Goal: Obtain resource: Download file/media

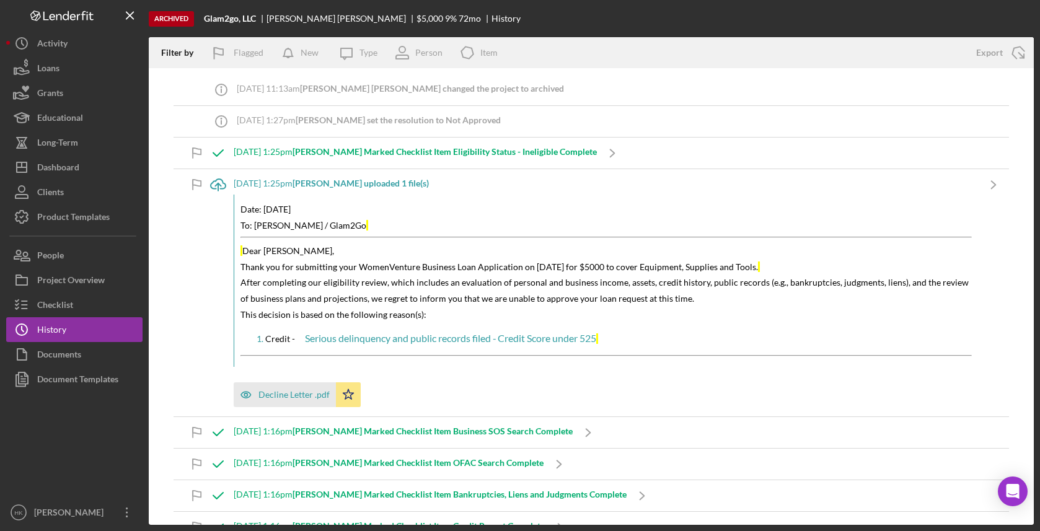
click at [1015, 60] on icon "Icon/Export" at bounding box center [1018, 52] width 31 height 31
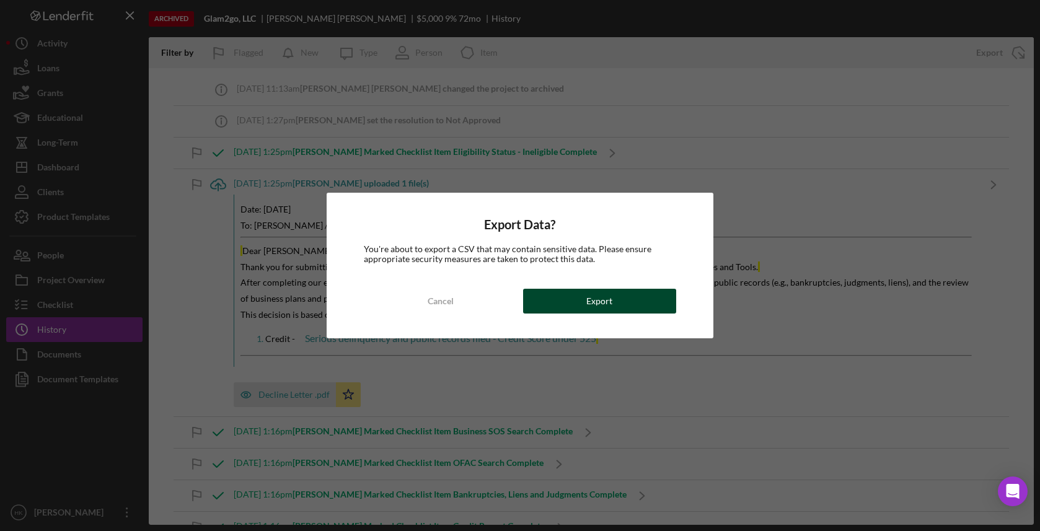
click at [639, 292] on button "Export" at bounding box center [599, 301] width 153 height 25
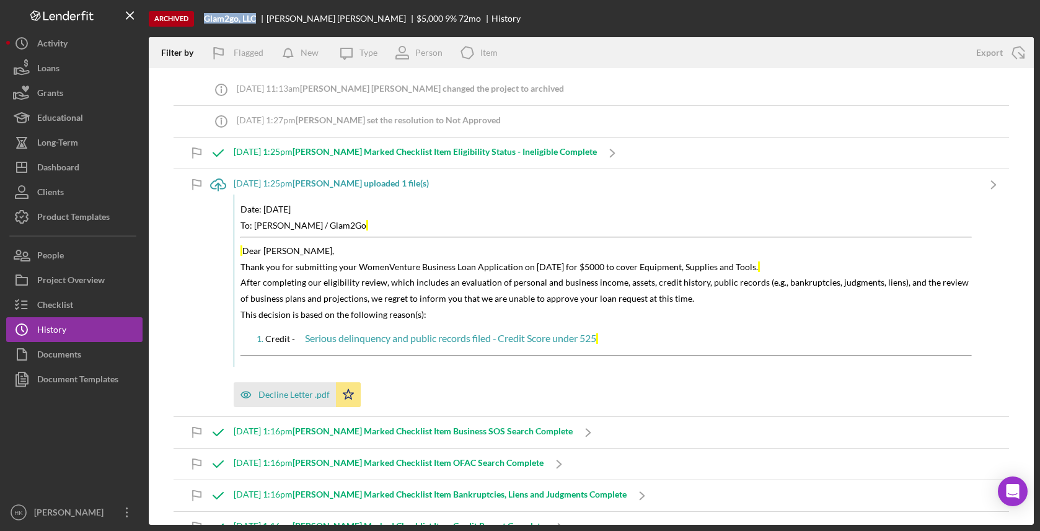
drag, startPoint x: 258, startPoint y: 17, endPoint x: 204, endPoint y: 17, distance: 53.9
click at [204, 17] on div "Glam2go, LLC" at bounding box center [235, 19] width 63 height 10
copy b "Glam2go, LLC"
click at [1022, 57] on icon "Icon/Export" at bounding box center [1018, 52] width 31 height 31
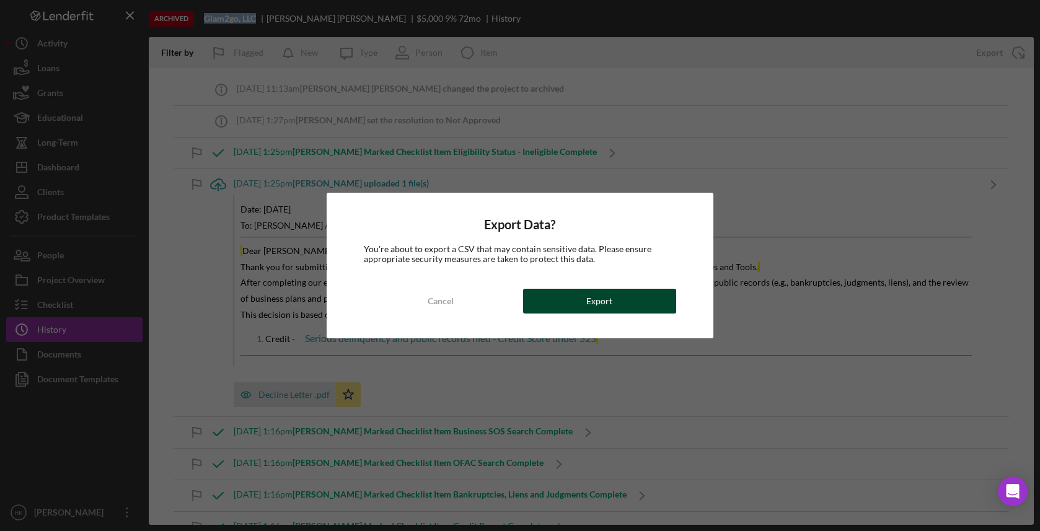
click at [661, 296] on button "Export" at bounding box center [599, 301] width 153 height 25
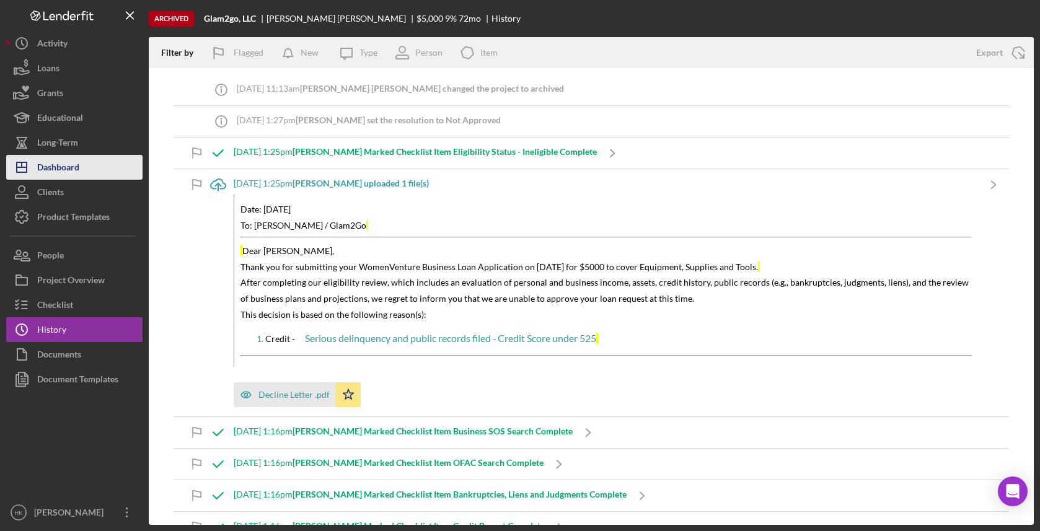
click at [108, 172] on button "Icon/Dashboard Dashboard" at bounding box center [74, 167] width 136 height 25
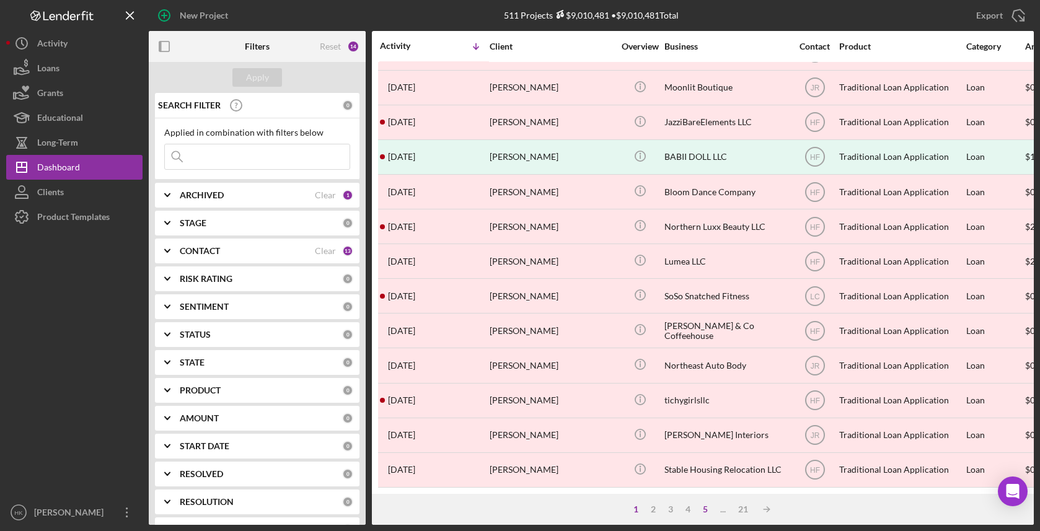
scroll to position [442, 0]
click at [707, 506] on div "5" at bounding box center [705, 509] width 17 height 10
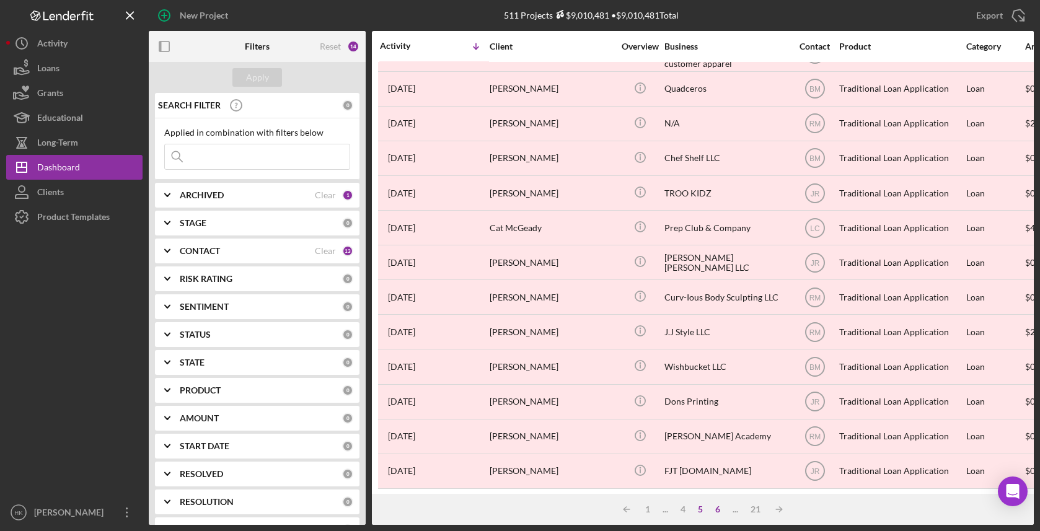
click at [716, 511] on div "6" at bounding box center [717, 509] width 17 height 10
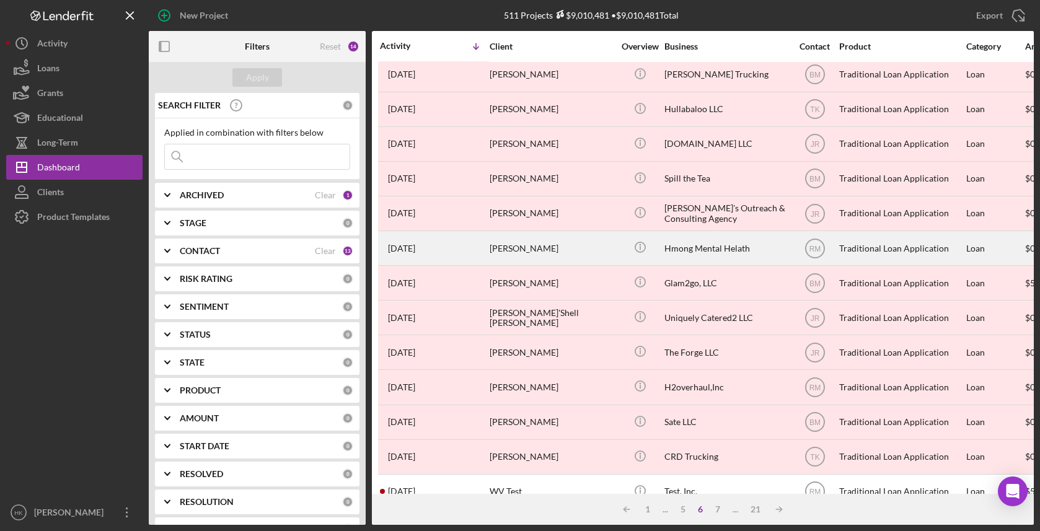
scroll to position [40, 1]
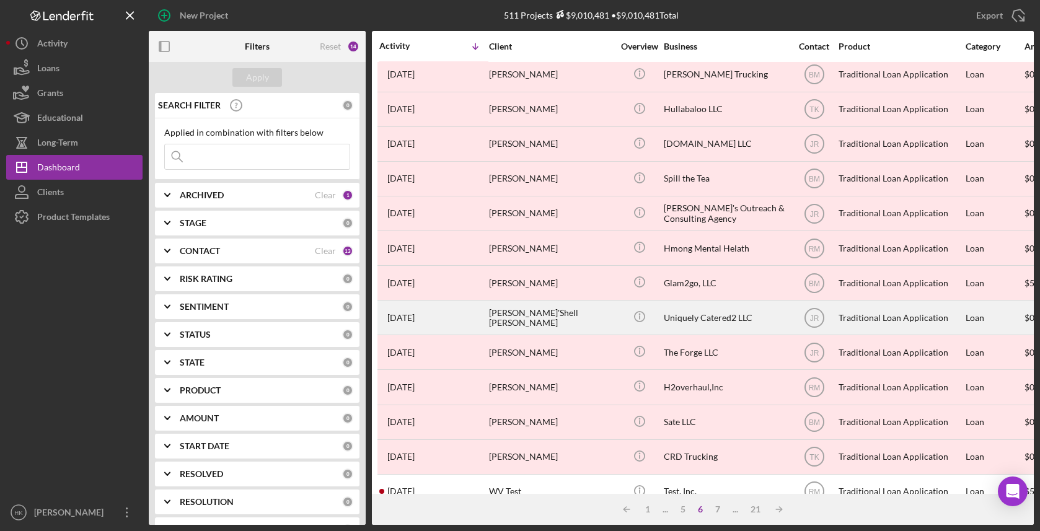
click at [695, 310] on div "Uniquely Catered2 LLC" at bounding box center [726, 317] width 124 height 33
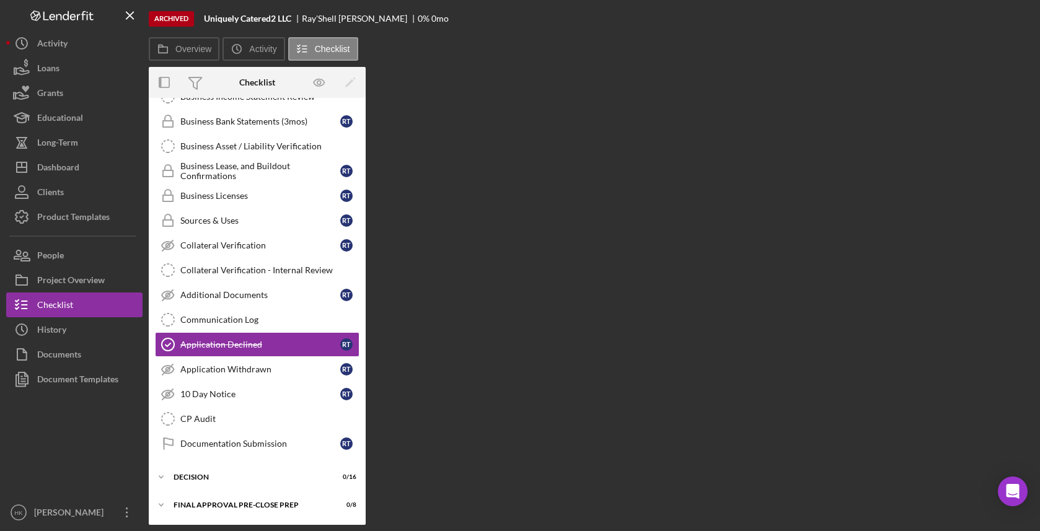
scroll to position [485, 0]
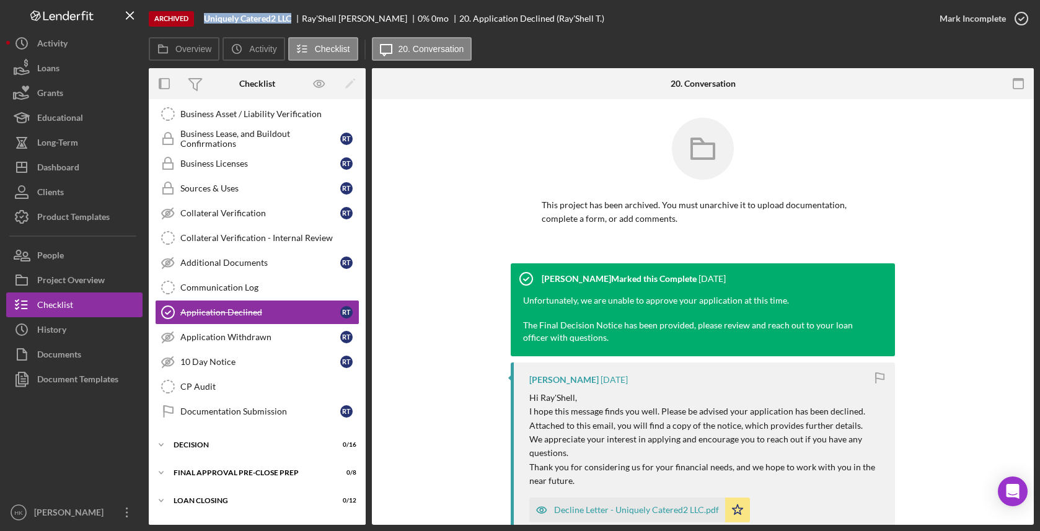
drag, startPoint x: 296, startPoint y: 19, endPoint x: 203, endPoint y: 19, distance: 93.0
click at [201, 18] on div "Archived Uniquely Catered2 LLC [PERSON_NAME]'Shell [PERSON_NAME] 0 % 0 mo 20. A…" at bounding box center [538, 18] width 778 height 37
copy b "Uniquely Catered2 LLC"
click at [55, 325] on div "History" at bounding box center [51, 331] width 29 height 28
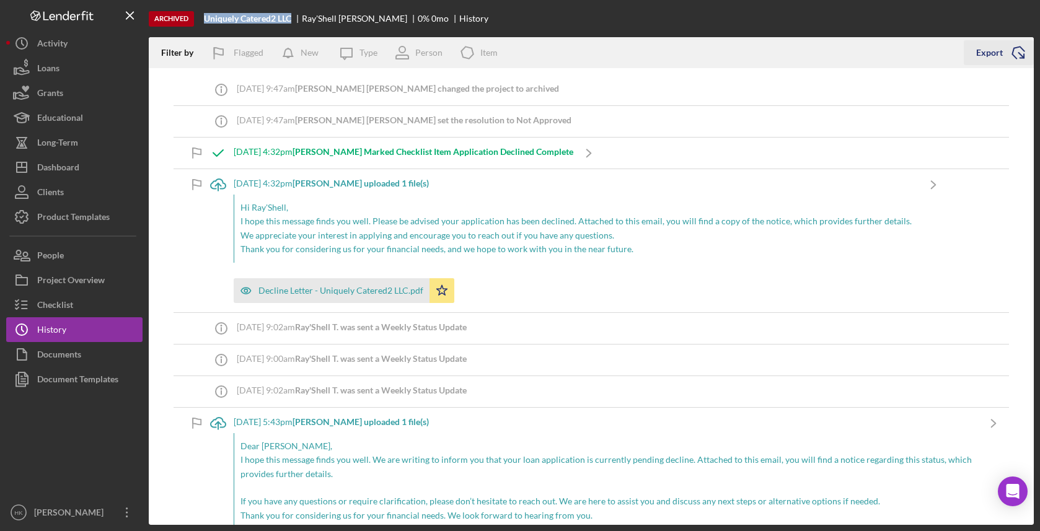
click at [1024, 53] on icon "Icon/Export" at bounding box center [1018, 52] width 31 height 31
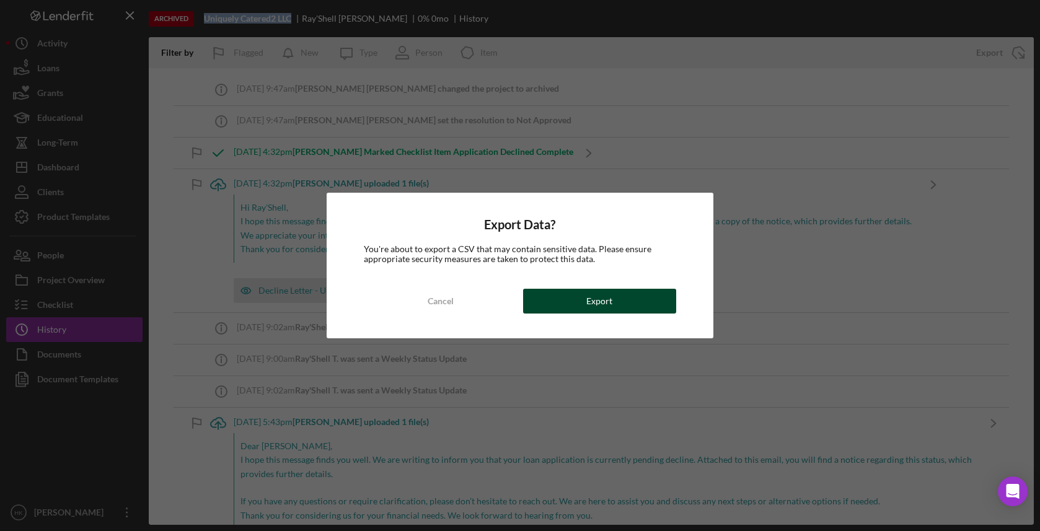
click at [646, 313] on button "Export" at bounding box center [599, 301] width 153 height 25
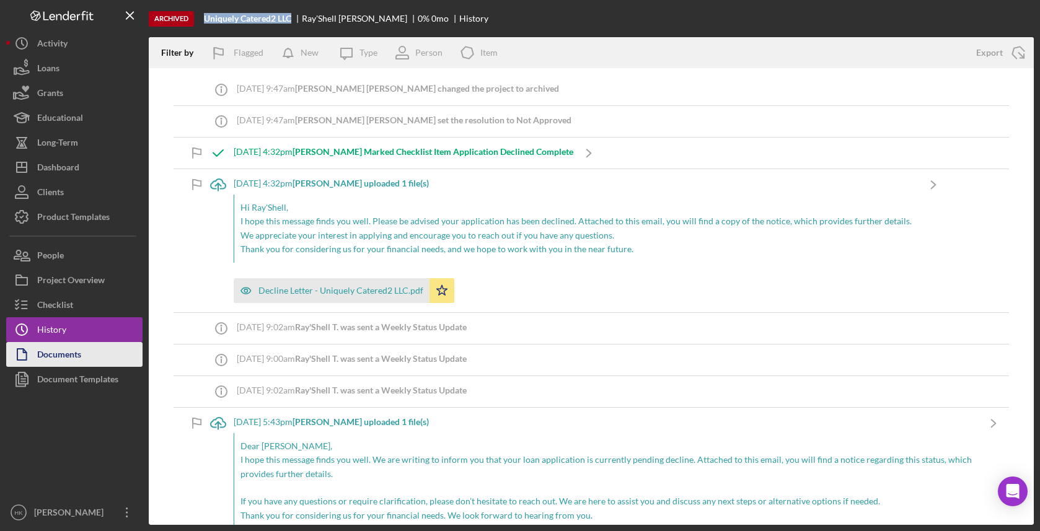
click at [71, 350] on div "Documents" at bounding box center [59, 356] width 44 height 28
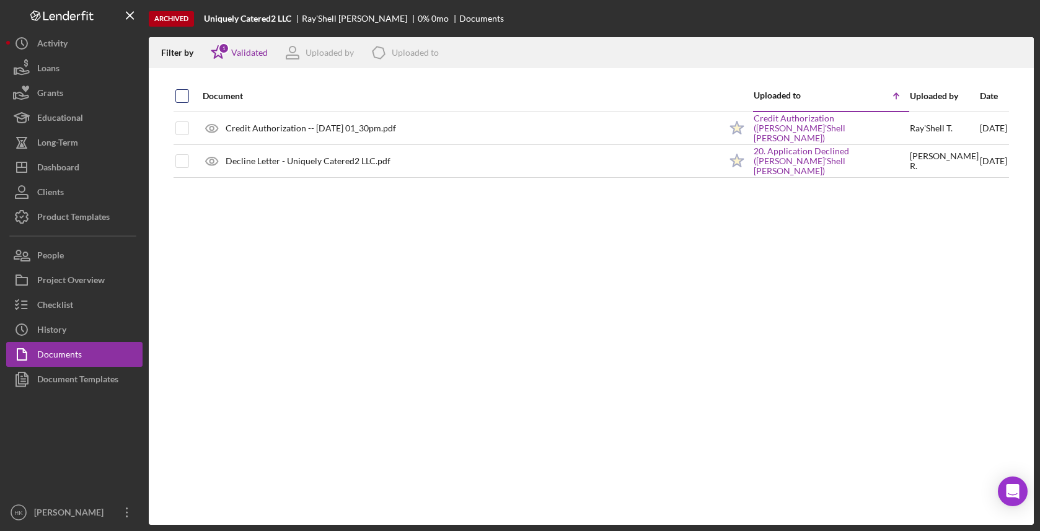
click at [181, 102] on div at bounding box center [182, 96] width 14 height 14
click at [179, 99] on input "checkbox" at bounding box center [182, 96] width 12 height 12
checkbox input "true"
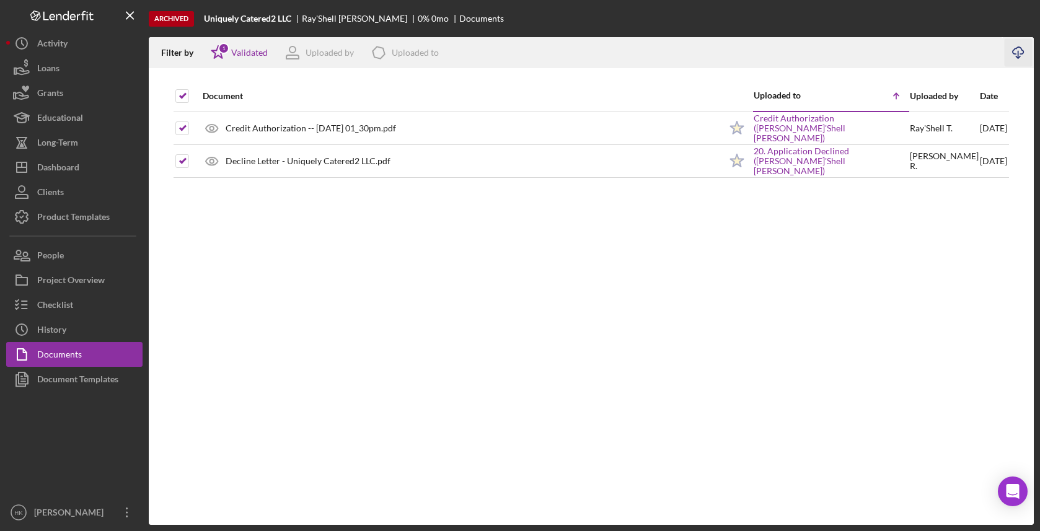
click at [1021, 43] on icon "Icon/Download" at bounding box center [1019, 53] width 28 height 28
click at [128, 15] on icon "Icon/Menu Close" at bounding box center [131, 16] width 28 height 28
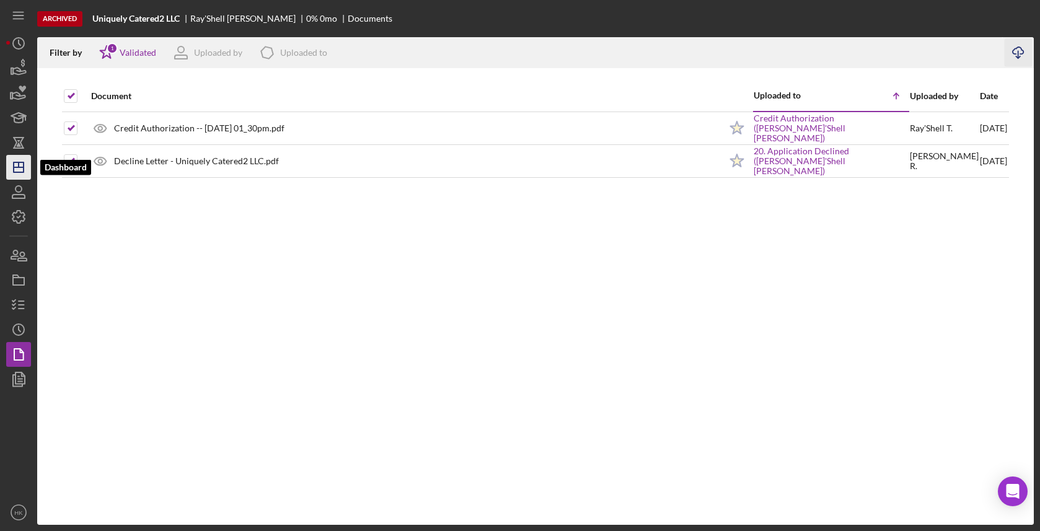
click at [25, 172] on icon "Icon/Dashboard" at bounding box center [18, 167] width 31 height 31
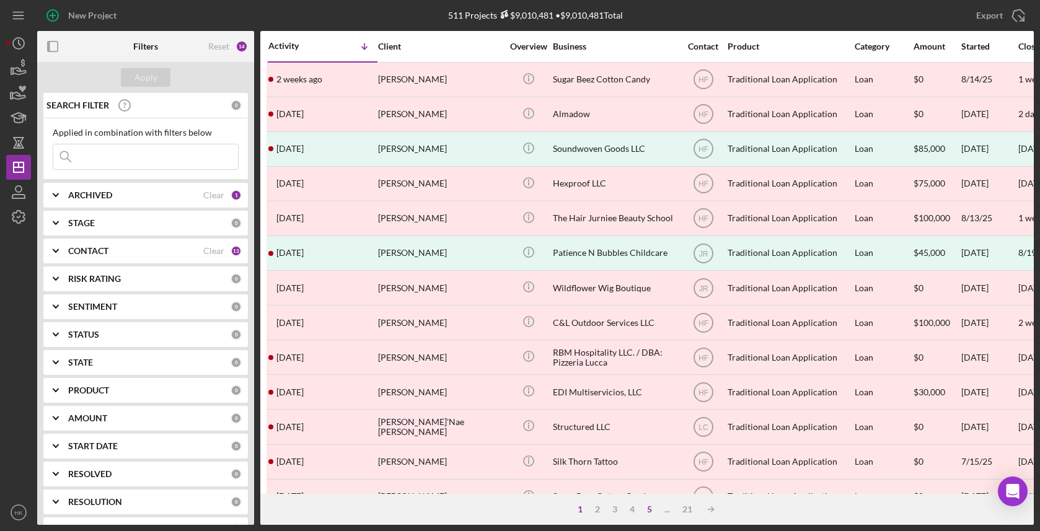
click at [649, 506] on div "5" at bounding box center [649, 509] width 17 height 10
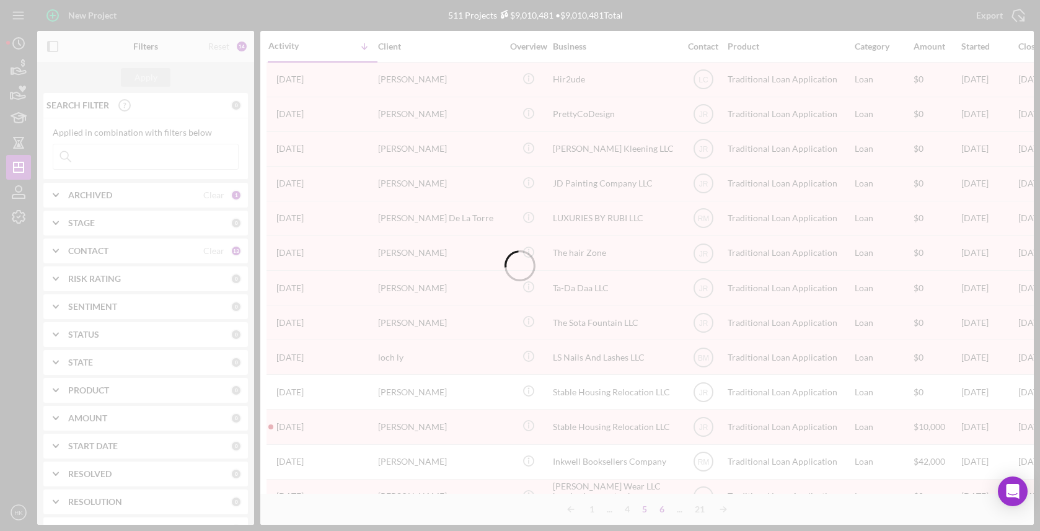
click at [662, 508] on div "6" at bounding box center [661, 509] width 17 height 10
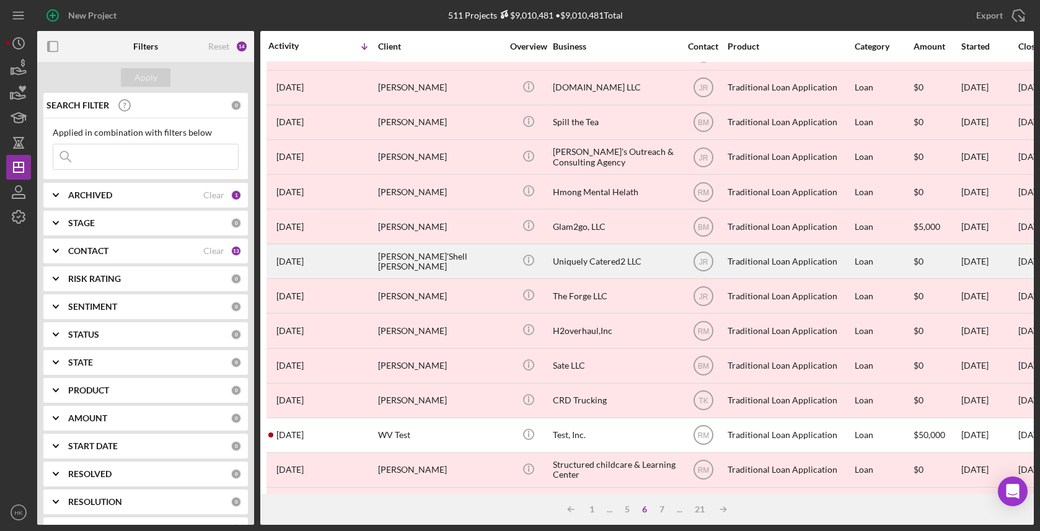
scroll to position [193, 0]
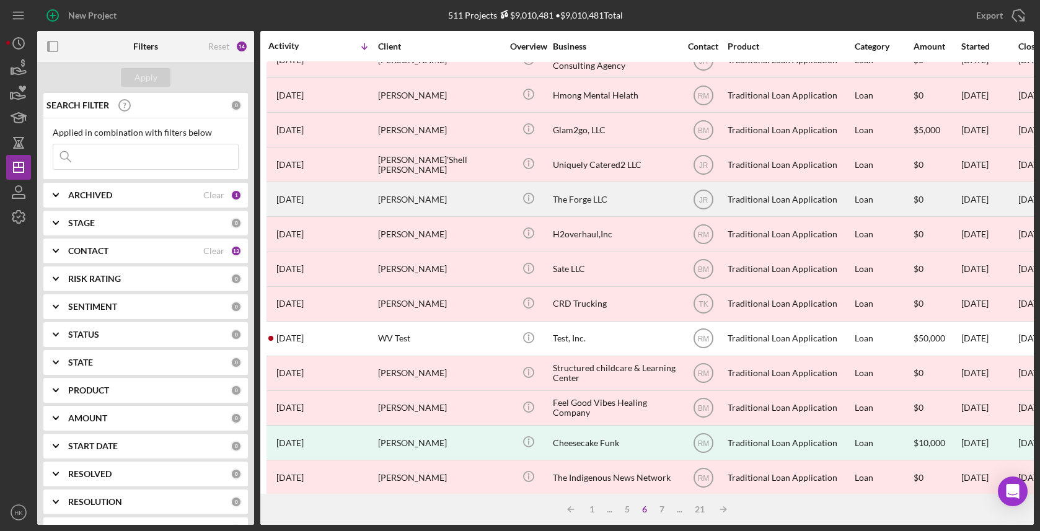
click at [641, 198] on div "The Forge LLC" at bounding box center [615, 199] width 124 height 33
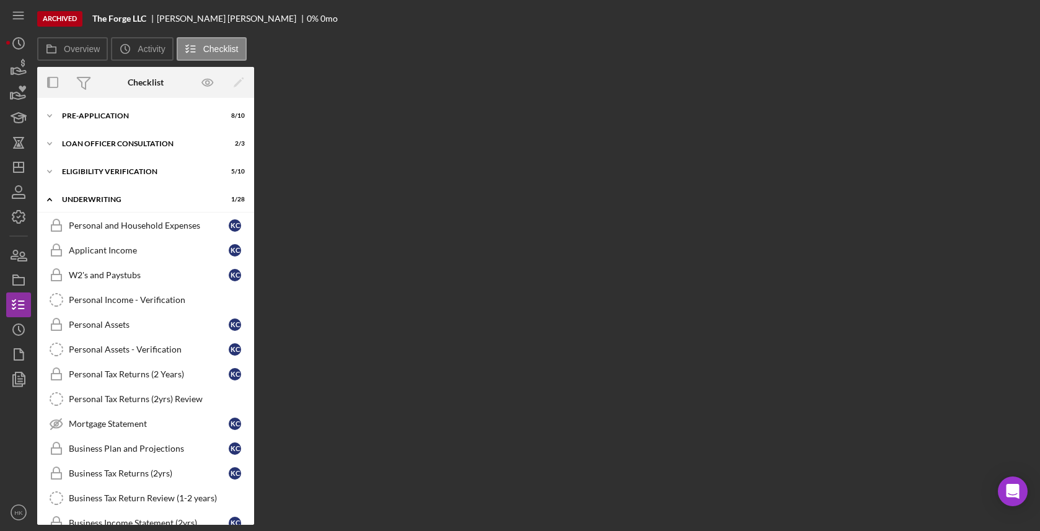
scroll to position [509, 0]
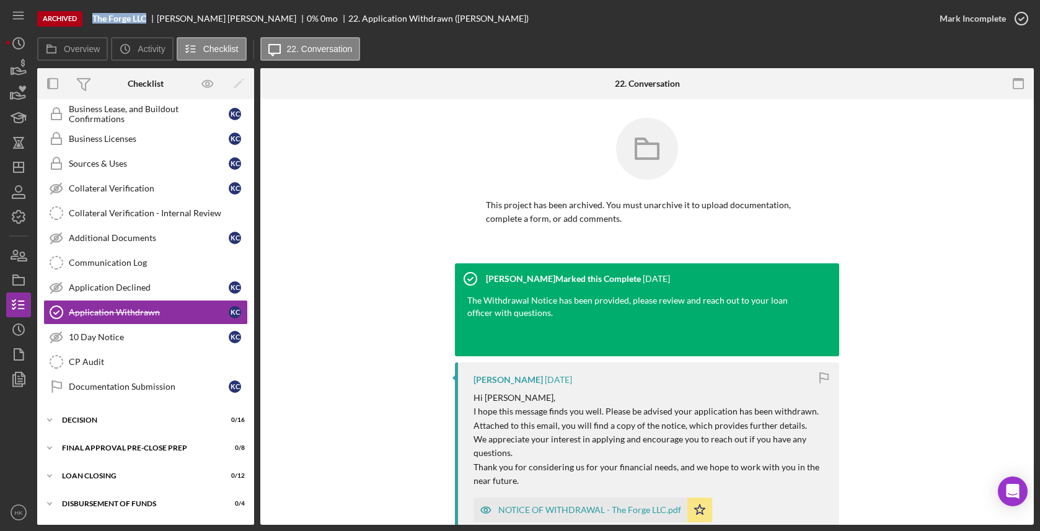
drag, startPoint x: 149, startPoint y: 20, endPoint x: 97, endPoint y: 19, distance: 52.1
click at [96, 19] on div "The Forge LLC" at bounding box center [124, 19] width 64 height 10
copy b "he Forge LLC"
click at [126, 20] on b "The Forge LLC" at bounding box center [119, 19] width 54 height 10
drag, startPoint x: 149, startPoint y: 19, endPoint x: 68, endPoint y: 19, distance: 81.2
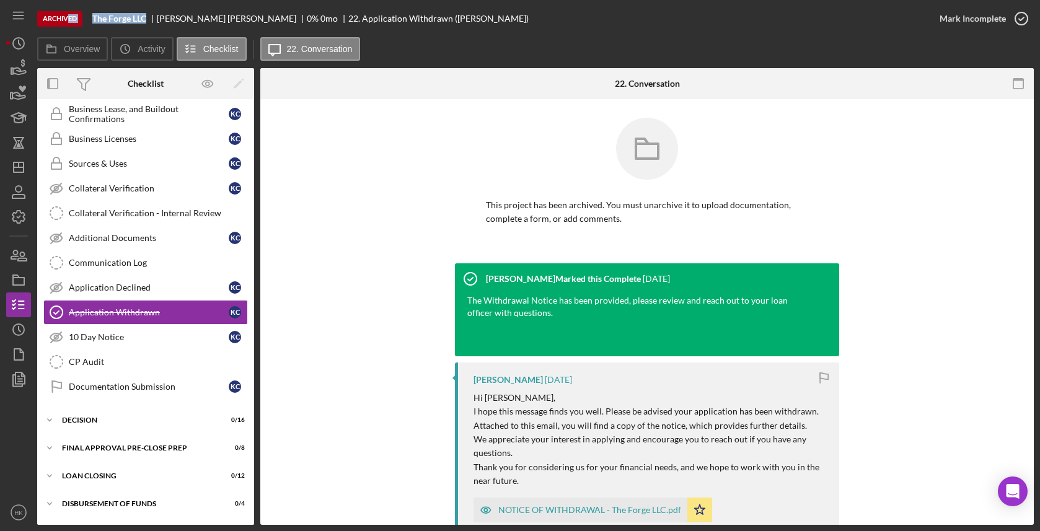
click at [68, 19] on div "Archived The Forge LLC [PERSON_NAME] 0 % 0 mo 22. Application Withdrawn ([PERSO…" at bounding box center [482, 18] width 890 height 37
copy div "ed The Forge LLC"
click at [24, 328] on circle "button" at bounding box center [18, 329] width 11 height 11
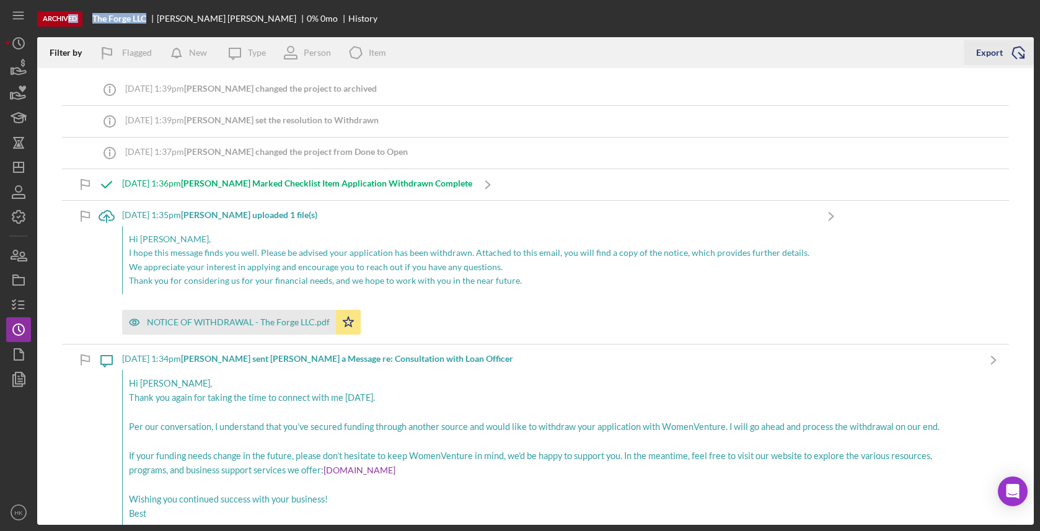
click at [1012, 42] on icon "Icon/Export" at bounding box center [1018, 52] width 31 height 31
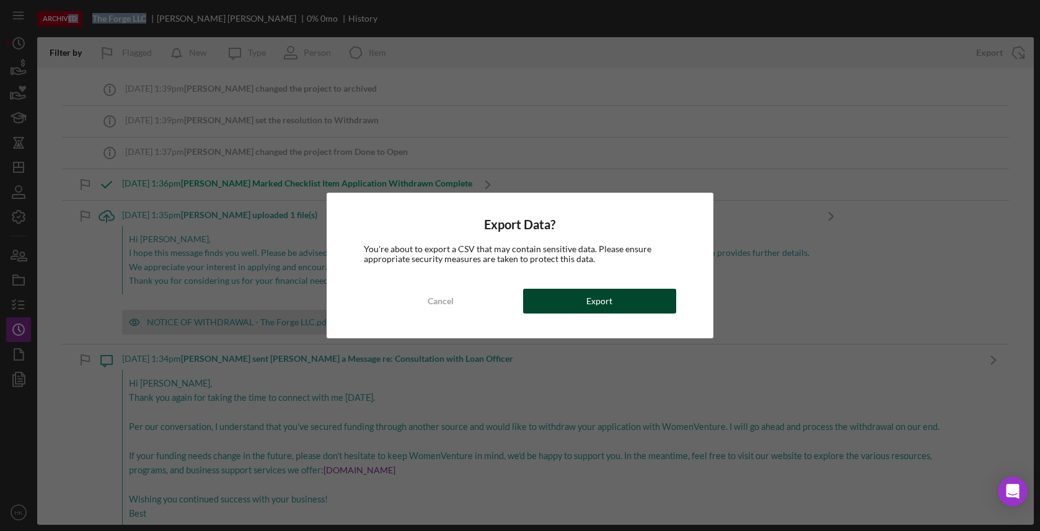
click at [587, 297] on button "Export" at bounding box center [599, 301] width 153 height 25
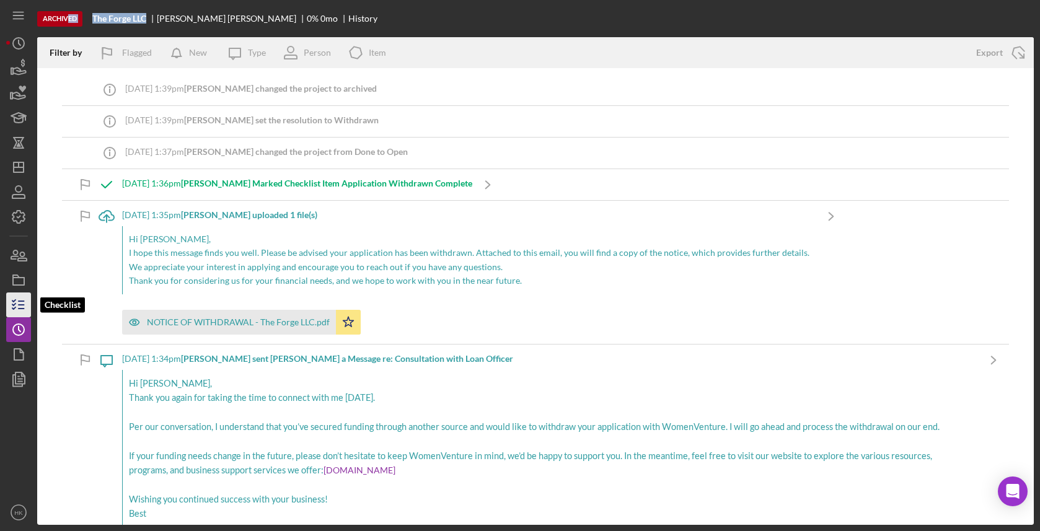
click at [12, 299] on icon "button" at bounding box center [18, 304] width 31 height 31
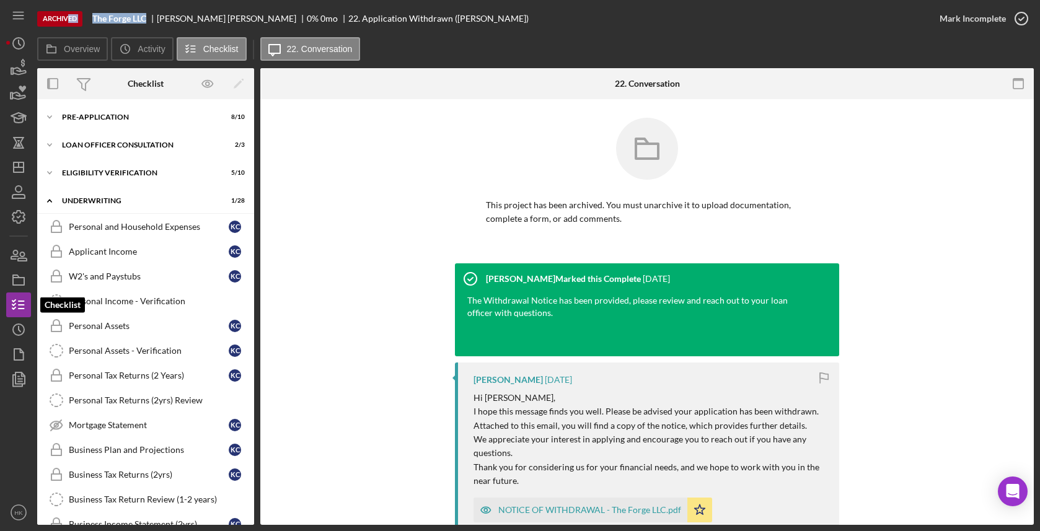
scroll to position [509, 0]
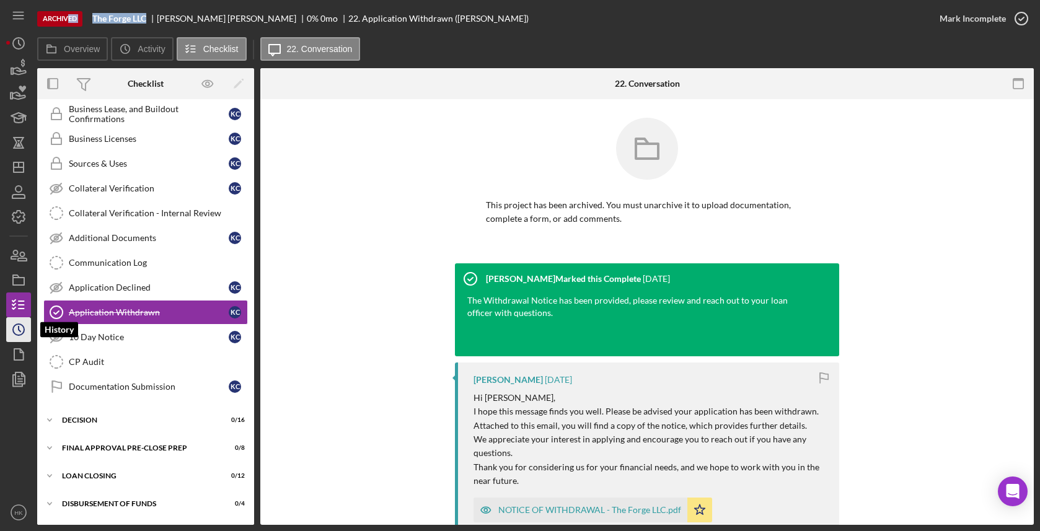
click at [19, 341] on icon "Icon/History" at bounding box center [18, 329] width 31 height 31
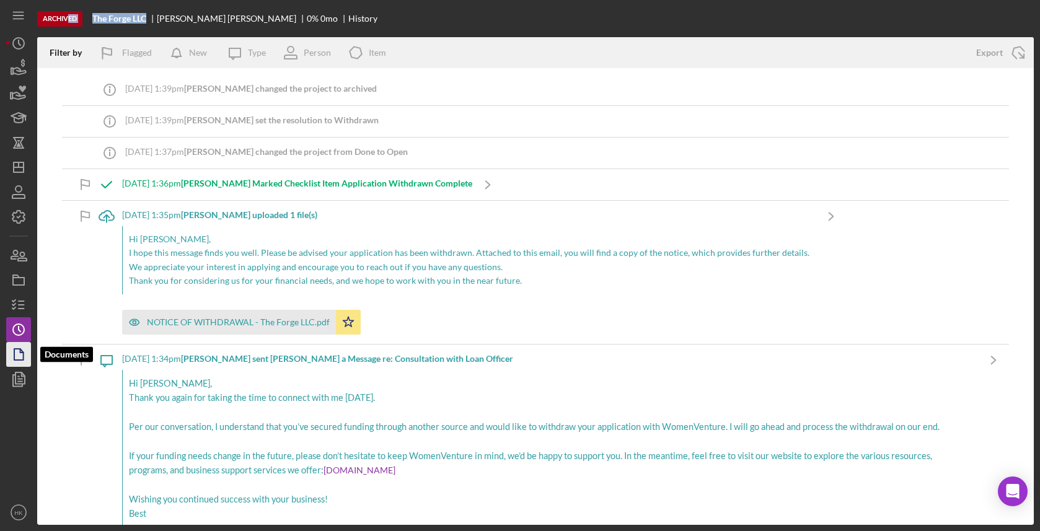
click at [20, 357] on icon "button" at bounding box center [18, 354] width 31 height 31
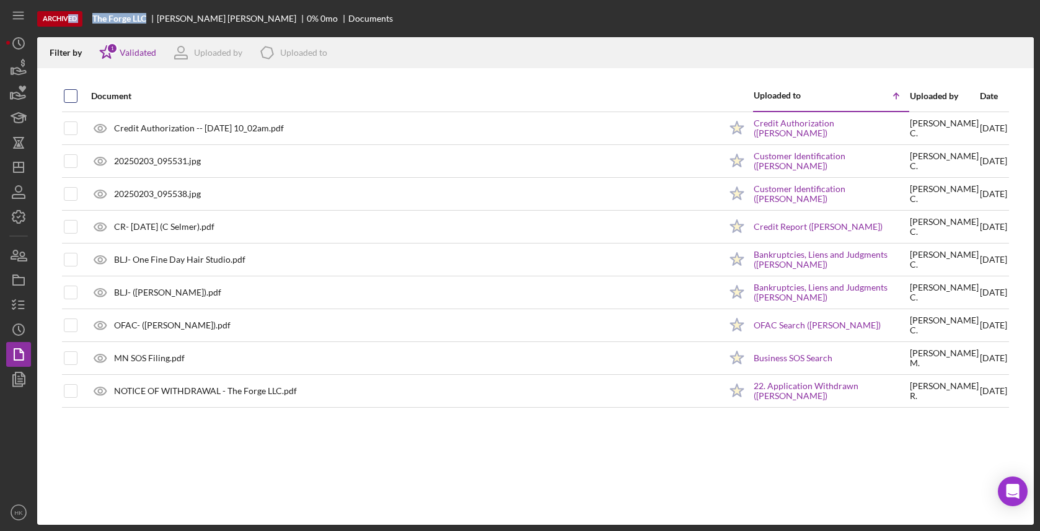
click at [74, 92] on input "checkbox" at bounding box center [70, 96] width 12 height 12
checkbox input "true"
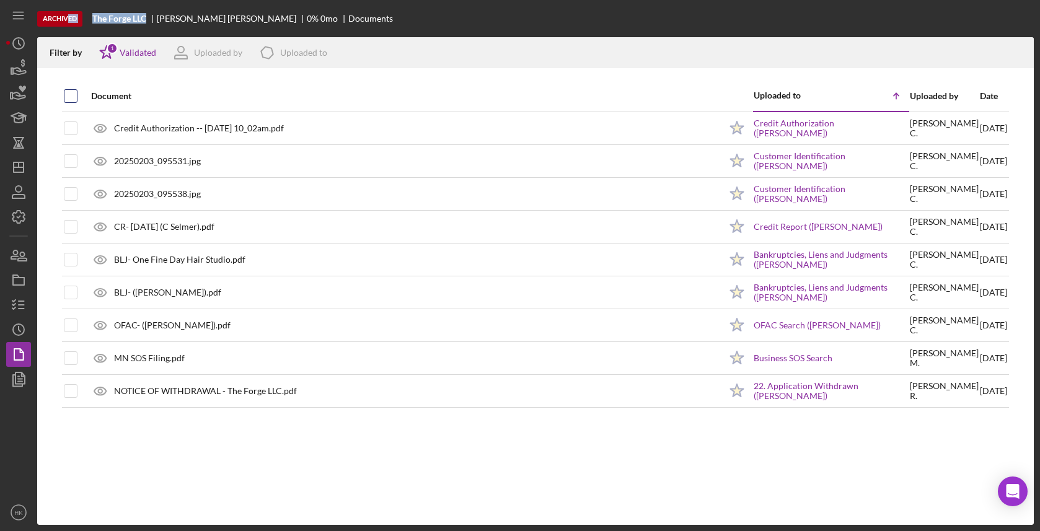
checkbox input "true"
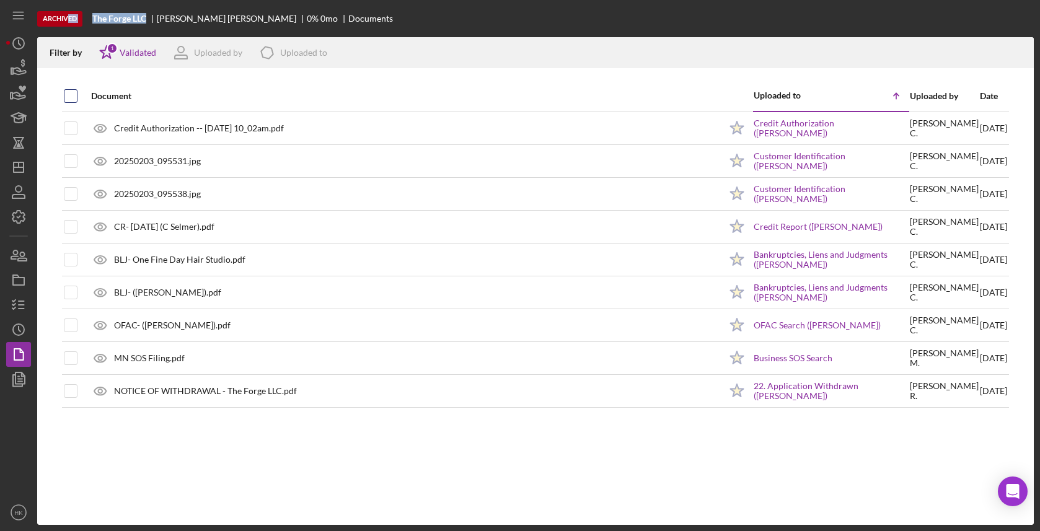
checkbox input "true"
click at [1030, 48] on icon "Icon/Download" at bounding box center [1019, 53] width 28 height 28
click at [12, 161] on icon "Icon/Dashboard" at bounding box center [18, 167] width 31 height 31
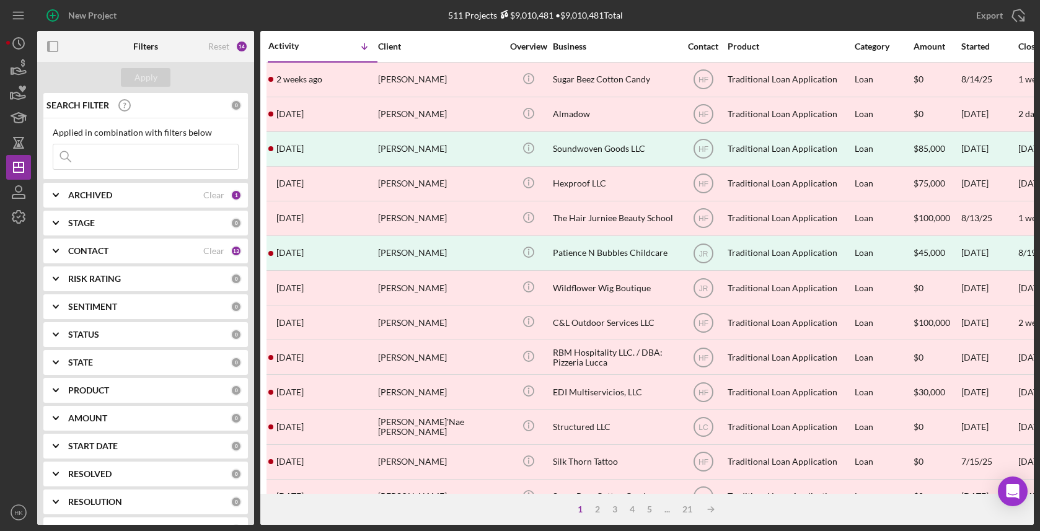
click at [644, 503] on div "1 2 3 4 5 ... 21 Icon/Table Sort Arrow" at bounding box center [646, 509] width 773 height 31
click at [650, 510] on div "5" at bounding box center [649, 509] width 17 height 10
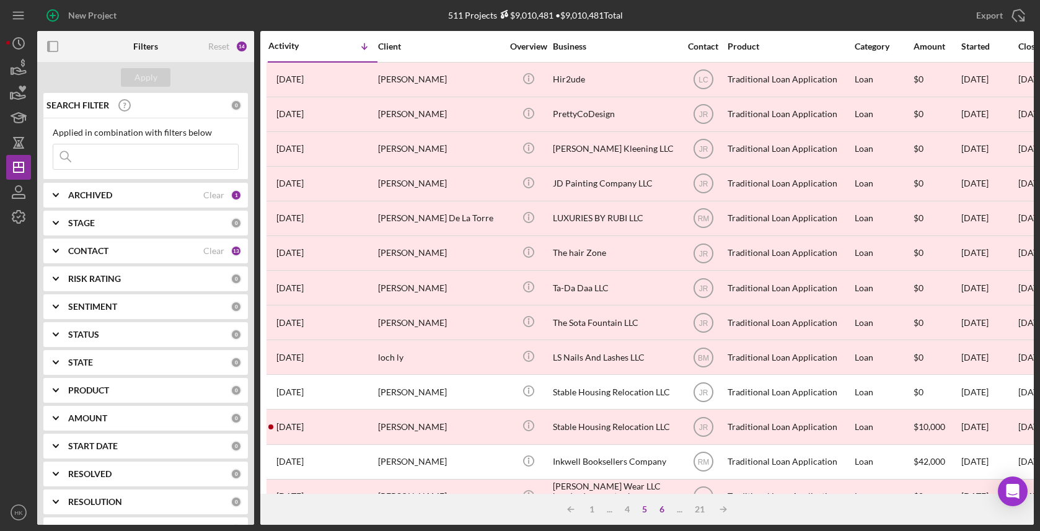
click at [662, 512] on div "6" at bounding box center [661, 509] width 17 height 10
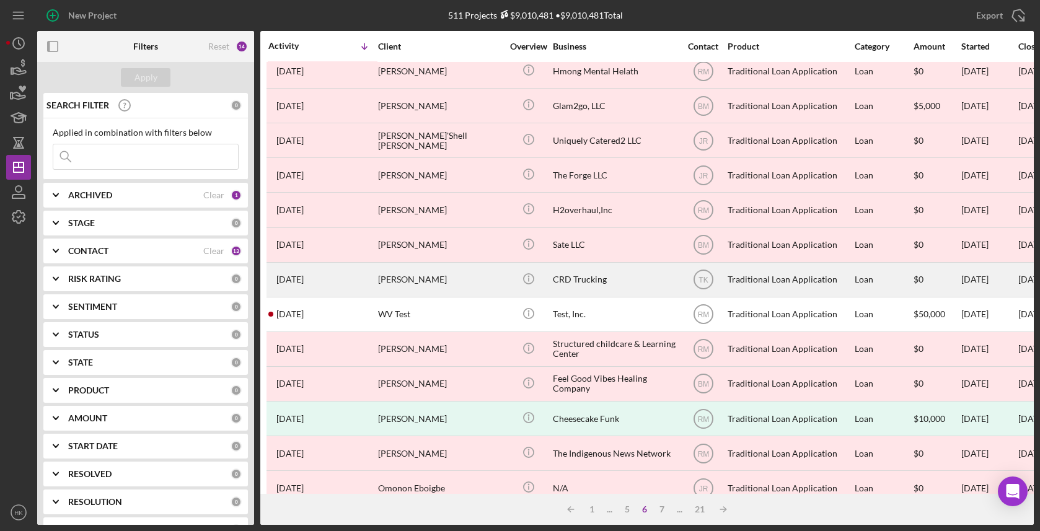
scroll to position [231, 0]
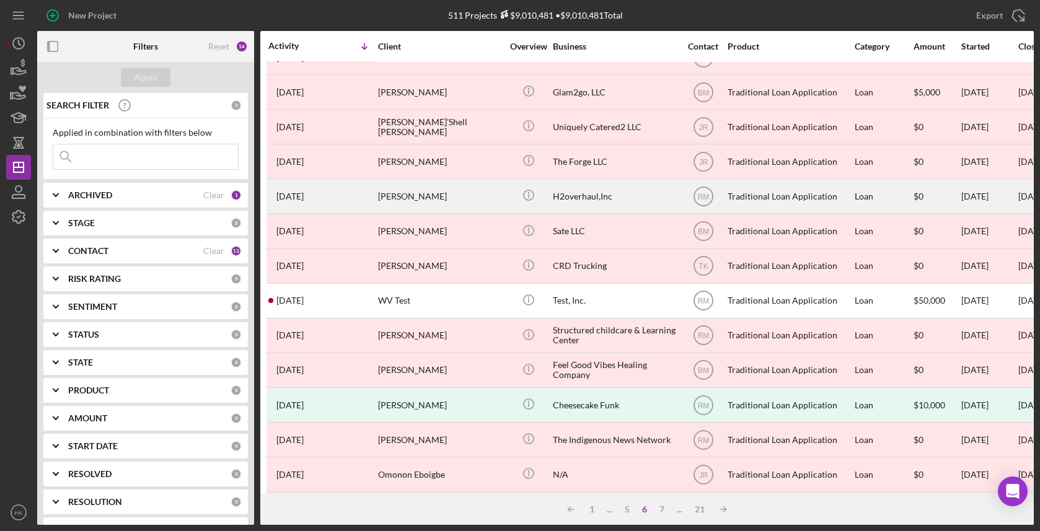
click at [607, 196] on div "H2overhaul,Inc" at bounding box center [615, 196] width 124 height 33
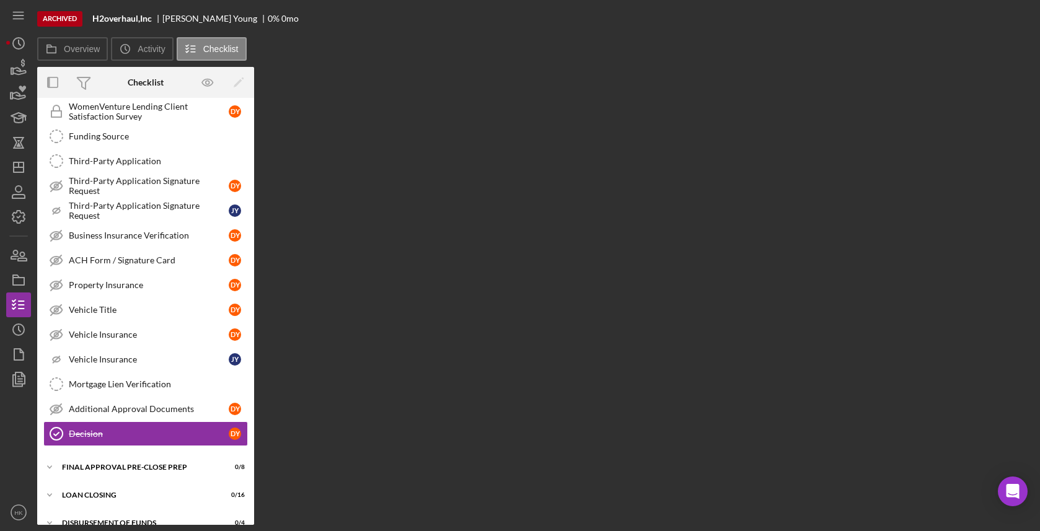
scroll to position [416, 0]
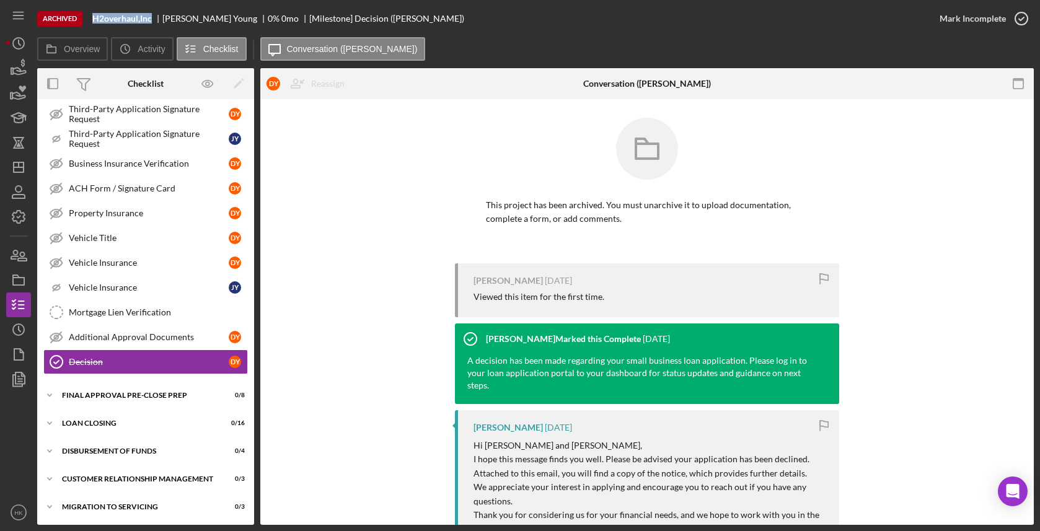
drag, startPoint x: 152, startPoint y: 19, endPoint x: 91, endPoint y: 18, distance: 60.7
click at [91, 18] on div "Archived H2overhaul,Inc [PERSON_NAME] 0 % 0 mo [Milestone] Decision ([PERSON_NA…" at bounding box center [482, 18] width 890 height 37
copy b "H2overhaul,Inc"
click at [19, 336] on icon "Icon/History" at bounding box center [18, 329] width 31 height 31
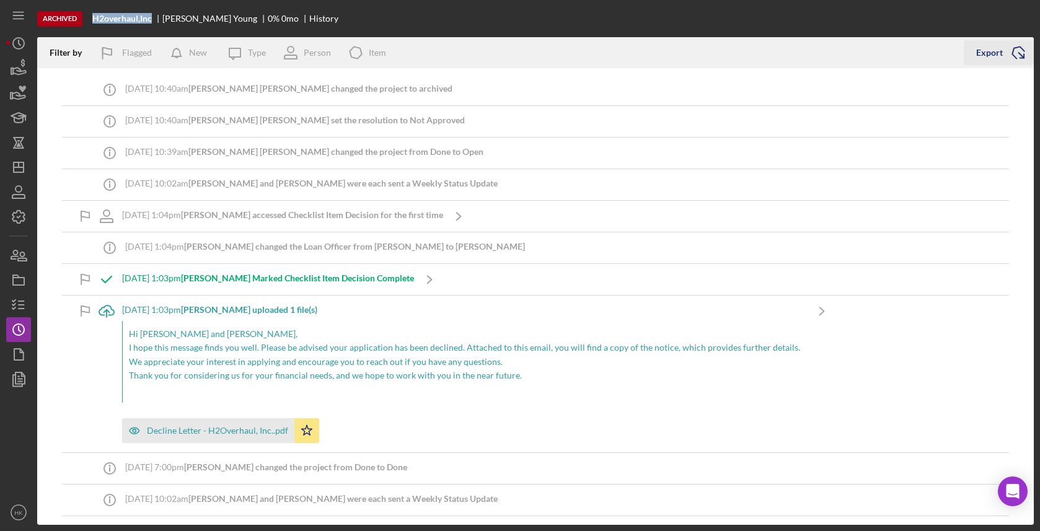
click at [1016, 64] on icon "Icon/Export" at bounding box center [1018, 52] width 31 height 31
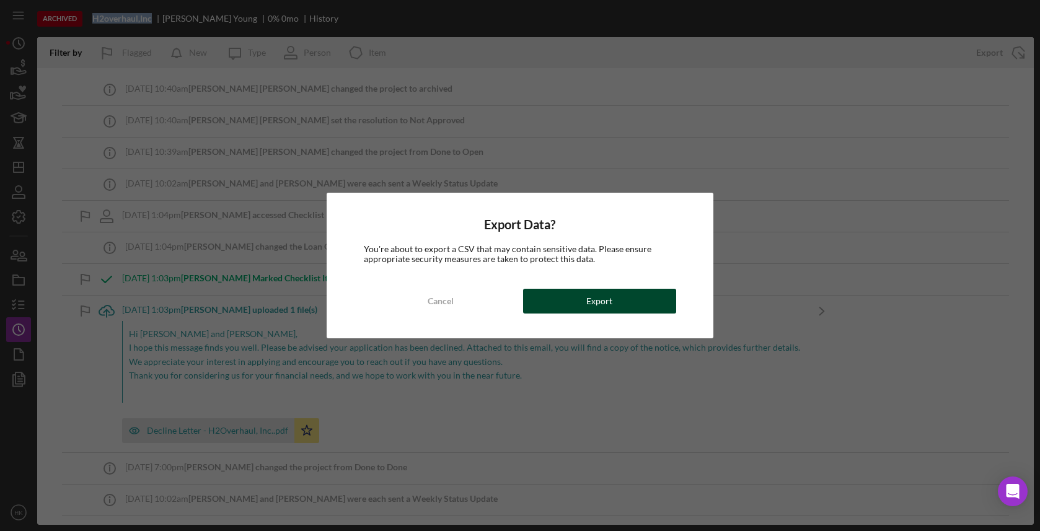
click at [667, 294] on button "Export" at bounding box center [599, 301] width 153 height 25
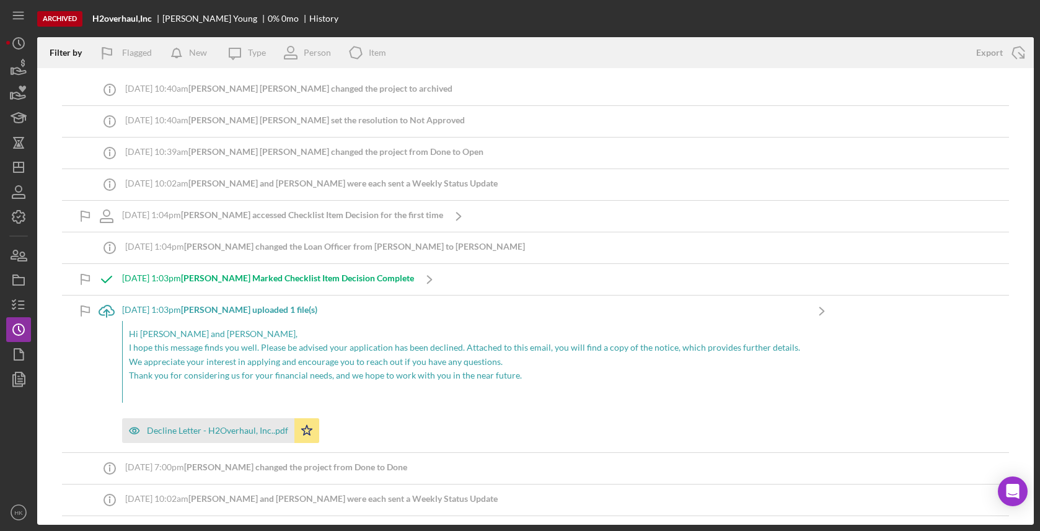
click at [4, 356] on div "Archived H2overhaul,Inc [PERSON_NAME] 0 % 0 mo History Filter by Flagged New Ic…" at bounding box center [520, 265] width 1040 height 531
click at [12, 356] on icon "button" at bounding box center [18, 354] width 31 height 31
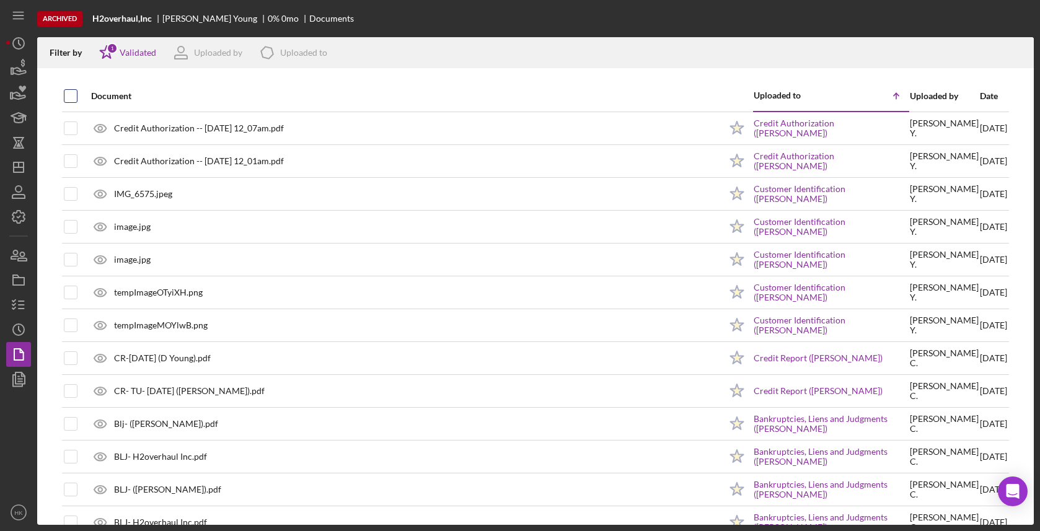
click at [66, 93] on input "checkbox" at bounding box center [70, 96] width 12 height 12
checkbox input "true"
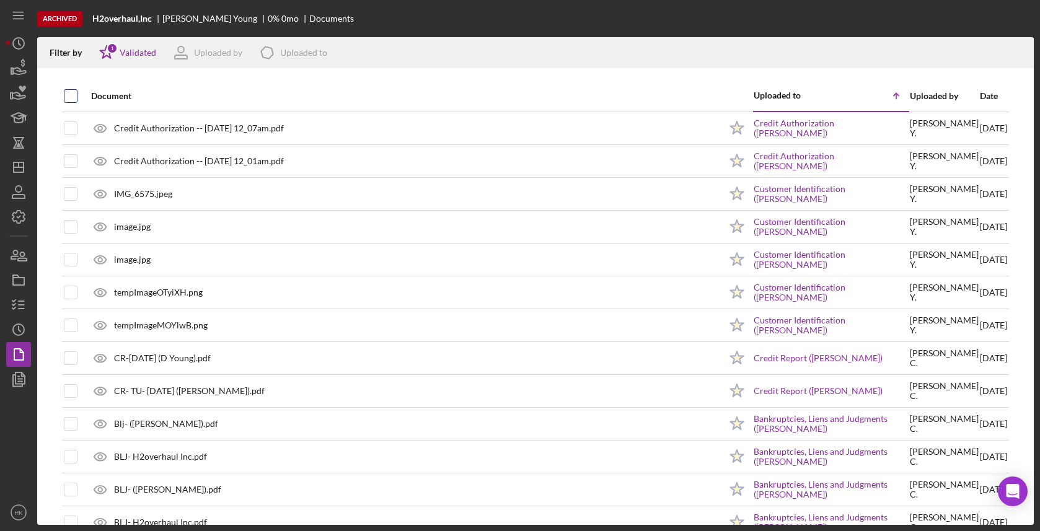
checkbox input "true"
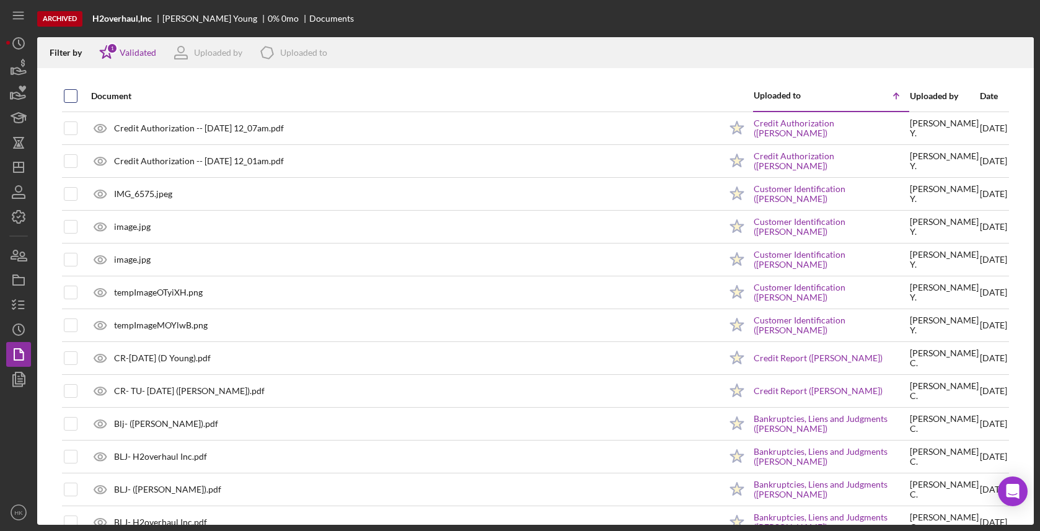
checkbox input "true"
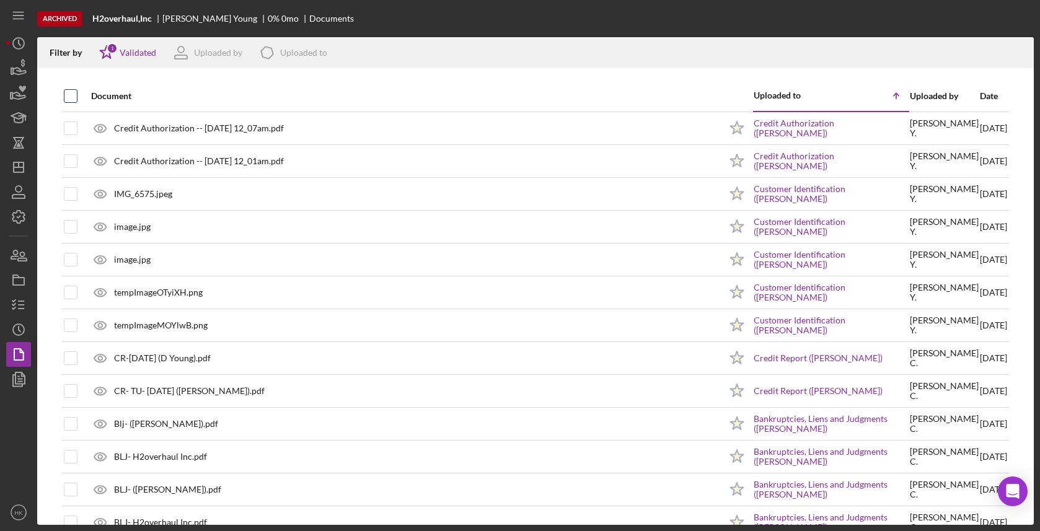
checkbox input "true"
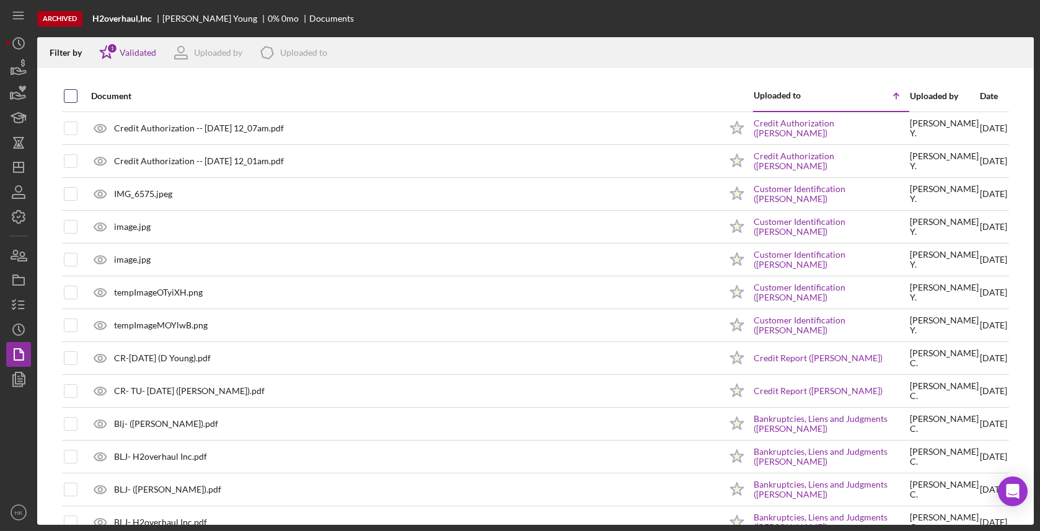
checkbox input "true"
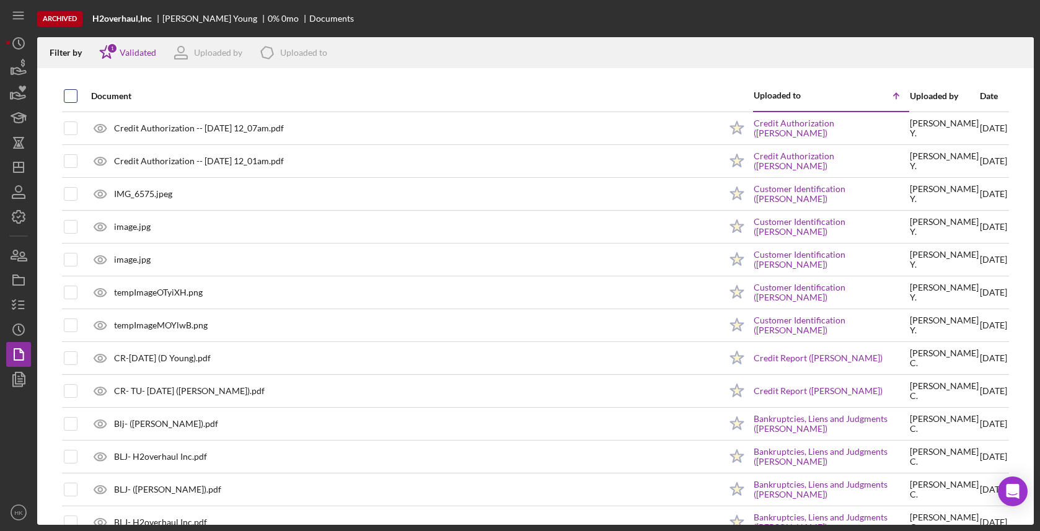
checkbox input "true"
click at [1019, 58] on icon "Icon/Download" at bounding box center [1019, 53] width 28 height 28
click at [32, 163] on nav "Icon/Menu Icon/Dashboard Dashboard Navigation Divider Mobile Checklist Icon/Ove…" at bounding box center [21, 262] width 31 height 525
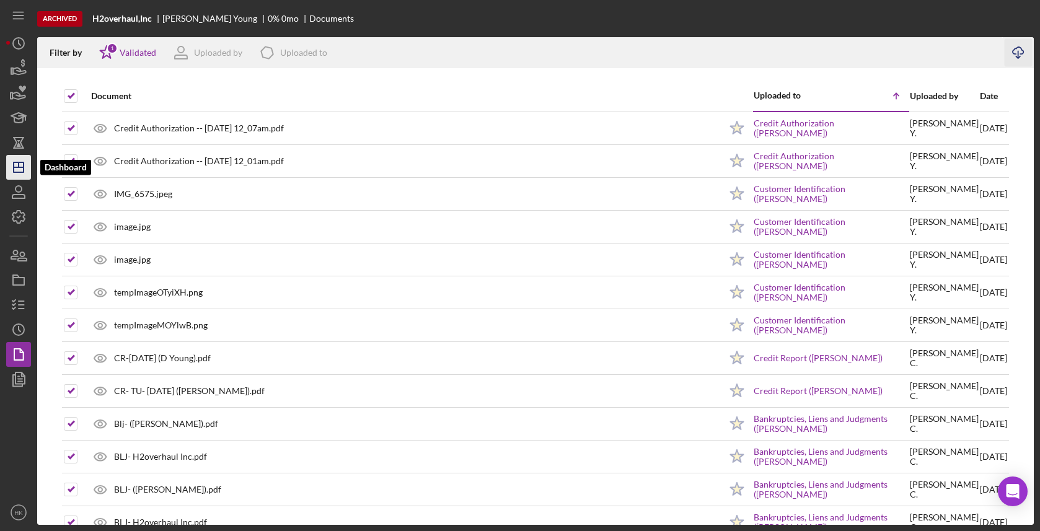
click at [23, 164] on polygon "button" at bounding box center [19, 167] width 10 height 10
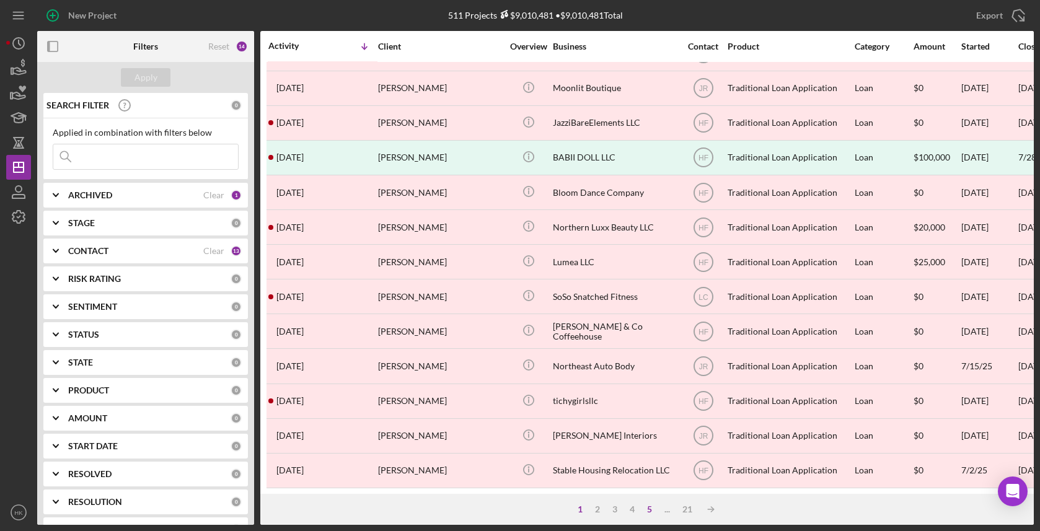
scroll to position [442, 0]
click at [651, 506] on div "5" at bounding box center [649, 509] width 17 height 10
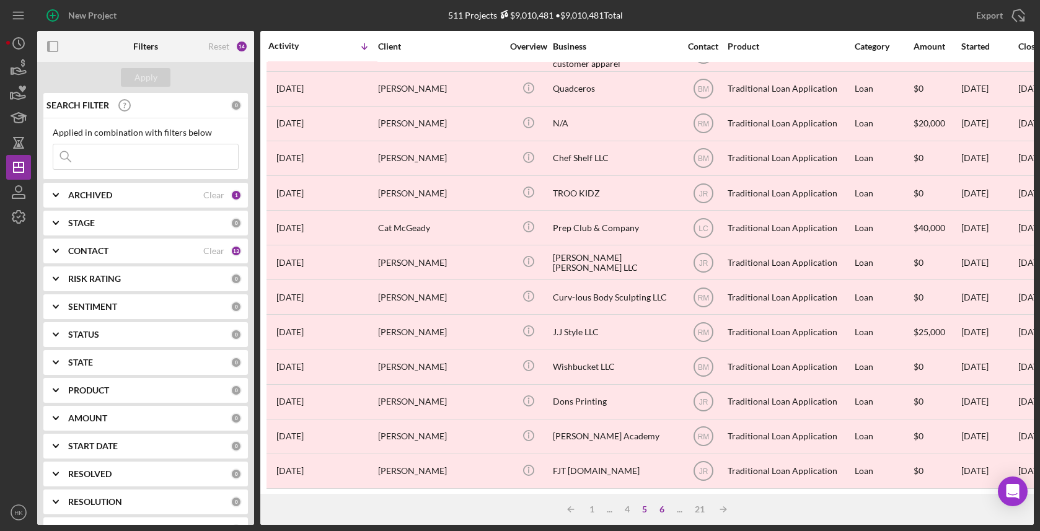
click at [664, 506] on div "6" at bounding box center [661, 509] width 17 height 10
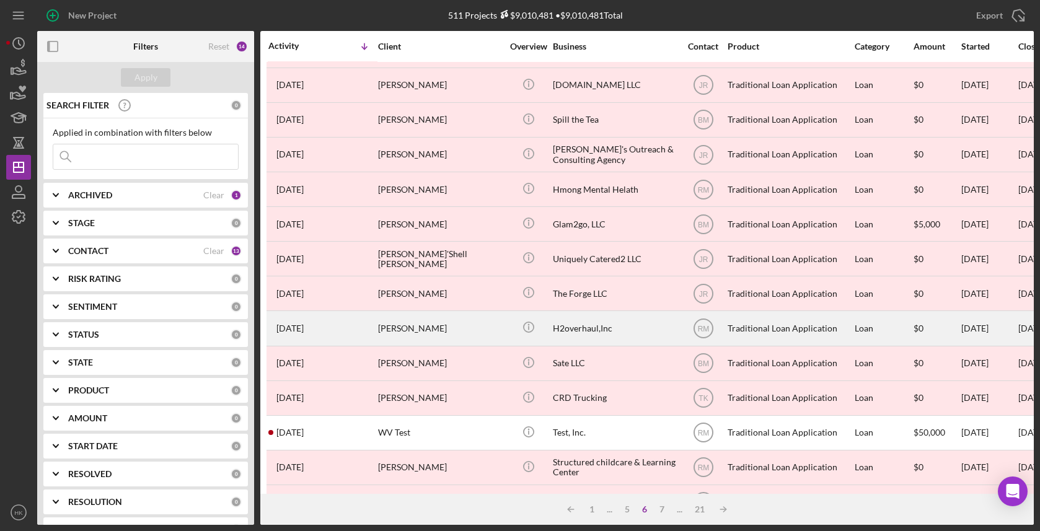
scroll to position [170, 0]
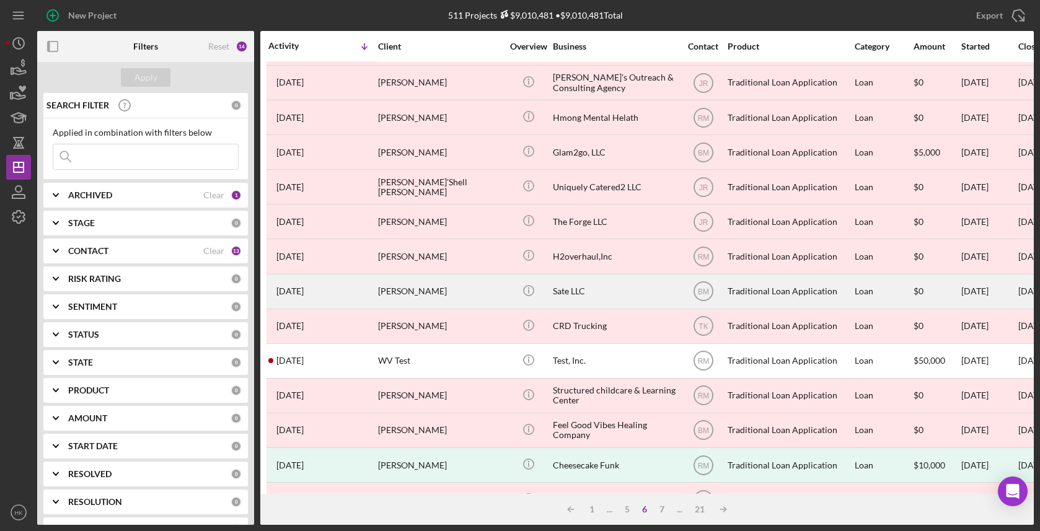
click at [634, 290] on div "Sate LLC" at bounding box center [615, 291] width 124 height 33
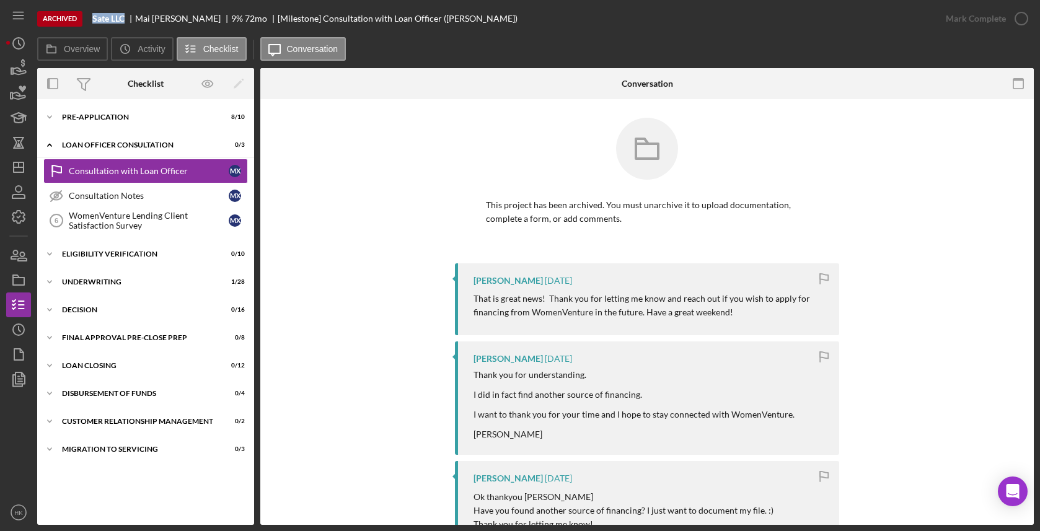
drag, startPoint x: 126, startPoint y: 18, endPoint x: 77, endPoint y: 20, distance: 49.0
click at [77, 20] on div "Archived Sate LLC [PERSON_NAME] 9 % 72 mo [Milestone] Consultation with Loan Of…" at bounding box center [485, 18] width 896 height 37
copy div "Sate LLC"
click at [20, 323] on icon "Icon/History" at bounding box center [18, 329] width 31 height 31
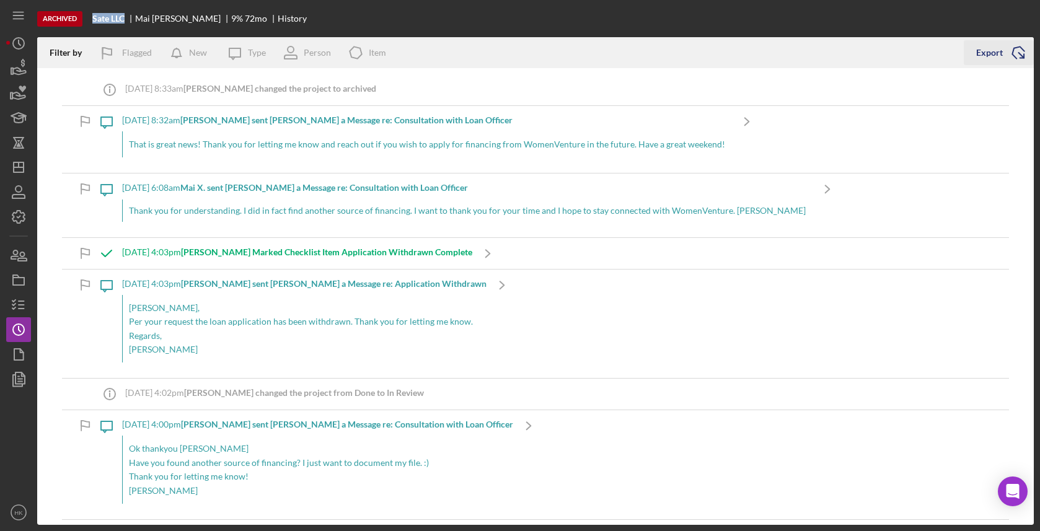
click at [986, 57] on div "Export" at bounding box center [989, 52] width 27 height 25
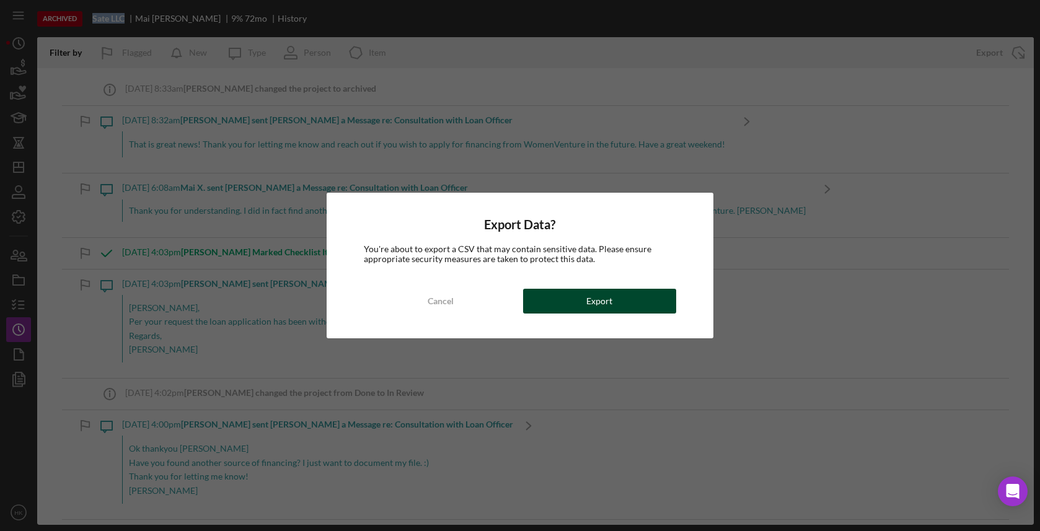
click at [594, 306] on div "Export" at bounding box center [599, 301] width 26 height 25
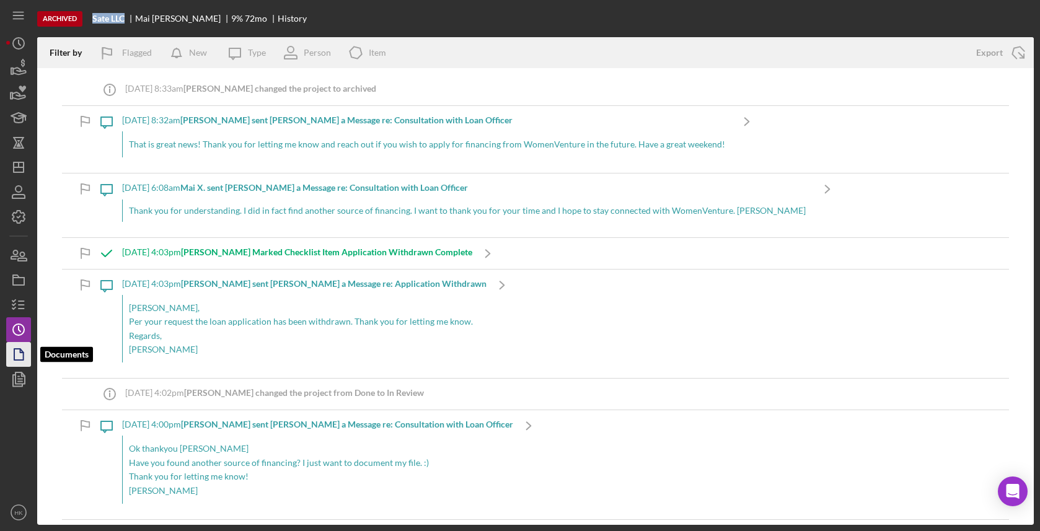
click at [11, 357] on icon "button" at bounding box center [18, 354] width 31 height 31
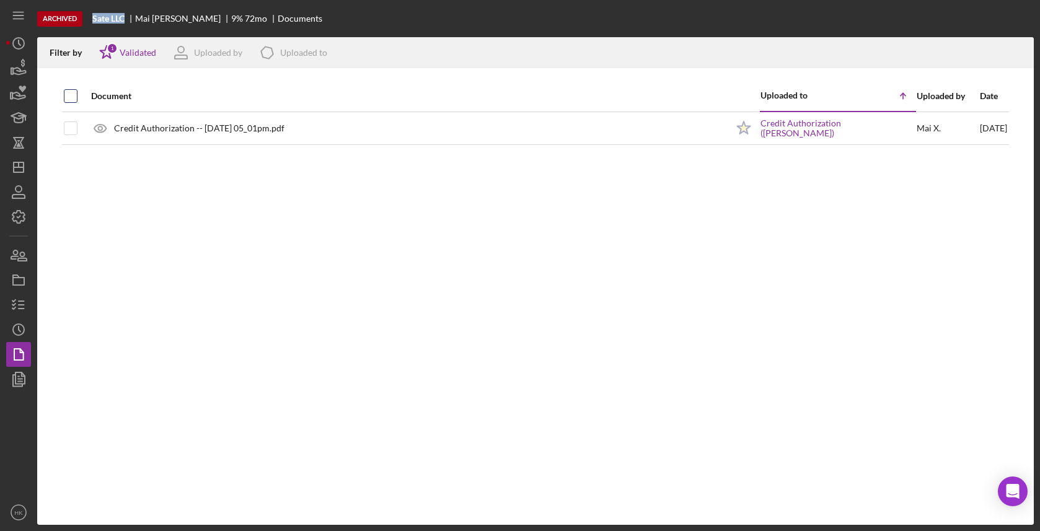
click at [69, 95] on input "checkbox" at bounding box center [70, 96] width 12 height 12
checkbox input "true"
click at [1019, 61] on icon "Icon/Download" at bounding box center [1019, 53] width 28 height 28
click at [26, 173] on icon "Icon/Dashboard" at bounding box center [18, 167] width 31 height 31
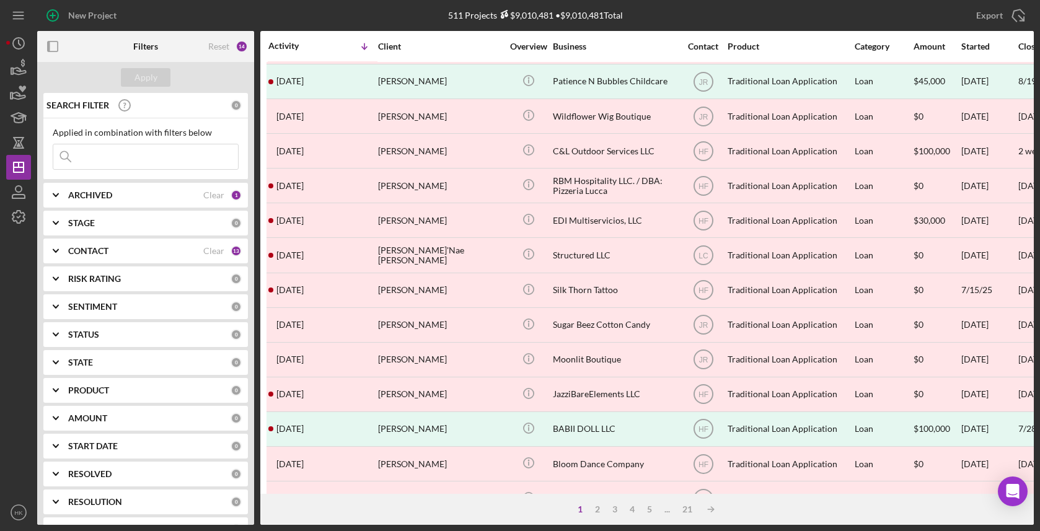
scroll to position [265, 0]
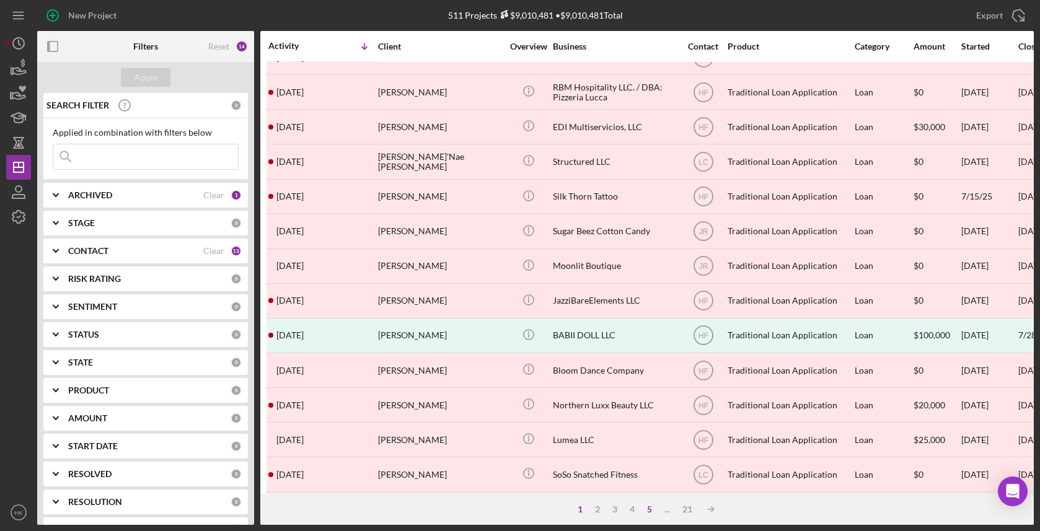
click at [653, 510] on div "5" at bounding box center [649, 509] width 17 height 10
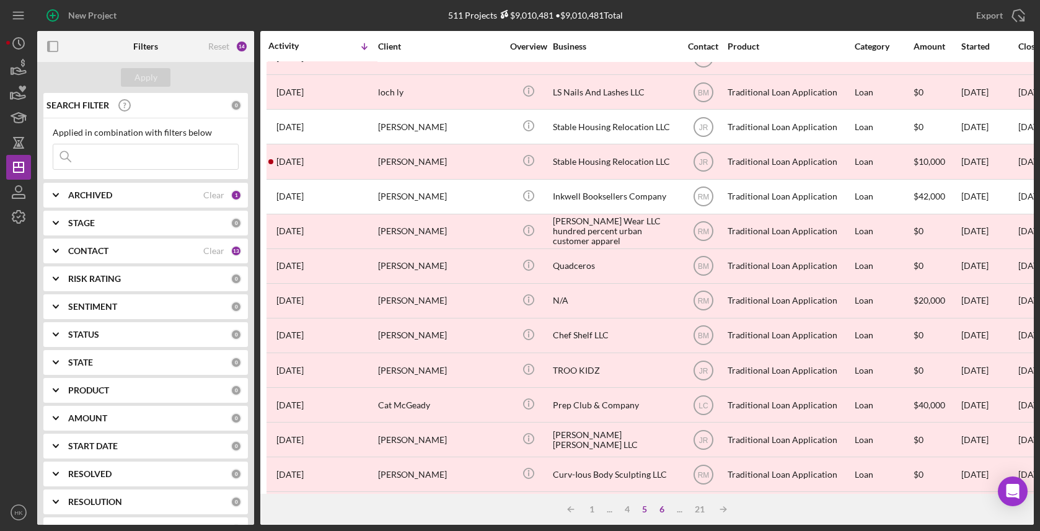
click at [662, 511] on div "6" at bounding box center [661, 509] width 17 height 10
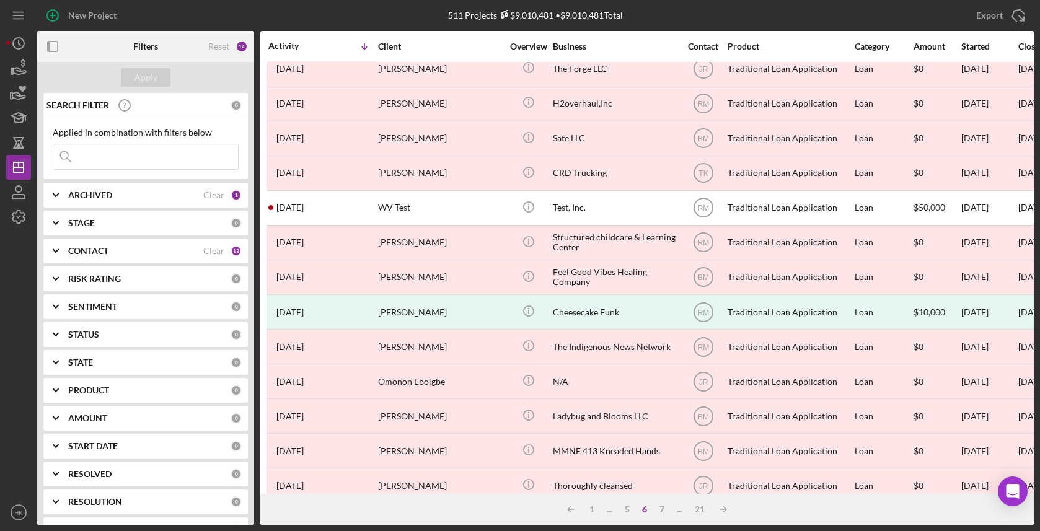
scroll to position [312, 0]
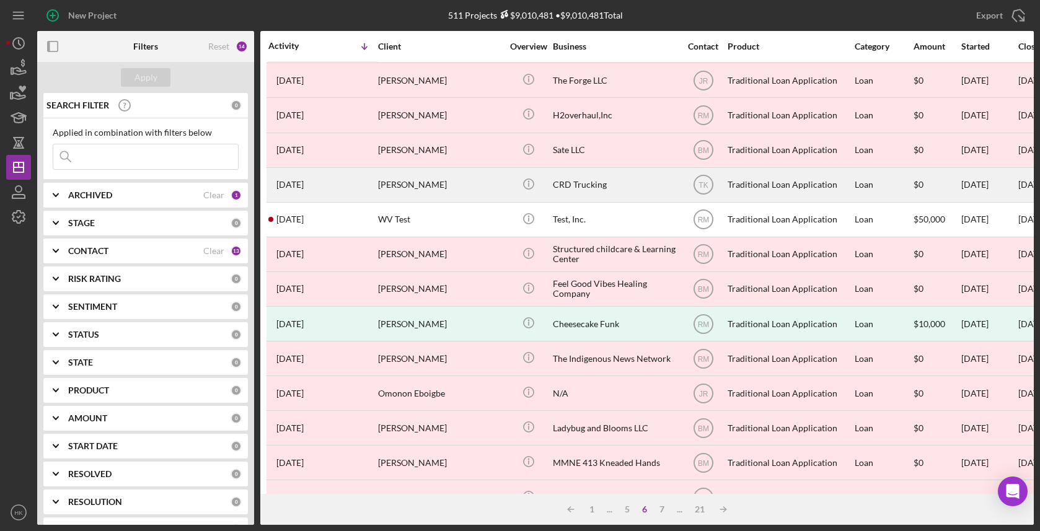
click at [576, 195] on div "CRD Trucking" at bounding box center [615, 185] width 124 height 33
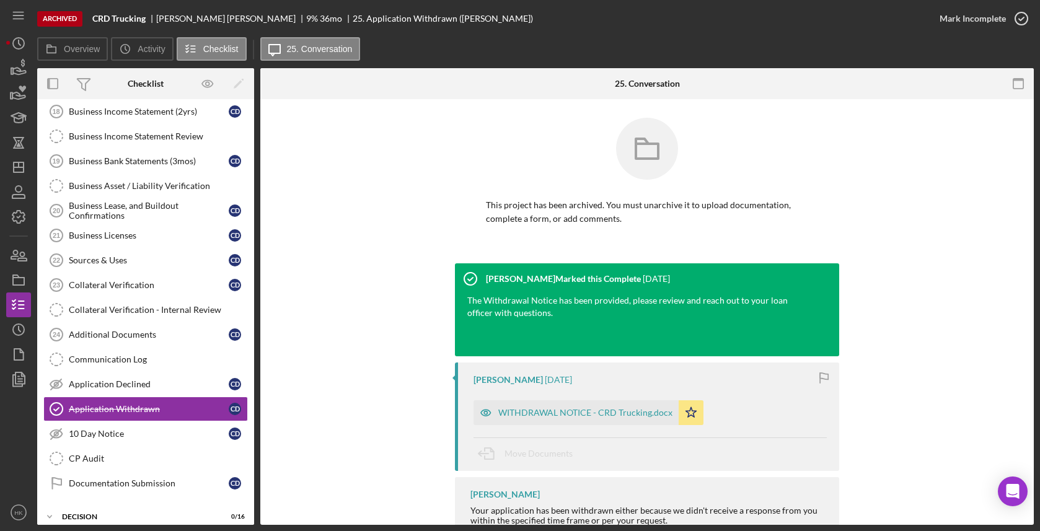
scroll to position [509, 0]
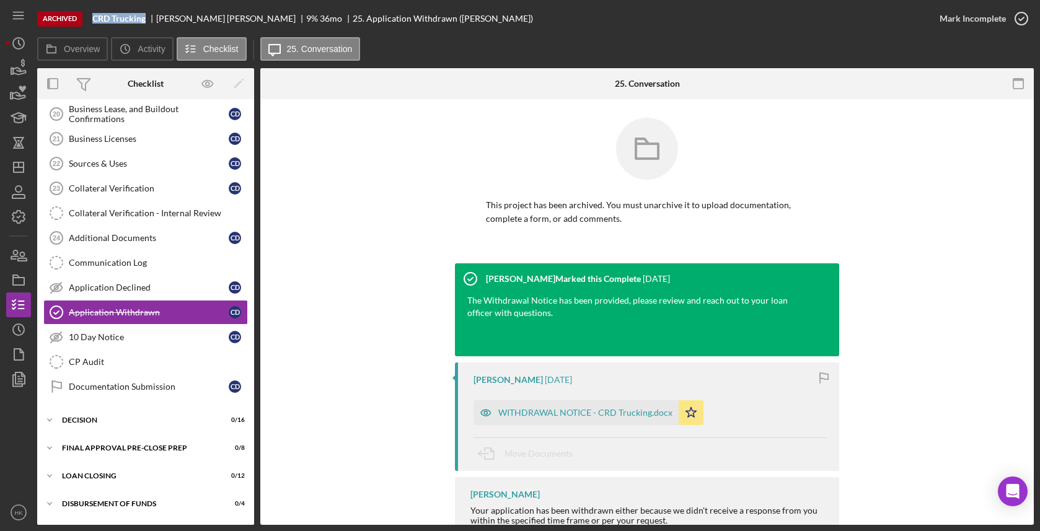
drag, startPoint x: 144, startPoint y: 19, endPoint x: 92, endPoint y: 21, distance: 52.1
click at [92, 21] on div "Archived CRD Trucking [PERSON_NAME] 9 % 36 mo 25. Application Withdrawn ([PERSO…" at bounding box center [482, 18] width 890 height 37
copy b "CRD Trucking"
click at [21, 289] on icon "button" at bounding box center [18, 280] width 31 height 31
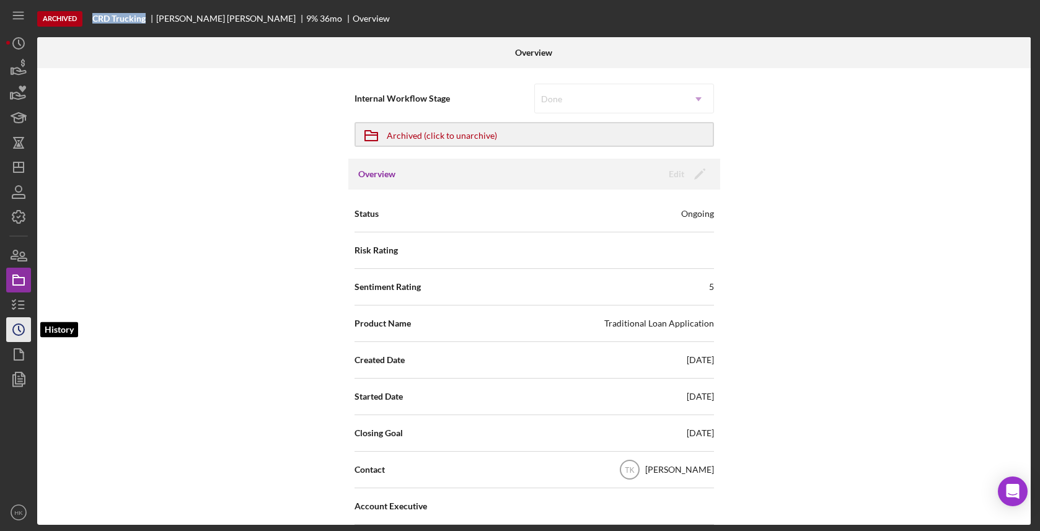
click at [19, 327] on polyline "button" at bounding box center [20, 329] width 2 height 5
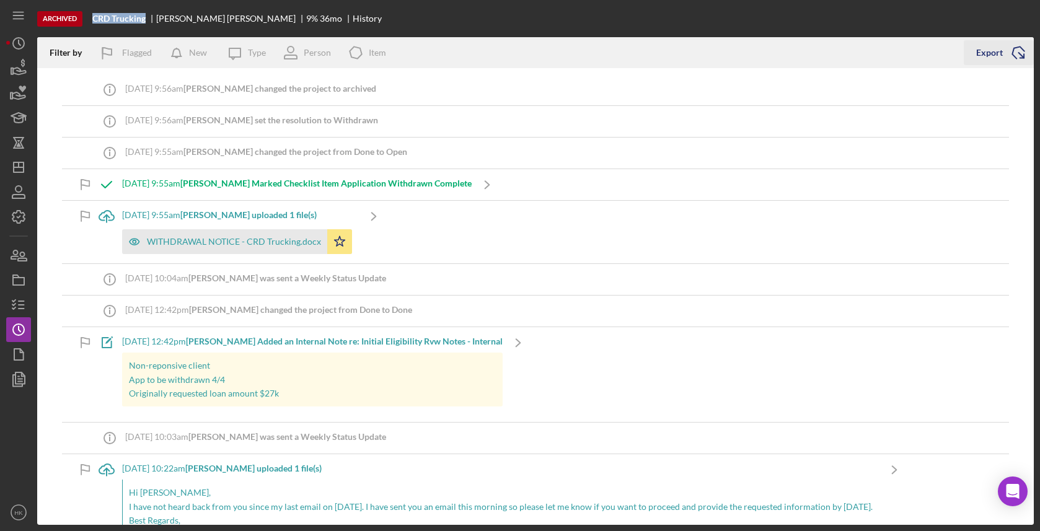
click at [982, 43] on div "Export" at bounding box center [989, 52] width 27 height 25
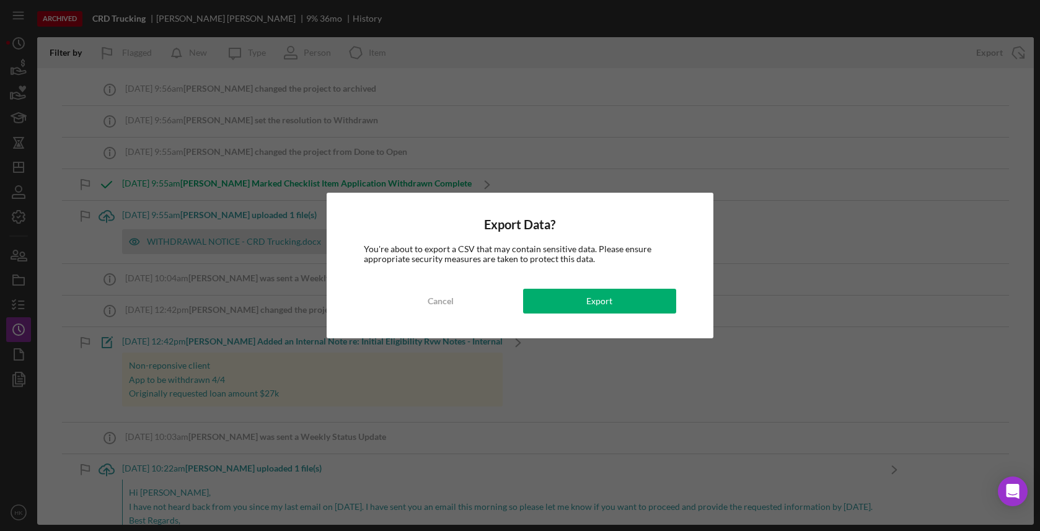
click at [656, 314] on div "Export Data? You're about to export a CSV that may contain sensitive data. Plea…" at bounding box center [520, 266] width 386 height 146
click at [627, 288] on div "Export Data? You're about to export a CSV that may contain sensitive data. Plea…" at bounding box center [520, 266] width 386 height 146
click at [610, 317] on div "Export Data? You're about to export a CSV that may contain sensitive data. Plea…" at bounding box center [520, 266] width 386 height 146
click at [610, 312] on div "Export" at bounding box center [599, 301] width 26 height 25
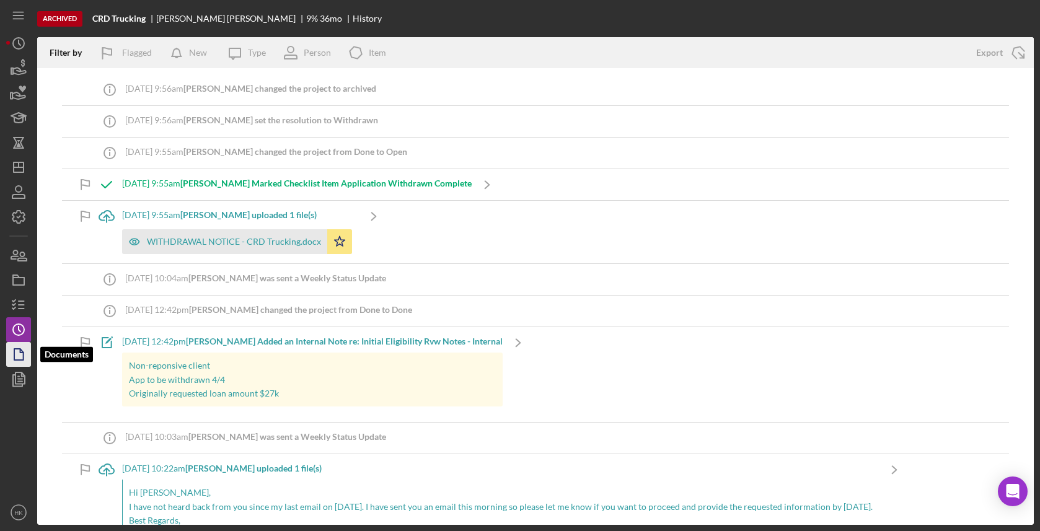
click at [7, 350] on icon "button" at bounding box center [18, 354] width 31 height 31
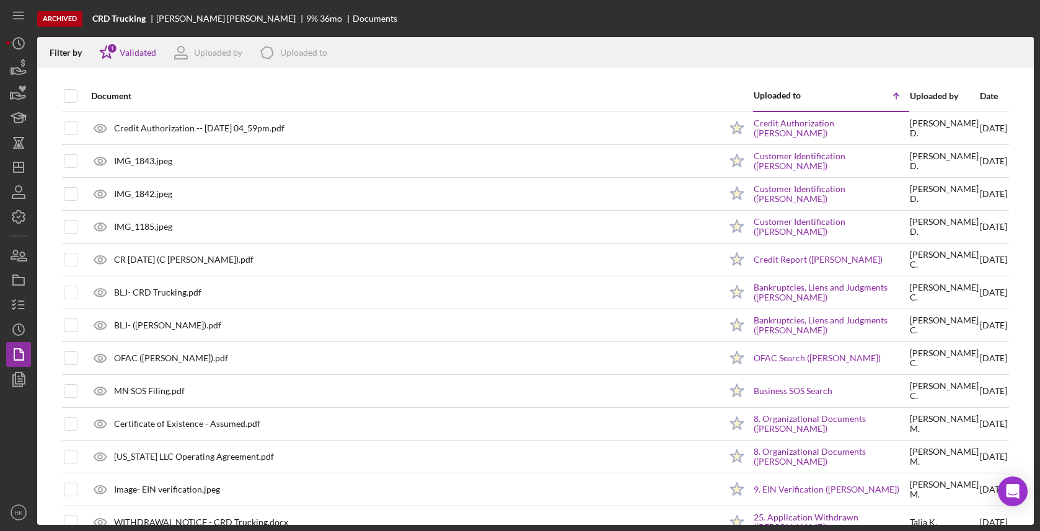
click at [79, 96] on div at bounding box center [81, 96] width 5 height 30
click at [78, 96] on th at bounding box center [81, 96] width 6 height 31
click at [74, 96] on input "checkbox" at bounding box center [70, 96] width 12 height 12
checkbox input "true"
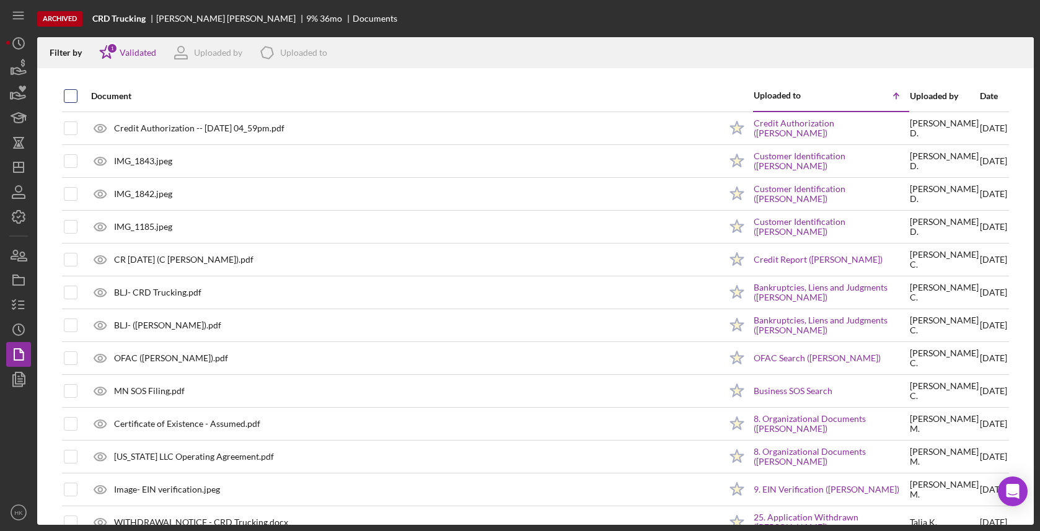
checkbox input "true"
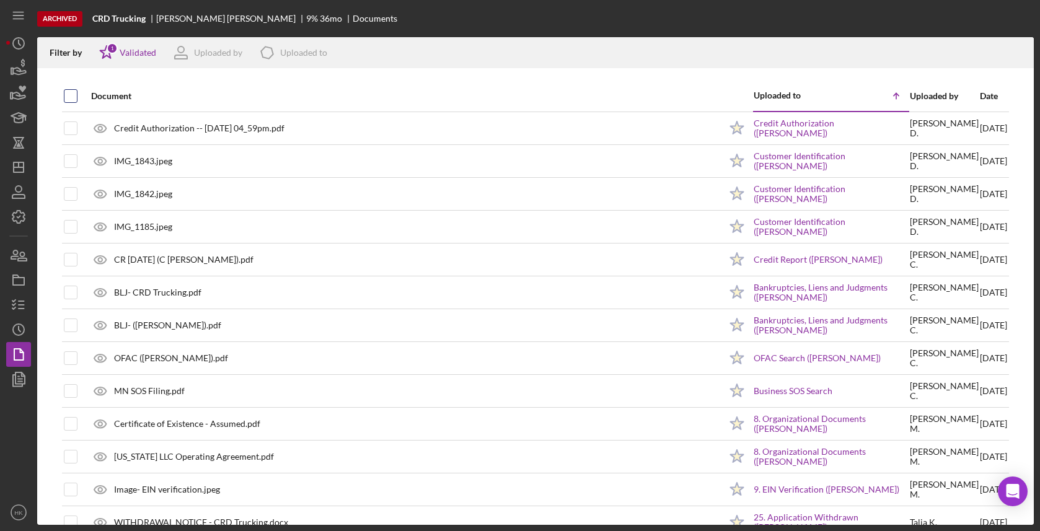
checkbox input "true"
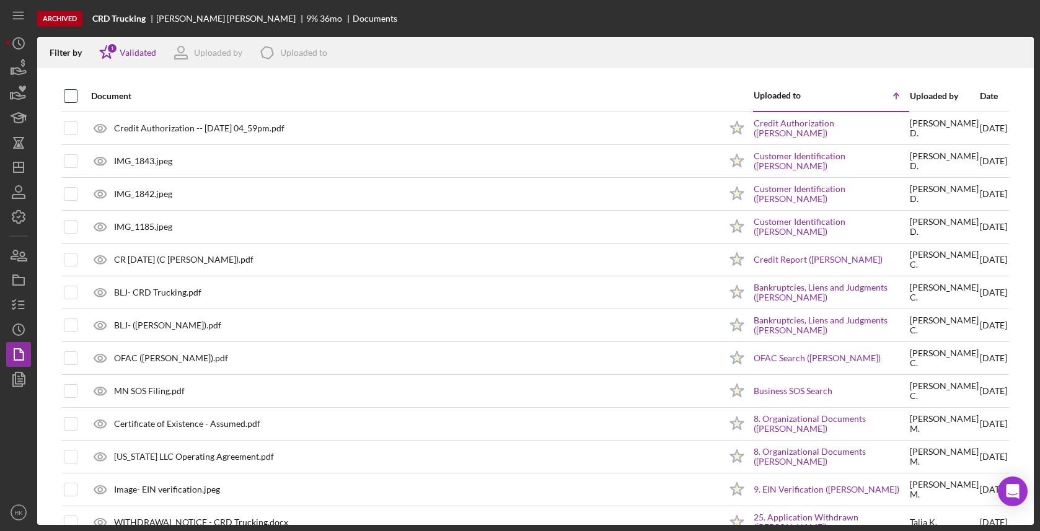
checkbox input "true"
click at [1032, 54] on div "Icon/Download" at bounding box center [1018, 52] width 31 height 31
click at [1019, 54] on icon "Icon/Download" at bounding box center [1019, 53] width 28 height 28
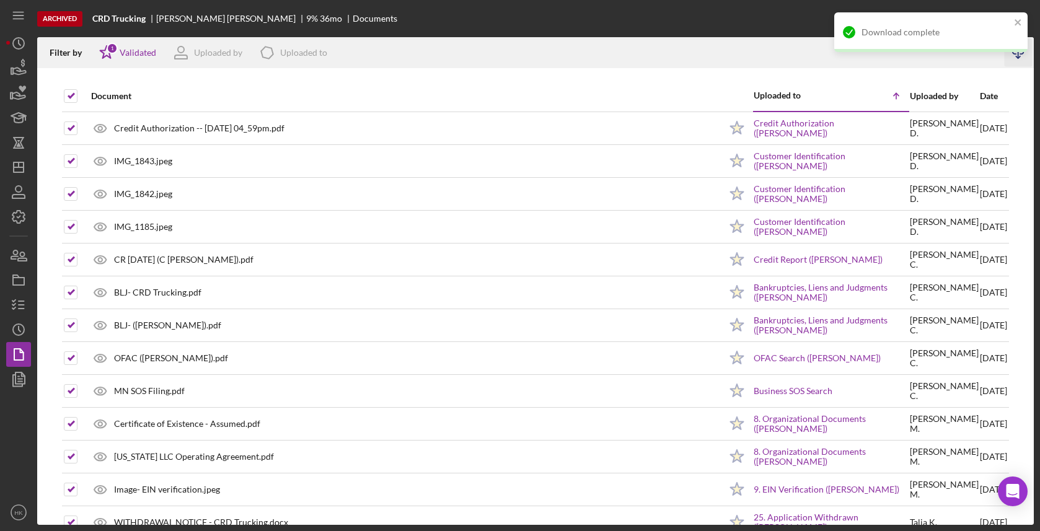
click at [286, 0] on div "Archived CRD Trucking [PERSON_NAME] 9 % 36 mo Documents" at bounding box center [535, 18] width 996 height 37
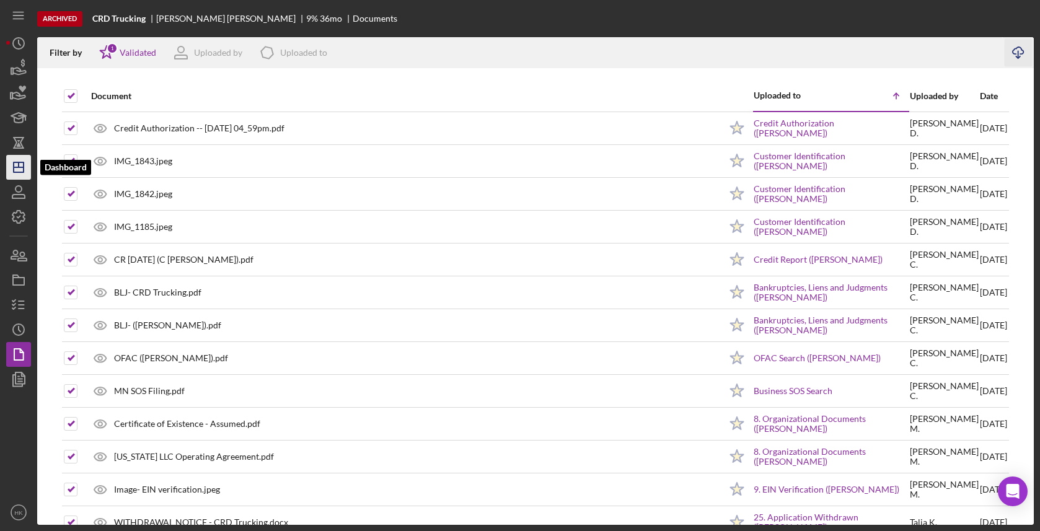
click at [14, 172] on polygon "button" at bounding box center [19, 167] width 10 height 10
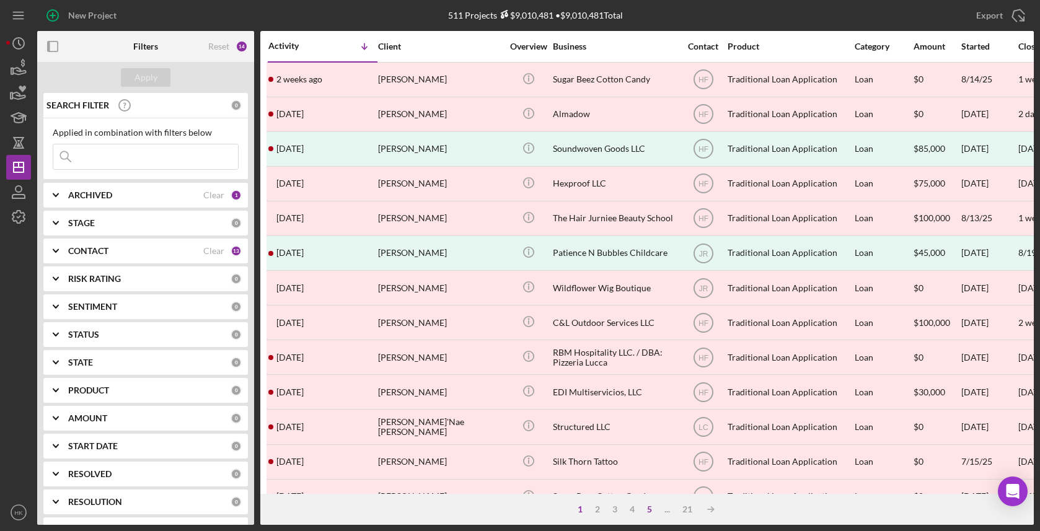
click at [646, 512] on div "5" at bounding box center [649, 509] width 17 height 10
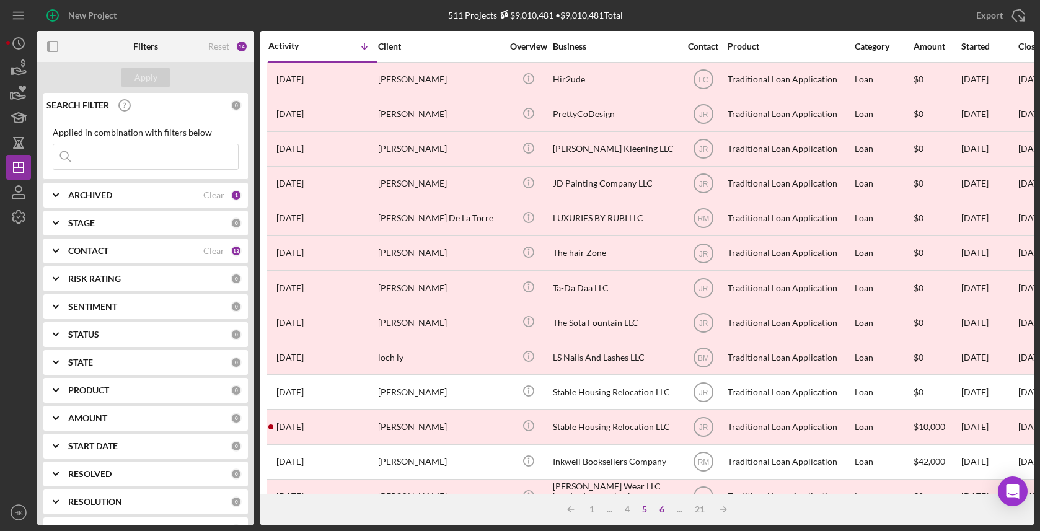
click at [659, 513] on div "6" at bounding box center [661, 509] width 17 height 10
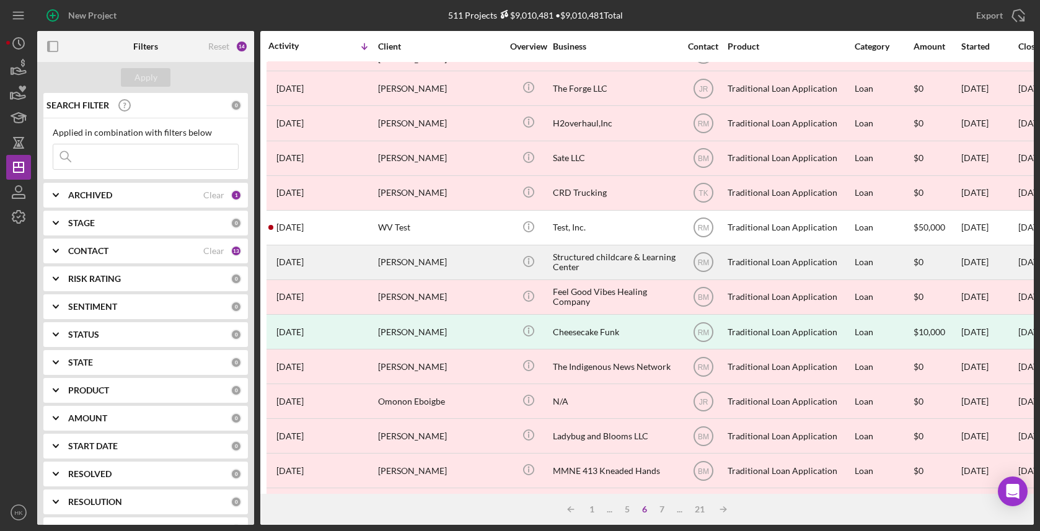
scroll to position [325, 0]
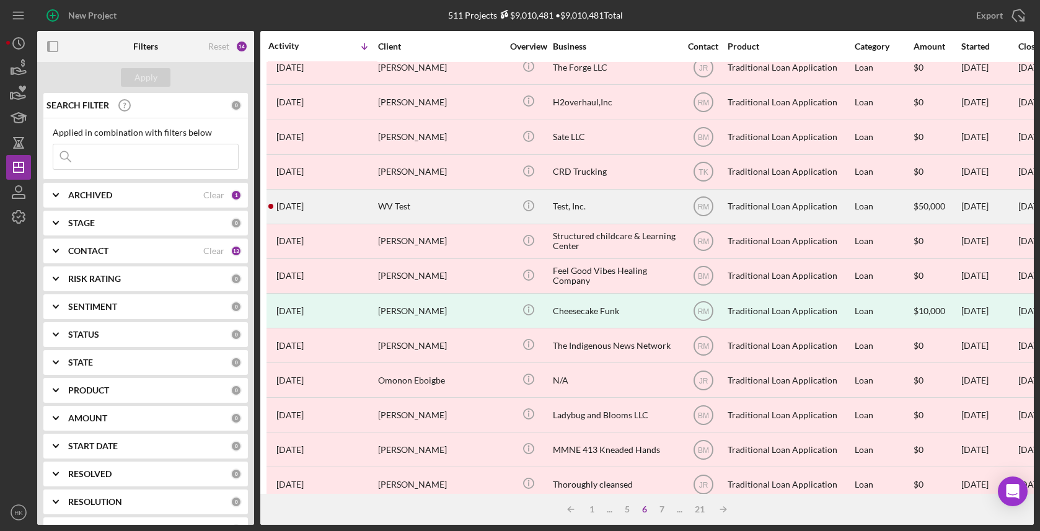
click at [648, 206] on div "Test, Inc." at bounding box center [615, 206] width 124 height 33
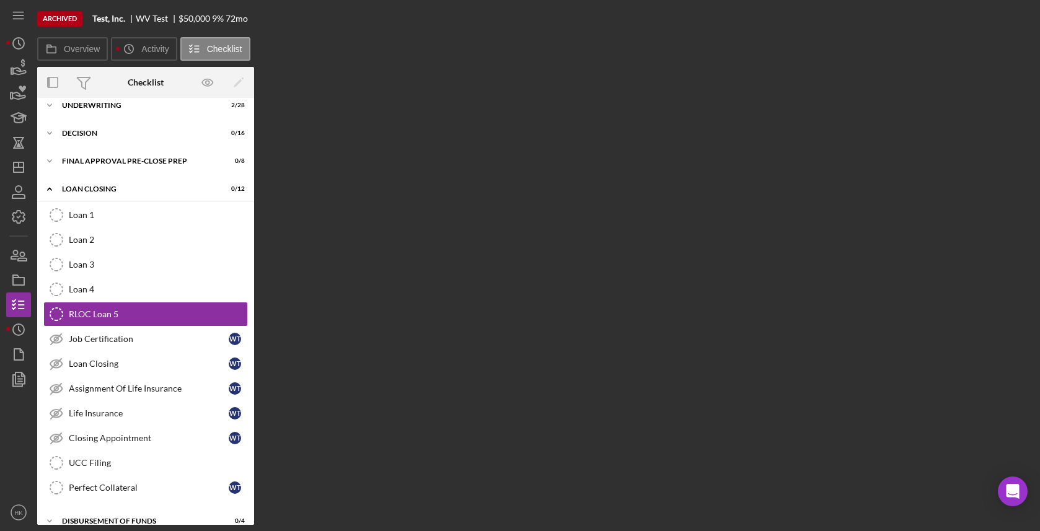
scroll to position [97, 0]
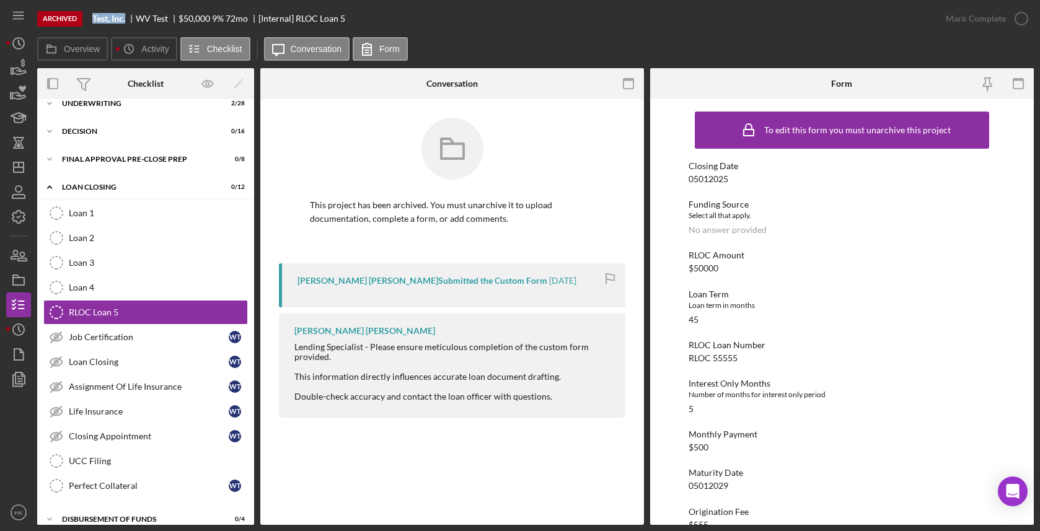
drag, startPoint x: 128, startPoint y: 20, endPoint x: 93, endPoint y: 20, distance: 34.7
click at [93, 20] on div "Test, Inc." at bounding box center [113, 19] width 43 height 10
copy b "Test, Inc."
click at [11, 330] on icon "Icon/History" at bounding box center [18, 329] width 31 height 31
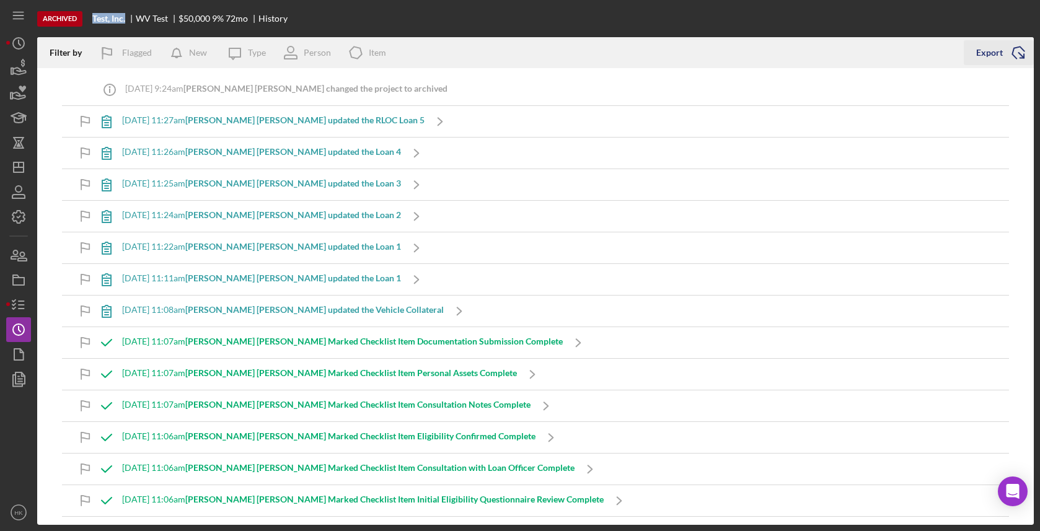
click at [1008, 48] on icon "Icon/Export" at bounding box center [1018, 52] width 31 height 31
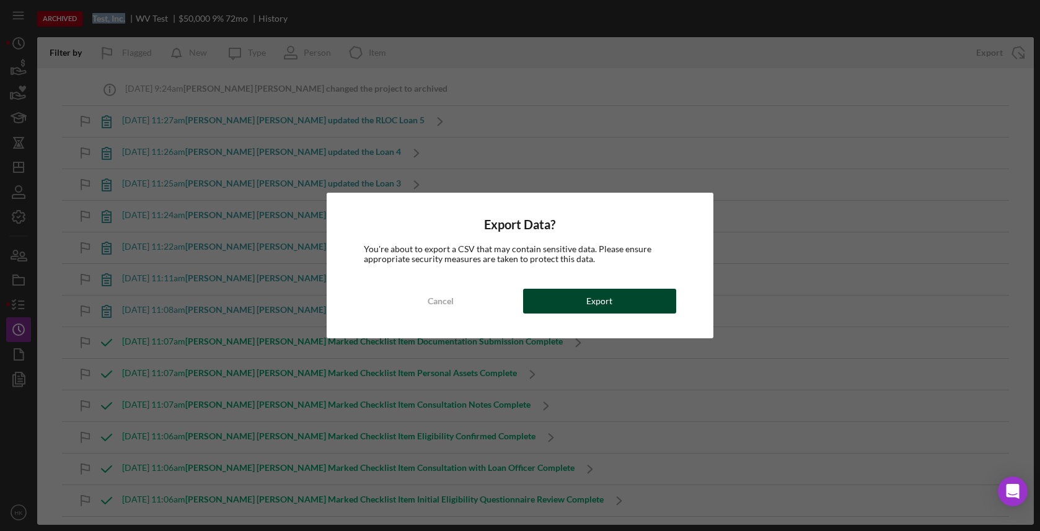
click at [571, 304] on button "Export" at bounding box center [599, 301] width 153 height 25
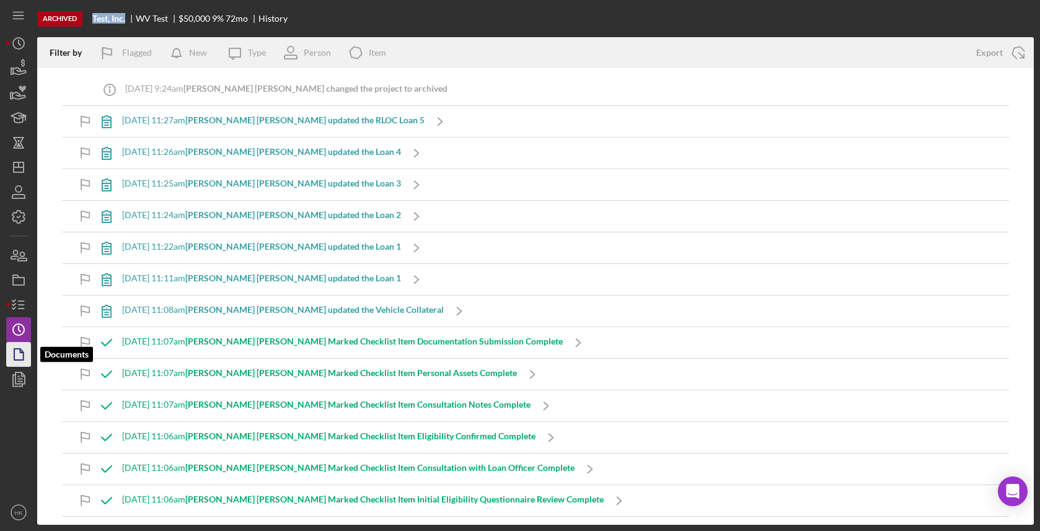
click at [12, 345] on icon "button" at bounding box center [18, 354] width 31 height 31
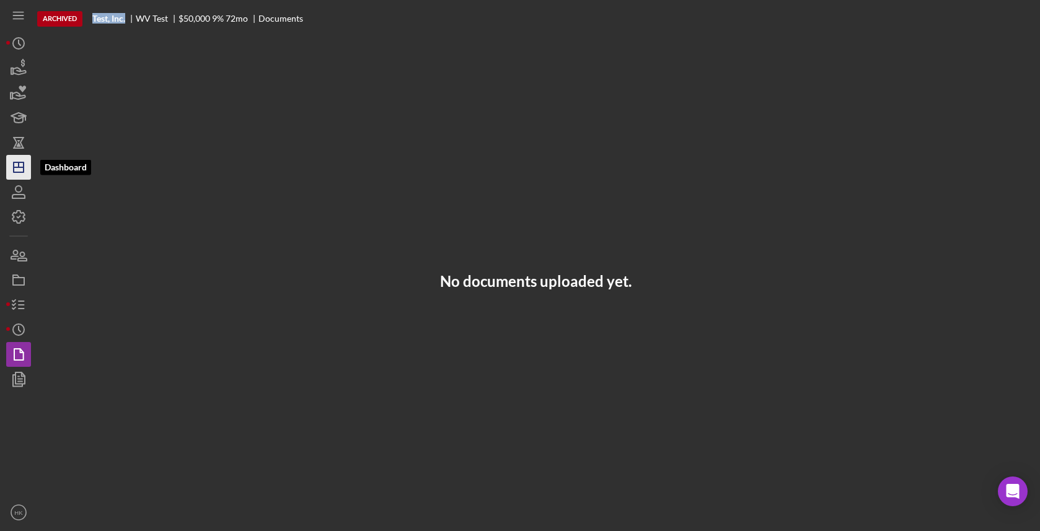
click at [14, 163] on polygon "button" at bounding box center [19, 167] width 10 height 10
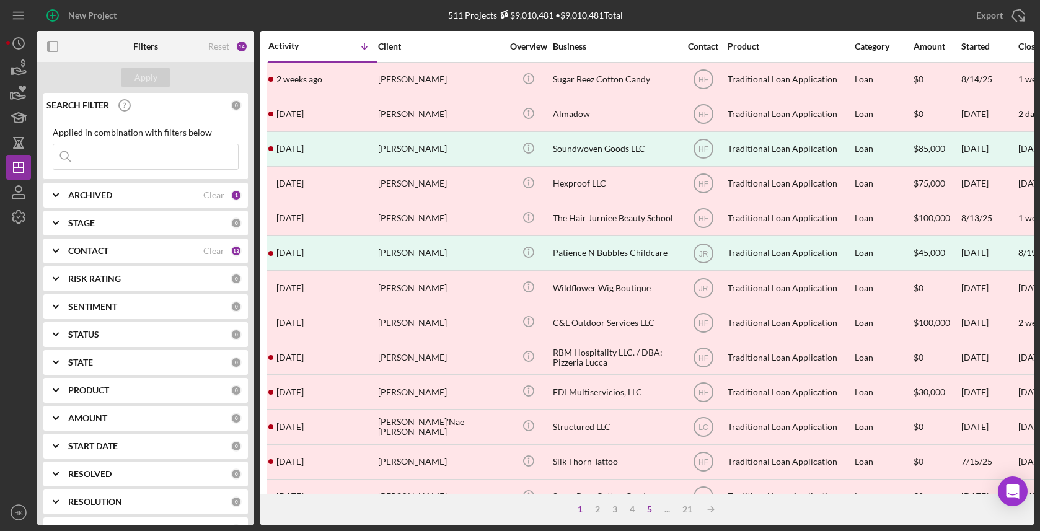
click at [655, 508] on div "5" at bounding box center [649, 509] width 17 height 10
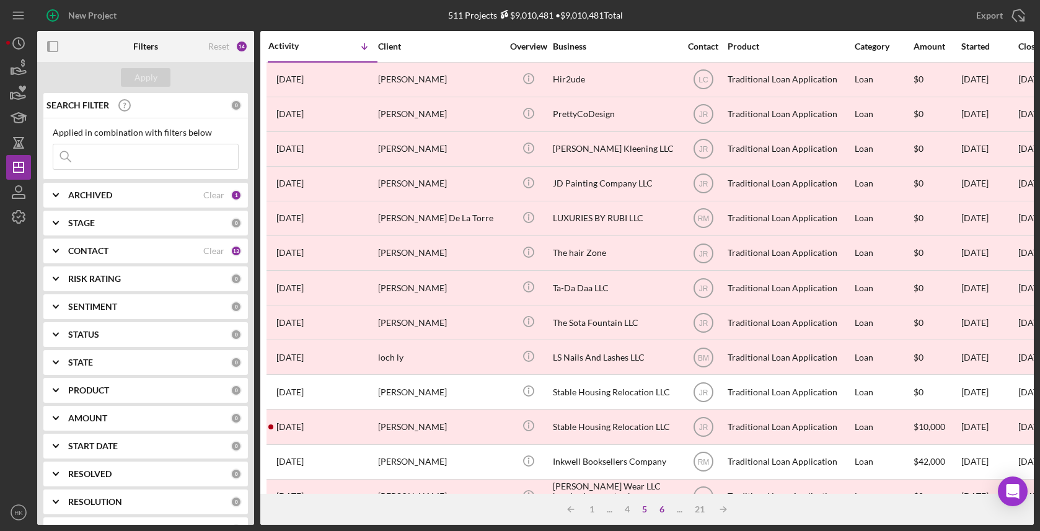
click at [654, 508] on div "6" at bounding box center [661, 509] width 17 height 10
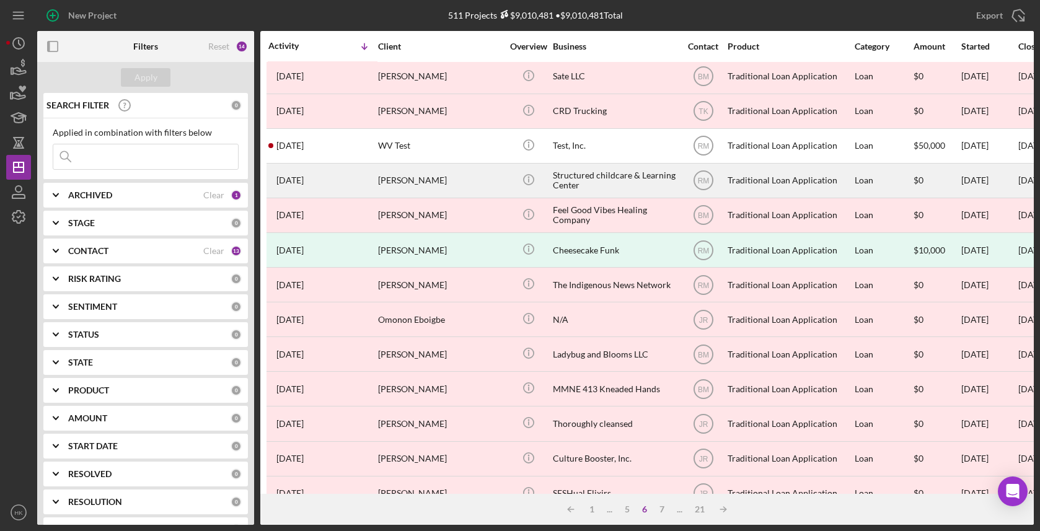
scroll to position [385, 0]
click at [584, 180] on div "Structured childcare & Learning Center" at bounding box center [615, 181] width 124 height 33
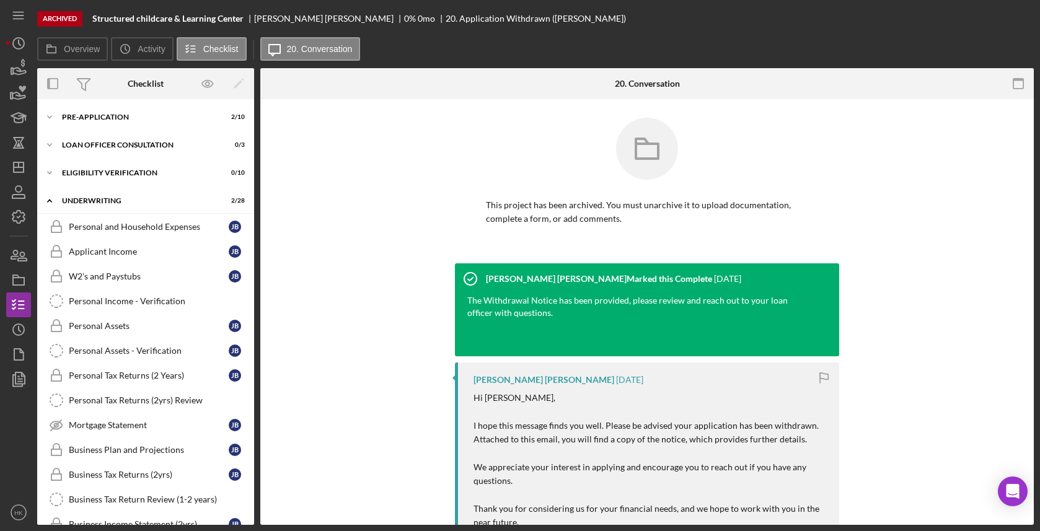
scroll to position [509, 0]
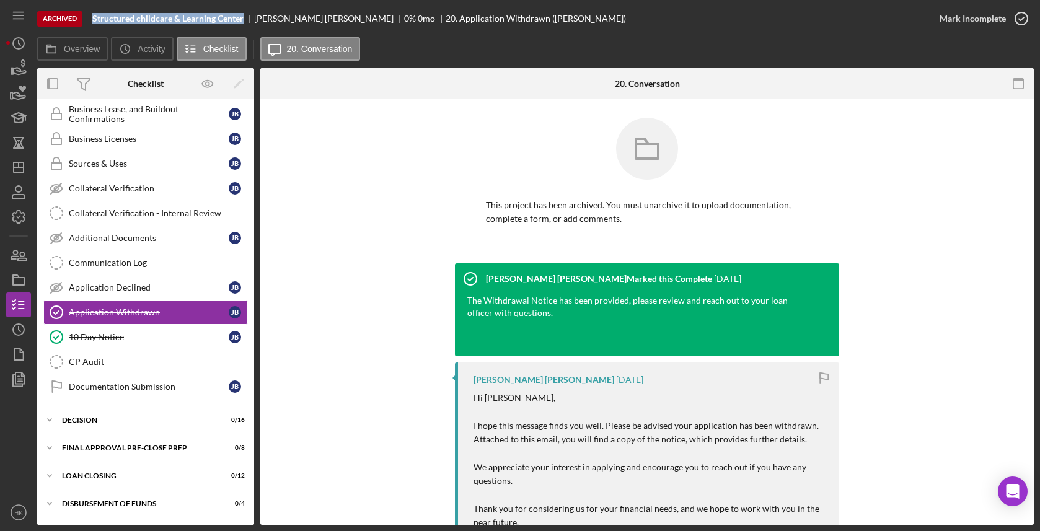
drag, startPoint x: 246, startPoint y: 20, endPoint x: 90, endPoint y: 22, distance: 155.6
click at [90, 22] on div "Archived Structured childcare & Learning Center [PERSON_NAME] 0 % 0 mo 20. Appl…" at bounding box center [482, 18] width 890 height 37
copy b "Structured childcare & Learning Center"
click at [17, 335] on circle "button" at bounding box center [18, 329] width 11 height 11
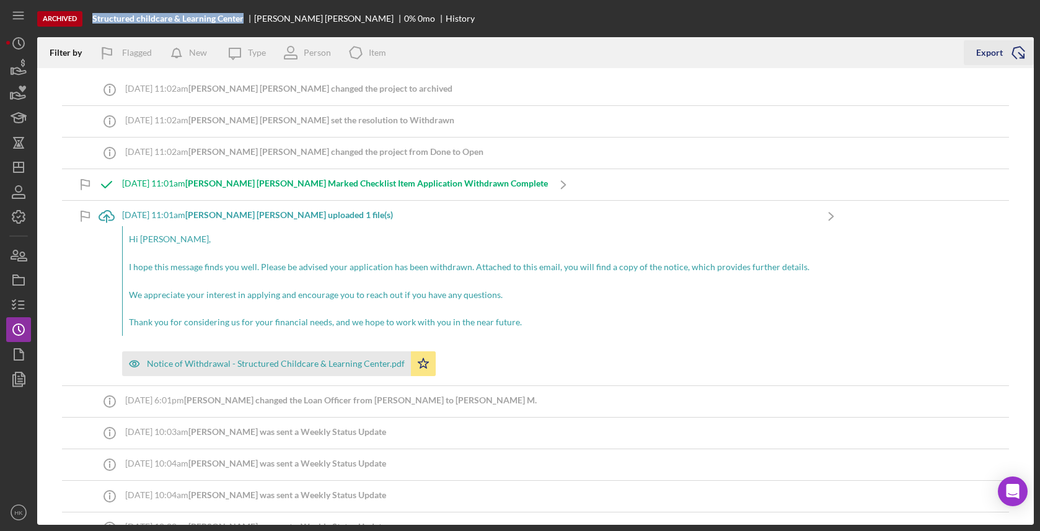
click at [1010, 63] on icon "Icon/Export" at bounding box center [1018, 52] width 31 height 31
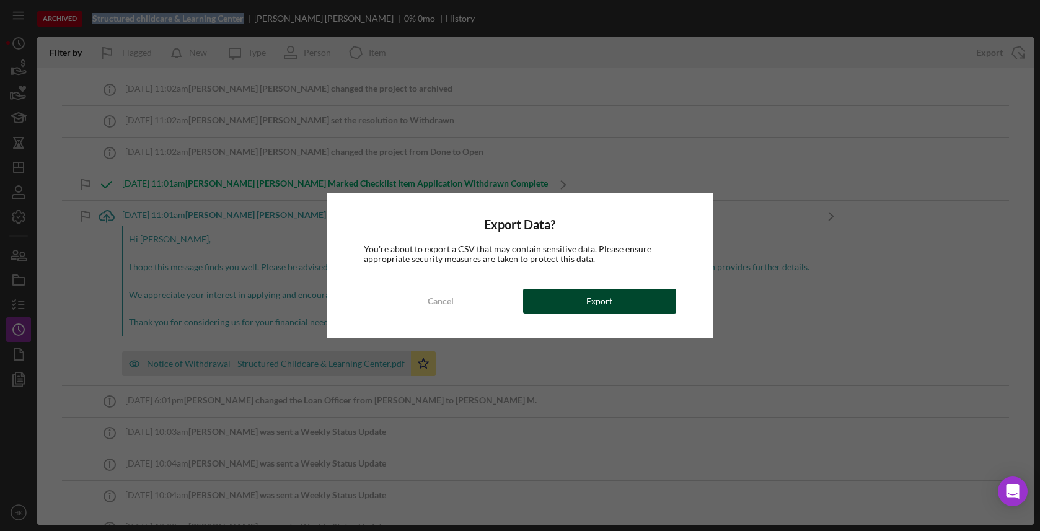
click at [661, 291] on button "Export" at bounding box center [599, 301] width 153 height 25
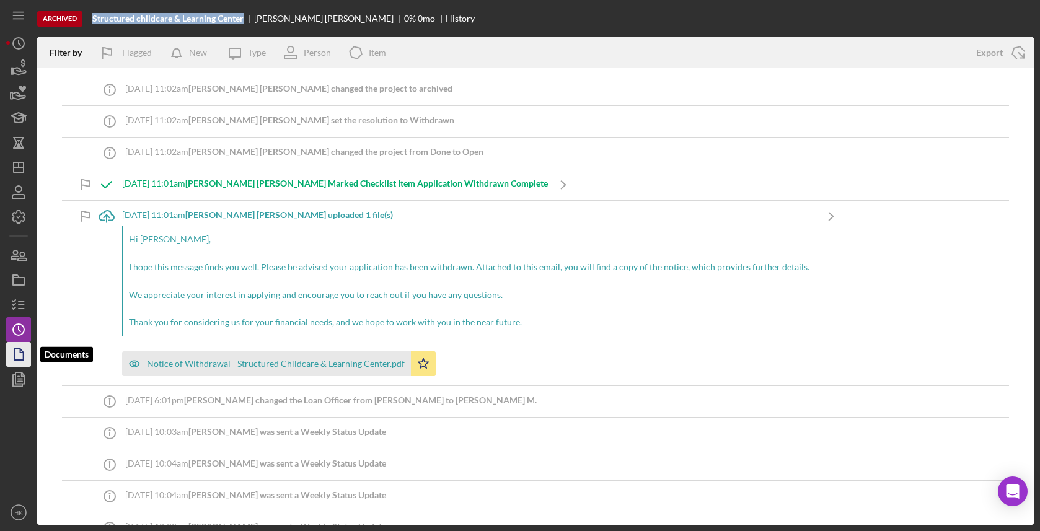
click at [14, 348] on icon "button" at bounding box center [18, 354] width 31 height 31
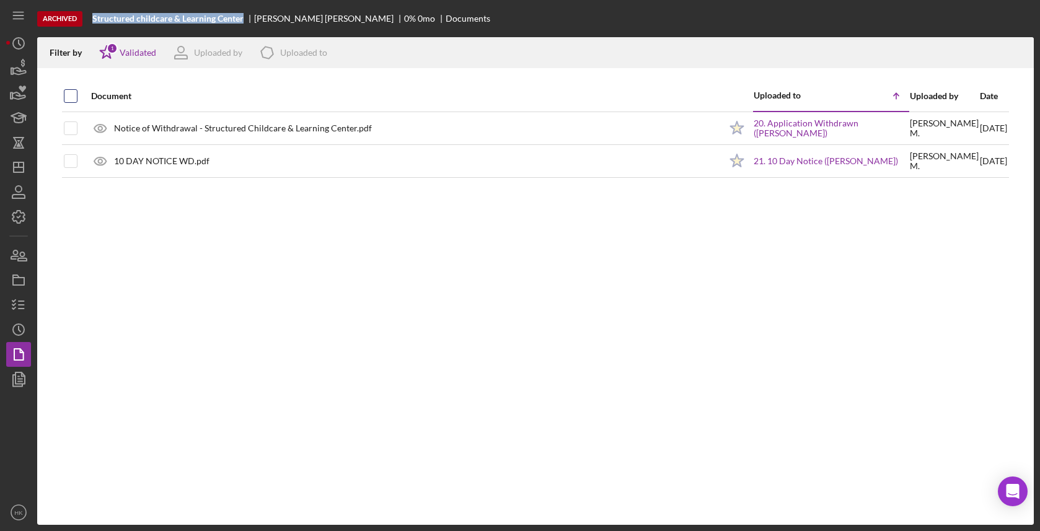
click at [69, 99] on input "checkbox" at bounding box center [70, 96] width 12 height 12
checkbox input "true"
click at [1015, 38] on div "Icon/Download" at bounding box center [1018, 52] width 31 height 31
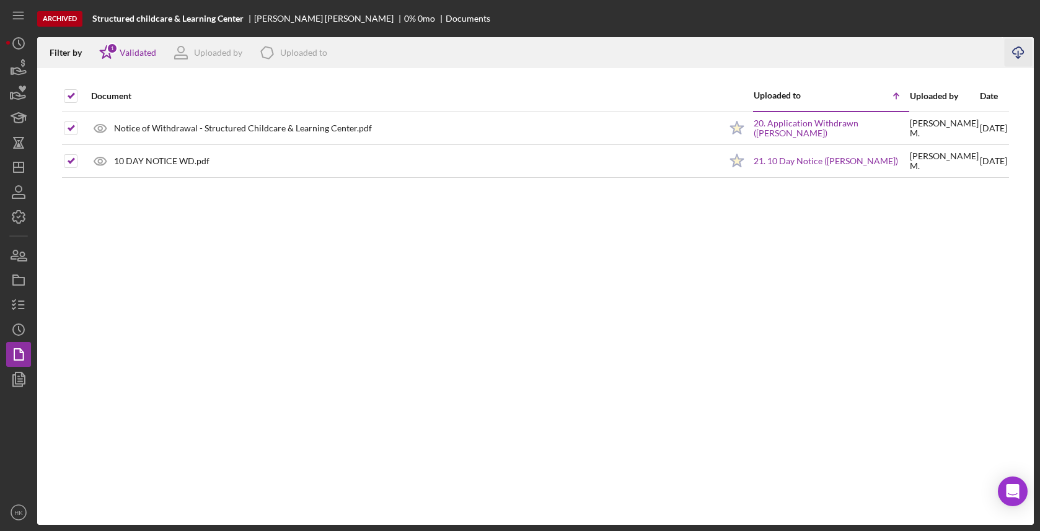
click at [1018, 51] on line "button" at bounding box center [1018, 54] width 0 height 7
click at [20, 172] on icon "Icon/Dashboard" at bounding box center [18, 167] width 31 height 31
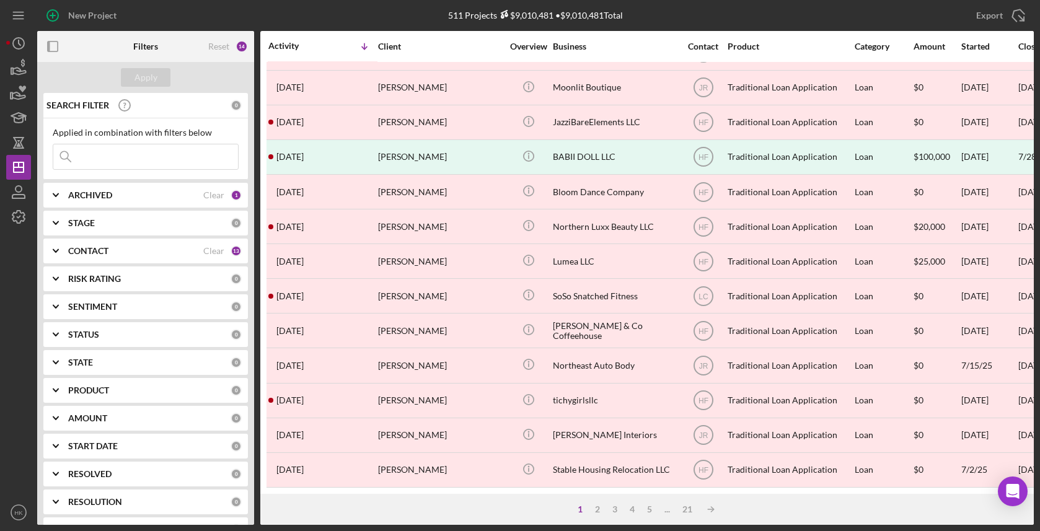
scroll to position [442, 0]
click at [652, 508] on div "5" at bounding box center [649, 509] width 17 height 10
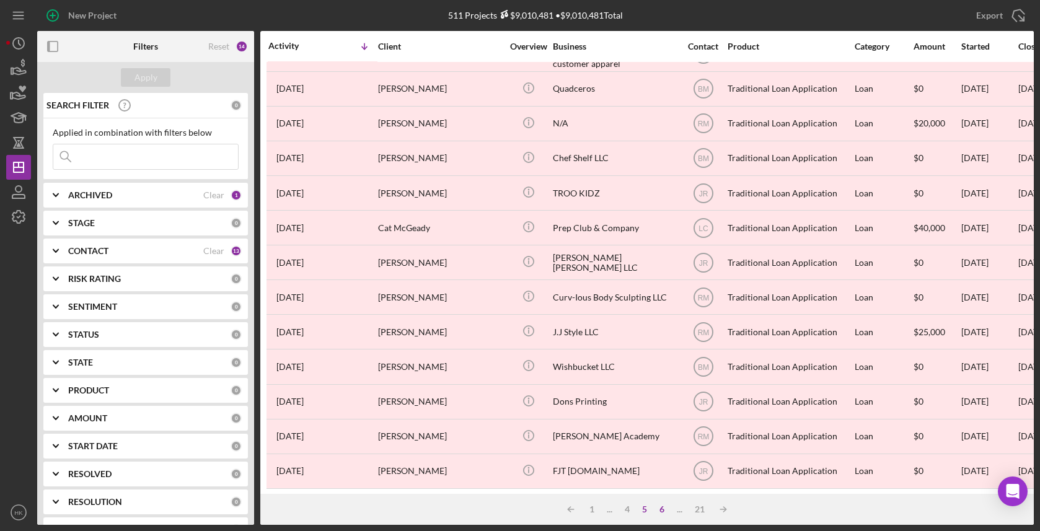
click at [659, 509] on div "6" at bounding box center [661, 509] width 17 height 10
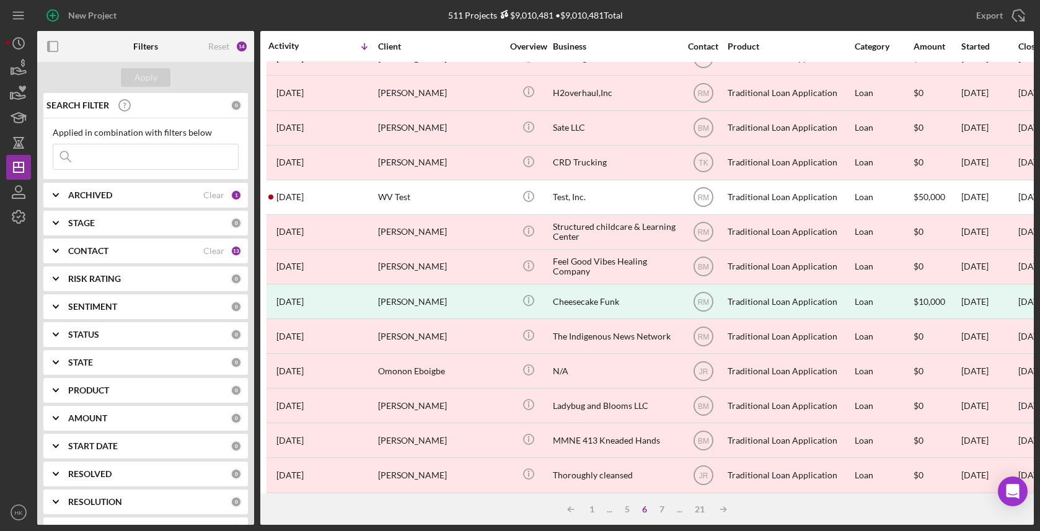
scroll to position [322, 0]
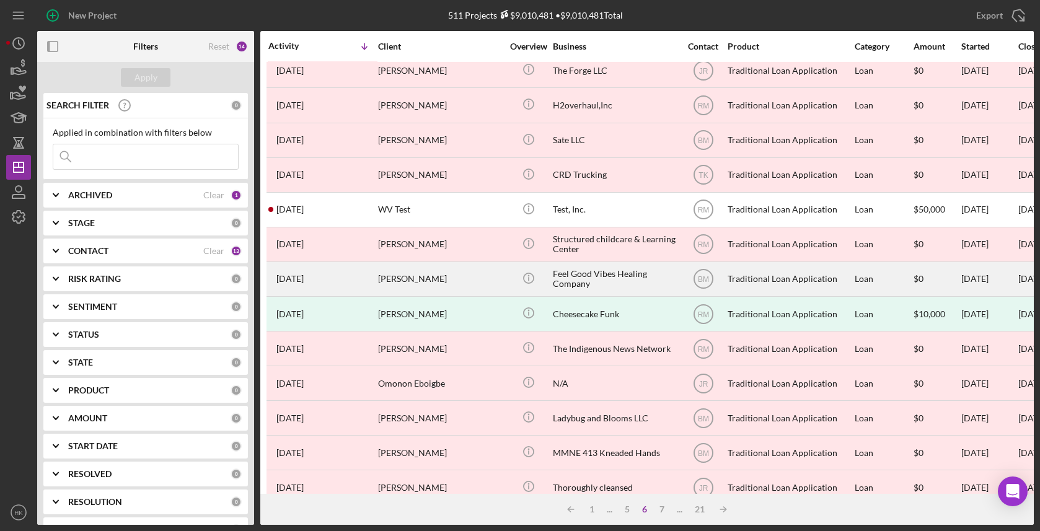
click at [649, 281] on div "Feel Good Vibes Healing Company" at bounding box center [615, 279] width 124 height 33
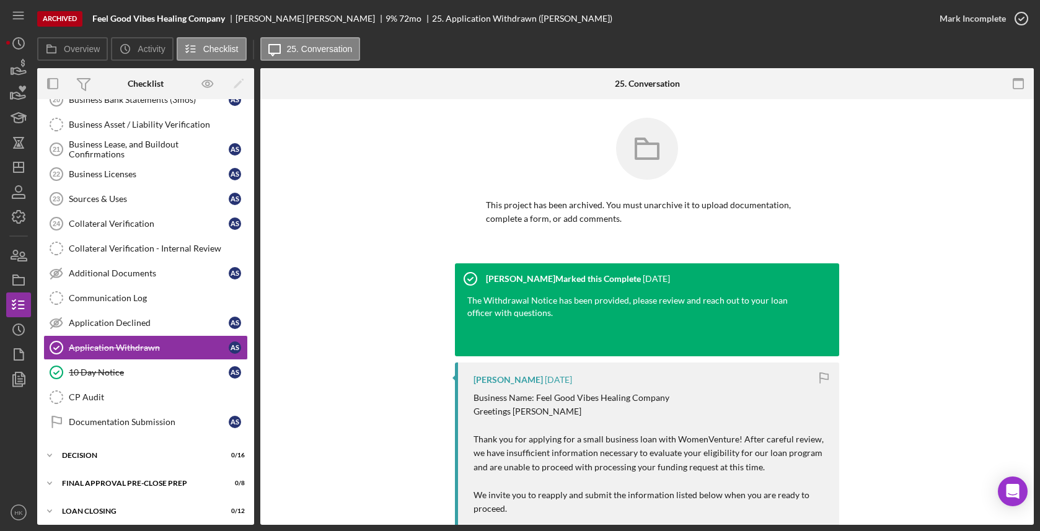
scroll to position [509, 0]
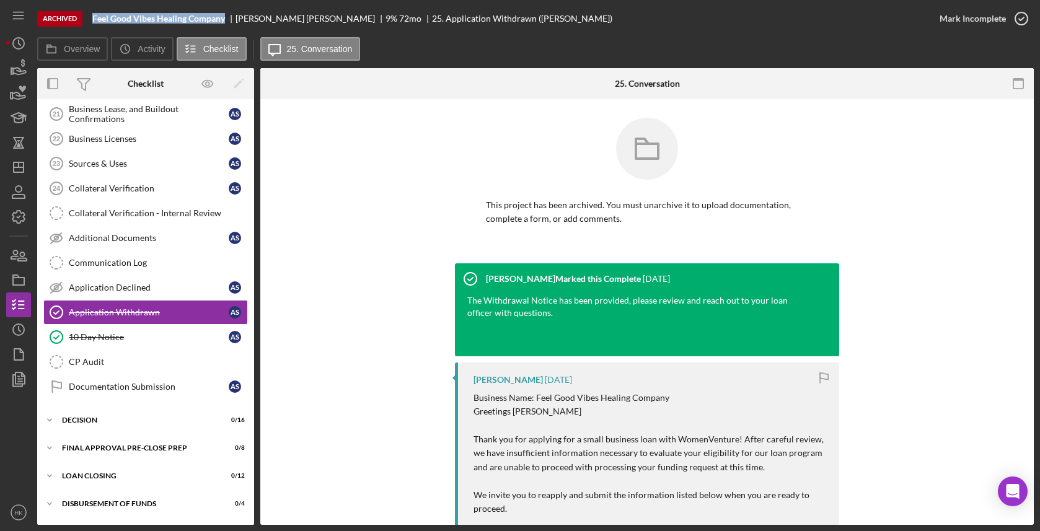
drag, startPoint x: 227, startPoint y: 19, endPoint x: 92, endPoint y: 20, distance: 135.1
click at [92, 19] on div "Archived Feel Good Vibes Healing Company [PERSON_NAME] 9 % 72 mo 25. Applicatio…" at bounding box center [482, 18] width 890 height 37
copy b "Feel Good Vibes Healing Company"
click at [11, 330] on icon "Icon/History" at bounding box center [18, 329] width 31 height 31
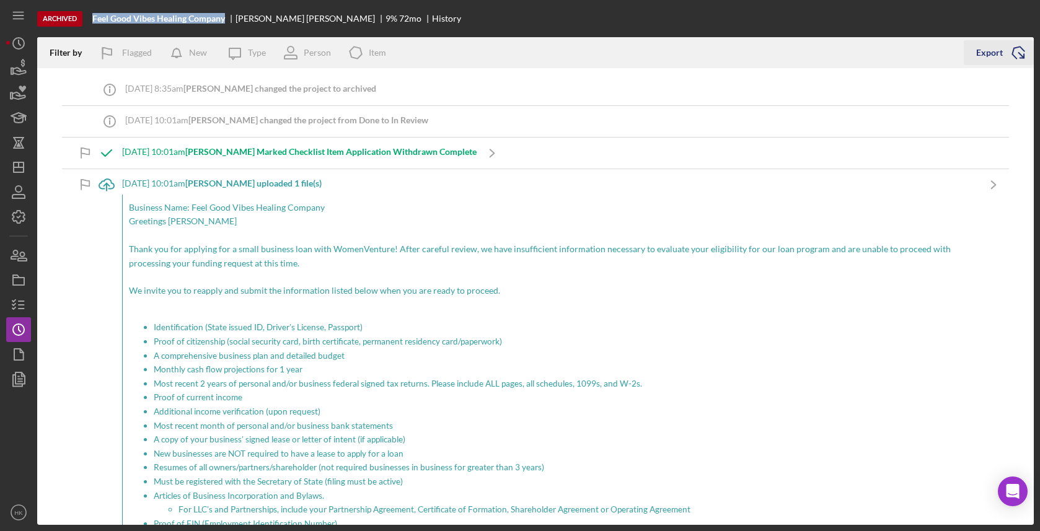
click at [1016, 51] on icon "Icon/Export" at bounding box center [1018, 52] width 31 height 31
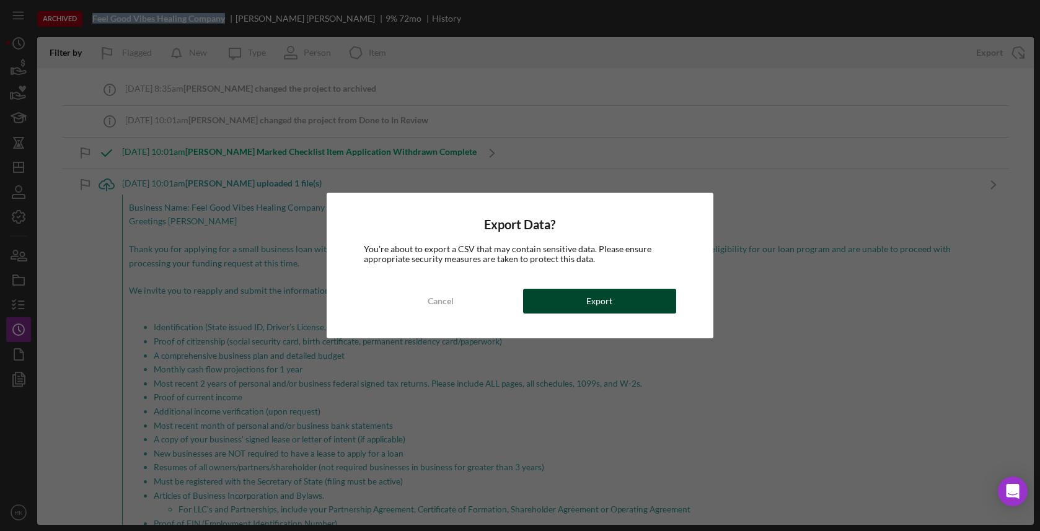
click at [632, 304] on button "Export" at bounding box center [599, 301] width 153 height 25
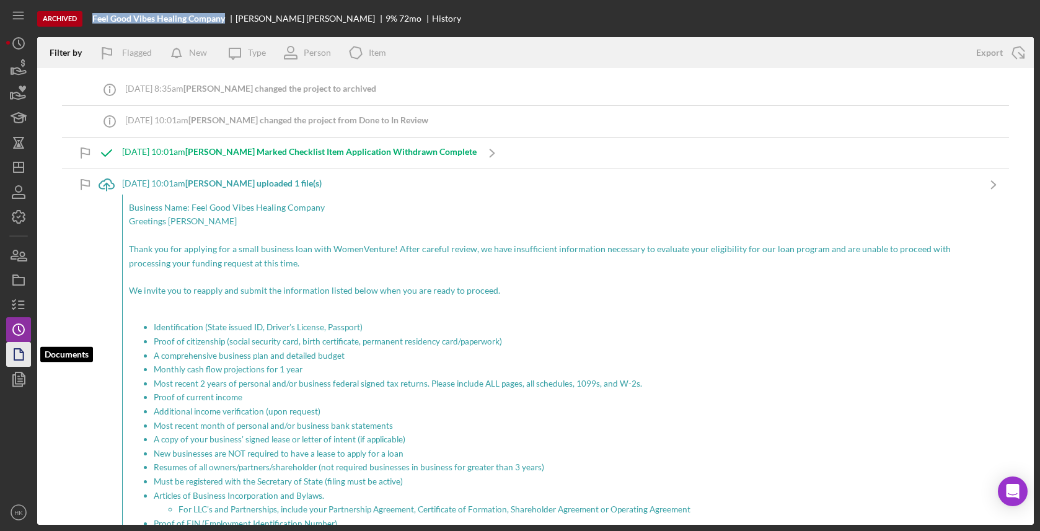
click at [12, 347] on icon "button" at bounding box center [18, 354] width 31 height 31
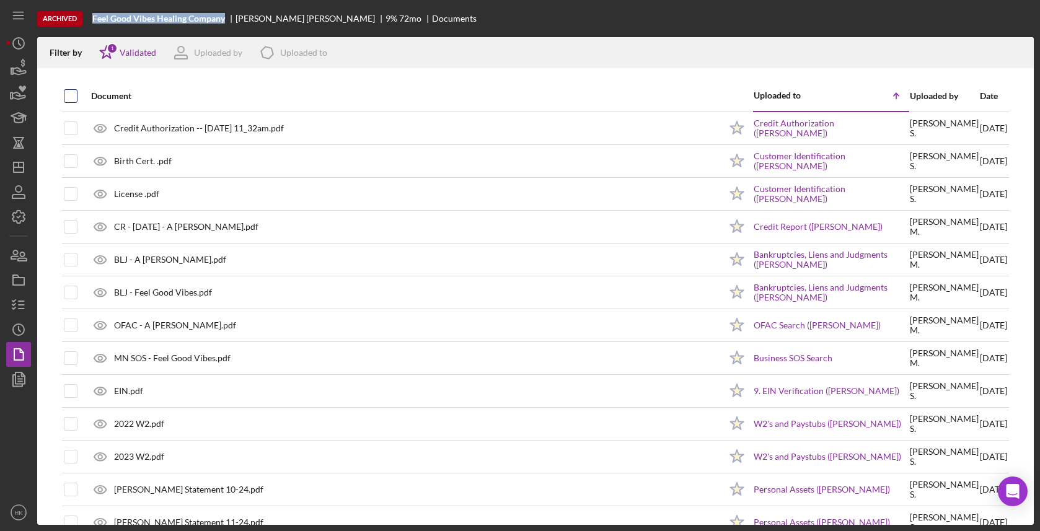
click at [71, 96] on input "checkbox" at bounding box center [70, 96] width 12 height 12
checkbox input "true"
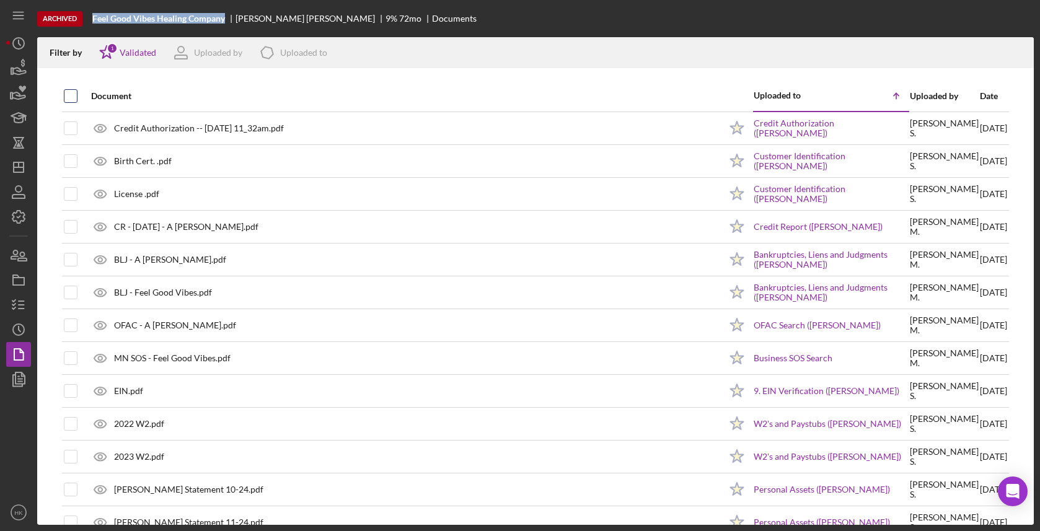
checkbox input "true"
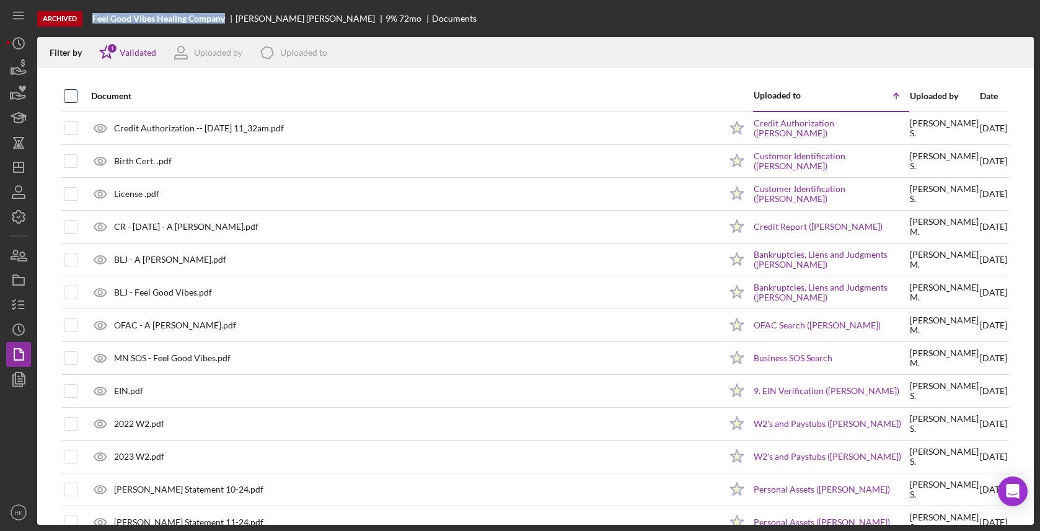
checkbox input "true"
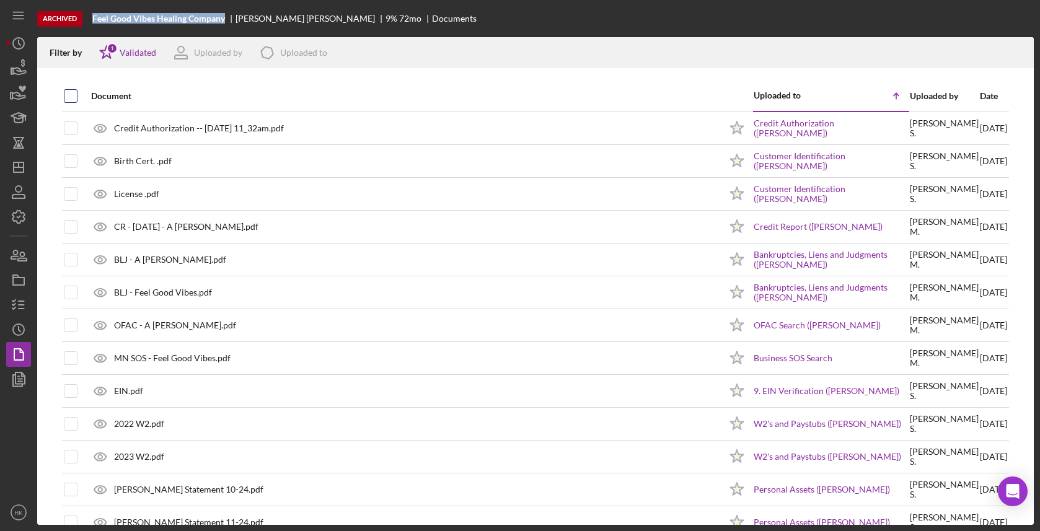
checkbox input "true"
click at [1021, 51] on icon "Icon/Download" at bounding box center [1019, 53] width 28 height 28
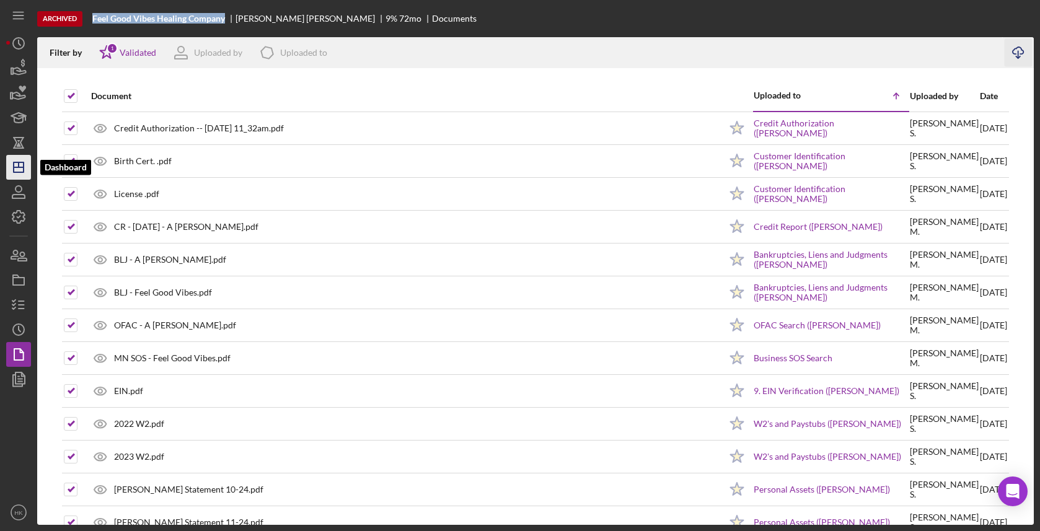
click at [16, 169] on icon "Icon/Dashboard" at bounding box center [18, 167] width 31 height 31
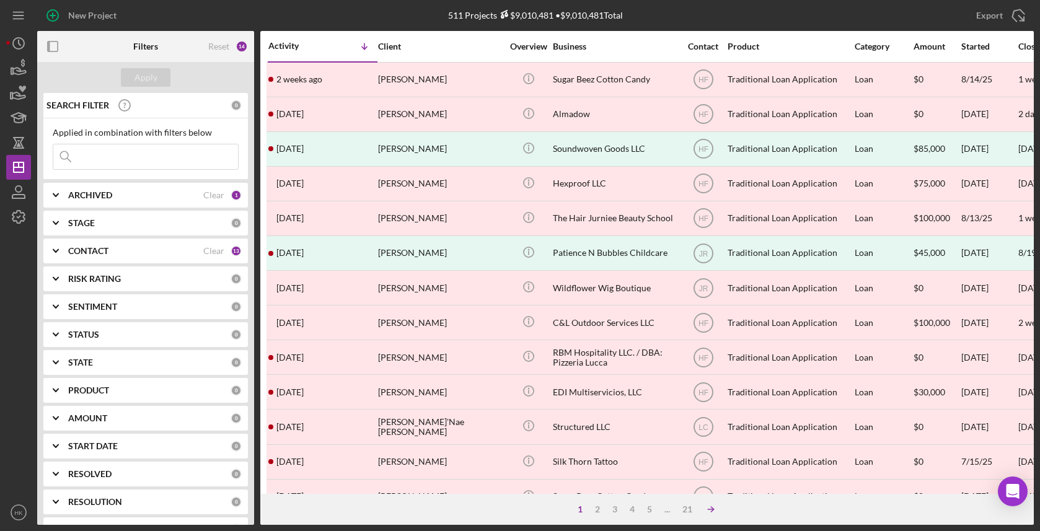
click at [713, 504] on icon "Icon/Table Sort Arrow" at bounding box center [710, 509] width 25 height 25
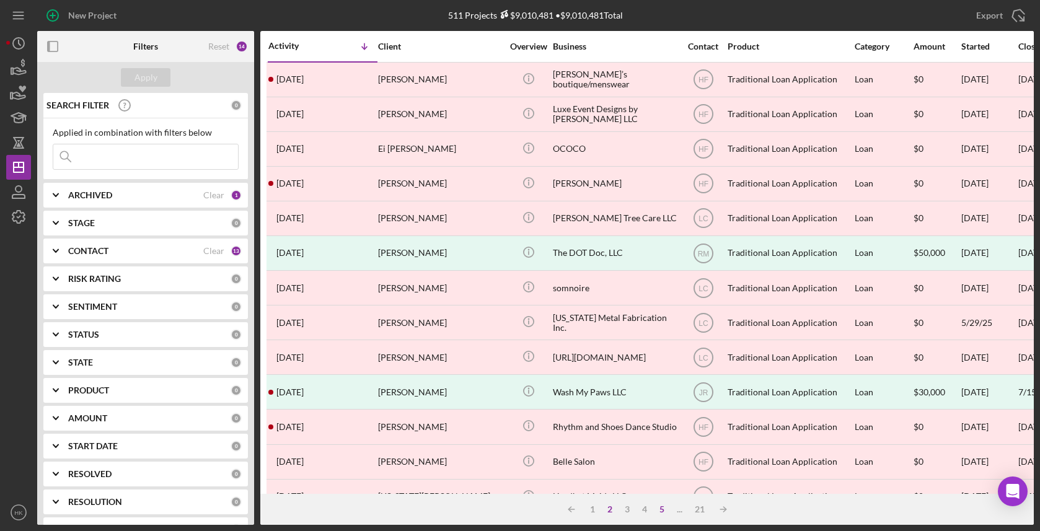
click at [661, 510] on div "5" at bounding box center [661, 509] width 17 height 10
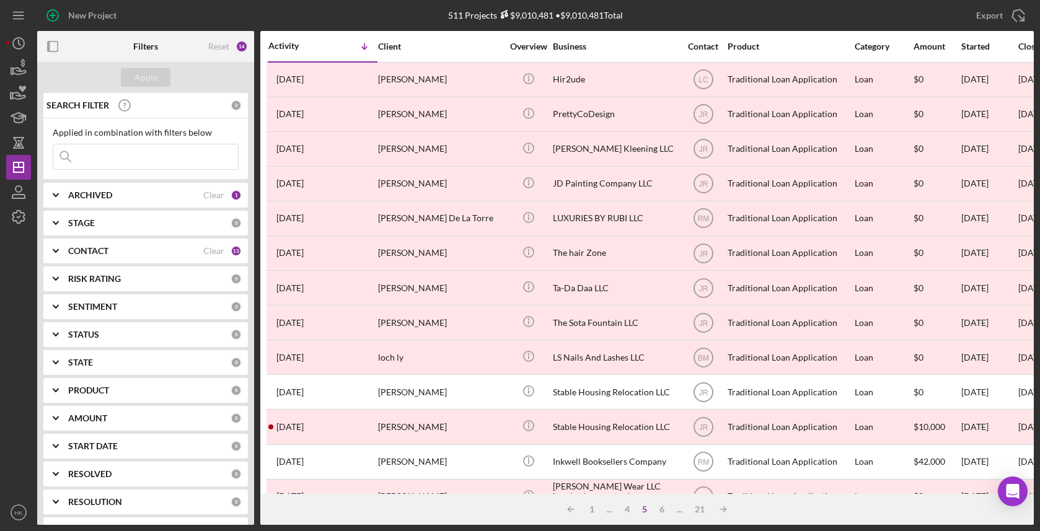
click at [664, 499] on div "Icon/Table Sort Arrow 1 ... 4 5 6 ... 21 Icon/Table Sort Arrow" at bounding box center [646, 509] width 773 height 31
click at [661, 513] on div "6" at bounding box center [661, 509] width 17 height 10
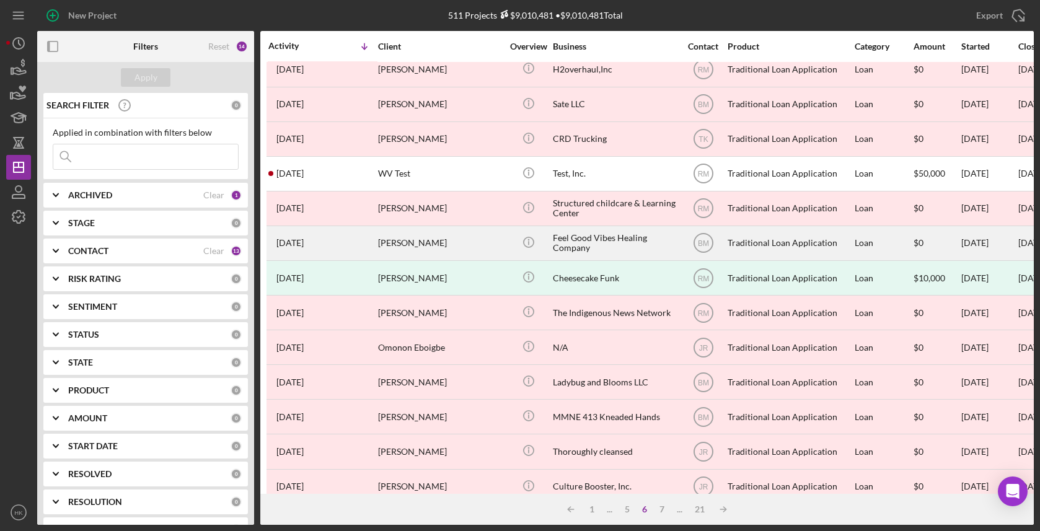
scroll to position [361, 0]
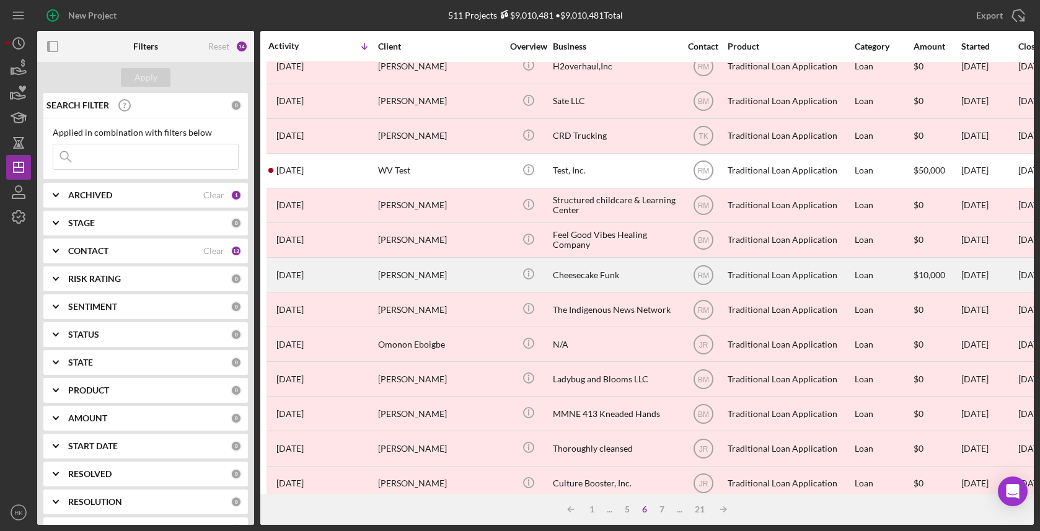
click at [584, 280] on div "Cheesecake Funk" at bounding box center [615, 274] width 124 height 33
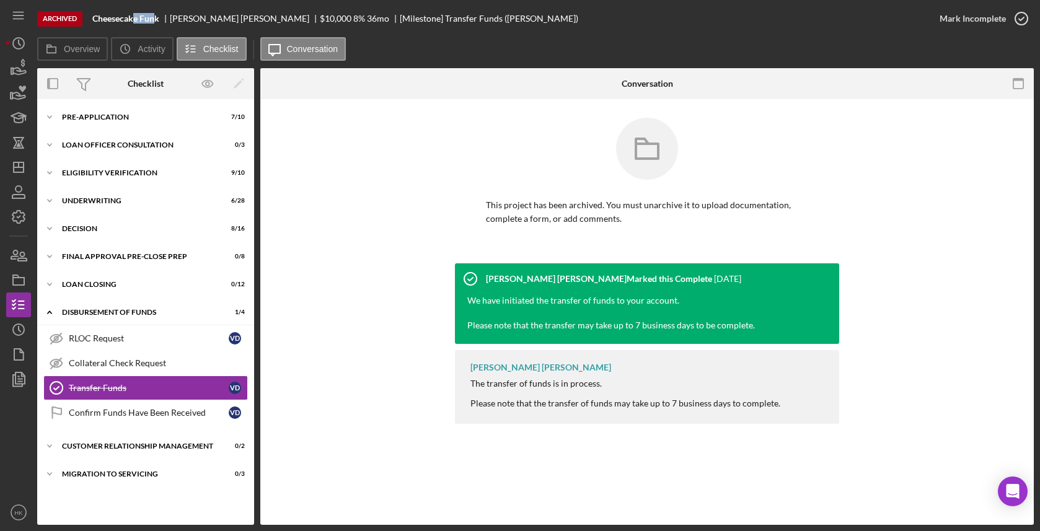
drag, startPoint x: 157, startPoint y: 16, endPoint x: 134, endPoint y: 20, distance: 22.7
click at [134, 20] on b "Cheesecake Funk" at bounding box center [125, 19] width 67 height 10
drag, startPoint x: 159, startPoint y: 19, endPoint x: 77, endPoint y: 17, distance: 81.8
click at [77, 17] on div "Archived Cheesecake Funk [PERSON_NAME] $10,000 8 % 36 mo [Milestone] Transfer F…" at bounding box center [482, 18] width 890 height 37
click at [7, 315] on icon "button" at bounding box center [18, 304] width 31 height 31
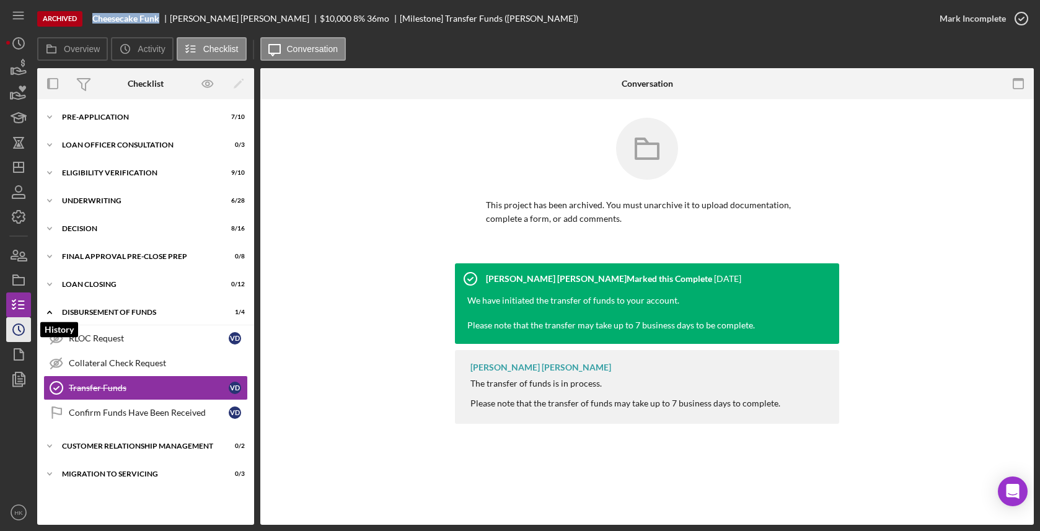
click at [12, 333] on icon "Icon/History" at bounding box center [18, 329] width 31 height 31
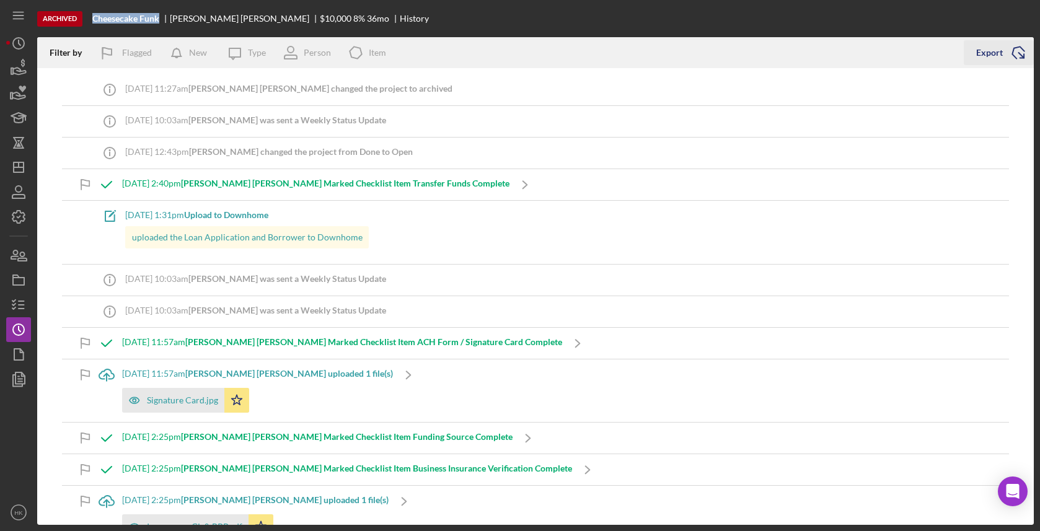
click at [1003, 49] on icon "Icon/Export" at bounding box center [1018, 52] width 31 height 31
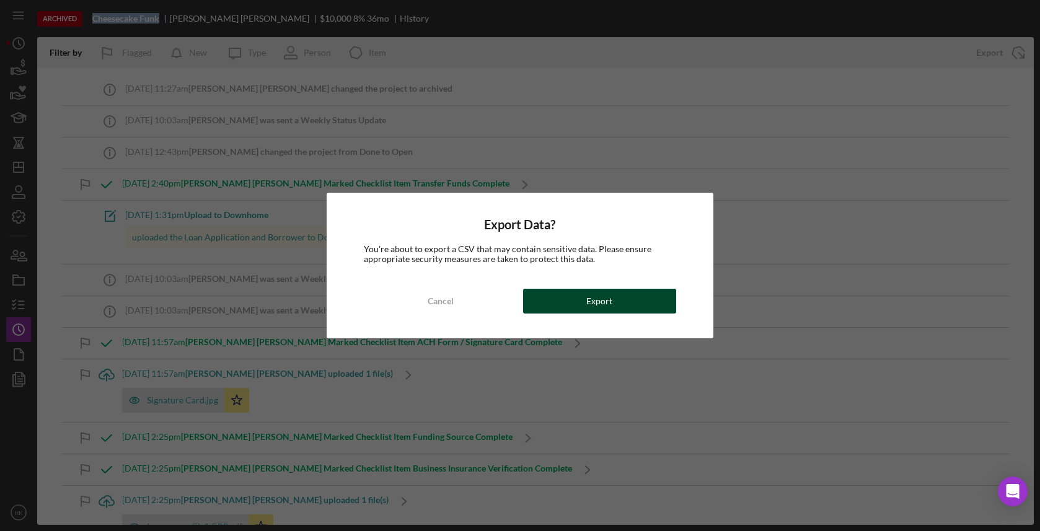
click at [649, 291] on button "Export" at bounding box center [599, 301] width 153 height 25
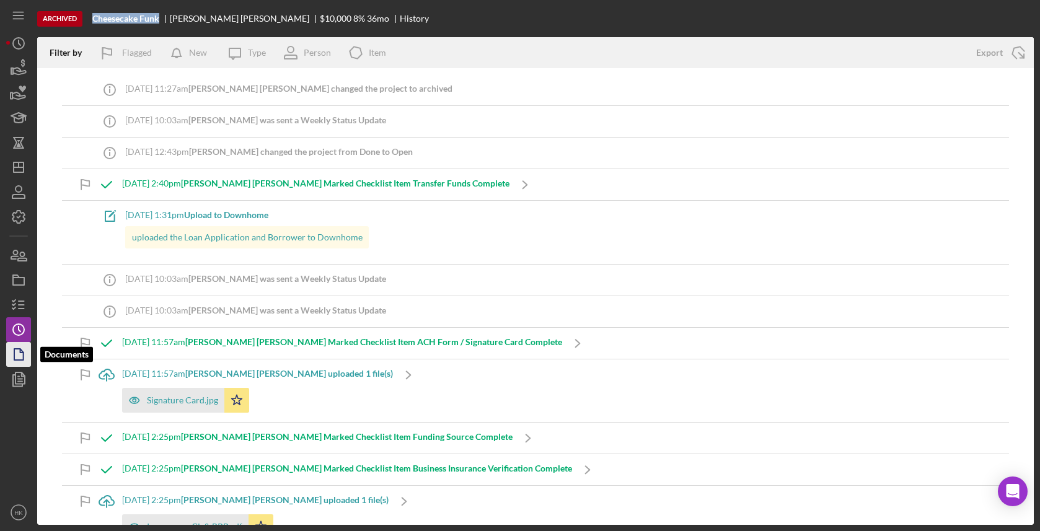
click at [14, 358] on icon "button" at bounding box center [18, 354] width 31 height 31
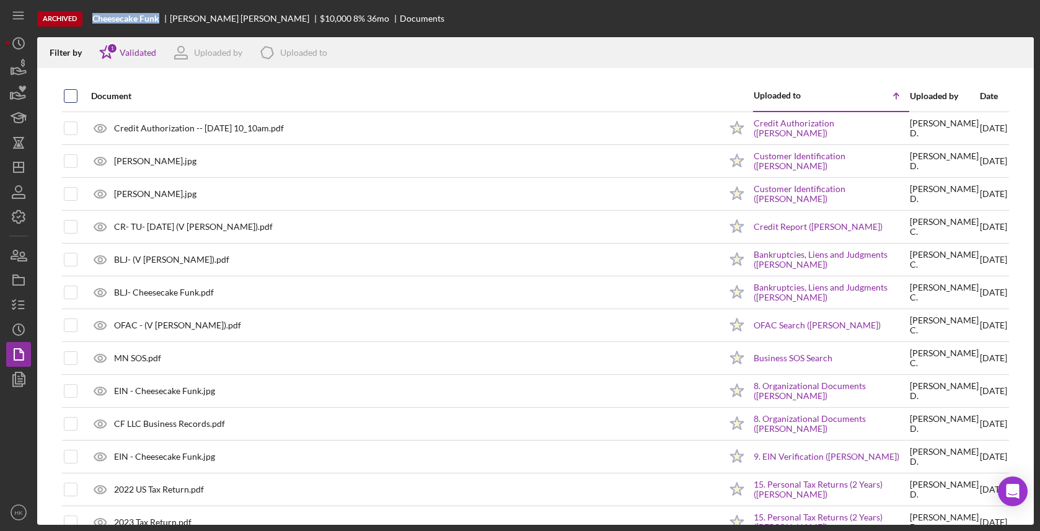
click at [74, 98] on input "checkbox" at bounding box center [70, 96] width 12 height 12
checkbox input "true"
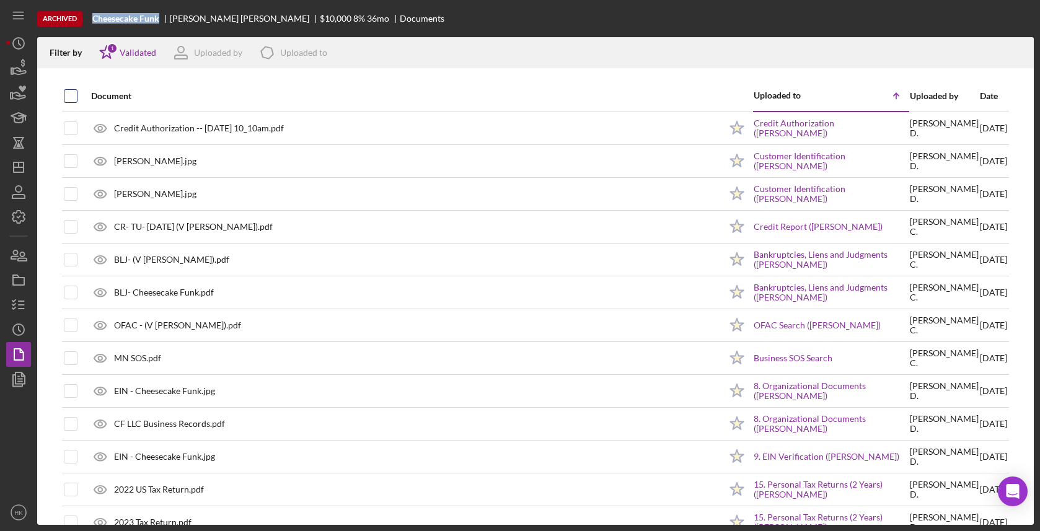
checkbox input "true"
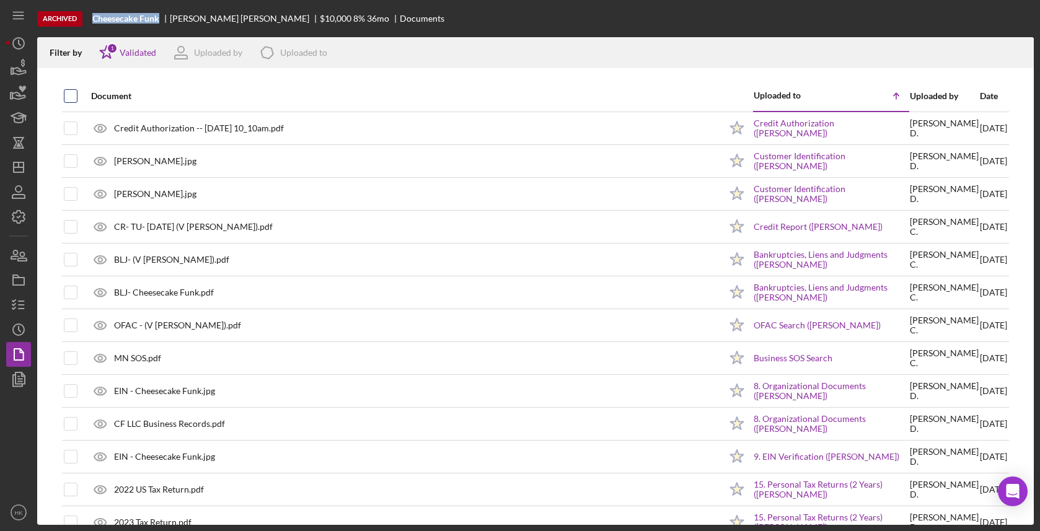
checkbox input "true"
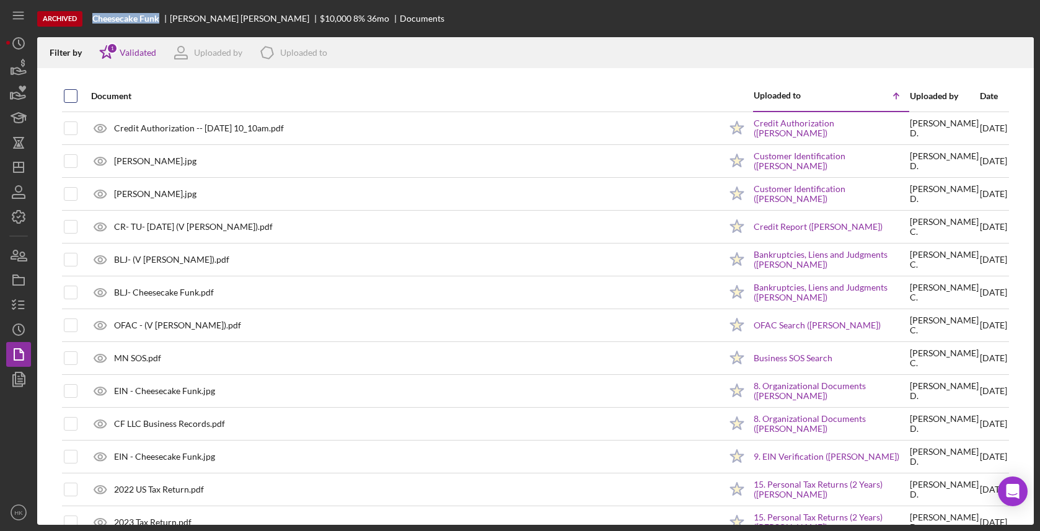
checkbox input "true"
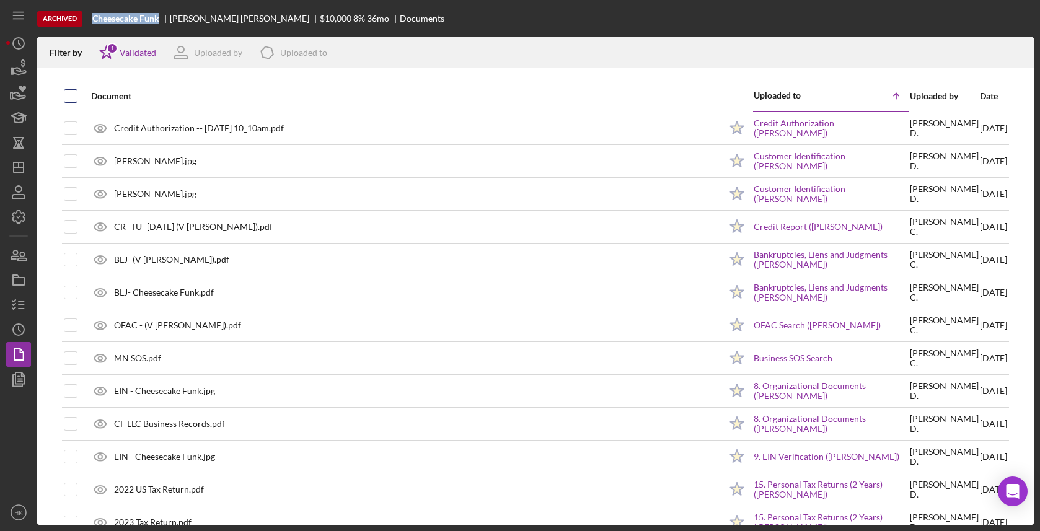
checkbox input "true"
click at [1017, 53] on icon "Icon/Download" at bounding box center [1019, 53] width 28 height 28
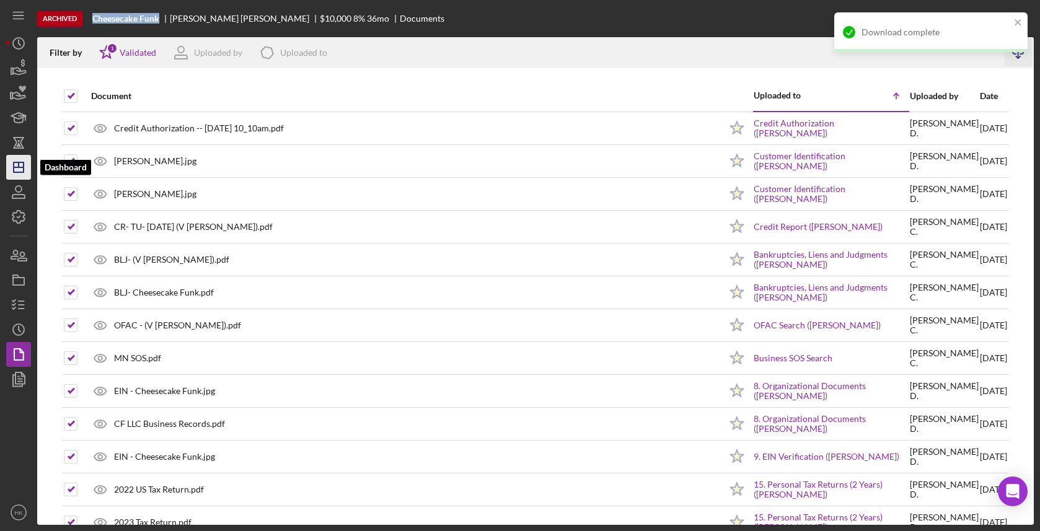
click at [15, 170] on icon "Icon/Dashboard" at bounding box center [18, 167] width 31 height 31
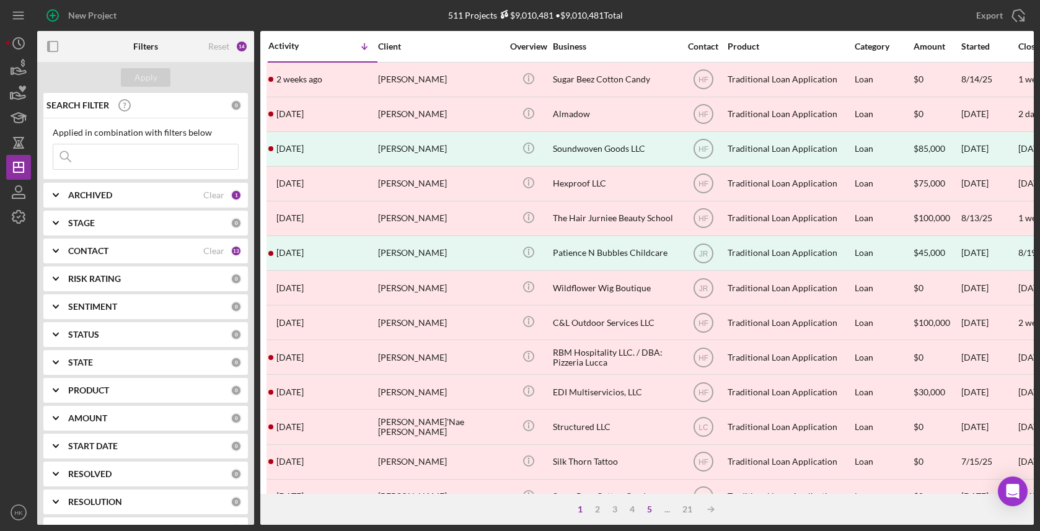
click at [644, 505] on div "5" at bounding box center [649, 509] width 17 height 10
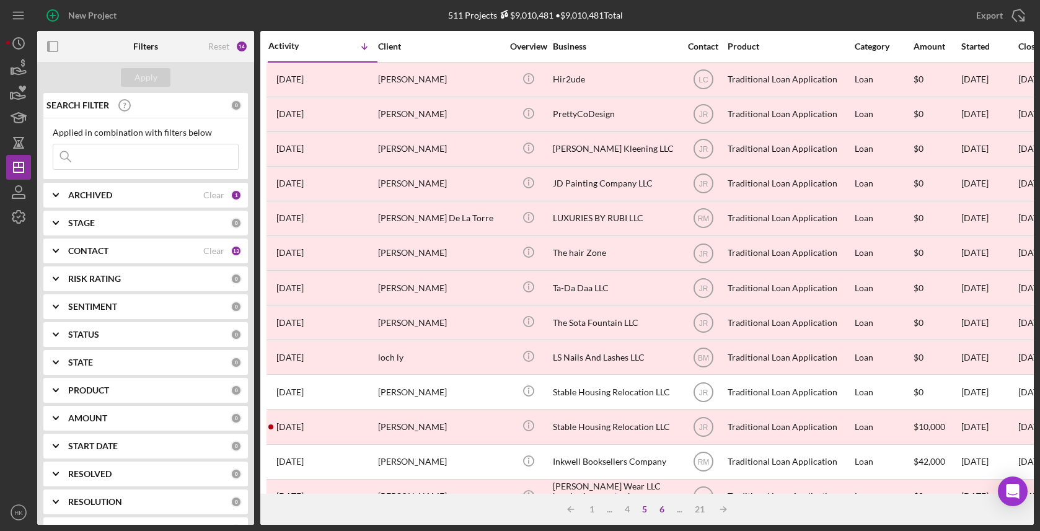
click at [661, 510] on div "6" at bounding box center [661, 509] width 17 height 10
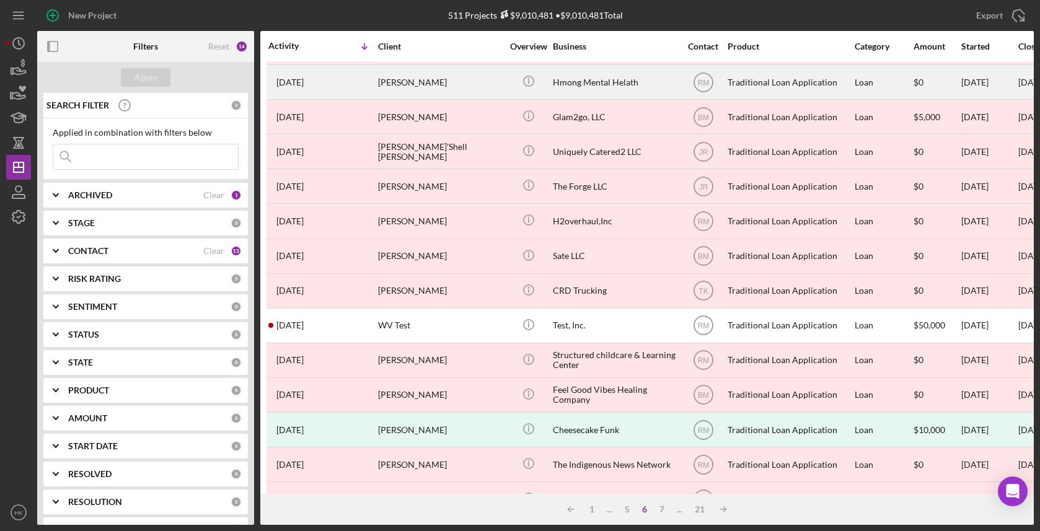
scroll to position [442, 0]
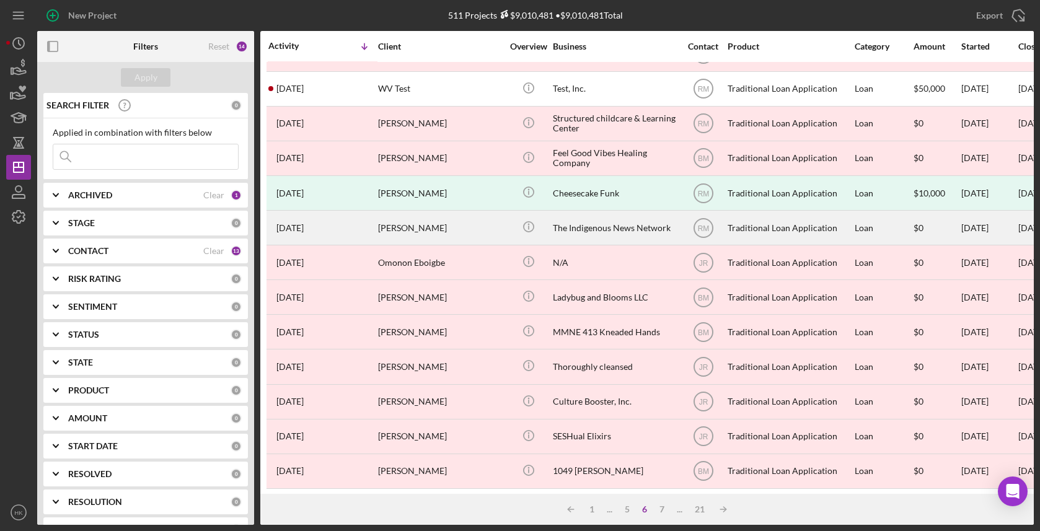
click at [602, 234] on div "The Indigenous News Network" at bounding box center [615, 227] width 124 height 33
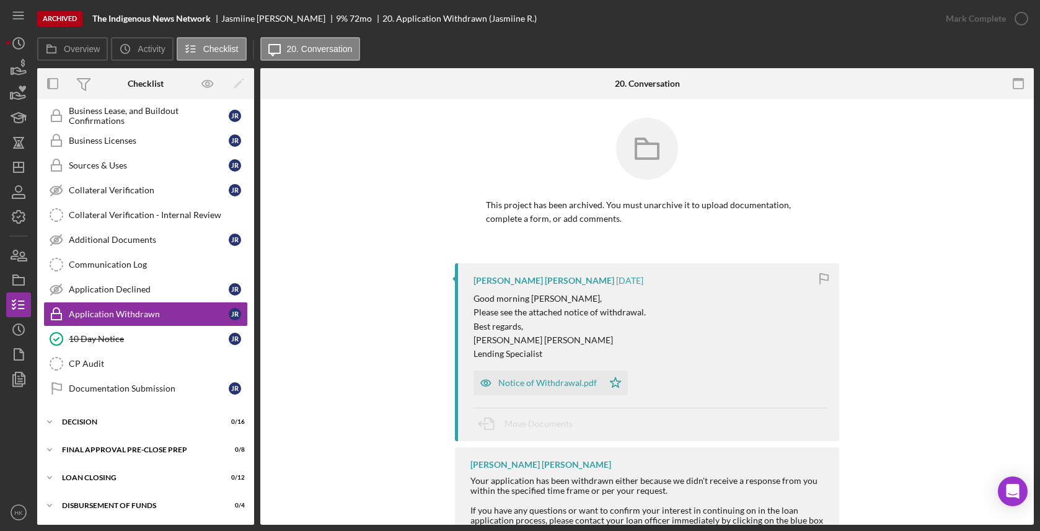
scroll to position [509, 0]
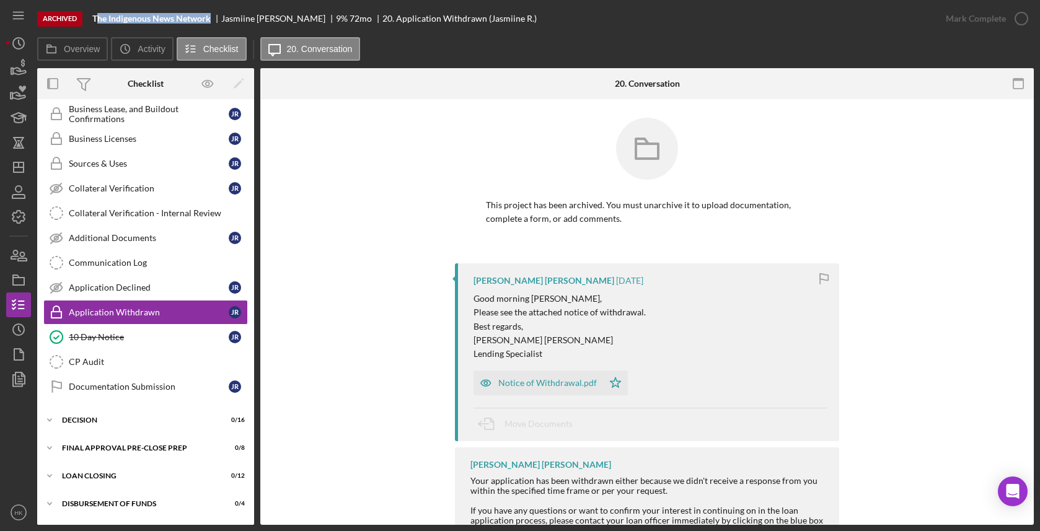
drag, startPoint x: 215, startPoint y: 22, endPoint x: 96, endPoint y: 19, distance: 119.0
click at [96, 19] on div "The Indigenous News Network" at bounding box center [156, 19] width 129 height 10
click at [22, 335] on icon "Icon/History" at bounding box center [18, 329] width 31 height 31
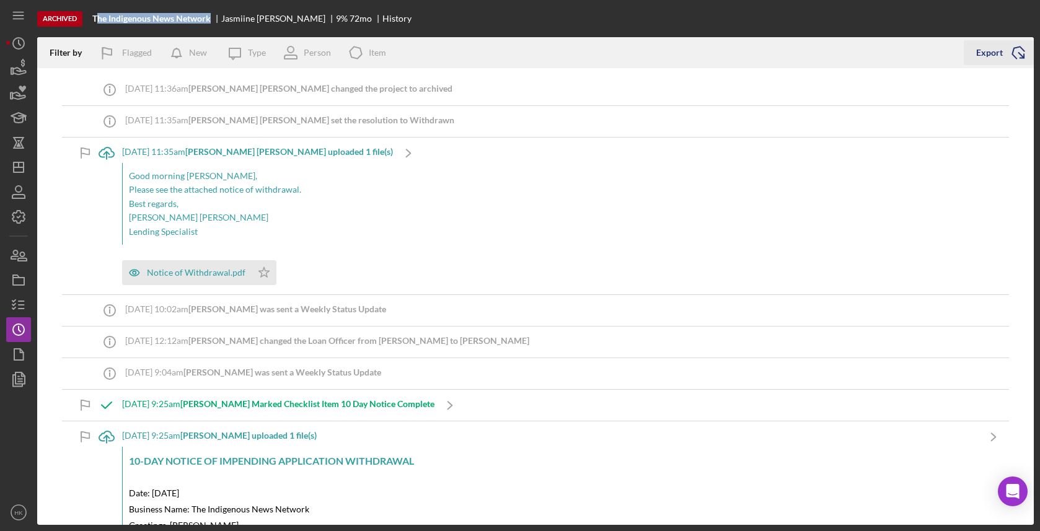
click at [1011, 53] on icon "Icon/Export" at bounding box center [1018, 52] width 31 height 31
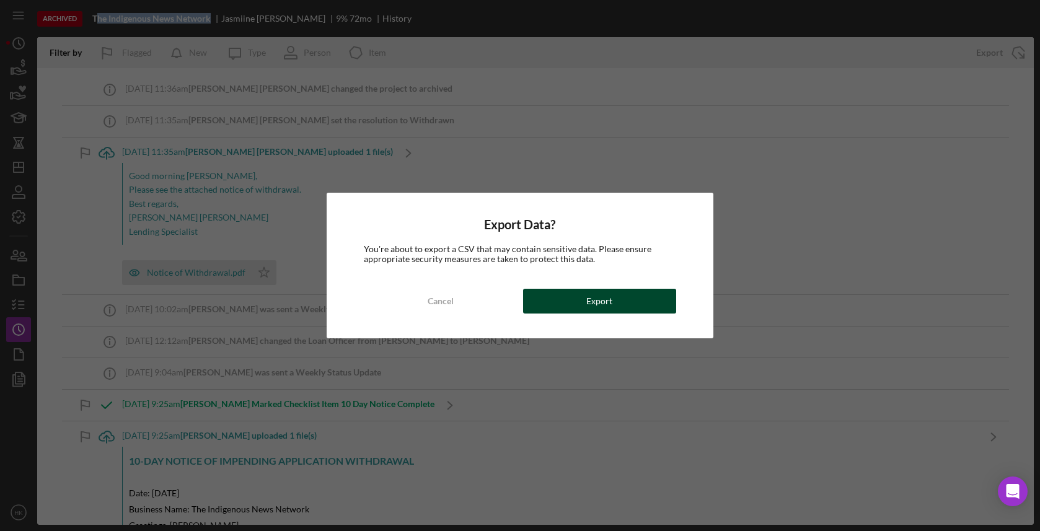
click at [653, 296] on button "Export" at bounding box center [599, 301] width 153 height 25
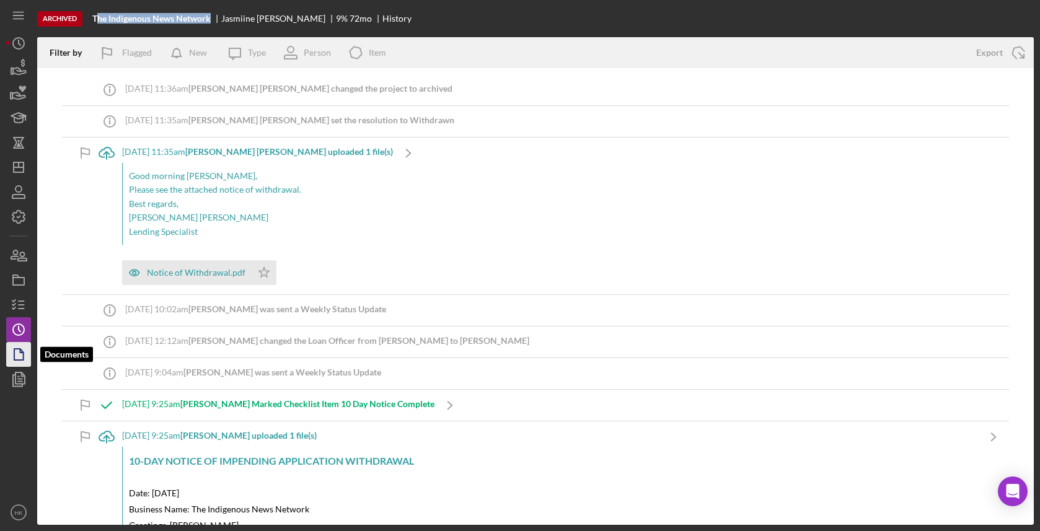
click at [17, 356] on icon "button" at bounding box center [18, 354] width 31 height 31
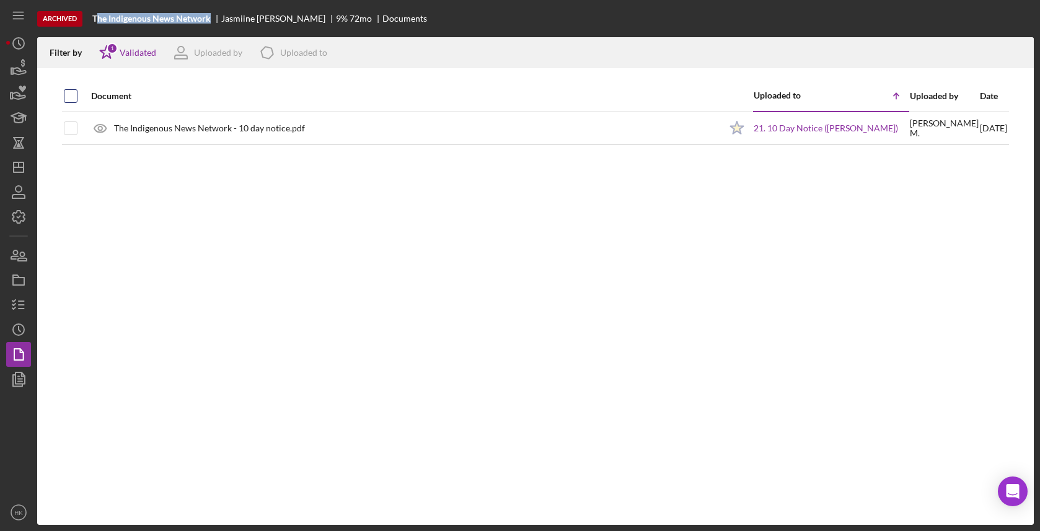
click at [71, 90] on input "checkbox" at bounding box center [70, 96] width 12 height 12
checkbox input "true"
click at [1022, 38] on div "Icon/Download" at bounding box center [1018, 52] width 31 height 31
click at [1019, 64] on icon "Icon/Download" at bounding box center [1019, 53] width 28 height 28
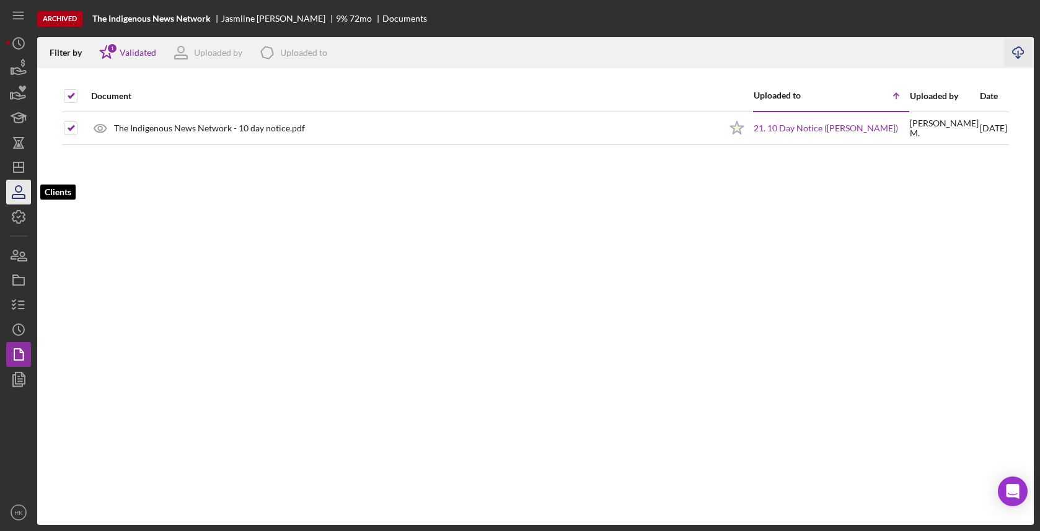
click at [24, 182] on icon "button" at bounding box center [18, 192] width 31 height 31
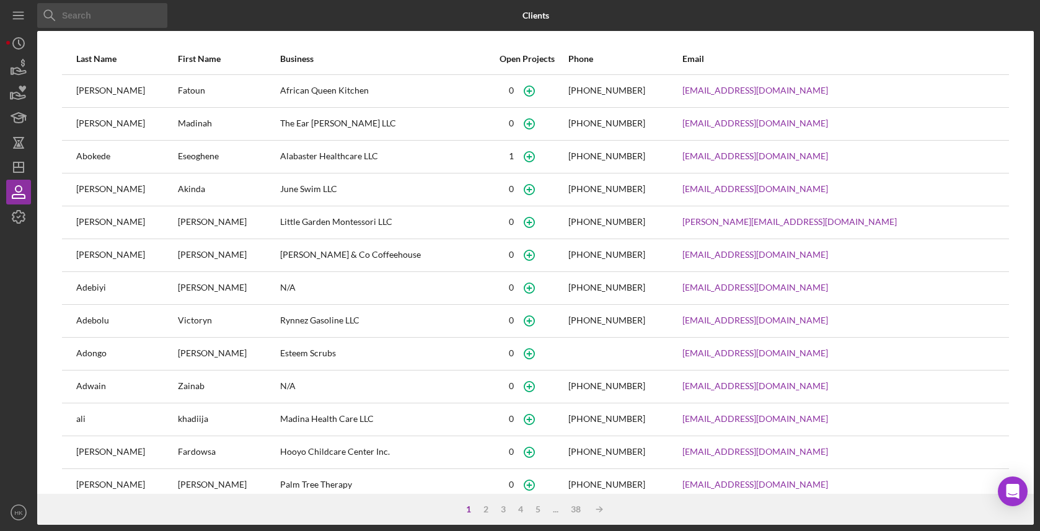
click at [46, 140] on div "Last Name First Name Business Open Projects Phone Email [PERSON_NAME] African Q…" at bounding box center [535, 268] width 996 height 451
click at [22, 161] on icon "Icon/Dashboard" at bounding box center [18, 167] width 31 height 31
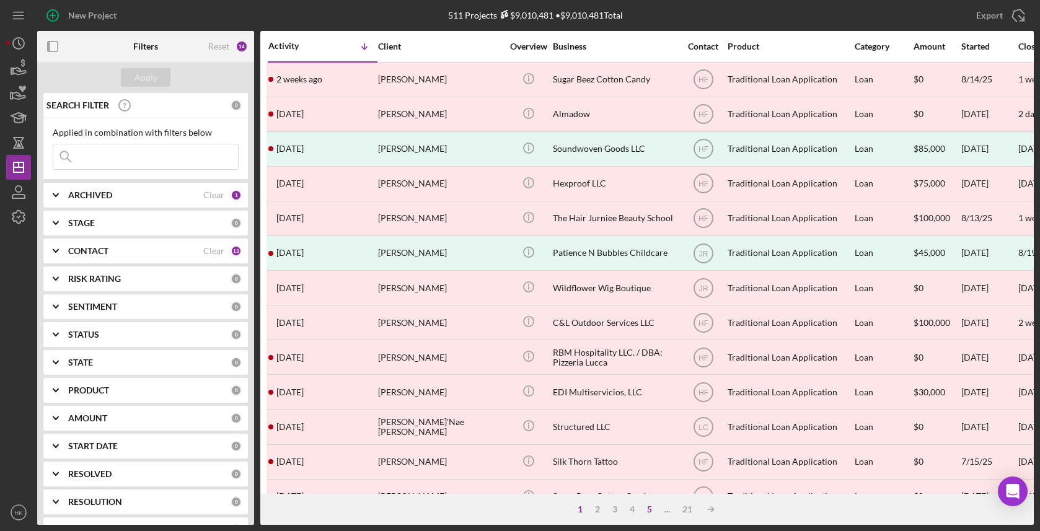
click at [649, 506] on div "5" at bounding box center [649, 509] width 17 height 10
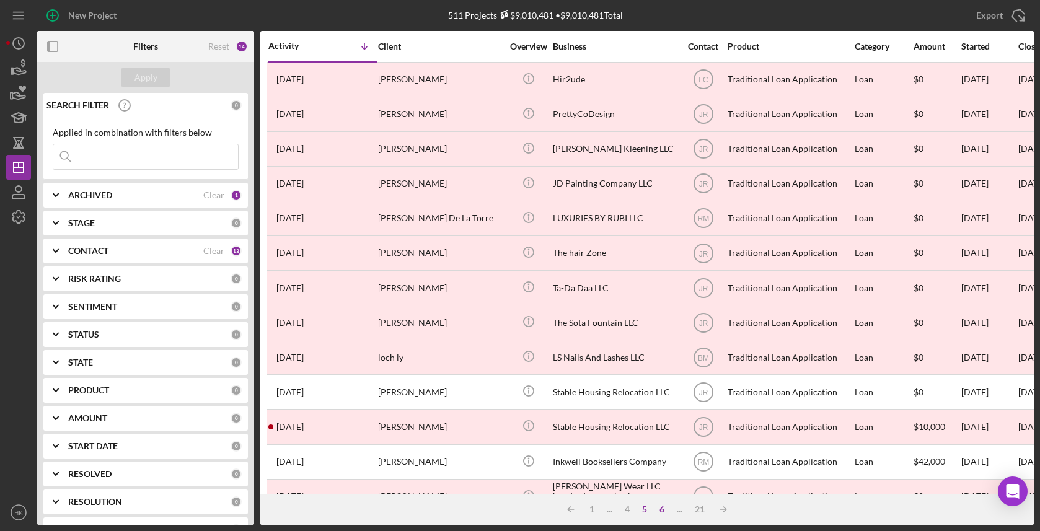
click at [662, 510] on div "6" at bounding box center [661, 509] width 17 height 10
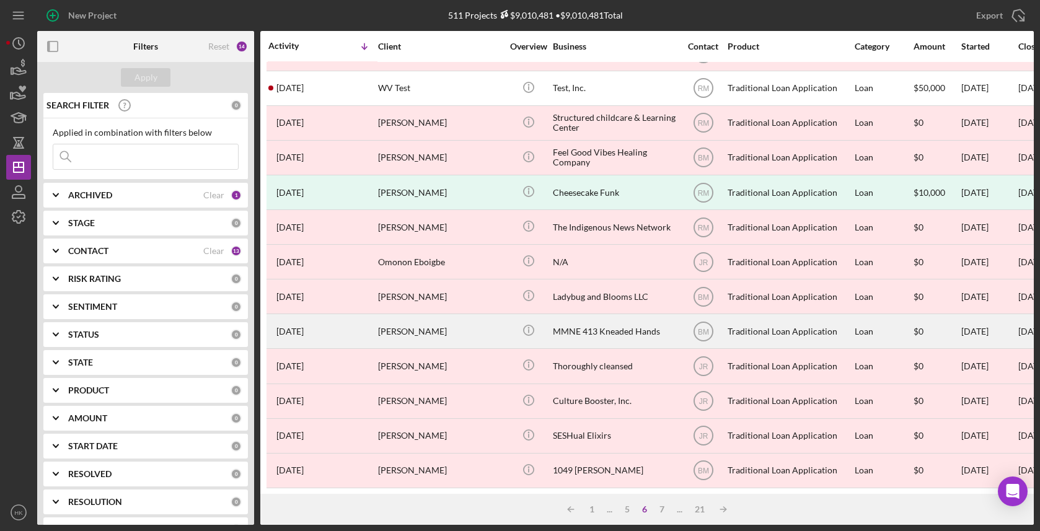
scroll to position [442, 0]
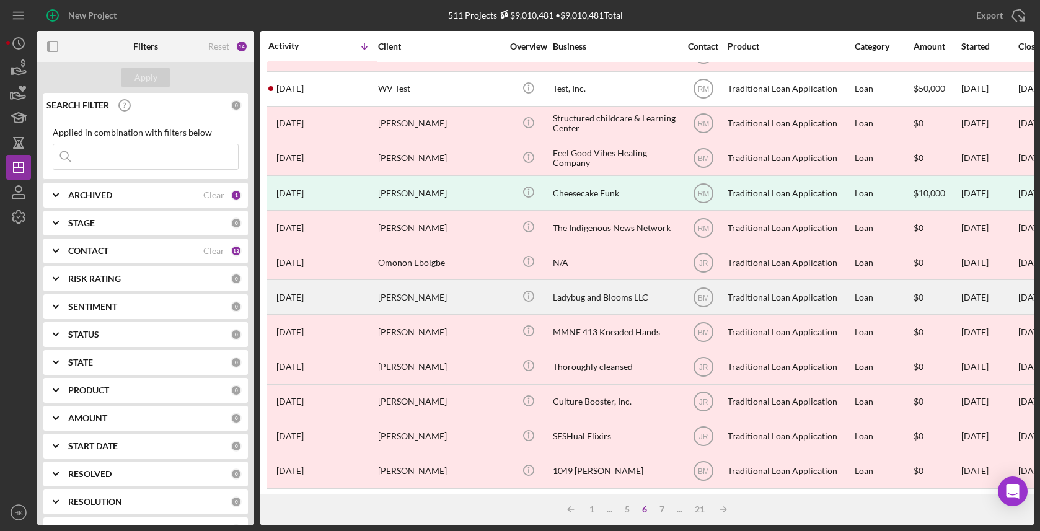
click at [635, 299] on div "Ladybug and Blooms LLC" at bounding box center [615, 297] width 124 height 33
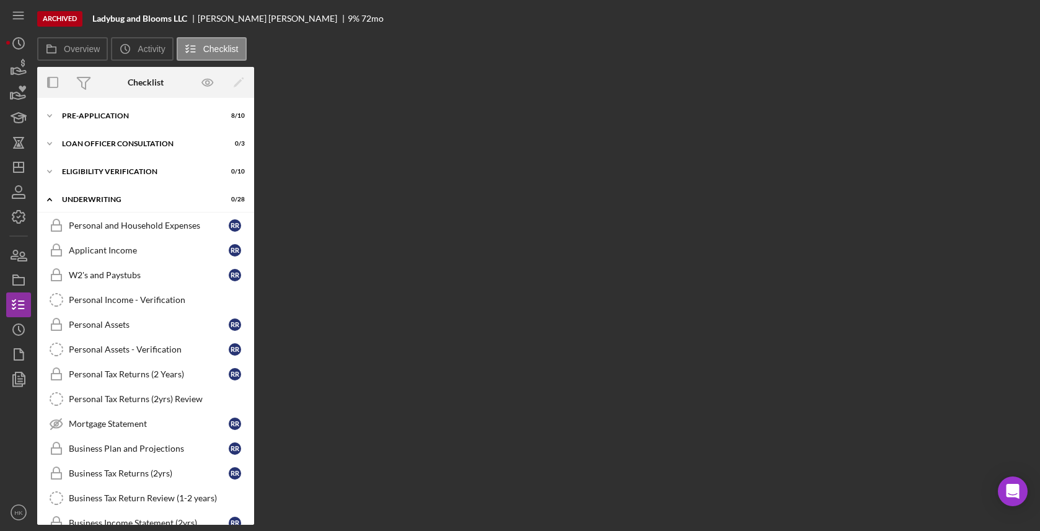
scroll to position [509, 0]
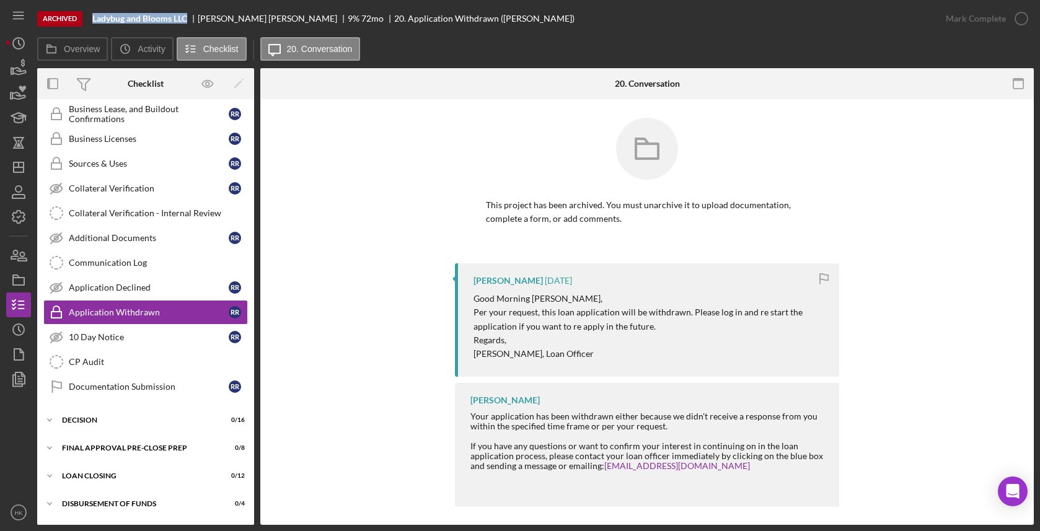
drag, startPoint x: 189, startPoint y: 19, endPoint x: 93, endPoint y: 19, distance: 96.1
click at [93, 19] on div "Ladybug and Blooms LLC" at bounding box center [144, 19] width 105 height 10
click at [7, 336] on icon "Icon/History" at bounding box center [18, 329] width 31 height 31
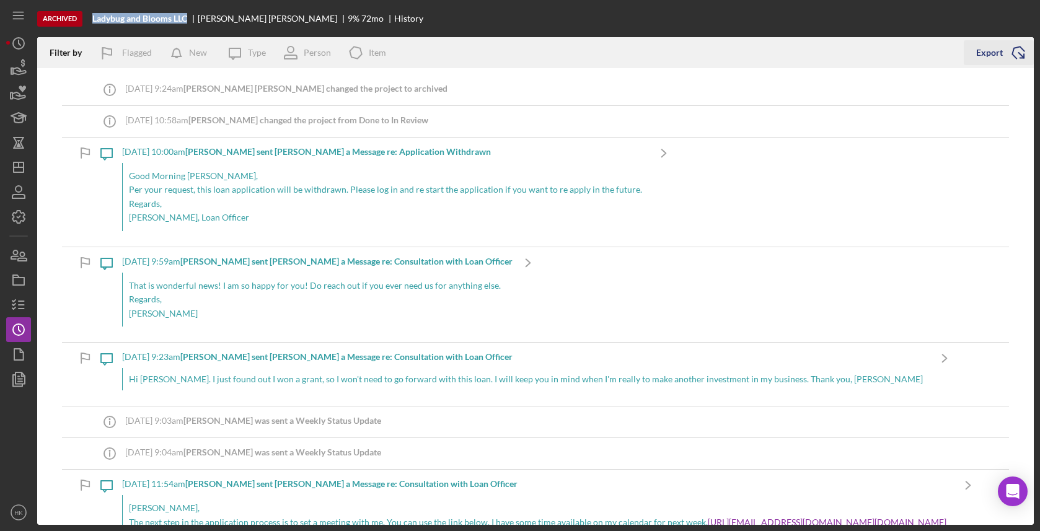
click at [988, 55] on div "Export" at bounding box center [989, 52] width 27 height 25
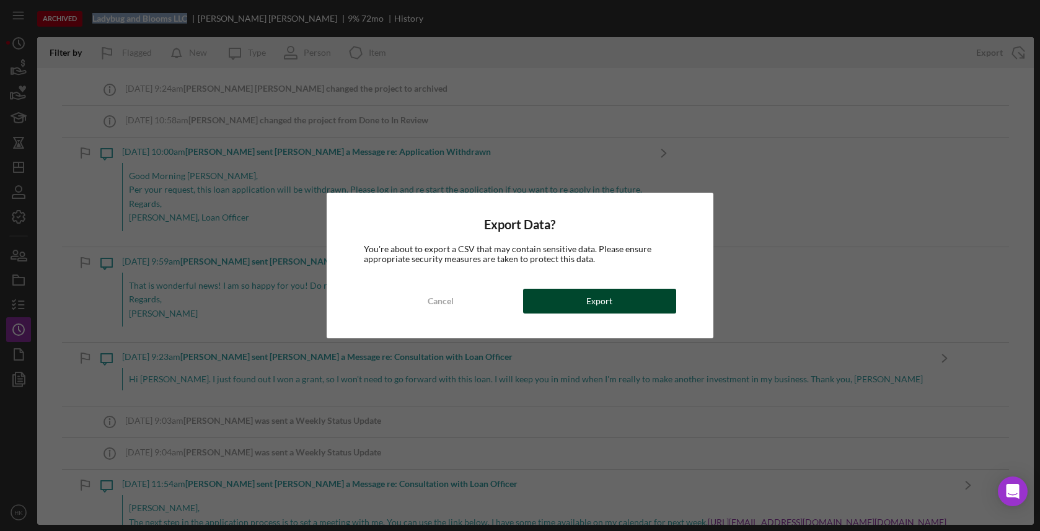
click at [633, 298] on button "Export" at bounding box center [599, 301] width 153 height 25
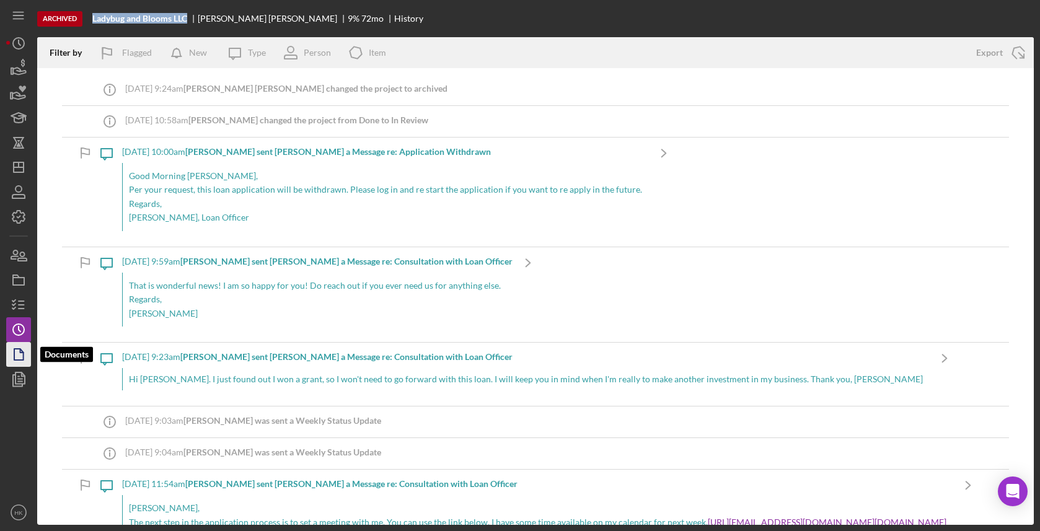
click at [14, 348] on icon "button" at bounding box center [18, 354] width 31 height 31
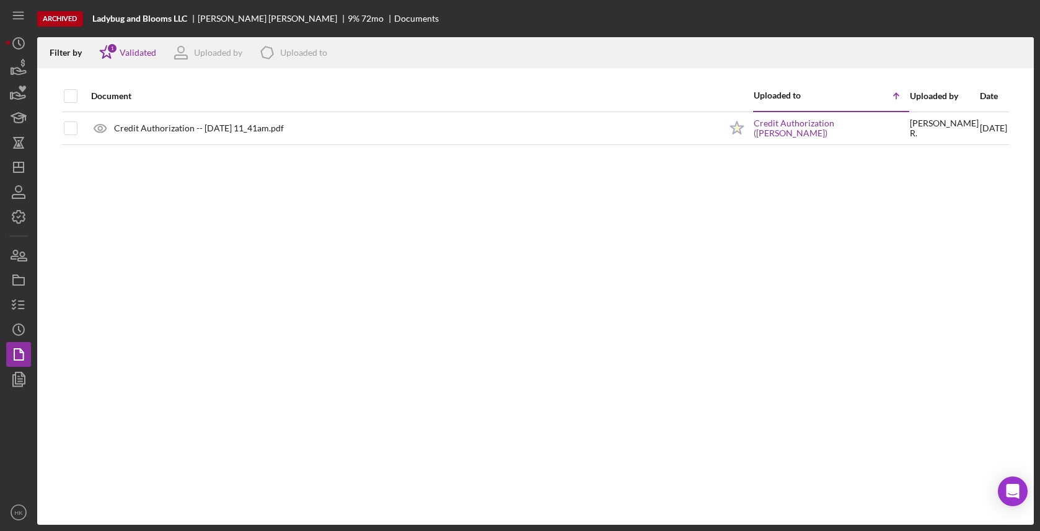
click at [62, 94] on th at bounding box center [62, 96] width 1 height 31
click at [74, 94] on input "checkbox" at bounding box center [70, 96] width 12 height 12
checkbox input "true"
click at [1026, 55] on icon "Icon/Download" at bounding box center [1019, 53] width 28 height 28
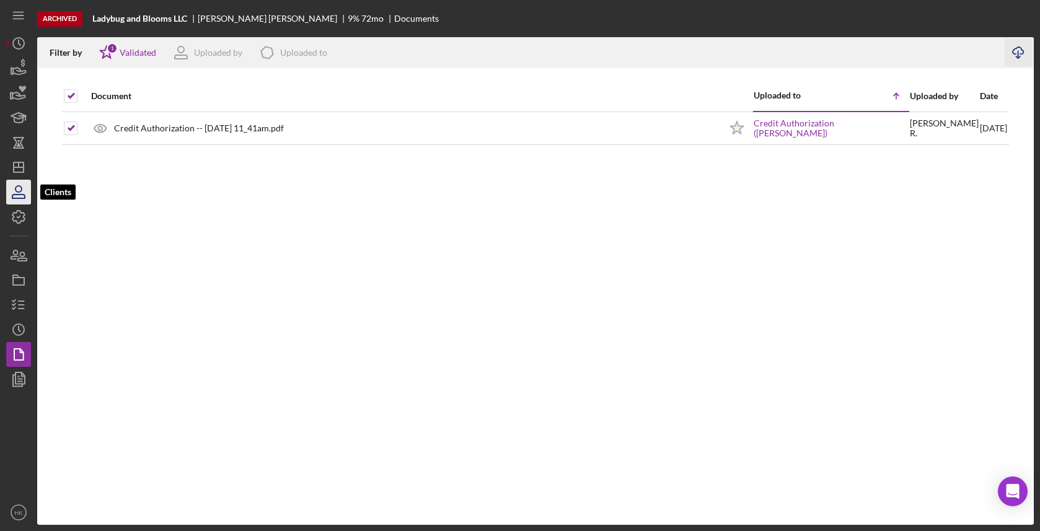
click at [23, 185] on icon "button" at bounding box center [18, 192] width 31 height 31
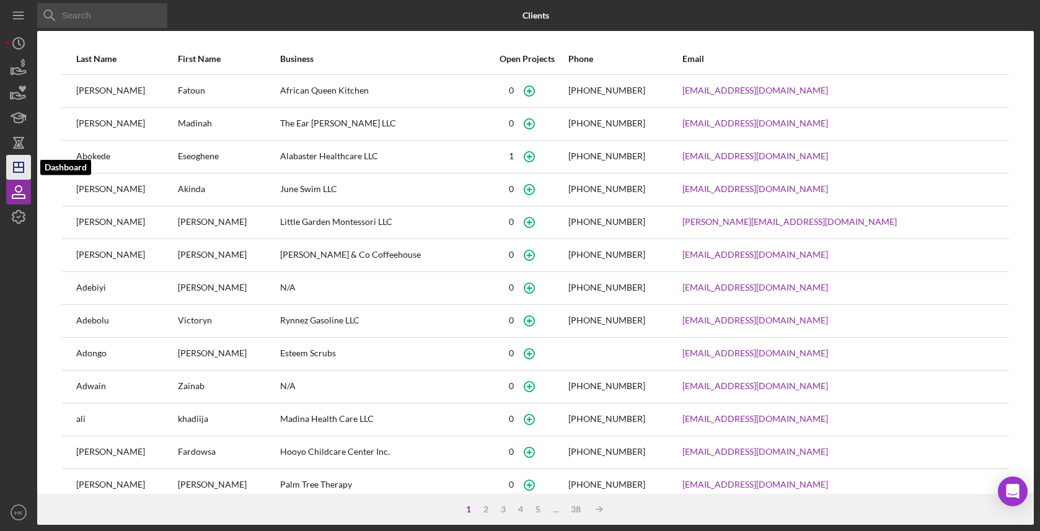
click at [14, 163] on polygon "button" at bounding box center [19, 167] width 10 height 10
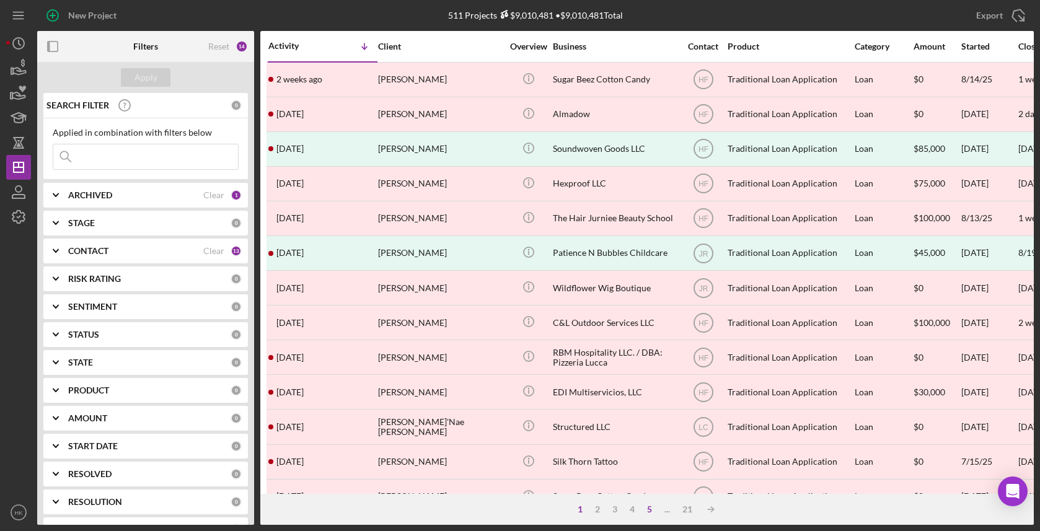
click at [649, 512] on div "5" at bounding box center [649, 509] width 17 height 10
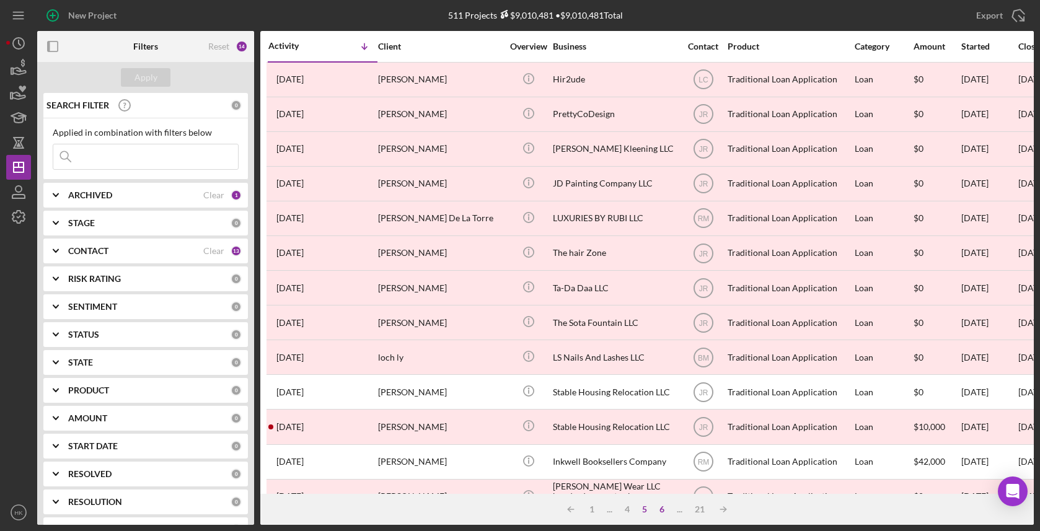
click at [662, 511] on div "6" at bounding box center [661, 509] width 17 height 10
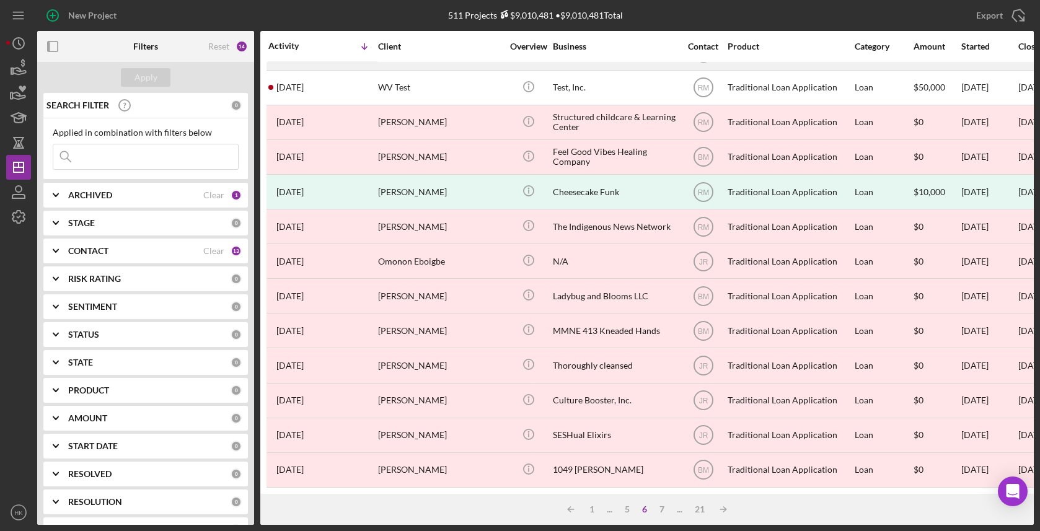
scroll to position [442, 0]
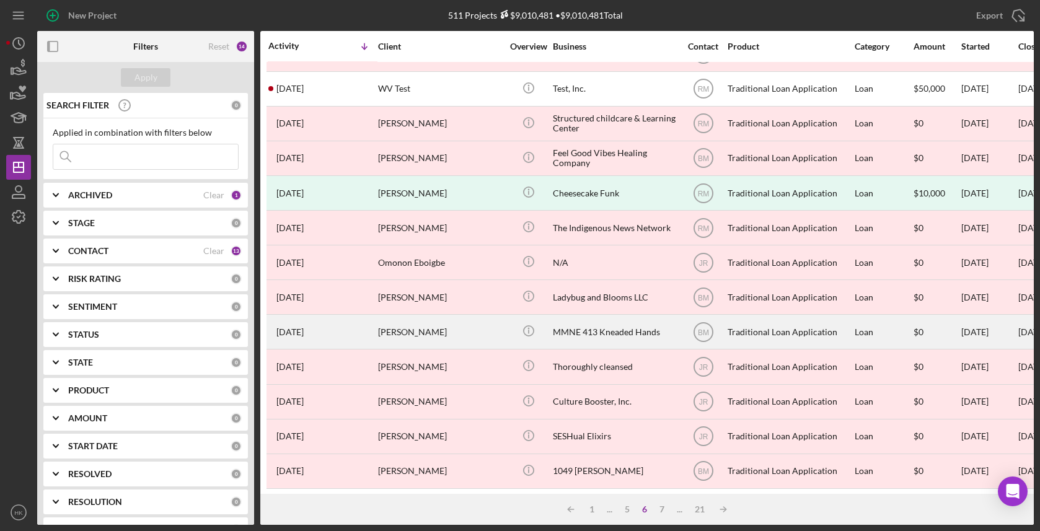
click at [631, 340] on div "MMNE 413 Kneaded Hands" at bounding box center [615, 331] width 124 height 33
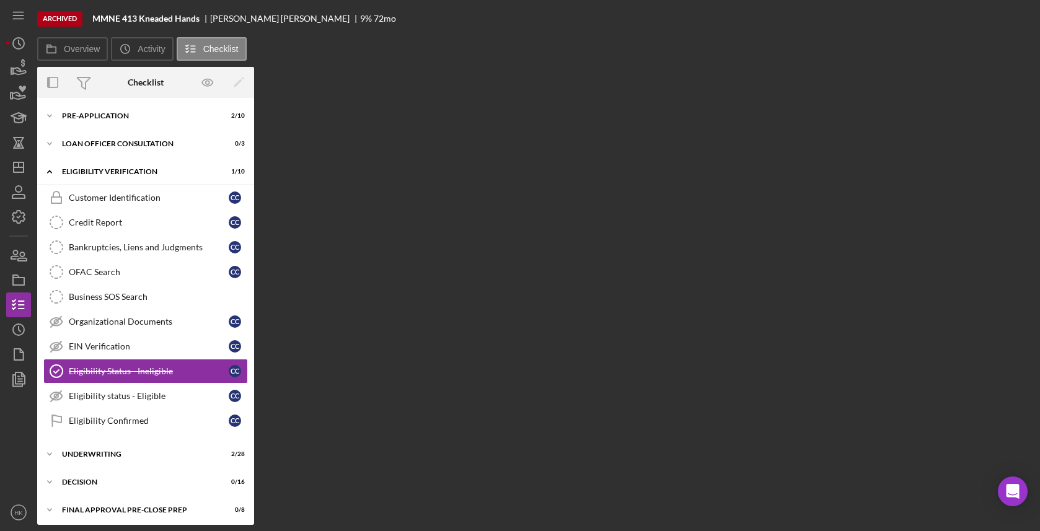
scroll to position [60, 0]
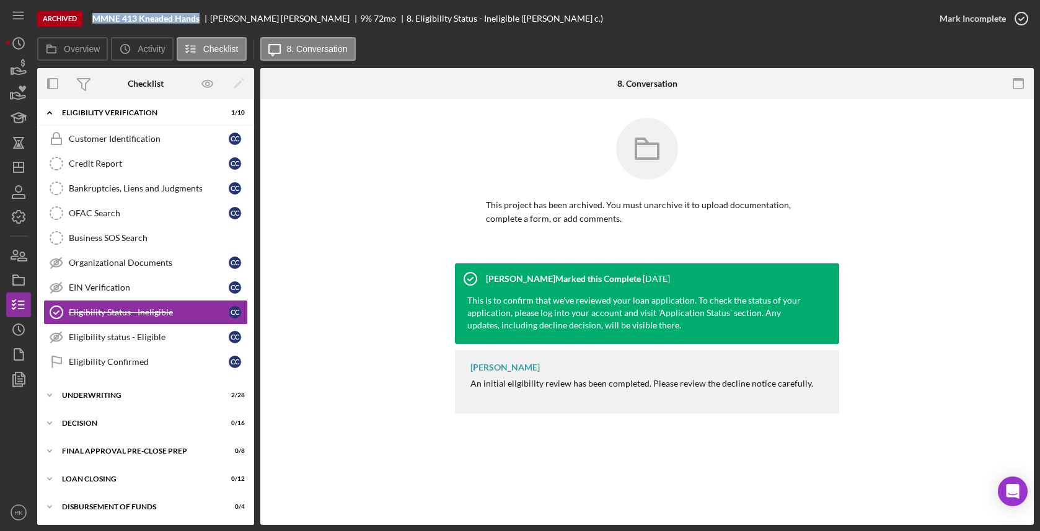
drag, startPoint x: 202, startPoint y: 18, endPoint x: 83, endPoint y: 19, distance: 119.0
click at [83, 19] on div "Archived MMNE 413 Kneaded Hands [PERSON_NAME] 9 % 72 mo 8. Eligibility Status -…" at bounding box center [482, 18] width 890 height 37
click at [20, 330] on polyline "button" at bounding box center [20, 329] width 2 height 5
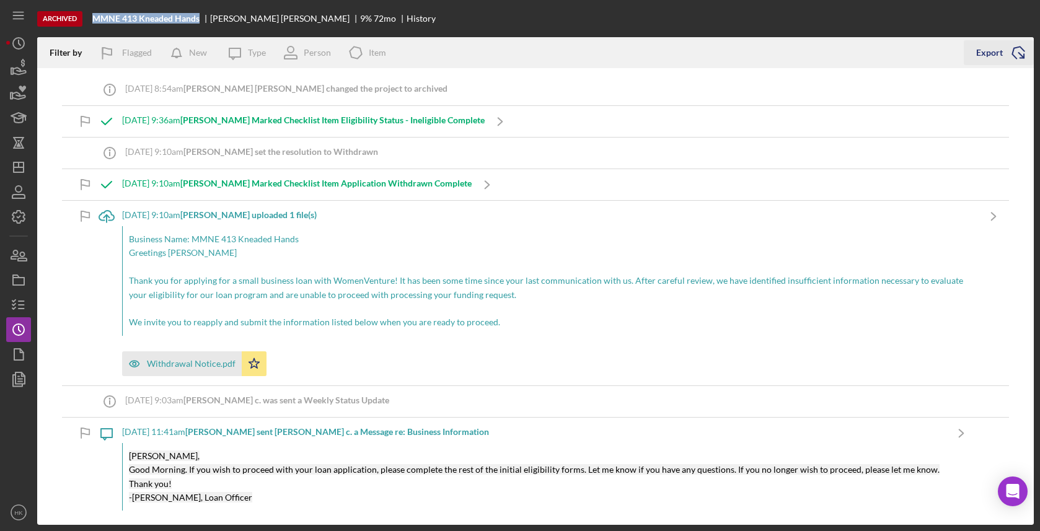
click at [1005, 55] on icon "Icon/Export" at bounding box center [1018, 52] width 31 height 31
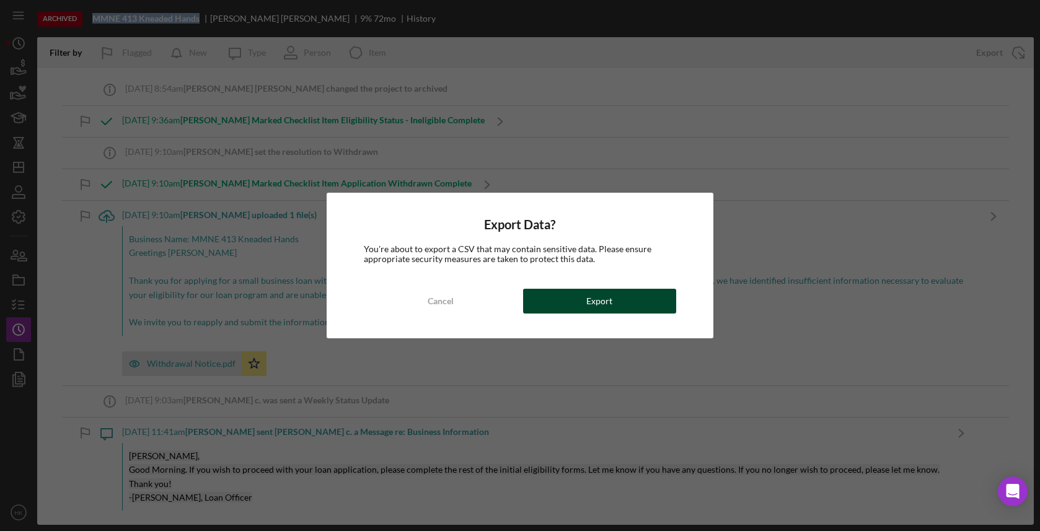
click at [588, 296] on div "Export" at bounding box center [599, 301] width 26 height 25
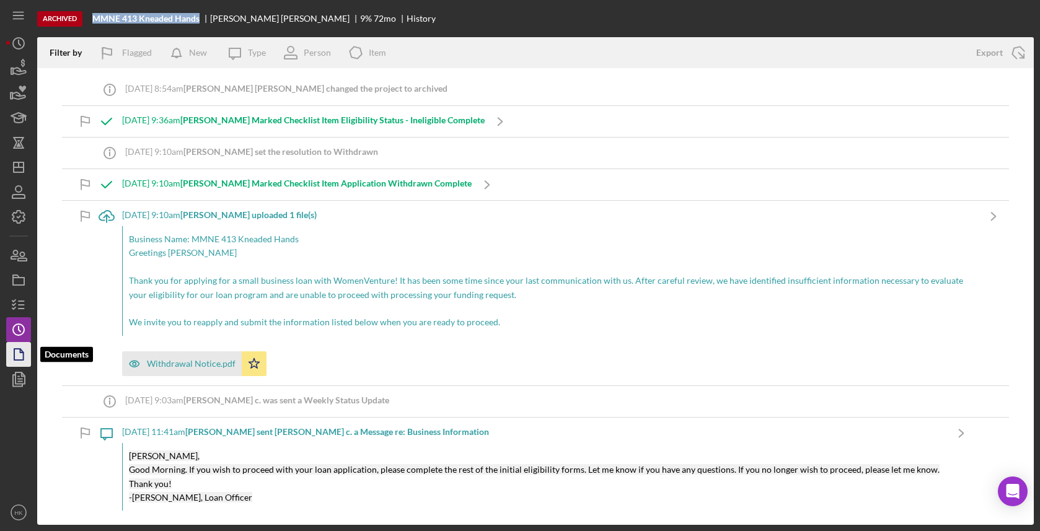
click at [22, 357] on icon "button" at bounding box center [18, 354] width 31 height 31
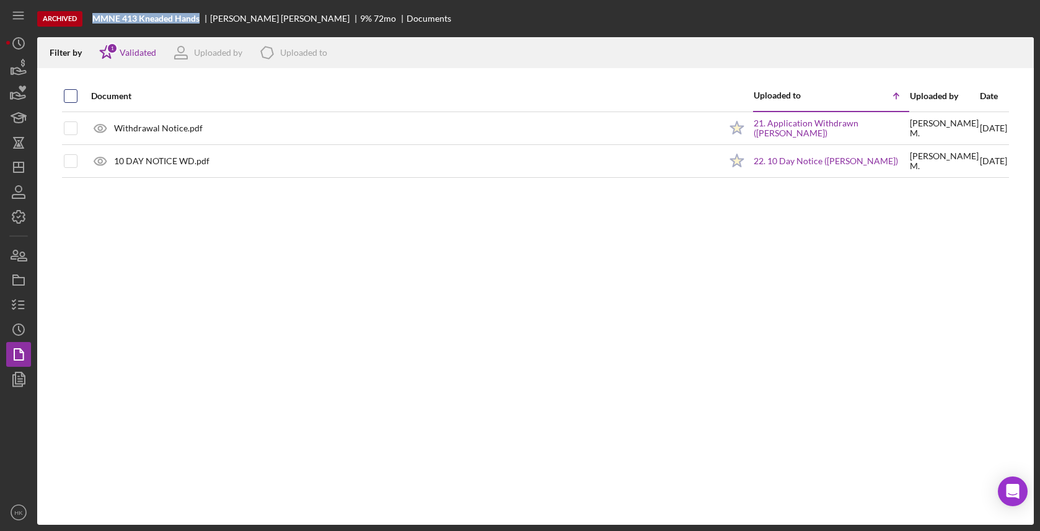
click at [74, 94] on input "checkbox" at bounding box center [70, 96] width 12 height 12
checkbox input "true"
click at [1014, 56] on icon "Icon/Download" at bounding box center [1019, 53] width 28 height 28
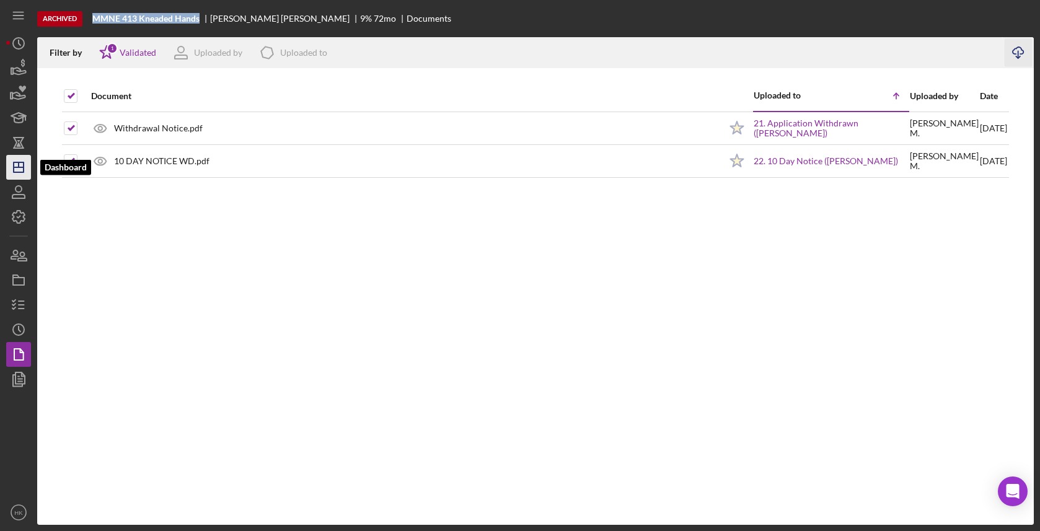
click at [18, 169] on icon "Icon/Dashboard" at bounding box center [18, 167] width 31 height 31
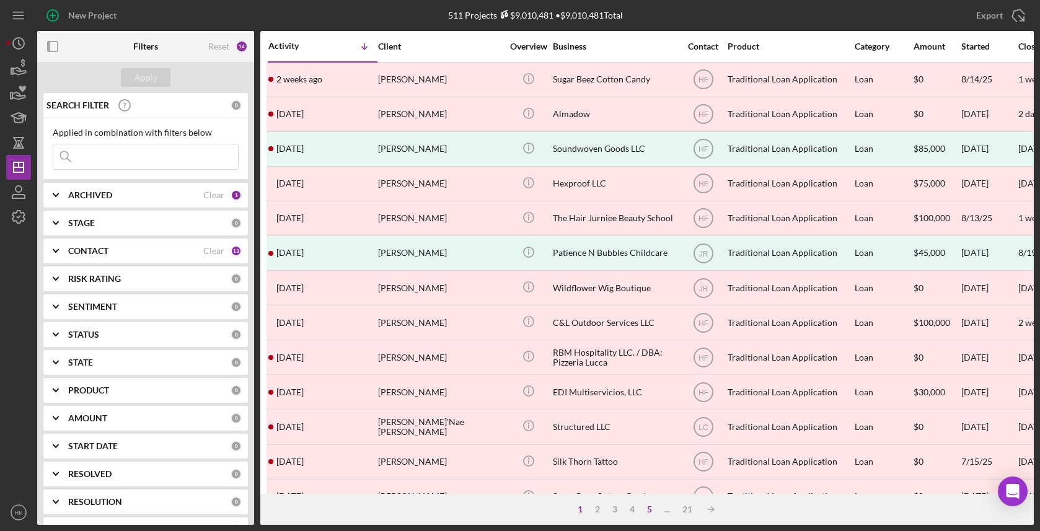
click at [644, 508] on div "5" at bounding box center [649, 509] width 17 height 10
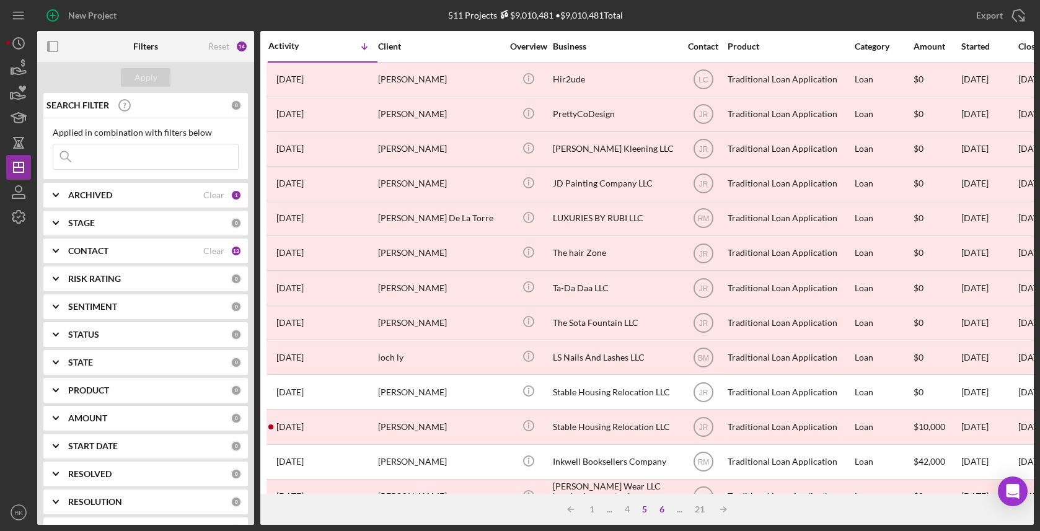
click at [666, 509] on div "6" at bounding box center [661, 509] width 17 height 10
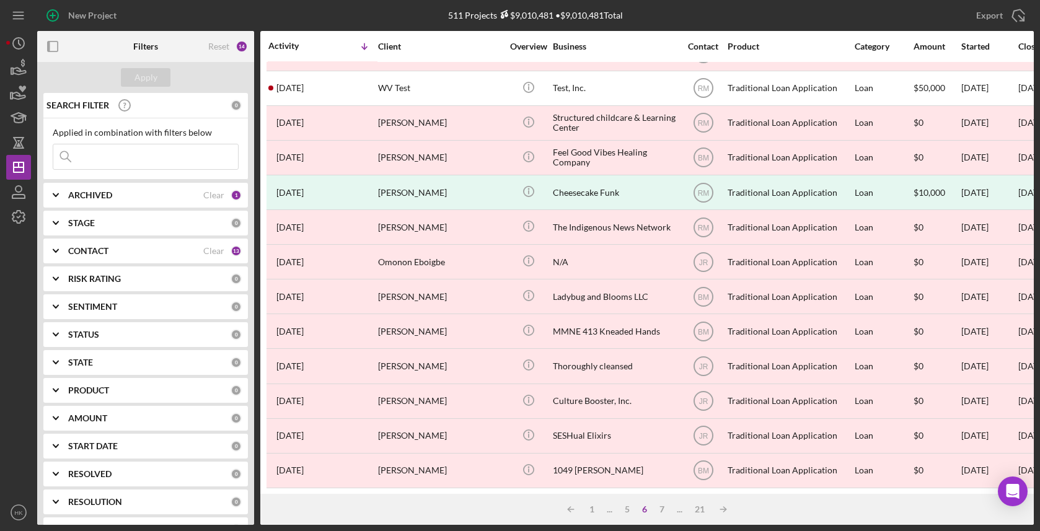
scroll to position [442, 0]
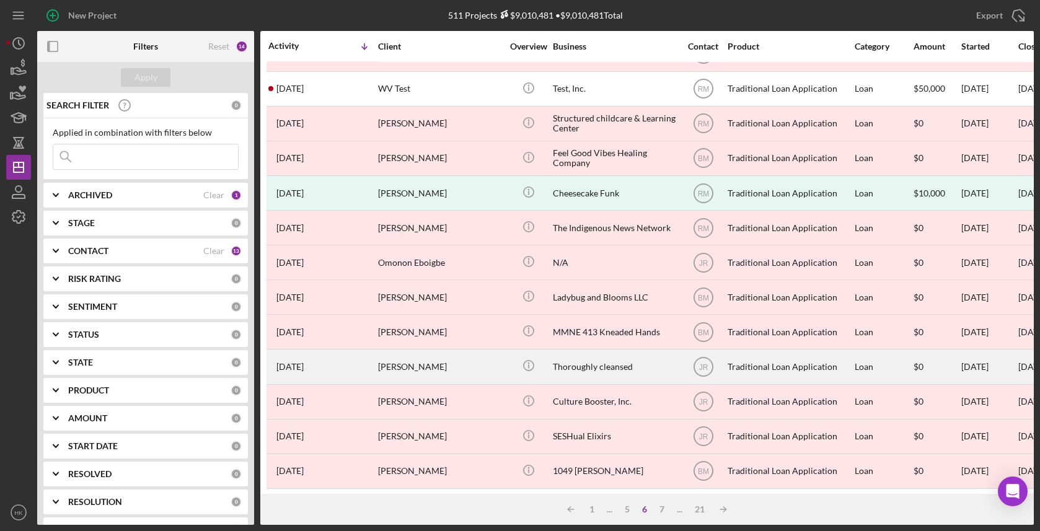
click at [653, 354] on div "Thoroughly cleansed" at bounding box center [615, 366] width 124 height 33
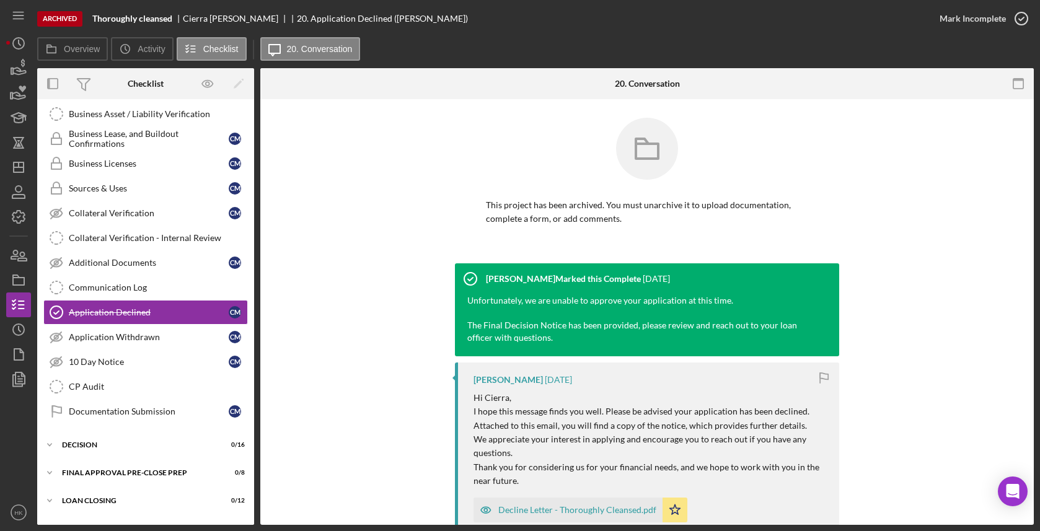
scroll to position [485, 0]
drag, startPoint x: 173, startPoint y: 16, endPoint x: 90, endPoint y: 17, distance: 83.0
click at [89, 17] on div "Archived Thoroughly cleansed [PERSON_NAME] 20. Application Declined ([PERSON_NA…" at bounding box center [482, 18] width 890 height 37
click at [27, 332] on icon "Icon/History" at bounding box center [18, 329] width 31 height 31
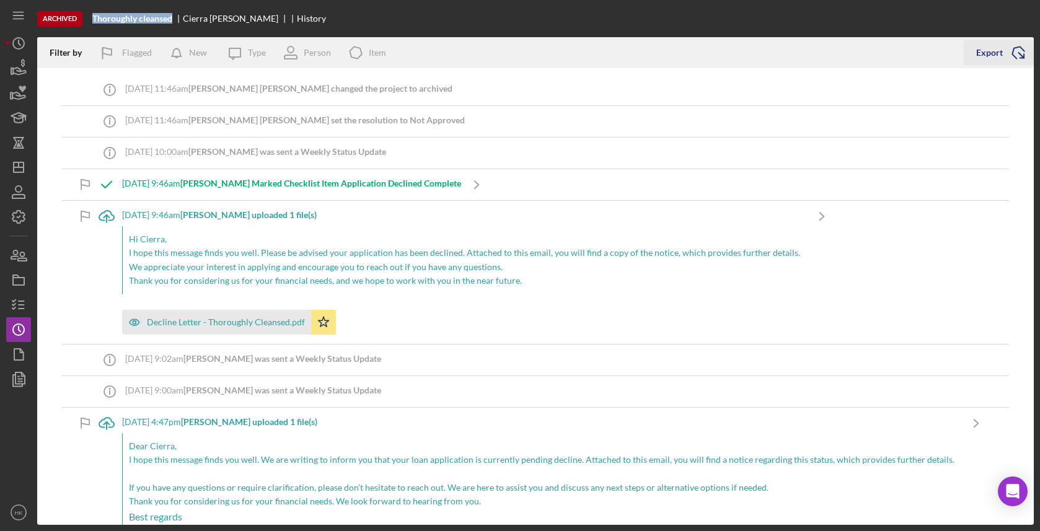
click at [1005, 51] on icon "Icon/Export" at bounding box center [1018, 52] width 31 height 31
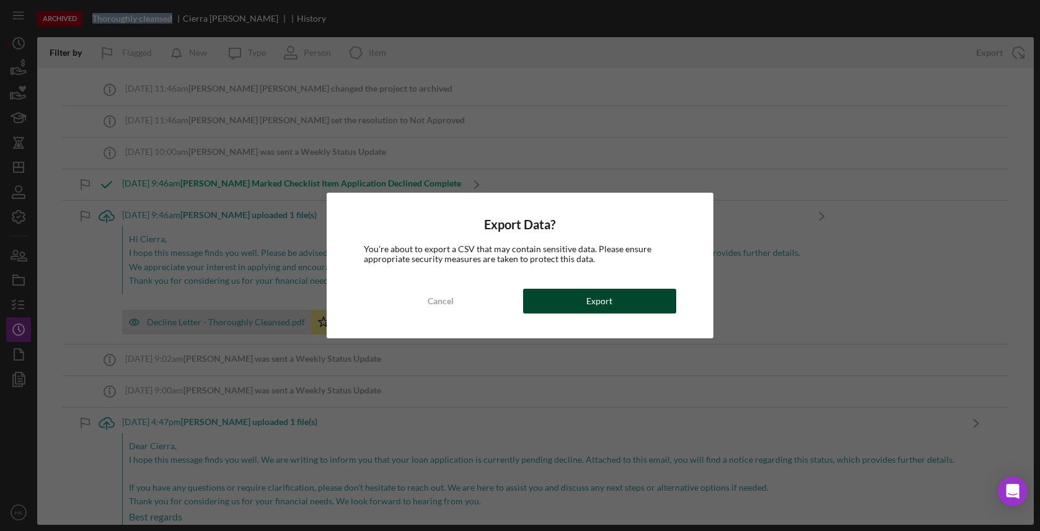
click at [594, 289] on div "Export" at bounding box center [599, 301] width 26 height 25
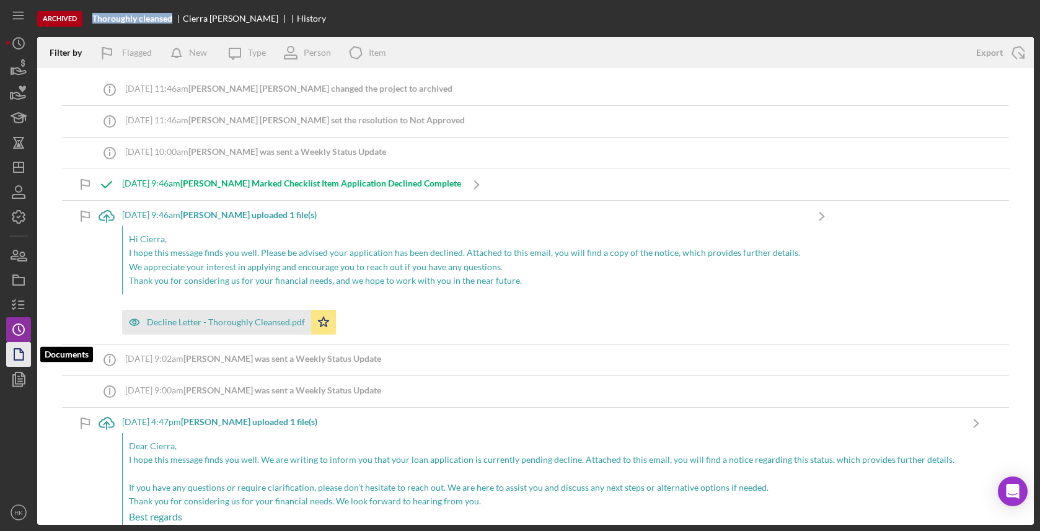
click at [24, 361] on icon "button" at bounding box center [18, 354] width 31 height 31
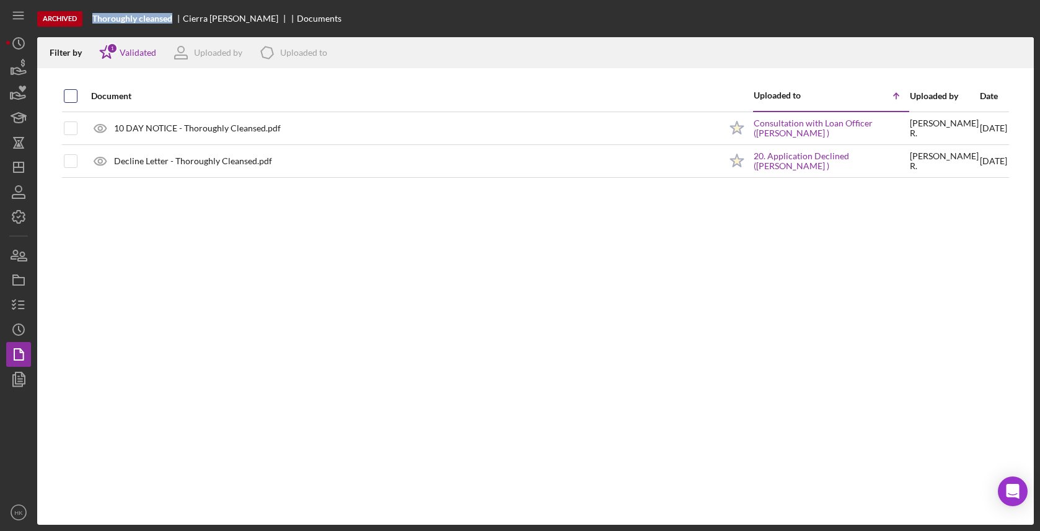
click at [73, 92] on input "checkbox" at bounding box center [70, 96] width 12 height 12
checkbox input "true"
click at [1021, 48] on icon "button" at bounding box center [1018, 50] width 11 height 7
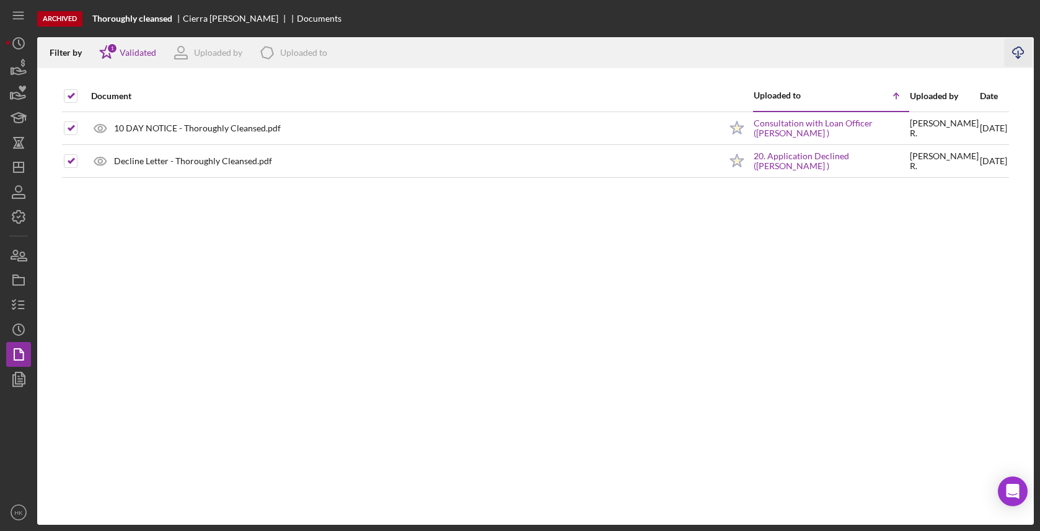
click at [6, 166] on div "Archived Thoroughly cleansed [PERSON_NAME] Documents Filter by Icon/Star 1 Vali…" at bounding box center [520, 265] width 1040 height 531
click at [22, 166] on icon "Icon/Dashboard" at bounding box center [18, 167] width 31 height 31
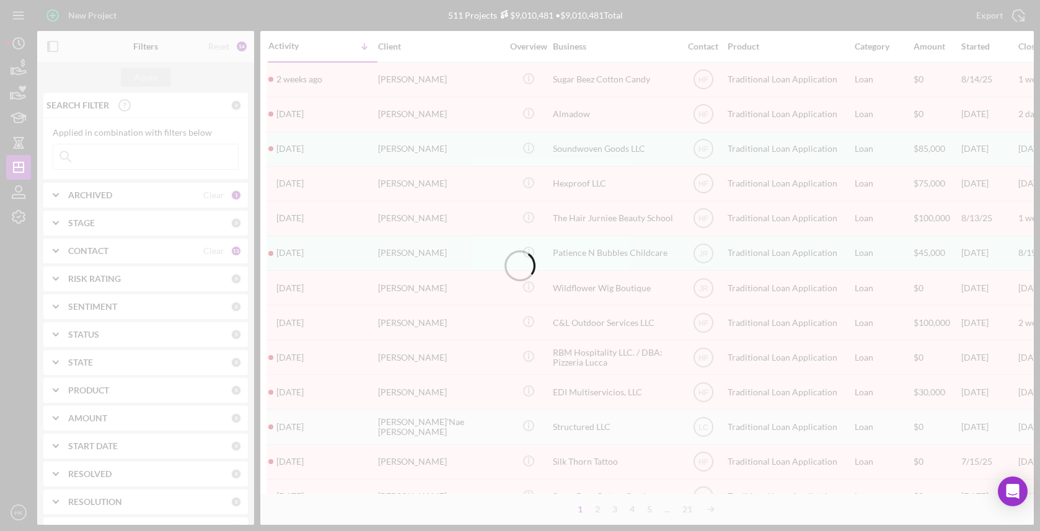
scroll to position [38, 0]
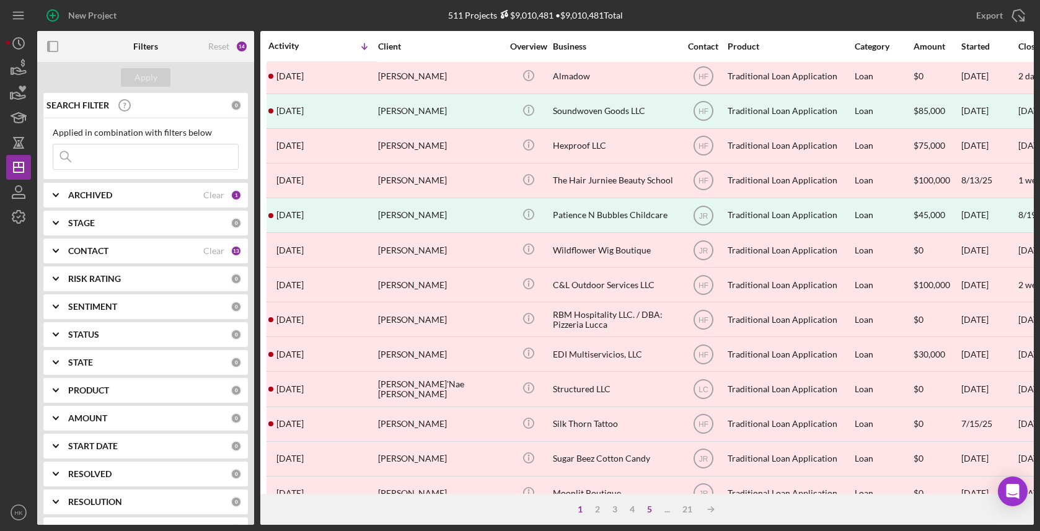
click at [648, 512] on div "5" at bounding box center [649, 509] width 17 height 10
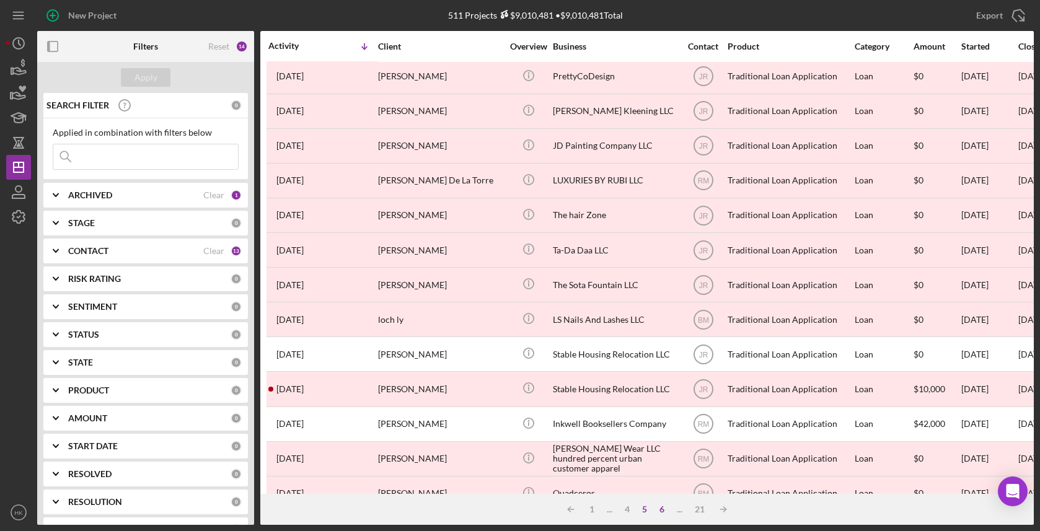
click at [659, 512] on div "6" at bounding box center [661, 509] width 17 height 10
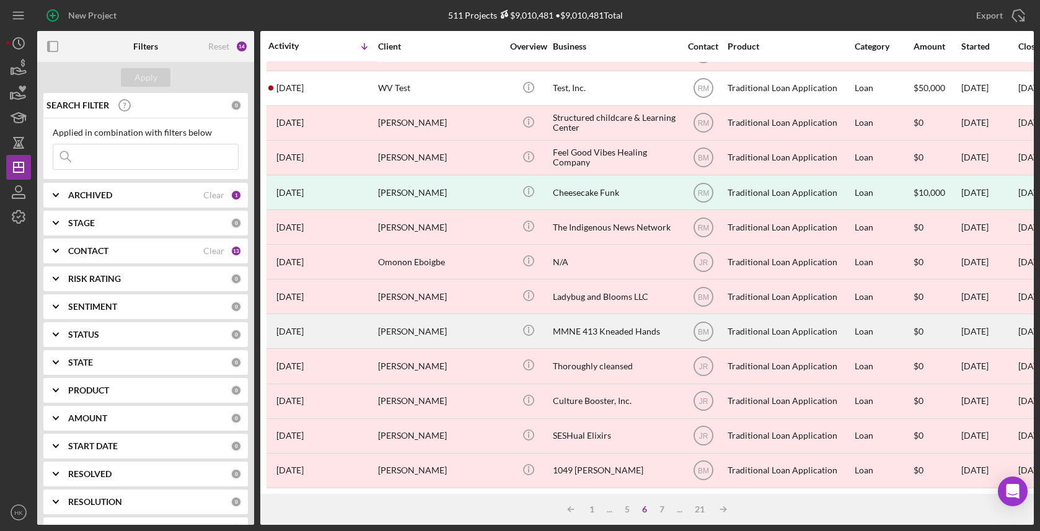
scroll to position [442, 0]
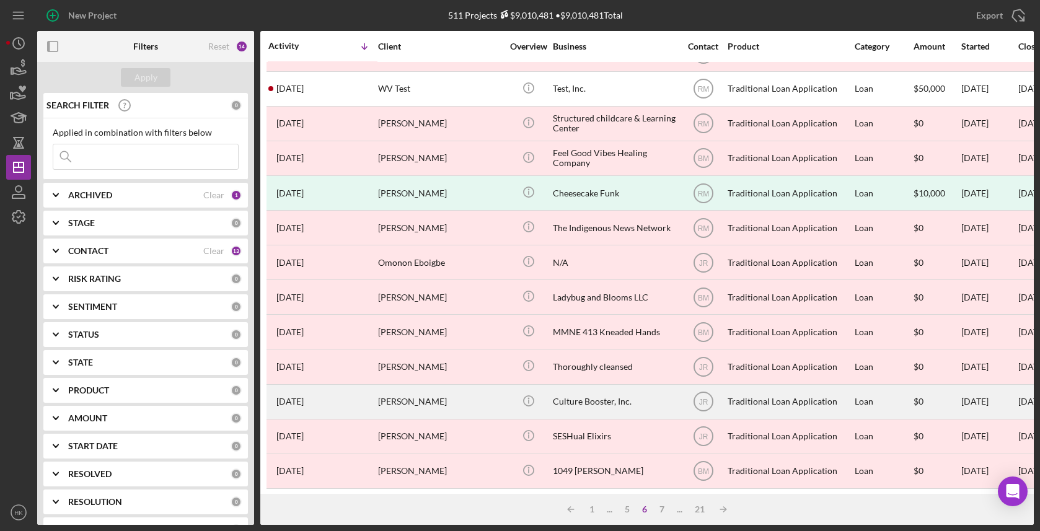
click at [618, 396] on div "Culture Booster, Inc." at bounding box center [615, 401] width 124 height 33
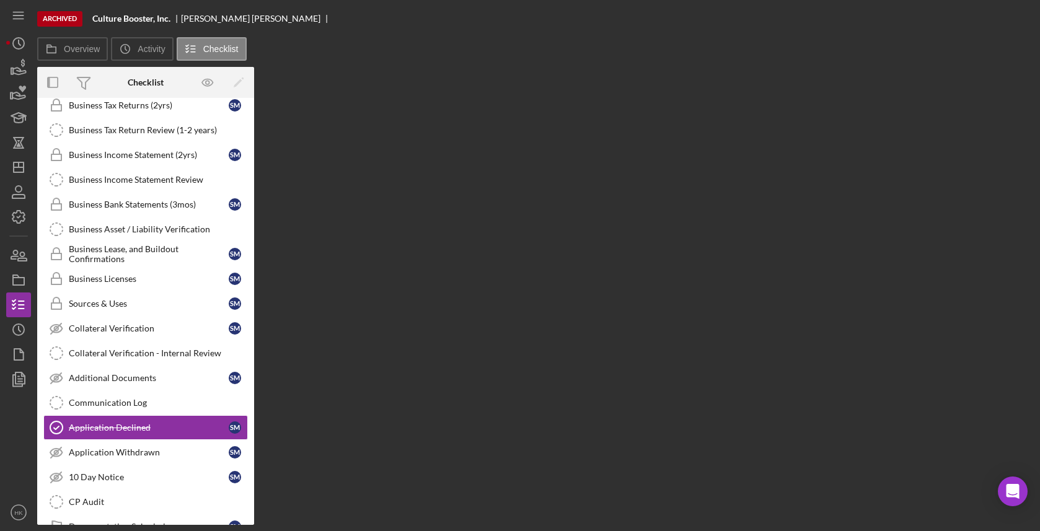
scroll to position [485, 0]
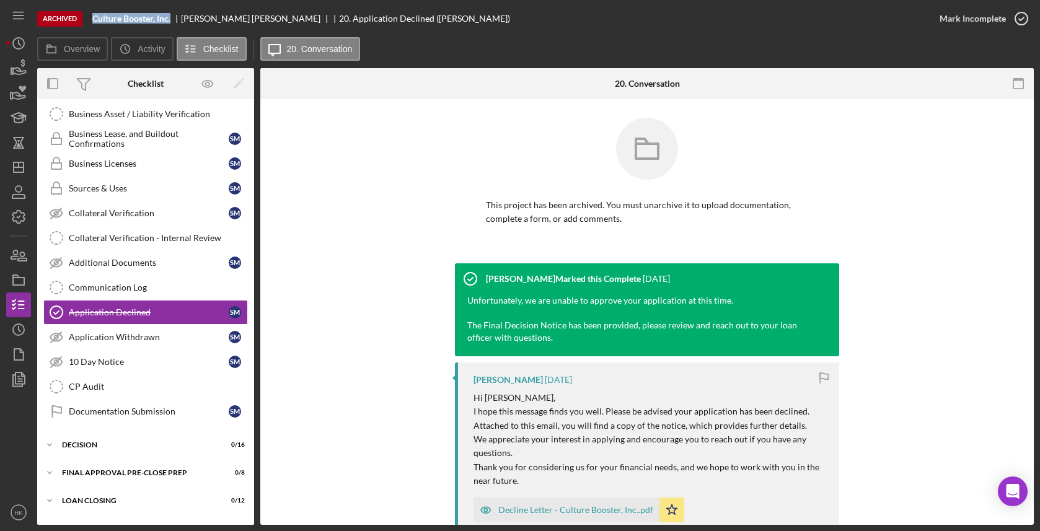
drag, startPoint x: 173, startPoint y: 19, endPoint x: 83, endPoint y: 23, distance: 90.0
click at [83, 23] on div "Archived Culture Booster, Inc. [PERSON_NAME] 20. Application Declined ([PERSON_…" at bounding box center [482, 18] width 890 height 37
click at [17, 325] on circle "button" at bounding box center [18, 329] width 11 height 11
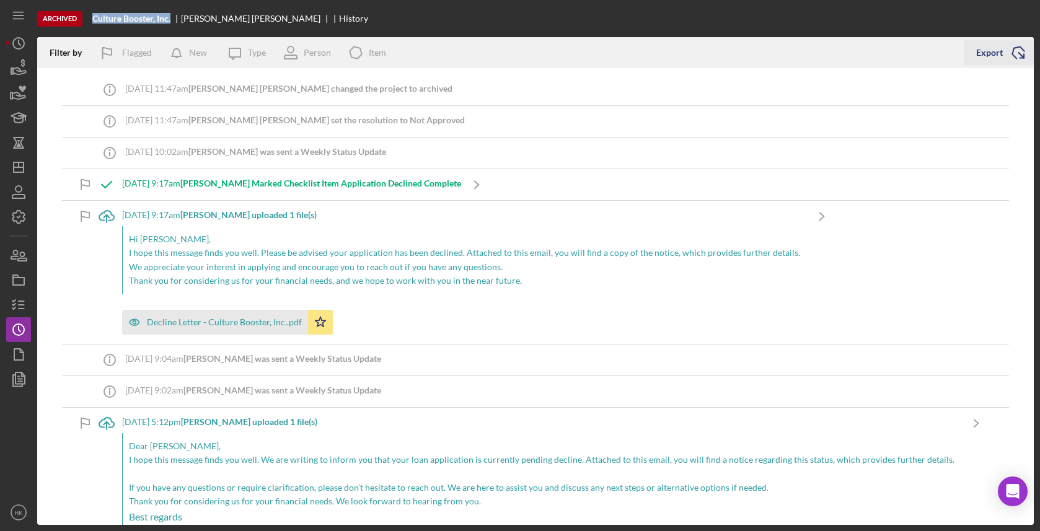
click at [1012, 58] on icon "Icon/Export" at bounding box center [1018, 52] width 31 height 31
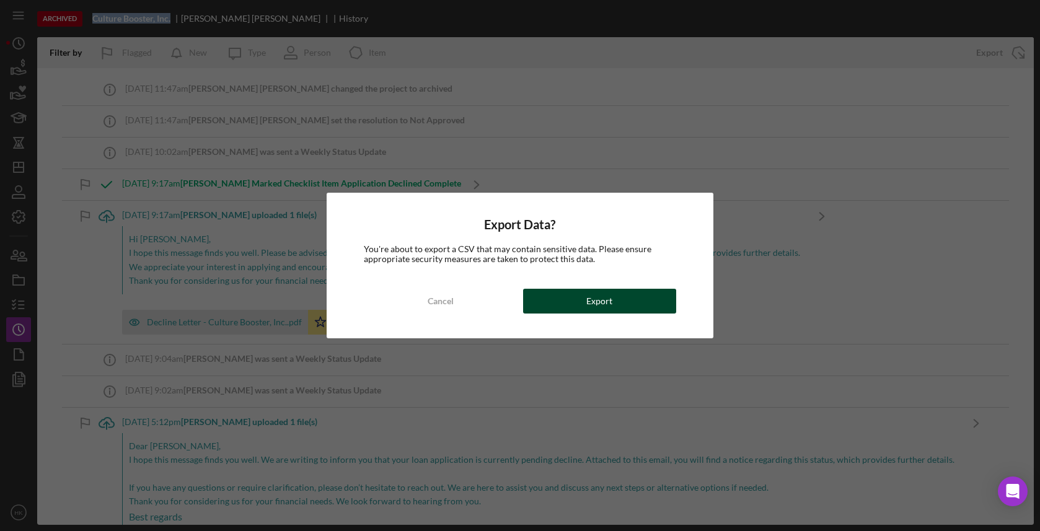
click at [656, 301] on button "Export" at bounding box center [599, 301] width 153 height 25
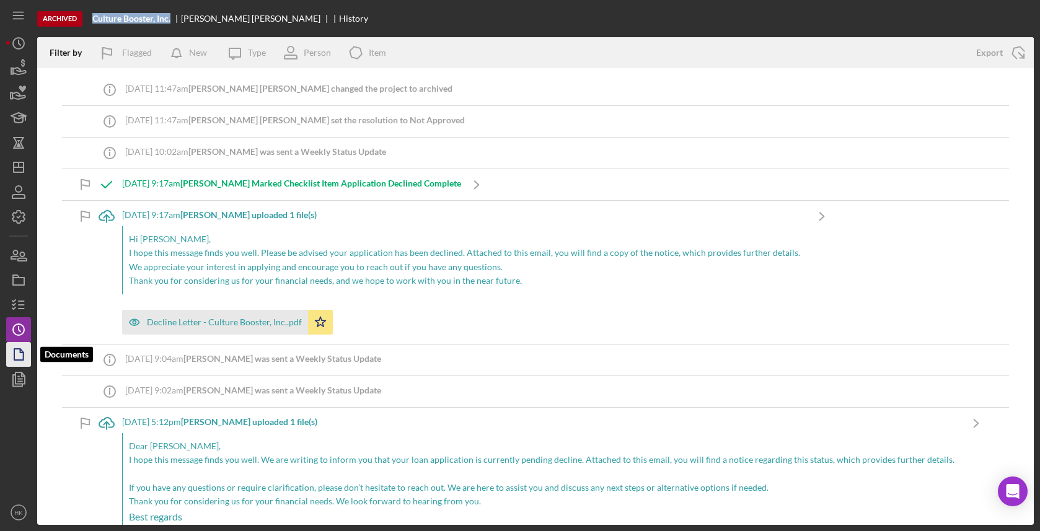
click at [20, 351] on icon "button" at bounding box center [21, 351] width 3 height 3
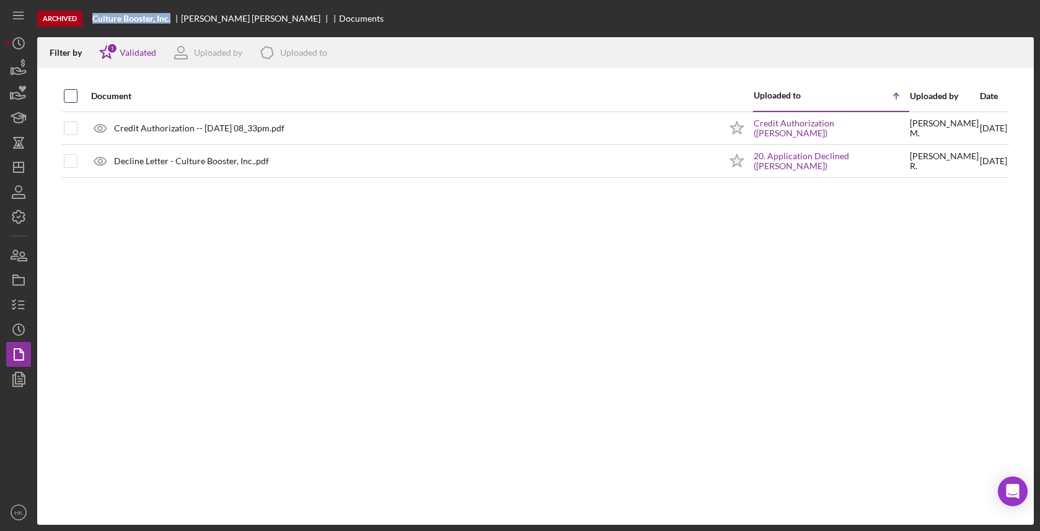
click at [72, 99] on input "checkbox" at bounding box center [70, 96] width 12 height 12
checkbox input "true"
click at [1031, 51] on icon "Icon/Download" at bounding box center [1019, 53] width 28 height 28
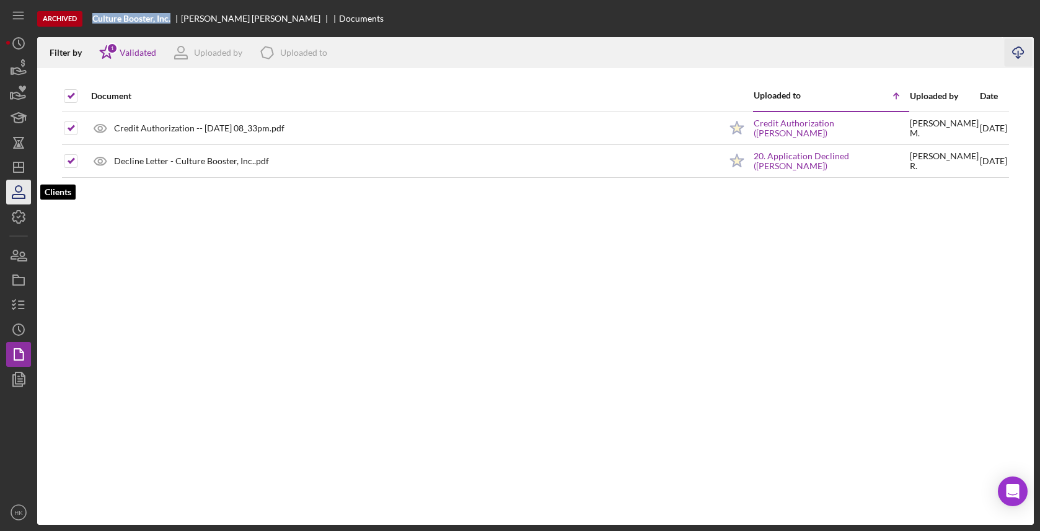
click at [16, 182] on icon "button" at bounding box center [18, 192] width 31 height 31
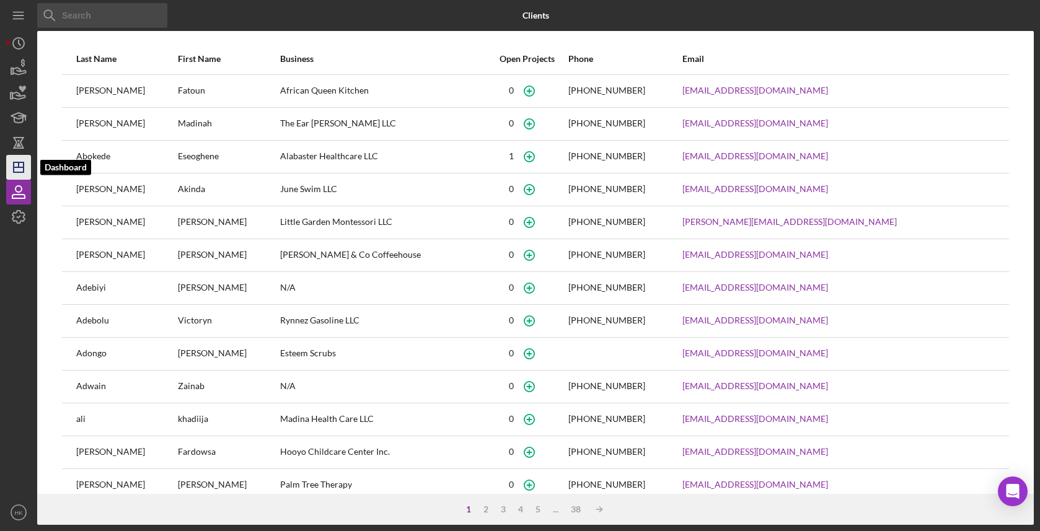
click at [22, 175] on icon "Icon/Dashboard" at bounding box center [18, 167] width 31 height 31
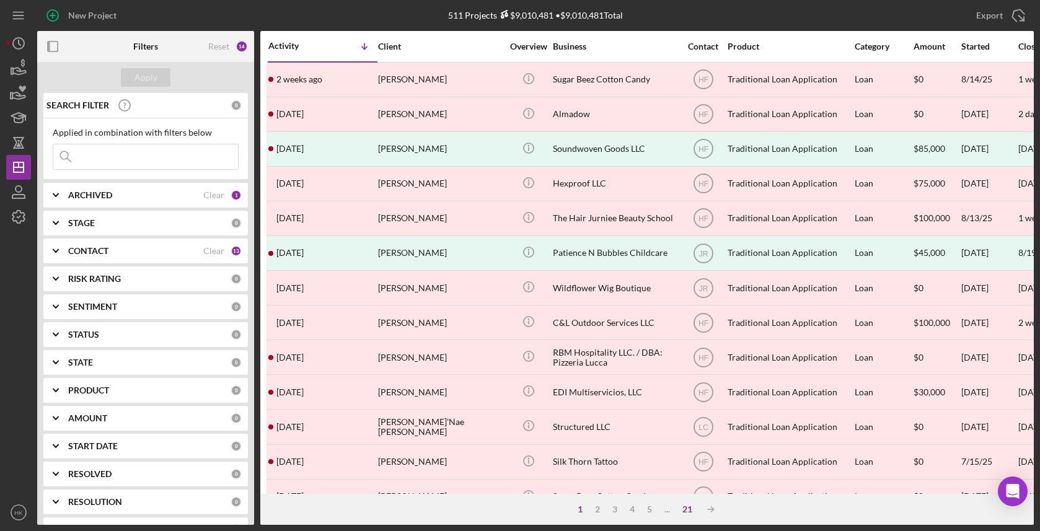
click at [684, 504] on div "21" at bounding box center [687, 509] width 22 height 10
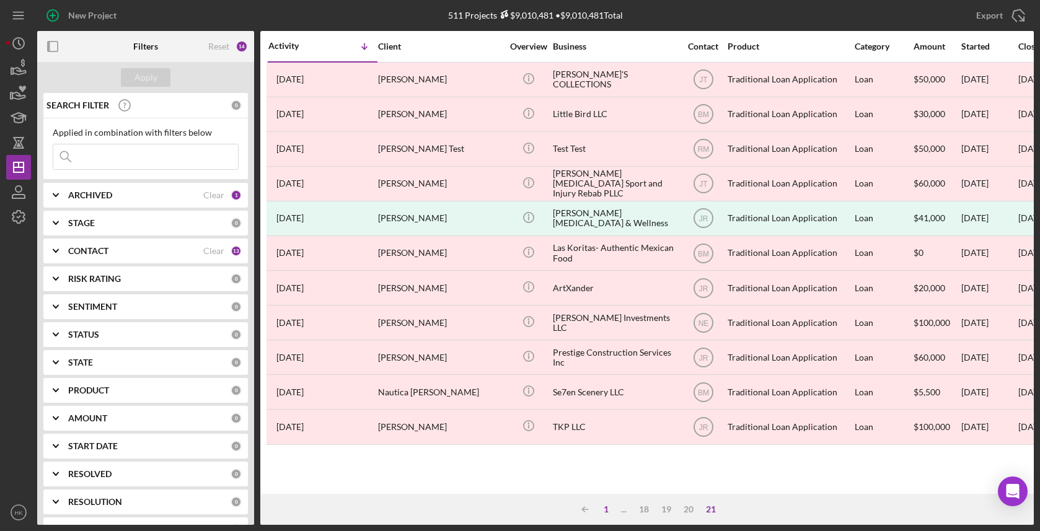
click at [609, 508] on div "1" at bounding box center [605, 509] width 17 height 10
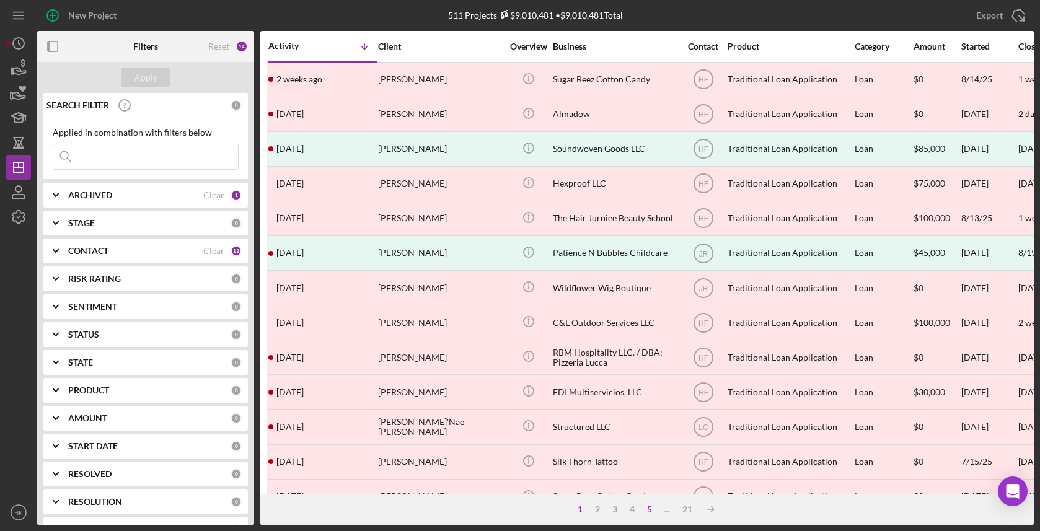
click at [653, 509] on div "5" at bounding box center [649, 509] width 17 height 10
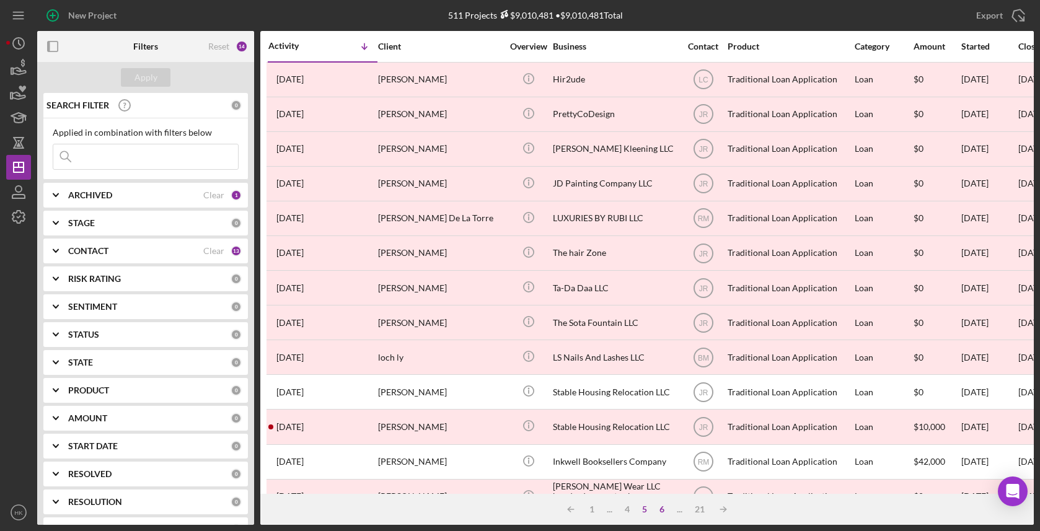
click at [662, 509] on div "6" at bounding box center [661, 509] width 17 height 10
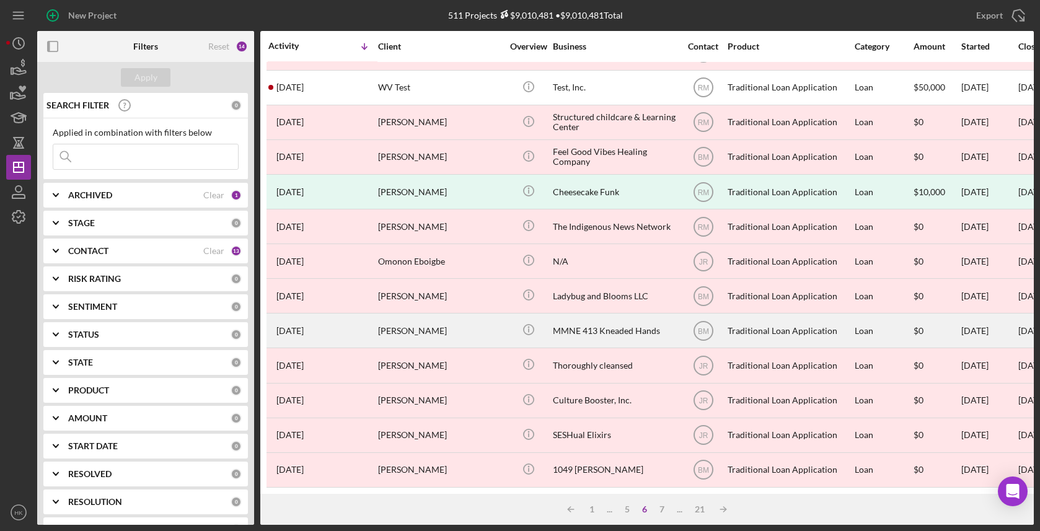
scroll to position [442, 0]
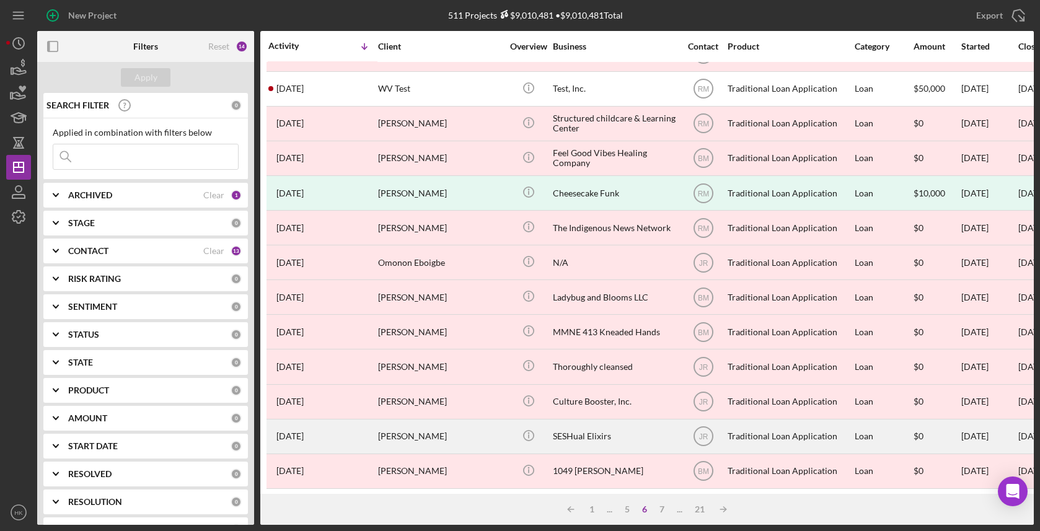
click at [613, 435] on div "SESHual Elixirs" at bounding box center [615, 436] width 124 height 33
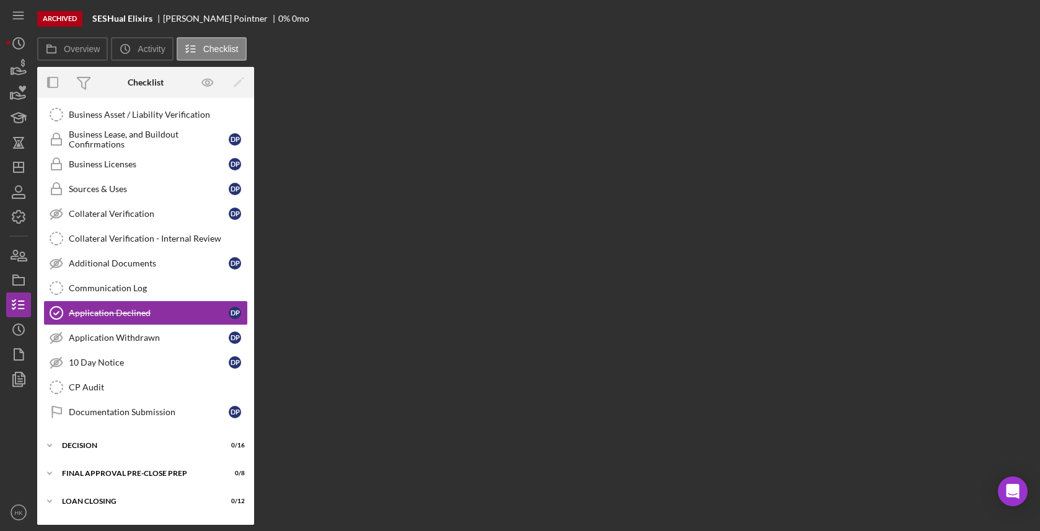
scroll to position [485, 0]
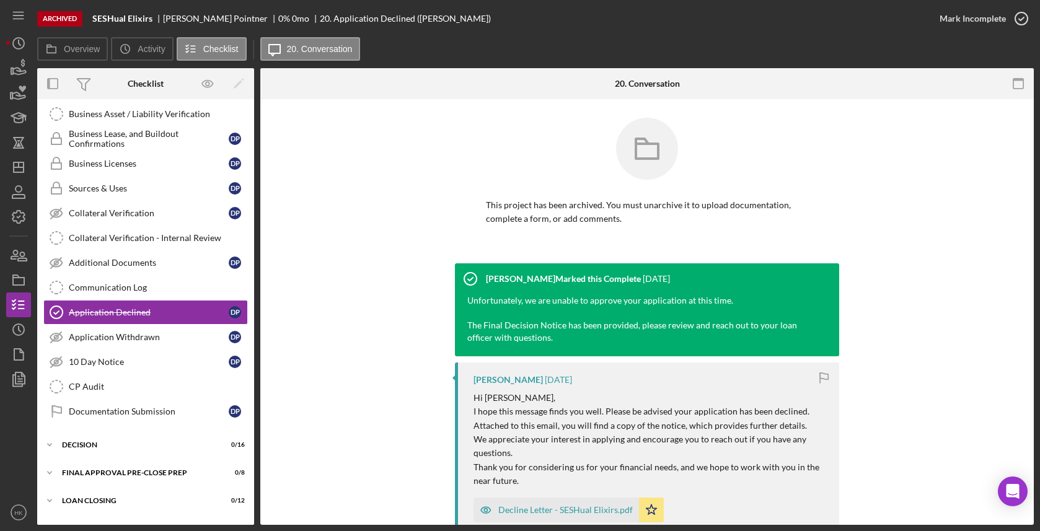
click at [149, 19] on b "SESHual Elixirs" at bounding box center [122, 19] width 60 height 10
drag, startPoint x: 152, startPoint y: 19, endPoint x: 85, endPoint y: 22, distance: 67.6
click at [85, 22] on div "Archived SESHual Elixirs [PERSON_NAME] 0 % 0 mo 20. Application Declined ([PERS…" at bounding box center [482, 18] width 890 height 37
click at [7, 337] on icon "Icon/History" at bounding box center [18, 329] width 31 height 31
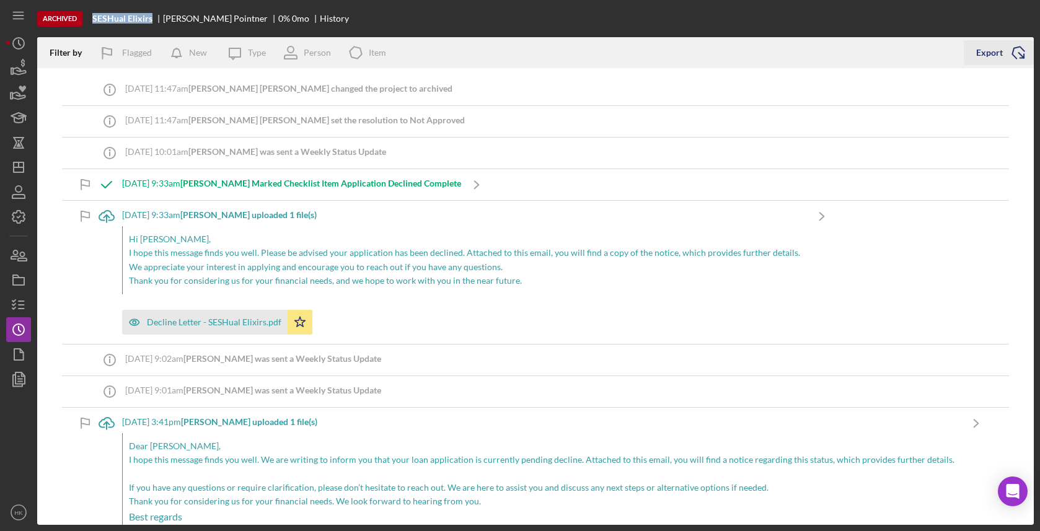
click at [1013, 53] on icon "Icon/Export" at bounding box center [1018, 52] width 31 height 31
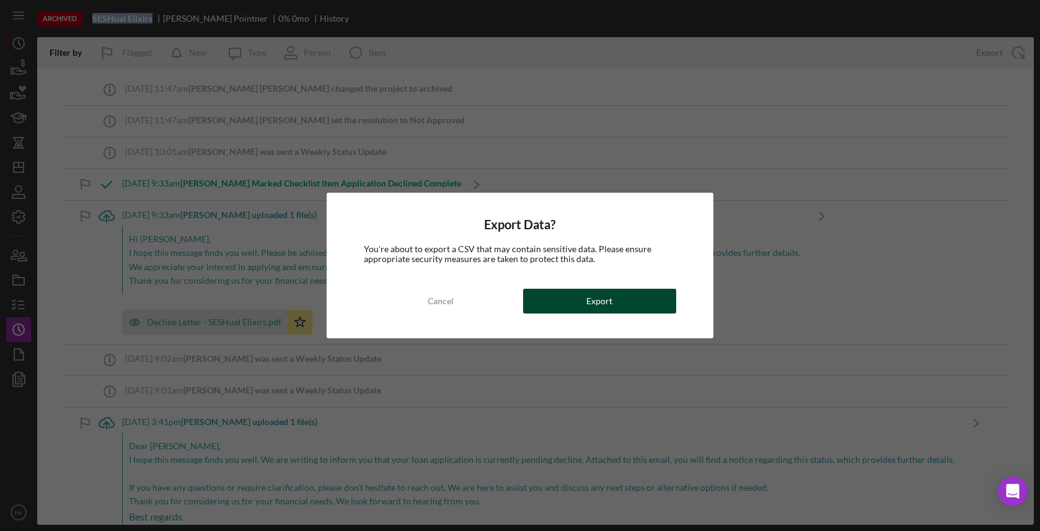
click at [611, 291] on div "Export" at bounding box center [599, 301] width 26 height 25
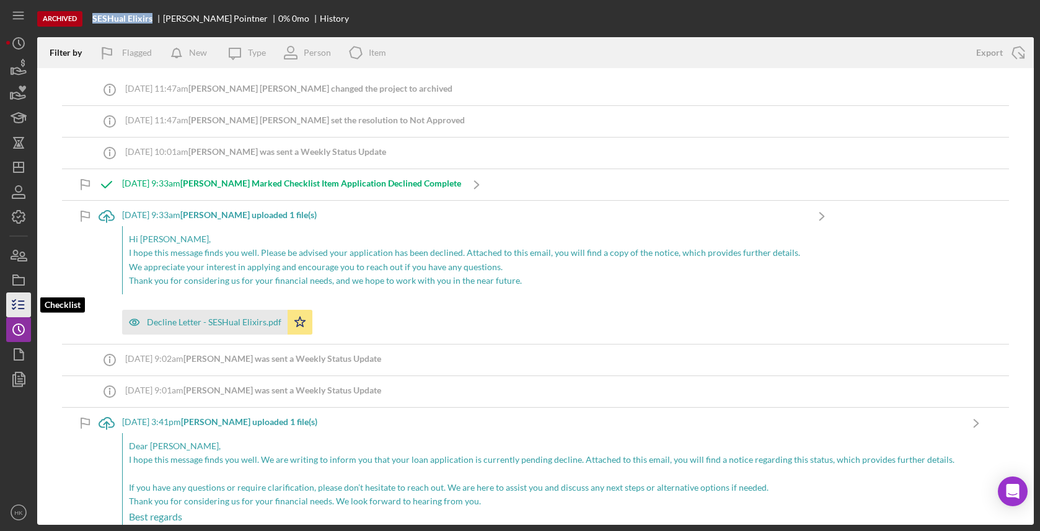
click at [24, 307] on icon "button" at bounding box center [18, 304] width 31 height 31
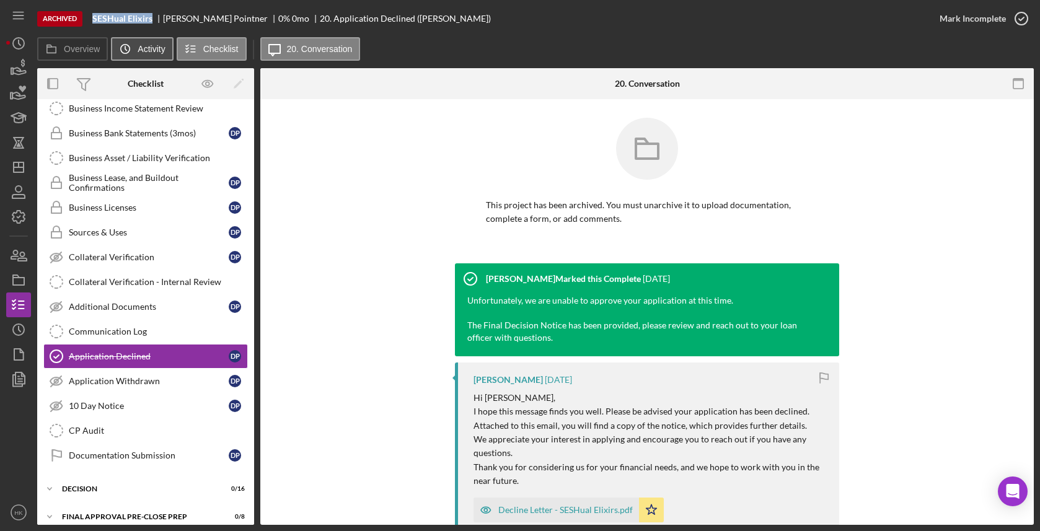
scroll to position [485, 0]
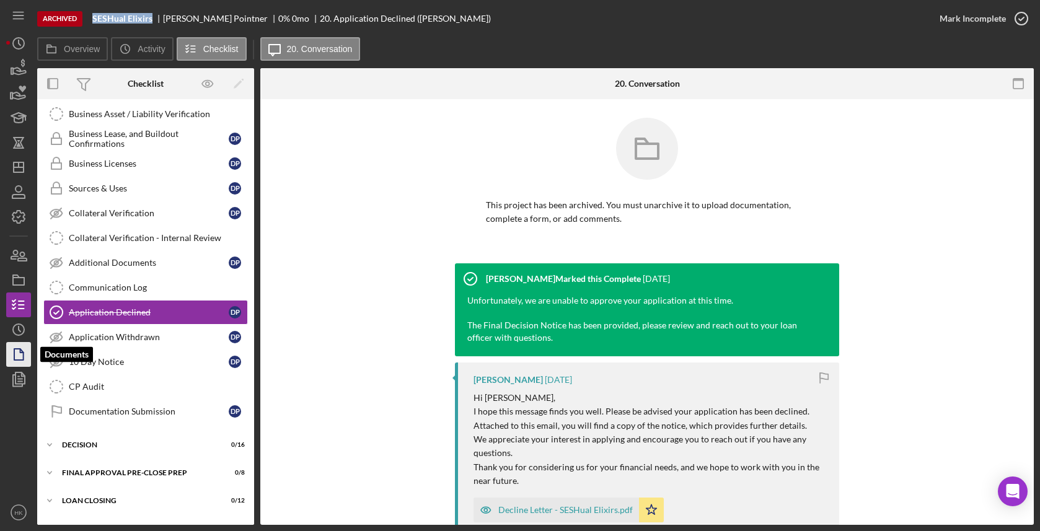
click at [26, 350] on icon "button" at bounding box center [18, 354] width 31 height 31
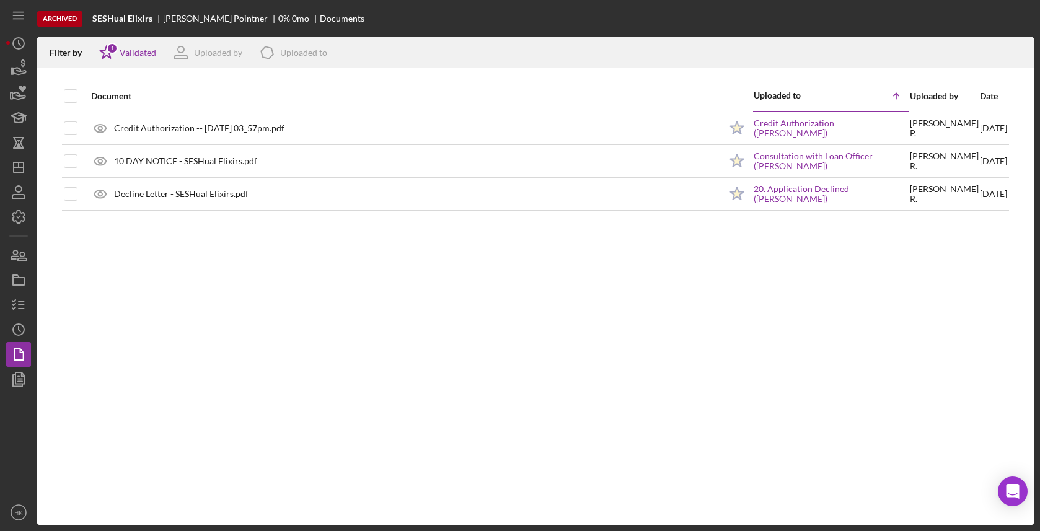
click at [57, 105] on div "Document Uploaded to Icon/Table Sort Arrow Uploaded by Date Credit Authorizatio…" at bounding box center [535, 303] width 996 height 444
click at [76, 101] on input "checkbox" at bounding box center [70, 96] width 12 height 12
checkbox input "true"
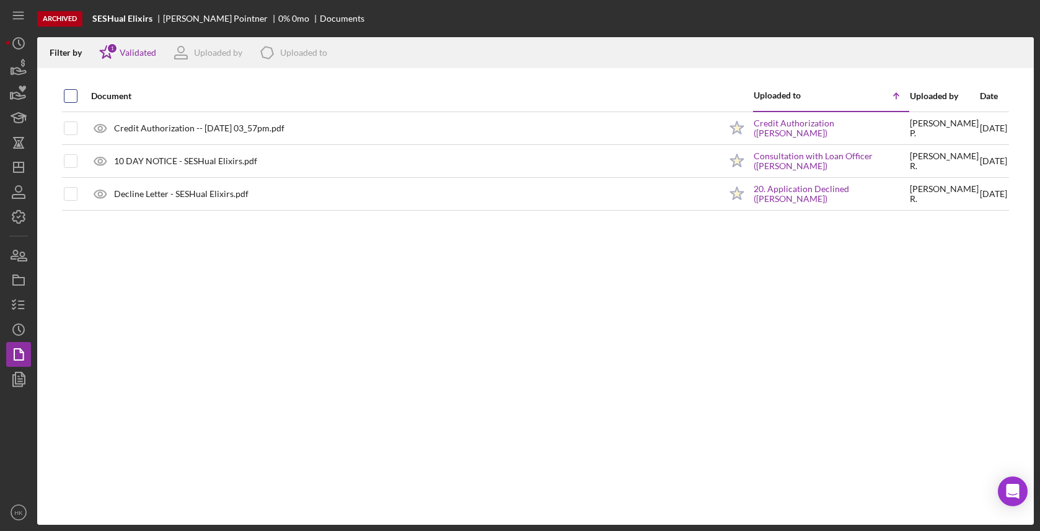
checkbox input "true"
click at [1010, 50] on icon "Icon/Download" at bounding box center [1019, 53] width 28 height 28
click at [23, 162] on icon "Icon/Dashboard" at bounding box center [18, 167] width 31 height 31
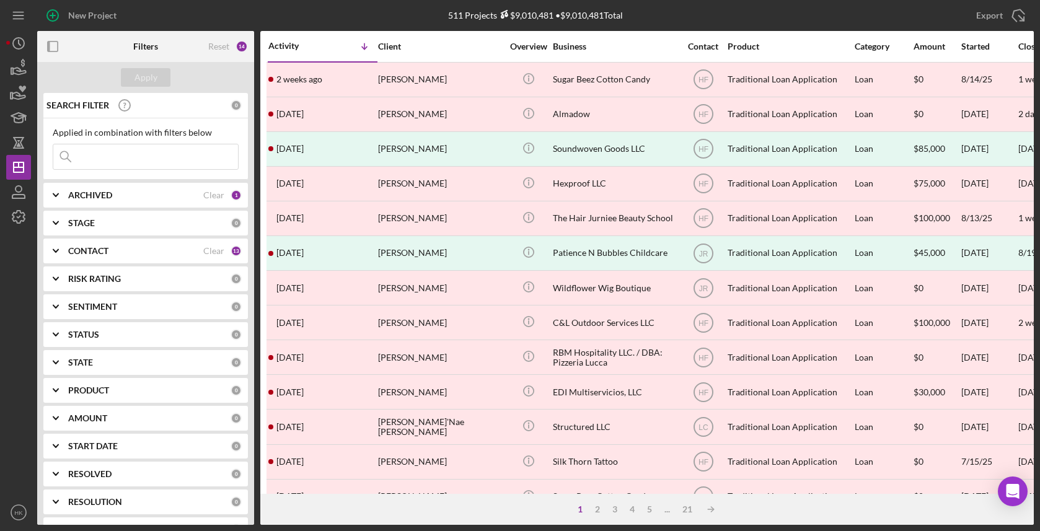
scroll to position [175, 0]
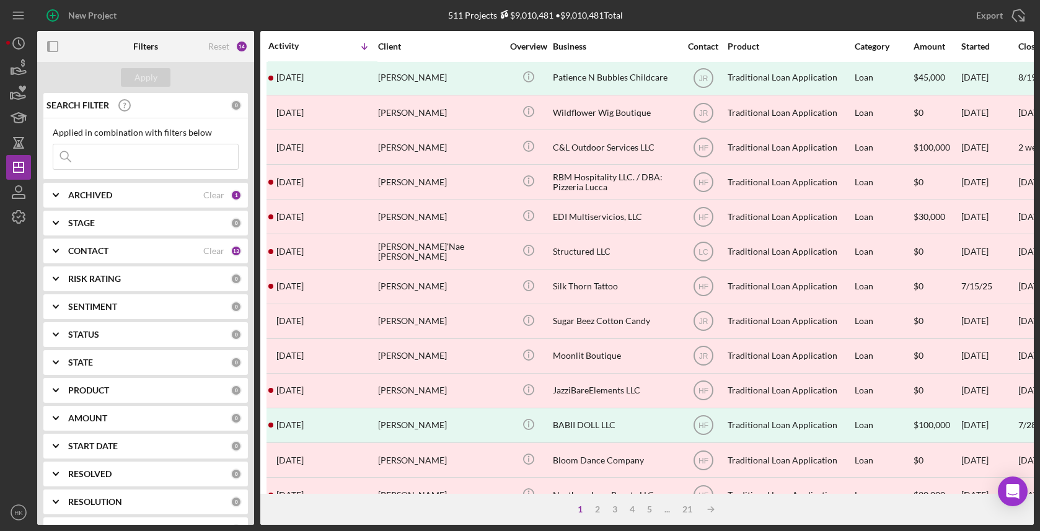
click at [651, 515] on div "1 2 3 4 5 ... 21 Icon/Table Sort Arrow" at bounding box center [646, 509] width 773 height 31
click at [649, 509] on div "5" at bounding box center [649, 509] width 17 height 10
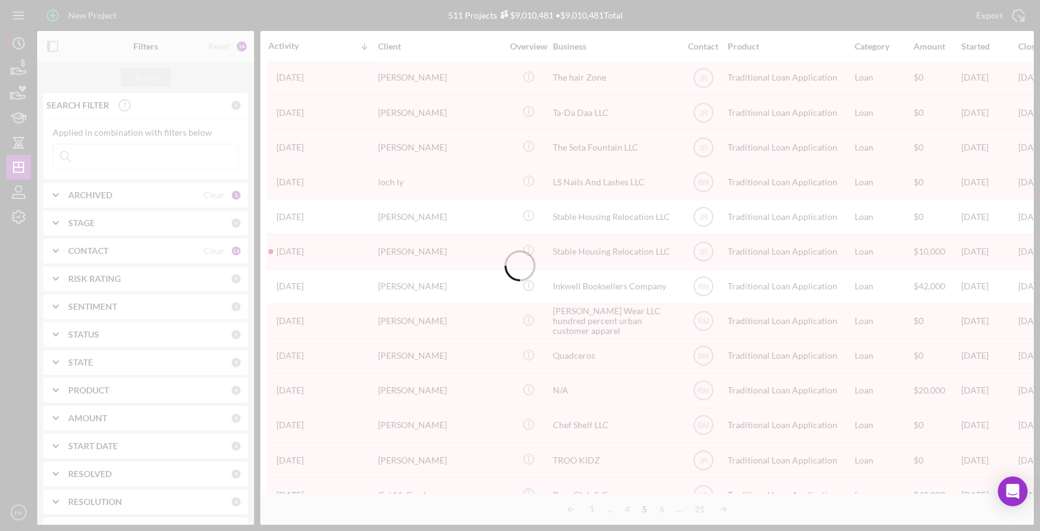
click at [662, 510] on div at bounding box center [520, 265] width 1040 height 531
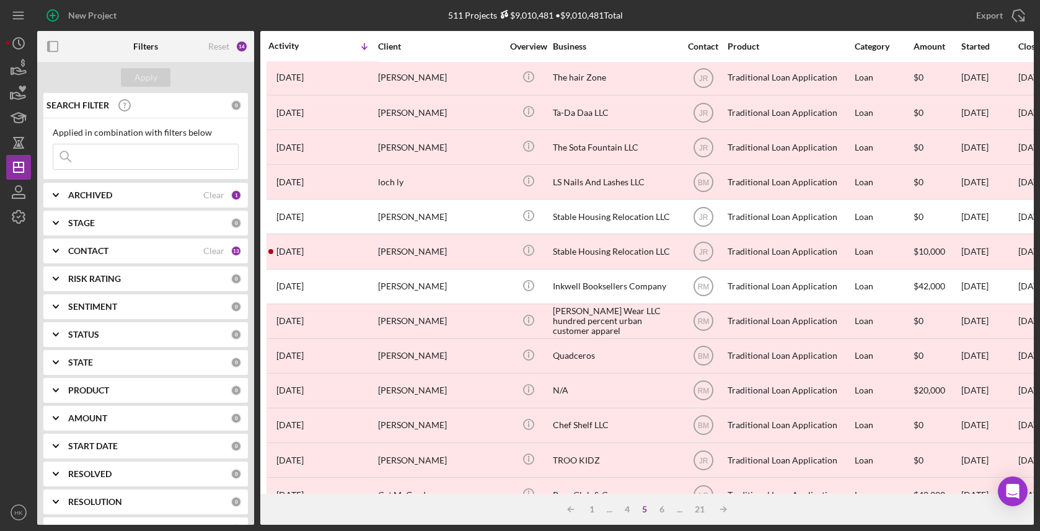
click at [662, 510] on div "6" at bounding box center [661, 509] width 17 height 10
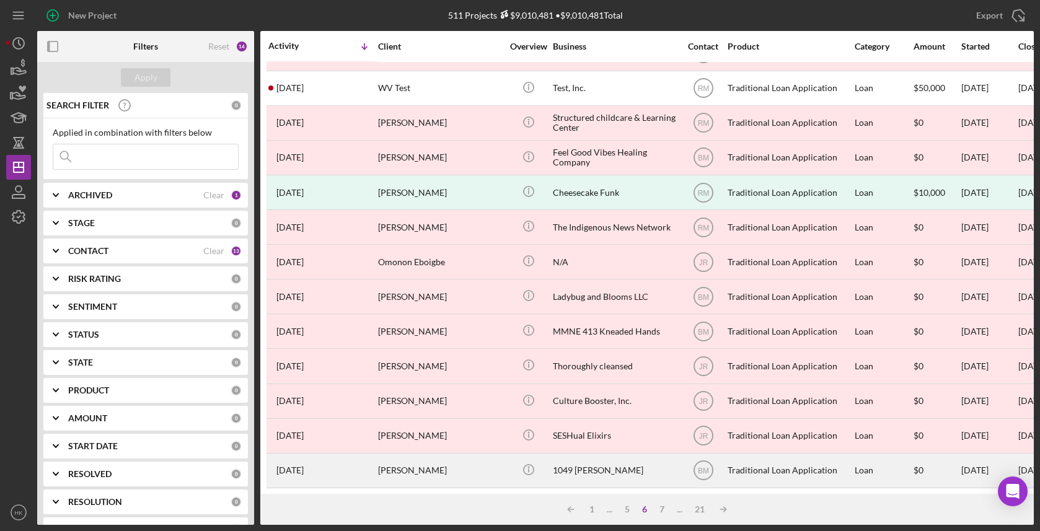
scroll to position [442, 0]
click at [646, 480] on div "1049 [PERSON_NAME]" at bounding box center [615, 471] width 124 height 33
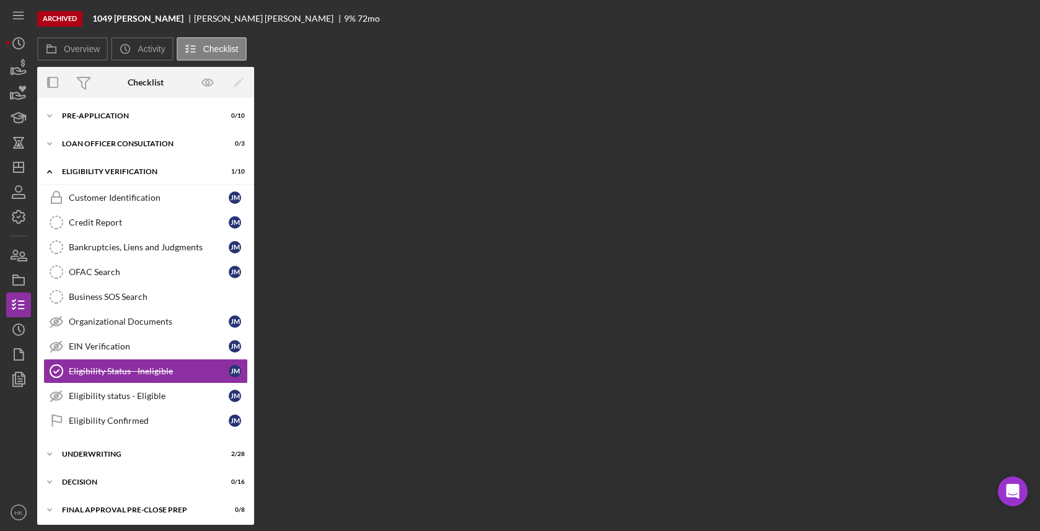
scroll to position [60, 0]
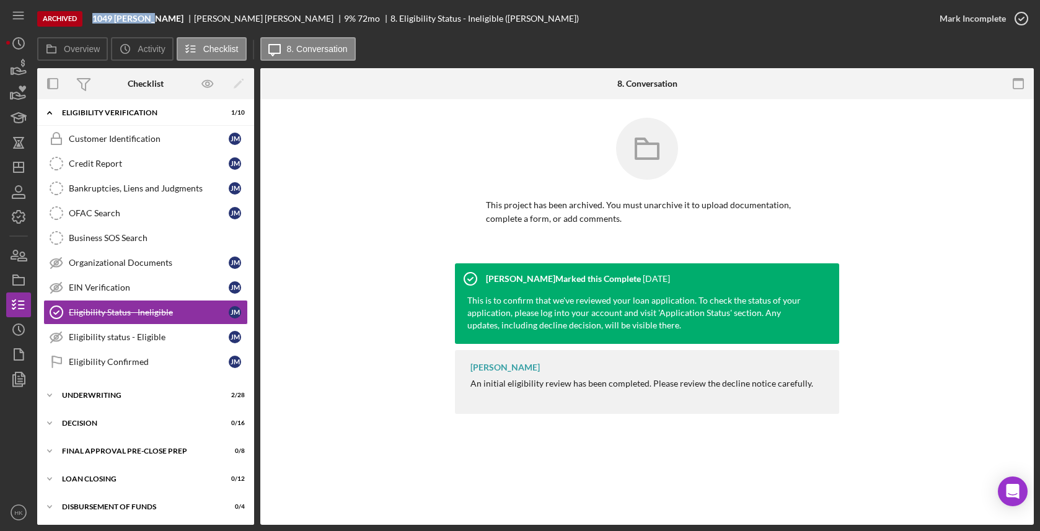
drag, startPoint x: 154, startPoint y: 17, endPoint x: 87, endPoint y: 17, distance: 66.3
click at [87, 17] on div "Archived 1049 [PERSON_NAME] [PERSON_NAME] 9 % 72 mo 8. Eligibility Status - Ine…" at bounding box center [482, 18] width 890 height 37
click at [17, 324] on circle "button" at bounding box center [18, 329] width 11 height 11
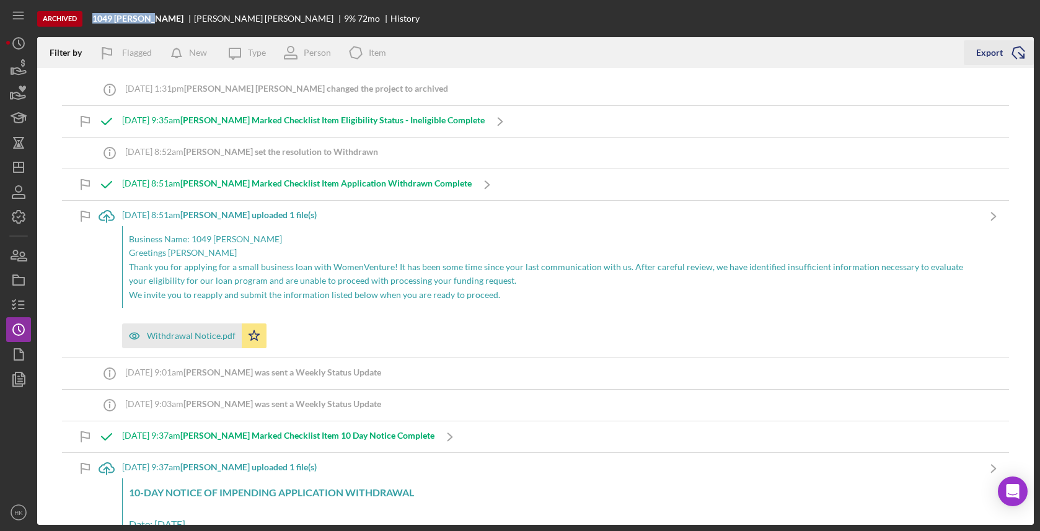
click at [1027, 45] on icon "Icon/Export" at bounding box center [1018, 52] width 31 height 31
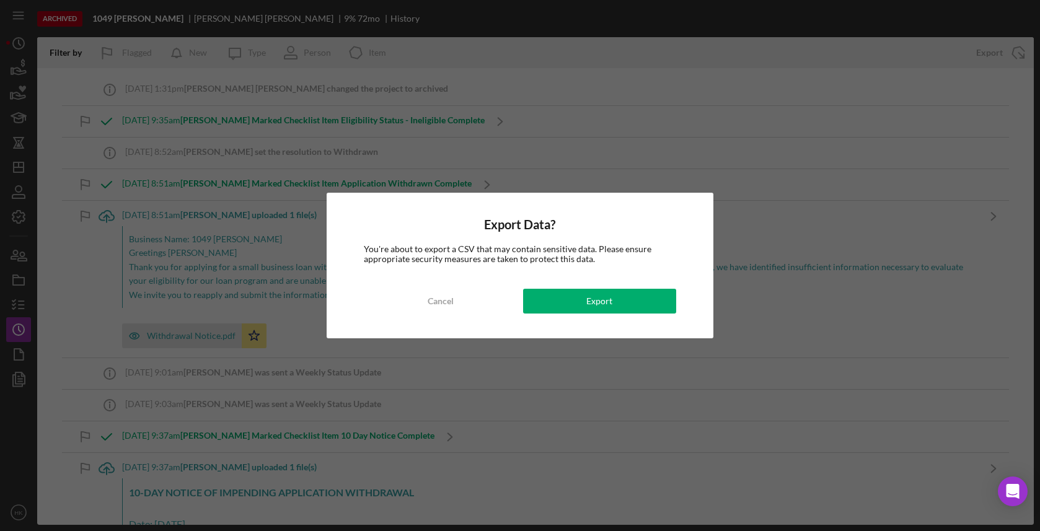
click at [635, 322] on div "Export Data? You're about to export a CSV that may contain sensitive data. Plea…" at bounding box center [520, 266] width 386 height 146
click at [650, 303] on button "Export" at bounding box center [599, 301] width 153 height 25
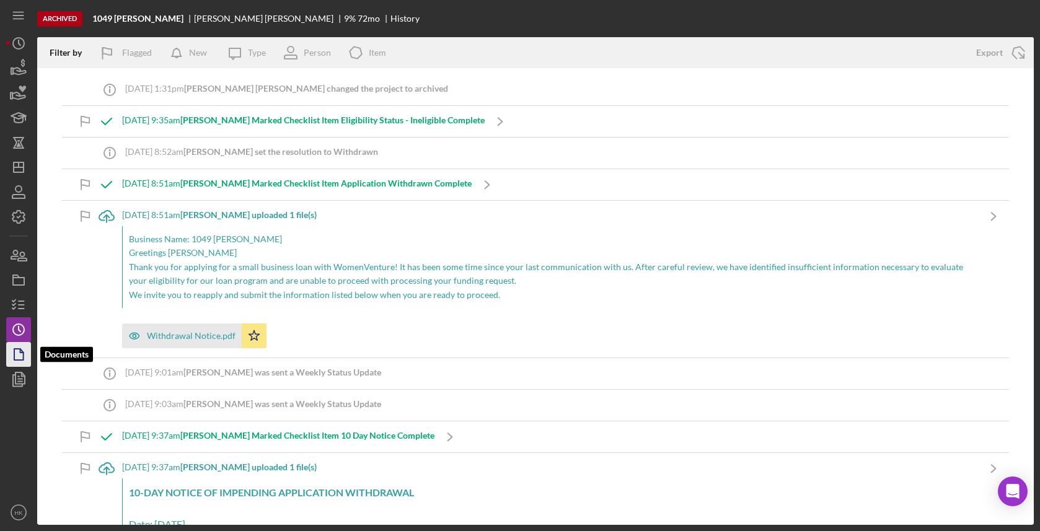
click at [9, 359] on icon "button" at bounding box center [18, 354] width 31 height 31
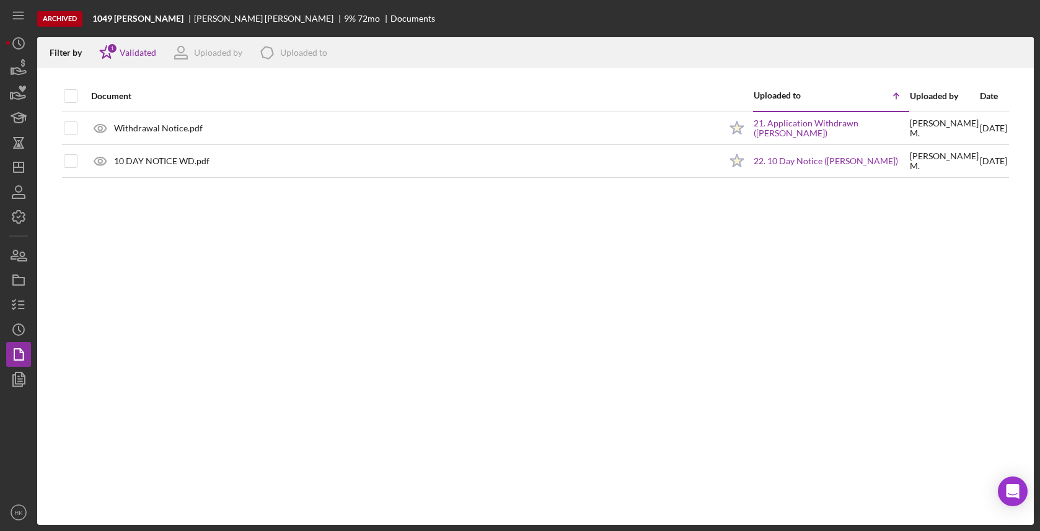
click at [81, 97] on div at bounding box center [81, 96] width 5 height 30
click at [74, 97] on input "checkbox" at bounding box center [70, 96] width 12 height 12
checkbox input "true"
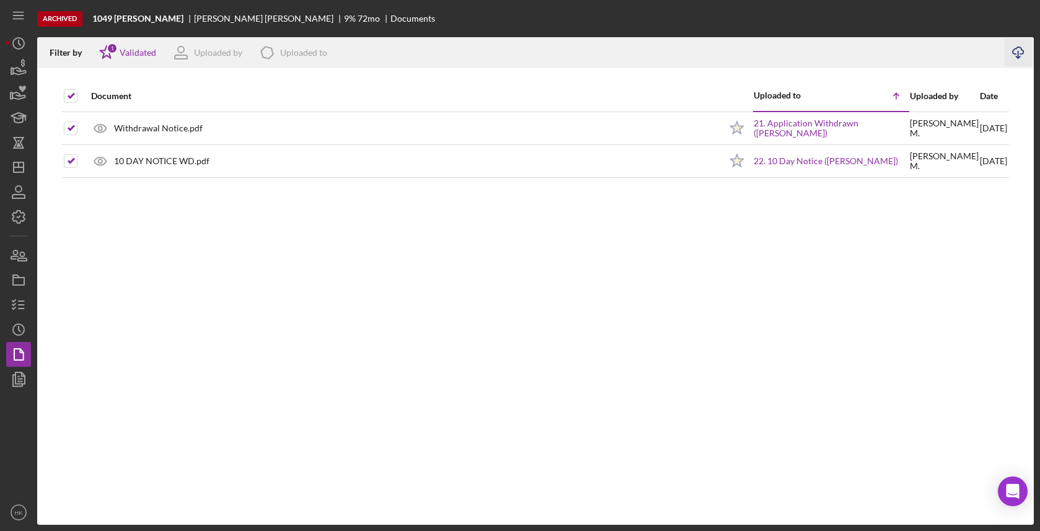
click at [1007, 53] on icon "Icon/Download" at bounding box center [1019, 53] width 28 height 28
click at [24, 196] on icon "button" at bounding box center [18, 192] width 31 height 31
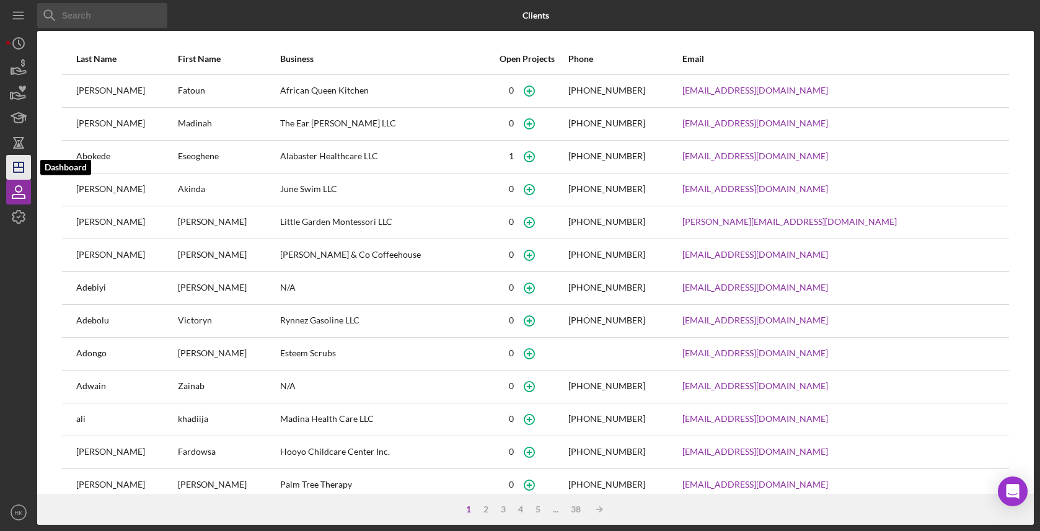
click at [24, 169] on polygon "button" at bounding box center [19, 167] width 10 height 10
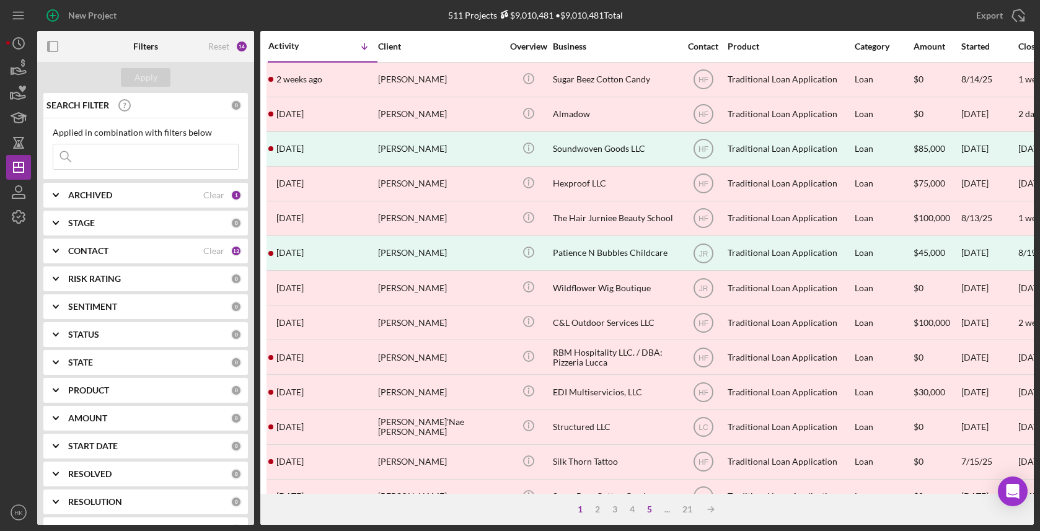
click at [646, 510] on div "5" at bounding box center [649, 509] width 17 height 10
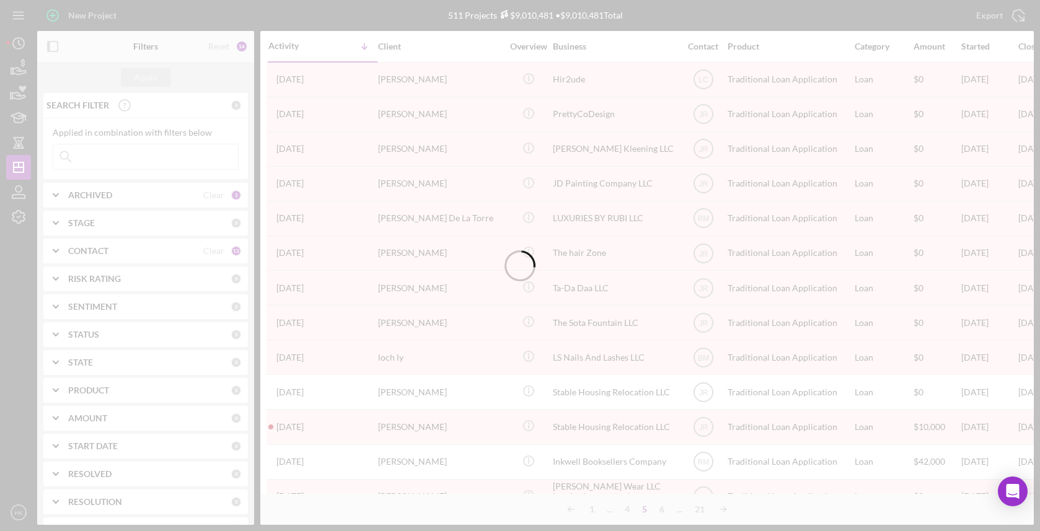
click at [662, 511] on div at bounding box center [520, 265] width 1040 height 531
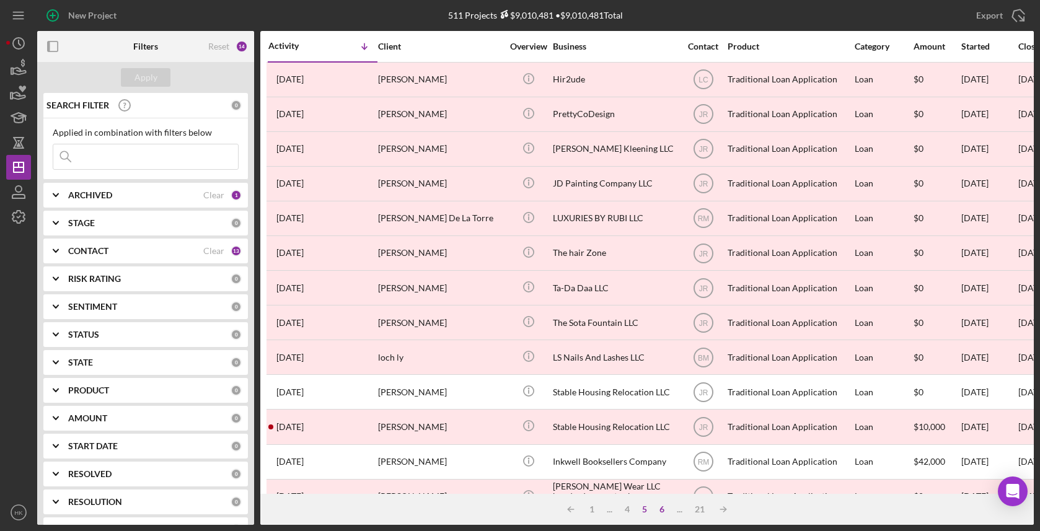
click at [656, 509] on div "6" at bounding box center [661, 509] width 17 height 10
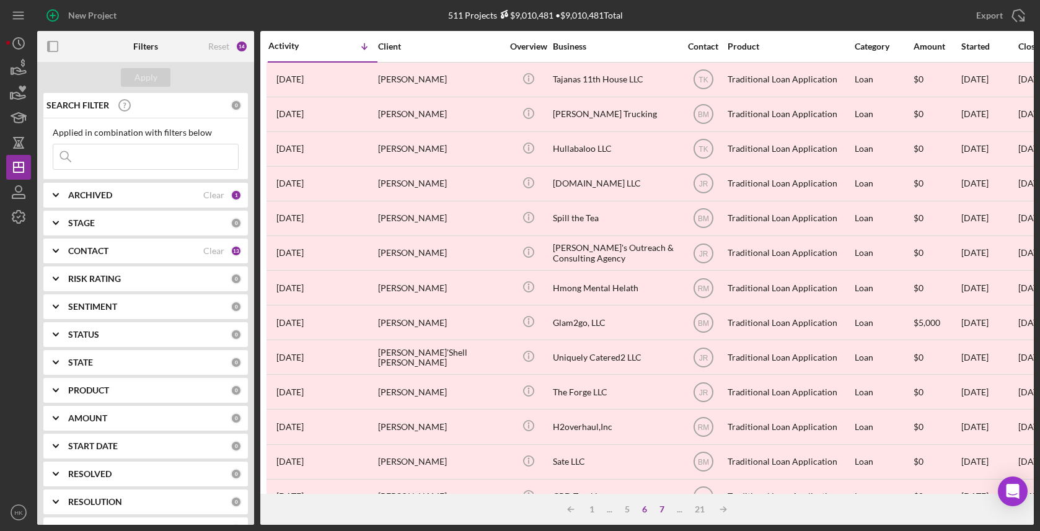
click at [659, 507] on div "7" at bounding box center [661, 509] width 17 height 10
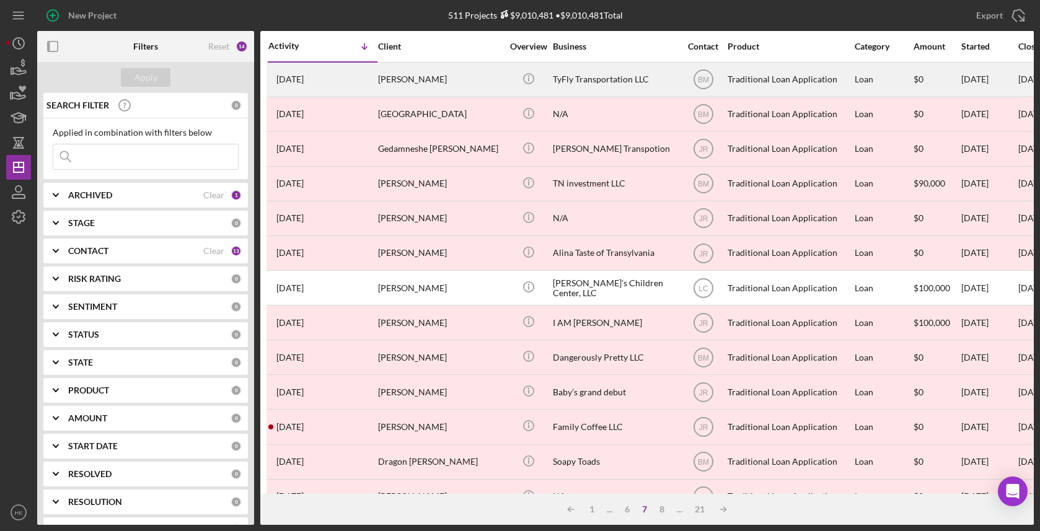
click at [589, 87] on div "TyFly Transportation LLC" at bounding box center [615, 79] width 124 height 33
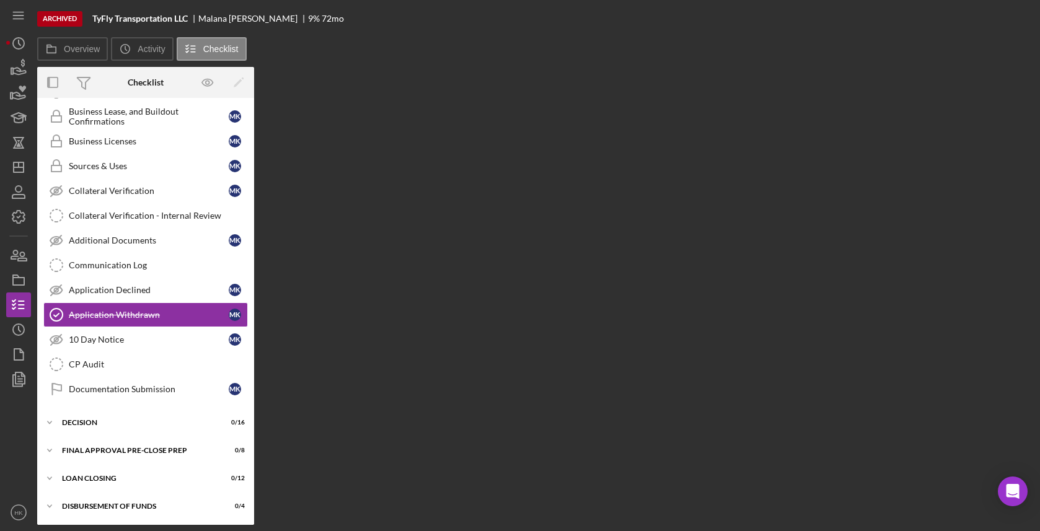
scroll to position [509, 0]
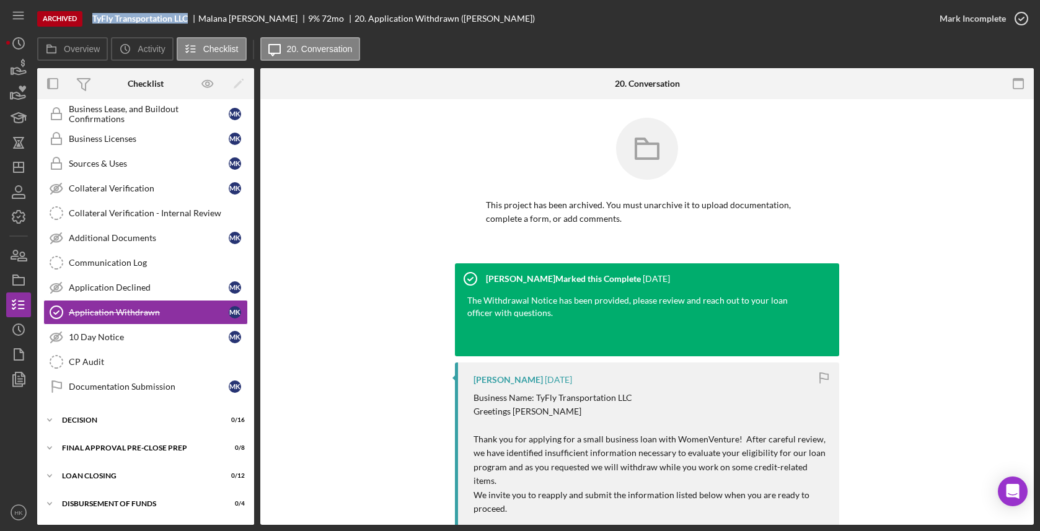
drag, startPoint x: 191, startPoint y: 21, endPoint x: 79, endPoint y: 21, distance: 111.5
click at [79, 21] on div "Archived TyFly Transportation LLC [PERSON_NAME] 9 % 72 mo 20. Application Withd…" at bounding box center [482, 18] width 890 height 37
click at [19, 332] on icon "Icon/History" at bounding box center [18, 329] width 31 height 31
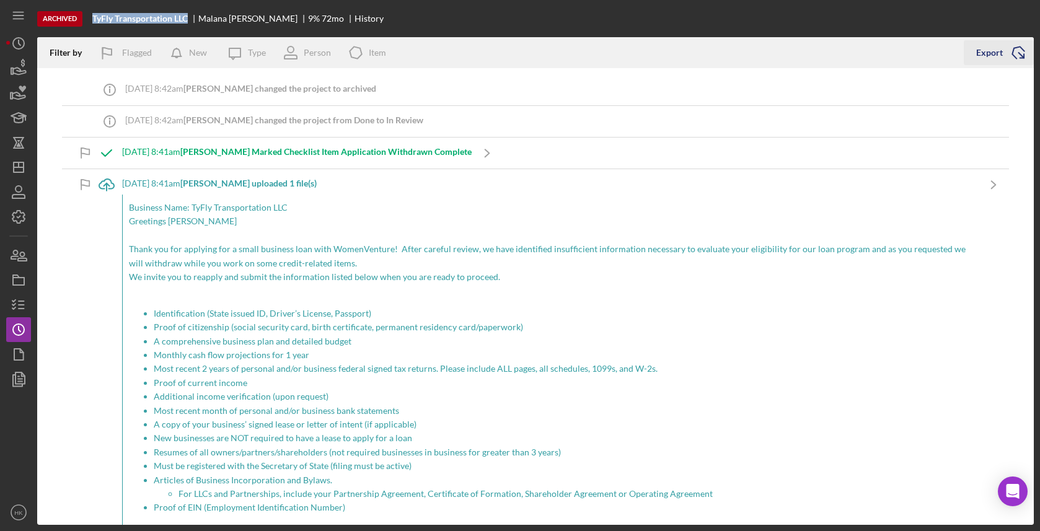
click at [1008, 63] on icon "Icon/Export" at bounding box center [1018, 52] width 31 height 31
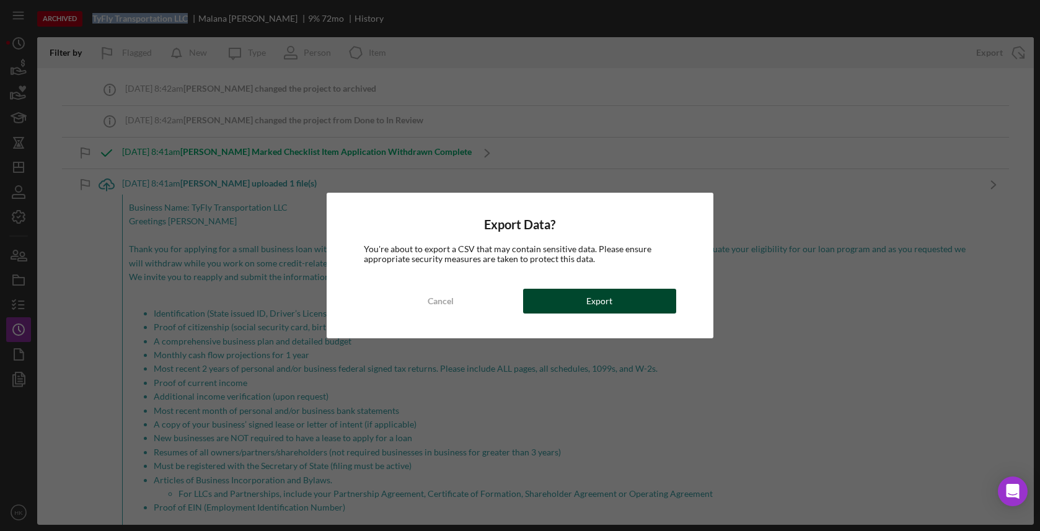
click at [659, 302] on button "Export" at bounding box center [599, 301] width 153 height 25
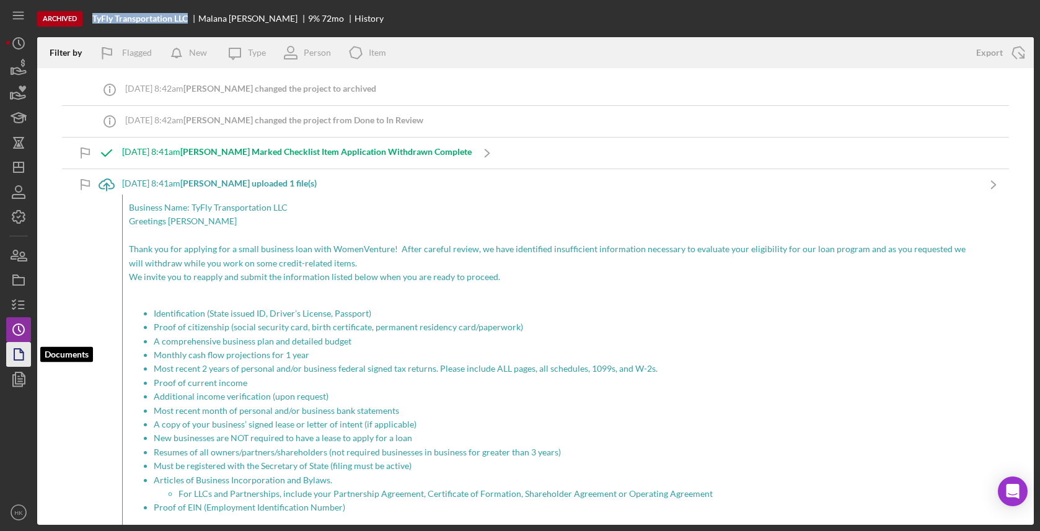
click at [18, 359] on polygon "button" at bounding box center [18, 354] width 9 height 11
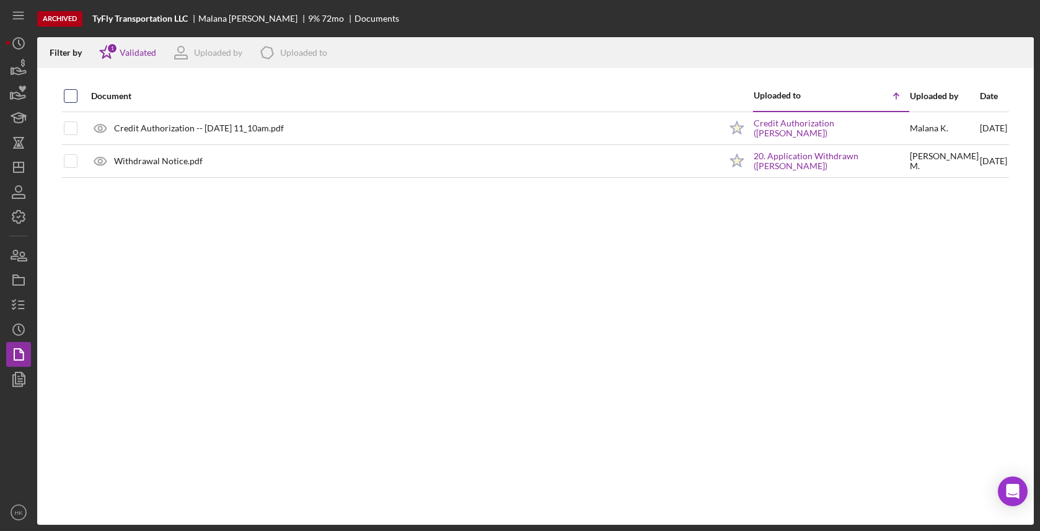
click at [72, 89] on div at bounding box center [71, 96] width 14 height 14
click at [67, 95] on input "checkbox" at bounding box center [70, 96] width 12 height 12
checkbox input "true"
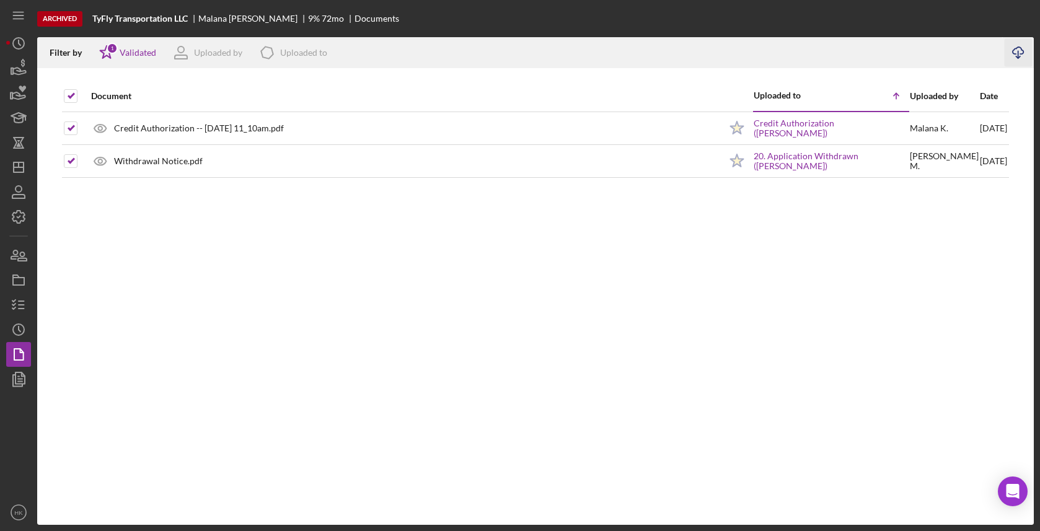
click at [1020, 46] on icon "Icon/Download" at bounding box center [1019, 53] width 28 height 28
click at [20, 188] on icon "button" at bounding box center [18, 192] width 31 height 31
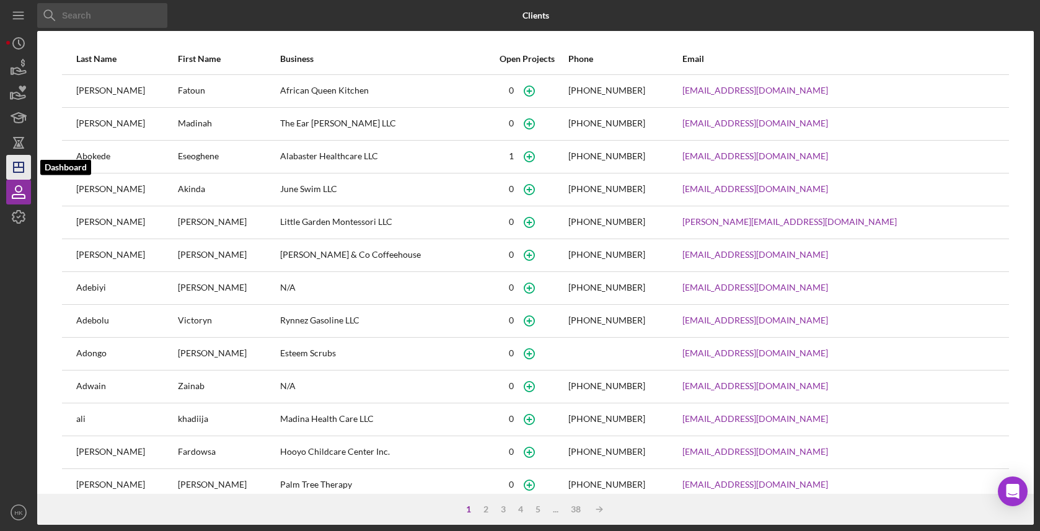
click at [23, 167] on line "button" at bounding box center [19, 167] width 10 height 0
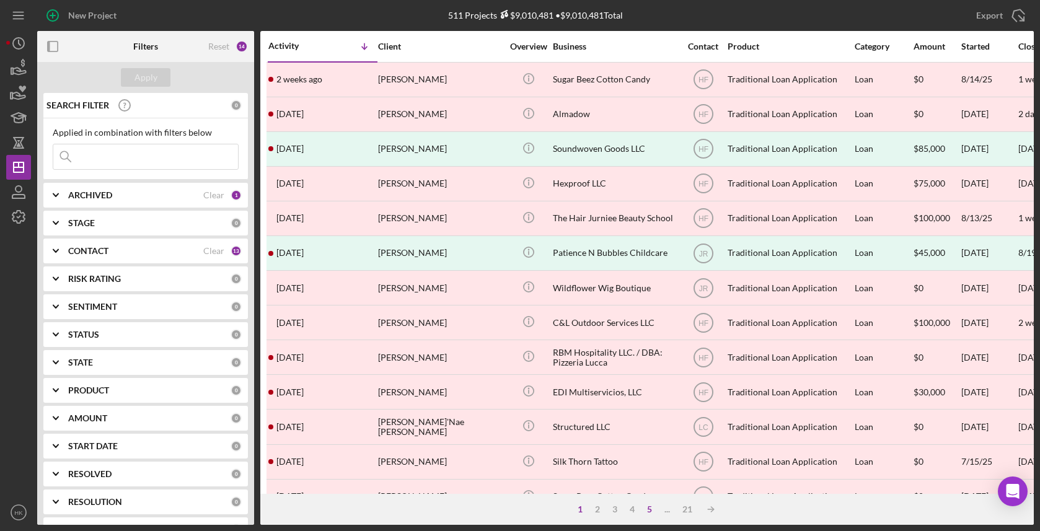
click at [645, 509] on div "5" at bounding box center [649, 509] width 17 height 10
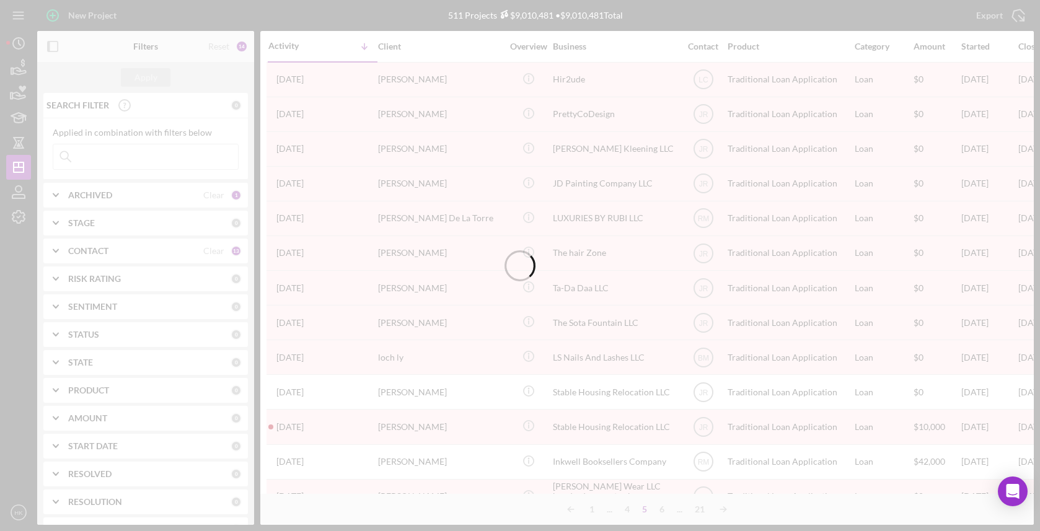
click at [664, 511] on div at bounding box center [520, 265] width 1040 height 531
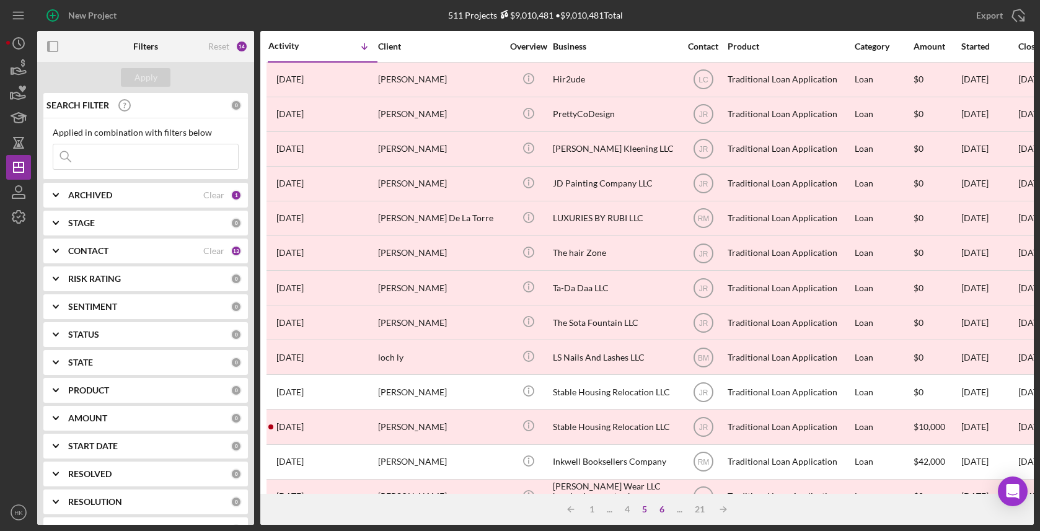
click at [663, 511] on div "6" at bounding box center [661, 509] width 17 height 10
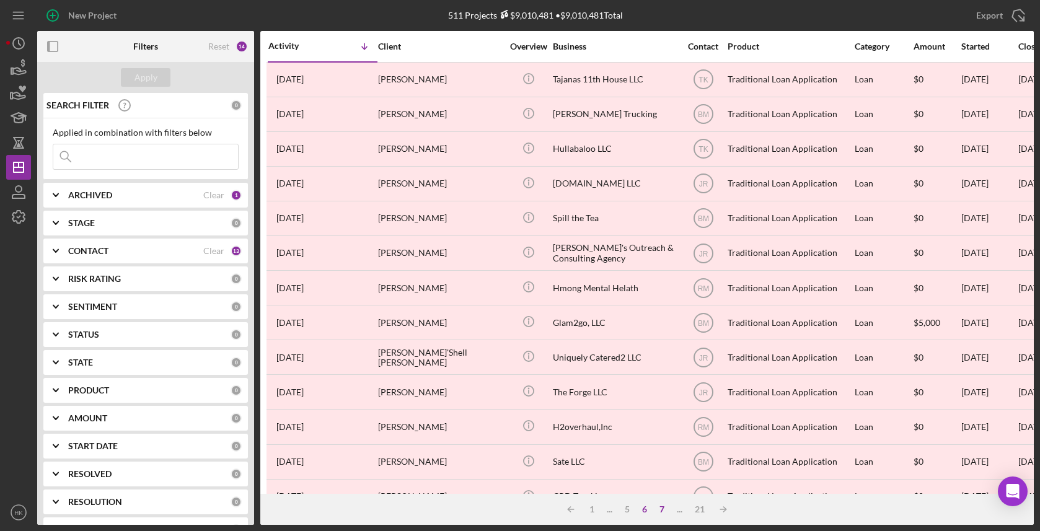
click at [664, 510] on div "7" at bounding box center [661, 509] width 17 height 10
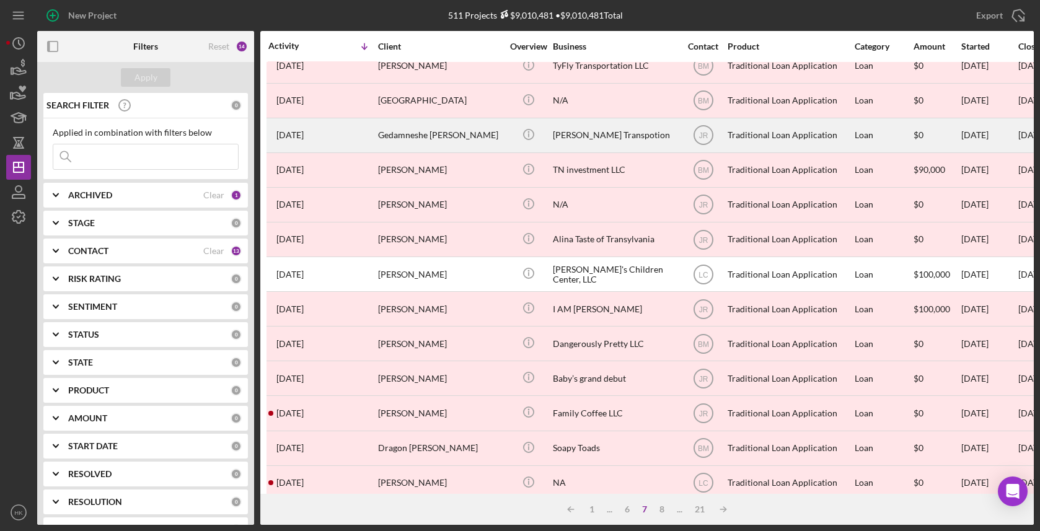
scroll to position [13, 0]
click at [586, 120] on div "[PERSON_NAME] Transpotion" at bounding box center [615, 136] width 124 height 33
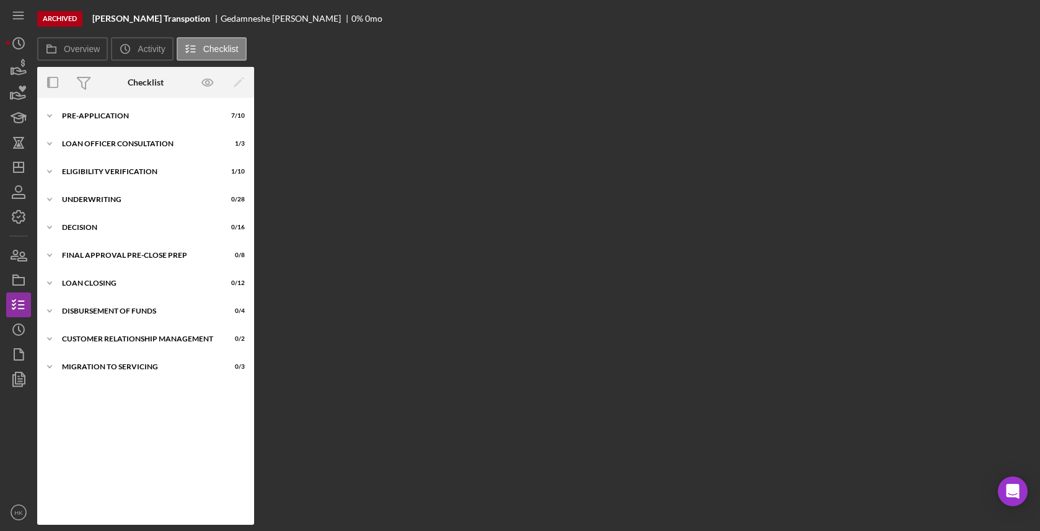
scroll to position [60, 0]
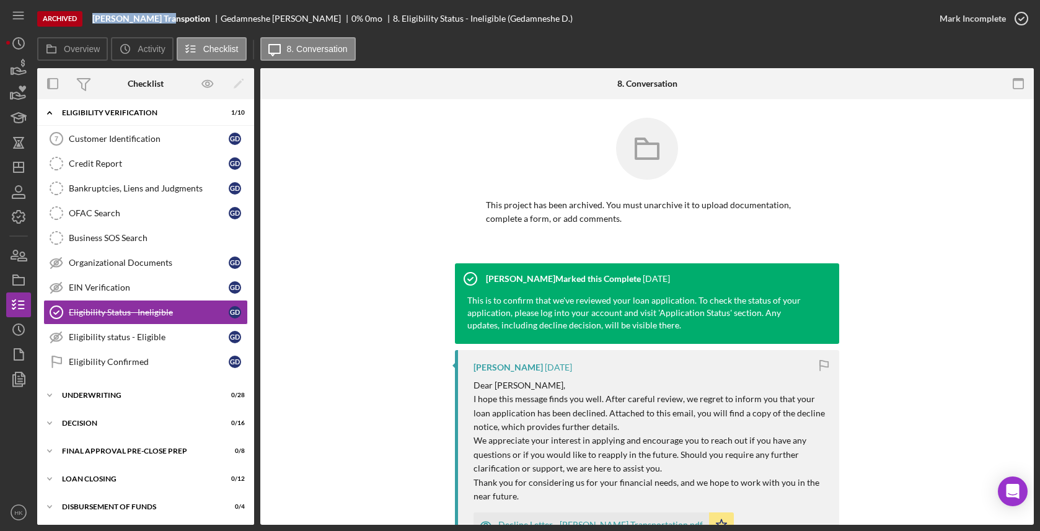
drag, startPoint x: 165, startPoint y: 15, endPoint x: 90, endPoint y: 22, distance: 75.9
click at [90, 22] on div "Archived [PERSON_NAME] Transpotion Gedamneshe [PERSON_NAME] 0 % 0 mo 8. Eligibi…" at bounding box center [482, 18] width 890 height 37
click at [27, 327] on icon "Icon/History" at bounding box center [18, 329] width 31 height 31
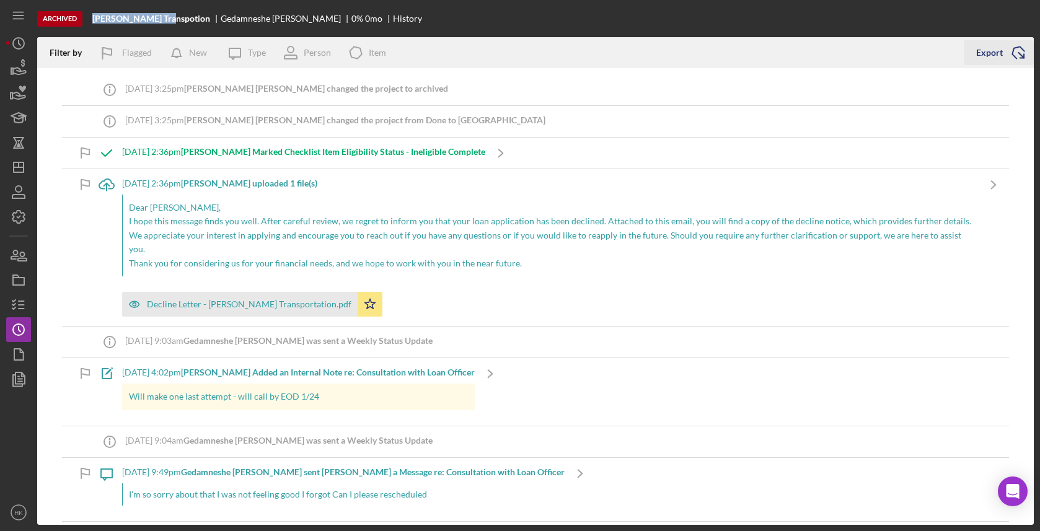
click at [987, 42] on div "Export" at bounding box center [989, 52] width 27 height 25
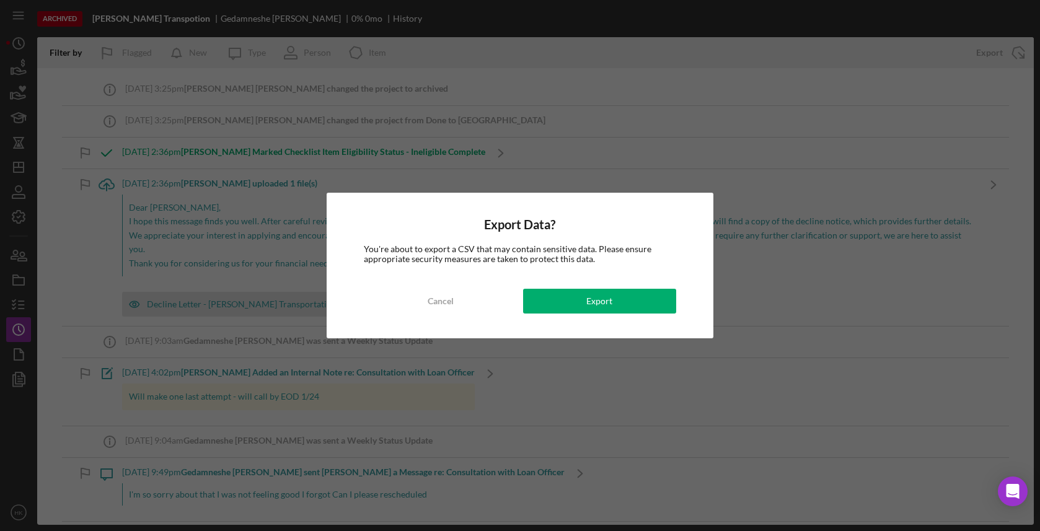
click at [632, 283] on div "Export Data? You're about to export a CSV that may contain sensitive data. Plea…" at bounding box center [520, 266] width 386 height 146
click at [635, 304] on button "Export" at bounding box center [599, 301] width 153 height 25
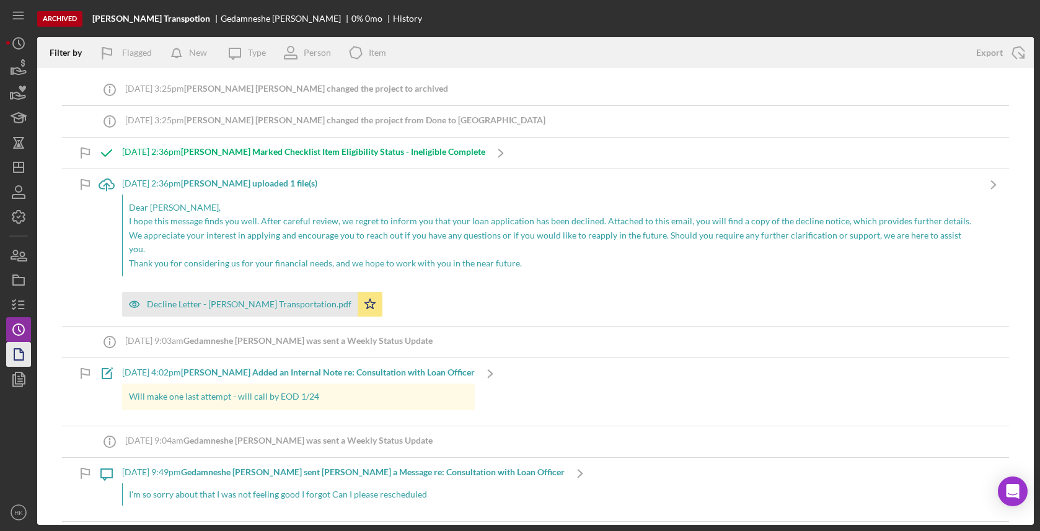
click at [19, 358] on icon "button" at bounding box center [18, 354] width 31 height 31
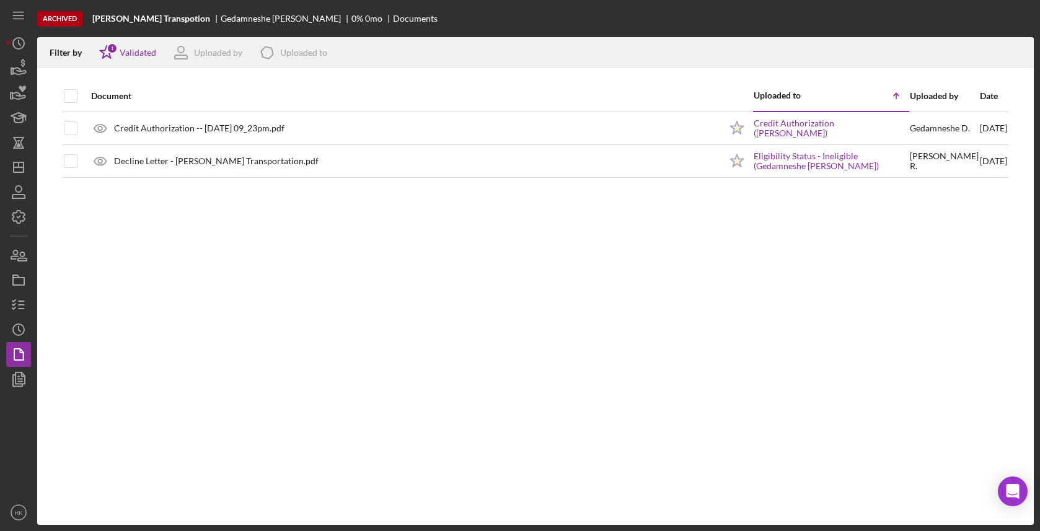
click at [68, 87] on div at bounding box center [71, 96] width 14 height 30
click at [71, 97] on input "checkbox" at bounding box center [70, 96] width 12 height 12
checkbox input "true"
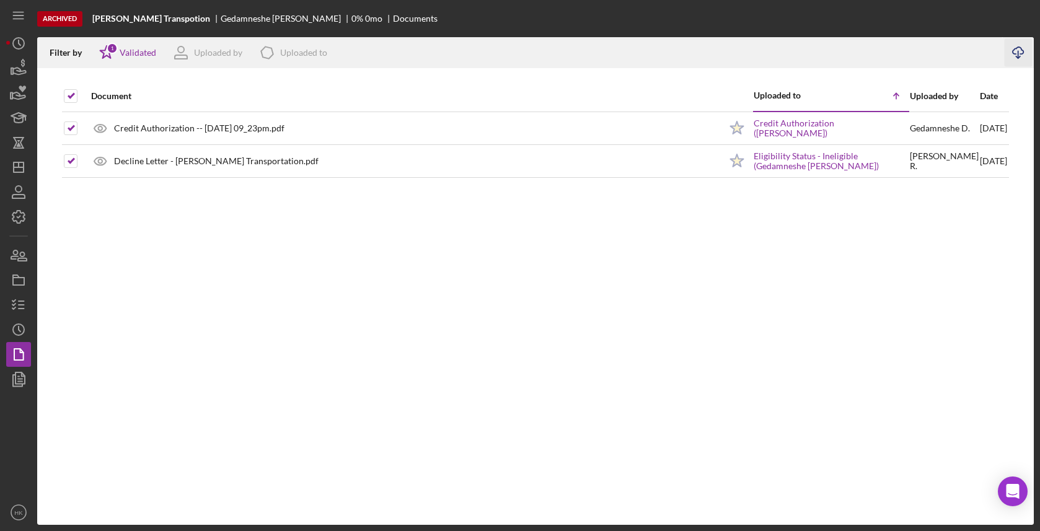
click at [1029, 56] on icon "Icon/Download" at bounding box center [1019, 53] width 28 height 28
click at [21, 164] on icon "Icon/Dashboard" at bounding box center [18, 167] width 31 height 31
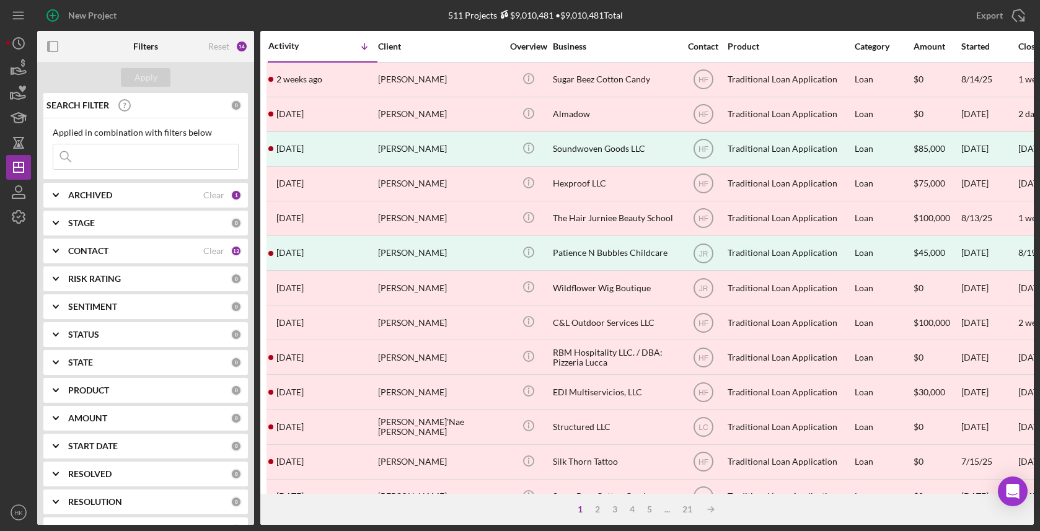
click at [655, 503] on div "1 2 3 4 5 ... 21 Icon/Table Sort Arrow" at bounding box center [646, 509] width 773 height 31
click at [646, 514] on div "5" at bounding box center [649, 509] width 17 height 10
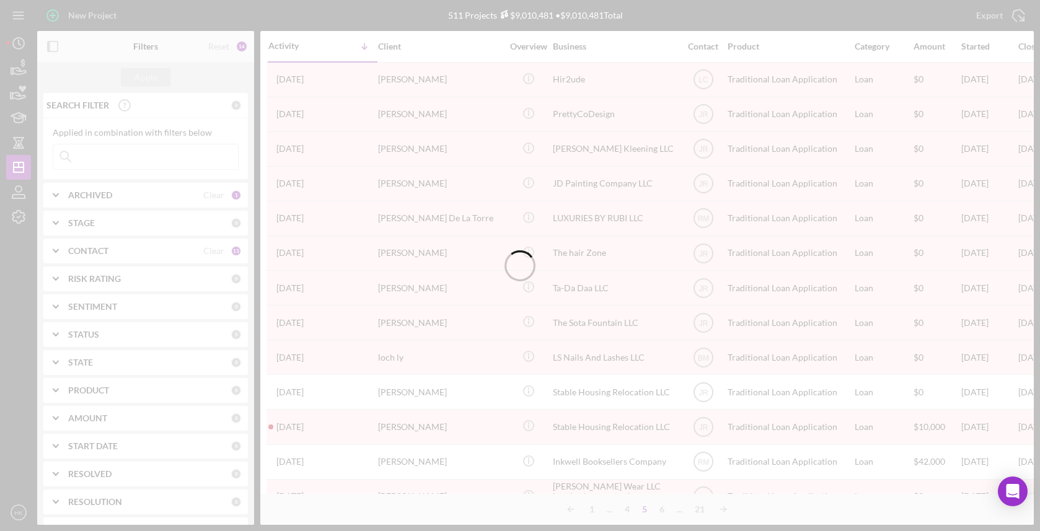
click at [659, 510] on div at bounding box center [520, 265] width 1040 height 531
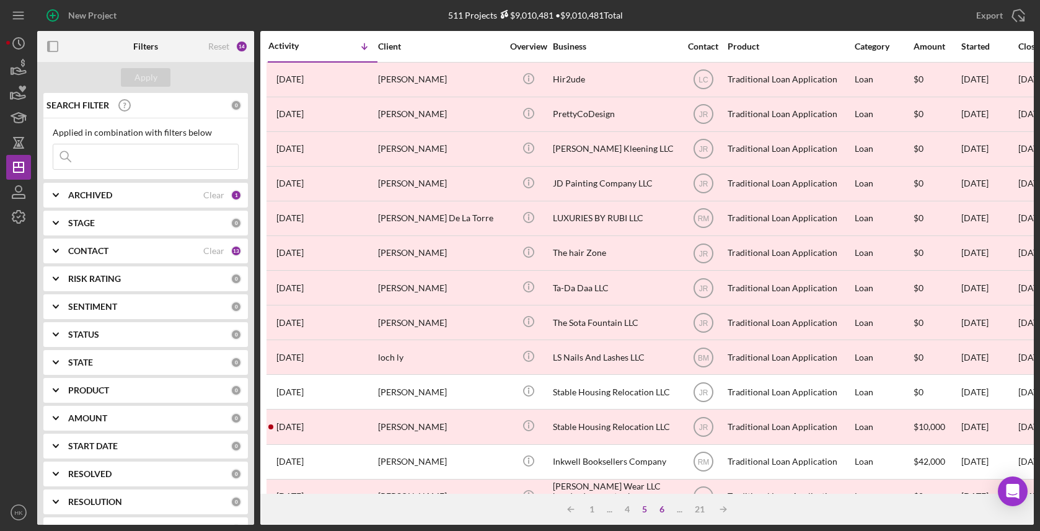
click at [661, 511] on div "6" at bounding box center [661, 509] width 17 height 10
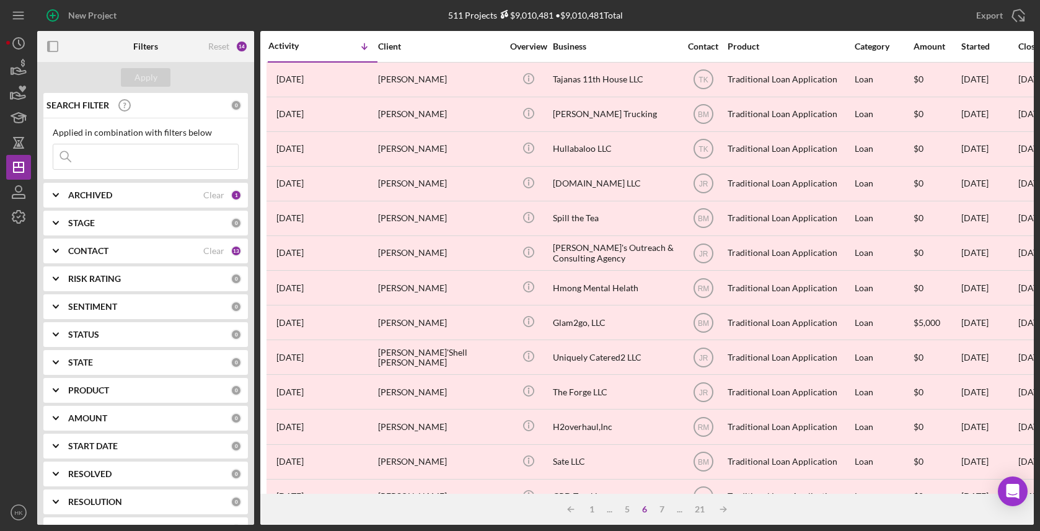
click at [651, 507] on div "6" at bounding box center [644, 509] width 17 height 10
click at [658, 507] on div "7" at bounding box center [661, 509] width 17 height 10
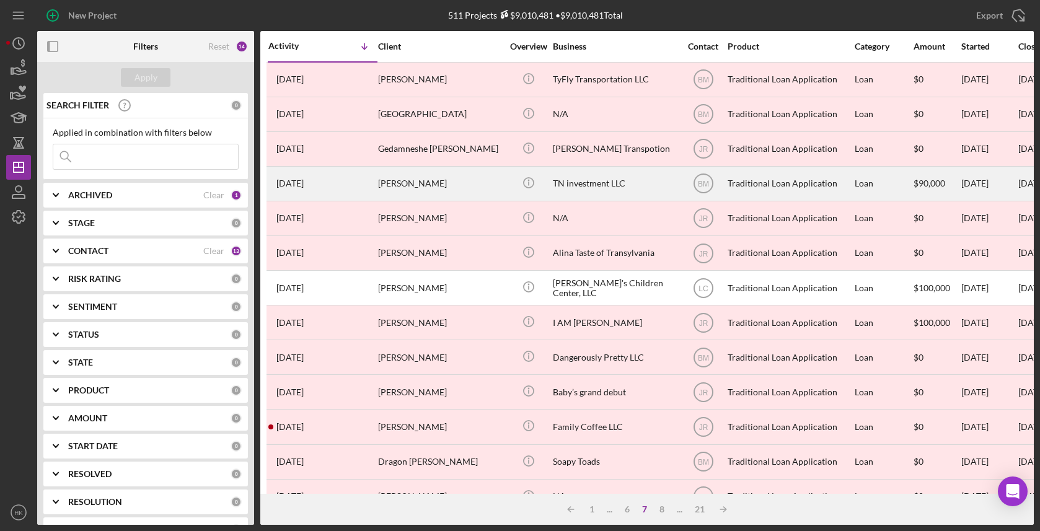
click at [593, 170] on div "TN investment LLC" at bounding box center [615, 183] width 124 height 33
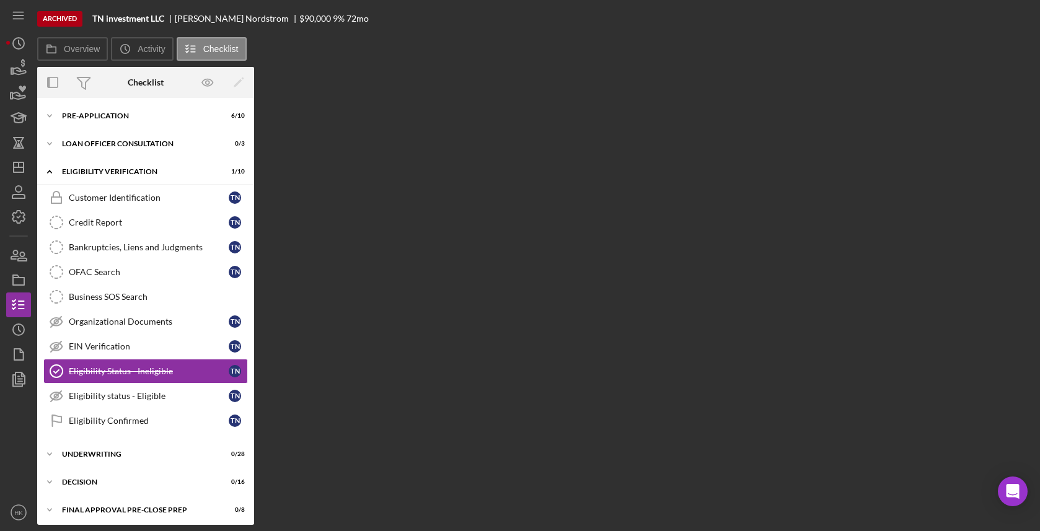
scroll to position [60, 0]
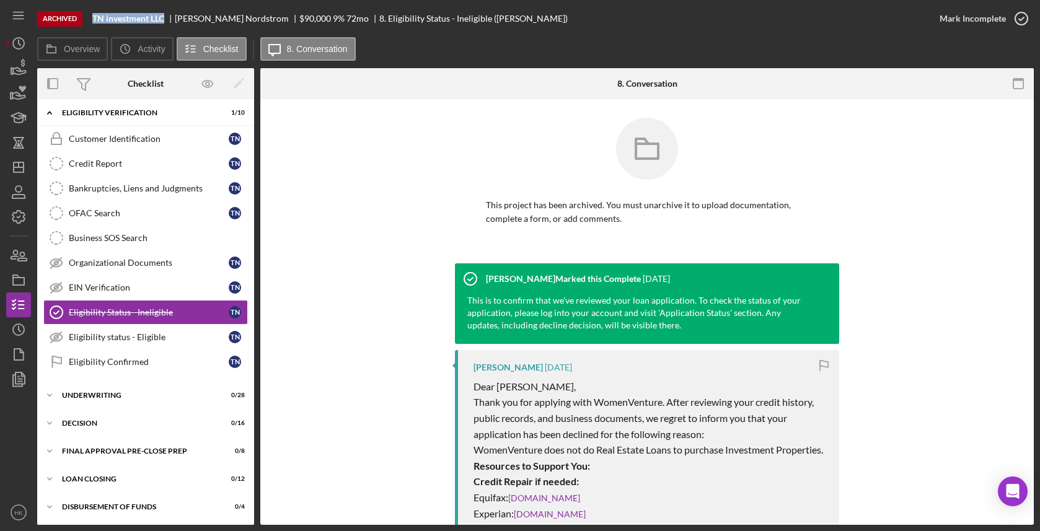
drag, startPoint x: 170, startPoint y: 18, endPoint x: 91, endPoint y: 21, distance: 78.8
click at [91, 21] on div "Archived TN investment LLC [PERSON_NAME] $90,000 9 % 72 mo 8. Eligibility Statu…" at bounding box center [482, 18] width 890 height 37
click at [14, 330] on icon "Icon/History" at bounding box center [18, 329] width 31 height 31
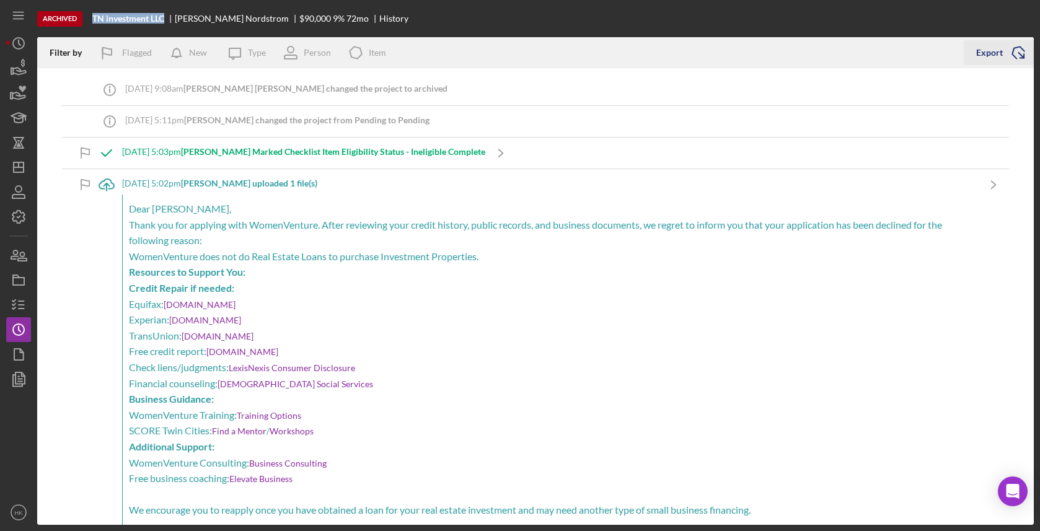
click at [1020, 46] on icon "Icon/Export" at bounding box center [1018, 52] width 31 height 31
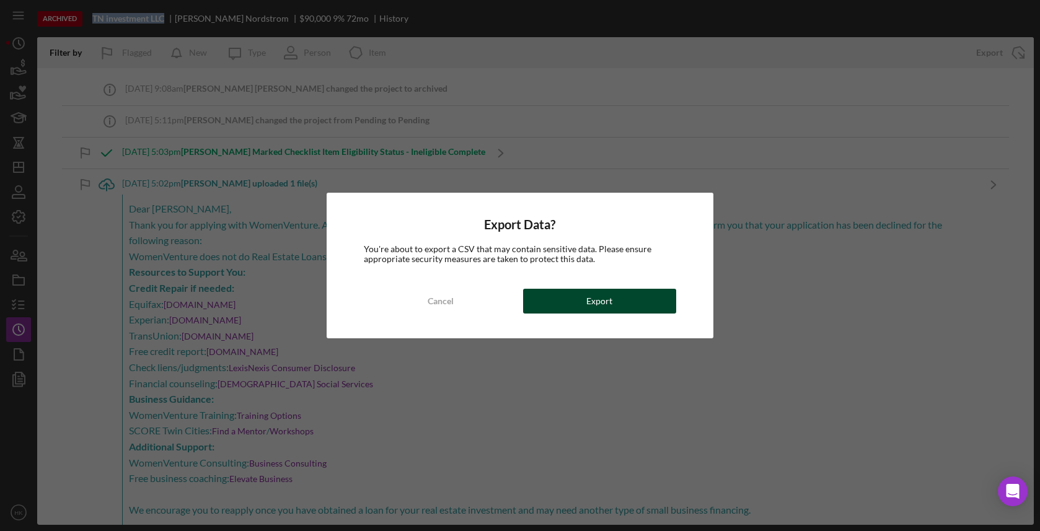
click at [637, 303] on button "Export" at bounding box center [599, 301] width 153 height 25
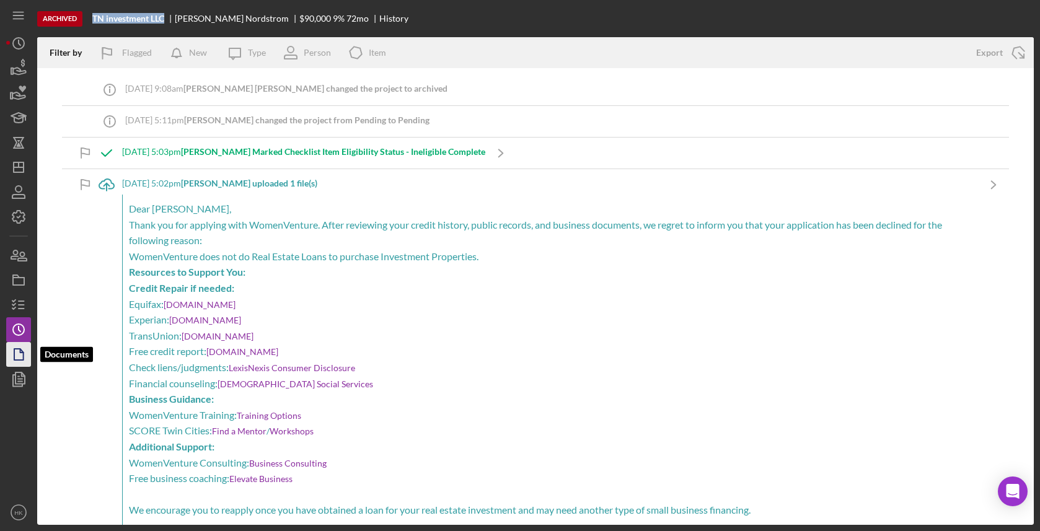
click at [21, 354] on icon "button" at bounding box center [18, 354] width 31 height 31
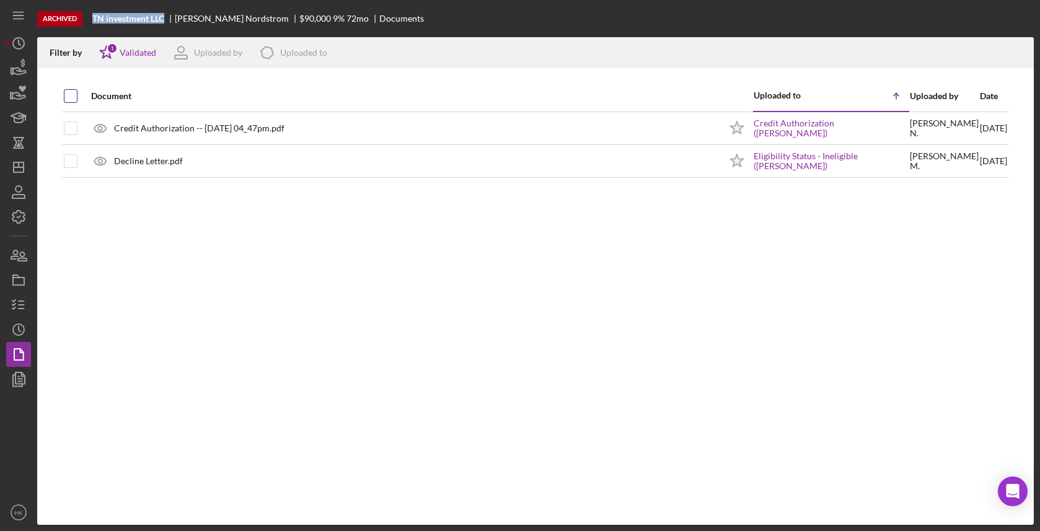
click at [75, 92] on input "checkbox" at bounding box center [70, 96] width 12 height 12
checkbox input "true"
click at [1018, 58] on polyline "button" at bounding box center [1018, 57] width 4 height 2
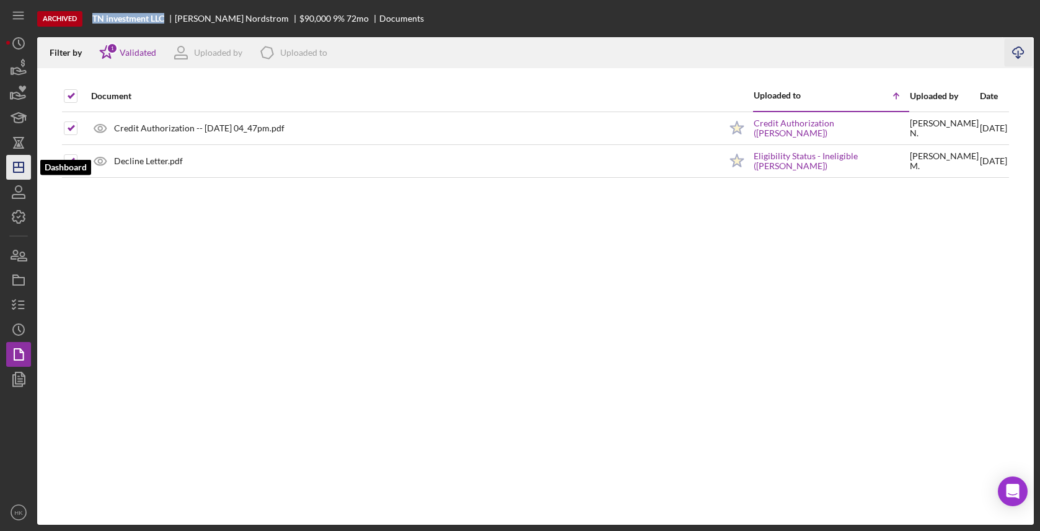
click at [25, 167] on icon "Icon/Dashboard" at bounding box center [18, 167] width 31 height 31
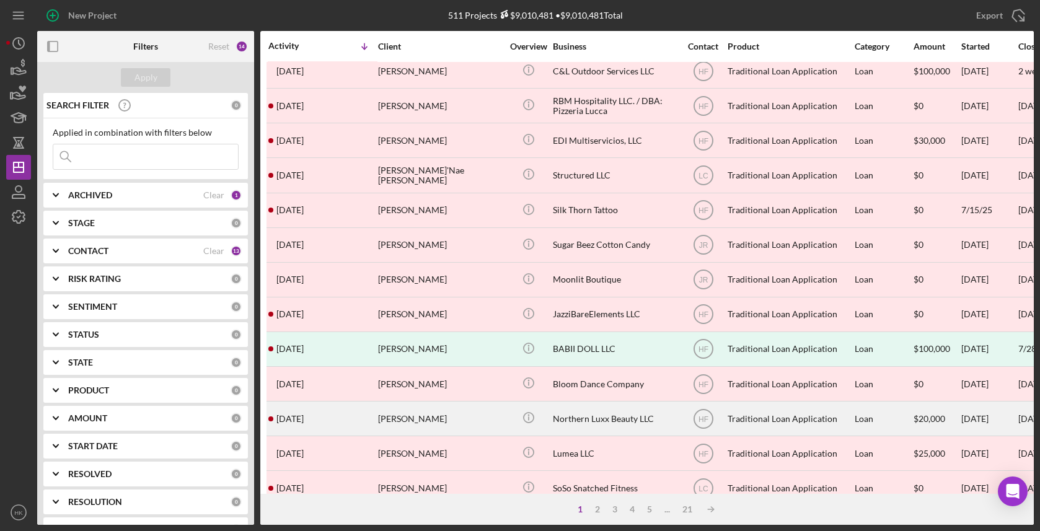
scroll to position [327, 0]
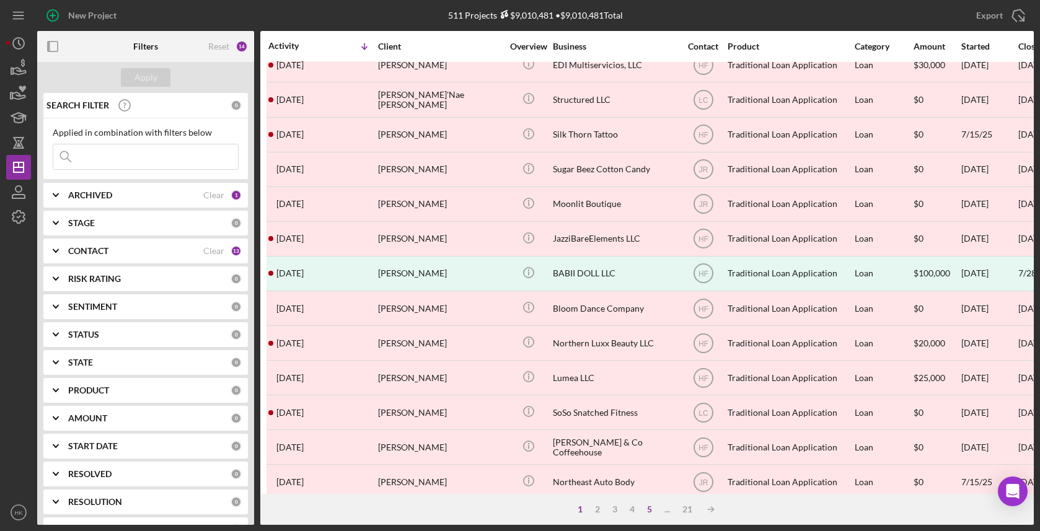
click at [653, 508] on div "5" at bounding box center [649, 509] width 17 height 10
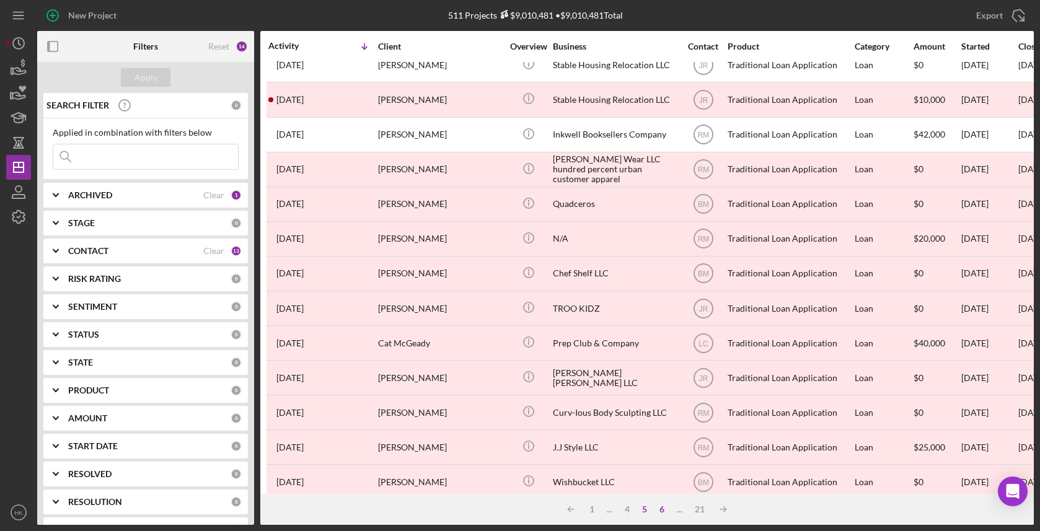
click at [661, 510] on div "6" at bounding box center [661, 509] width 17 height 10
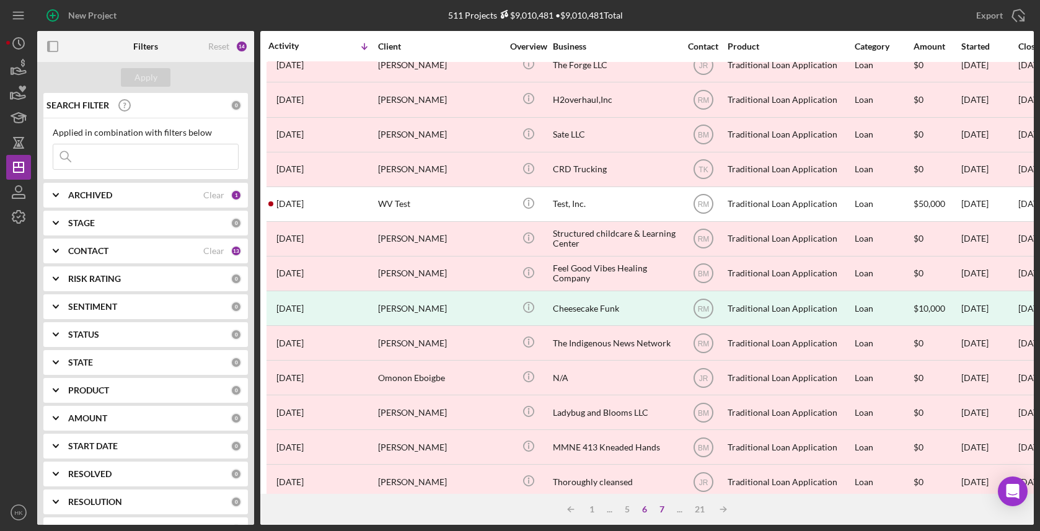
click at [667, 512] on div "7" at bounding box center [661, 509] width 17 height 10
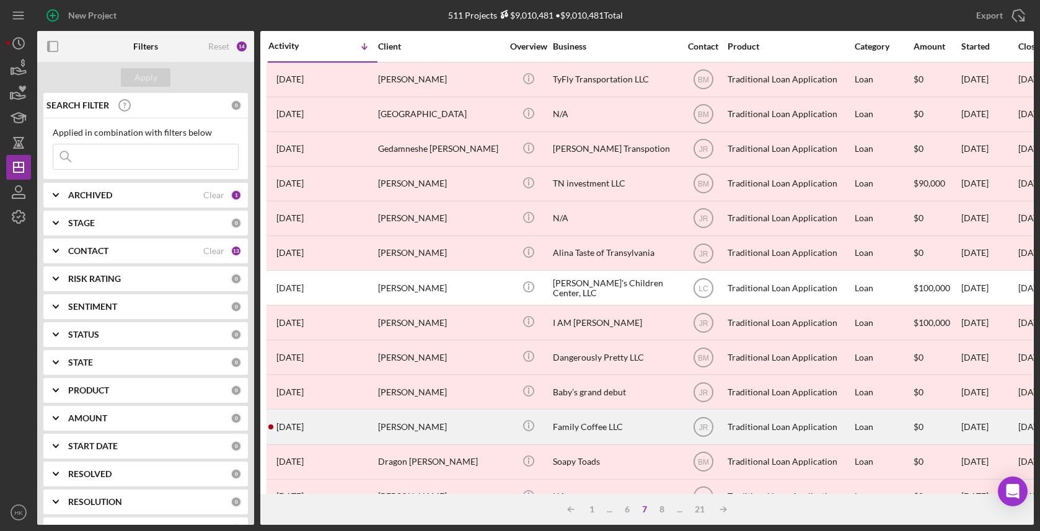
scroll to position [0, 0]
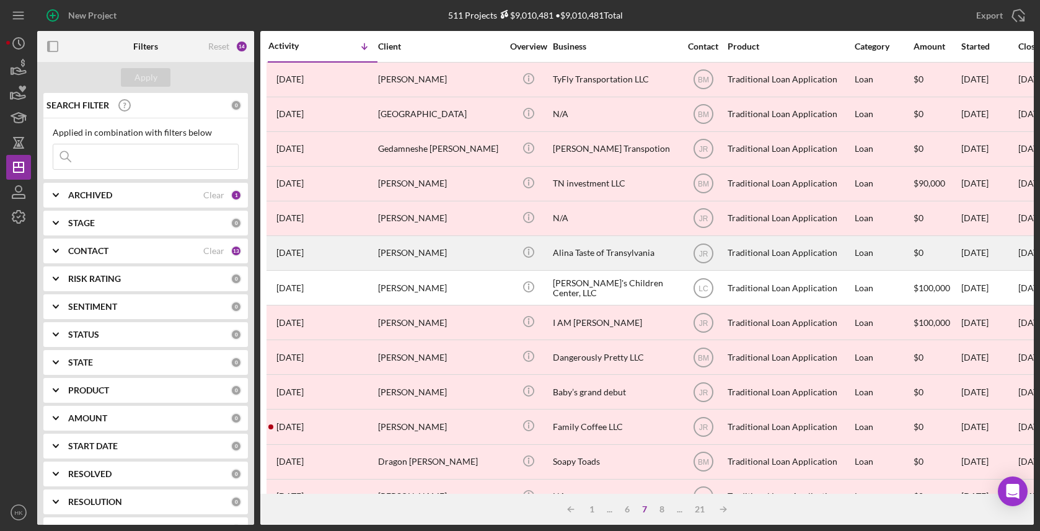
click at [605, 250] on div "Alina Taste of Transylvania" at bounding box center [615, 253] width 124 height 33
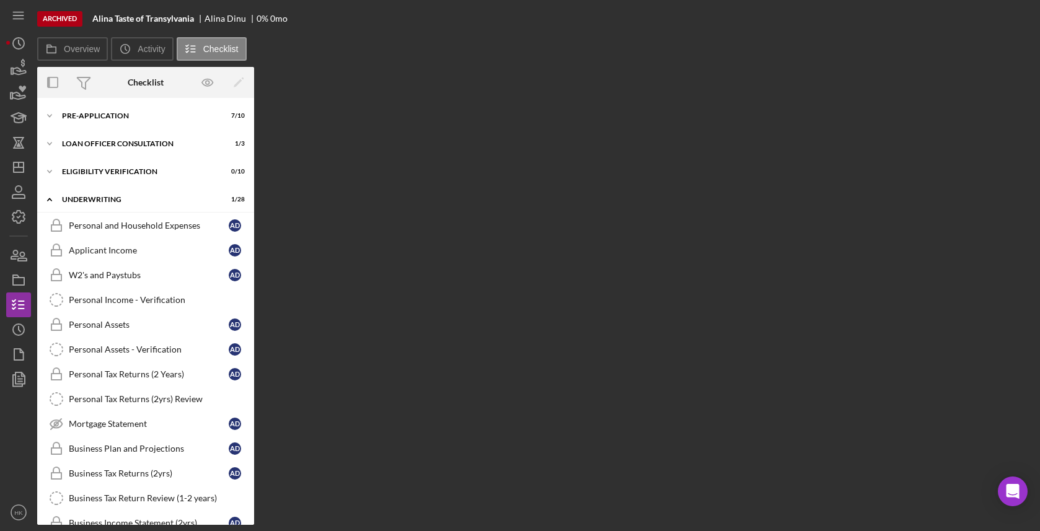
scroll to position [509, 0]
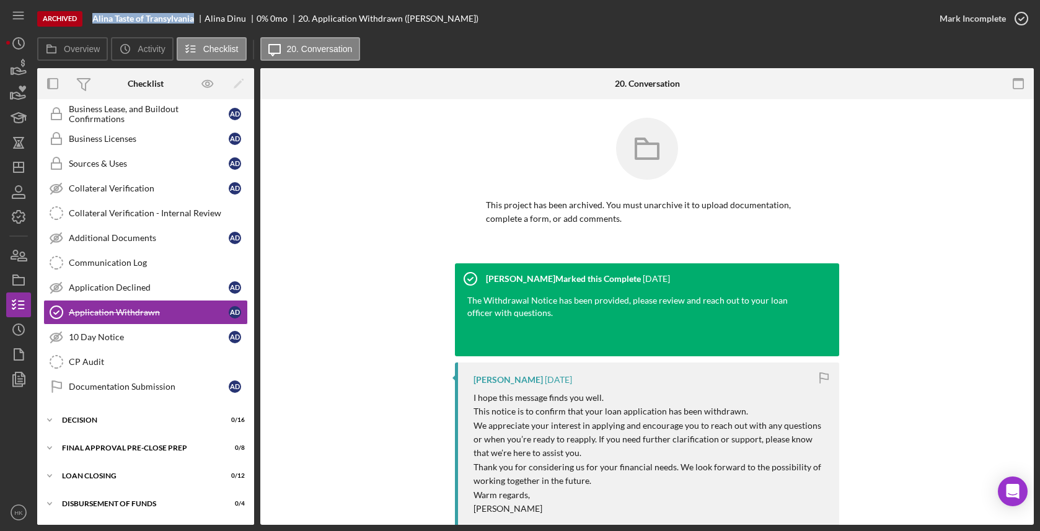
drag, startPoint x: 197, startPoint y: 20, endPoint x: 92, endPoint y: 21, distance: 105.3
click at [92, 21] on div "Archived Alina Taste of Transylvania [PERSON_NAME] 0 % 0 mo 20. Application Wit…" at bounding box center [482, 18] width 890 height 37
click at [12, 325] on icon "Icon/History" at bounding box center [18, 329] width 31 height 31
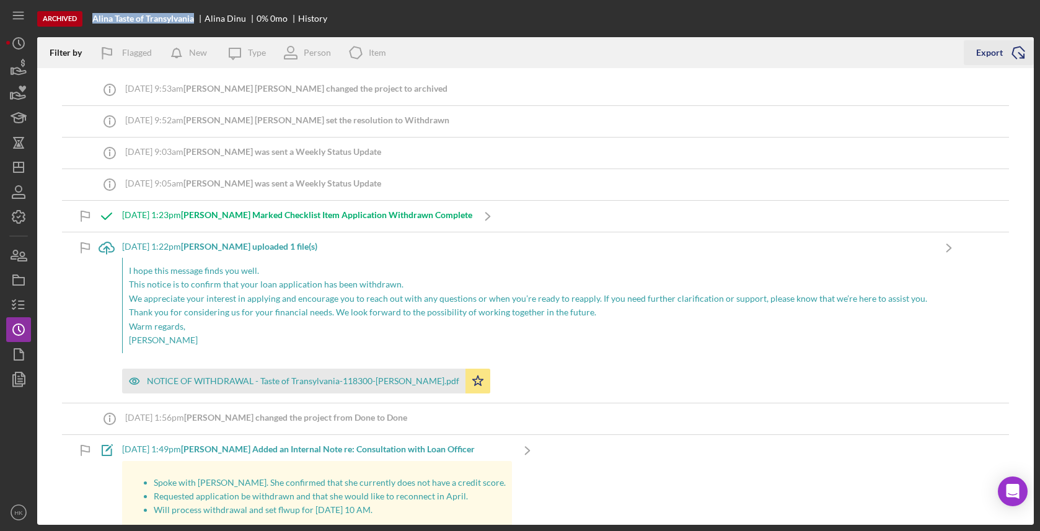
click at [1017, 61] on icon "Icon/Export" at bounding box center [1018, 52] width 31 height 31
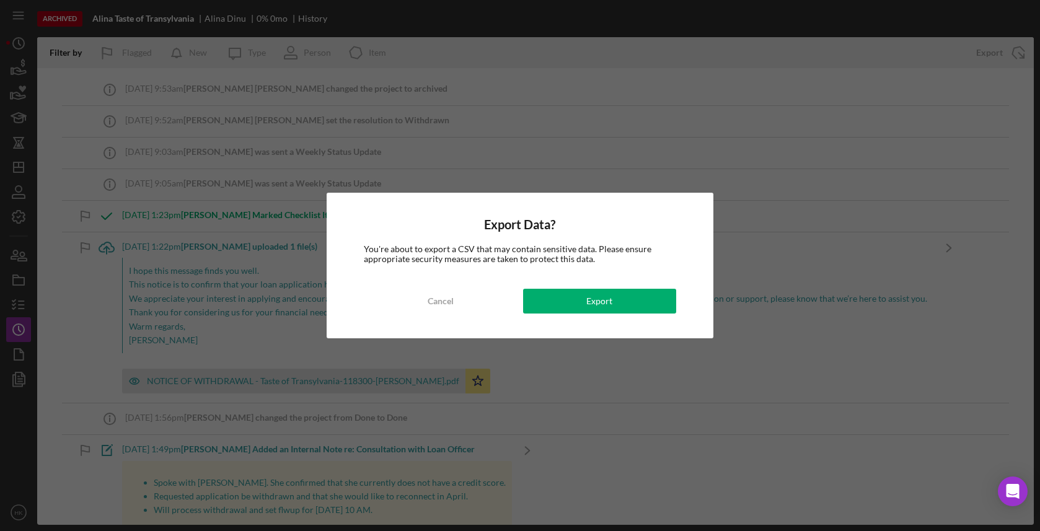
click at [652, 288] on div "Export Data? You're about to export a CSV that may contain sensitive data. Plea…" at bounding box center [520, 266] width 386 height 146
click at [653, 304] on button "Export" at bounding box center [599, 301] width 153 height 25
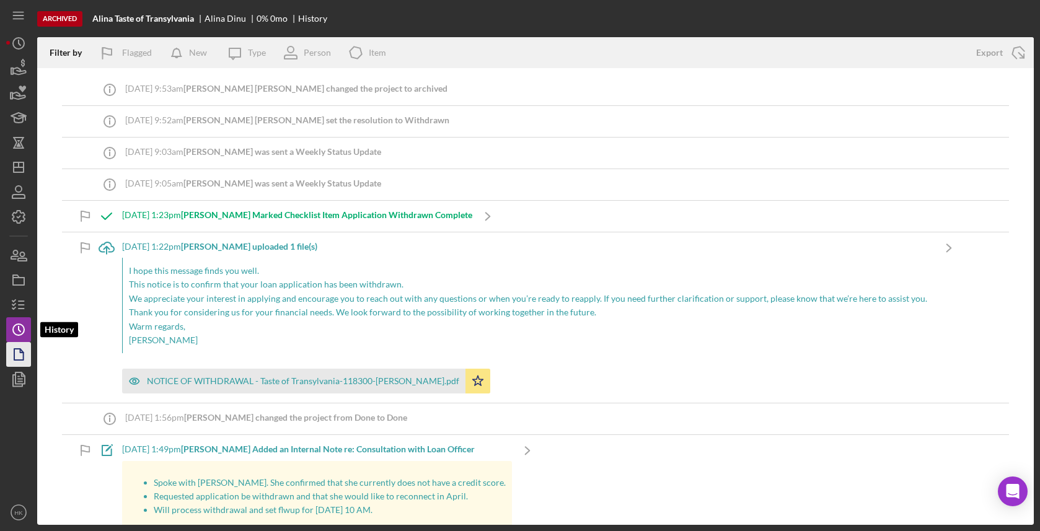
click at [15, 345] on icon "button" at bounding box center [18, 354] width 31 height 31
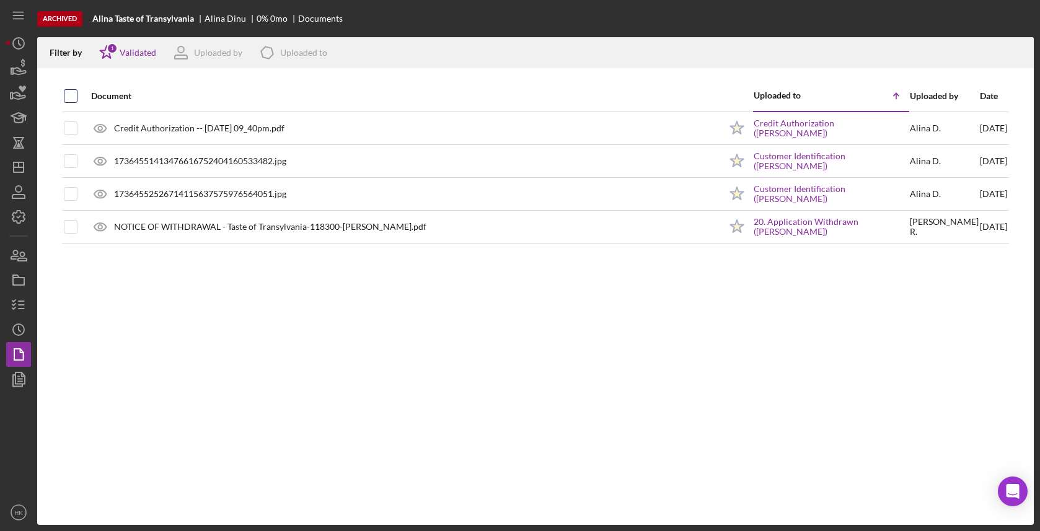
click at [66, 97] on input "checkbox" at bounding box center [70, 96] width 12 height 12
checkbox input "true"
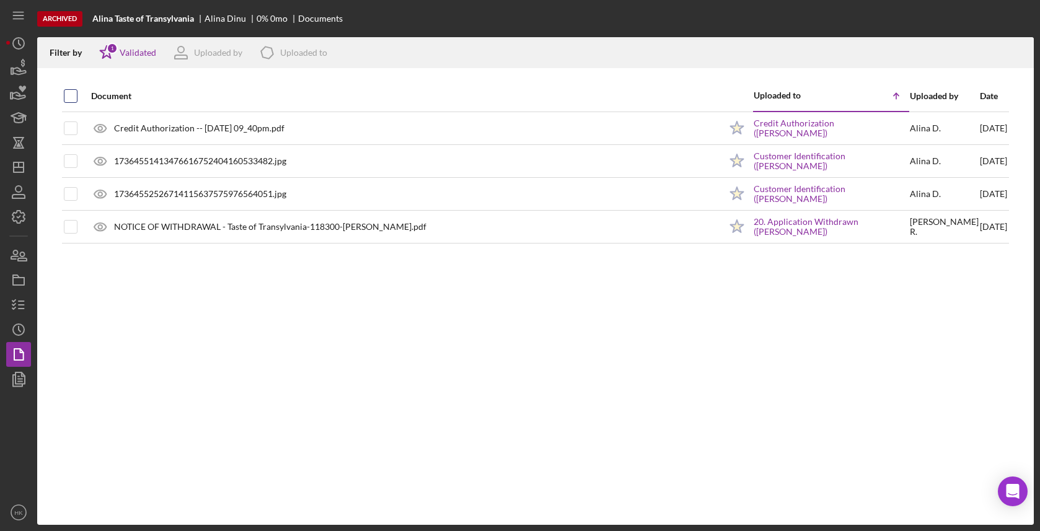
checkbox input "true"
click at [1018, 49] on icon "Icon/Download" at bounding box center [1019, 53] width 28 height 28
click at [1020, 54] on icon "button" at bounding box center [1018, 50] width 11 height 7
click at [24, 163] on polygon "button" at bounding box center [19, 167] width 10 height 10
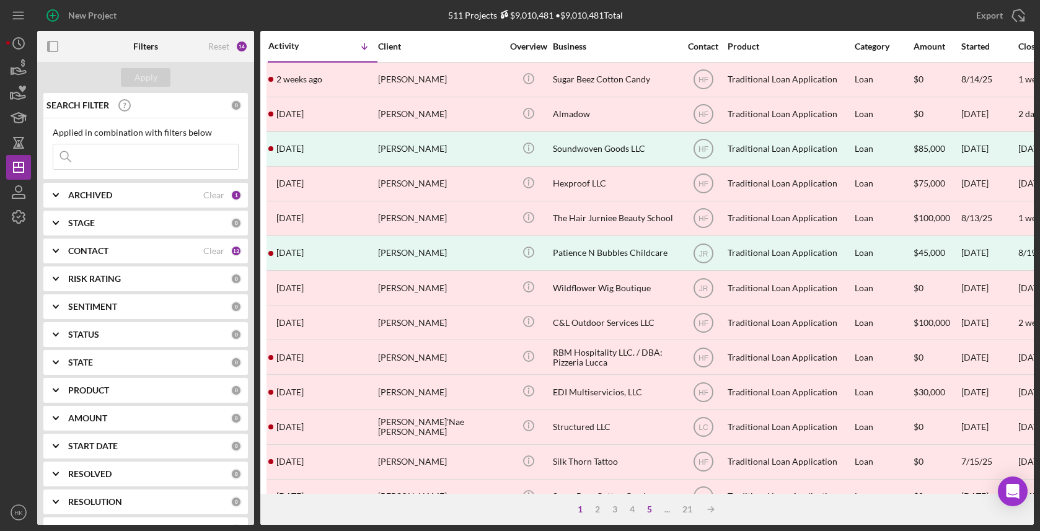
click at [651, 505] on div "5" at bounding box center [649, 509] width 17 height 10
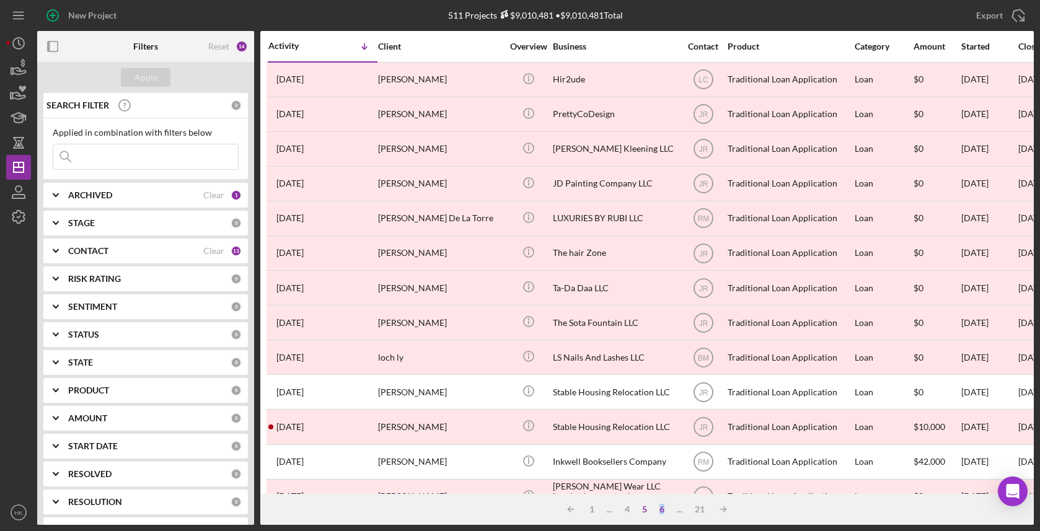
click at [662, 513] on div "6" at bounding box center [661, 509] width 17 height 10
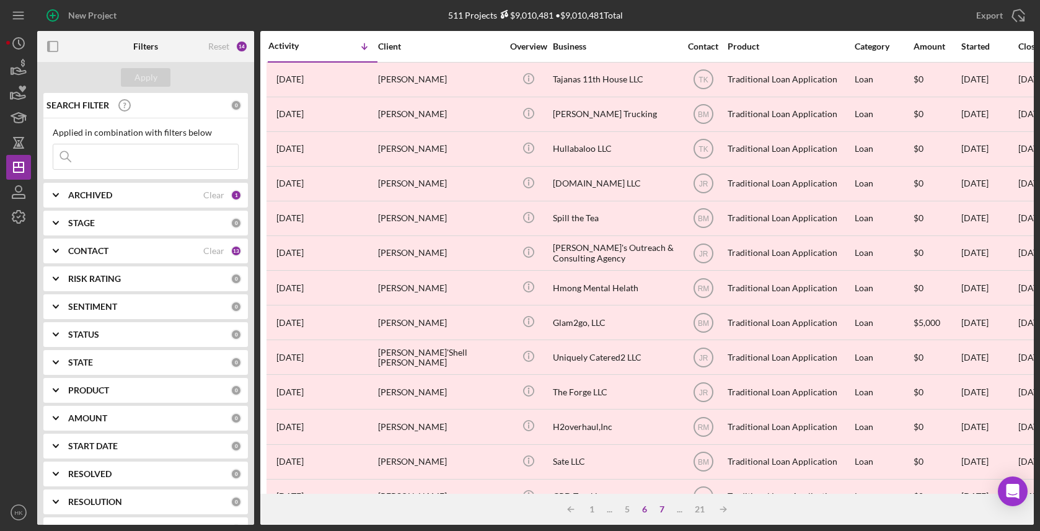
click at [664, 511] on div "7" at bounding box center [661, 509] width 17 height 10
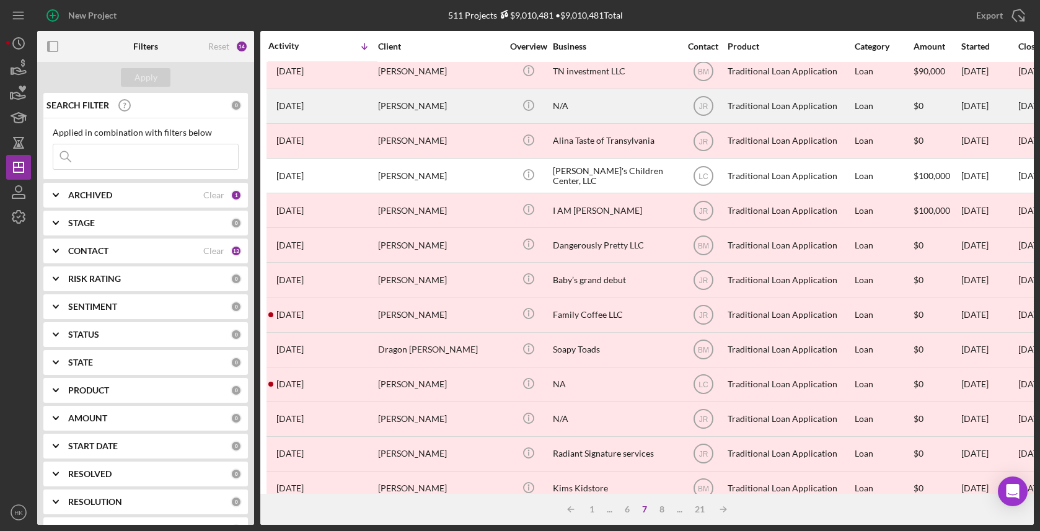
scroll to position [112, 1]
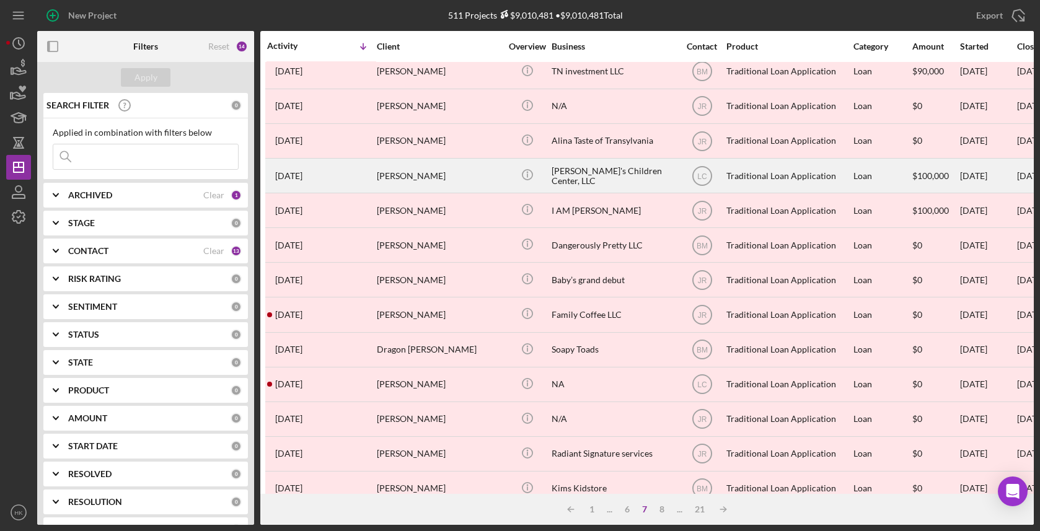
click at [672, 172] on div "[PERSON_NAME]'s Children Center, LLC" at bounding box center [614, 175] width 124 height 33
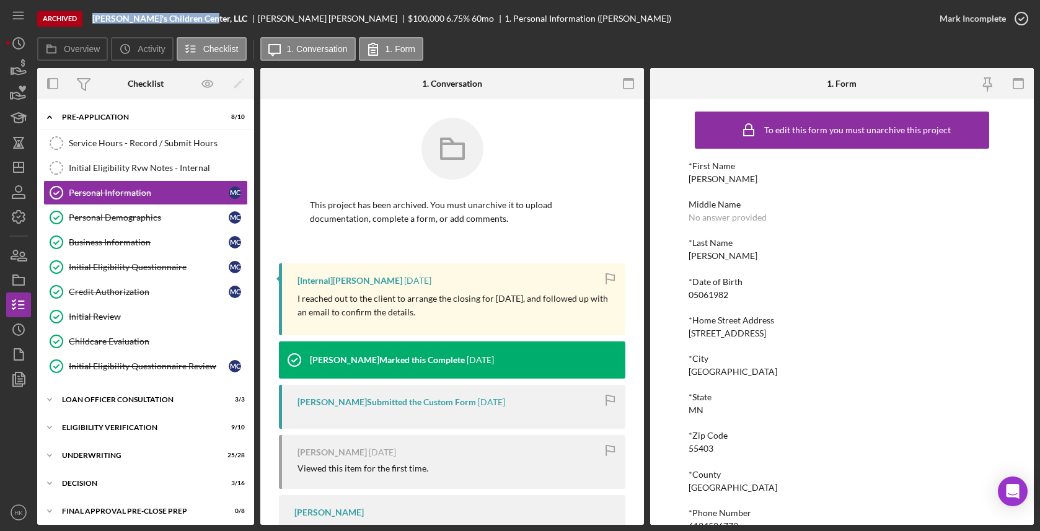
drag, startPoint x: 208, startPoint y: 19, endPoint x: 90, endPoint y: 16, distance: 118.4
click at [89, 16] on div "Archived [PERSON_NAME]'s Children Center, LLC [PERSON_NAME] $100,000 6.75 % 60 …" at bounding box center [482, 18] width 890 height 37
click at [15, 319] on icon "Icon/History" at bounding box center [18, 329] width 31 height 31
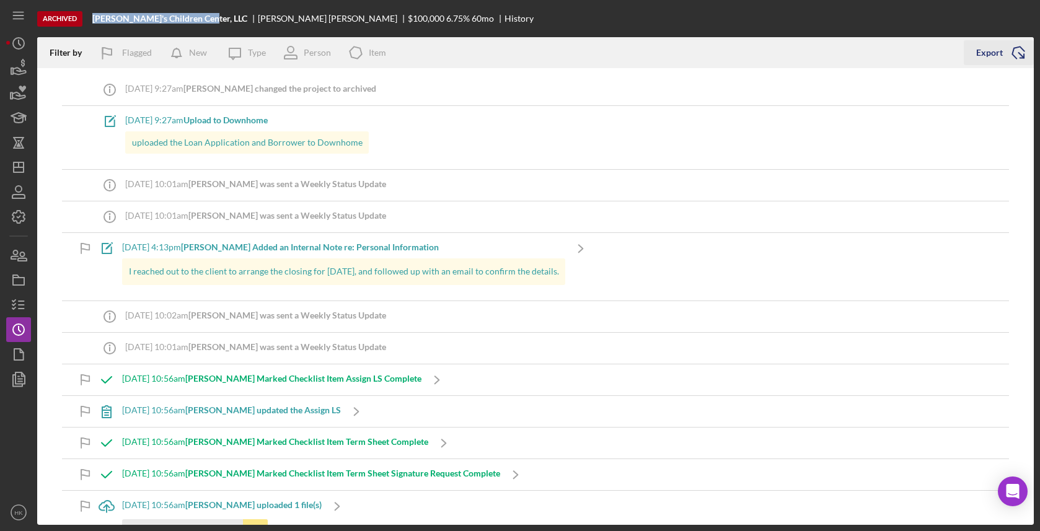
click at [1010, 54] on icon "Icon/Export" at bounding box center [1018, 52] width 31 height 31
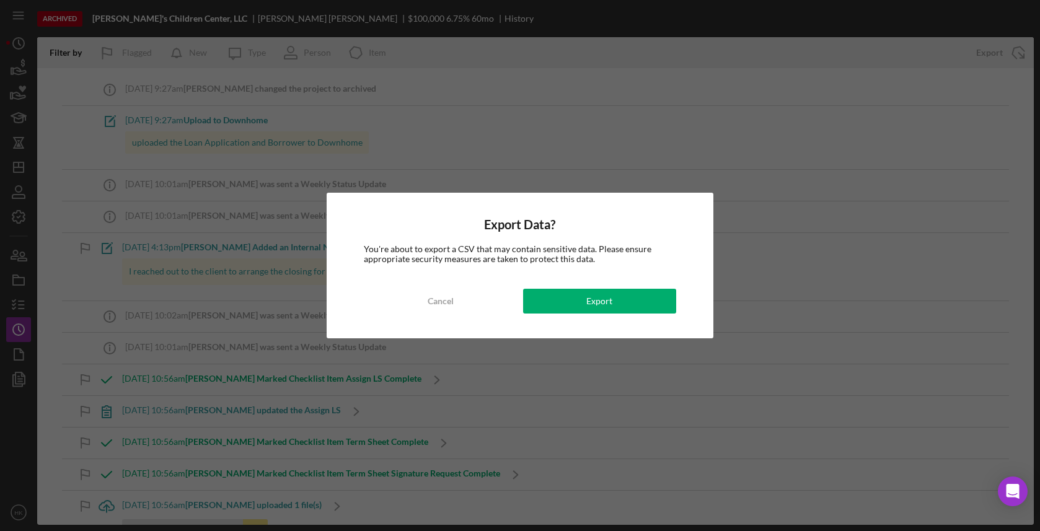
click at [608, 314] on div "Export Data? You're about to export a CSV that may contain sensitive data. Plea…" at bounding box center [520, 266] width 386 height 146
click at [654, 304] on button "Export" at bounding box center [599, 301] width 153 height 25
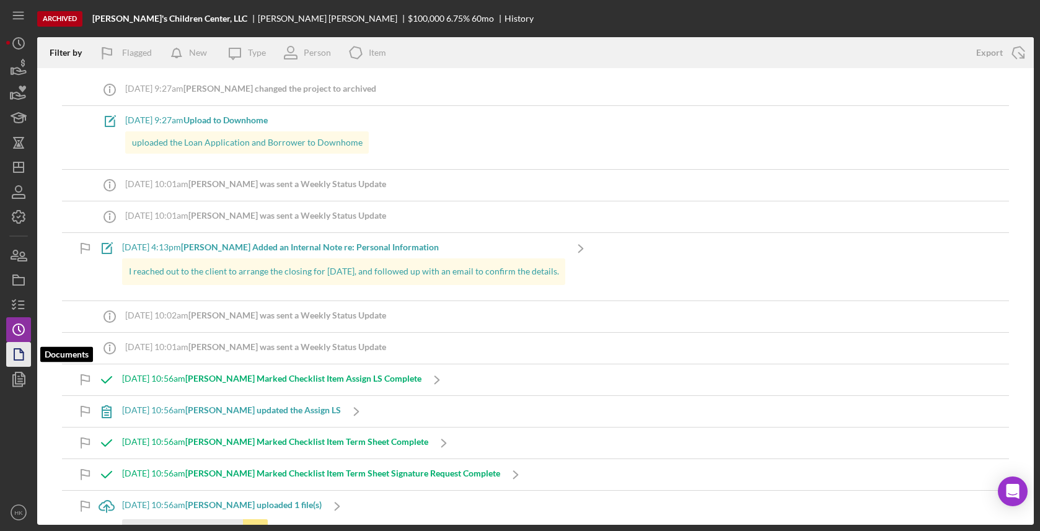
click at [14, 358] on polygon "button" at bounding box center [18, 354] width 9 height 11
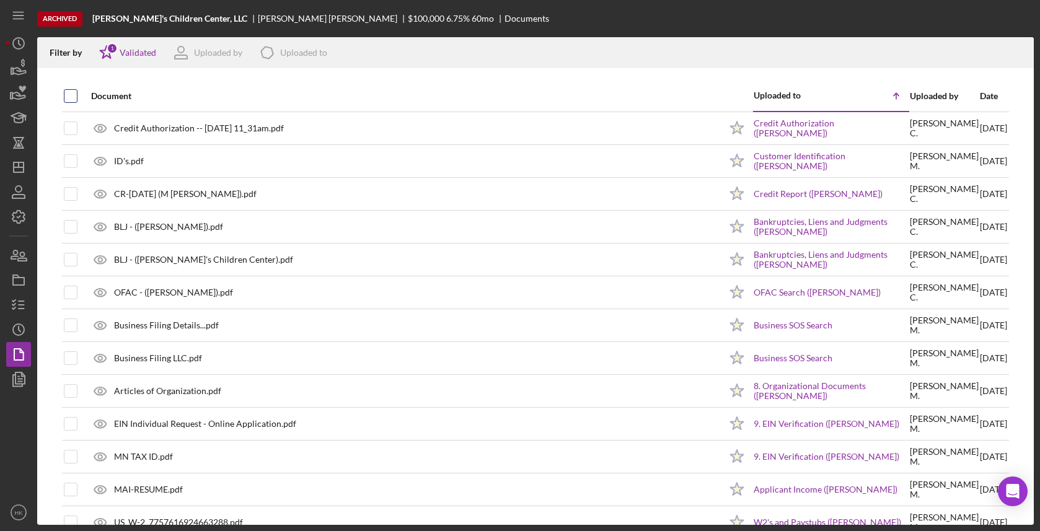
click at [72, 95] on input "checkbox" at bounding box center [70, 96] width 12 height 12
checkbox input "true"
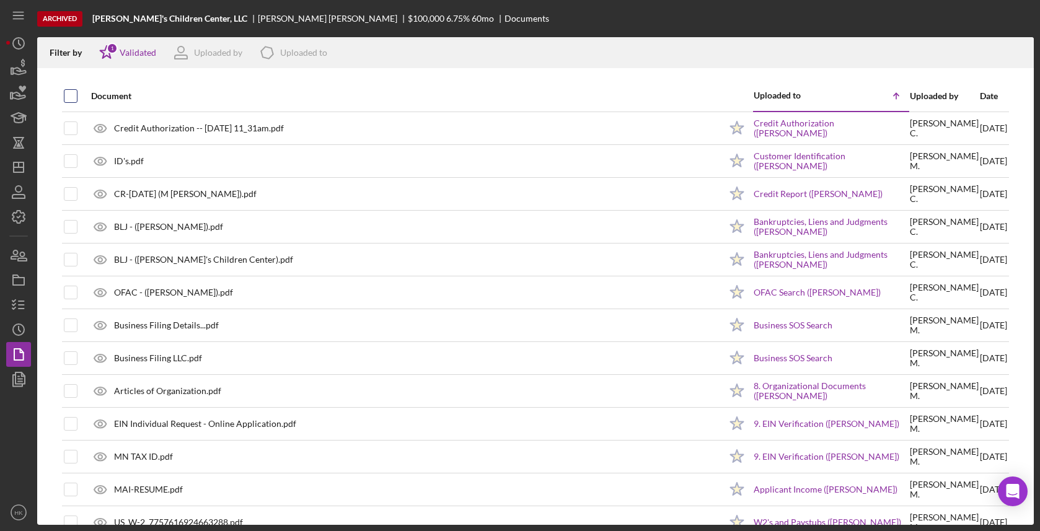
checkbox input "true"
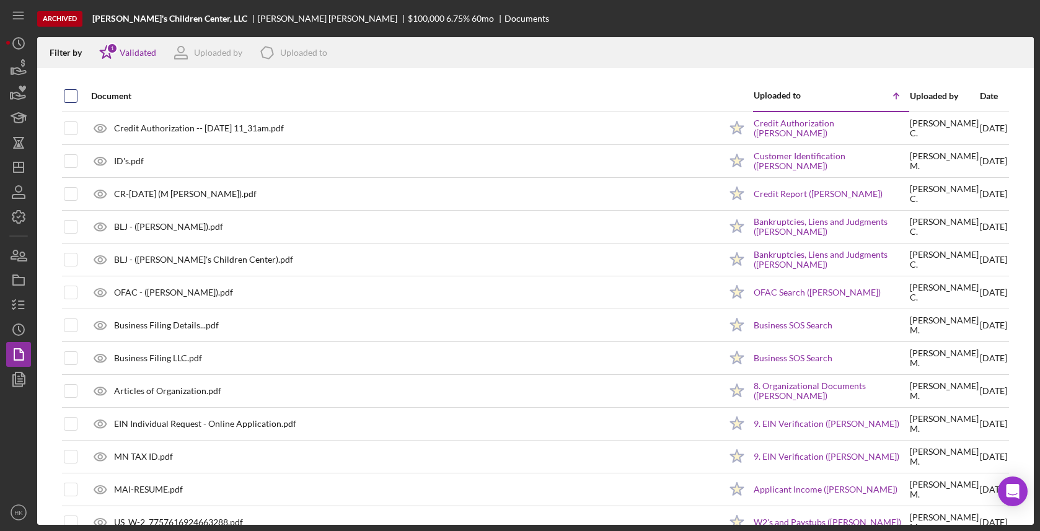
checkbox input "true"
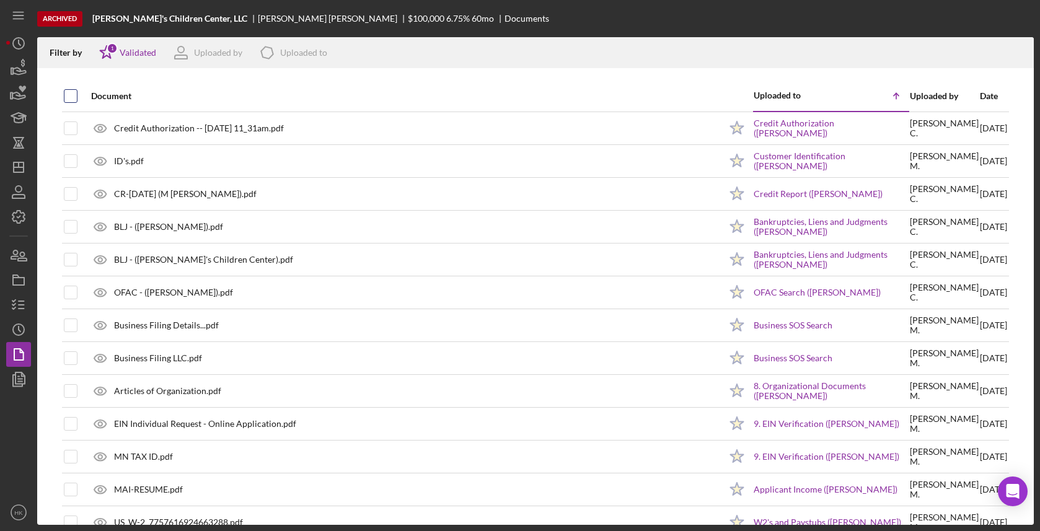
checkbox input "true"
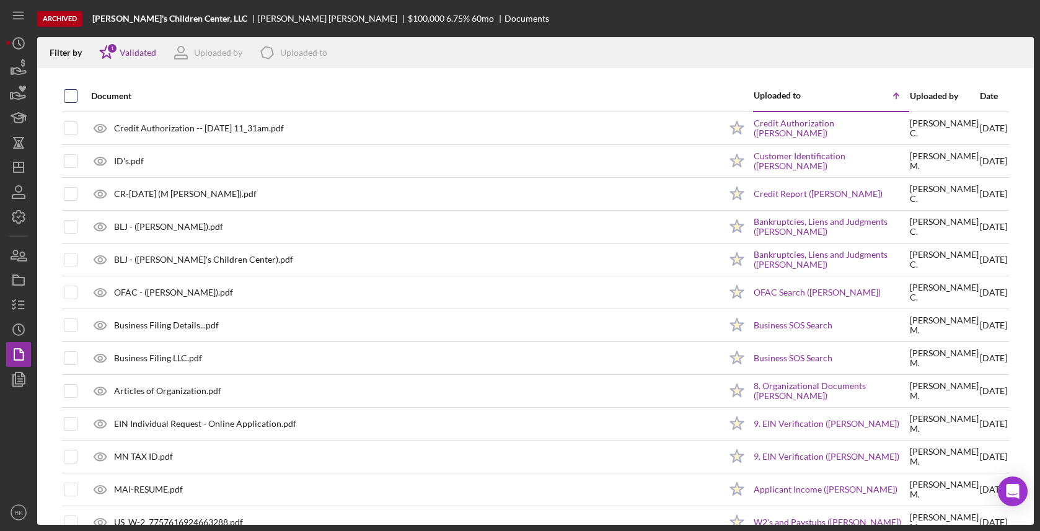
checkbox input "true"
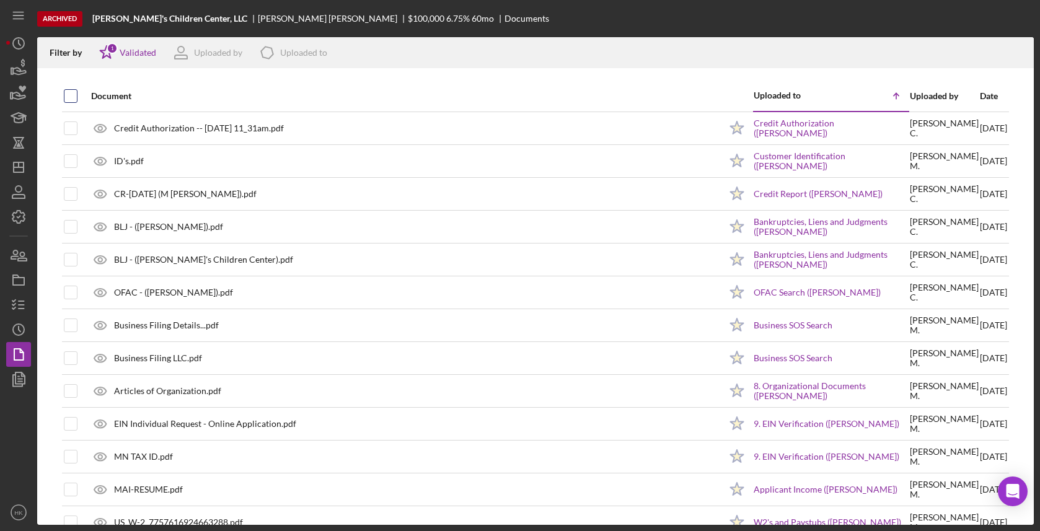
checkbox input "true"
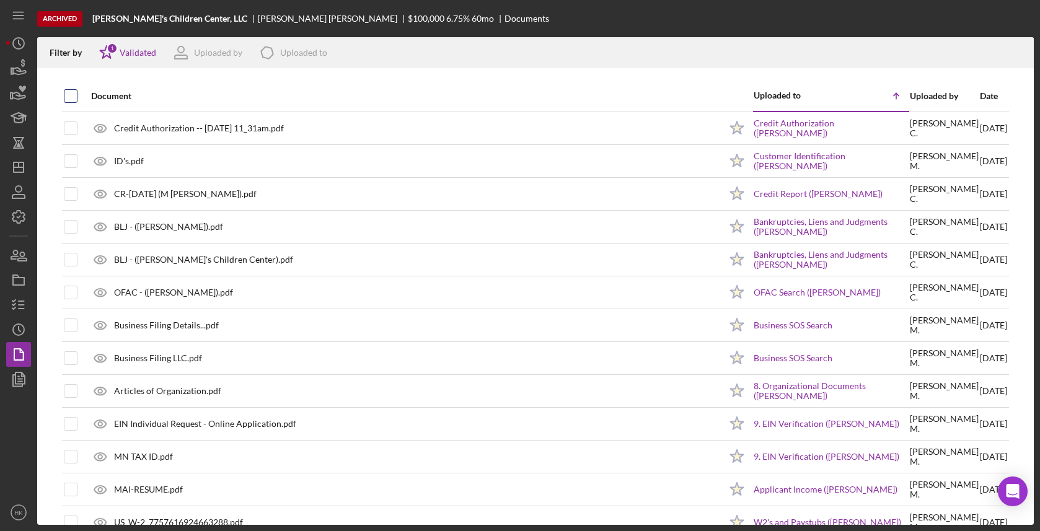
checkbox input "true"
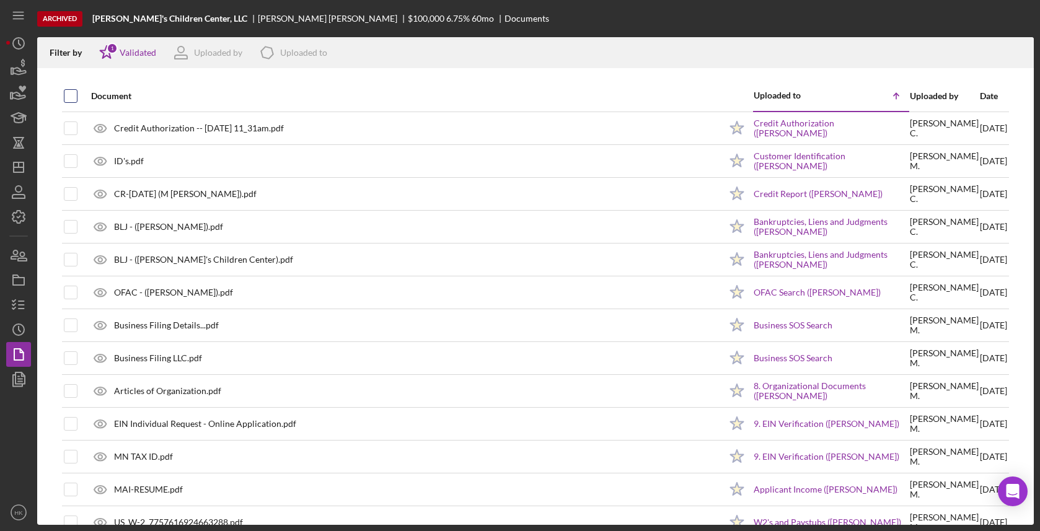
checkbox input "true"
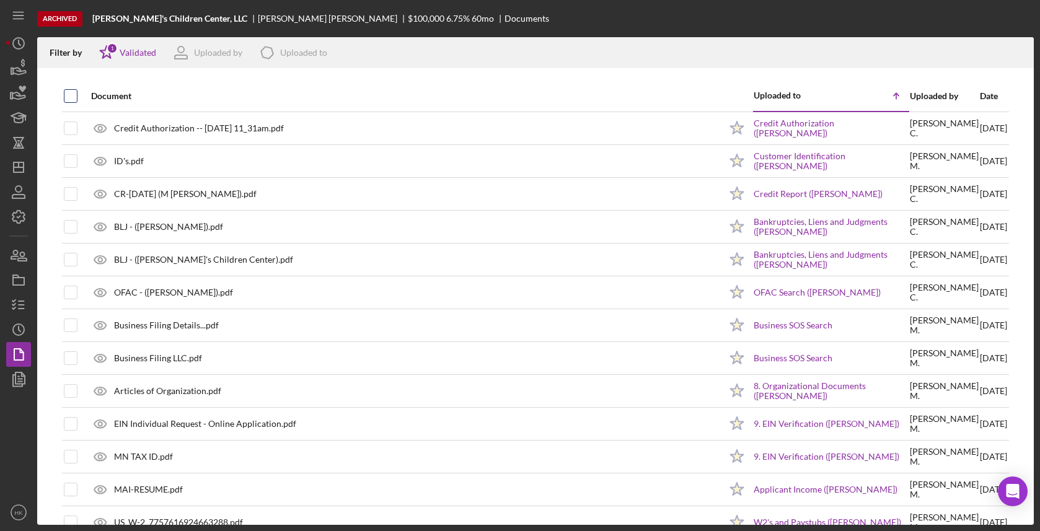
checkbox input "true"
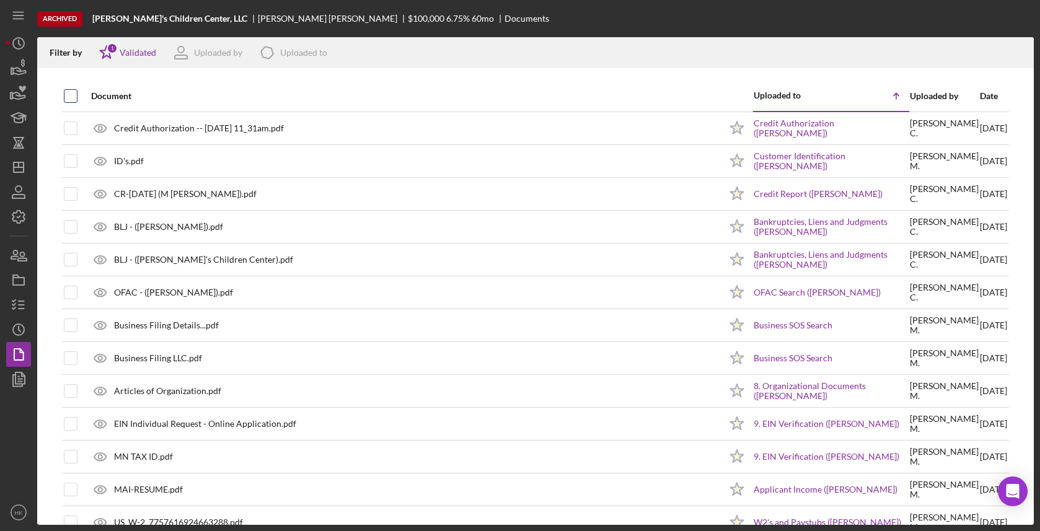
checkbox input "true"
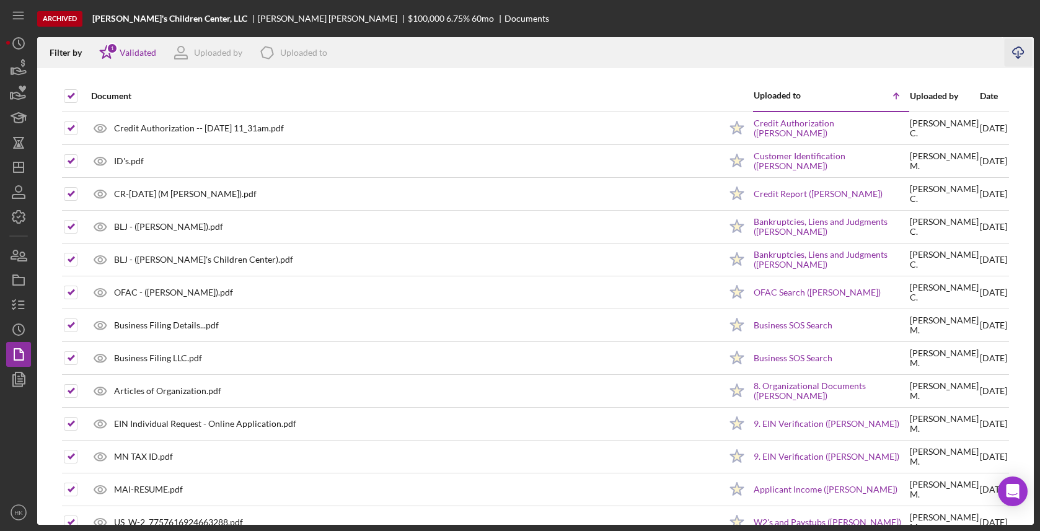
click at [1024, 56] on icon "Icon/Download" at bounding box center [1019, 53] width 28 height 28
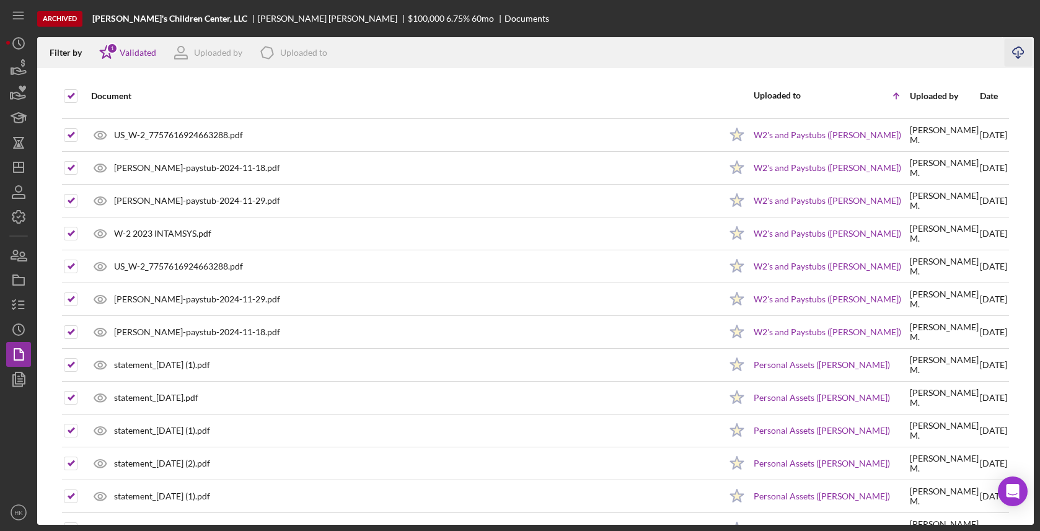
scroll to position [131, 0]
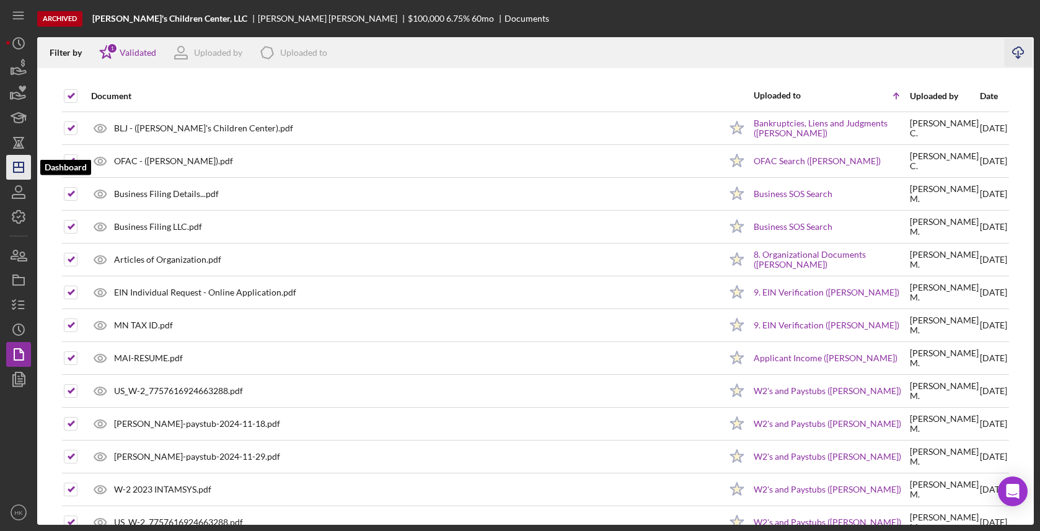
click at [29, 178] on icon "Icon/Dashboard" at bounding box center [18, 167] width 31 height 31
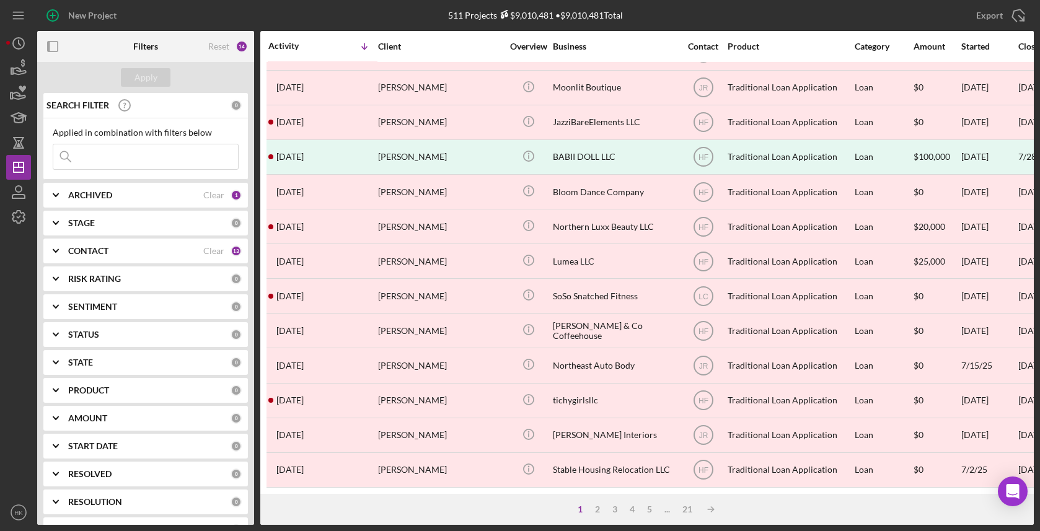
scroll to position [442, 0]
click at [649, 507] on div "5" at bounding box center [649, 509] width 17 height 10
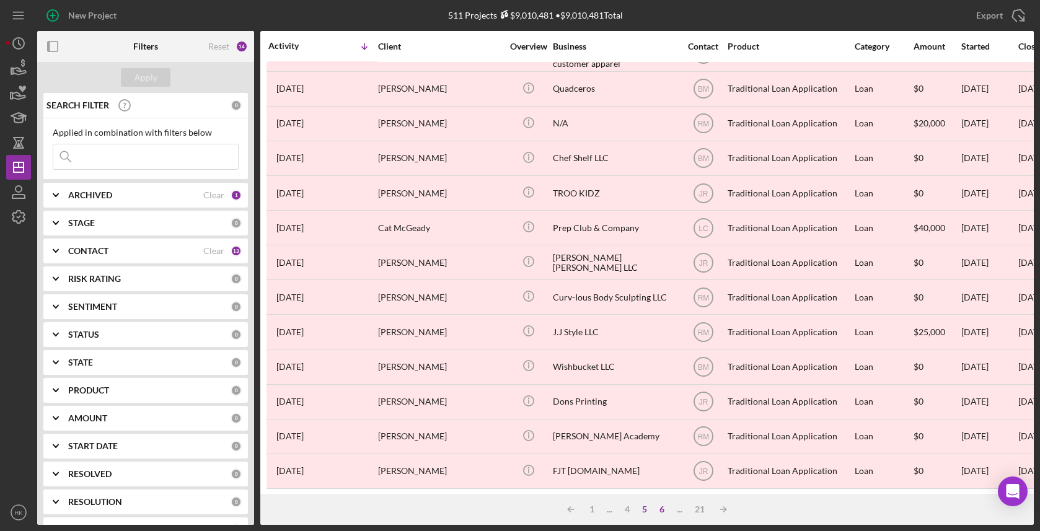
click at [659, 509] on div "6" at bounding box center [661, 509] width 17 height 10
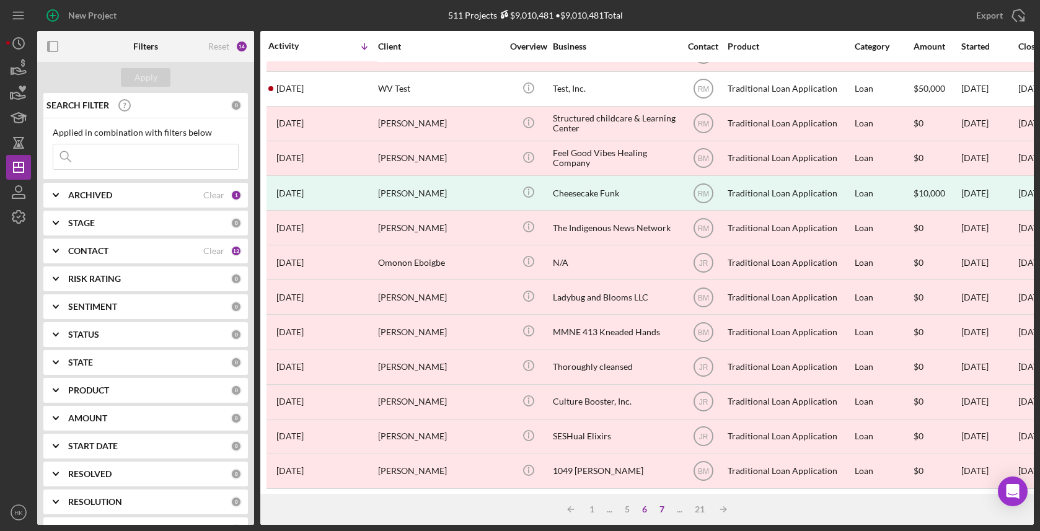
click at [659, 509] on div "7" at bounding box center [661, 509] width 17 height 10
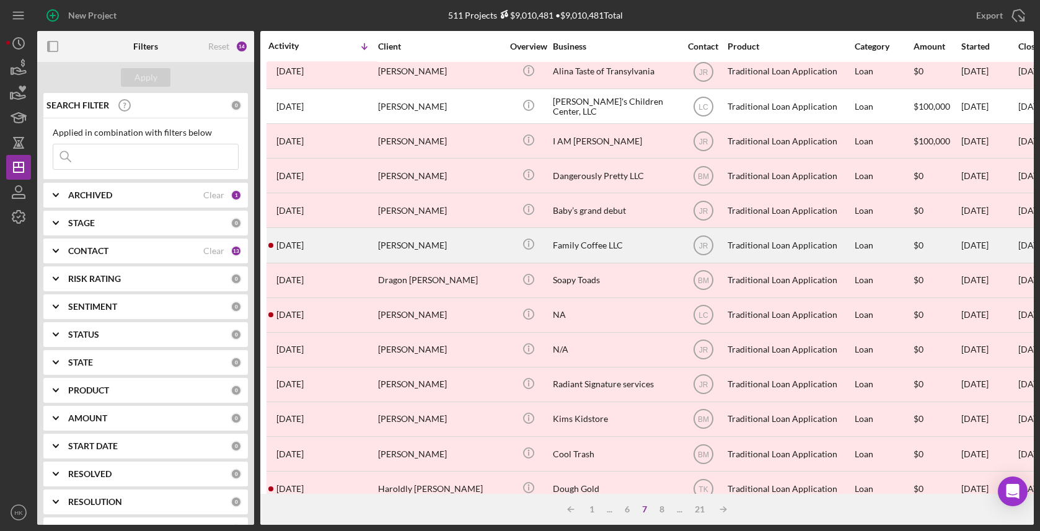
scroll to position [186, 0]
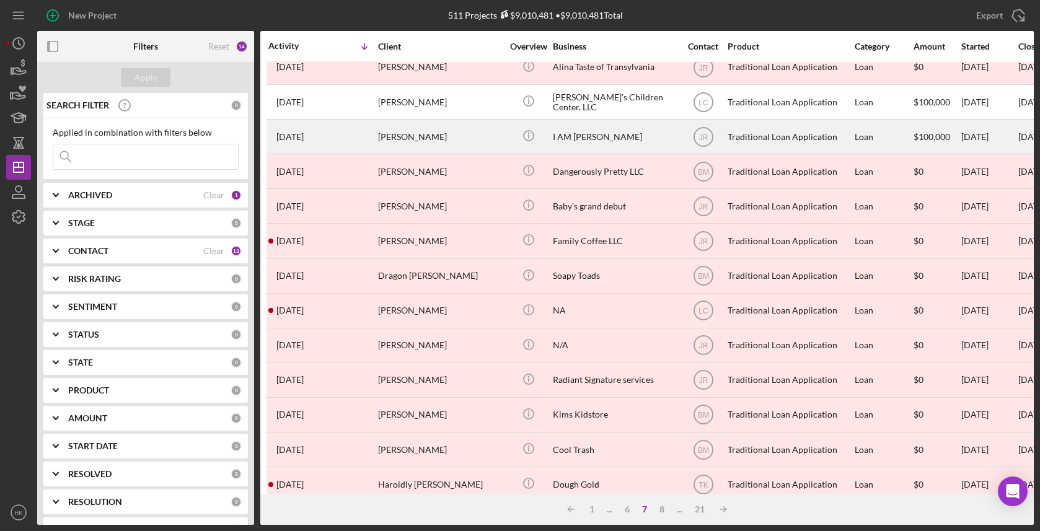
click at [628, 128] on div "I AM [PERSON_NAME]" at bounding box center [615, 136] width 124 height 33
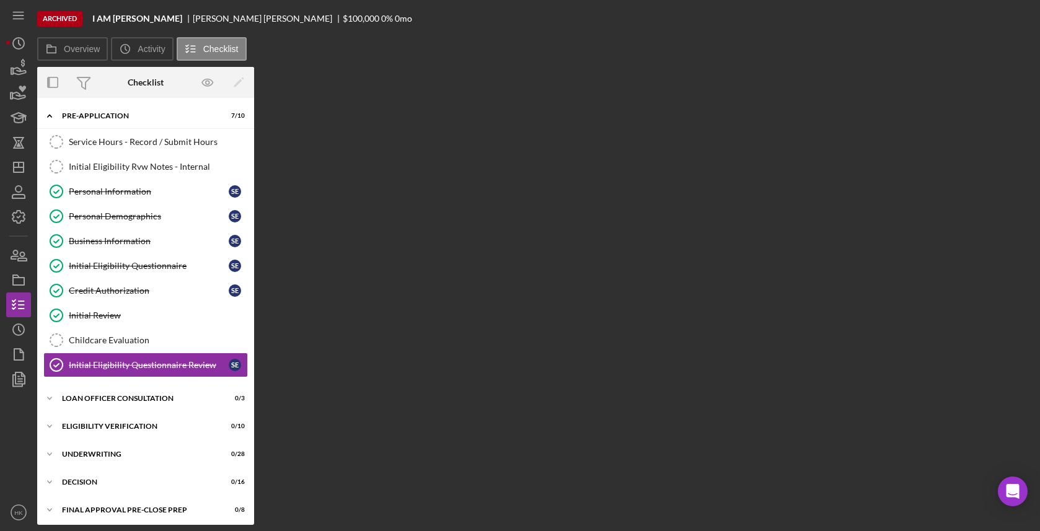
scroll to position [54, 0]
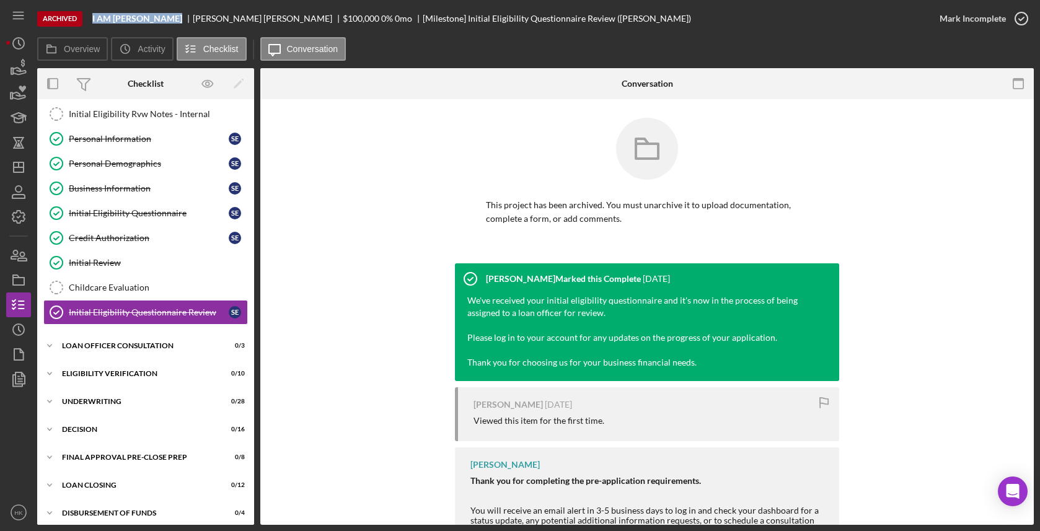
click at [171, 18] on div "I AM [PERSON_NAME]" at bounding box center [142, 19] width 100 height 10
click at [19, 338] on icon "Icon/History" at bounding box center [18, 329] width 31 height 31
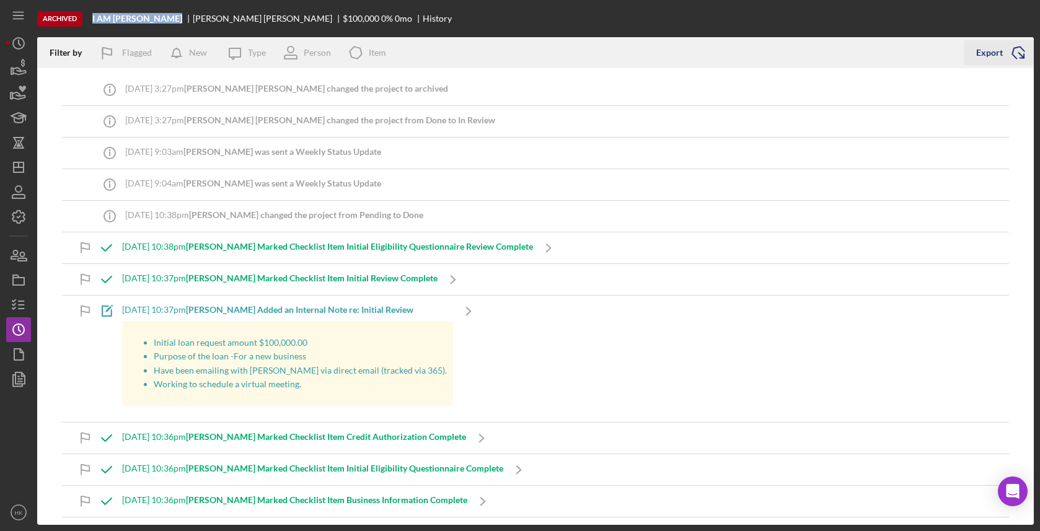
click at [1019, 60] on icon "Icon/Export" at bounding box center [1018, 52] width 31 height 31
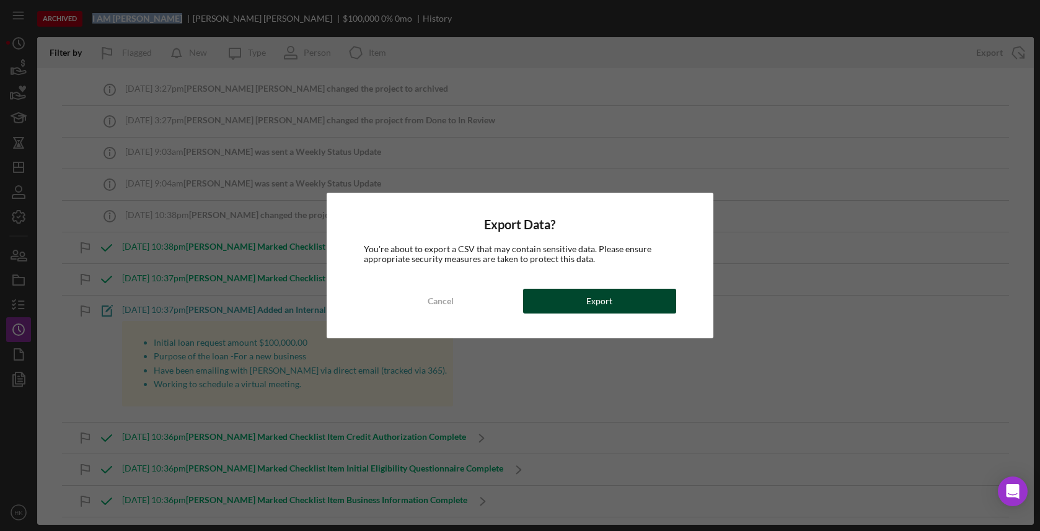
click at [556, 307] on button "Export" at bounding box center [599, 301] width 153 height 25
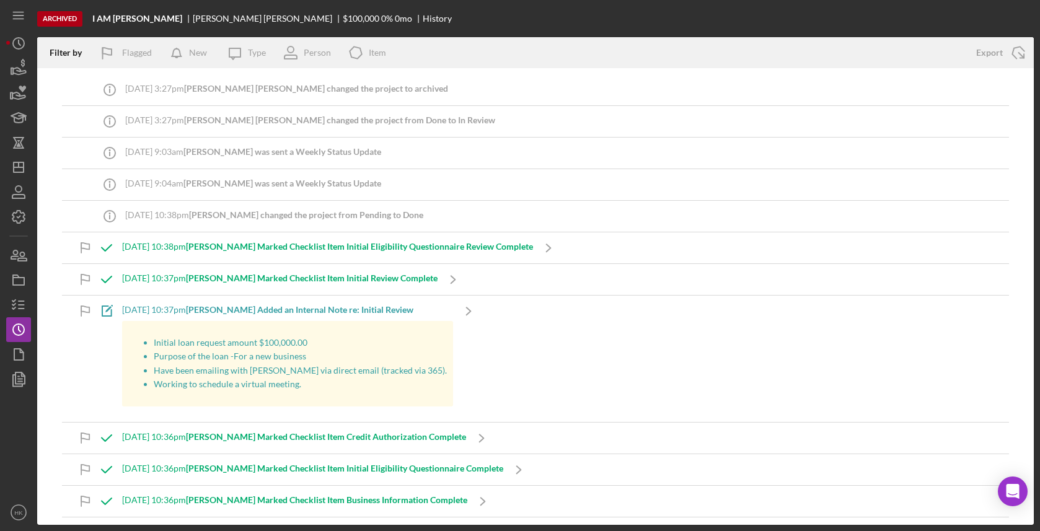
click at [6, 301] on div "Archived I AM [PERSON_NAME] [PERSON_NAME] $100,000 0 % 0 mo History Filter by F…" at bounding box center [520, 265] width 1040 height 531
click at [12, 304] on polyline "button" at bounding box center [13, 305] width 3 height 2
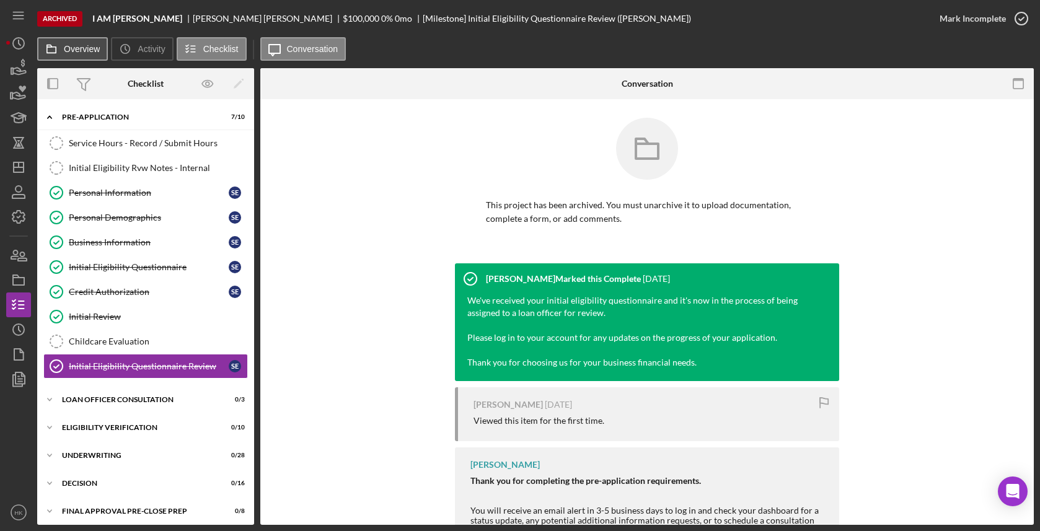
scroll to position [54, 0]
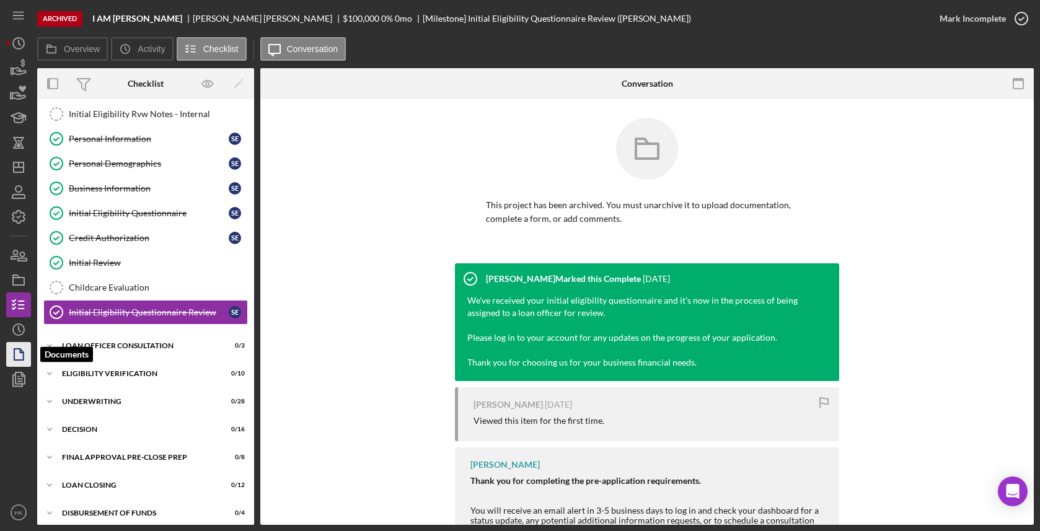
click at [13, 358] on icon "button" at bounding box center [18, 354] width 31 height 31
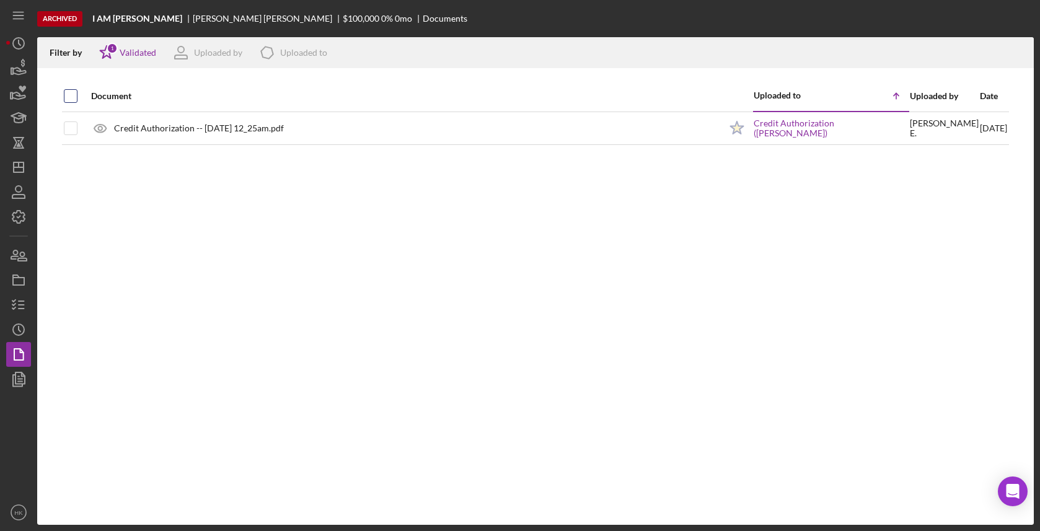
click at [73, 94] on input "checkbox" at bounding box center [70, 96] width 12 height 12
checkbox input "true"
click at [1019, 61] on icon "Icon/Download" at bounding box center [1019, 53] width 28 height 28
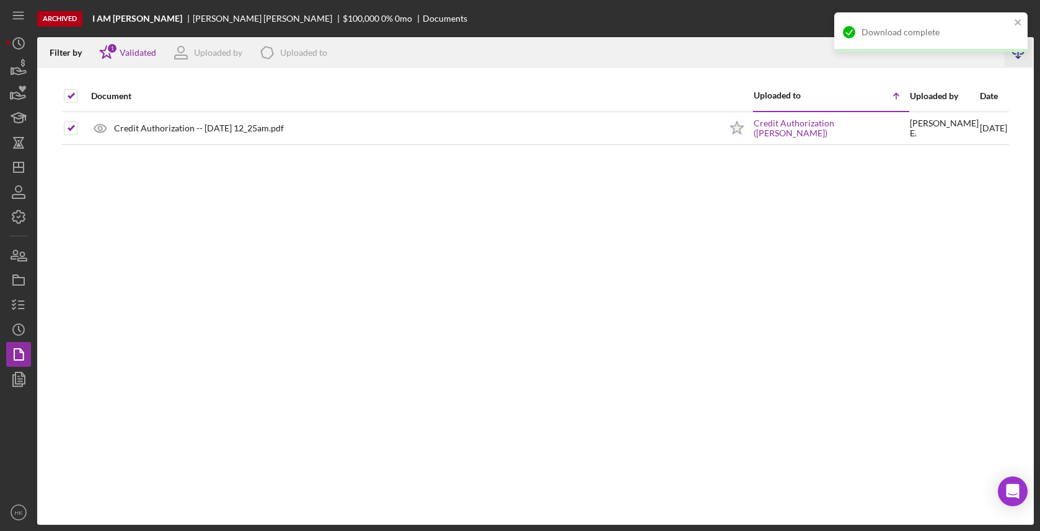
click at [312, 0] on div "Archived I AM [PERSON_NAME] [PERSON_NAME] $100,000 0 % 0 mo Documents" at bounding box center [535, 18] width 996 height 37
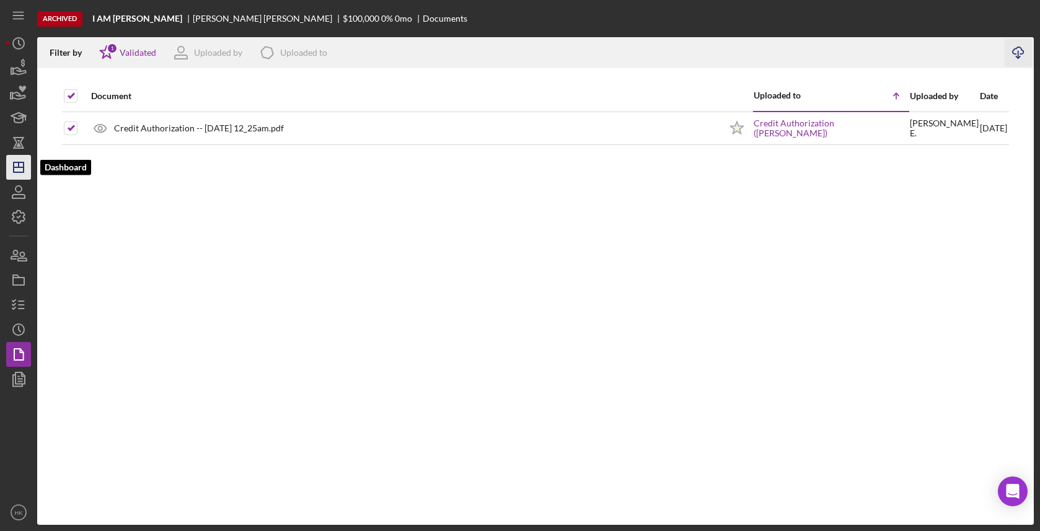
click at [20, 175] on icon "Icon/Dashboard" at bounding box center [18, 167] width 31 height 31
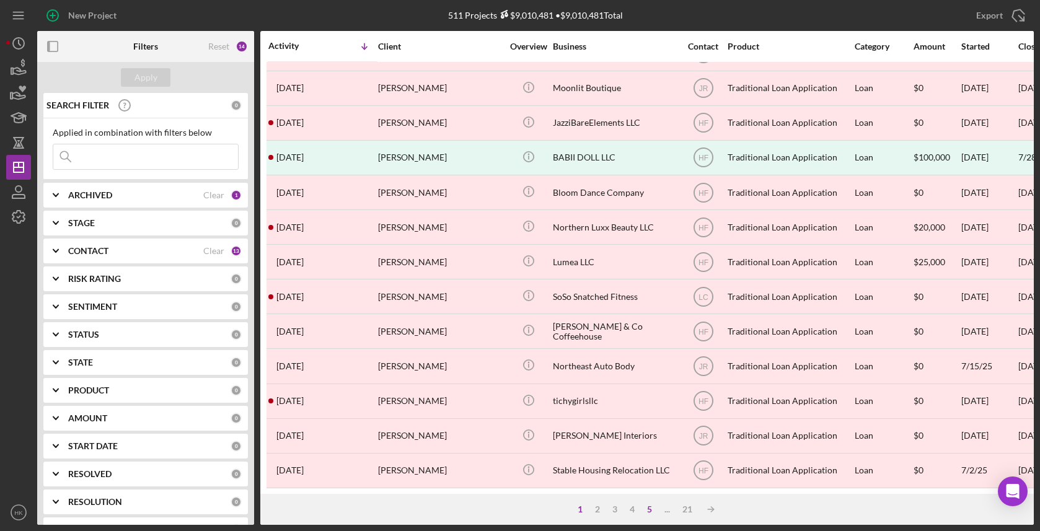
scroll to position [442, 0]
click at [651, 509] on div "5" at bounding box center [649, 509] width 17 height 10
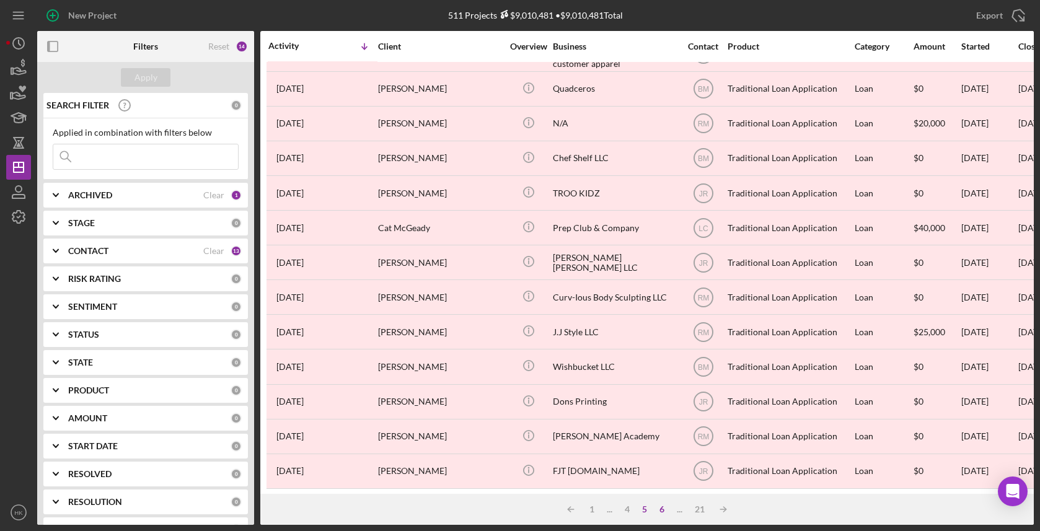
click at [658, 508] on div "6" at bounding box center [661, 509] width 17 height 10
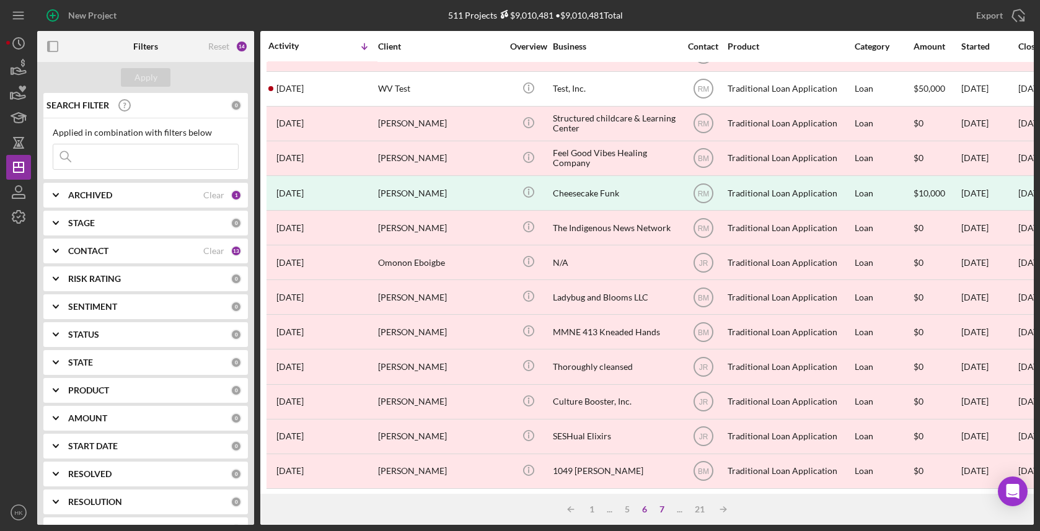
click at [661, 508] on div "7" at bounding box center [661, 509] width 17 height 10
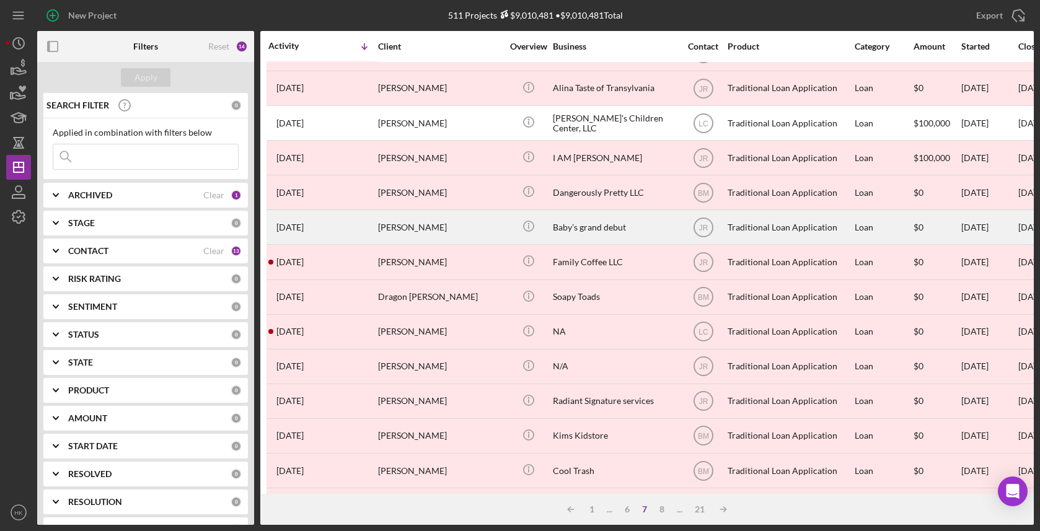
scroll to position [164, 0]
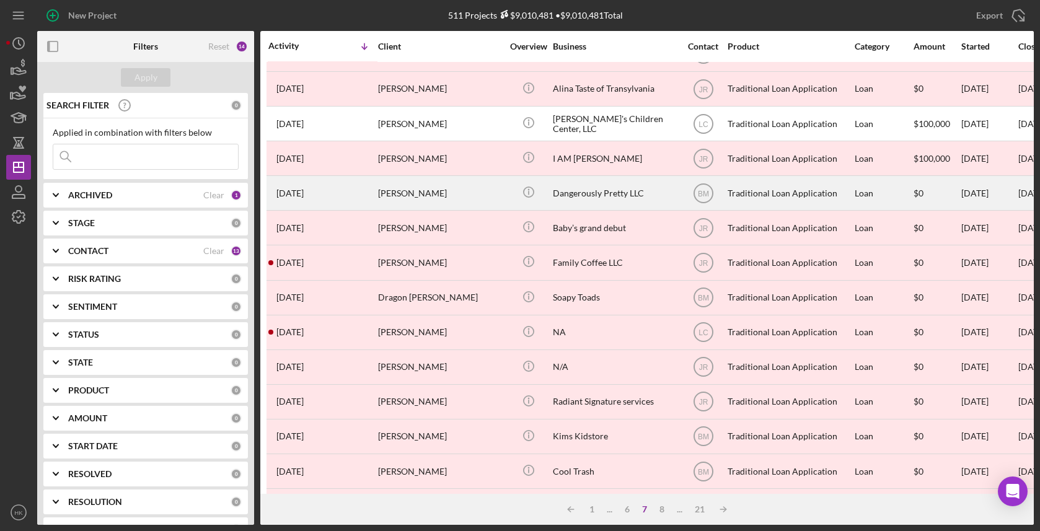
click at [626, 189] on div "Dangerously Pretty LLC" at bounding box center [615, 193] width 124 height 33
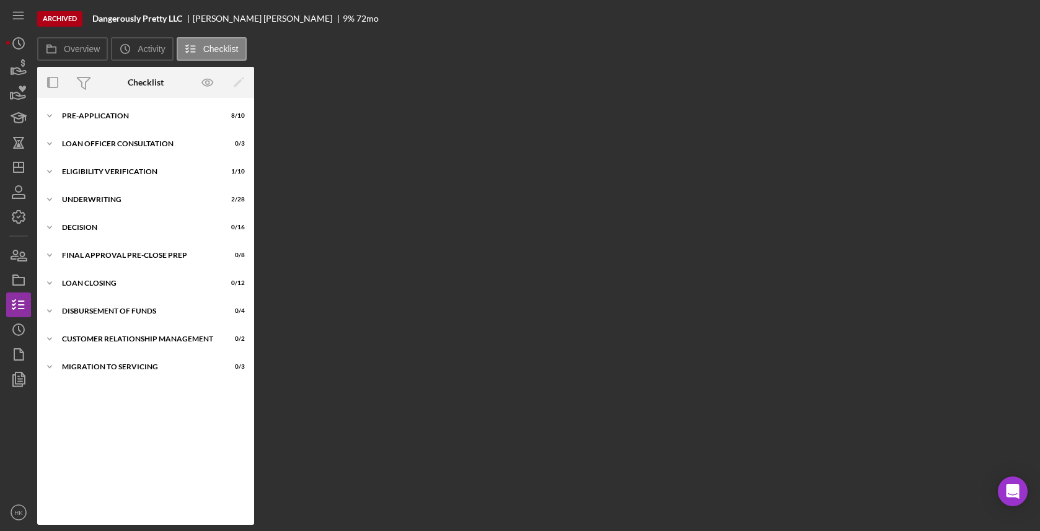
scroll to position [60, 0]
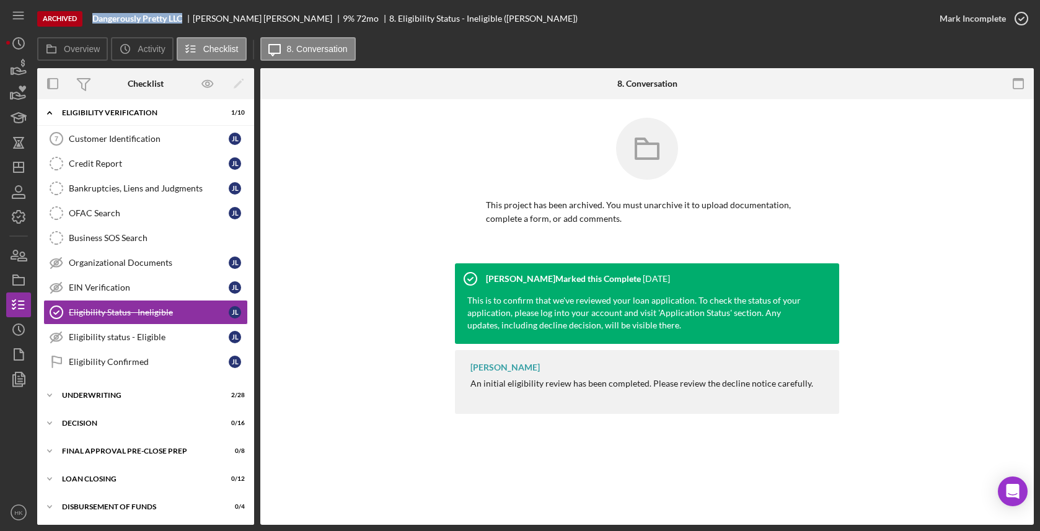
drag, startPoint x: 187, startPoint y: 15, endPoint x: 93, endPoint y: 20, distance: 93.7
click at [93, 20] on div "Dangerously Pretty LLC" at bounding box center [142, 19] width 100 height 10
click at [19, 332] on icon "Icon/History" at bounding box center [18, 329] width 31 height 31
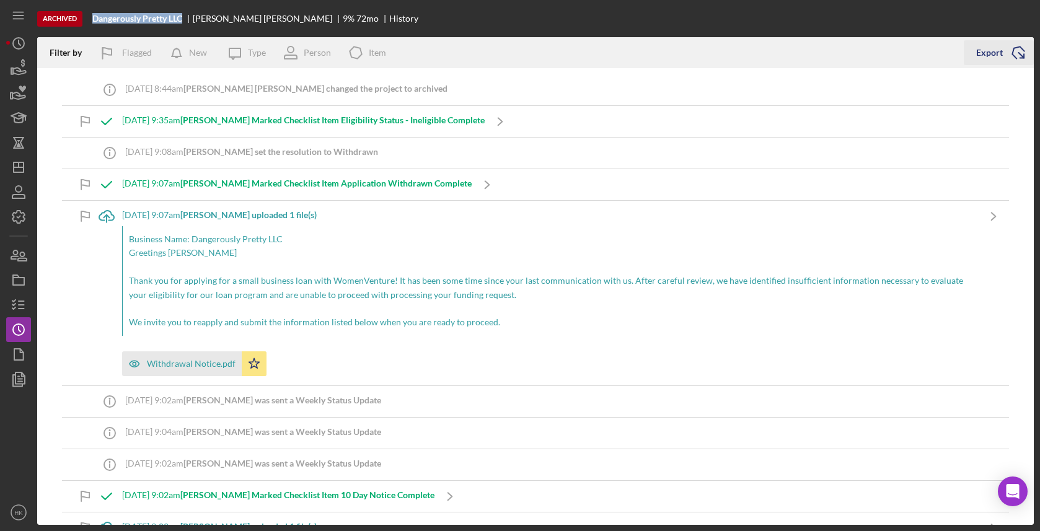
click at [1020, 51] on icon "Icon/Export" at bounding box center [1018, 52] width 31 height 31
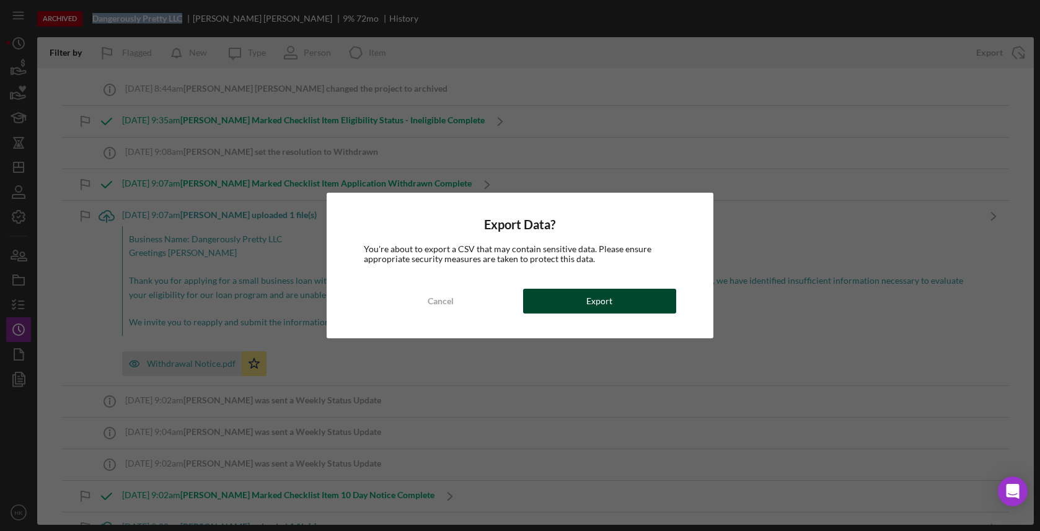
click at [626, 312] on button "Export" at bounding box center [599, 301] width 153 height 25
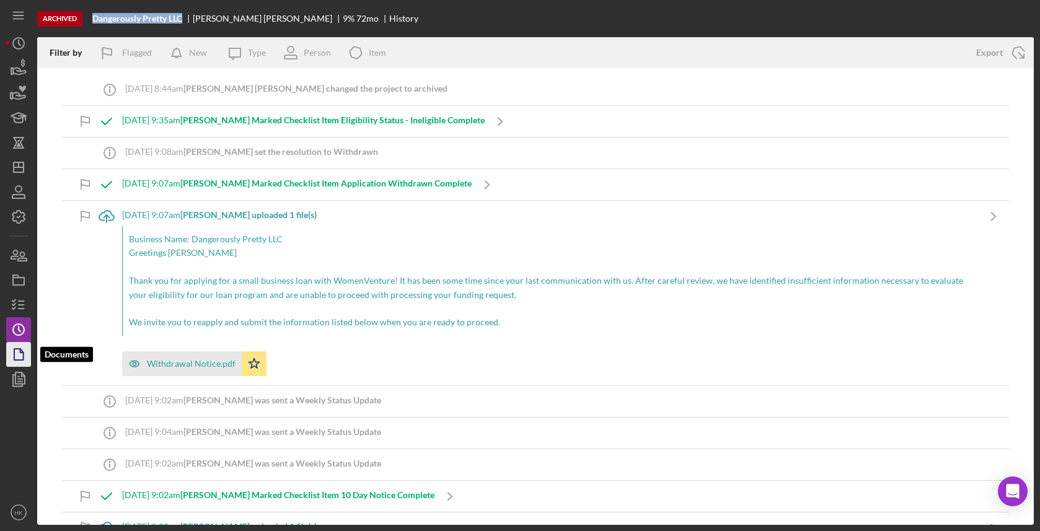
click at [12, 354] on icon "button" at bounding box center [18, 354] width 31 height 31
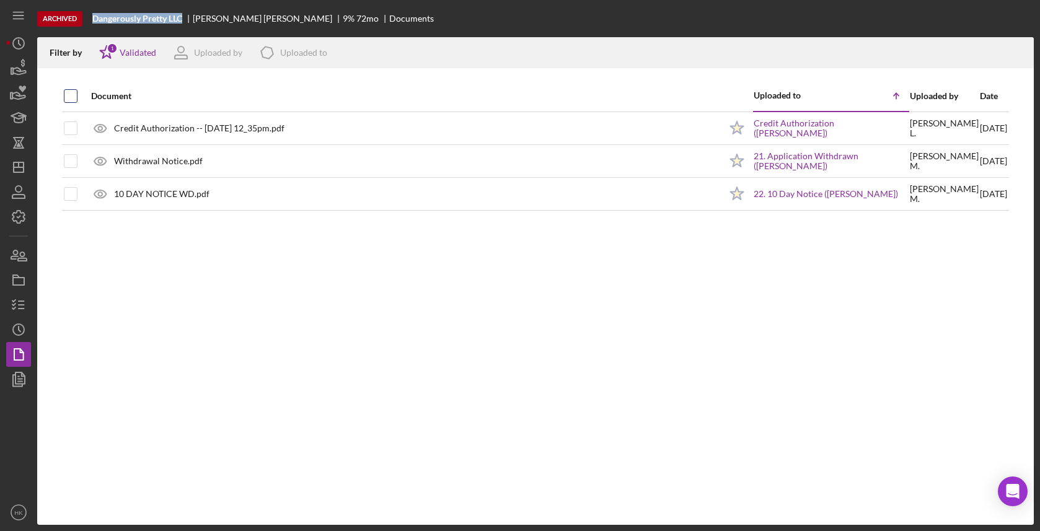
click at [71, 93] on input "checkbox" at bounding box center [70, 96] width 12 height 12
checkbox input "true"
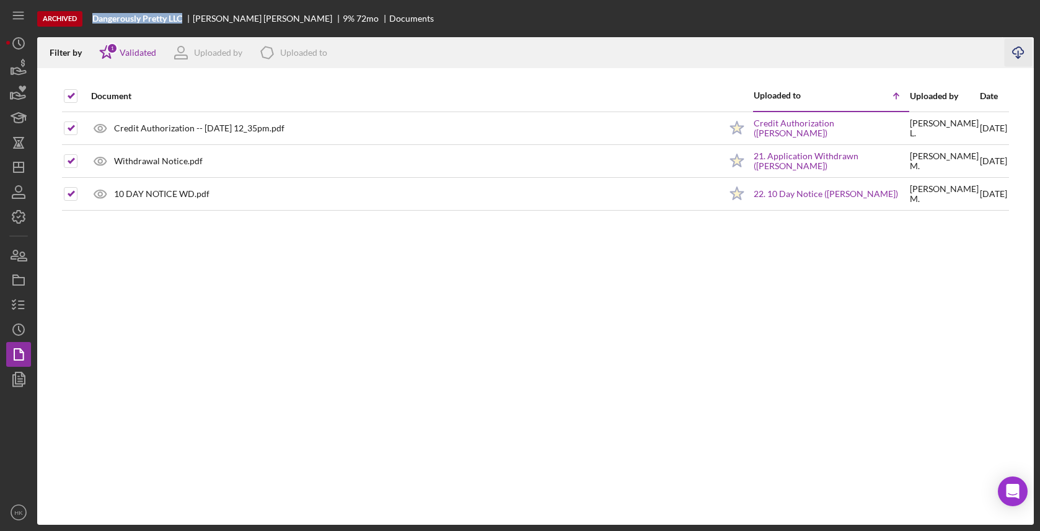
click at [1012, 50] on icon "Icon/Download" at bounding box center [1019, 53] width 28 height 28
click at [20, 143] on icon "button" at bounding box center [18, 142] width 9 height 9
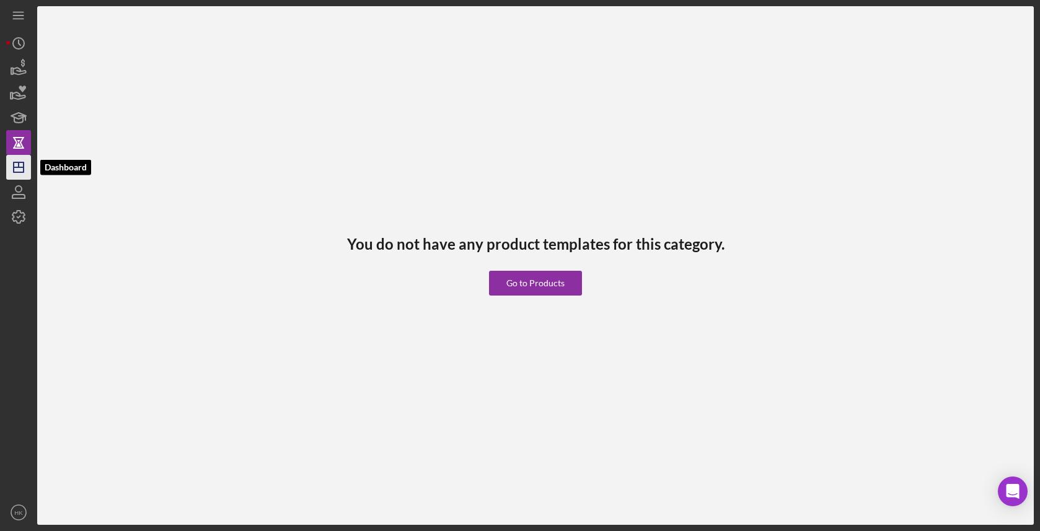
click at [18, 158] on icon "Icon/Dashboard" at bounding box center [18, 167] width 31 height 31
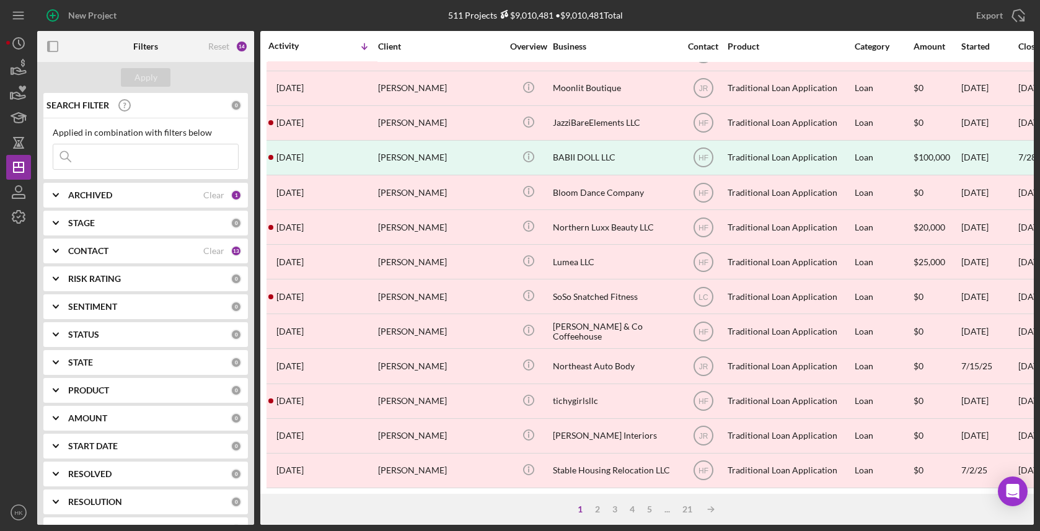
scroll to position [442, 0]
click at [651, 507] on div "5" at bounding box center [649, 509] width 17 height 10
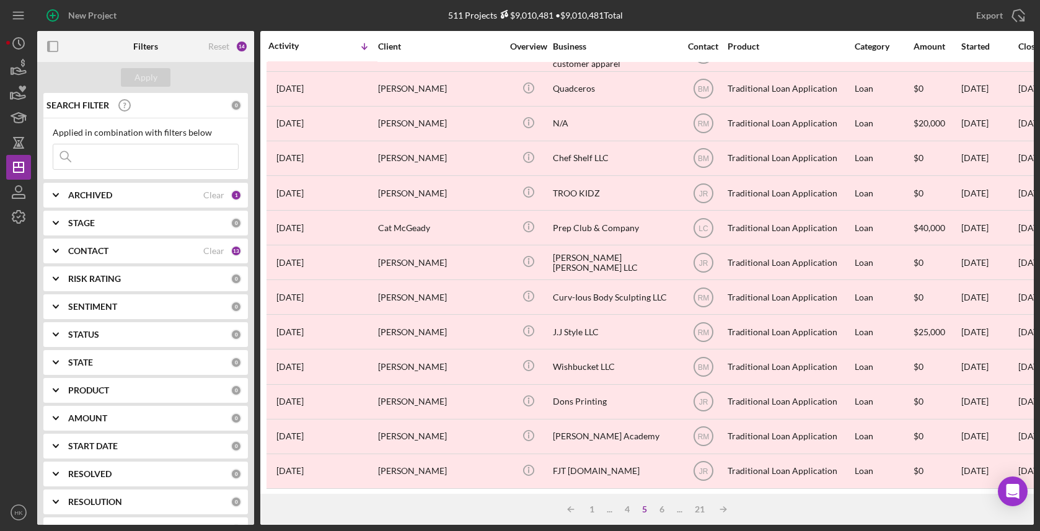
click at [649, 511] on div "5" at bounding box center [644, 509] width 17 height 10
click at [657, 509] on div "6" at bounding box center [661, 509] width 17 height 10
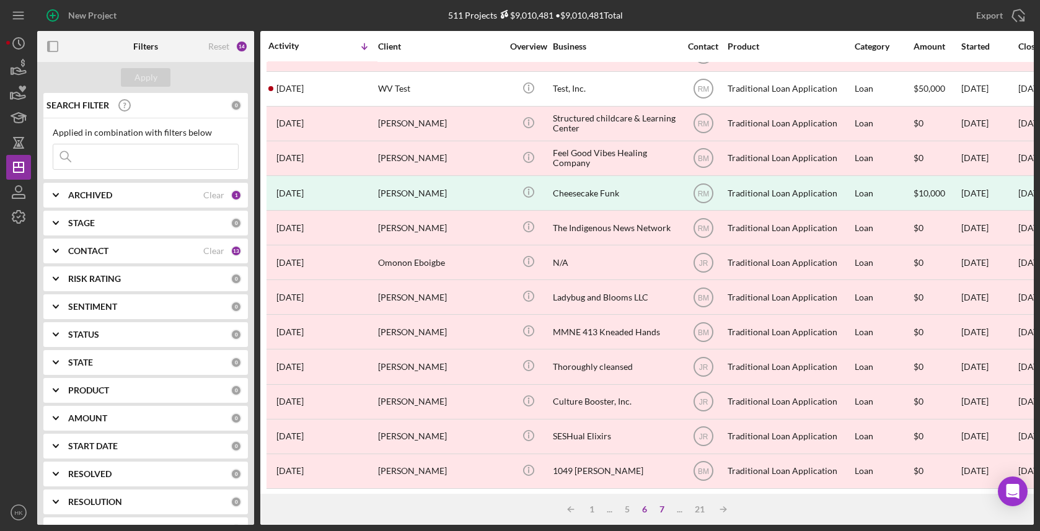
click at [661, 509] on div "7" at bounding box center [661, 509] width 17 height 10
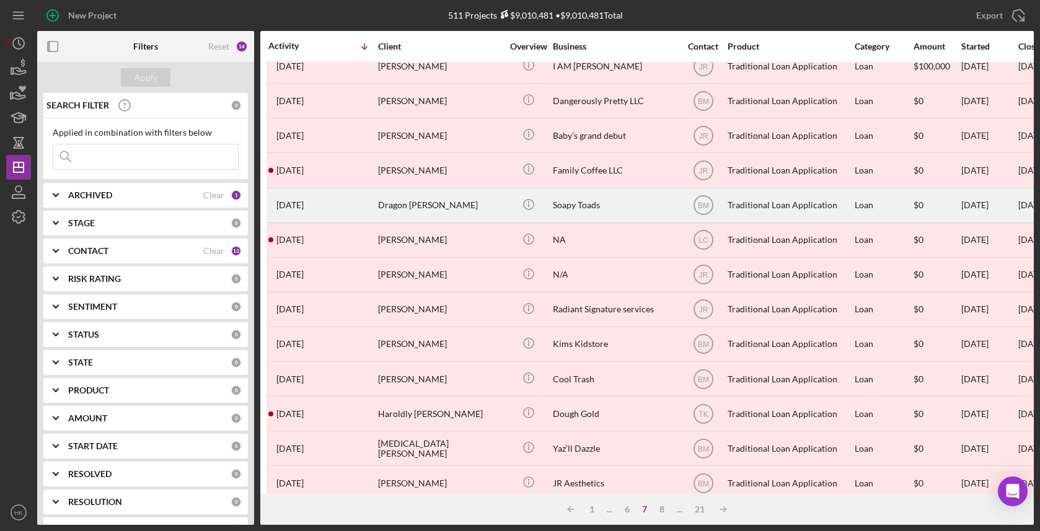
scroll to position [252, 0]
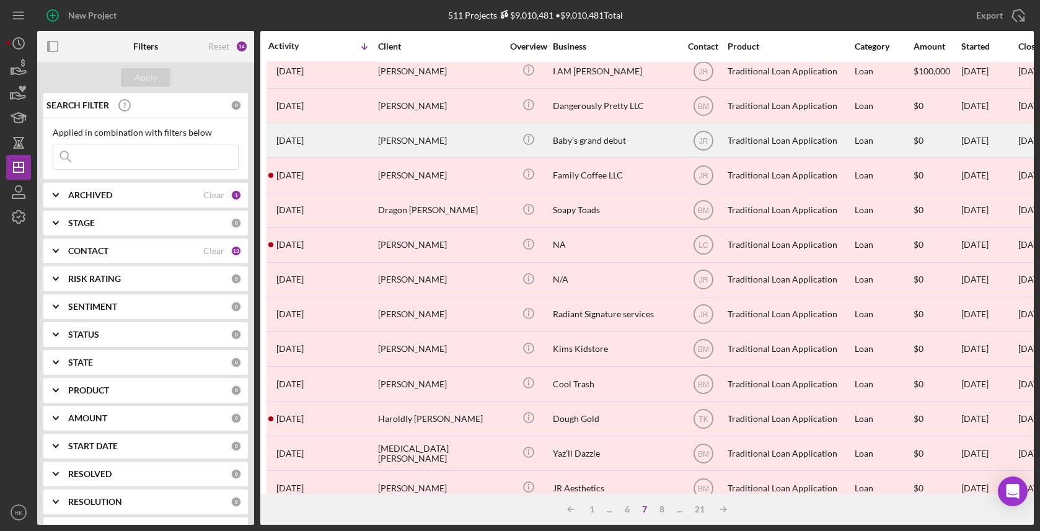
click at [636, 147] on div "Baby’s grand debut" at bounding box center [615, 140] width 124 height 33
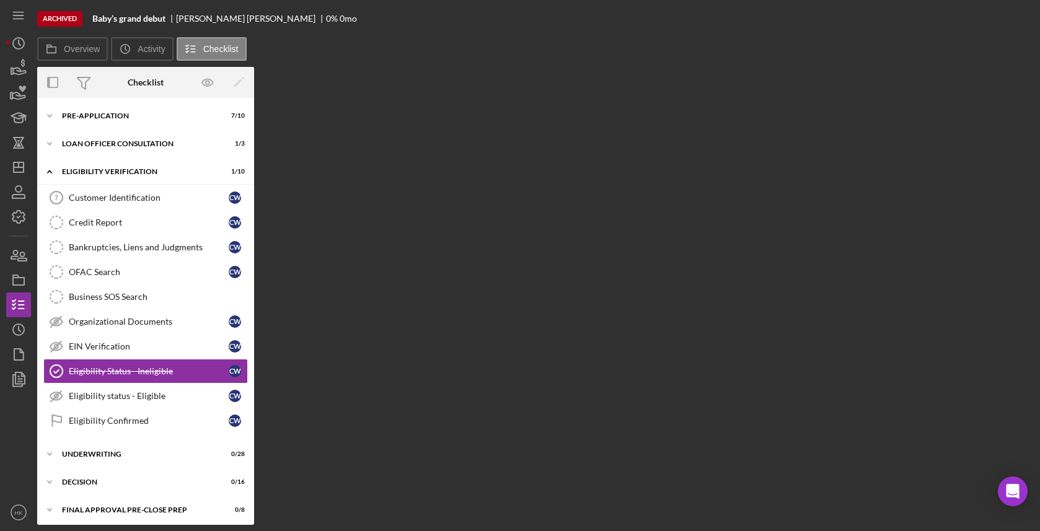
scroll to position [60, 0]
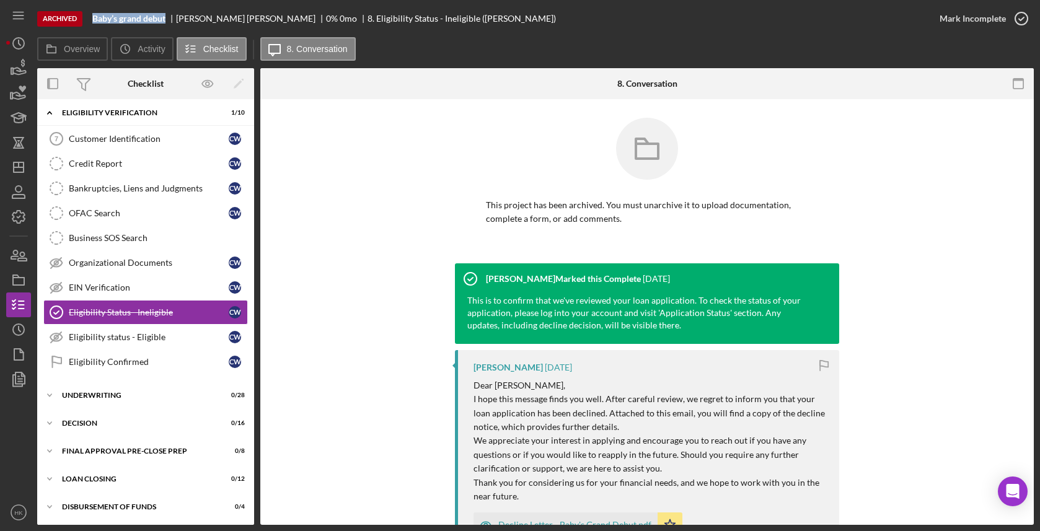
drag, startPoint x: 167, startPoint y: 15, endPoint x: 94, endPoint y: 12, distance: 73.2
click at [94, 12] on div "Archived Baby’s grand debut [PERSON_NAME] 0 % 0 mo 8. Eligibility Status - Inel…" at bounding box center [482, 18] width 890 height 37
click at [25, 333] on icon "Icon/History" at bounding box center [18, 329] width 31 height 31
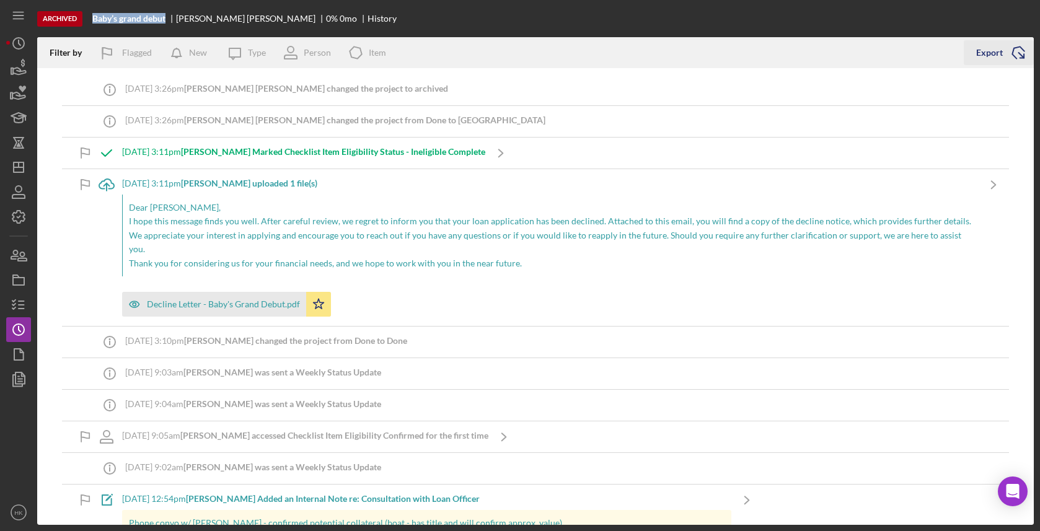
click at [1023, 55] on icon "Icon/Export" at bounding box center [1018, 52] width 31 height 31
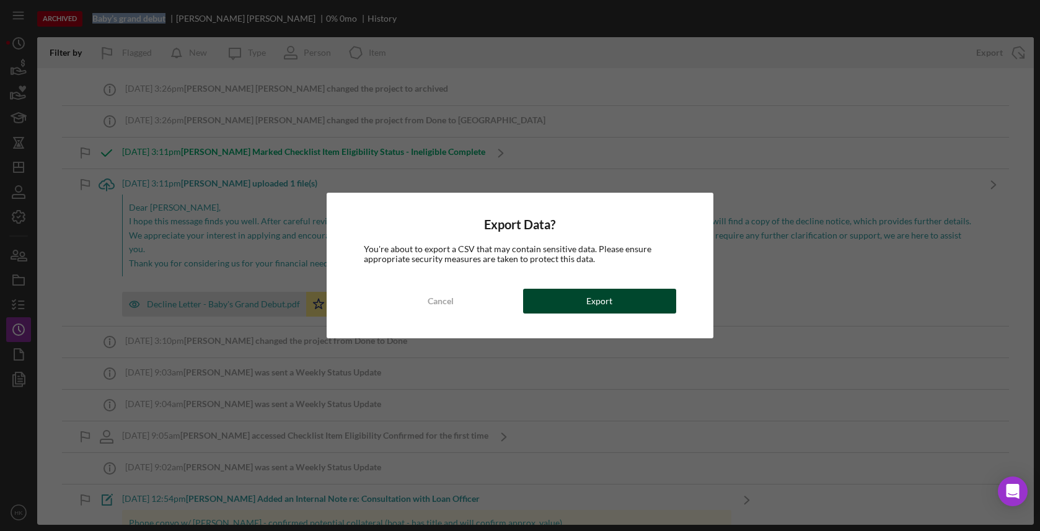
click at [609, 292] on div "Export" at bounding box center [599, 301] width 26 height 25
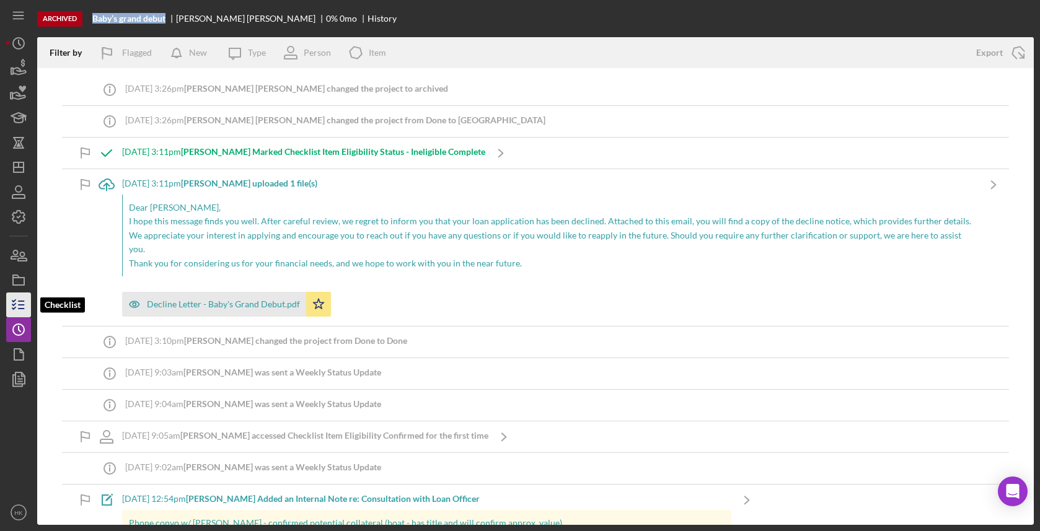
click at [9, 306] on icon "button" at bounding box center [18, 304] width 31 height 31
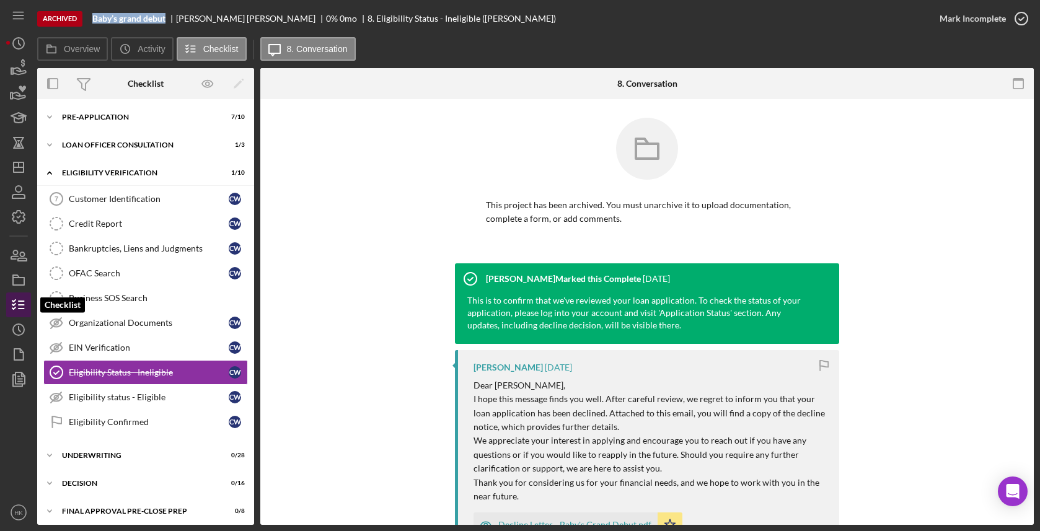
scroll to position [60, 0]
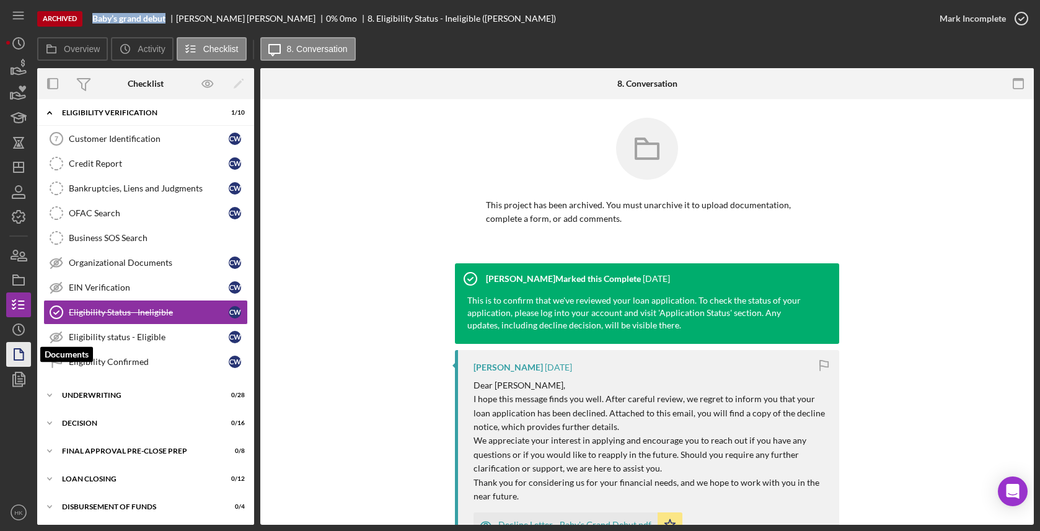
click at [14, 346] on icon "button" at bounding box center [18, 354] width 31 height 31
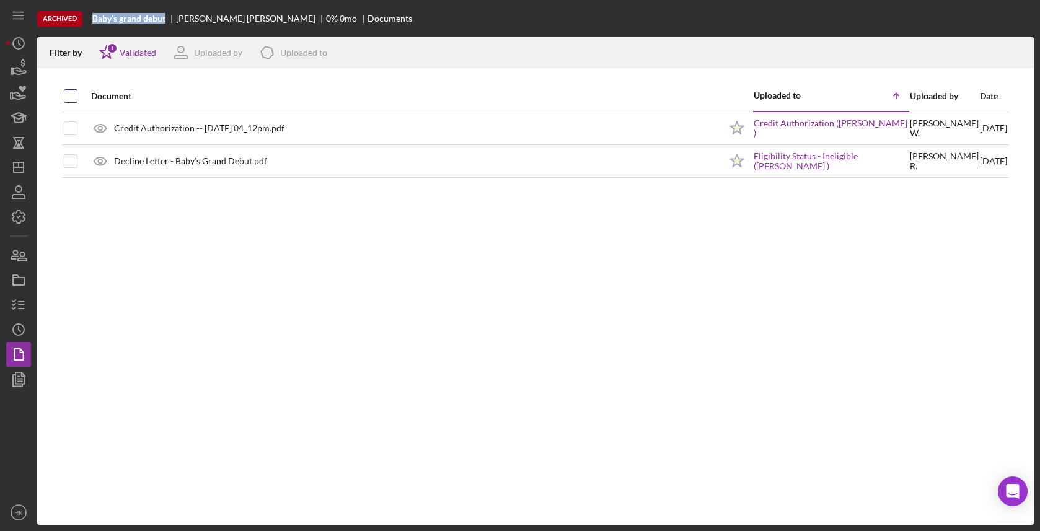
click at [69, 97] on input "checkbox" at bounding box center [70, 96] width 12 height 12
checkbox input "true"
click at [1031, 59] on icon "Icon/Download" at bounding box center [1019, 53] width 28 height 28
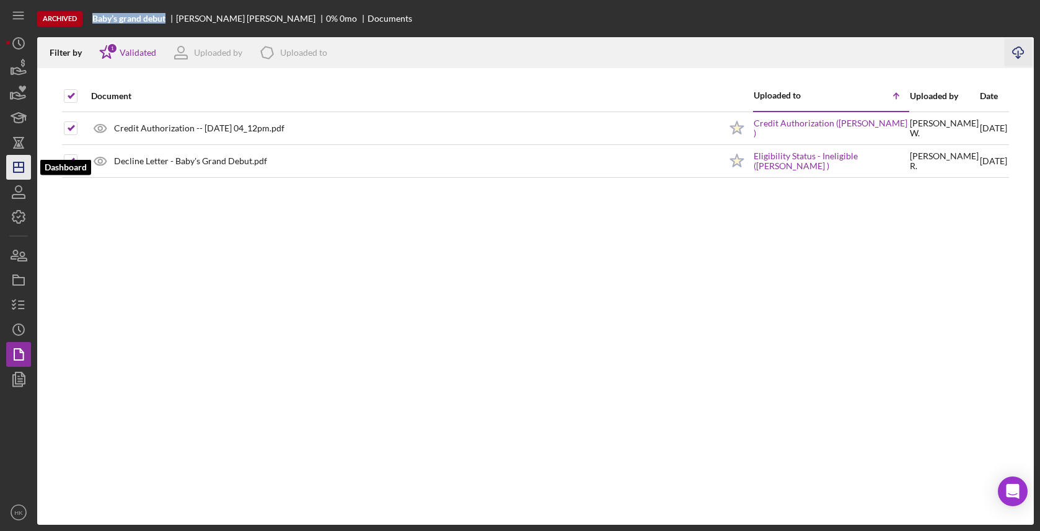
click at [20, 166] on icon "Icon/Dashboard" at bounding box center [18, 167] width 31 height 31
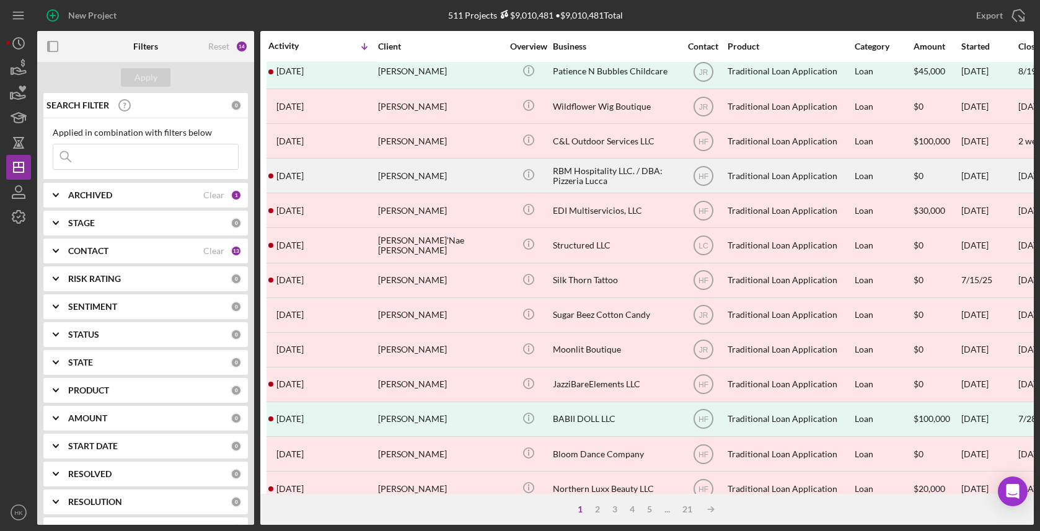
scroll to position [400, 0]
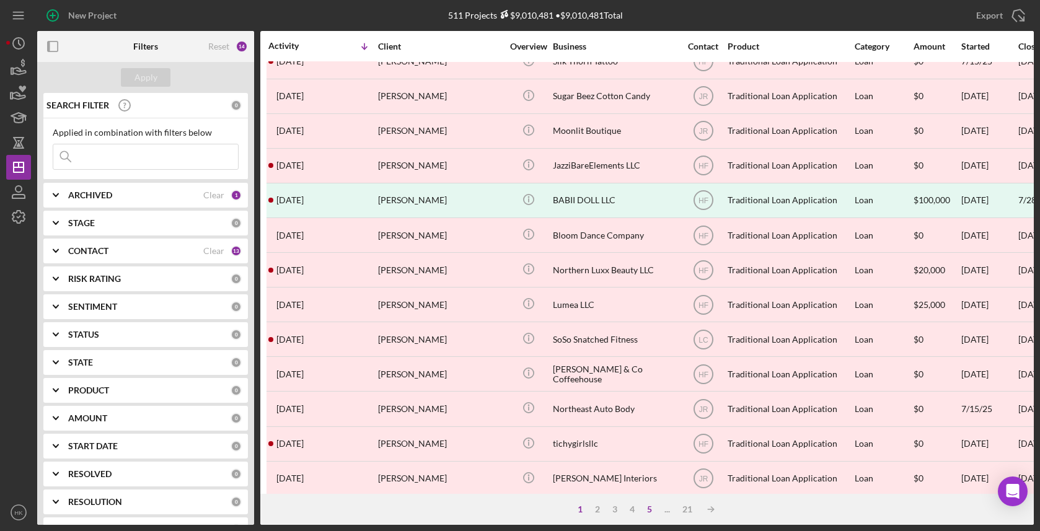
click at [651, 504] on div "5" at bounding box center [649, 509] width 17 height 10
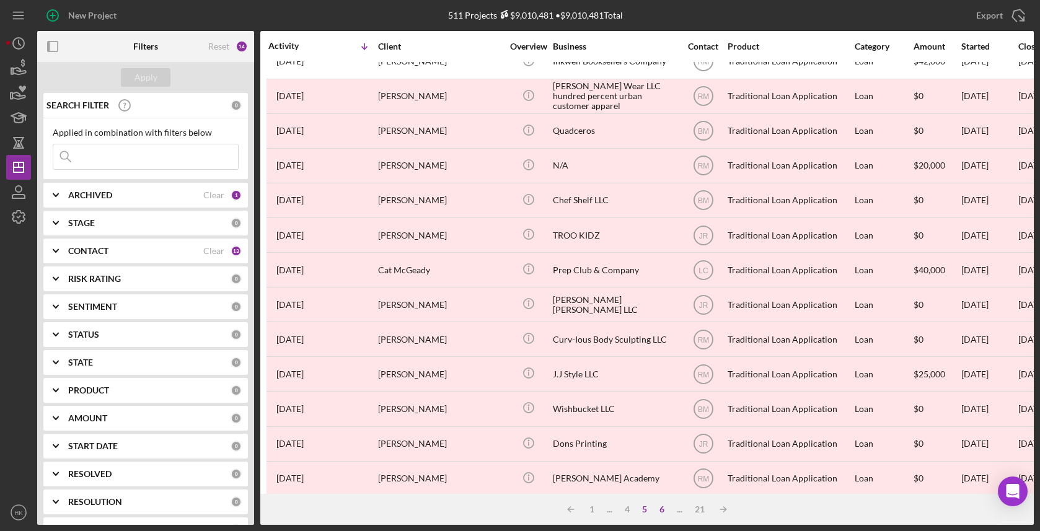
click at [659, 511] on div "6" at bounding box center [661, 509] width 17 height 10
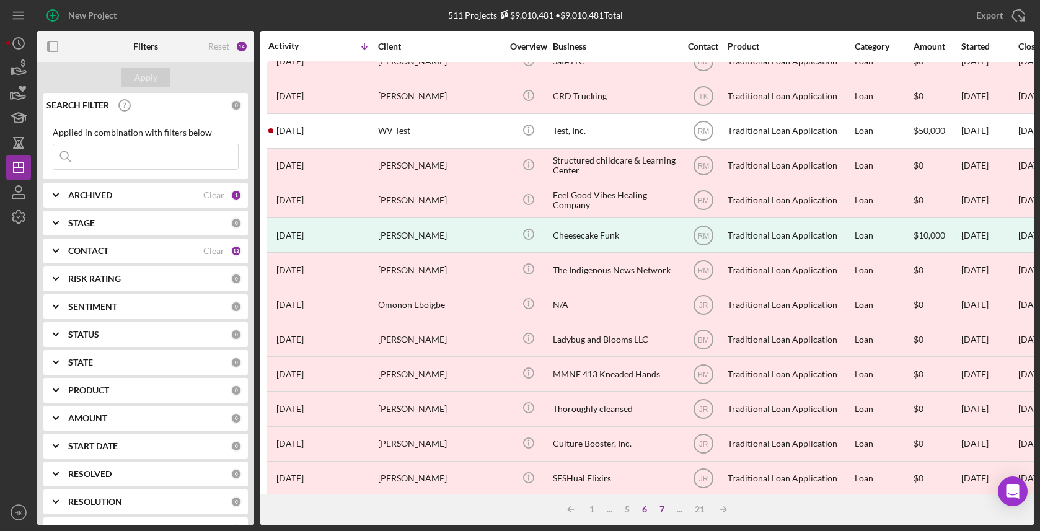
click at [660, 510] on div "7" at bounding box center [661, 509] width 17 height 10
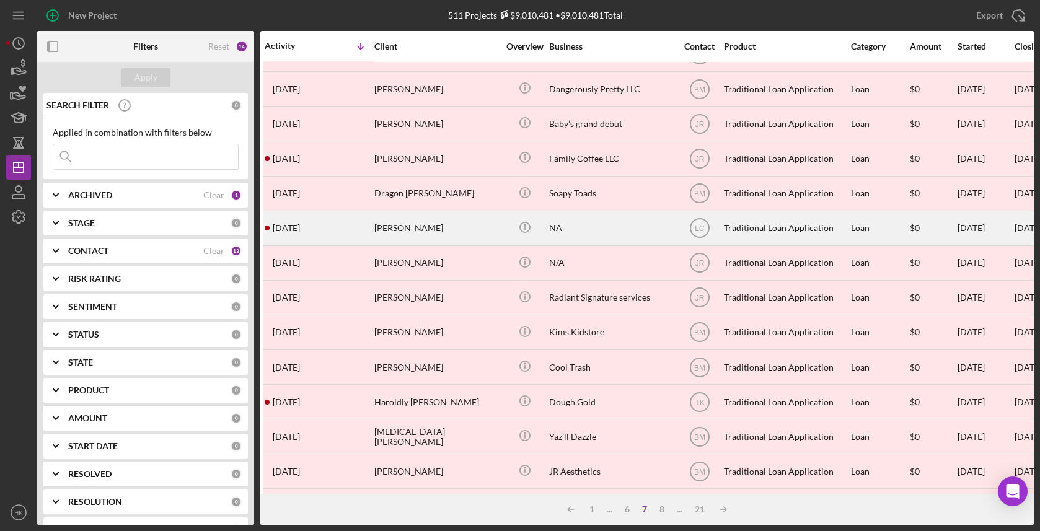
scroll to position [247, 4]
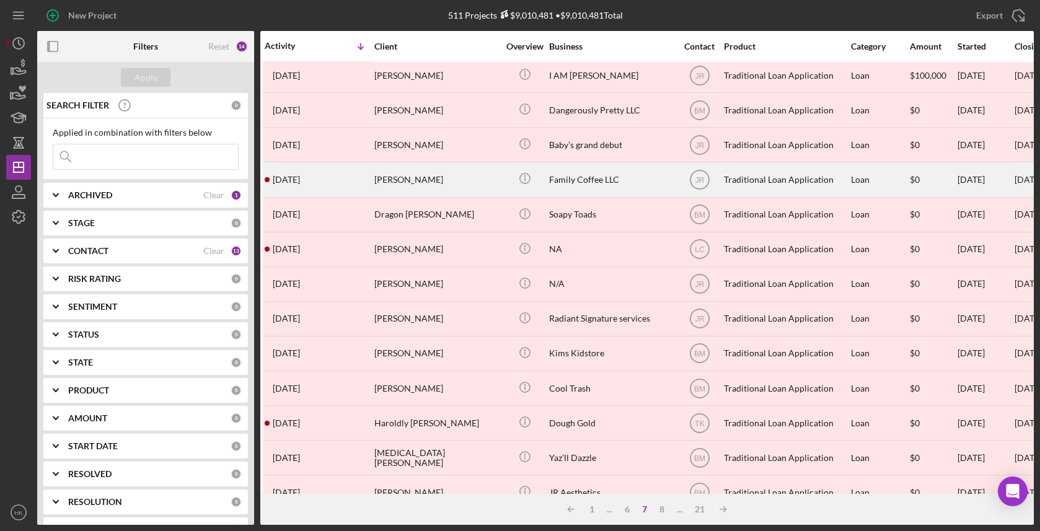
click at [612, 178] on div "Family Coffee LLC" at bounding box center [611, 179] width 124 height 33
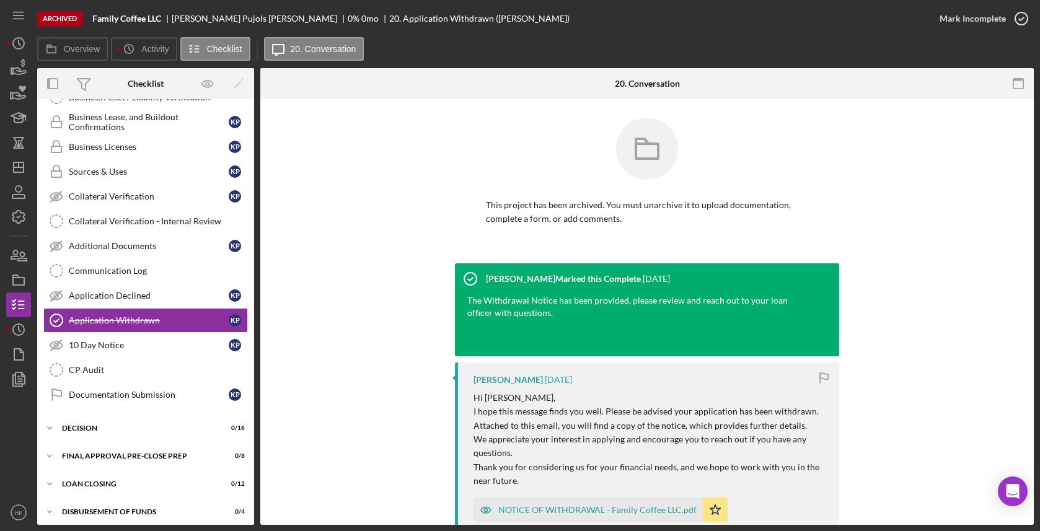
scroll to position [509, 0]
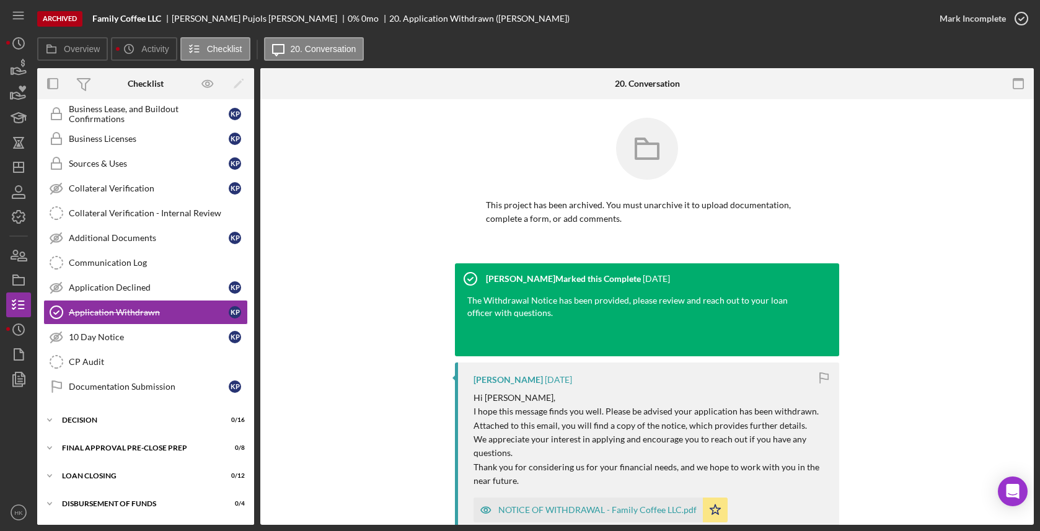
click at [170, 18] on div "Family Coffee LLC" at bounding box center [131, 19] width 79 height 10
click at [169, 18] on div "Family Coffee LLC" at bounding box center [131, 19] width 79 height 10
click at [164, 19] on div "Family Coffee LLC" at bounding box center [131, 19] width 79 height 10
click at [19, 323] on icon "Icon/History" at bounding box center [18, 329] width 31 height 31
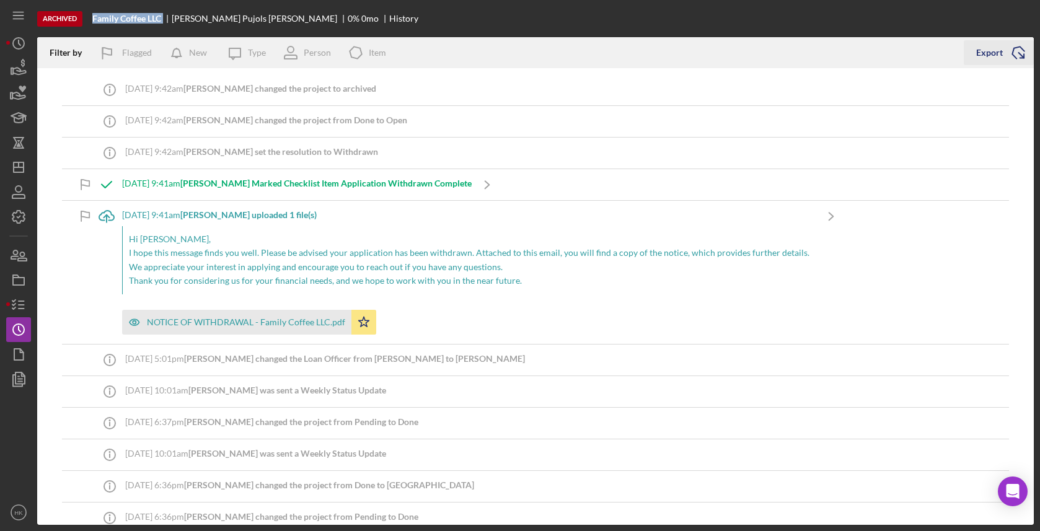
click at [1011, 47] on icon "Icon/Export" at bounding box center [1018, 52] width 31 height 31
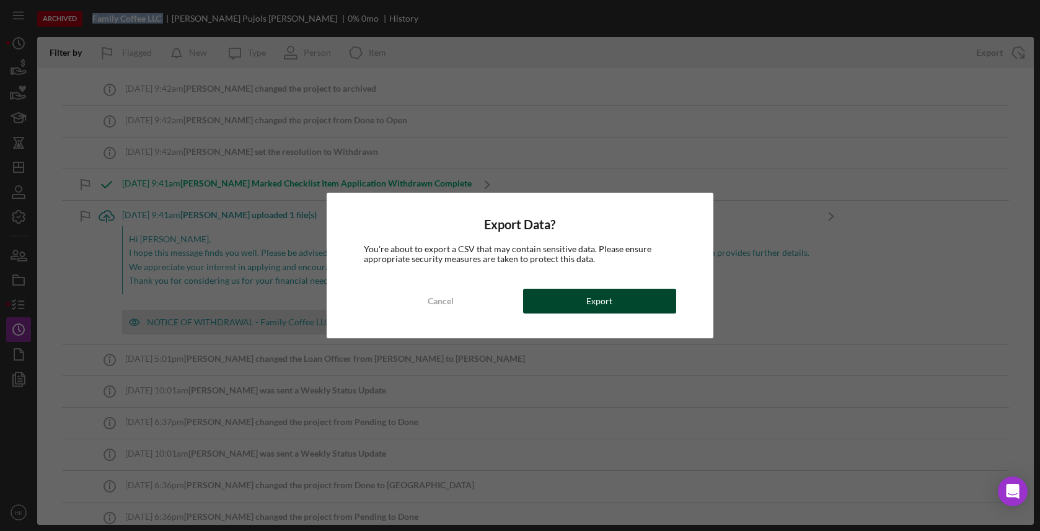
click at [672, 291] on button "Export" at bounding box center [599, 301] width 153 height 25
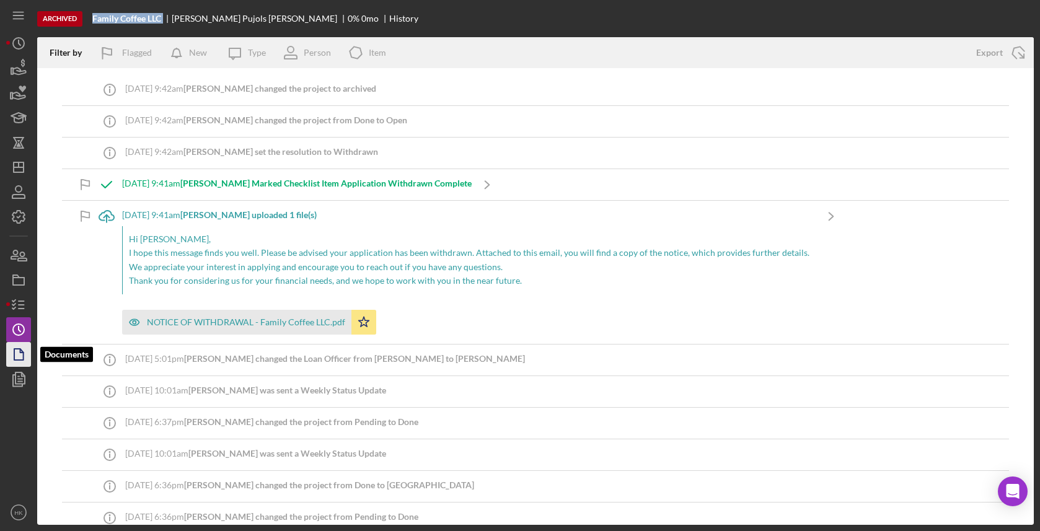
click at [10, 359] on icon "button" at bounding box center [18, 354] width 31 height 31
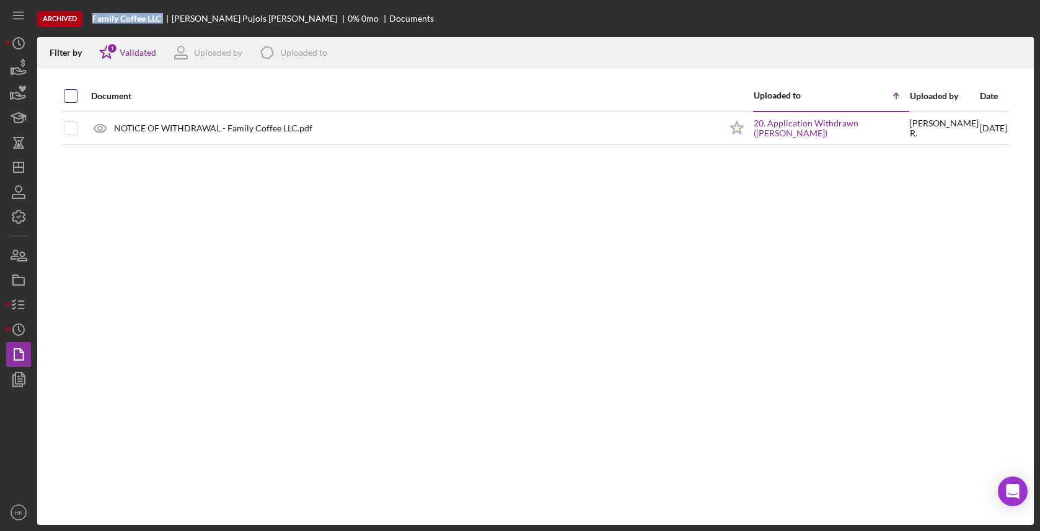
click at [73, 95] on input "checkbox" at bounding box center [70, 96] width 12 height 12
checkbox input "true"
click at [1017, 51] on icon "Icon/Download" at bounding box center [1019, 53] width 28 height 28
click at [18, 167] on line "button" at bounding box center [19, 167] width 10 height 0
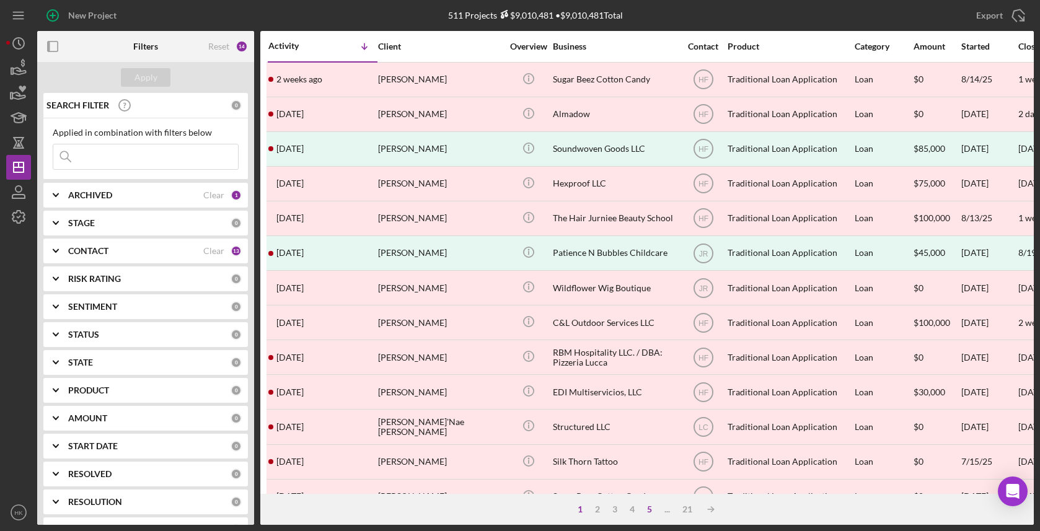
click at [650, 507] on div "5" at bounding box center [649, 509] width 17 height 10
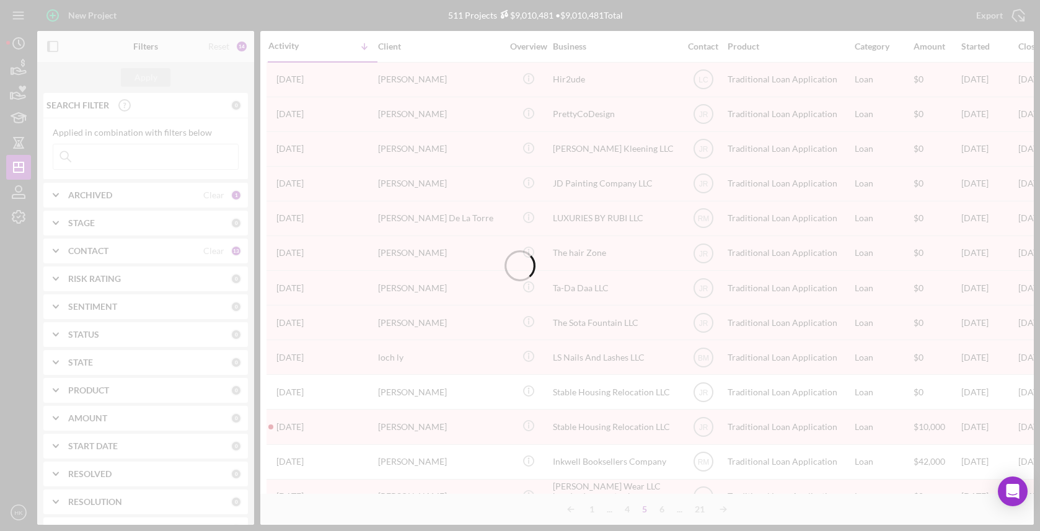
click at [656, 507] on div at bounding box center [520, 265] width 1040 height 531
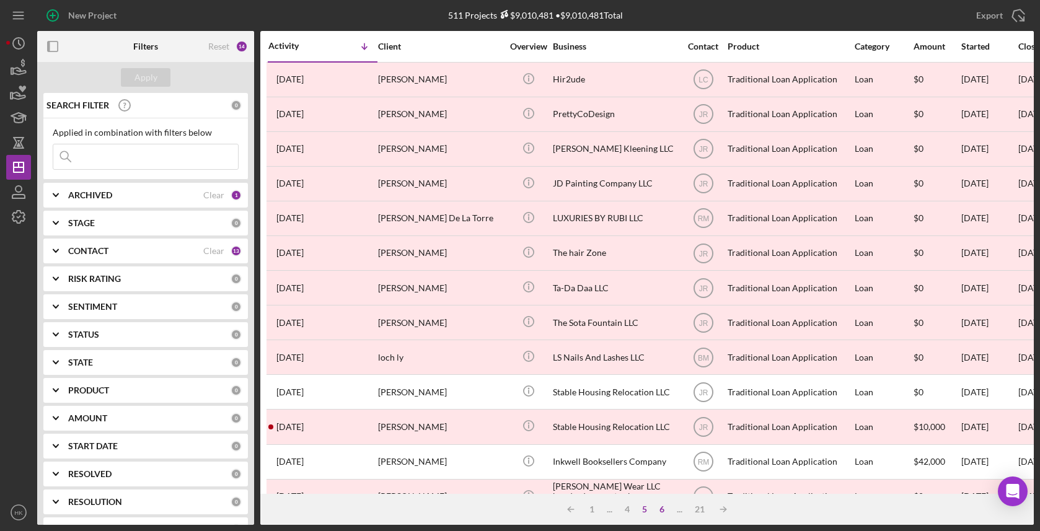
click at [661, 508] on div "6" at bounding box center [661, 509] width 17 height 10
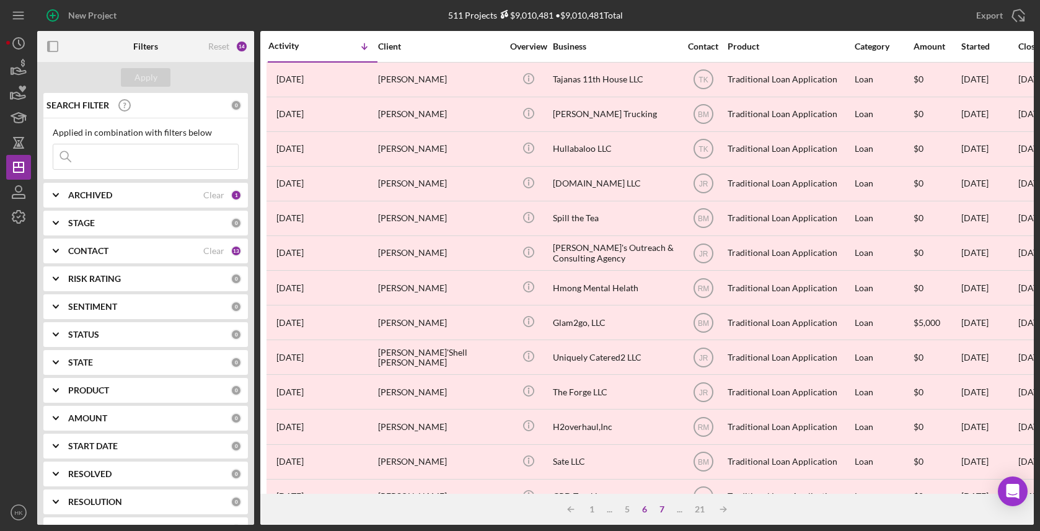
click at [660, 508] on div "7" at bounding box center [661, 509] width 17 height 10
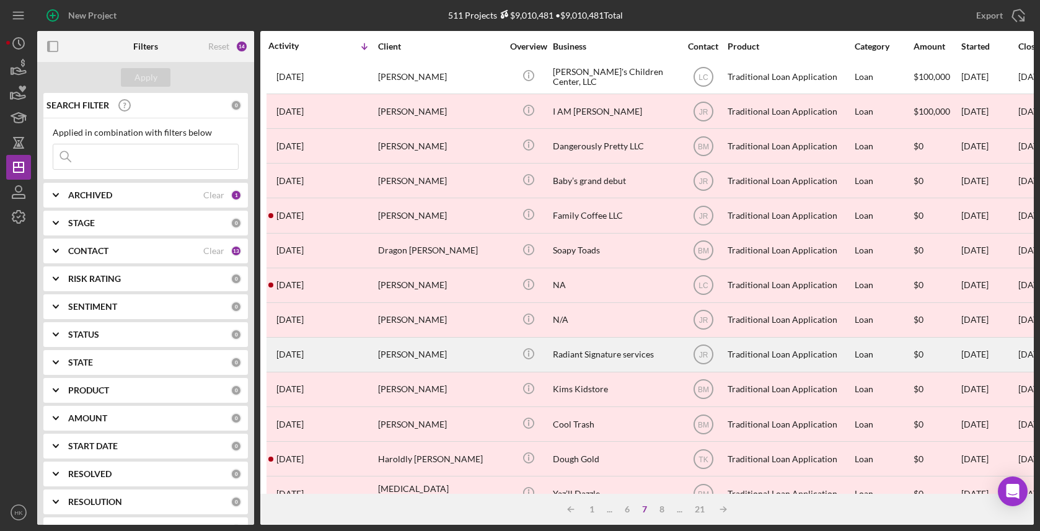
scroll to position [214, 0]
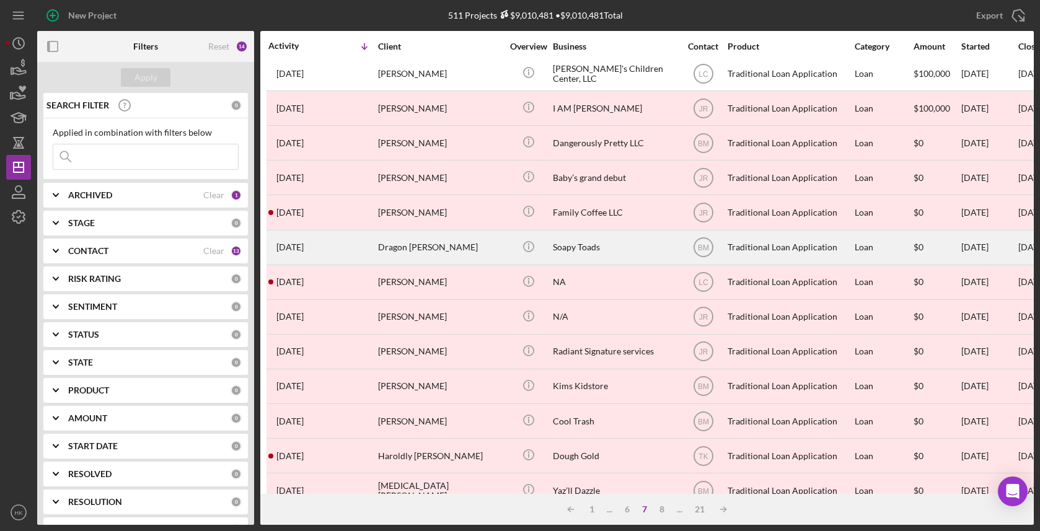
click at [600, 255] on div "Soapy Toads" at bounding box center [615, 247] width 124 height 33
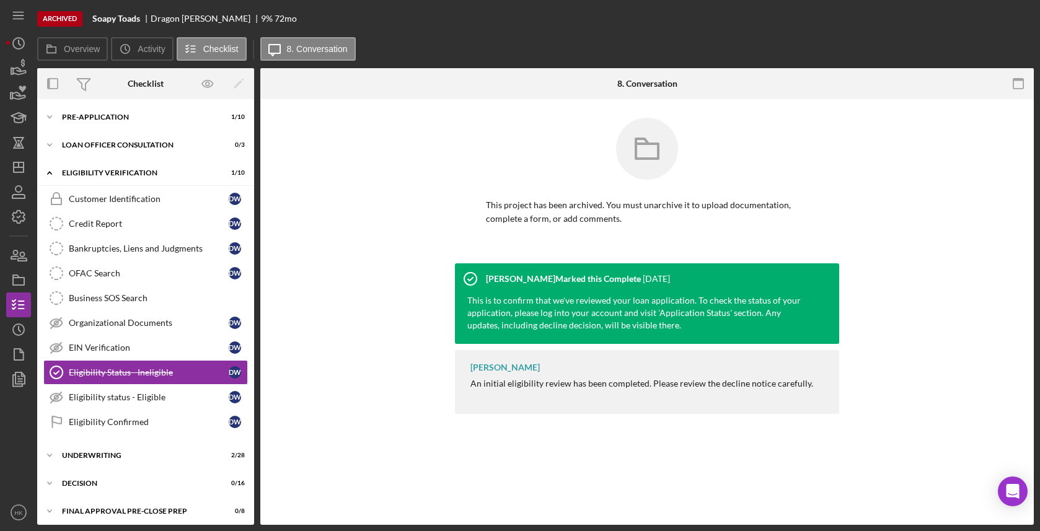
scroll to position [60, 0]
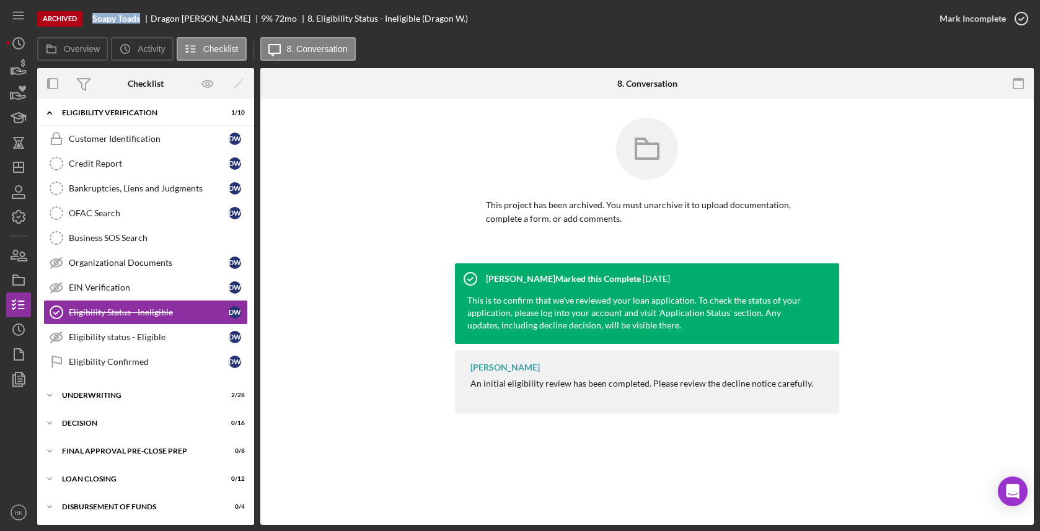
drag, startPoint x: 142, startPoint y: 20, endPoint x: 106, endPoint y: 12, distance: 36.8
click at [106, 12] on div "Archived Soapy Toads Dragon [PERSON_NAME] 9 % 72 mo 8. Eligibility Status - Ine…" at bounding box center [482, 18] width 890 height 37
click at [19, 331] on polyline "button" at bounding box center [20, 329] width 2 height 5
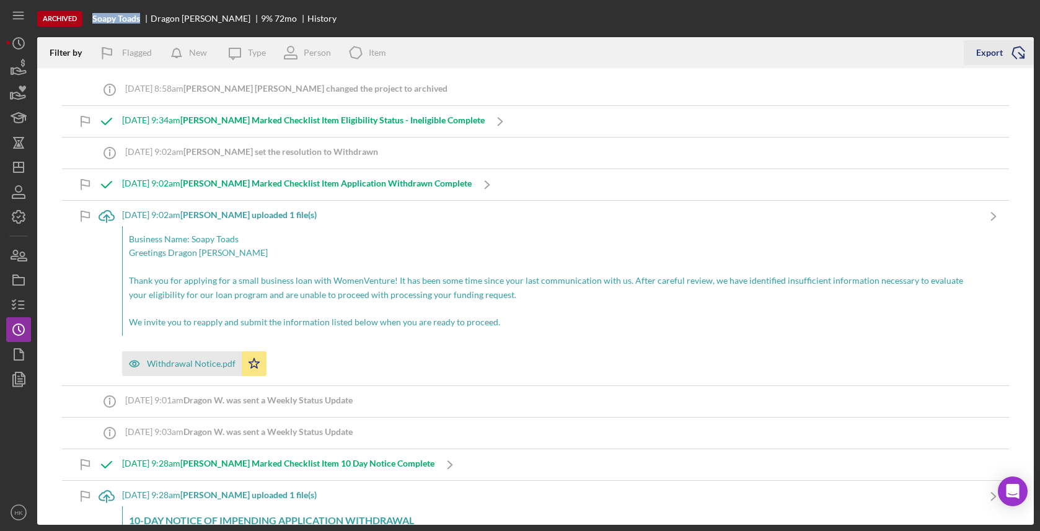
click at [1008, 53] on icon "Icon/Export" at bounding box center [1018, 52] width 31 height 31
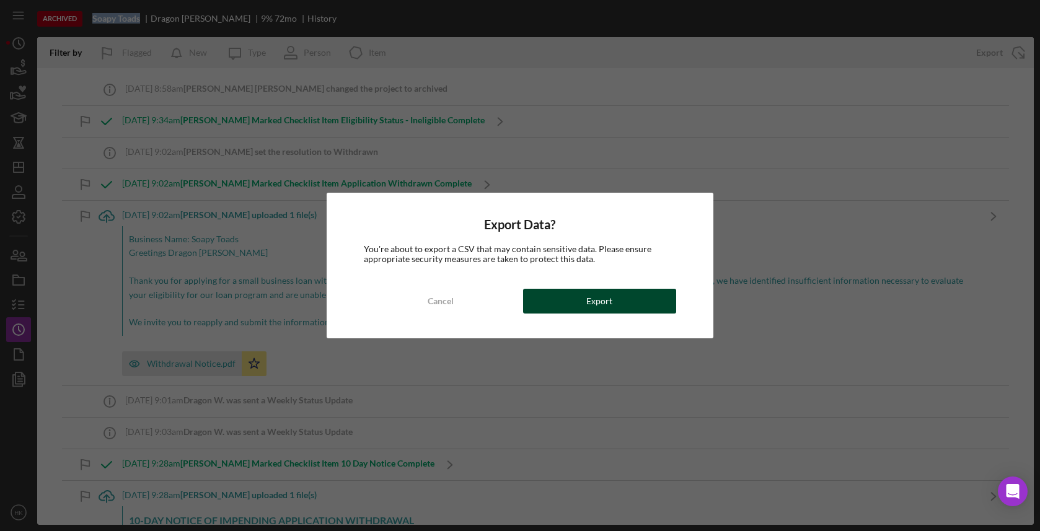
click at [674, 301] on div "Cancel Export" at bounding box center [520, 301] width 312 height 25
click at [590, 294] on div "Export" at bounding box center [599, 301] width 26 height 25
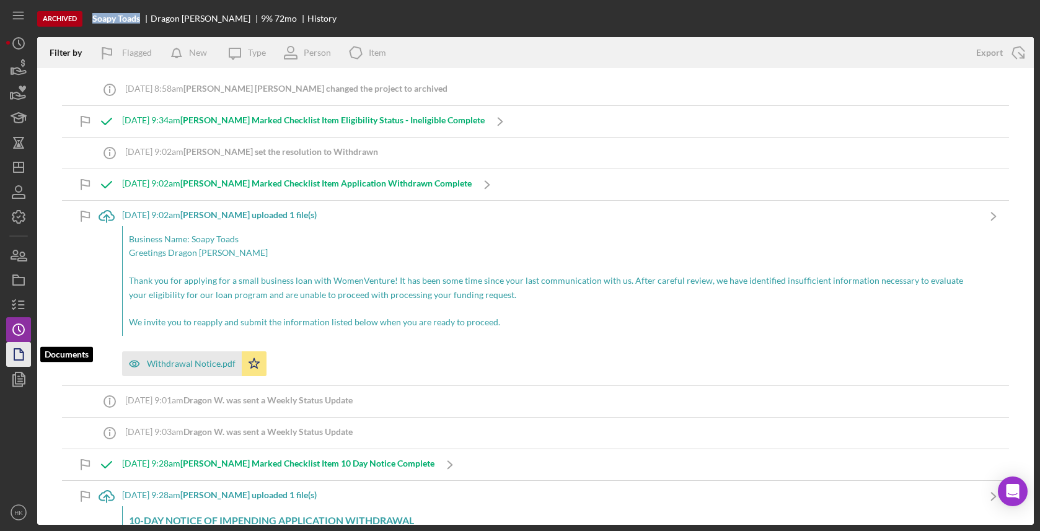
click at [11, 361] on icon "button" at bounding box center [18, 354] width 31 height 31
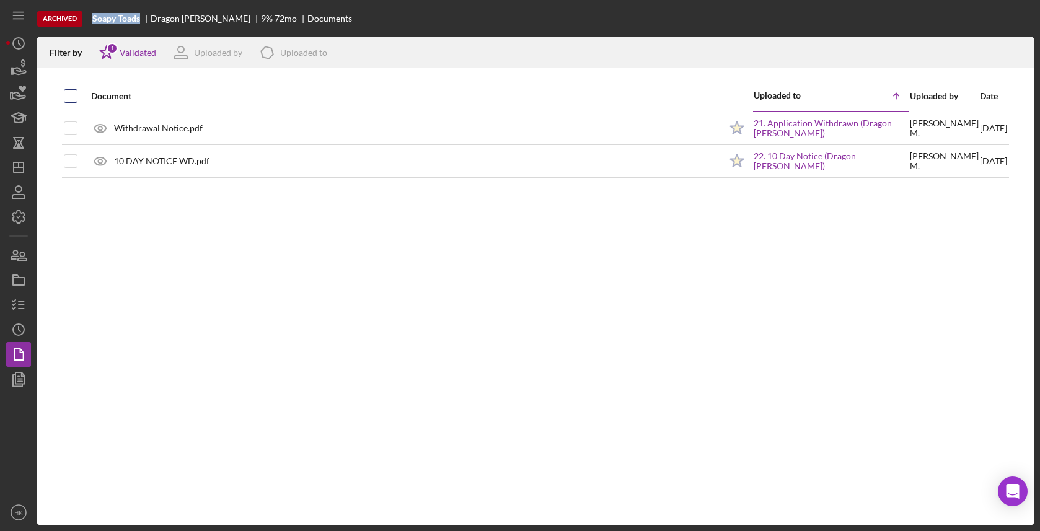
click at [74, 98] on input "checkbox" at bounding box center [70, 96] width 12 height 12
checkbox input "true"
click at [1024, 53] on icon "Icon/Download" at bounding box center [1019, 53] width 28 height 28
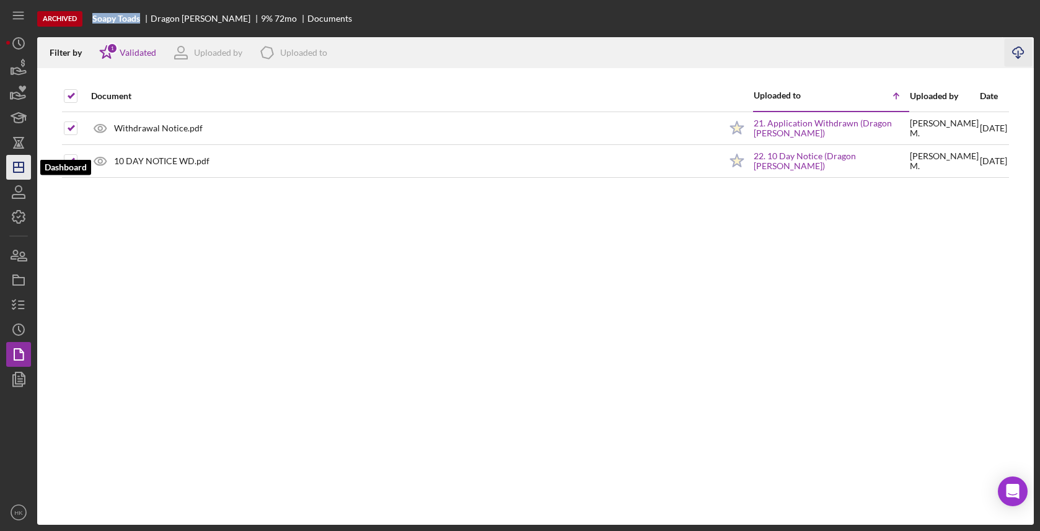
click at [18, 175] on icon "Icon/Dashboard" at bounding box center [18, 167] width 31 height 31
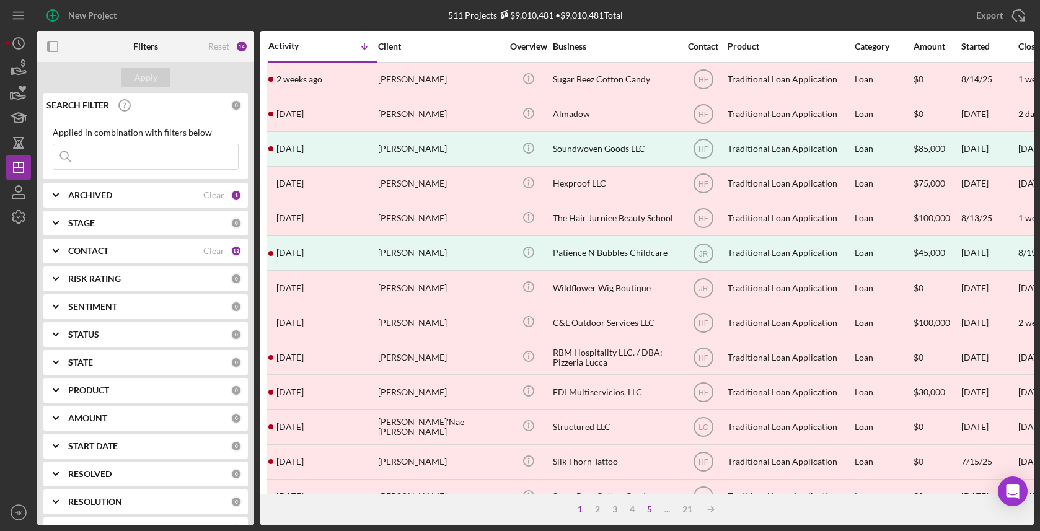
click at [646, 513] on div "5" at bounding box center [649, 509] width 17 height 10
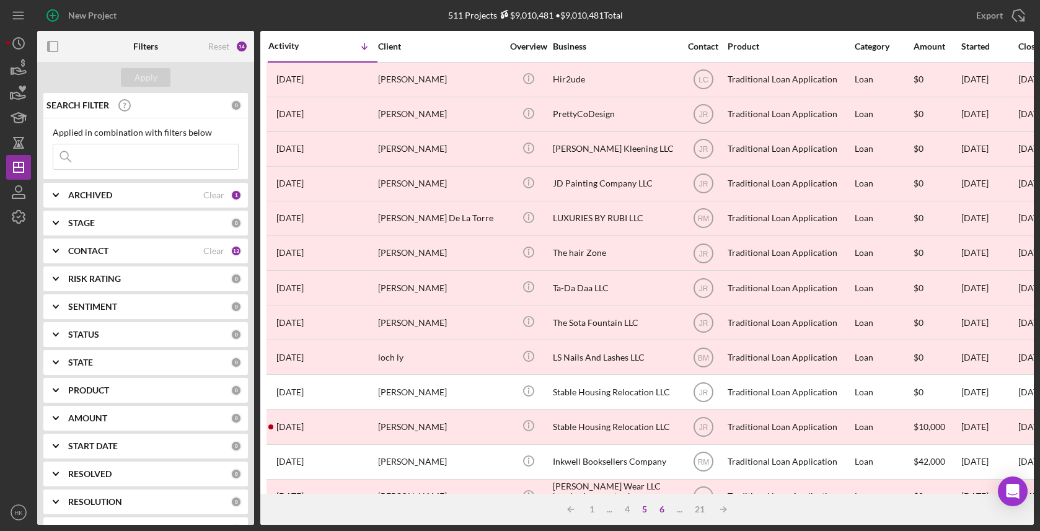
click at [658, 511] on div "6" at bounding box center [661, 509] width 17 height 10
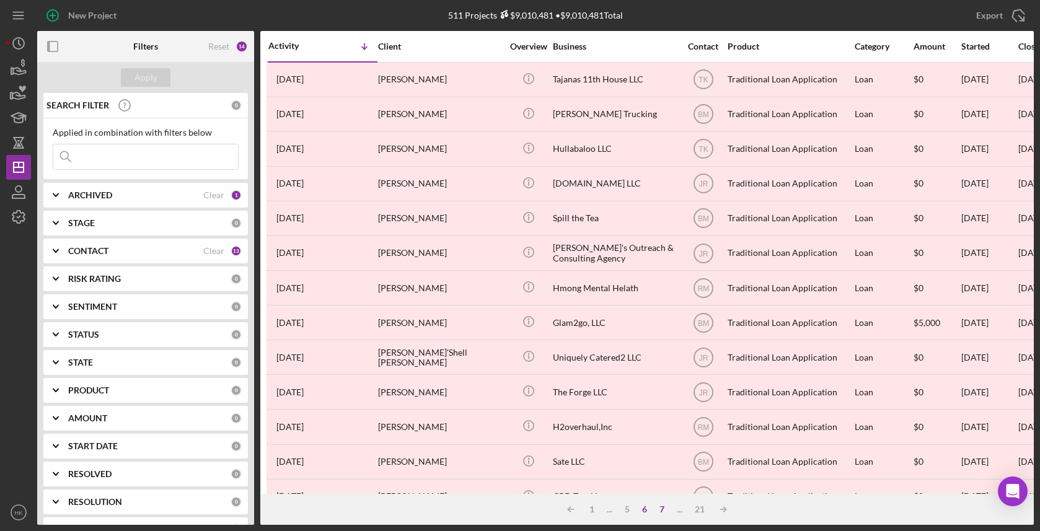
click at [658, 511] on div "7" at bounding box center [661, 509] width 17 height 10
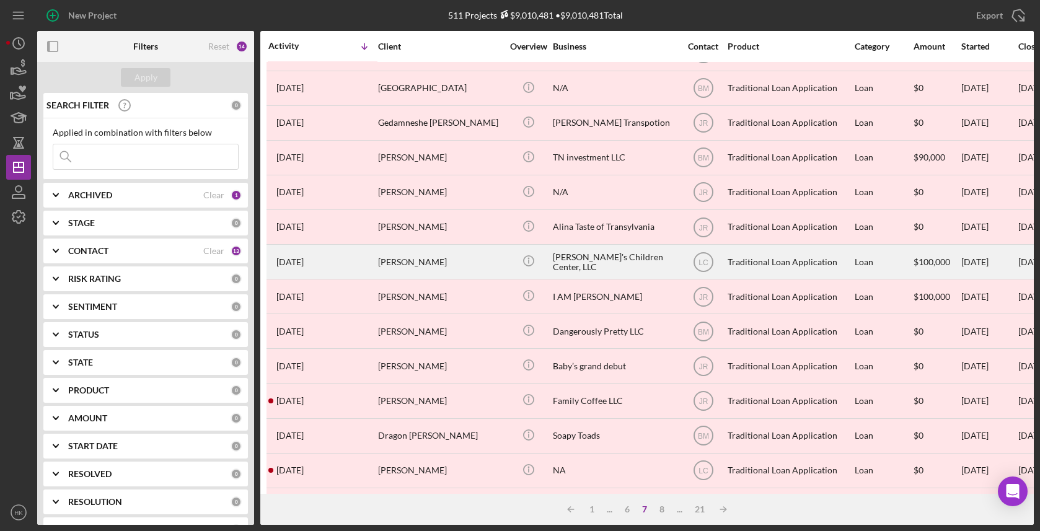
scroll to position [27, 0]
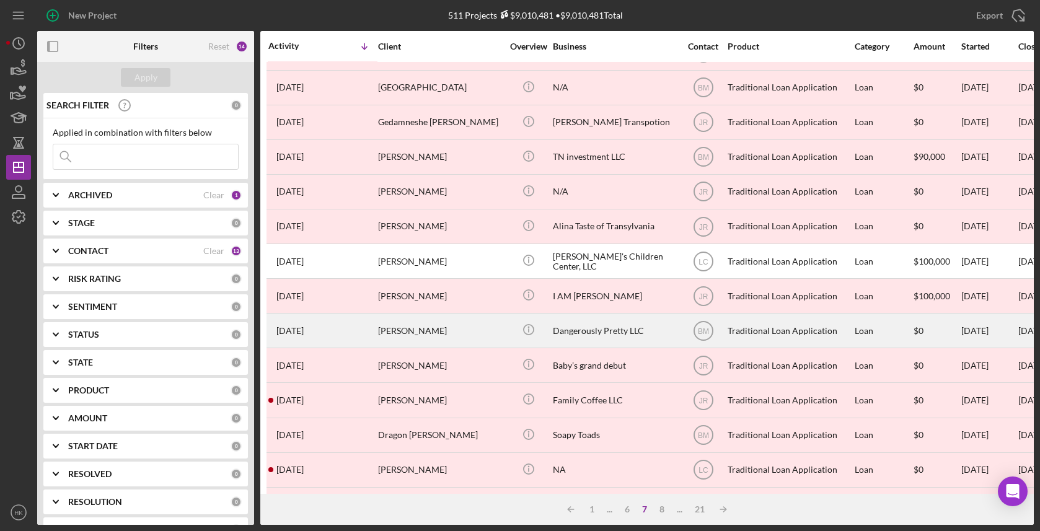
click at [605, 325] on div "Dangerously Pretty LLC" at bounding box center [615, 330] width 124 height 33
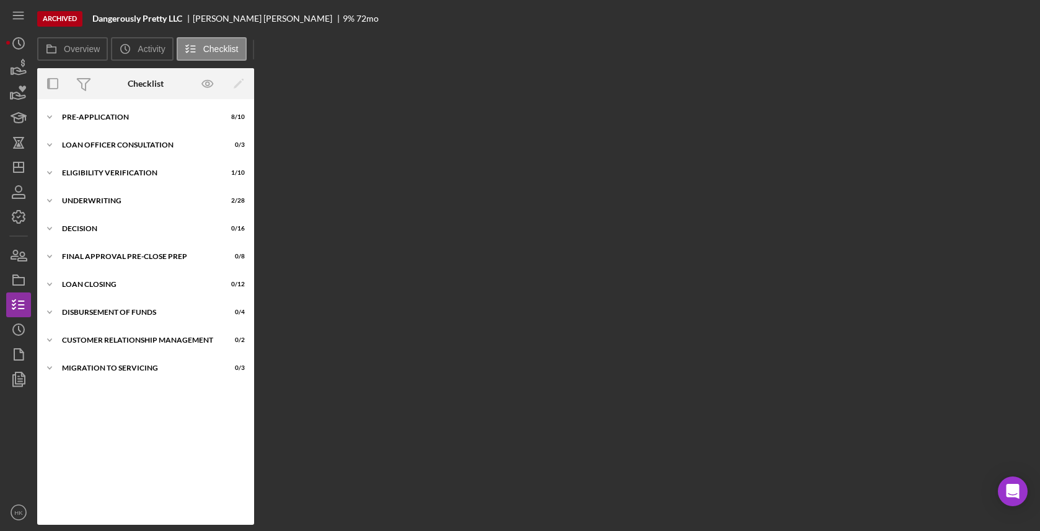
scroll to position [60, 0]
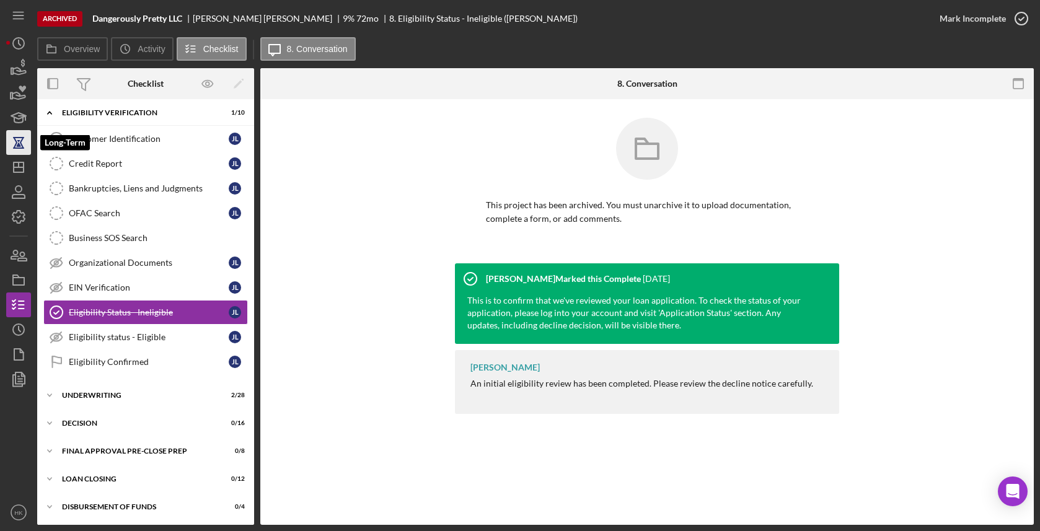
click at [13, 152] on icon "button" at bounding box center [18, 142] width 31 height 31
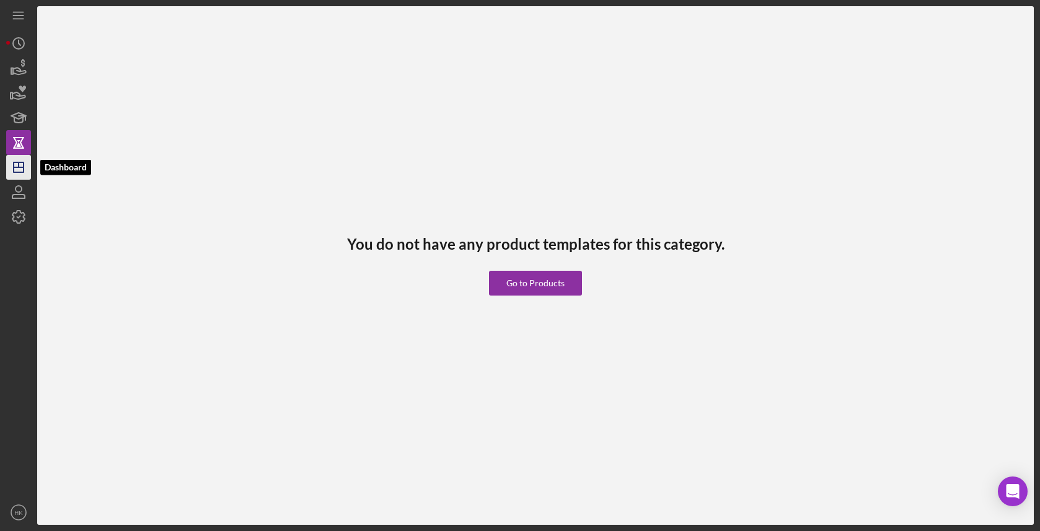
click at [16, 172] on icon "Icon/Dashboard" at bounding box center [18, 167] width 31 height 31
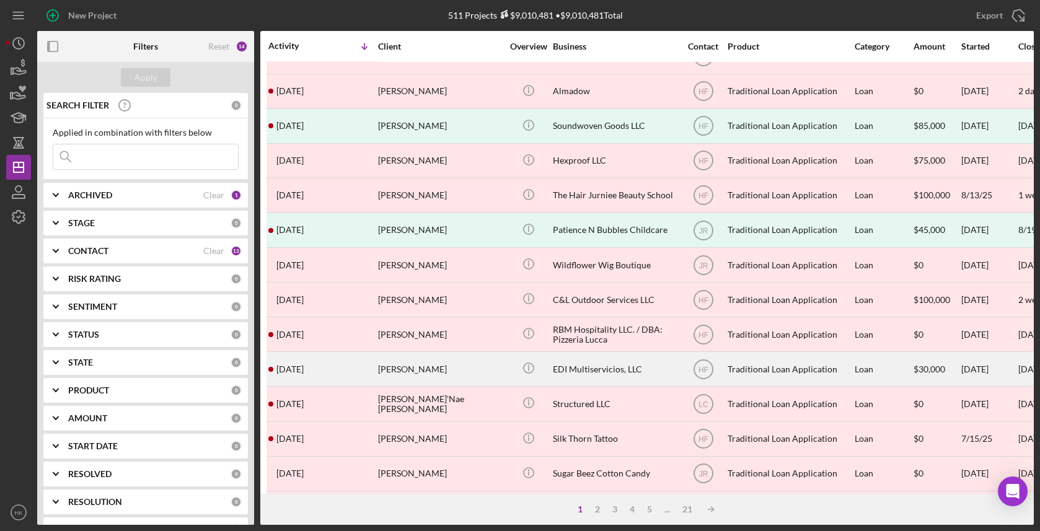
scroll to position [25, 0]
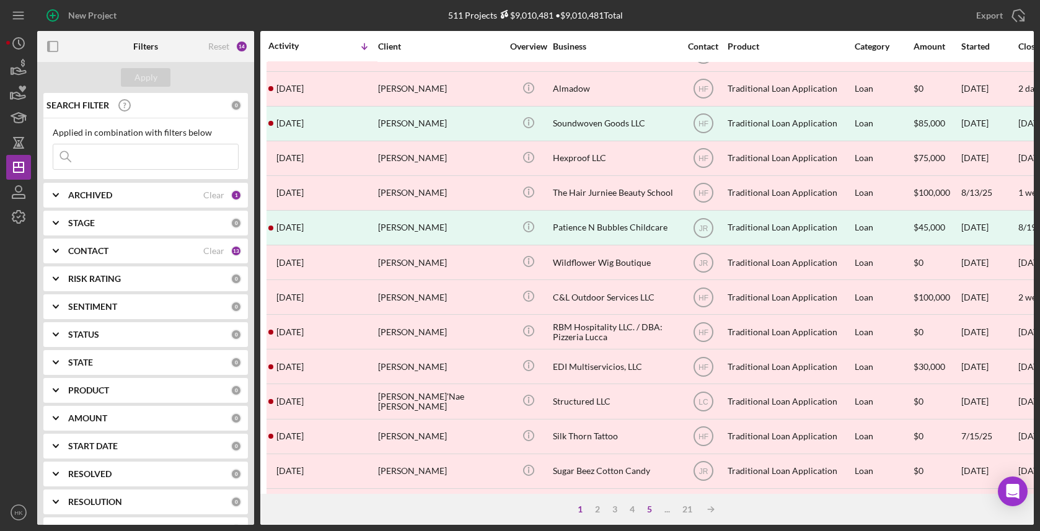
click at [651, 507] on div "5" at bounding box center [649, 509] width 17 height 10
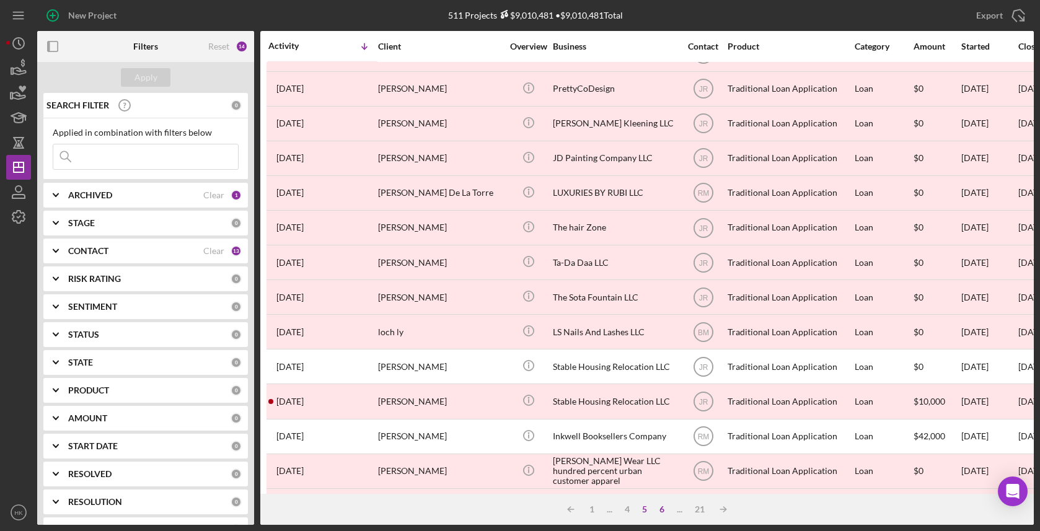
click at [666, 508] on div "6" at bounding box center [661, 509] width 17 height 10
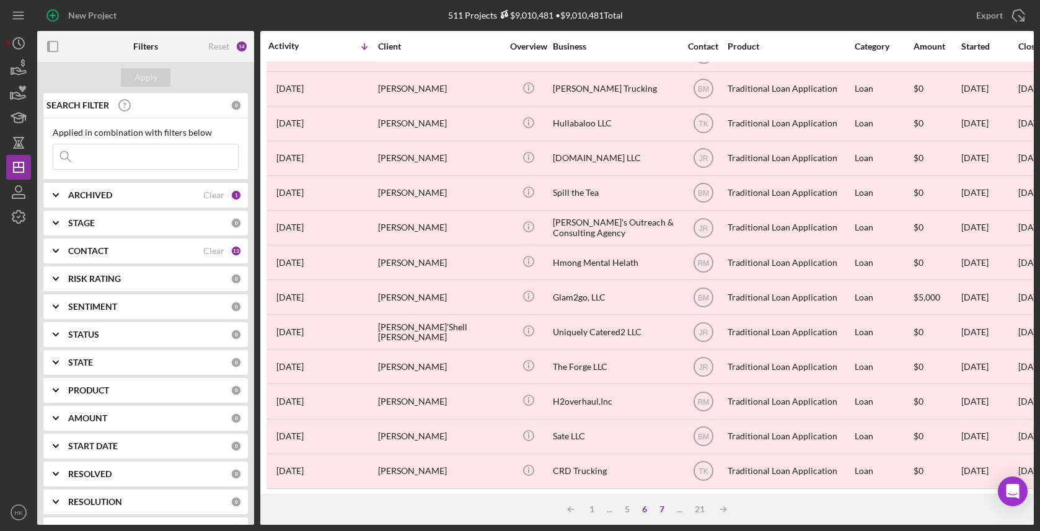
click at [664, 508] on div "7" at bounding box center [661, 509] width 17 height 10
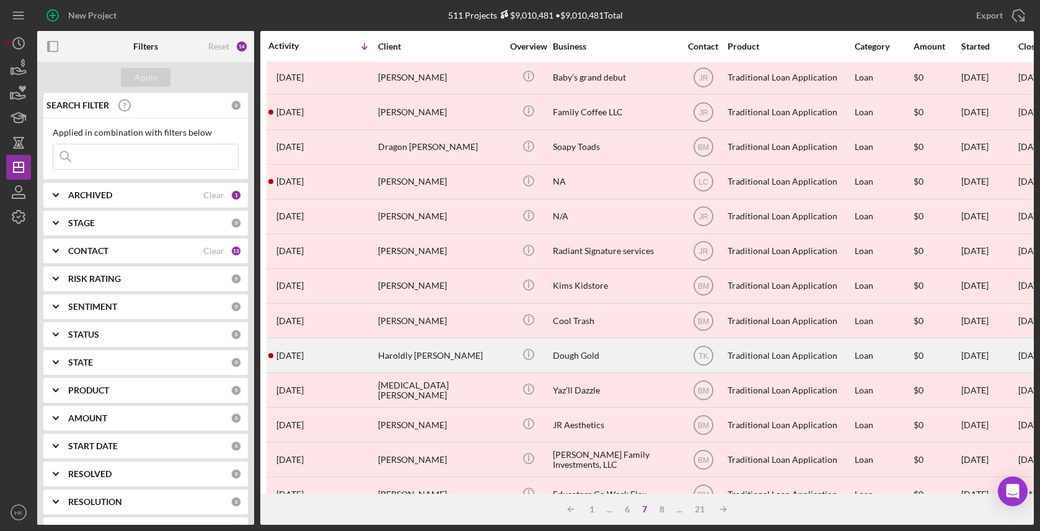
scroll to position [352, 0]
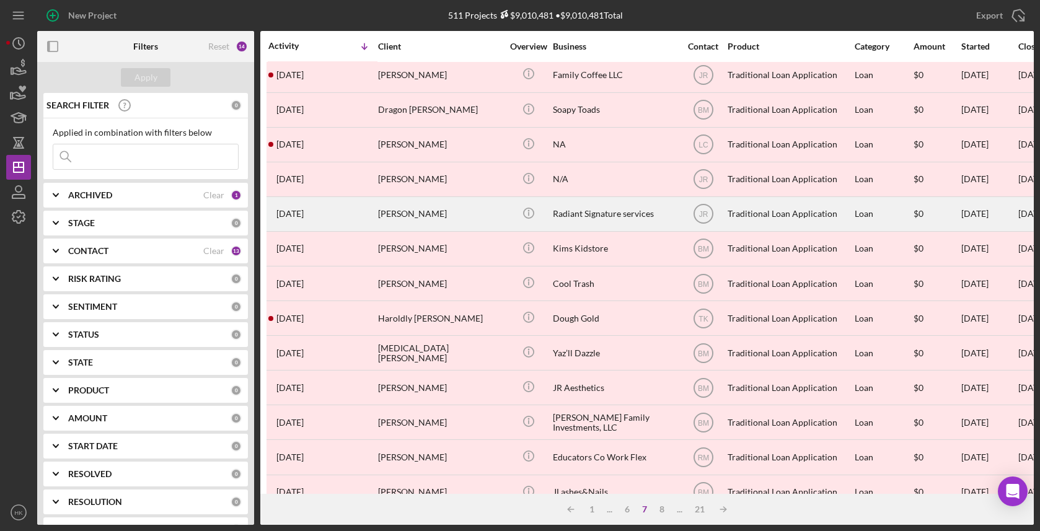
click at [630, 206] on div "Radiant Signature services" at bounding box center [615, 214] width 124 height 33
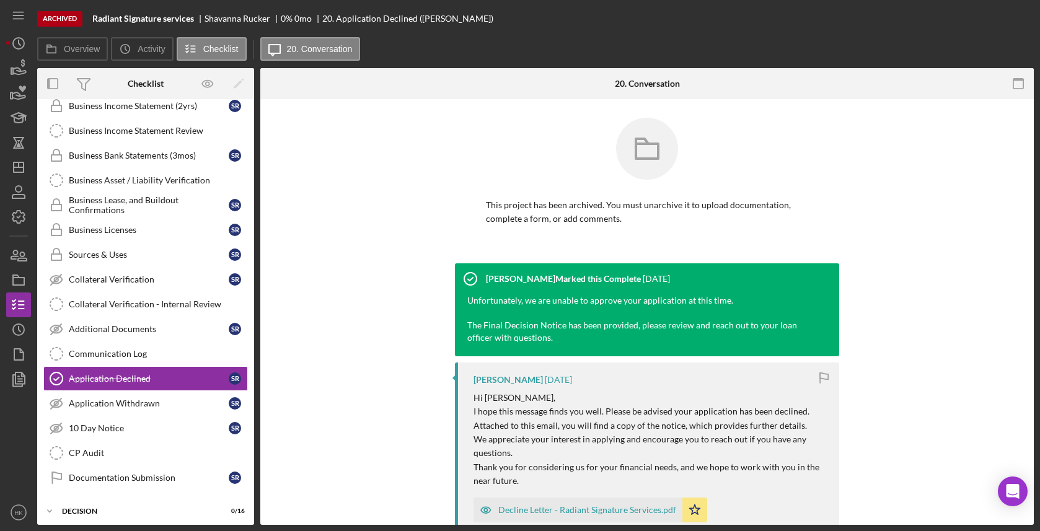
scroll to position [485, 0]
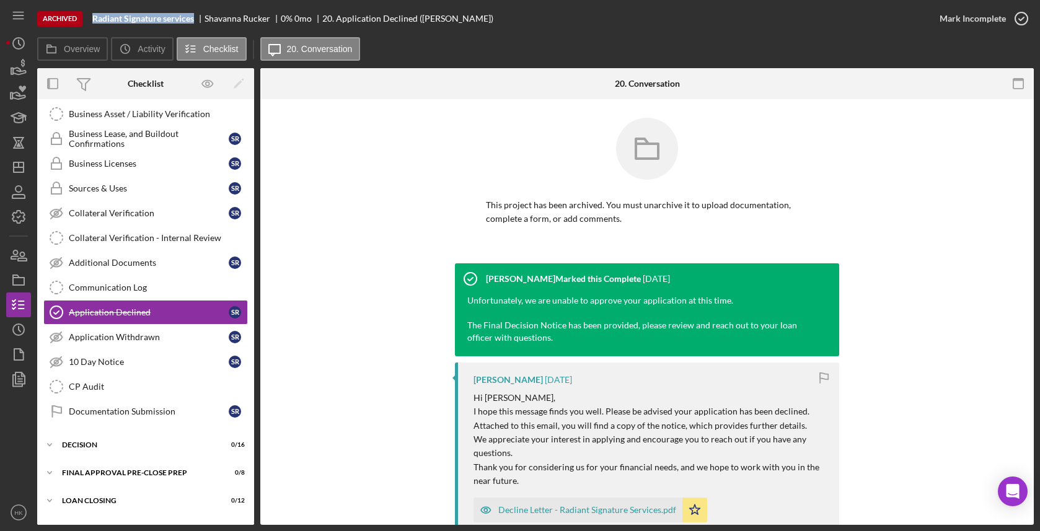
drag, startPoint x: 195, startPoint y: 20, endPoint x: 95, endPoint y: 17, distance: 99.8
click at [95, 17] on b "Radiant Signature services" at bounding box center [143, 19] width 102 height 10
click at [12, 336] on icon "Icon/History" at bounding box center [18, 329] width 31 height 31
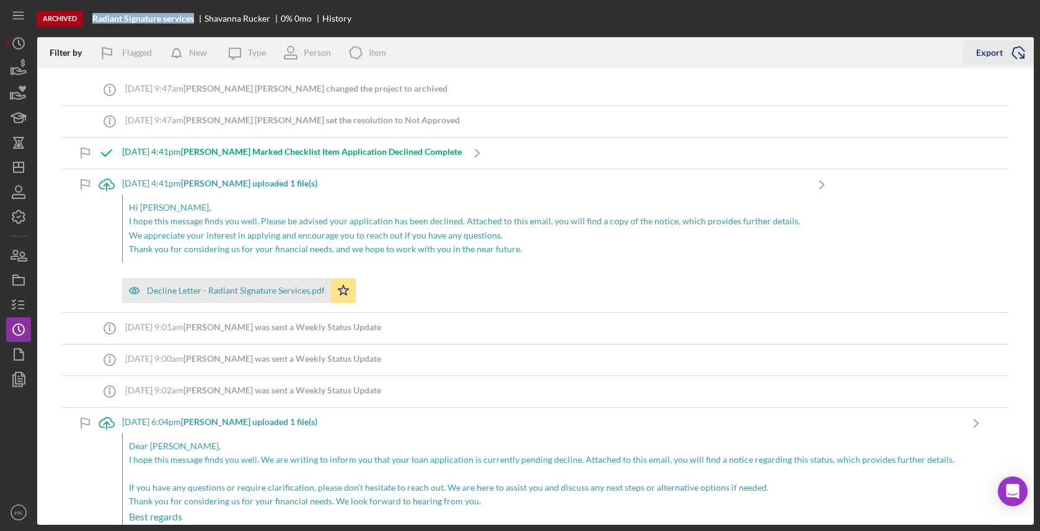
click at [1017, 45] on icon "Icon/Export" at bounding box center [1018, 52] width 31 height 31
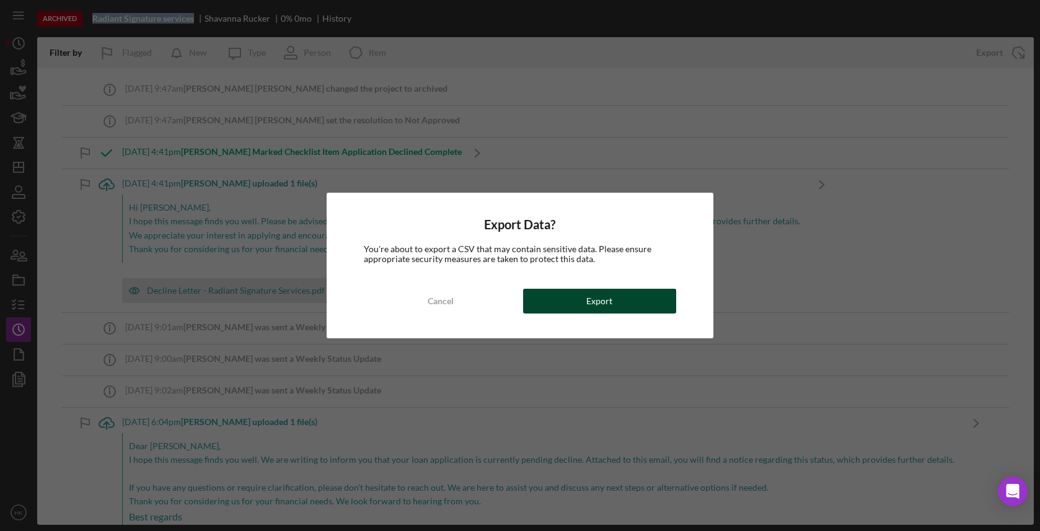
click at [583, 306] on button "Export" at bounding box center [599, 301] width 153 height 25
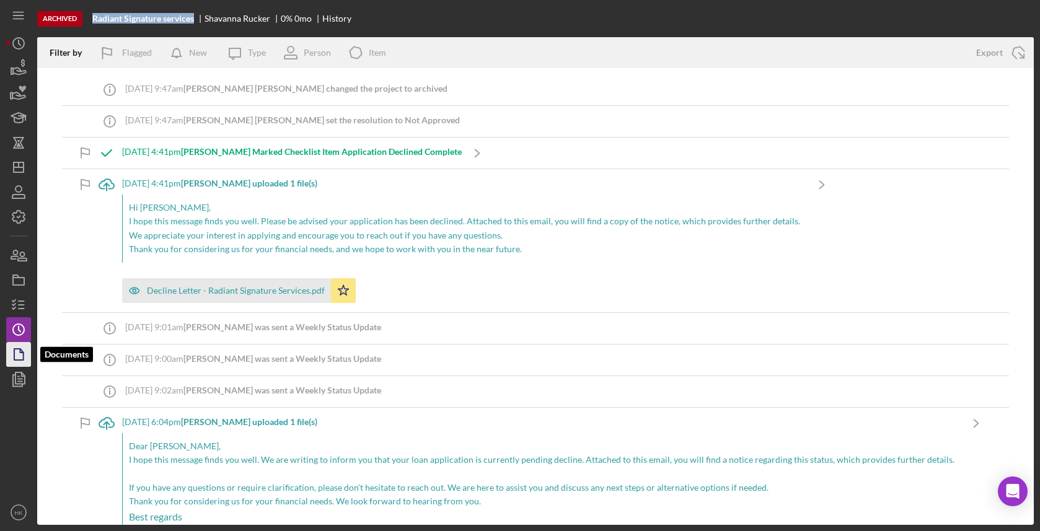
click at [29, 352] on icon "button" at bounding box center [18, 354] width 31 height 31
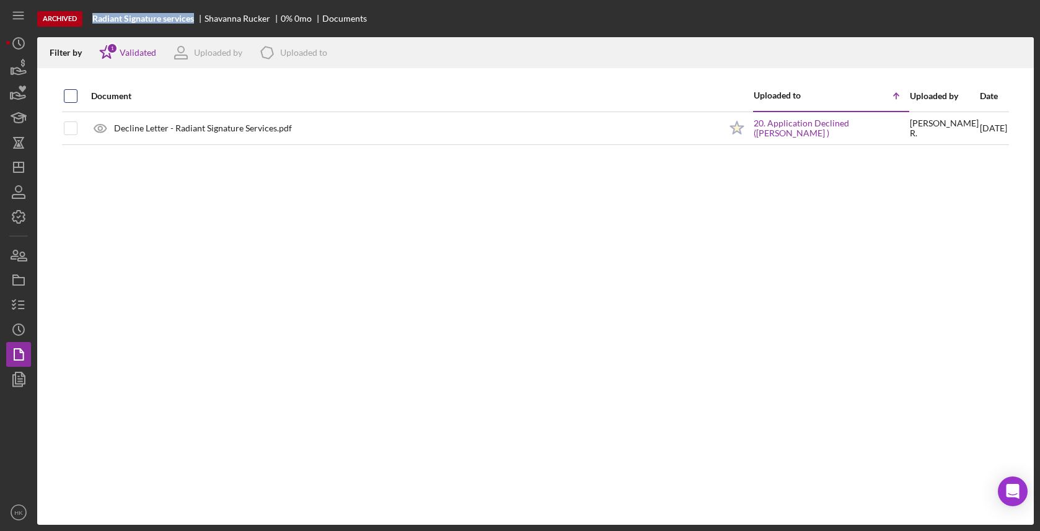
click at [73, 100] on input "checkbox" at bounding box center [70, 96] width 12 height 12
checkbox input "true"
click at [1011, 51] on icon "Icon/Download" at bounding box center [1019, 53] width 28 height 28
click at [16, 164] on icon "Icon/Dashboard" at bounding box center [18, 167] width 31 height 31
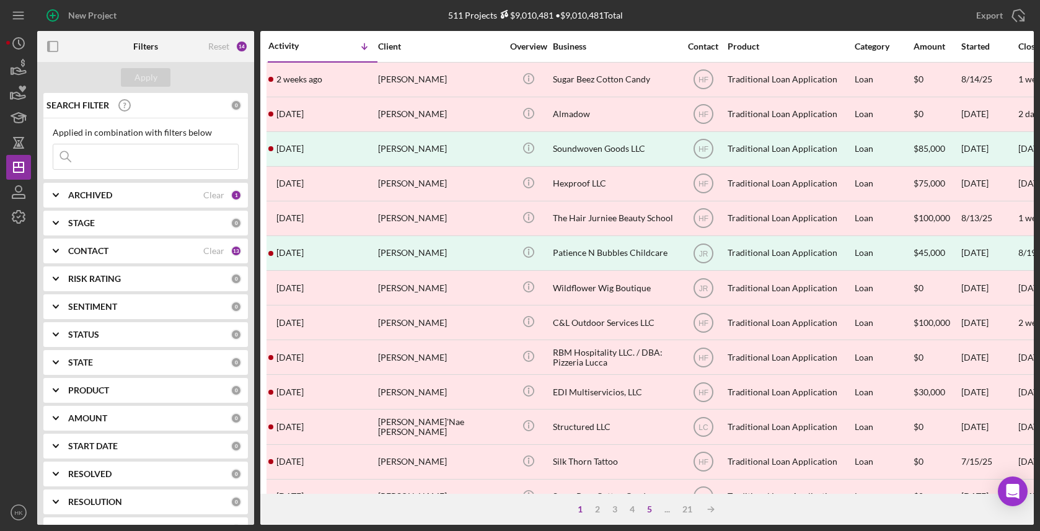
click at [646, 511] on div "5" at bounding box center [649, 509] width 17 height 10
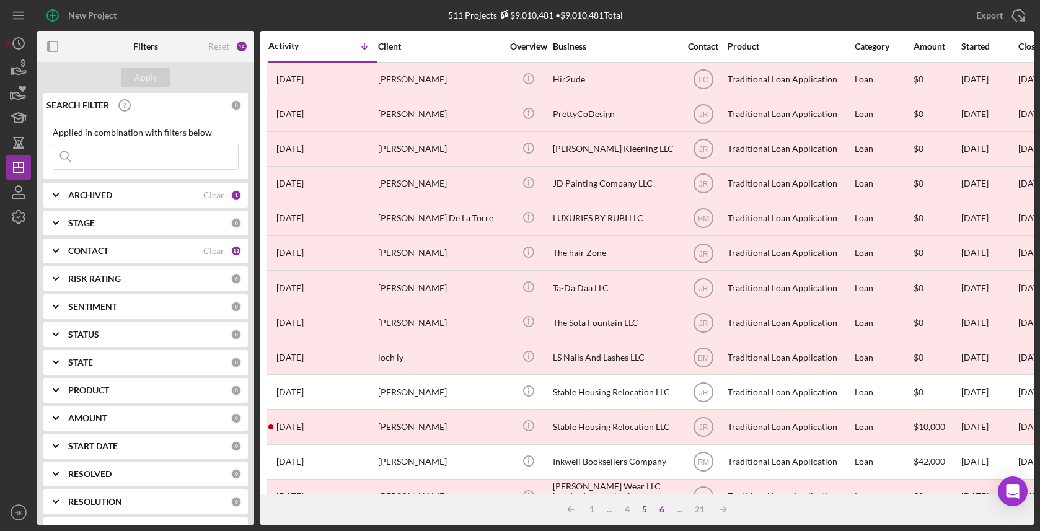
click at [662, 504] on div "6" at bounding box center [661, 509] width 17 height 10
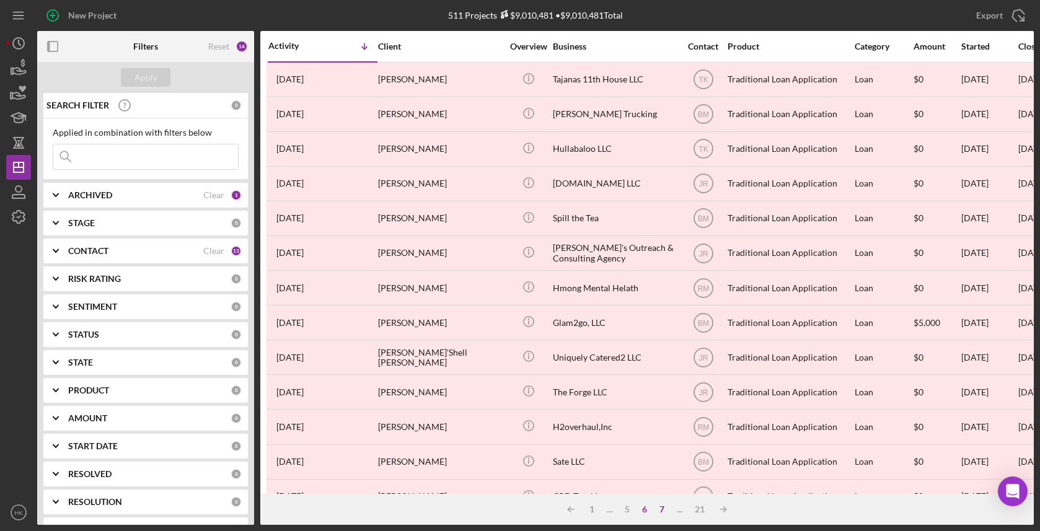
click at [666, 511] on div "7" at bounding box center [661, 509] width 17 height 10
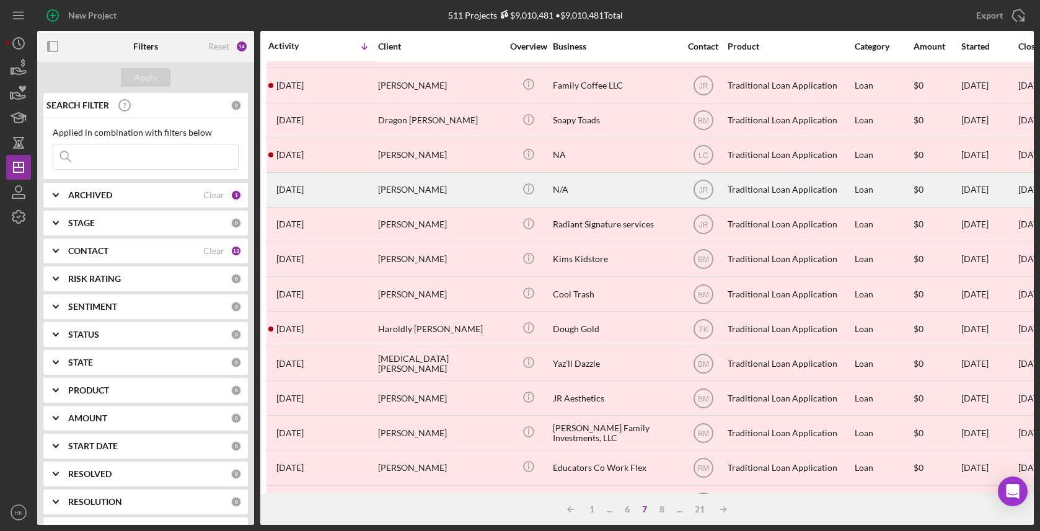
scroll to position [379, 0]
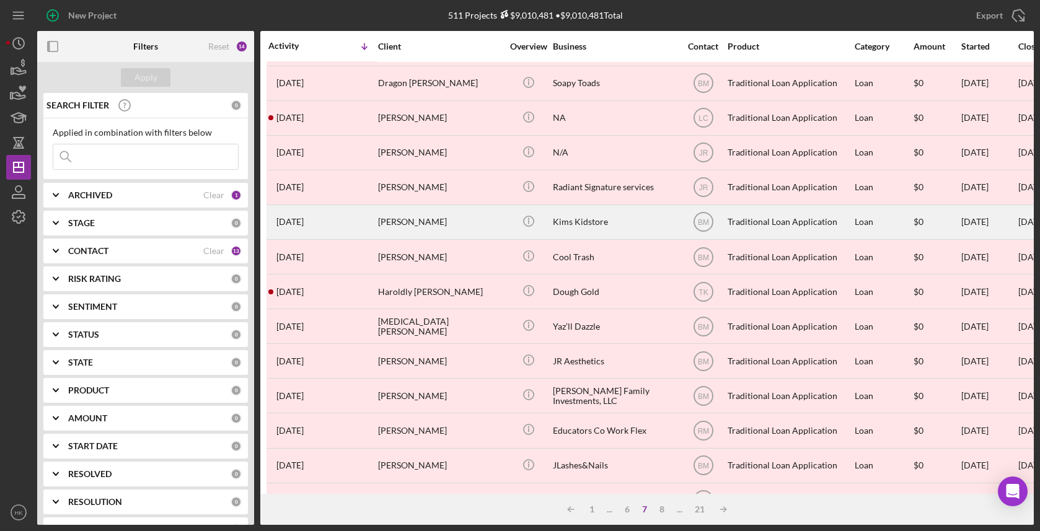
click at [604, 220] on div "Kims Kidstore" at bounding box center [615, 222] width 124 height 33
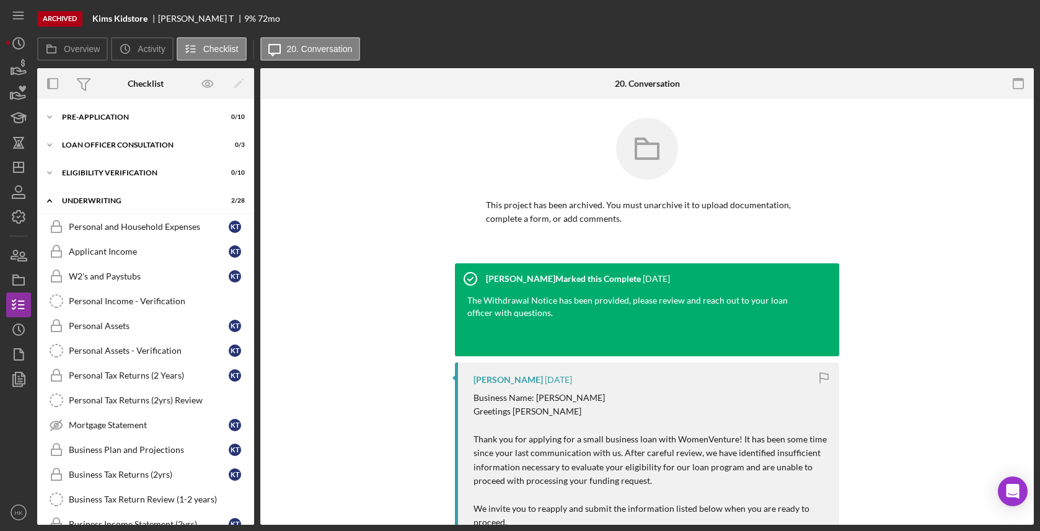
scroll to position [509, 0]
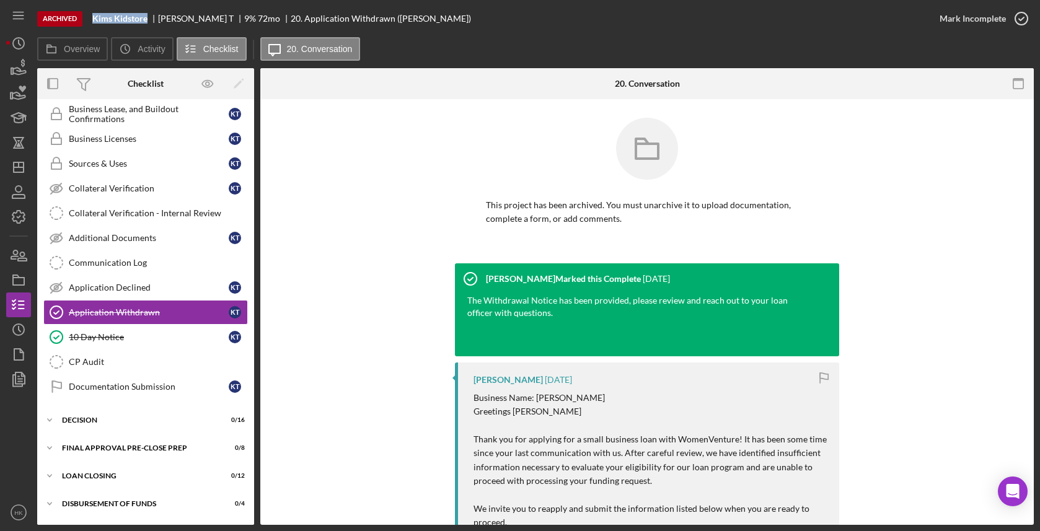
drag, startPoint x: 151, startPoint y: 20, endPoint x: 78, endPoint y: 22, distance: 73.1
click at [78, 22] on div "Archived Kims Kidstore [PERSON_NAME] 9 % 72 mo 20. Application Withdrawn ([PERS…" at bounding box center [482, 18] width 890 height 37
click at [13, 327] on circle "button" at bounding box center [18, 329] width 11 height 11
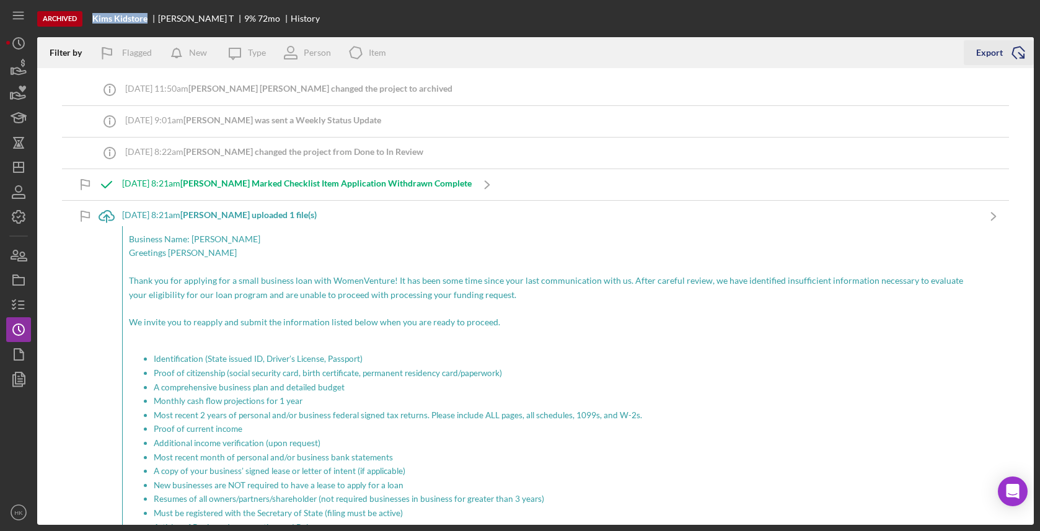
click at [1008, 41] on icon "Icon/Export" at bounding box center [1018, 52] width 31 height 31
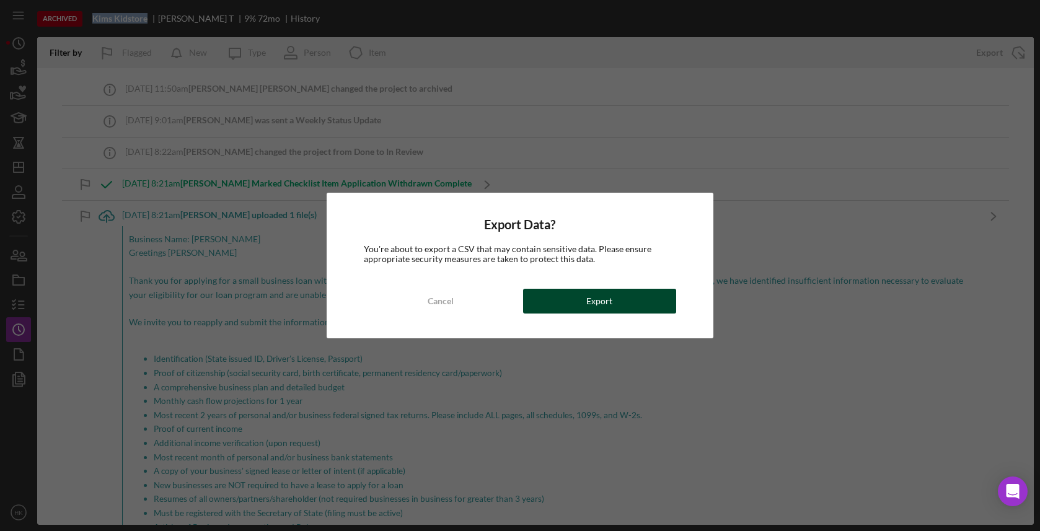
click at [632, 307] on button "Export" at bounding box center [599, 301] width 153 height 25
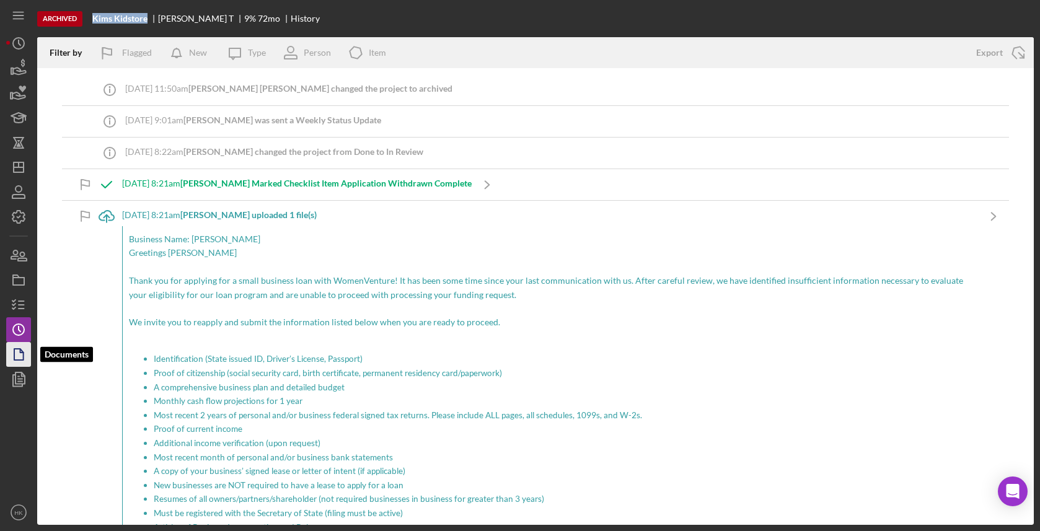
click at [11, 354] on icon "button" at bounding box center [18, 354] width 31 height 31
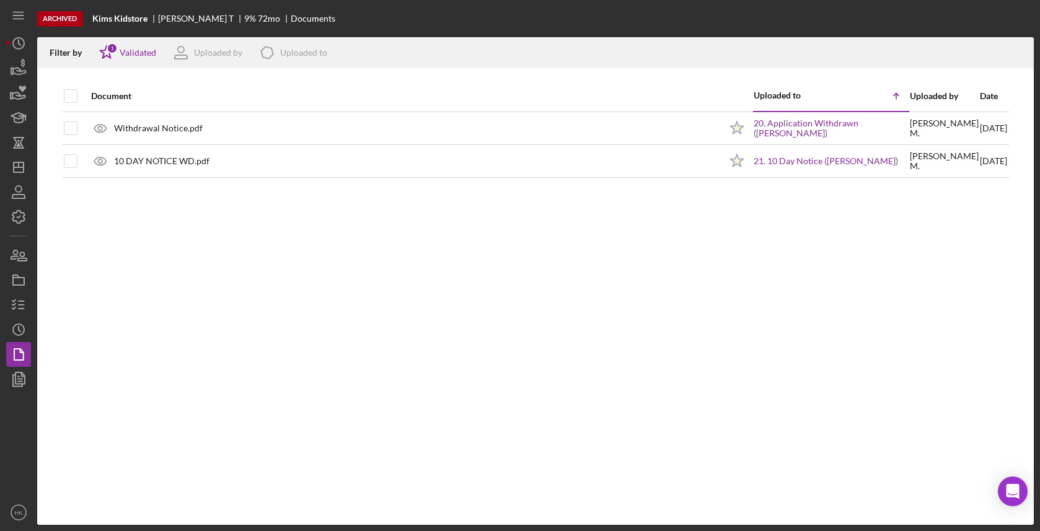
click at [58, 89] on div "Document Uploaded to Icon/Table Sort Arrow Uploaded by Date Withdrawal Notice.p…" at bounding box center [535, 303] width 996 height 444
click at [66, 92] on input "checkbox" at bounding box center [70, 96] width 12 height 12
checkbox input "true"
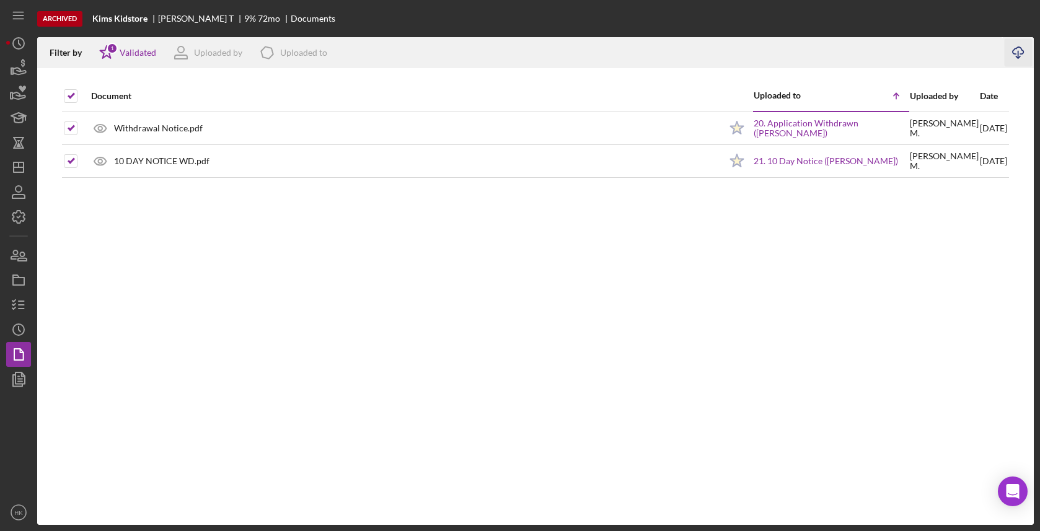
click at [1020, 52] on icon "Icon/Download" at bounding box center [1019, 53] width 28 height 28
click at [20, 147] on icon "button" at bounding box center [18, 143] width 4 height 7
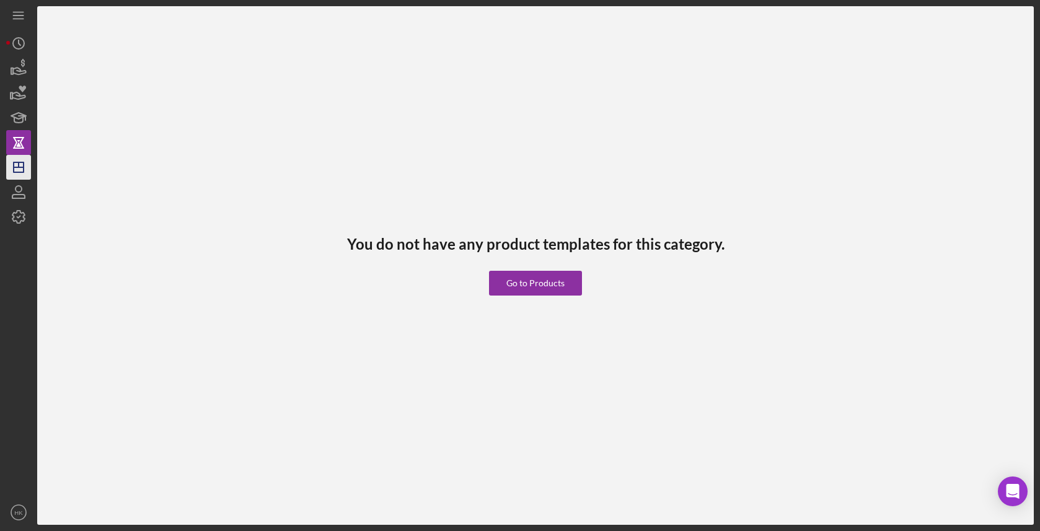
click at [30, 170] on icon "Icon/Dashboard" at bounding box center [18, 167] width 31 height 31
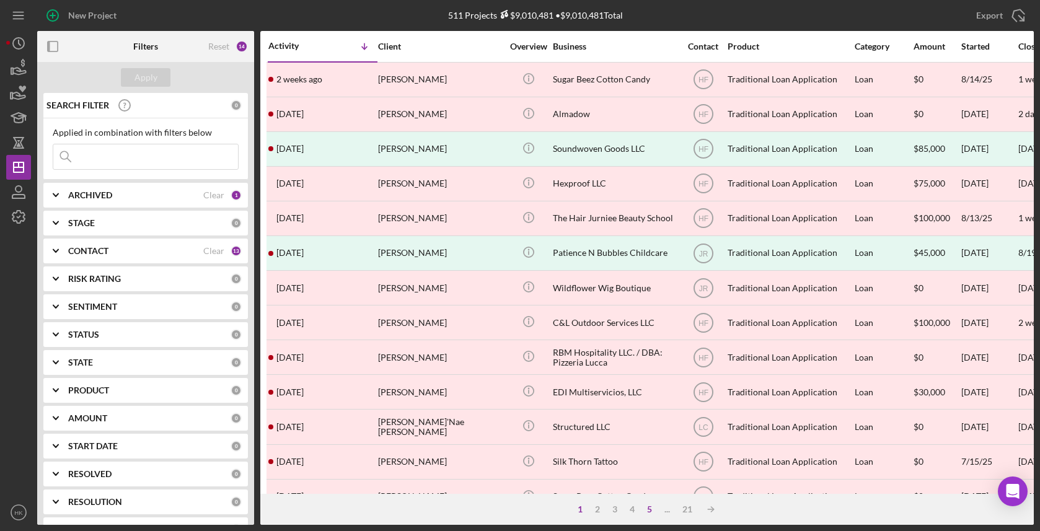
click at [648, 508] on div "5" at bounding box center [649, 509] width 17 height 10
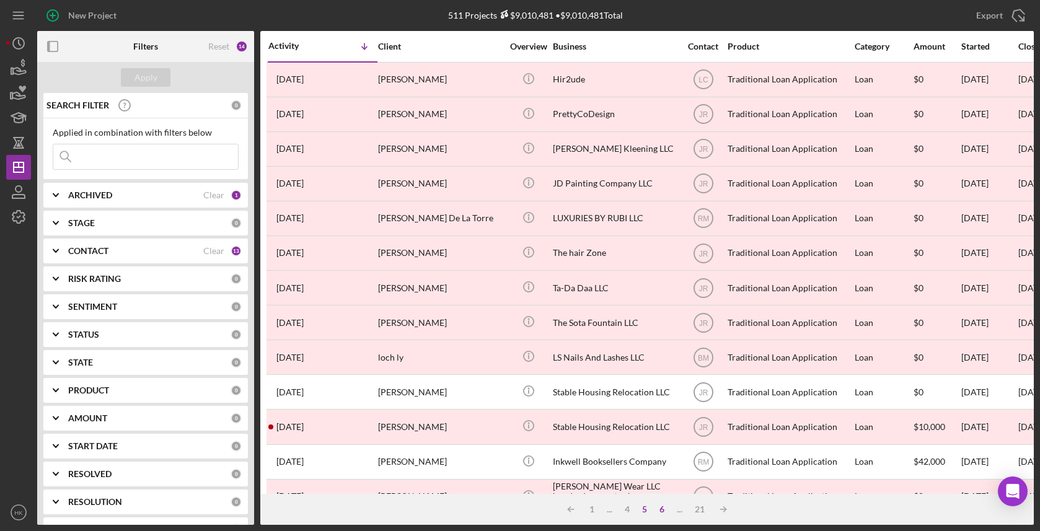
click at [661, 508] on div "6" at bounding box center [661, 509] width 17 height 10
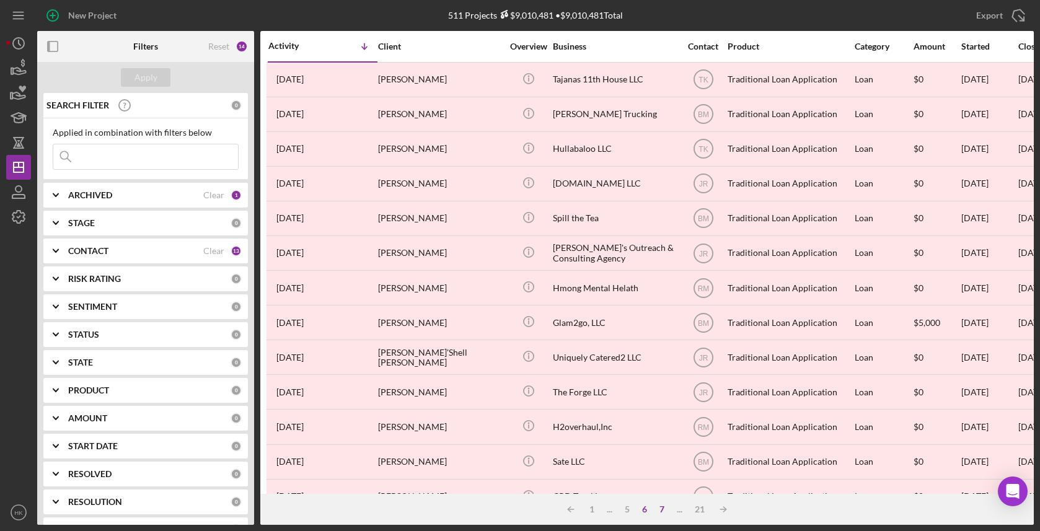
click at [661, 508] on div "7" at bounding box center [661, 509] width 17 height 10
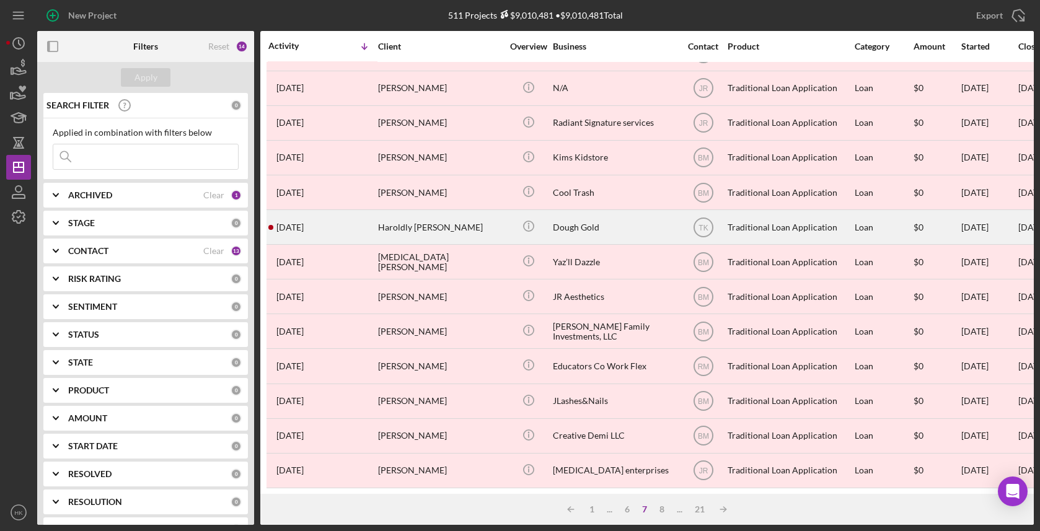
scroll to position [442, 0]
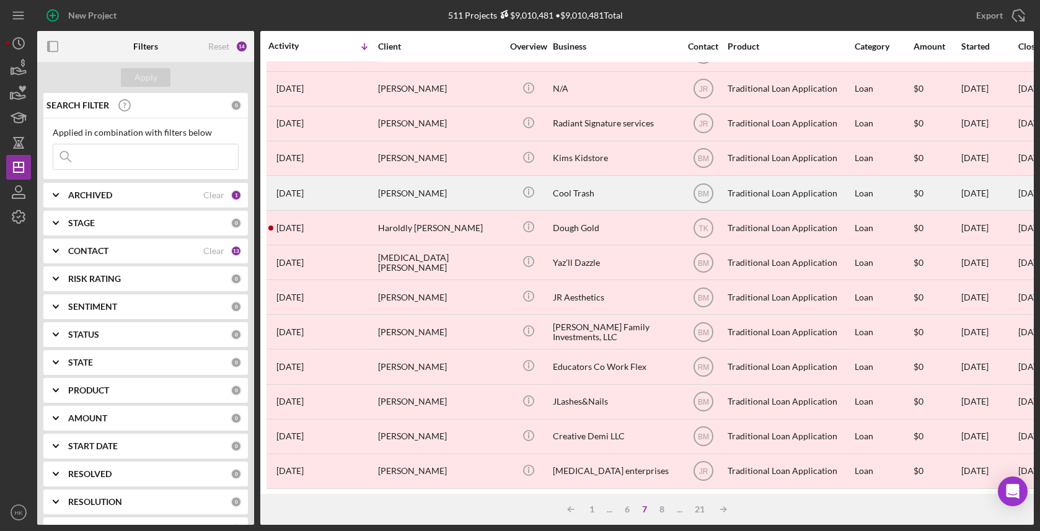
click at [647, 189] on div "Cool Trash" at bounding box center [615, 193] width 124 height 33
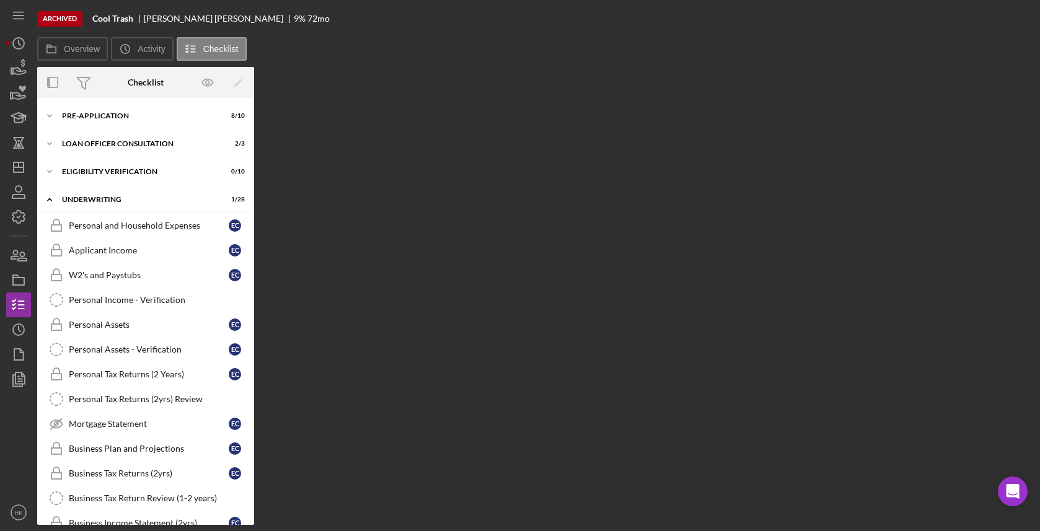
scroll to position [509, 0]
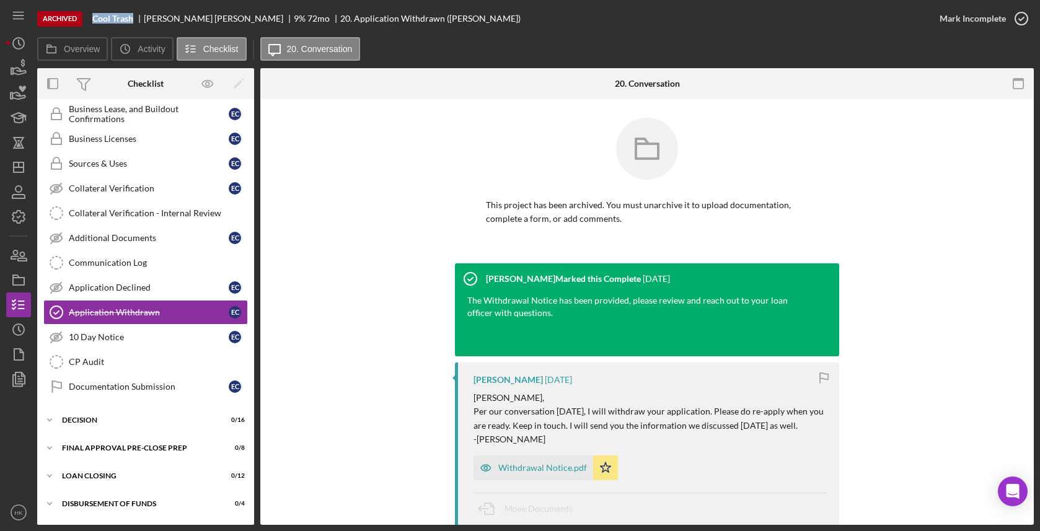
drag, startPoint x: 138, startPoint y: 20, endPoint x: 82, endPoint y: 18, distance: 55.8
click at [79, 18] on div "Archived Cool Trash [PERSON_NAME] 9 % 72 mo 20. Application Withdrawn ([PERSON_…" at bounding box center [482, 18] width 890 height 37
click at [12, 327] on icon "Icon/History" at bounding box center [18, 329] width 31 height 31
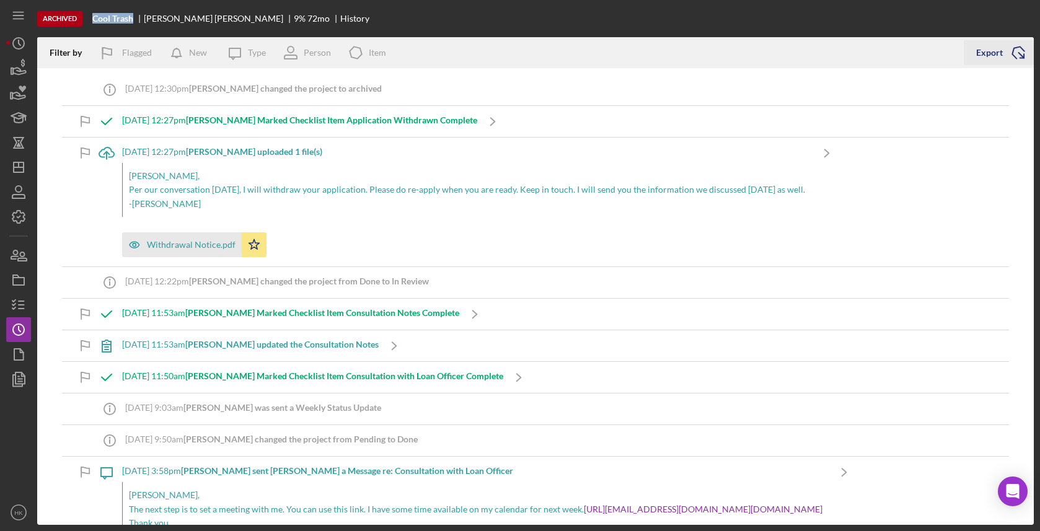
click at [1014, 53] on icon "Icon/Export" at bounding box center [1018, 52] width 31 height 31
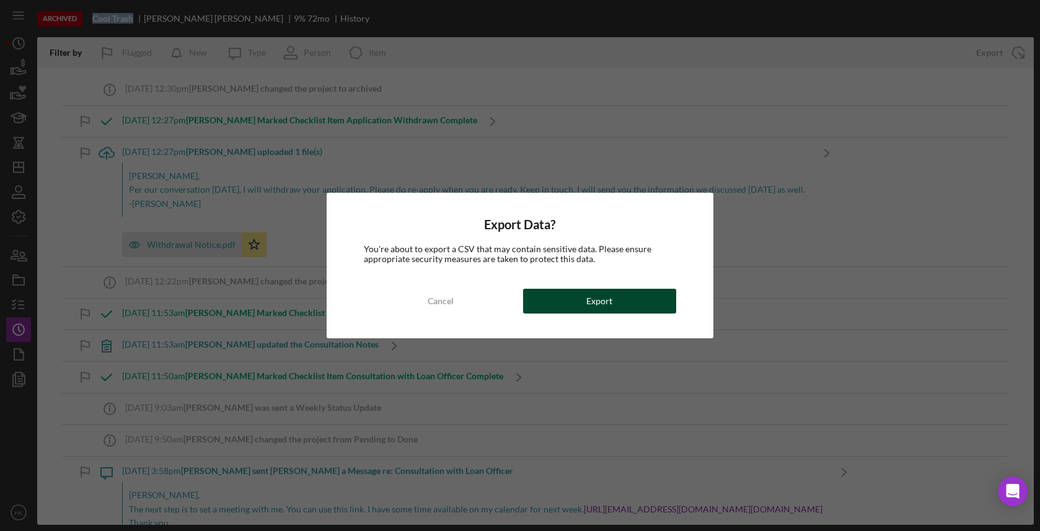
click at [585, 307] on button "Export" at bounding box center [599, 301] width 153 height 25
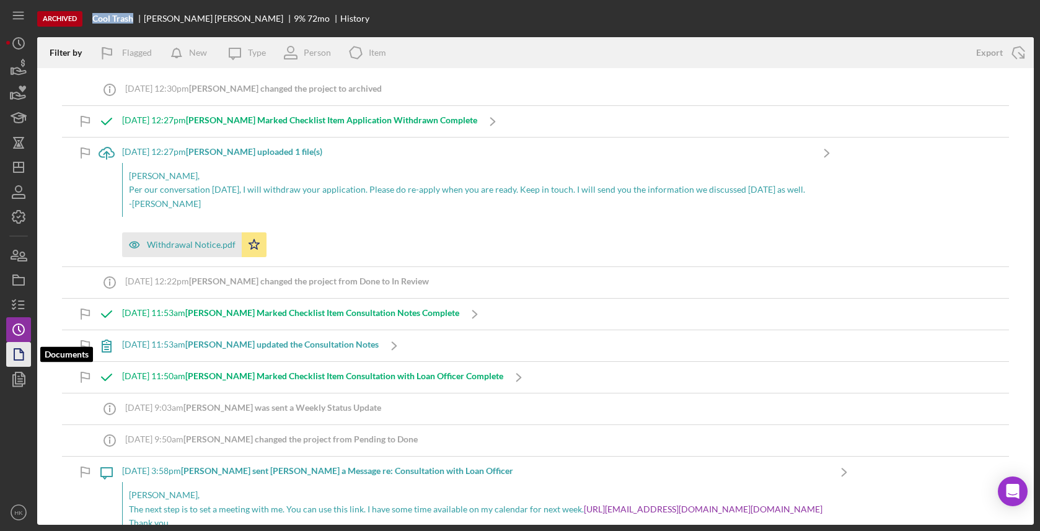
click at [19, 359] on icon "button" at bounding box center [18, 354] width 31 height 31
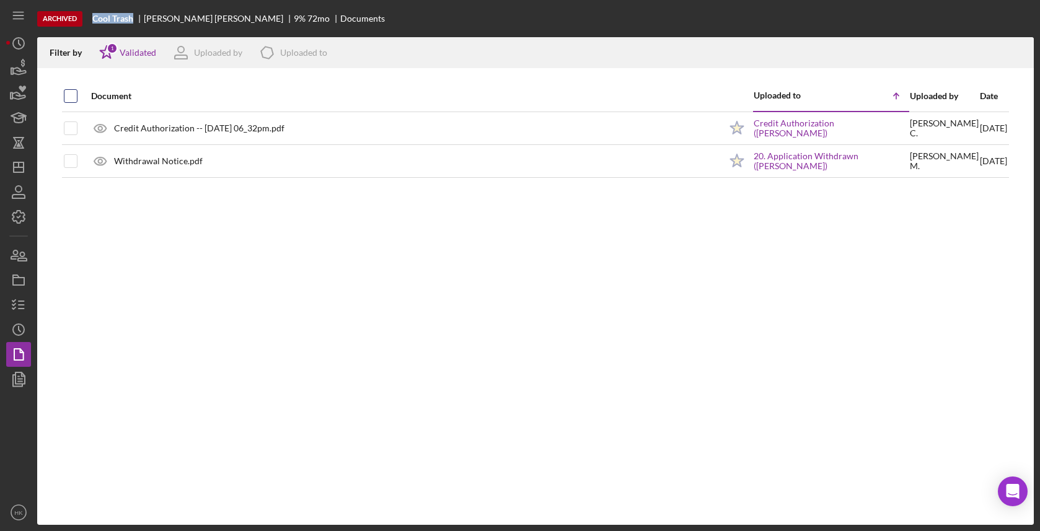
click at [72, 95] on input "checkbox" at bounding box center [70, 96] width 12 height 12
checkbox input "true"
click at [1017, 47] on icon "button" at bounding box center [1018, 50] width 11 height 7
click at [20, 177] on icon "Icon/Dashboard" at bounding box center [18, 167] width 31 height 31
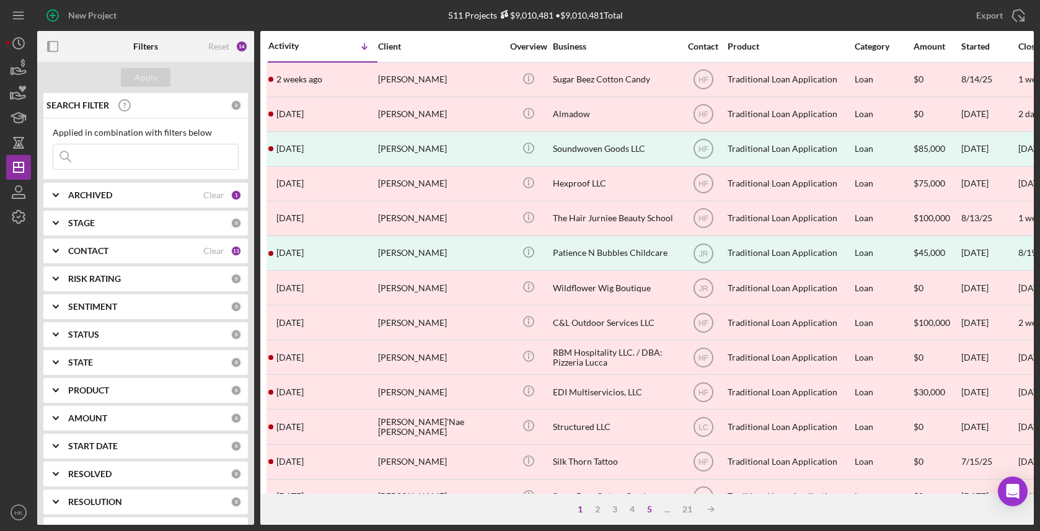
click at [652, 511] on div "5" at bounding box center [649, 509] width 17 height 10
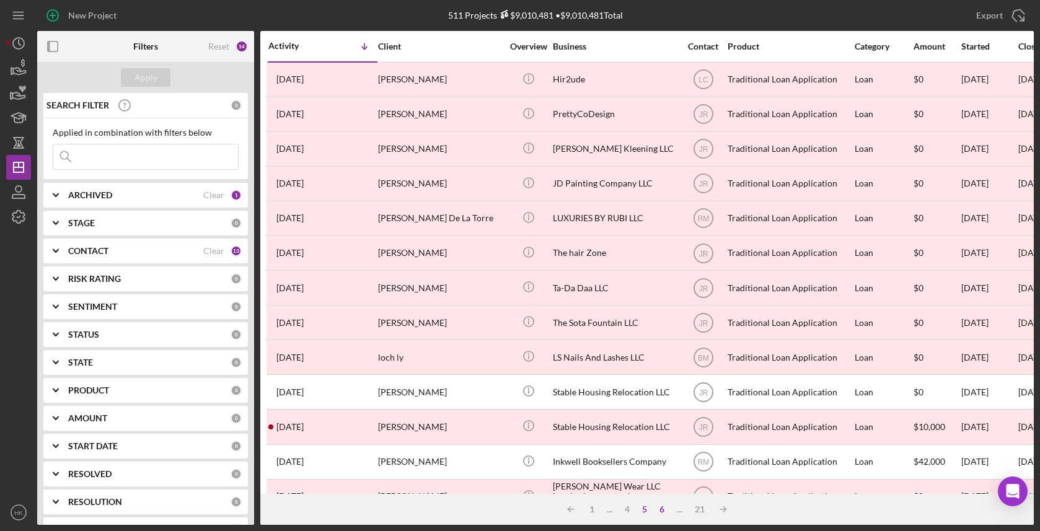
click at [662, 510] on div "6" at bounding box center [661, 509] width 17 height 10
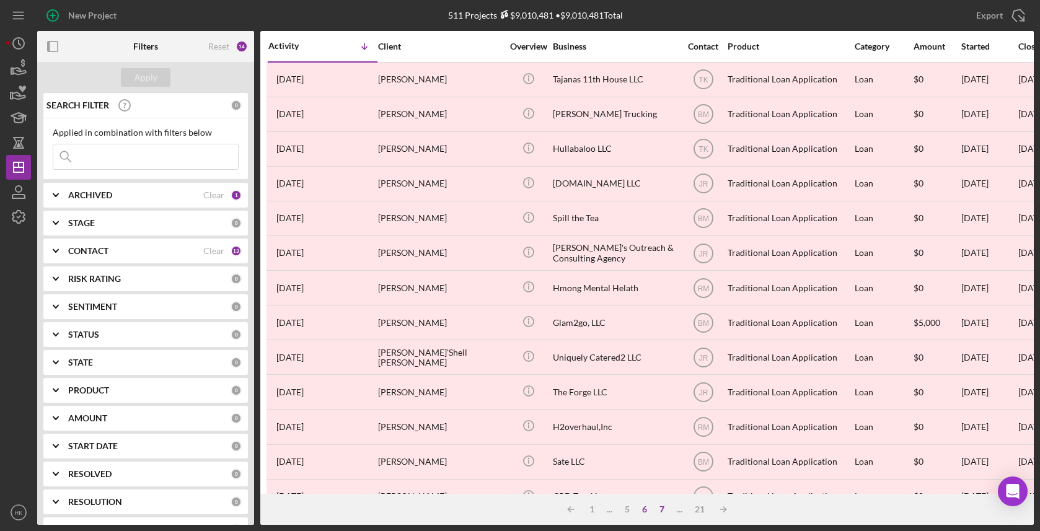
click at [662, 510] on div "7" at bounding box center [661, 509] width 17 height 10
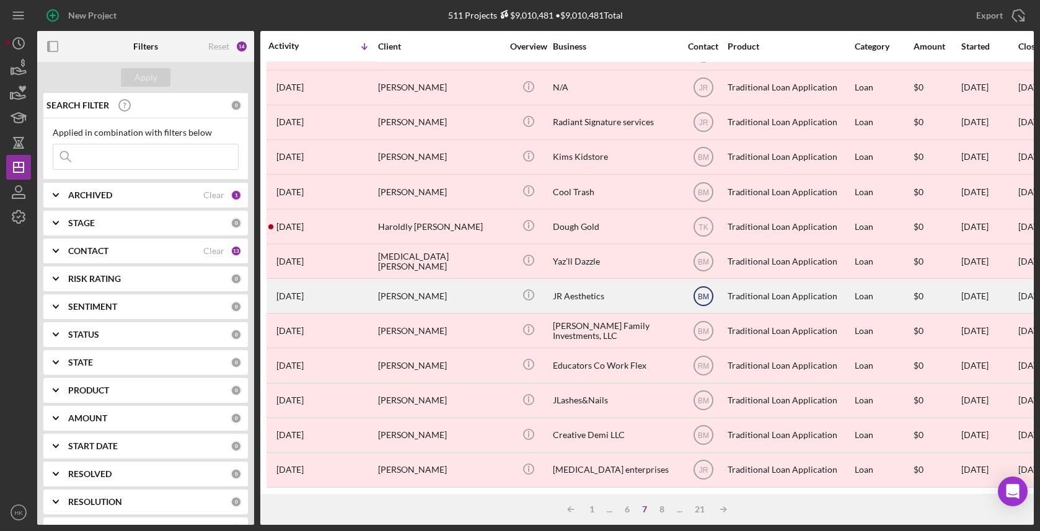
scroll to position [442, 0]
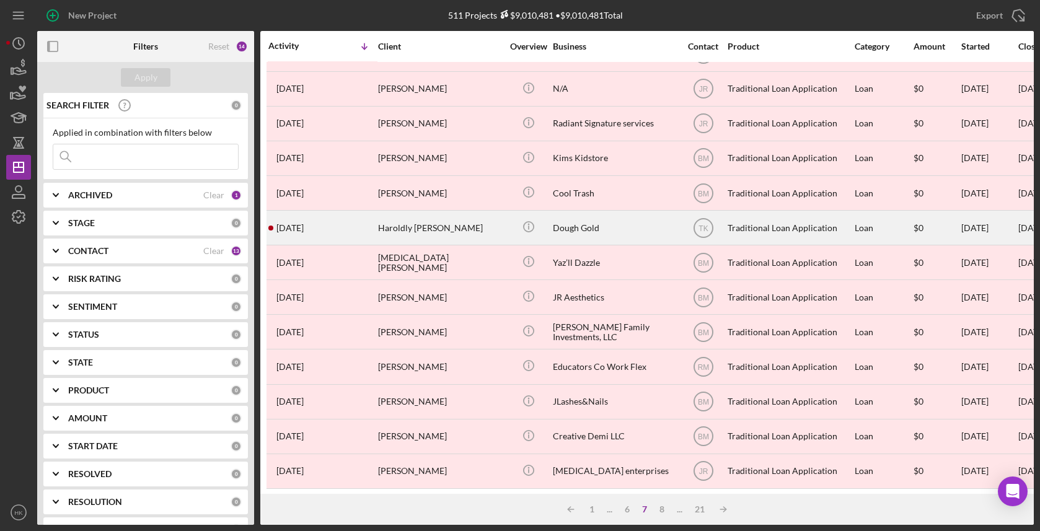
click at [656, 229] on div "Dough Gold" at bounding box center [615, 227] width 124 height 33
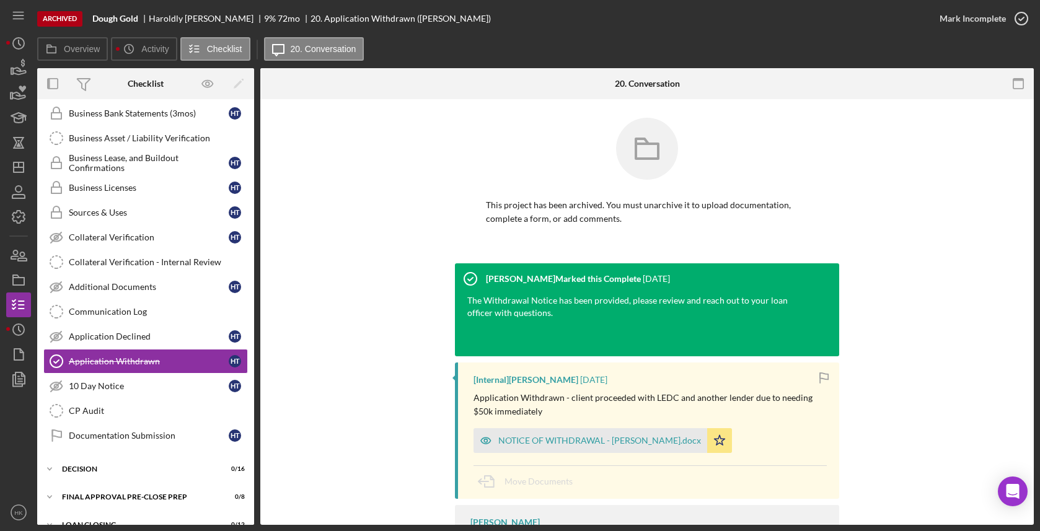
scroll to position [509, 0]
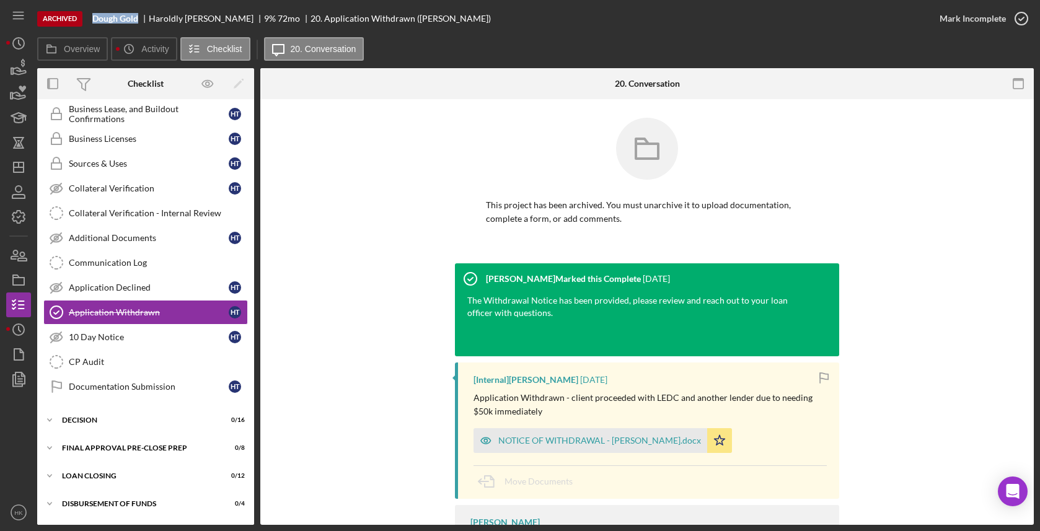
drag, startPoint x: 140, startPoint y: 19, endPoint x: 94, endPoint y: 19, distance: 46.5
click at [94, 19] on div "Dough Gold" at bounding box center [120, 19] width 56 height 10
click at [17, 331] on icon "Icon/History" at bounding box center [18, 329] width 31 height 31
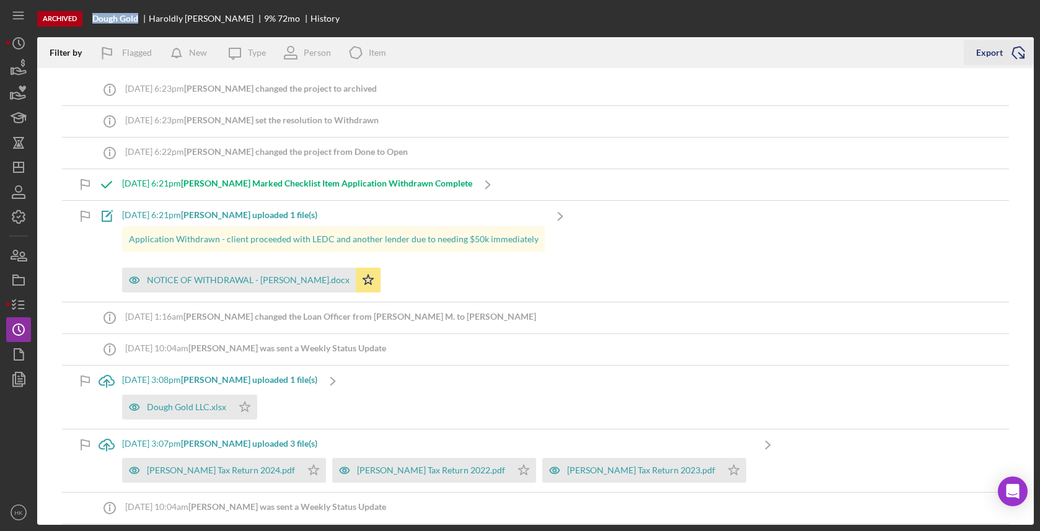
click at [1014, 47] on icon "Icon/Export" at bounding box center [1018, 52] width 31 height 31
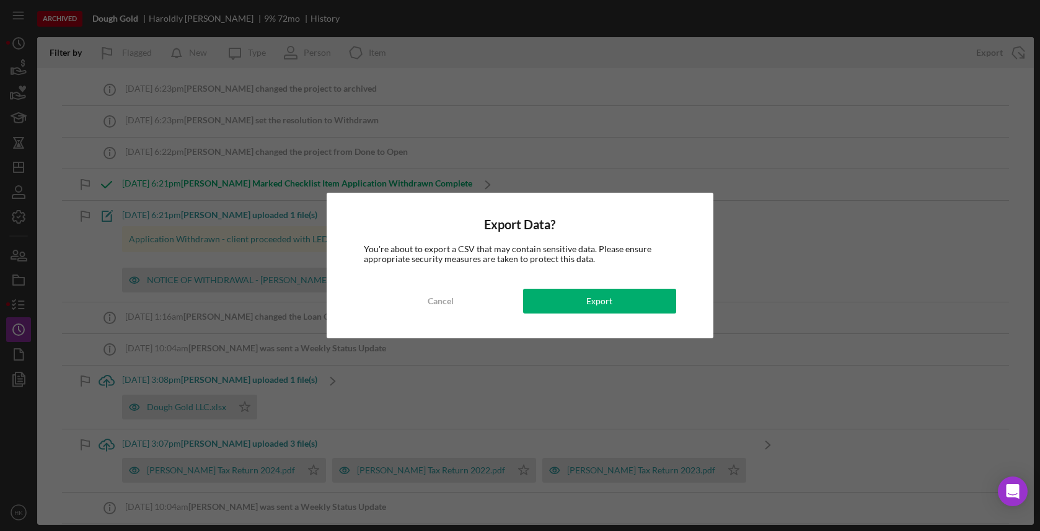
click at [642, 288] on div "Export Data? You're about to export a CSV that may contain sensitive data. Plea…" at bounding box center [520, 266] width 386 height 146
click at [642, 296] on button "Export" at bounding box center [599, 301] width 153 height 25
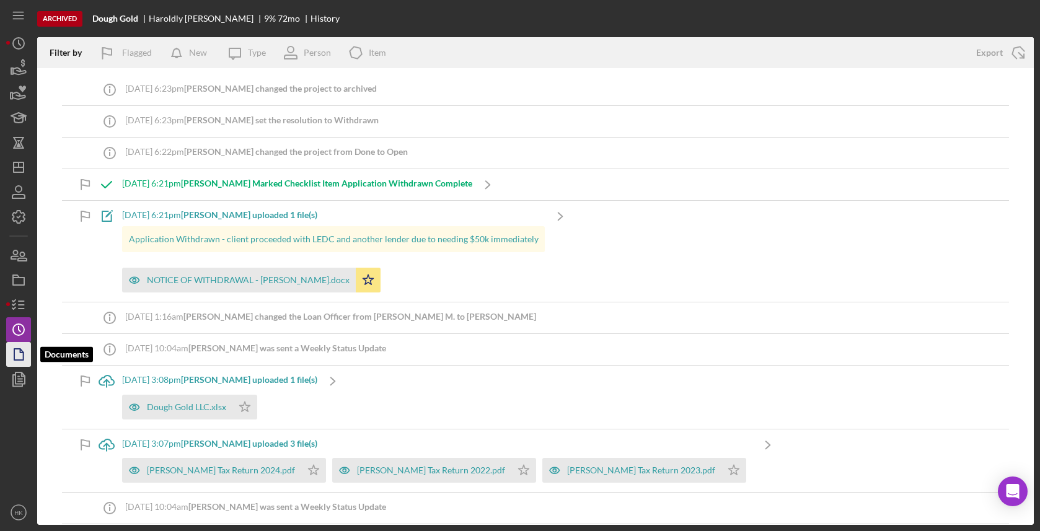
click at [10, 358] on icon "button" at bounding box center [18, 354] width 31 height 31
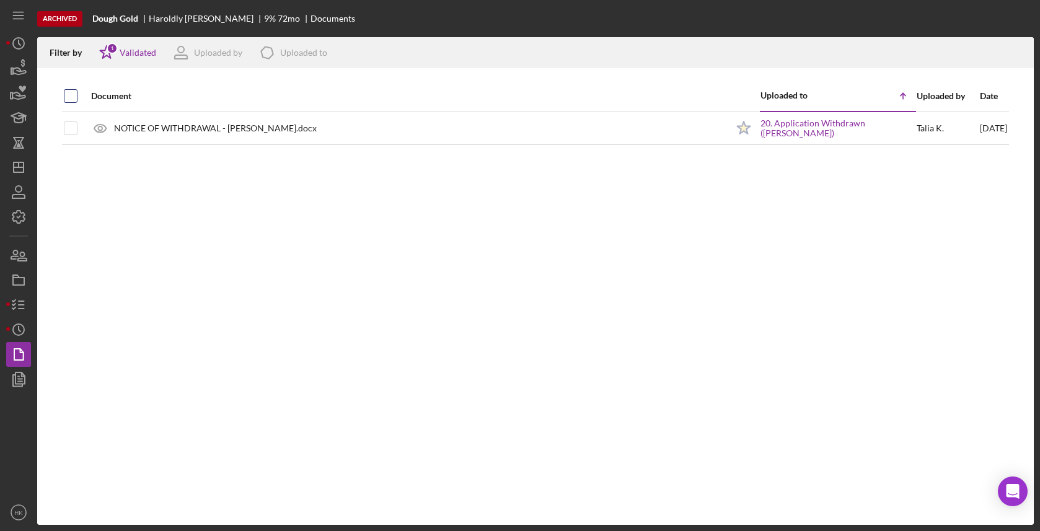
click at [74, 94] on input "checkbox" at bounding box center [70, 96] width 12 height 12
click at [1018, 63] on icon "Icon/Download" at bounding box center [1019, 53] width 28 height 28
click at [15, 138] on icon "button" at bounding box center [18, 137] width 11 height 1
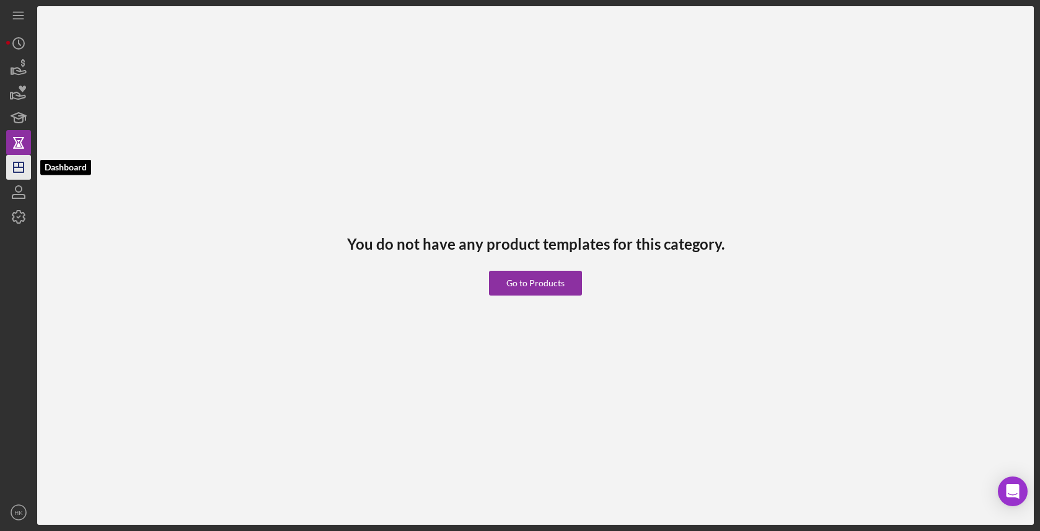
click at [16, 161] on icon "Icon/Dashboard" at bounding box center [18, 167] width 31 height 31
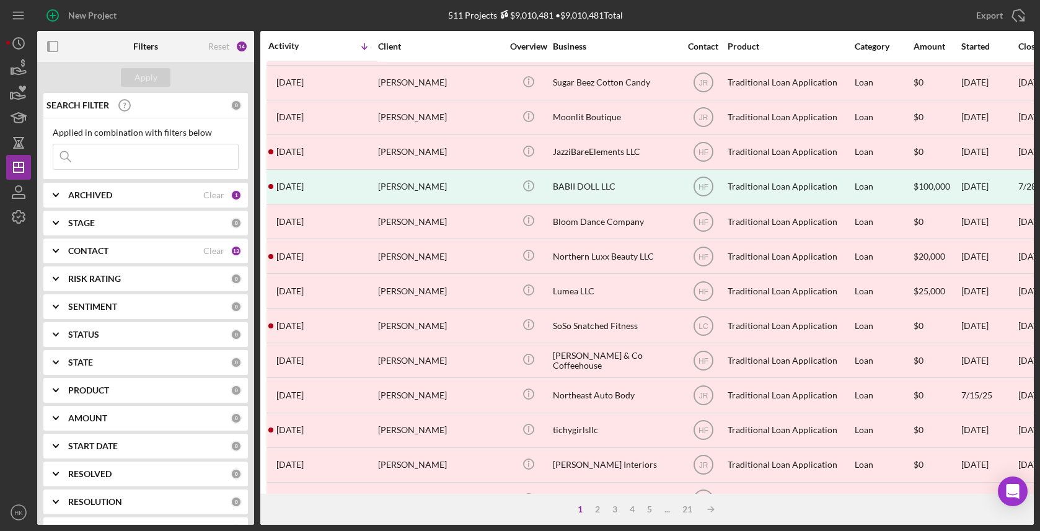
scroll to position [442, 0]
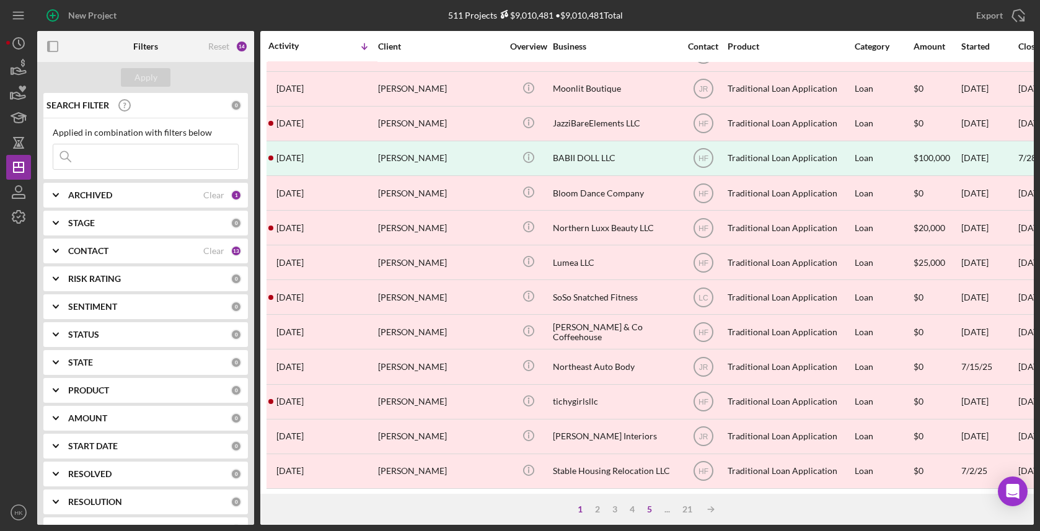
click at [652, 511] on div "5" at bounding box center [649, 509] width 17 height 10
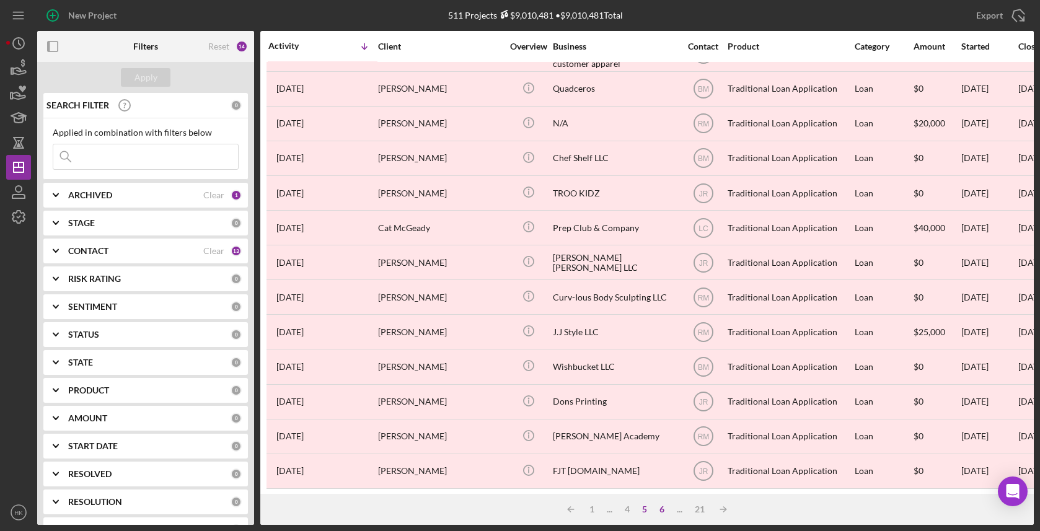
click at [663, 511] on div "6" at bounding box center [661, 509] width 17 height 10
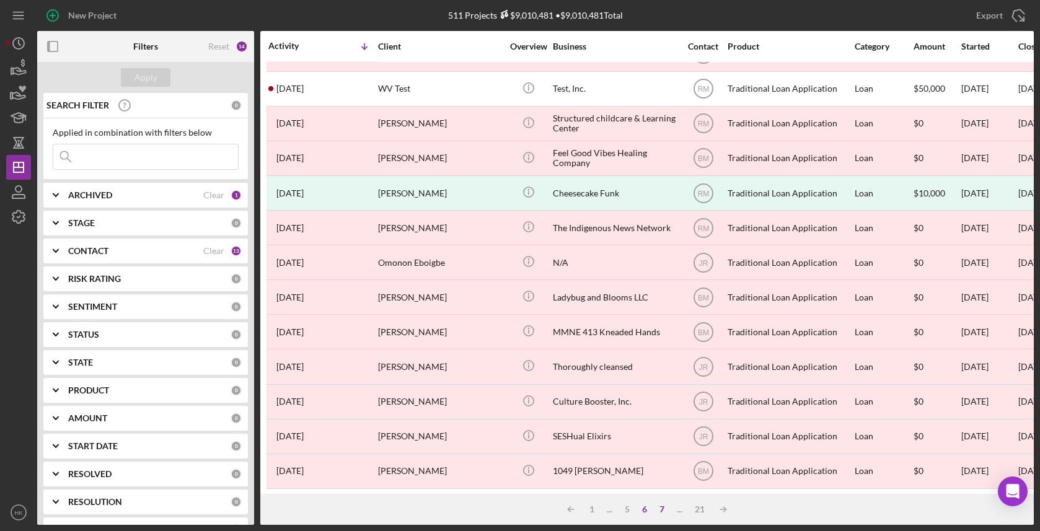
click at [662, 511] on div "7" at bounding box center [661, 509] width 17 height 10
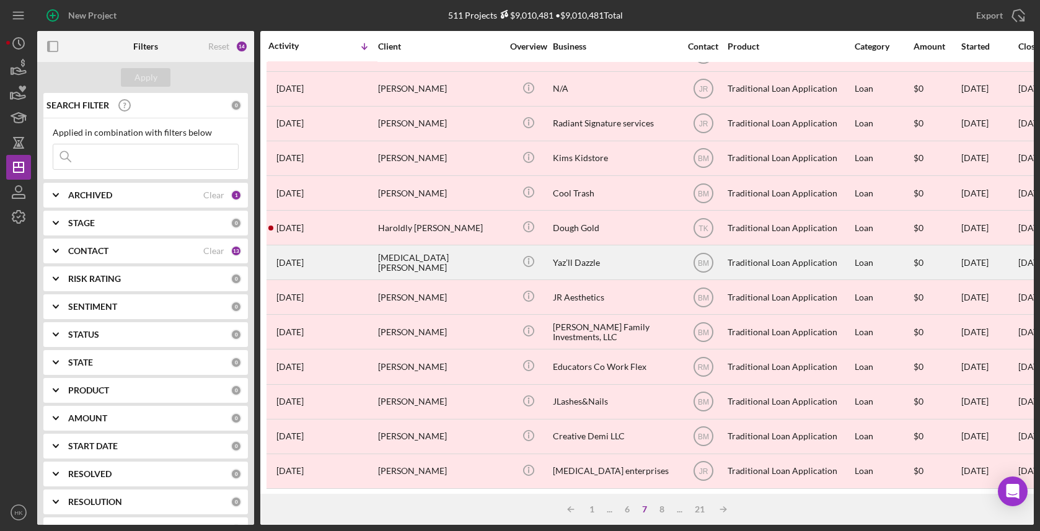
click at [624, 249] on div "Yaz’ll Dazzle" at bounding box center [615, 262] width 124 height 33
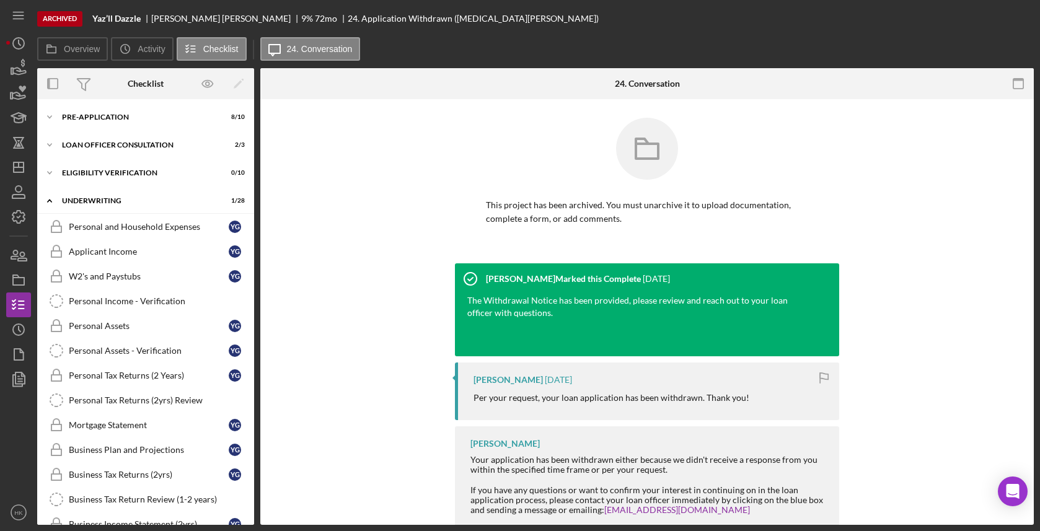
scroll to position [509, 0]
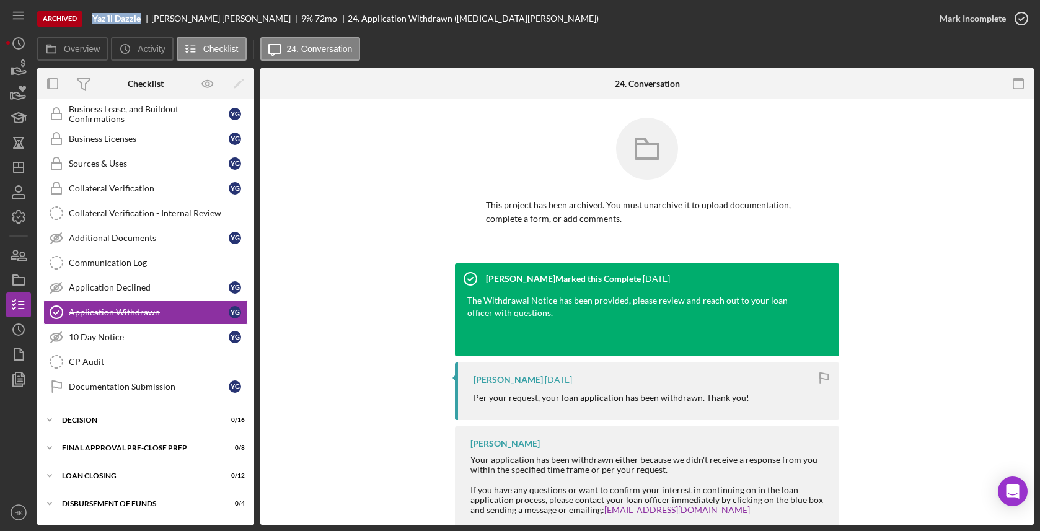
drag, startPoint x: 144, startPoint y: 18, endPoint x: 94, endPoint y: 19, distance: 50.8
click at [94, 19] on div "Yaz’ll Dazzle" at bounding box center [121, 19] width 59 height 10
click at [12, 330] on icon "Icon/History" at bounding box center [18, 329] width 31 height 31
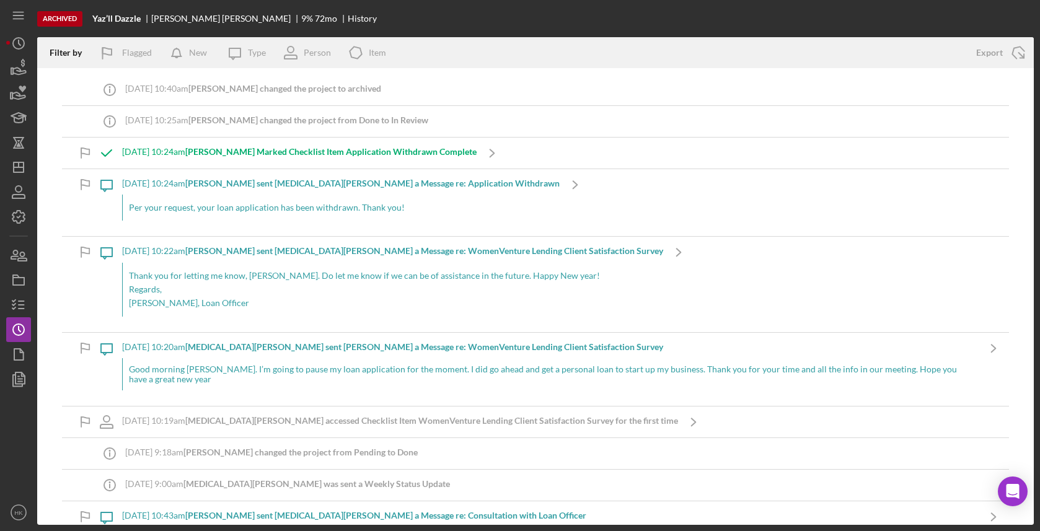
click at [1016, 68] on div "Filter by Flagged New Icon/Message Type Person Icon/Product Item Export Icon/Ex…" at bounding box center [535, 52] width 996 height 31
click at [1016, 53] on icon "Icon/Export" at bounding box center [1018, 52] width 31 height 31
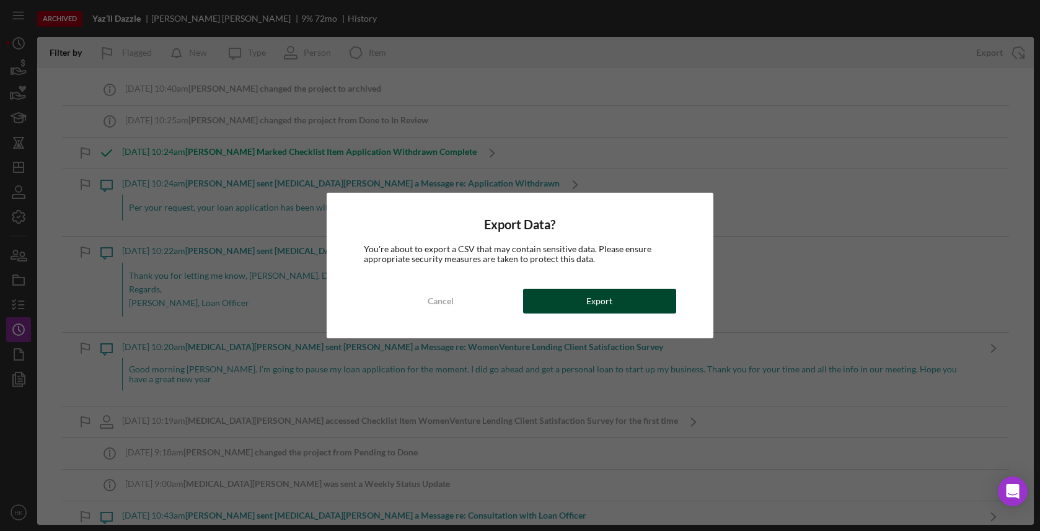
click at [623, 300] on button "Export" at bounding box center [599, 301] width 153 height 25
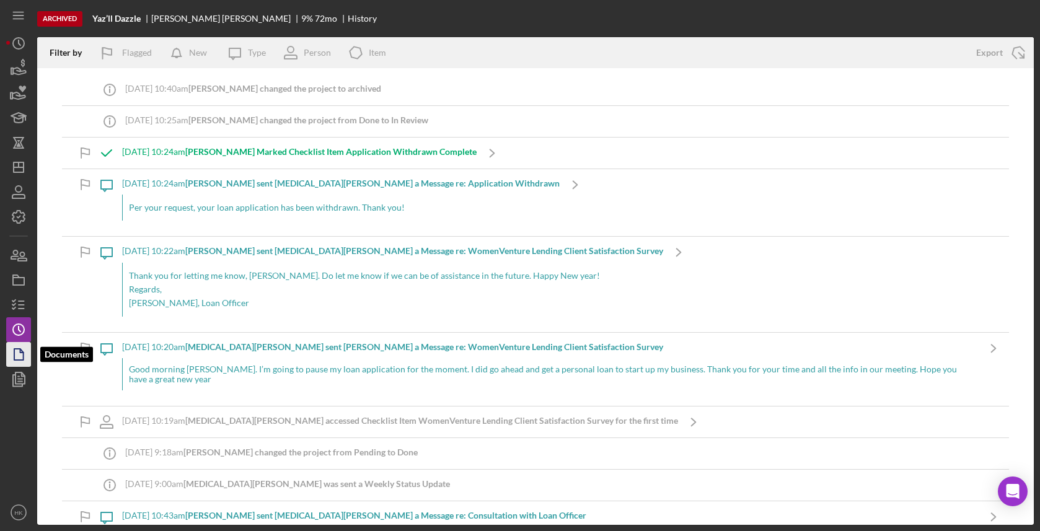
click at [15, 359] on polygon "button" at bounding box center [18, 354] width 9 height 11
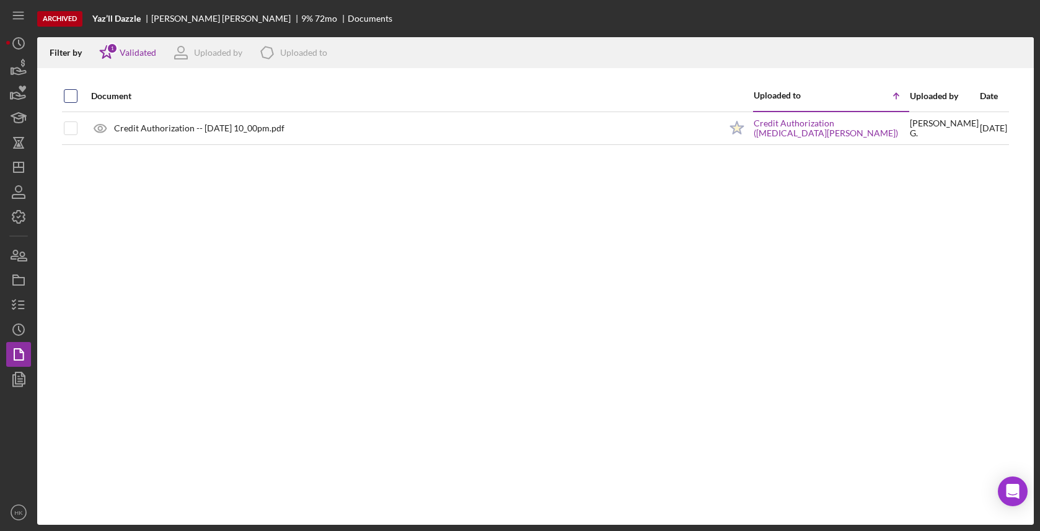
click at [69, 90] on input "checkbox" at bounding box center [70, 96] width 12 height 12
click at [1016, 53] on icon "Icon/Download" at bounding box center [1019, 53] width 28 height 28
click at [22, 162] on icon "Icon/Dashboard" at bounding box center [18, 167] width 31 height 31
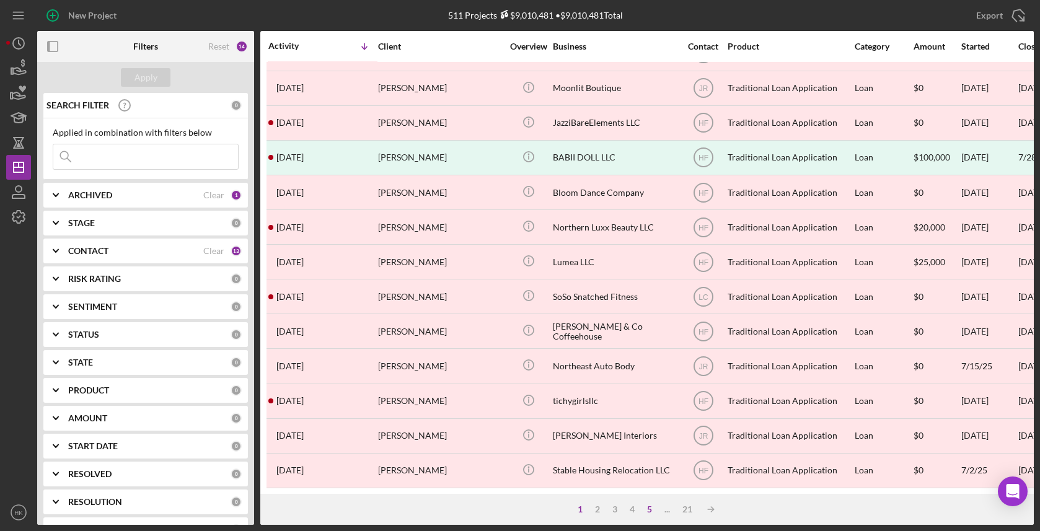
scroll to position [442, 0]
click at [643, 511] on div "5" at bounding box center [649, 509] width 17 height 10
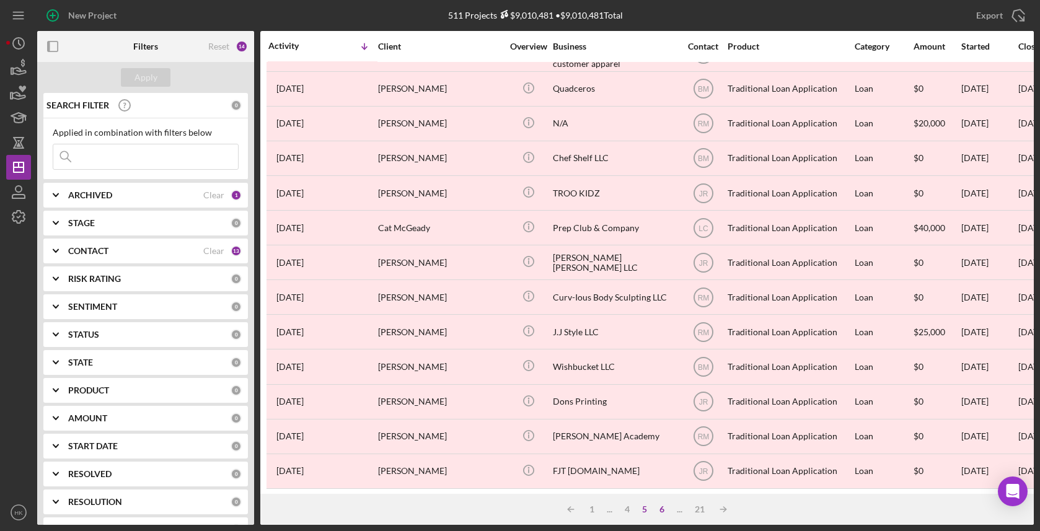
click at [657, 512] on div "6" at bounding box center [661, 509] width 17 height 10
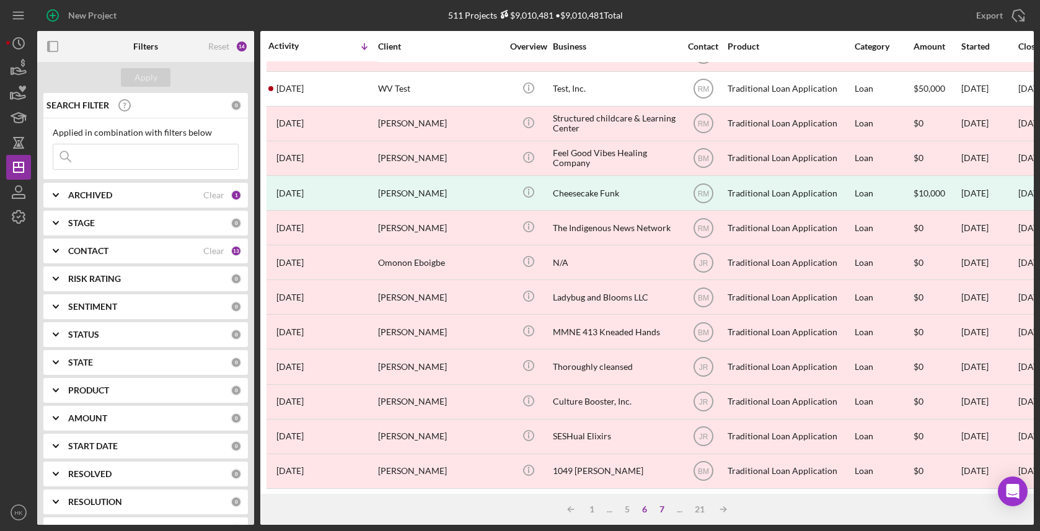
click at [666, 511] on div "7" at bounding box center [661, 509] width 17 height 10
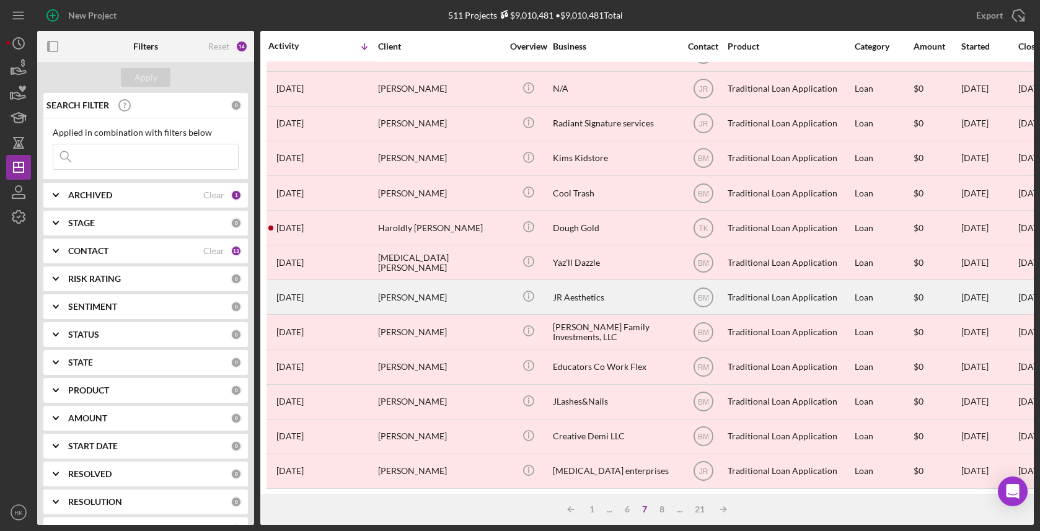
click at [602, 291] on div "JR Aesthetics" at bounding box center [615, 297] width 124 height 33
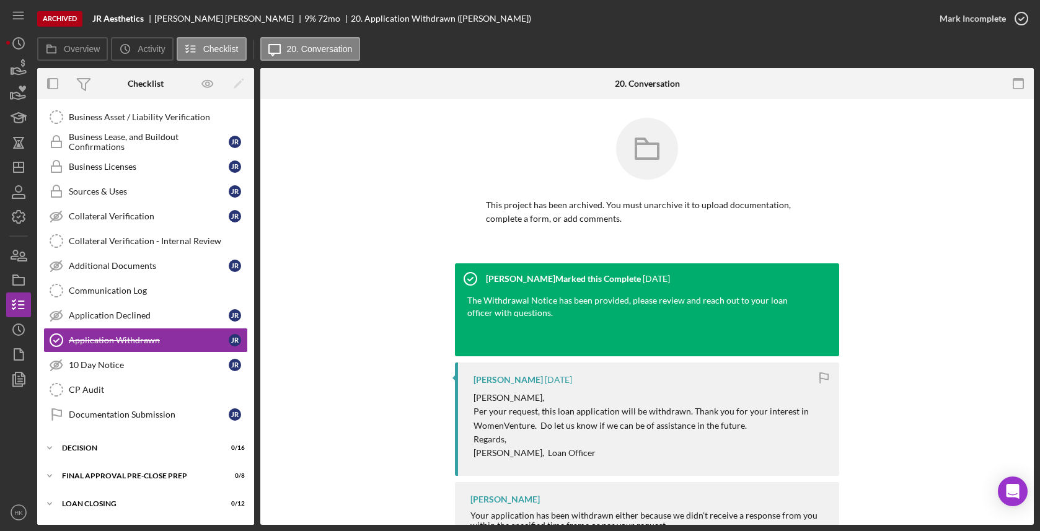
scroll to position [509, 0]
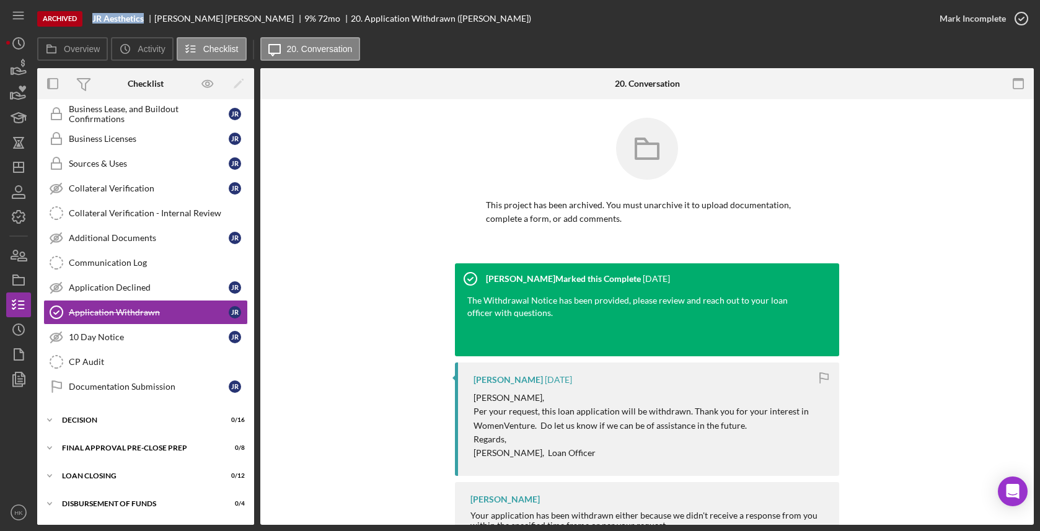
drag, startPoint x: 144, startPoint y: 15, endPoint x: 92, endPoint y: 11, distance: 52.8
click at [92, 11] on div "Archived JR Aesthetics [PERSON_NAME] 9 % 72 mo 20. Application Withdrawn ([PERS…" at bounding box center [482, 18] width 890 height 37
click at [14, 330] on circle "button" at bounding box center [18, 329] width 11 height 11
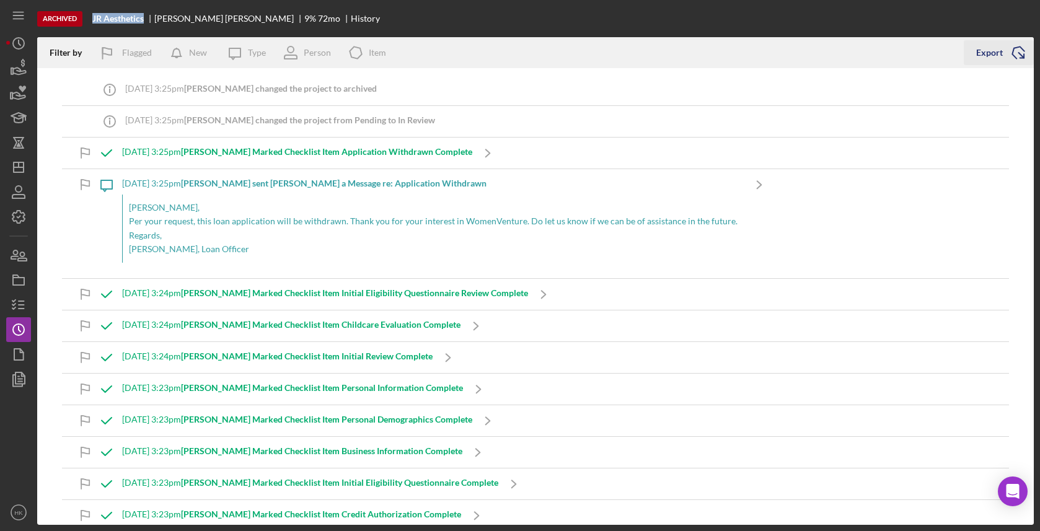
click at [1020, 63] on icon "Icon/Export" at bounding box center [1018, 52] width 31 height 31
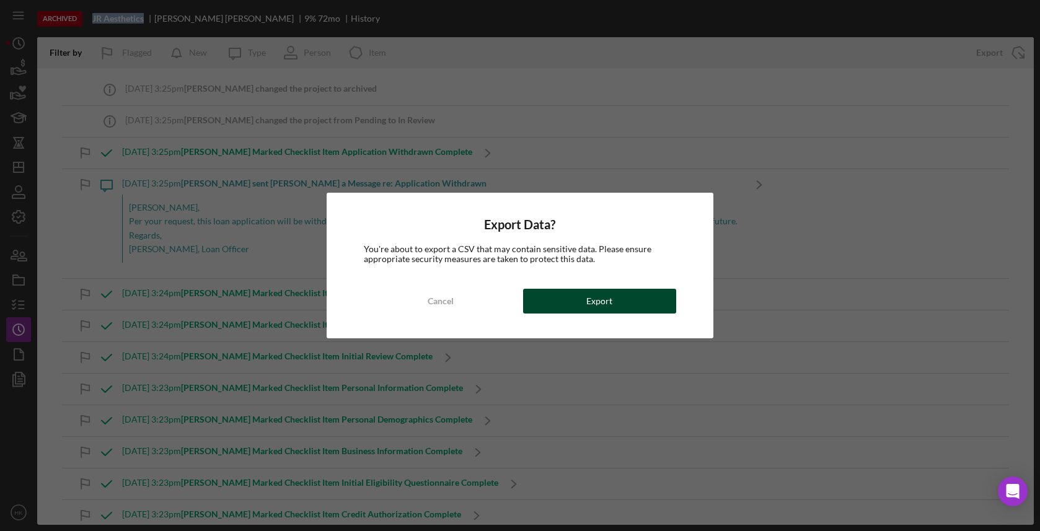
click at [605, 294] on div "Export" at bounding box center [599, 301] width 26 height 25
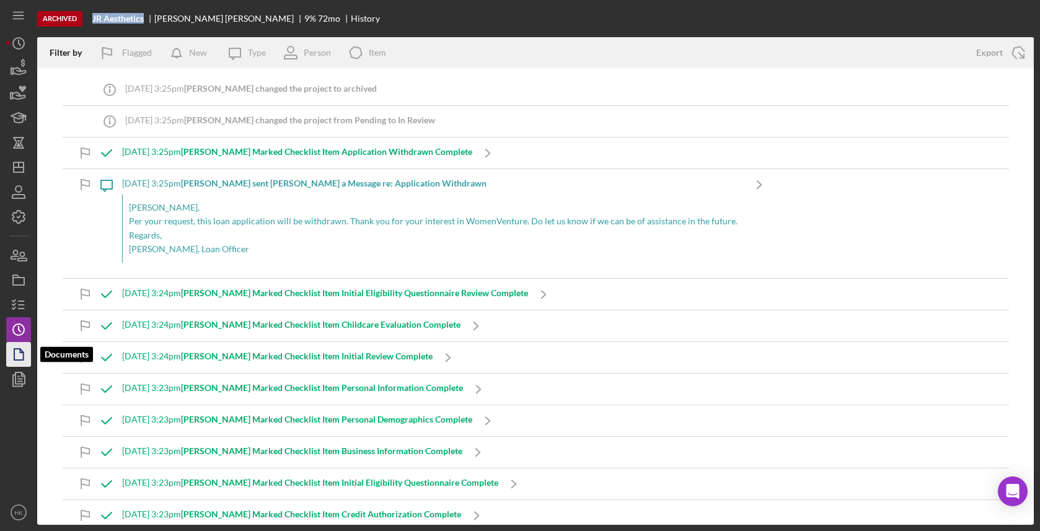
click at [25, 346] on icon "button" at bounding box center [18, 354] width 31 height 31
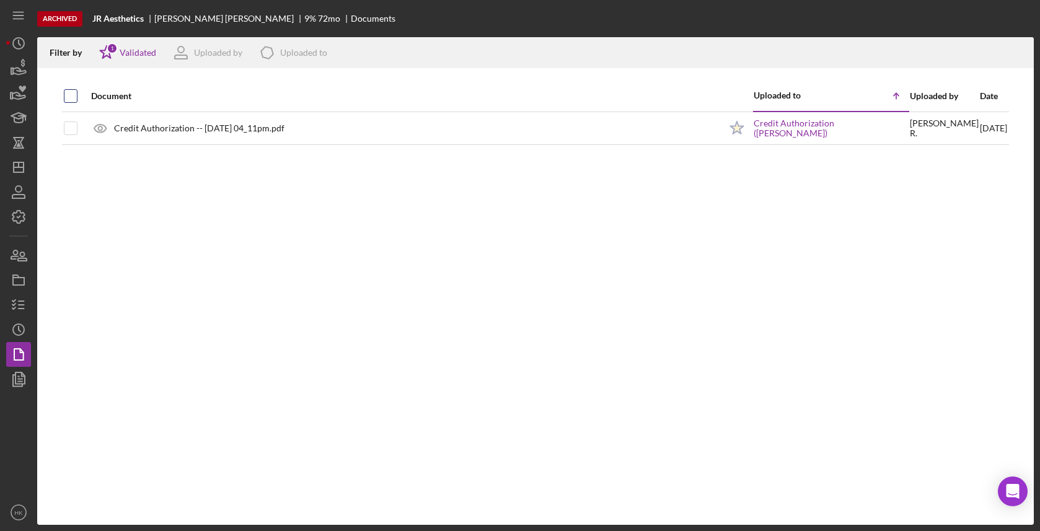
click at [68, 102] on div at bounding box center [71, 96] width 14 height 14
click at [76, 92] on input "checkbox" at bounding box center [70, 96] width 12 height 12
click at [1018, 50] on icon "Icon/Download" at bounding box center [1019, 53] width 28 height 28
click at [3, 171] on div "Archived JR Aesthetics [PERSON_NAME] 9 % 72 mo Documents Filter by Icon/Star 1 …" at bounding box center [520, 265] width 1040 height 531
click at [11, 171] on icon "Icon/Dashboard" at bounding box center [18, 167] width 31 height 31
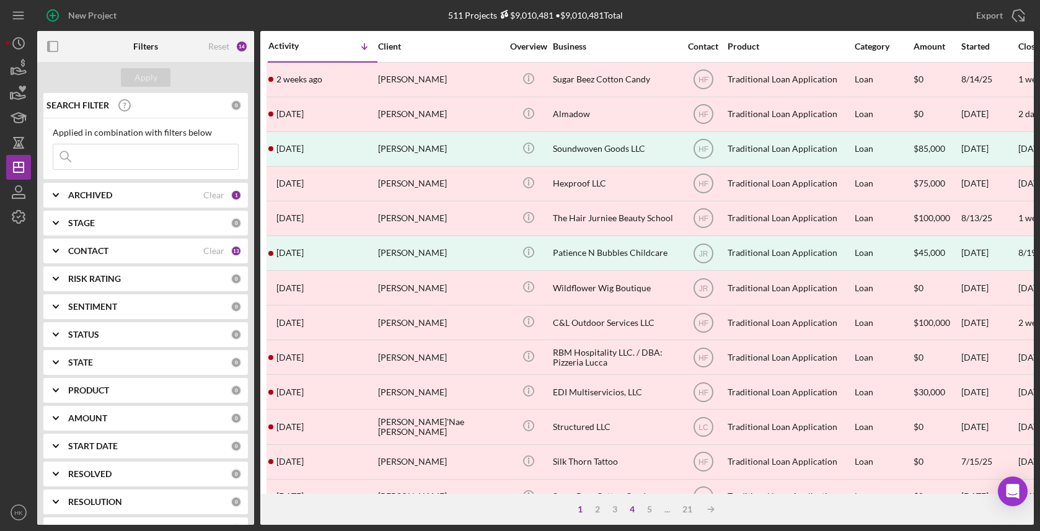
click at [628, 509] on div "4" at bounding box center [631, 509] width 17 height 10
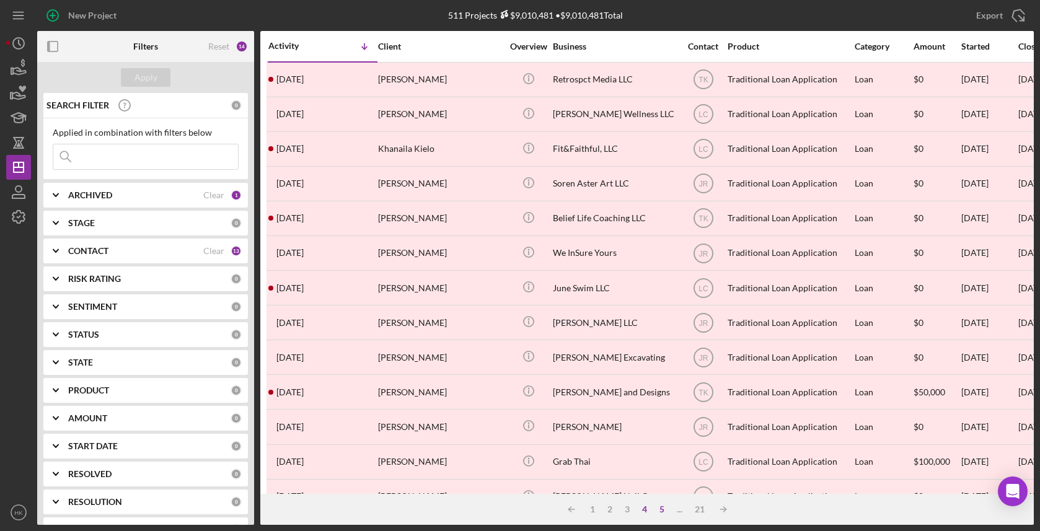
click at [661, 510] on div "5" at bounding box center [661, 509] width 17 height 10
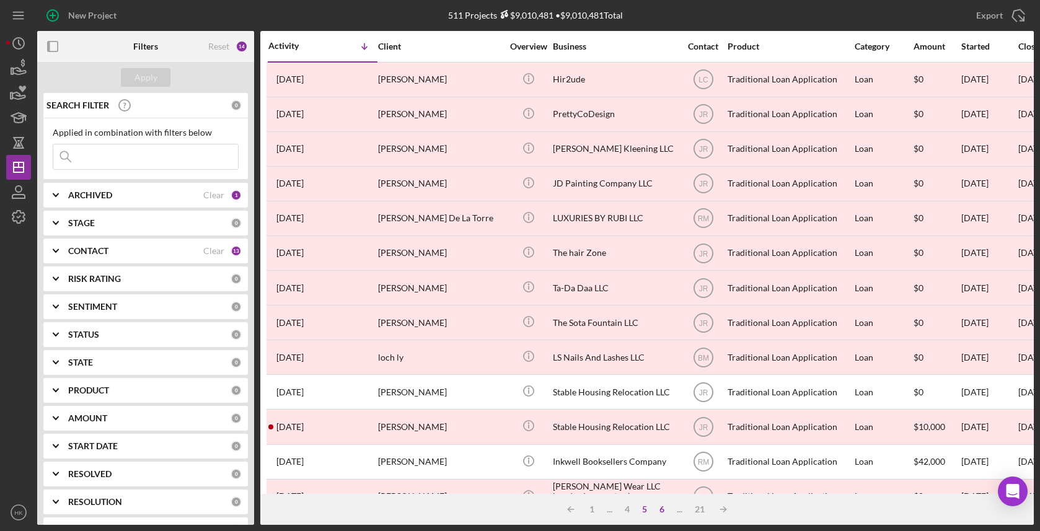
click at [664, 510] on div "6" at bounding box center [661, 509] width 17 height 10
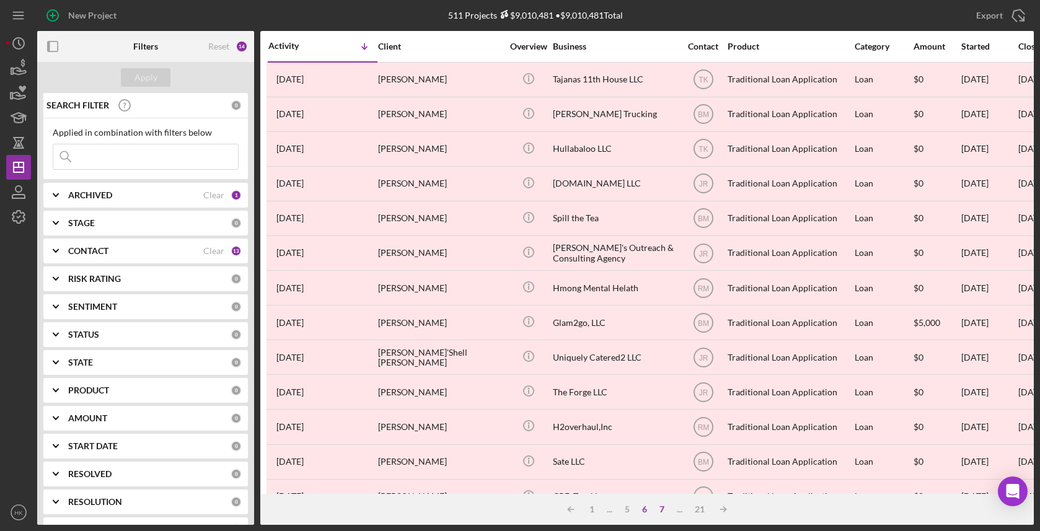
click at [664, 510] on div "7" at bounding box center [661, 509] width 17 height 10
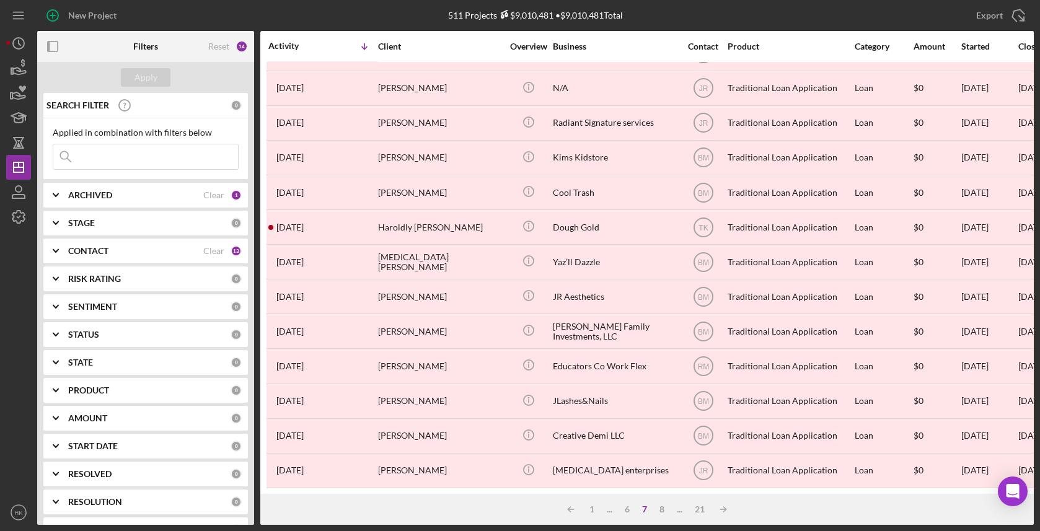
scroll to position [442, 0]
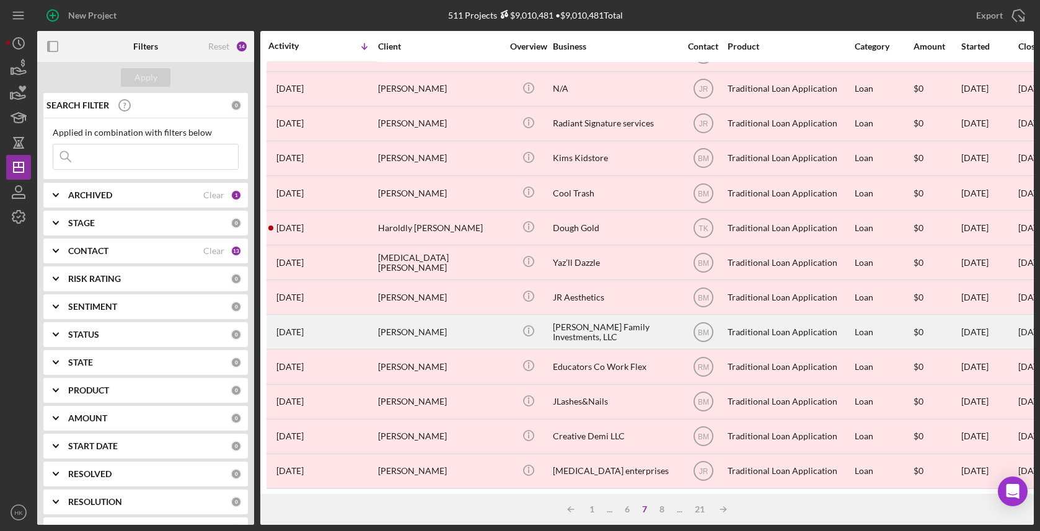
click at [578, 329] on div "[PERSON_NAME] Family Investments, LLC" at bounding box center [615, 331] width 124 height 33
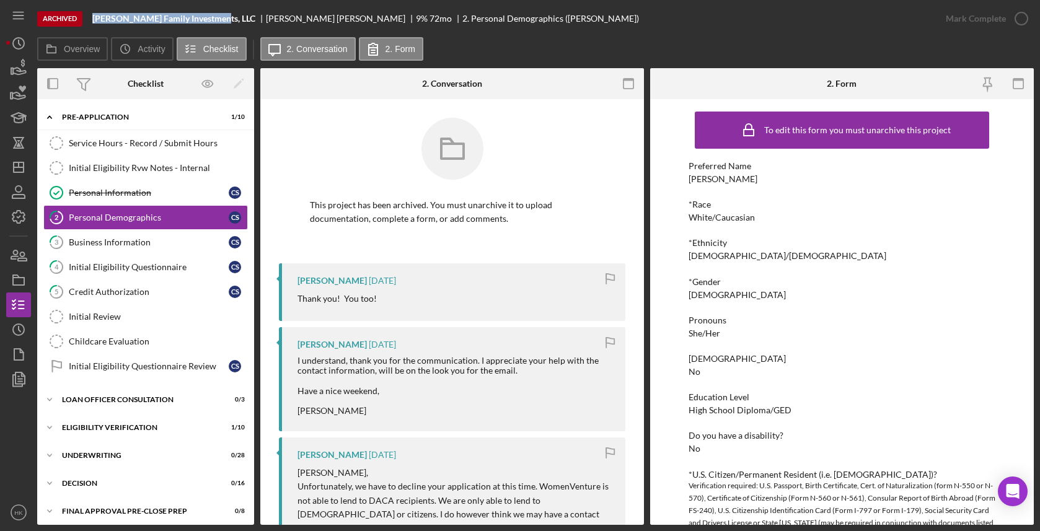
drag, startPoint x: 214, startPoint y: 15, endPoint x: 82, endPoint y: 28, distance: 132.6
click at [82, 28] on div "Archived [PERSON_NAME] Family Investments, LLC [PERSON_NAME] 9 % 72 mo 2. Perso…" at bounding box center [485, 18] width 896 height 37
click at [20, 332] on polyline "button" at bounding box center [20, 329] width 2 height 5
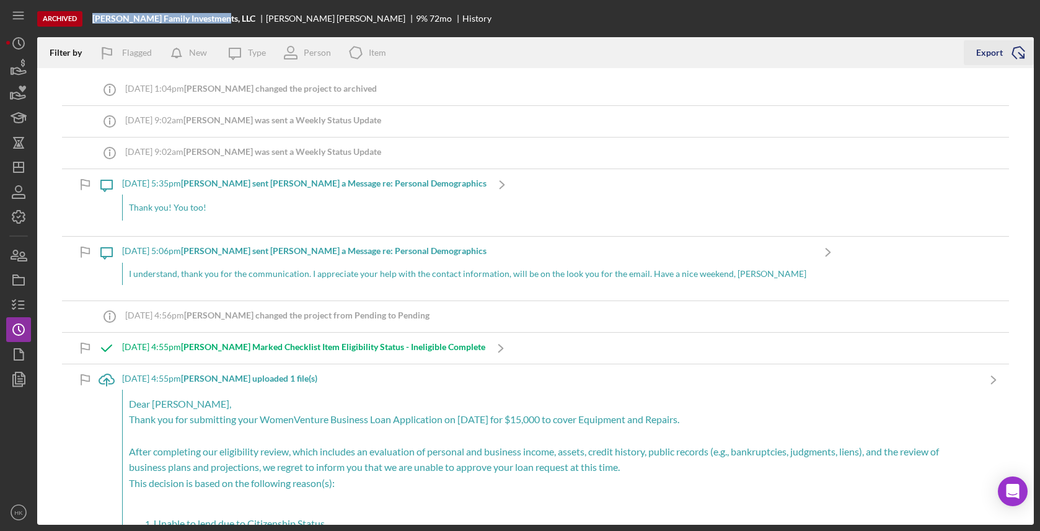
click at [1010, 48] on icon "Icon/Export" at bounding box center [1018, 52] width 31 height 31
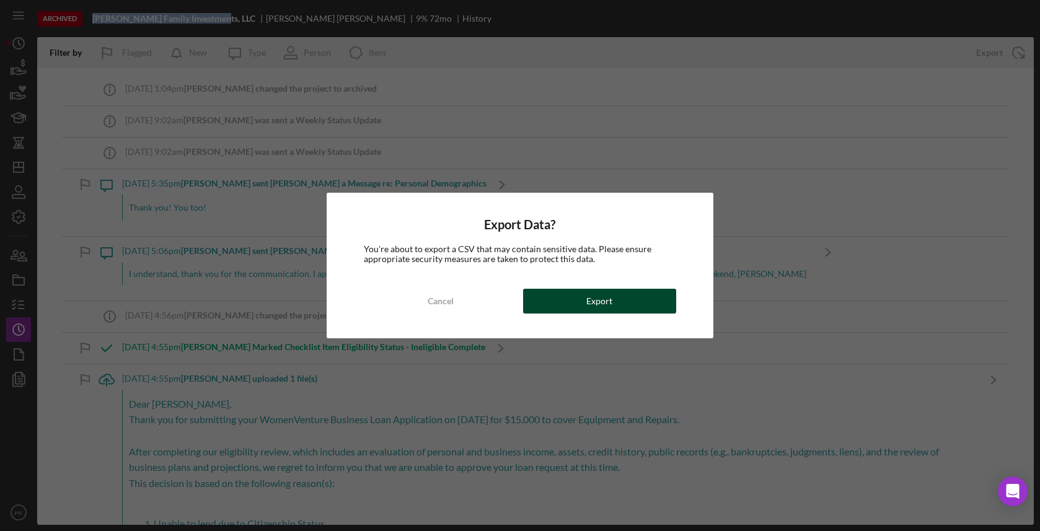
click at [654, 301] on button "Export" at bounding box center [599, 301] width 153 height 25
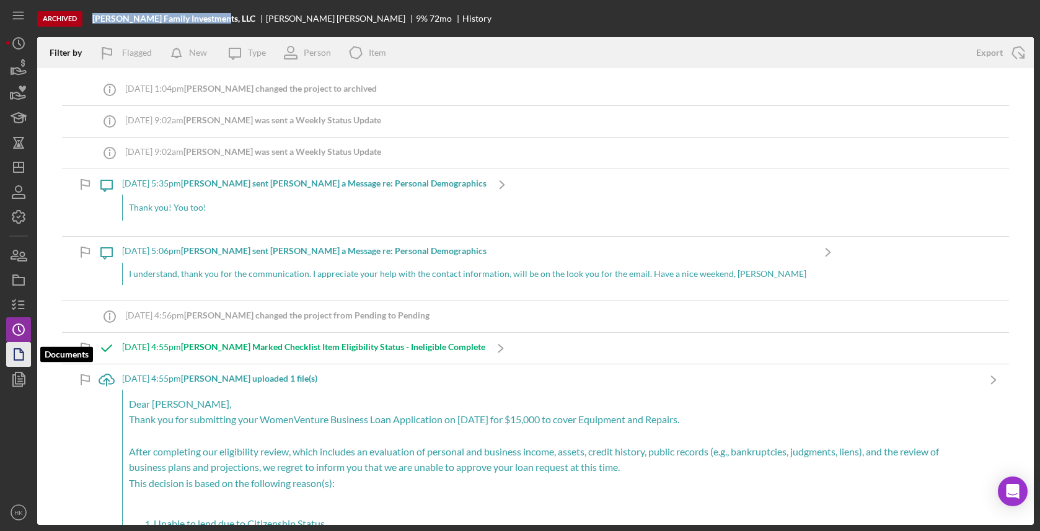
click at [11, 362] on icon "button" at bounding box center [18, 354] width 31 height 31
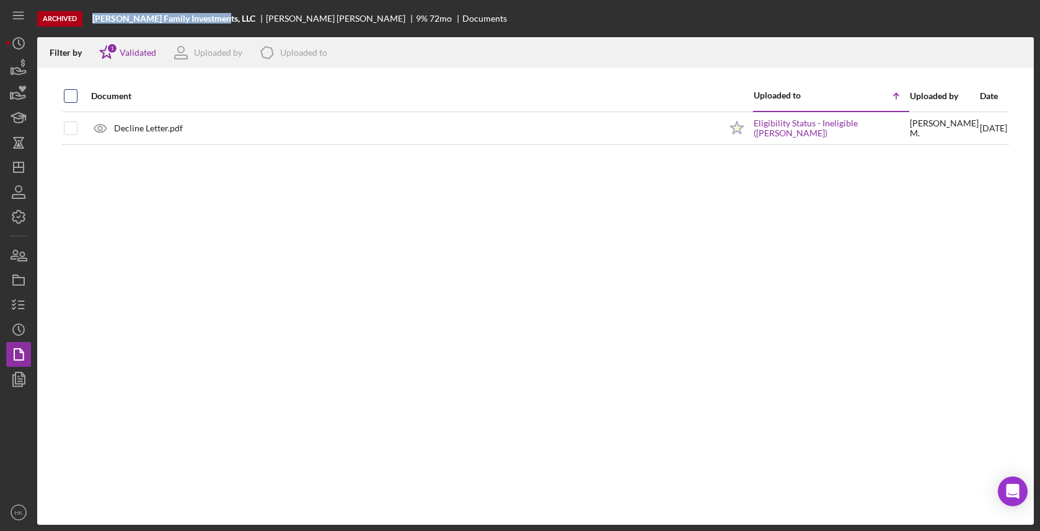
click at [71, 98] on input "checkbox" at bounding box center [70, 96] width 12 height 12
click at [1011, 52] on icon "Icon/Download" at bounding box center [1019, 53] width 28 height 28
click at [12, 172] on icon "Icon/Dashboard" at bounding box center [18, 167] width 31 height 31
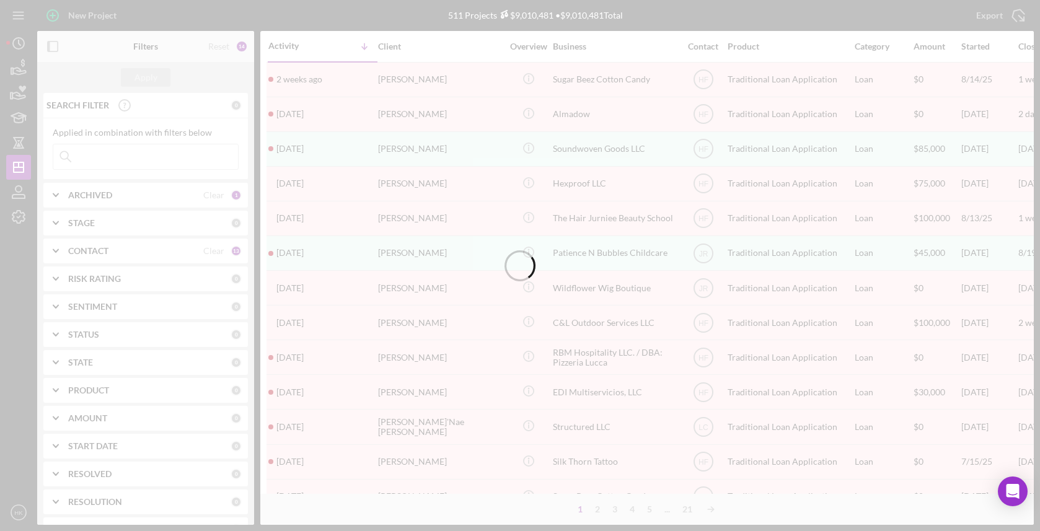
scroll to position [442, 0]
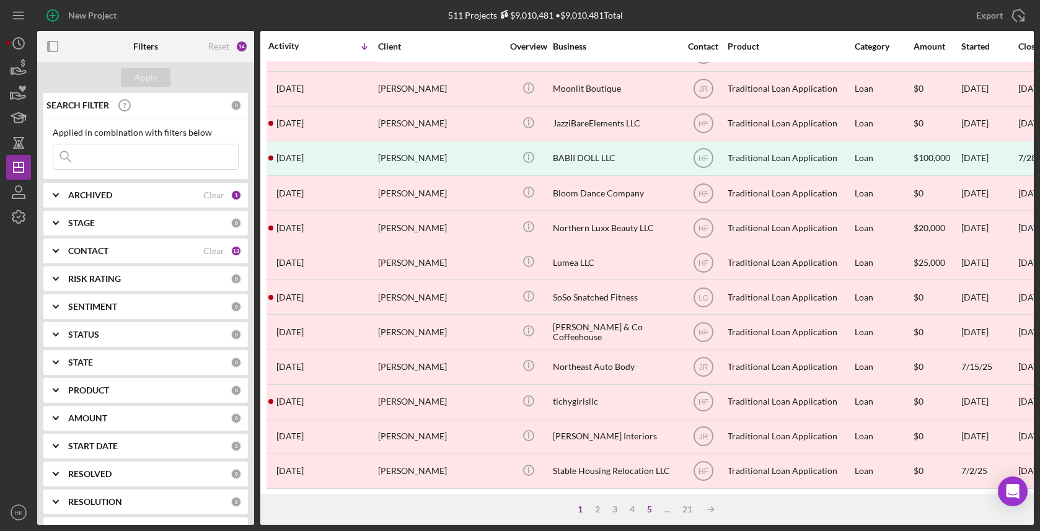
click at [646, 507] on div "5" at bounding box center [649, 509] width 17 height 10
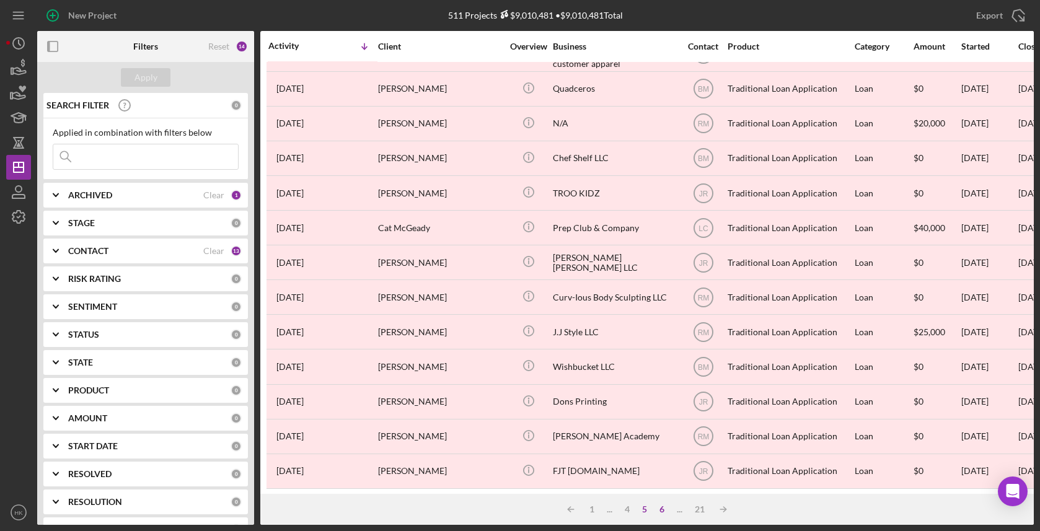
click at [664, 508] on div "6" at bounding box center [661, 509] width 17 height 10
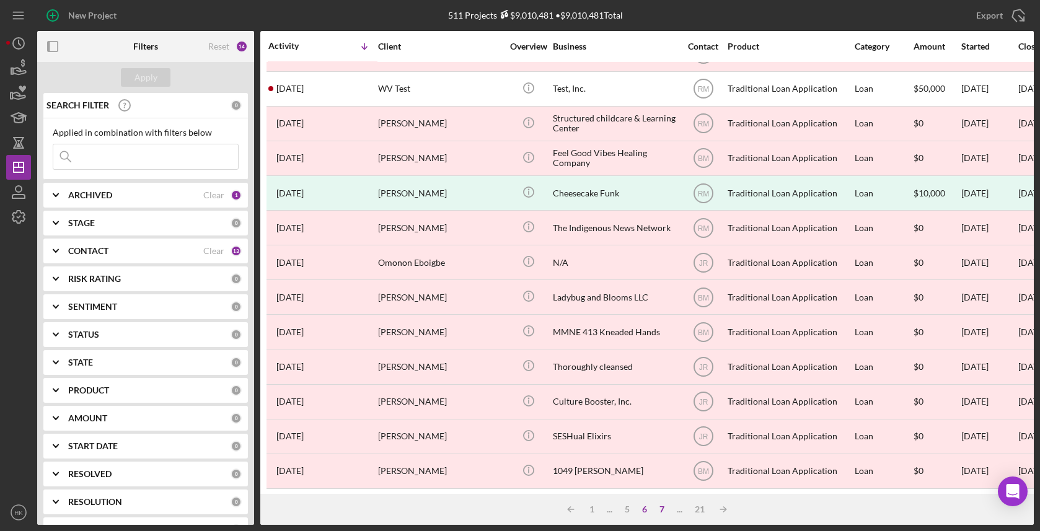
click at [663, 509] on div "7" at bounding box center [661, 509] width 17 height 10
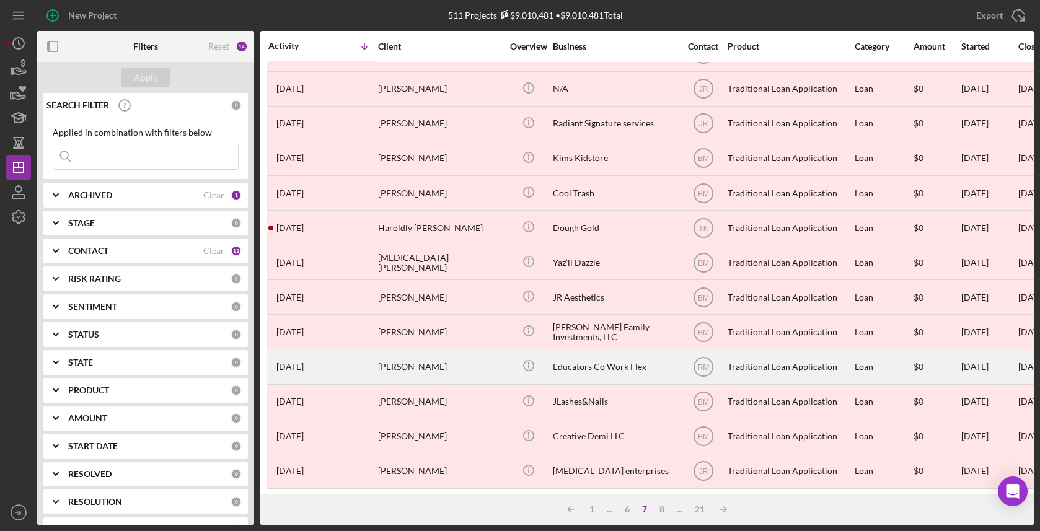
click at [672, 371] on div "Educators Co Work Flex" at bounding box center [615, 366] width 124 height 33
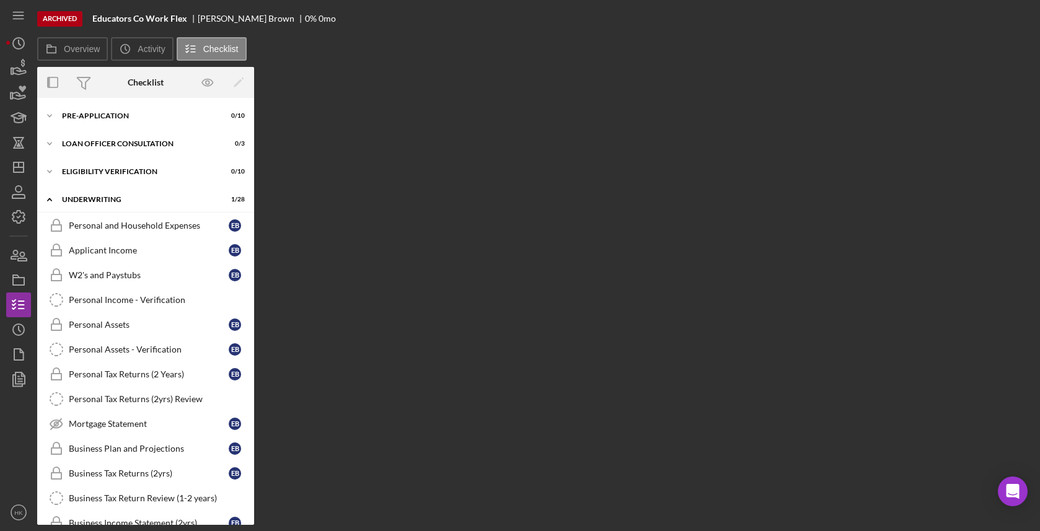
scroll to position [509, 0]
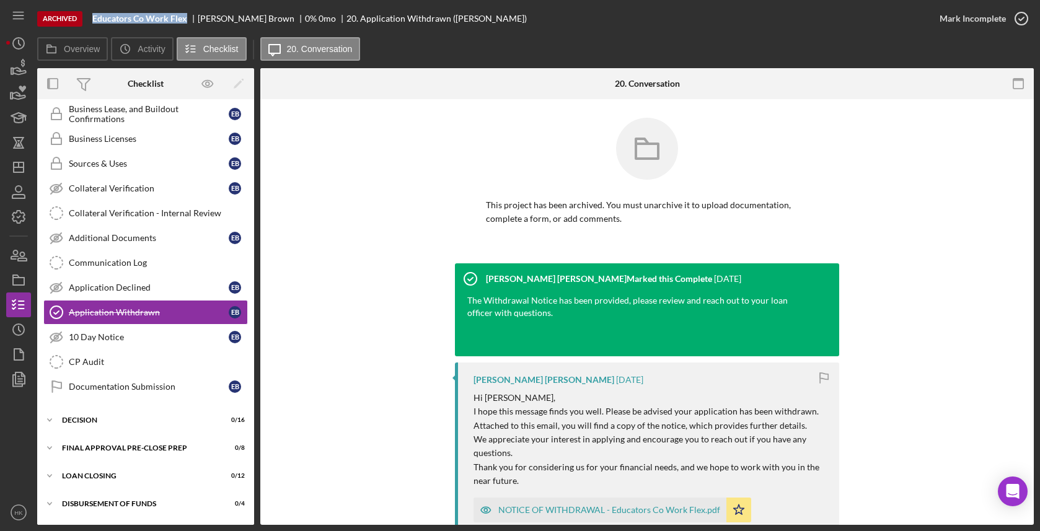
drag, startPoint x: 190, startPoint y: 19, endPoint x: 92, endPoint y: 21, distance: 97.9
click at [92, 21] on div "Archived Educators Co Work Flex [PERSON_NAME] 0 % 0 mo 20. Application Withdraw…" at bounding box center [482, 18] width 890 height 37
click at [27, 332] on icon "Icon/History" at bounding box center [18, 329] width 31 height 31
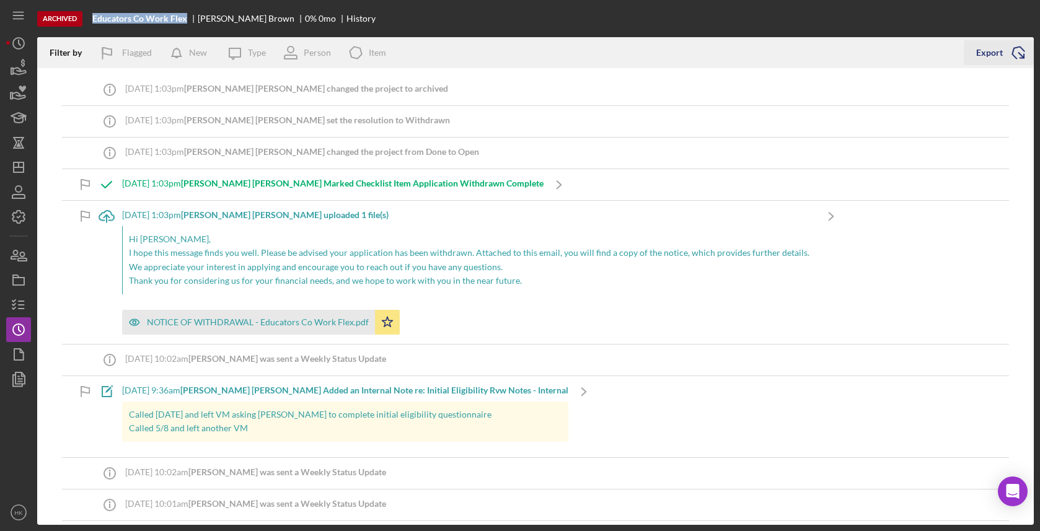
click at [984, 50] on div "Export" at bounding box center [989, 52] width 27 height 25
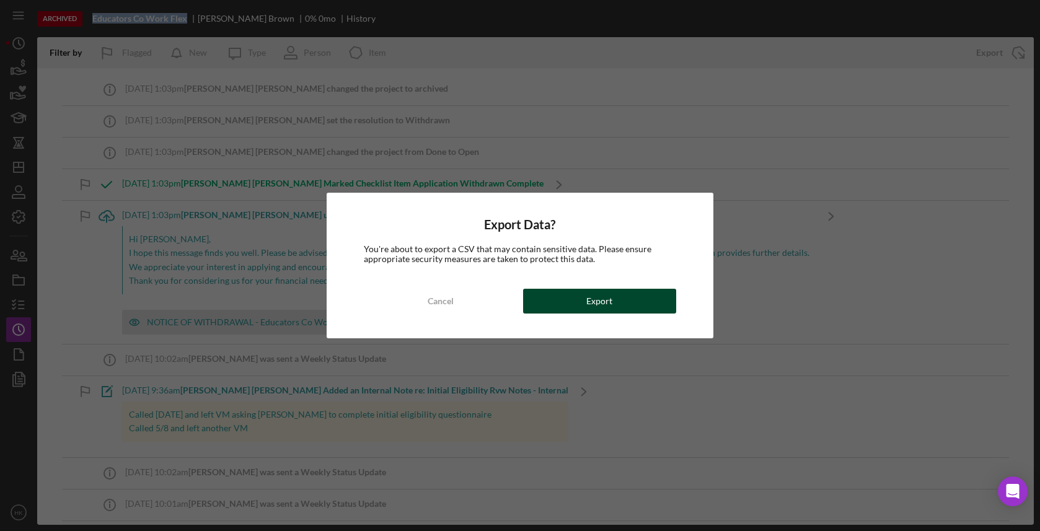
click at [639, 303] on button "Export" at bounding box center [599, 301] width 153 height 25
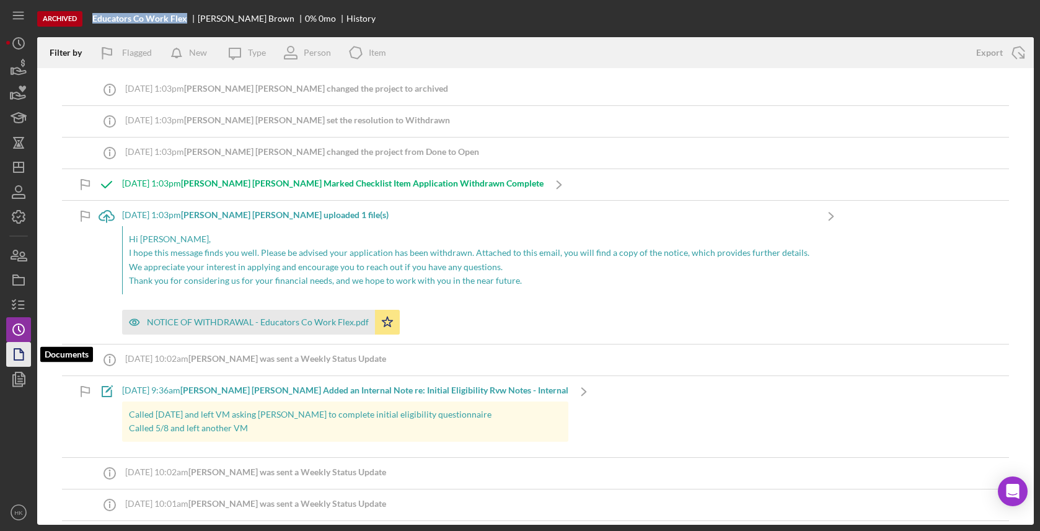
click at [14, 346] on icon "button" at bounding box center [18, 354] width 31 height 31
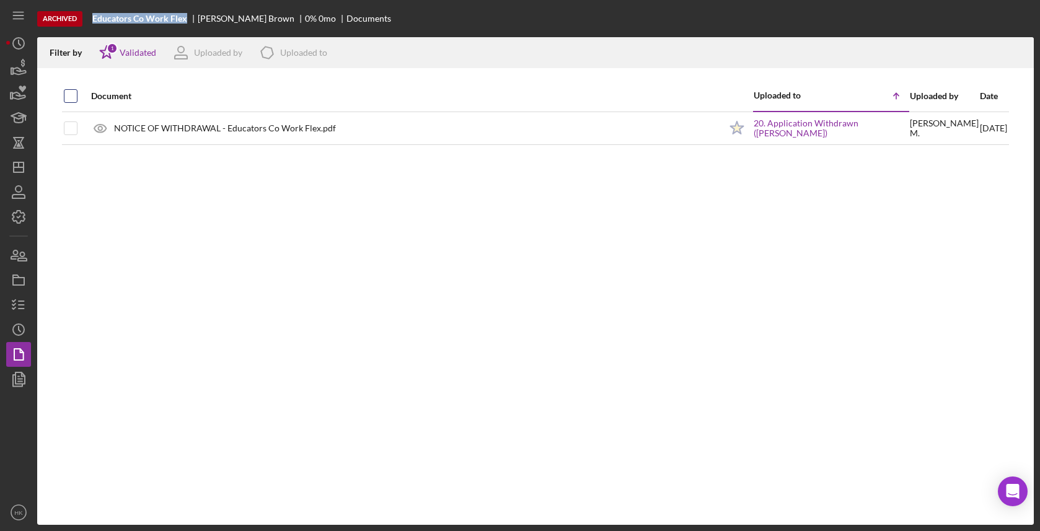
click at [66, 95] on input "checkbox" at bounding box center [70, 96] width 12 height 12
click at [1015, 58] on icon "Icon/Download" at bounding box center [1019, 53] width 28 height 28
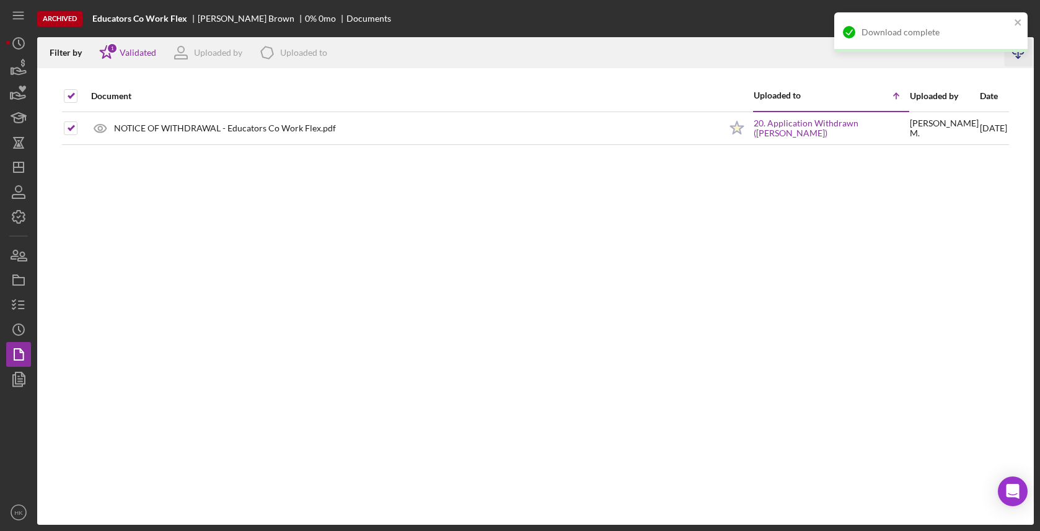
click at [304, 2] on div "Archived Educators Co Work Flex [PERSON_NAME] 0 % 0 mo Documents" at bounding box center [535, 18] width 996 height 37
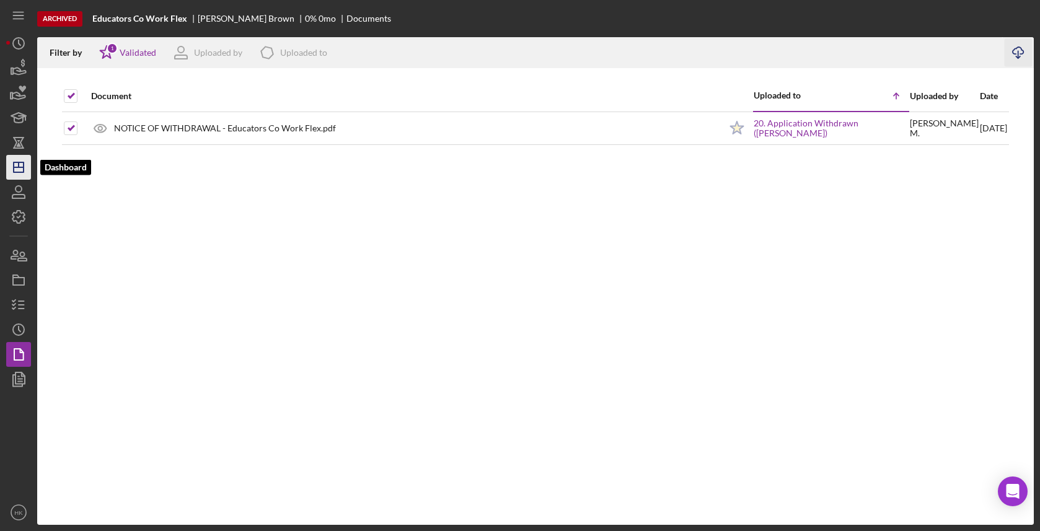
click at [16, 172] on polygon "button" at bounding box center [19, 167] width 10 height 10
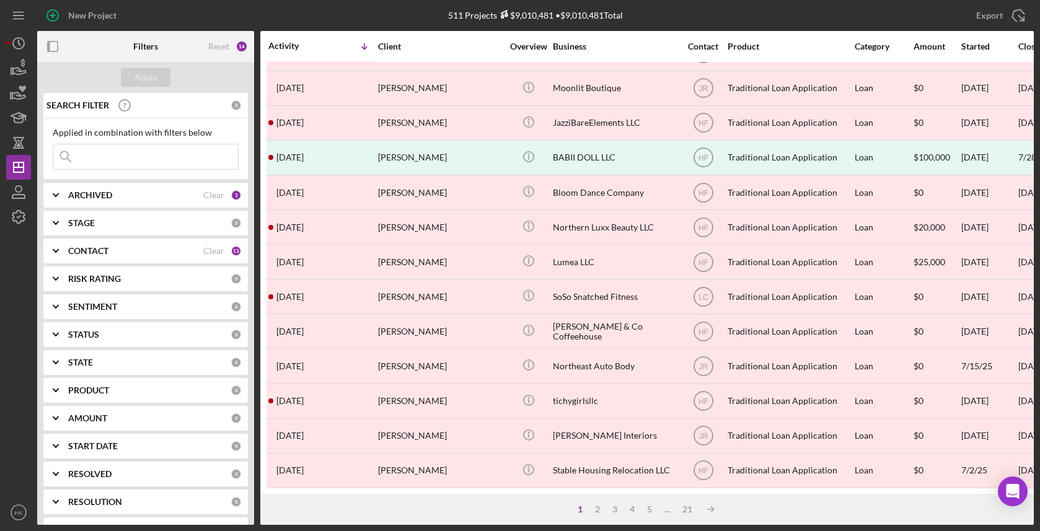
scroll to position [442, 0]
click at [651, 513] on div "5" at bounding box center [649, 509] width 17 height 10
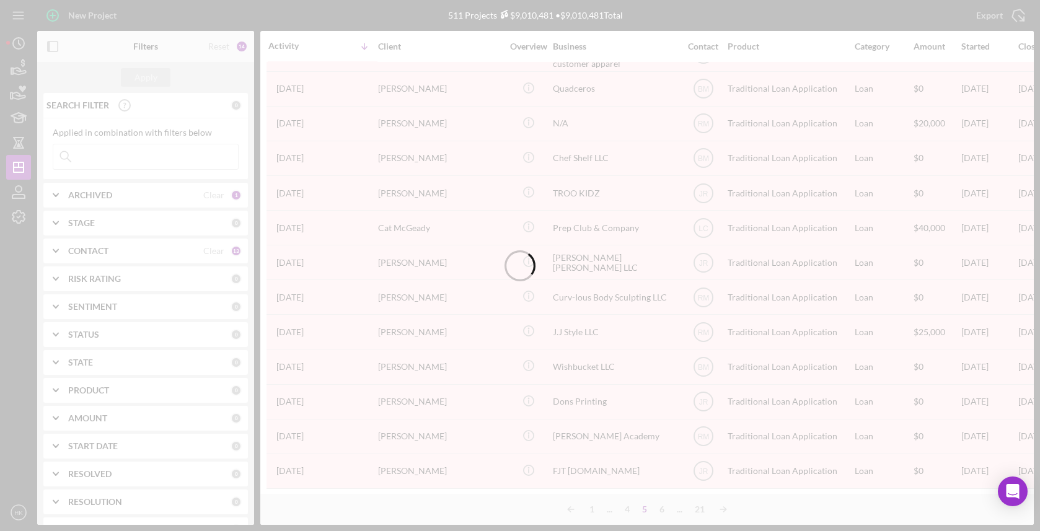
click at [661, 512] on div at bounding box center [520, 265] width 1040 height 531
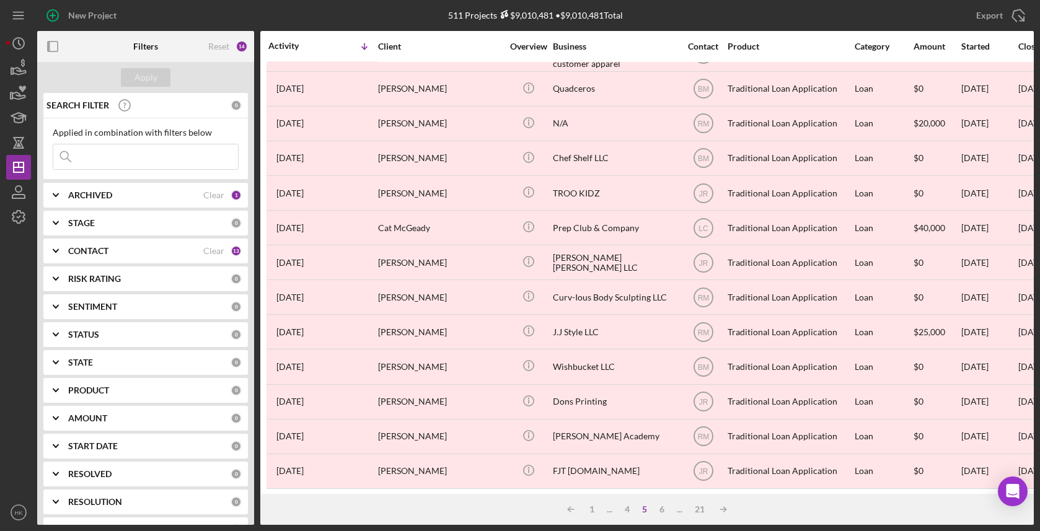
click at [661, 515] on div "Icon/Table Sort Arrow 1 ... 4 5 6 ... 21 Icon/Table Sort Arrow" at bounding box center [646, 509] width 773 height 31
click at [662, 511] on div "6" at bounding box center [661, 509] width 17 height 10
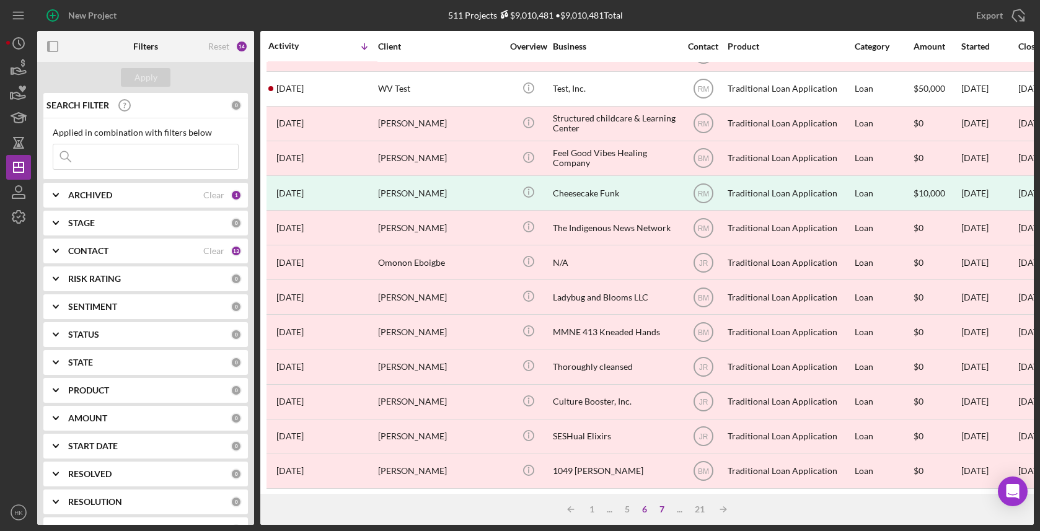
click at [662, 510] on div "7" at bounding box center [661, 509] width 17 height 10
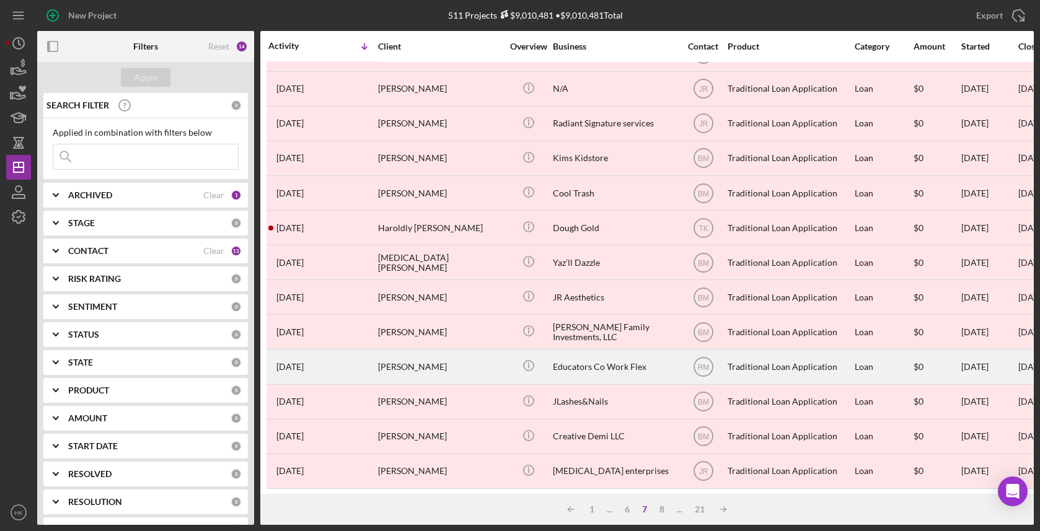
click at [660, 356] on div "Educators Co Work Flex" at bounding box center [615, 366] width 124 height 33
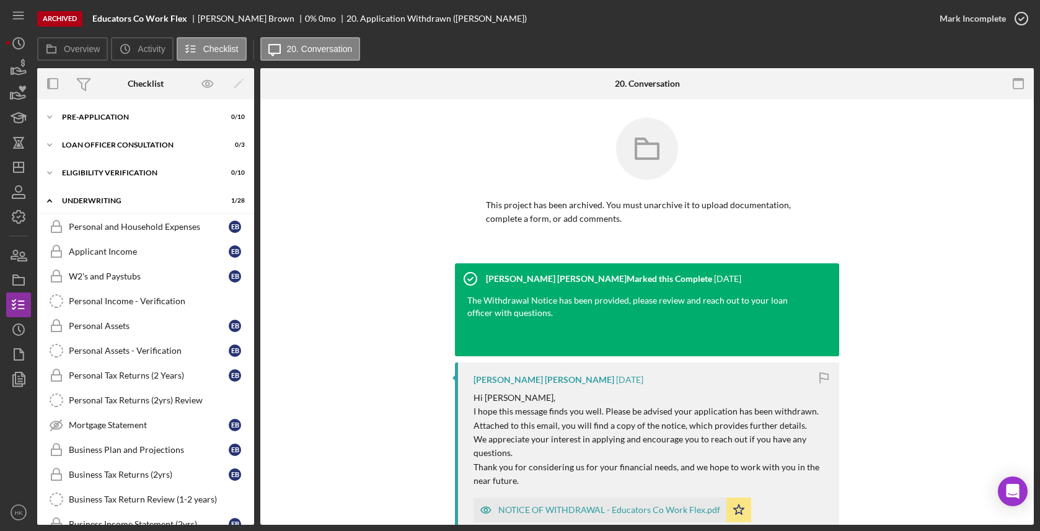
scroll to position [509, 0]
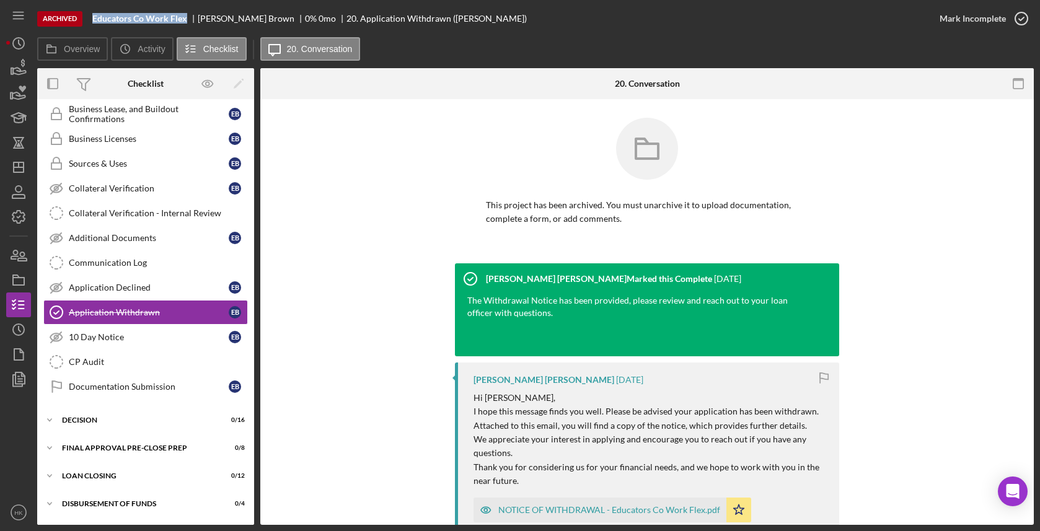
drag, startPoint x: 188, startPoint y: 19, endPoint x: 87, endPoint y: 20, distance: 101.0
click at [87, 20] on div "Archived Educators Co Work Flex [PERSON_NAME] 0 % 0 mo 20. Application Withdraw…" at bounding box center [482, 18] width 890 height 37
click at [21, 336] on icon "Icon/History" at bounding box center [18, 329] width 31 height 31
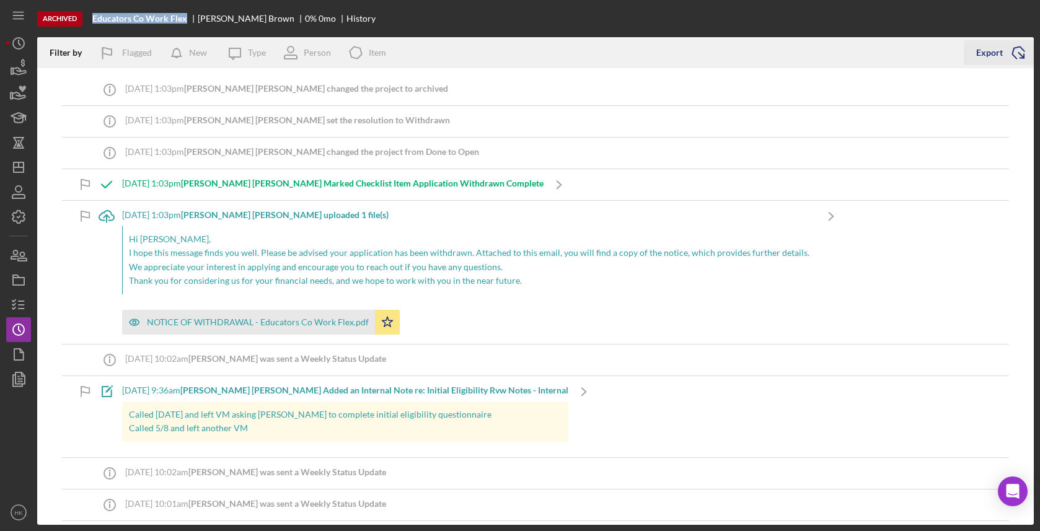
click at [1022, 55] on icon "Icon/Export" at bounding box center [1018, 52] width 31 height 31
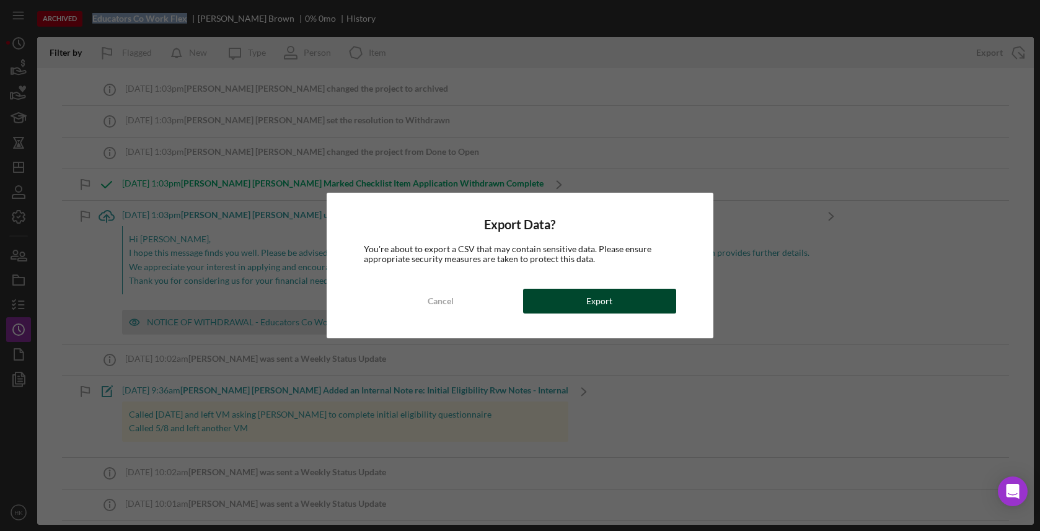
click at [645, 292] on button "Export" at bounding box center [599, 301] width 153 height 25
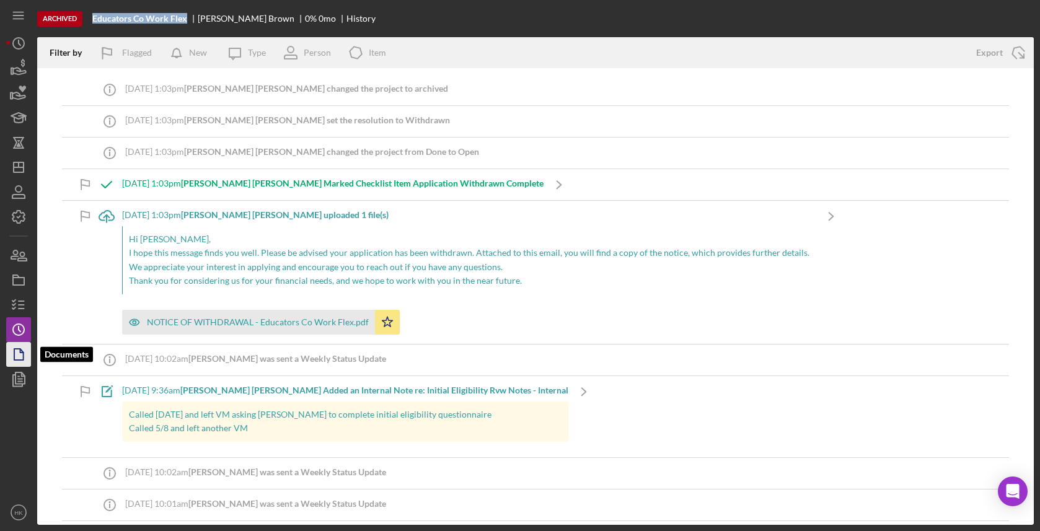
click at [19, 361] on icon "button" at bounding box center [18, 354] width 31 height 31
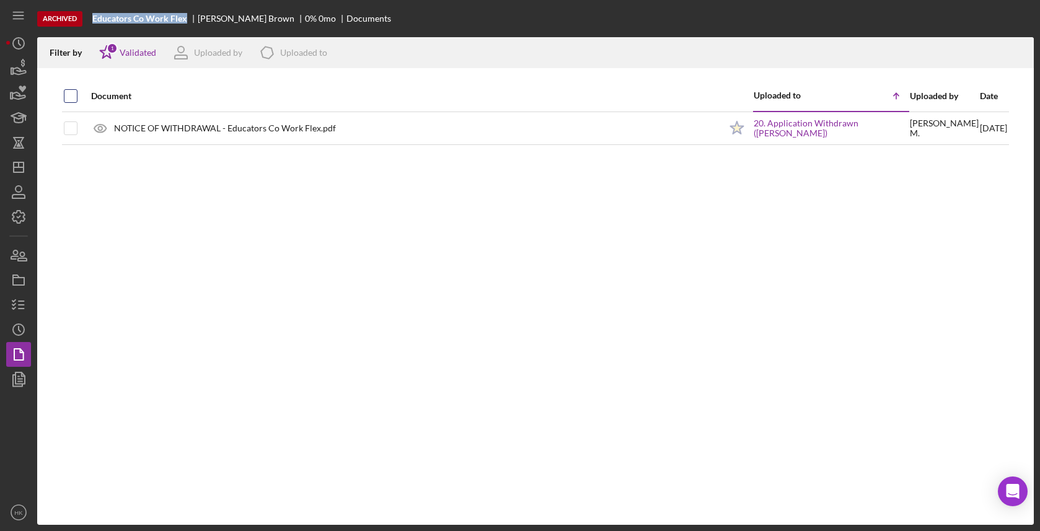
click at [70, 97] on input "checkbox" at bounding box center [70, 96] width 12 height 12
click at [1021, 58] on icon "Icon/Download" at bounding box center [1019, 53] width 28 height 28
click at [755, 307] on div "Document Uploaded to Icon/Table Sort Arrow Uploaded by Date NOTICE OF WITHDRAWA…" at bounding box center [535, 303] width 996 height 444
click at [22, 172] on icon "Icon/Dashboard" at bounding box center [18, 167] width 31 height 31
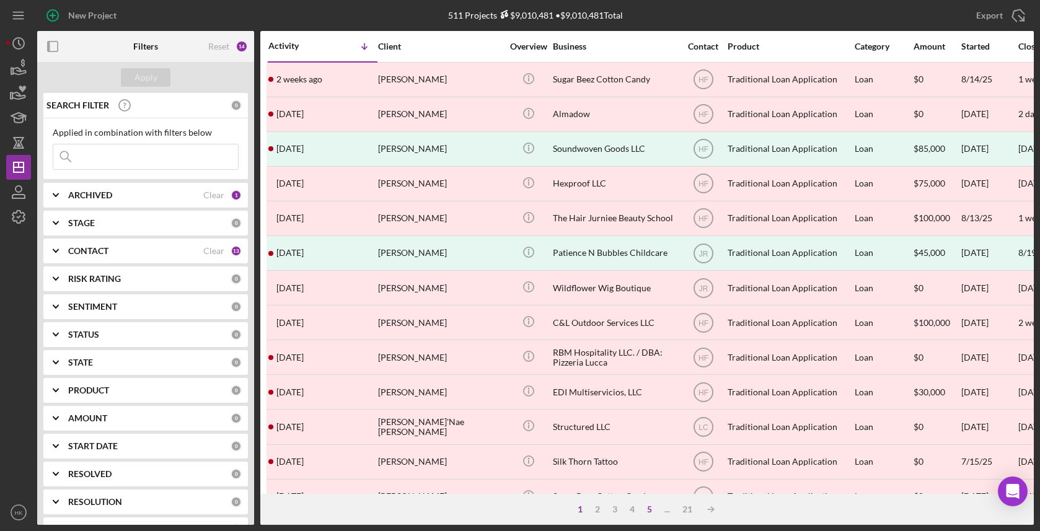
click at [647, 506] on div "5" at bounding box center [649, 509] width 17 height 10
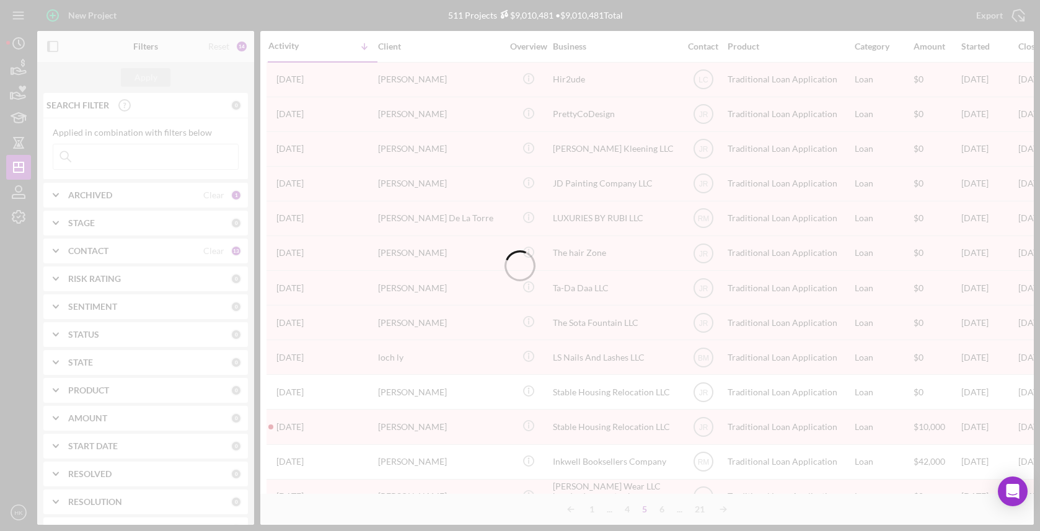
click at [661, 507] on div at bounding box center [520, 265] width 1040 height 531
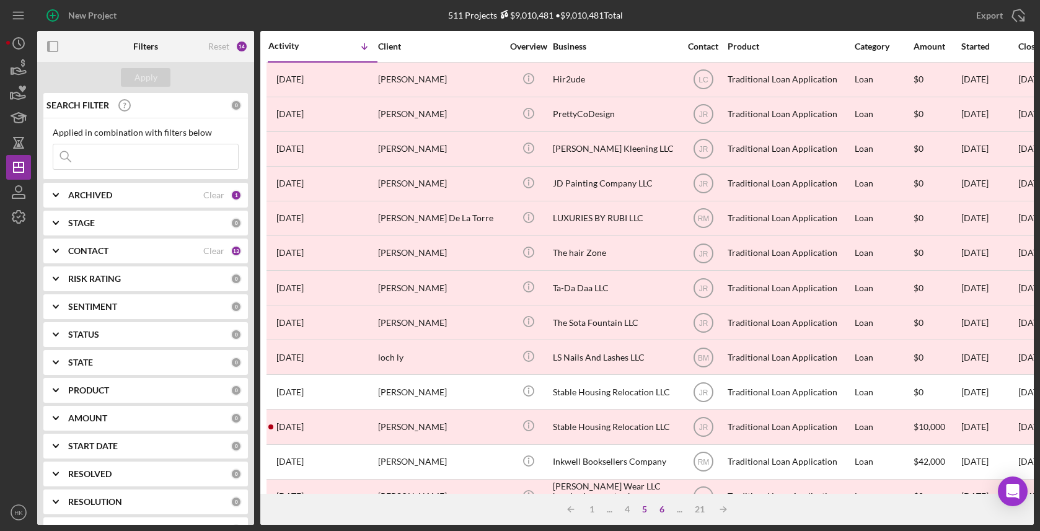
click at [661, 511] on div "6" at bounding box center [661, 509] width 17 height 10
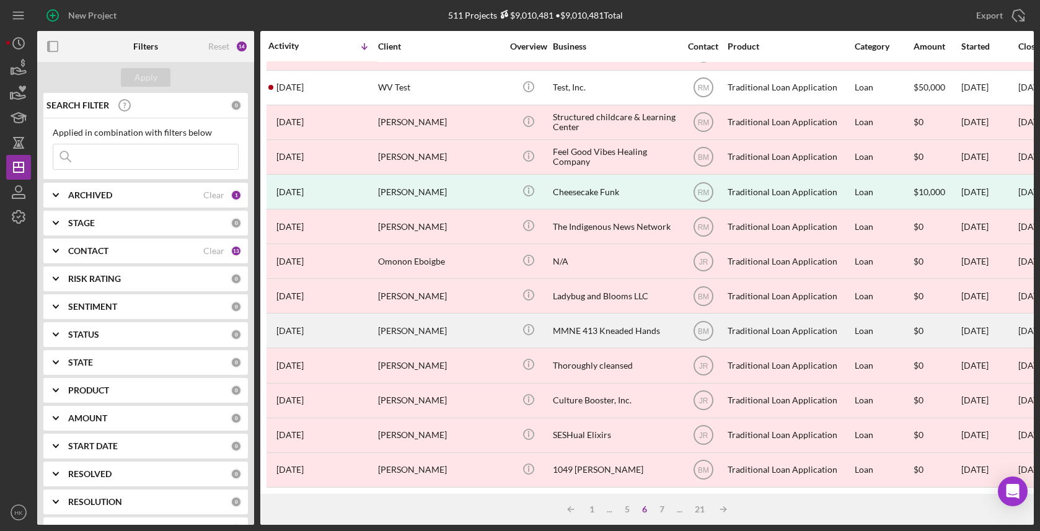
scroll to position [442, 0]
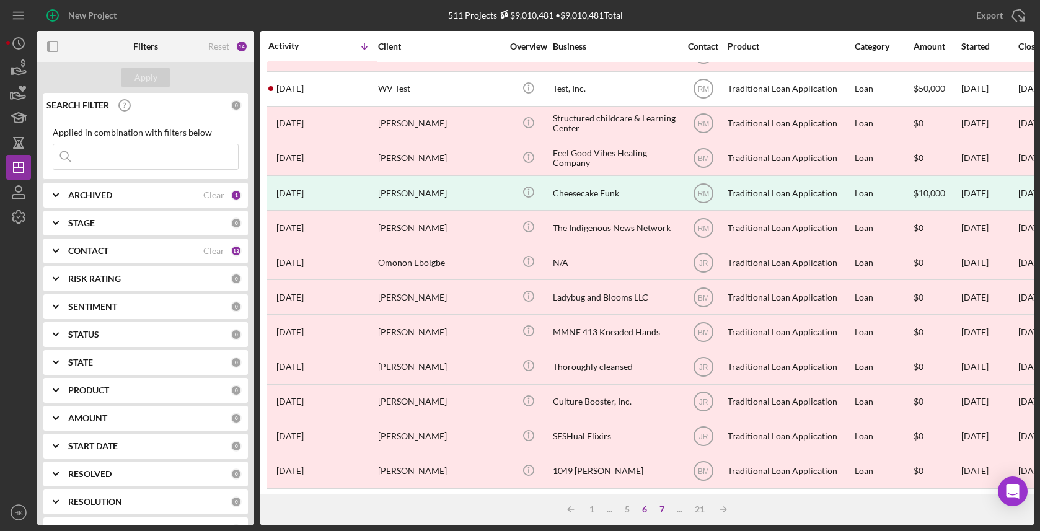
click at [661, 506] on div "7" at bounding box center [661, 509] width 17 height 10
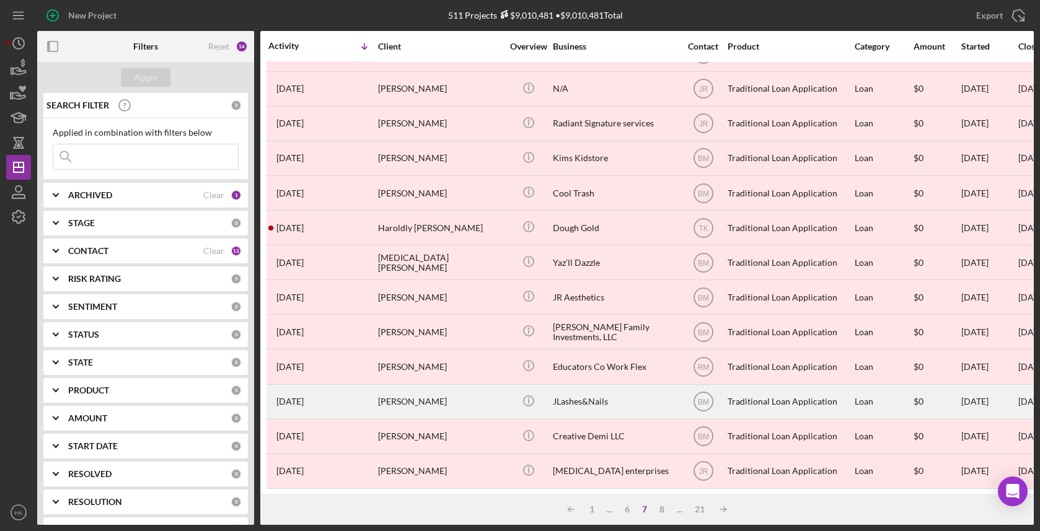
click at [646, 403] on div "JLashes&Nails" at bounding box center [615, 401] width 124 height 33
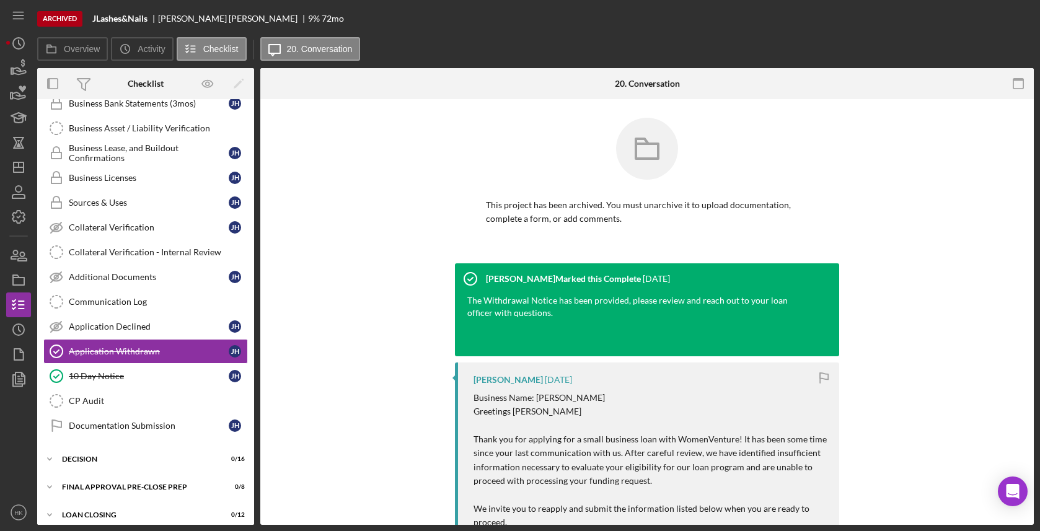
scroll to position [509, 0]
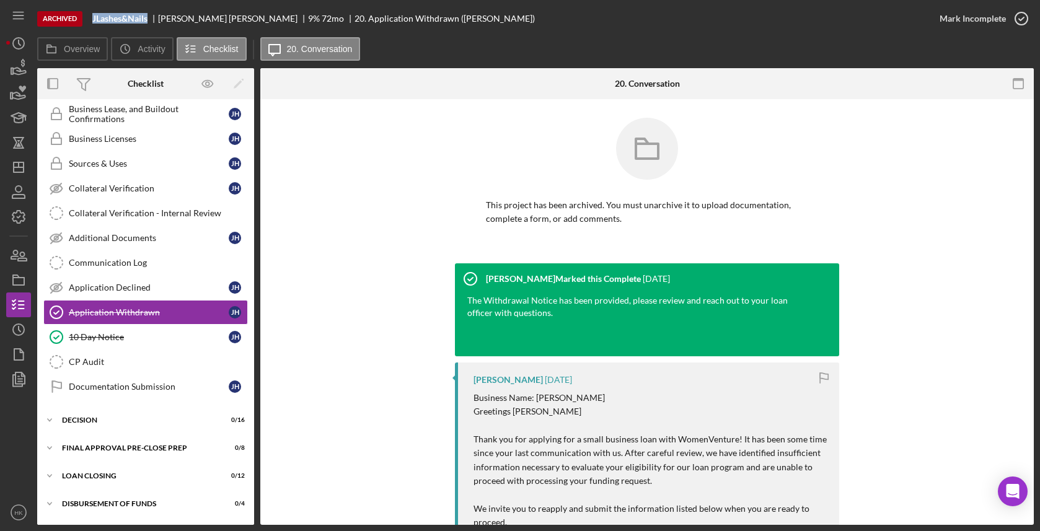
drag, startPoint x: 149, startPoint y: 19, endPoint x: 90, endPoint y: 16, distance: 58.3
click at [90, 16] on div "Archived JLashes&Nails [PERSON_NAME] 9 % 72 mo 20. Application Withdrawn ([PERS…" at bounding box center [482, 18] width 890 height 37
click at [23, 328] on icon "Icon/History" at bounding box center [18, 329] width 31 height 31
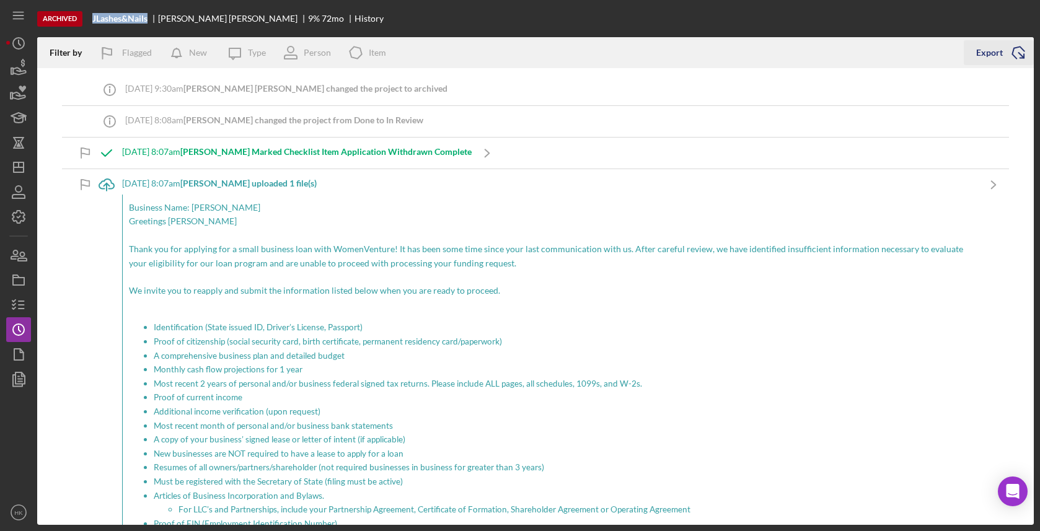
click at [1006, 58] on icon "Icon/Export" at bounding box center [1018, 52] width 31 height 31
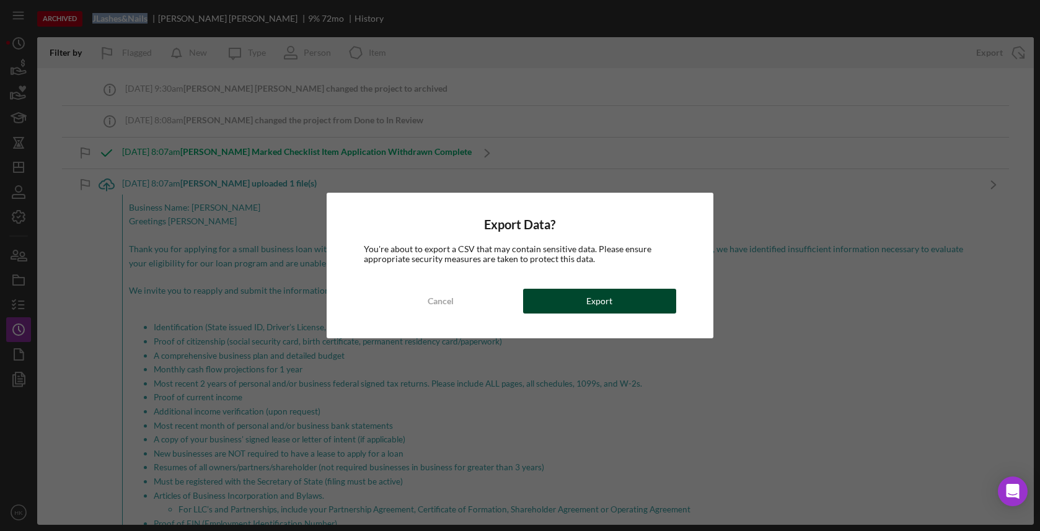
click at [630, 310] on button "Export" at bounding box center [599, 301] width 153 height 25
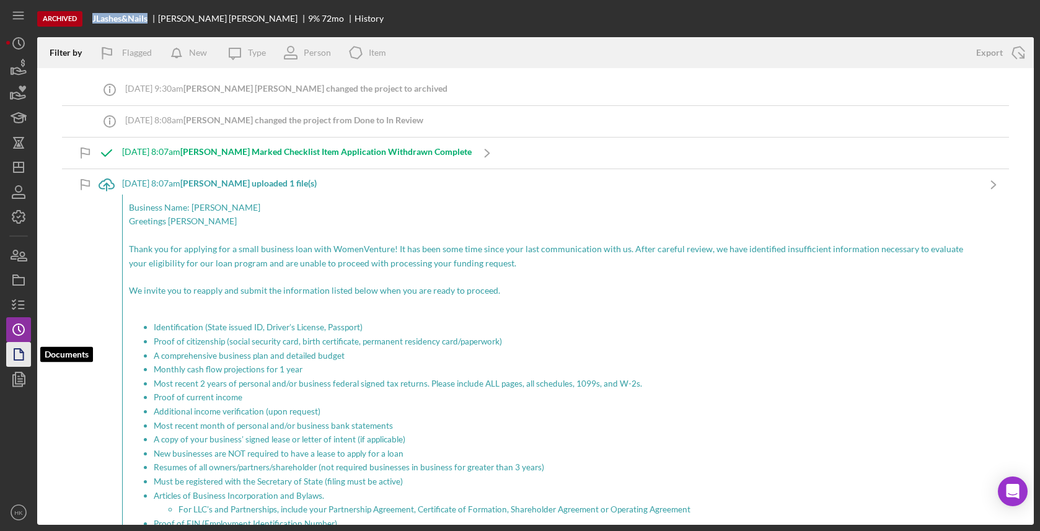
click at [16, 360] on polygon "button" at bounding box center [18, 354] width 9 height 11
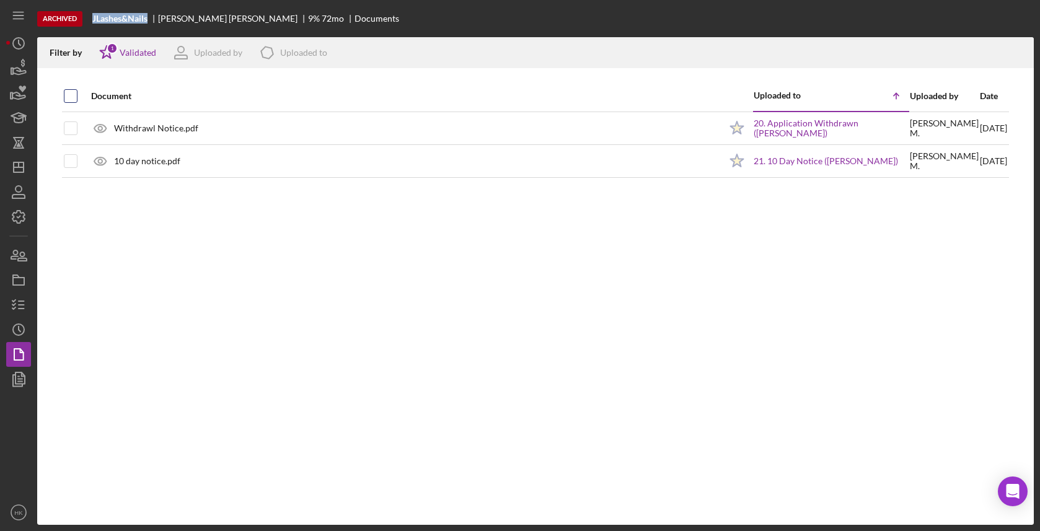
click at [71, 92] on input "checkbox" at bounding box center [70, 96] width 12 height 12
click at [1014, 54] on icon "Icon/Download" at bounding box center [1019, 53] width 28 height 28
click at [30, 147] on icon "button" at bounding box center [18, 142] width 31 height 31
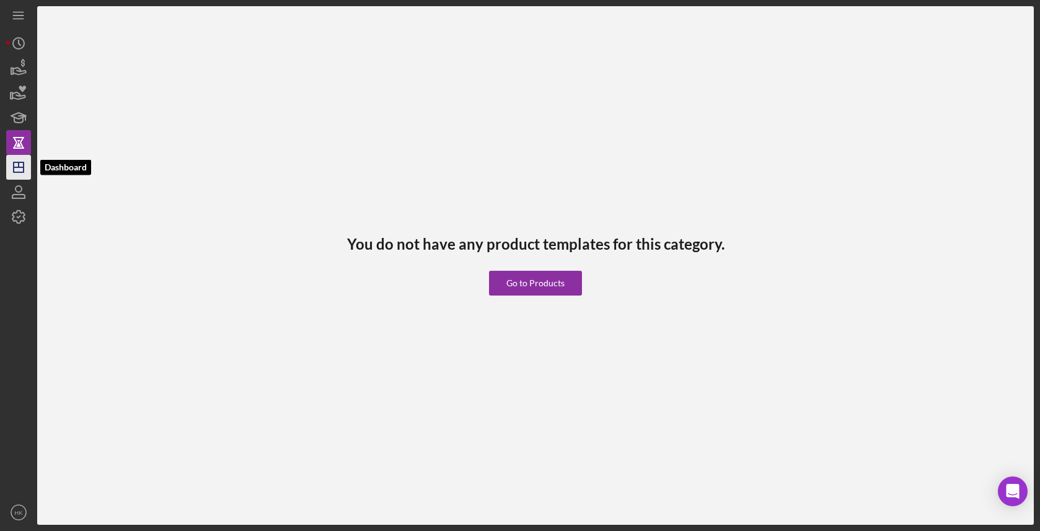
click at [30, 162] on icon "Icon/Dashboard" at bounding box center [18, 167] width 31 height 31
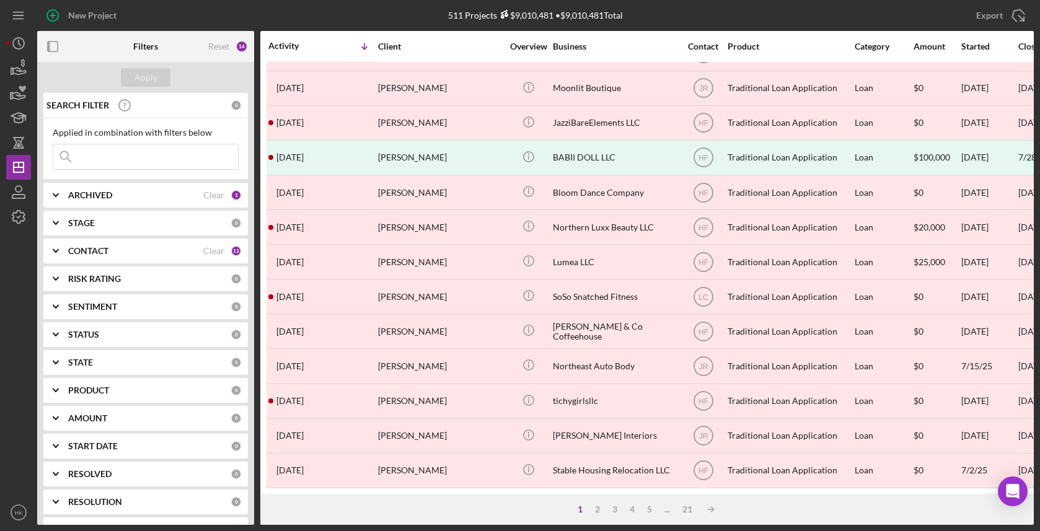
scroll to position [442, 0]
click at [645, 511] on div "5" at bounding box center [649, 509] width 17 height 10
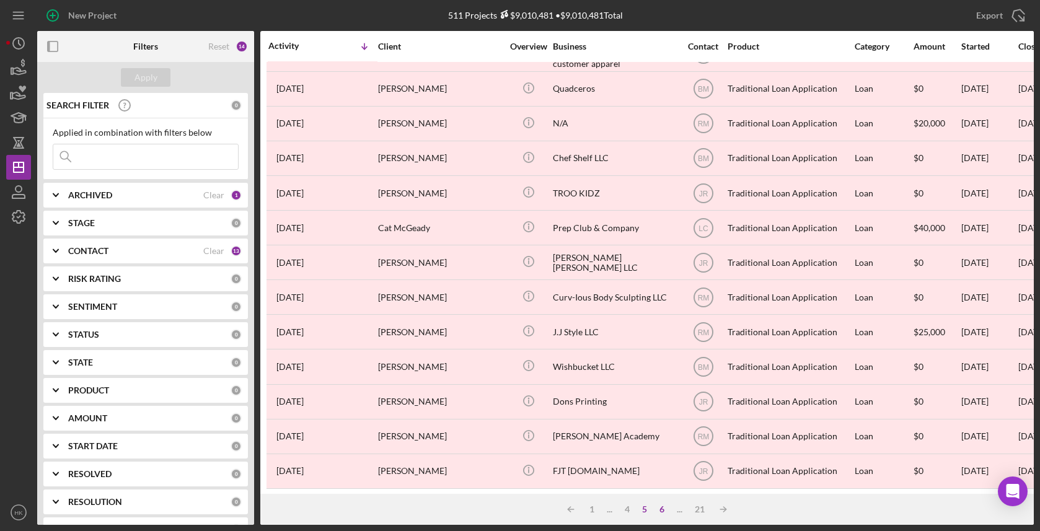
click at [662, 512] on div "6" at bounding box center [661, 509] width 17 height 10
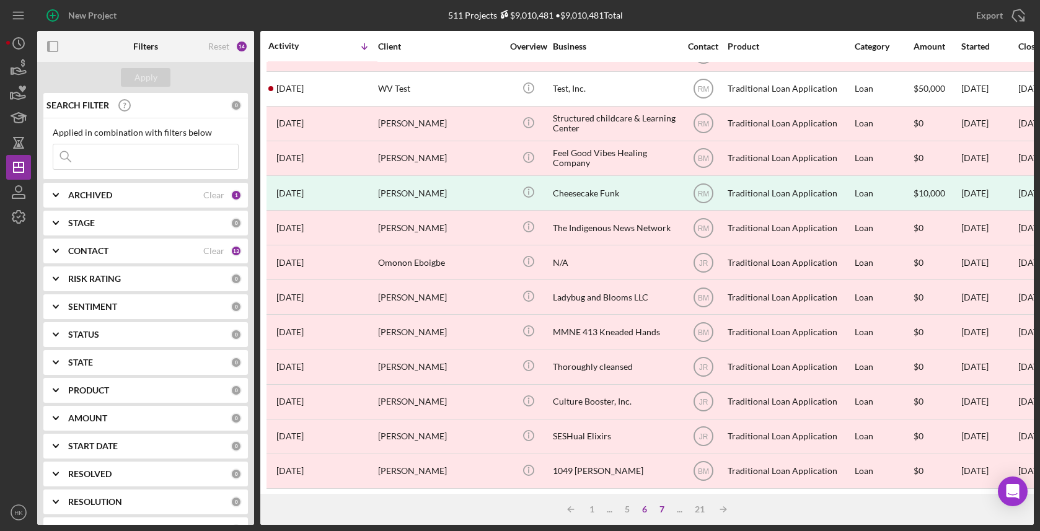
click at [658, 511] on div "7" at bounding box center [661, 509] width 17 height 10
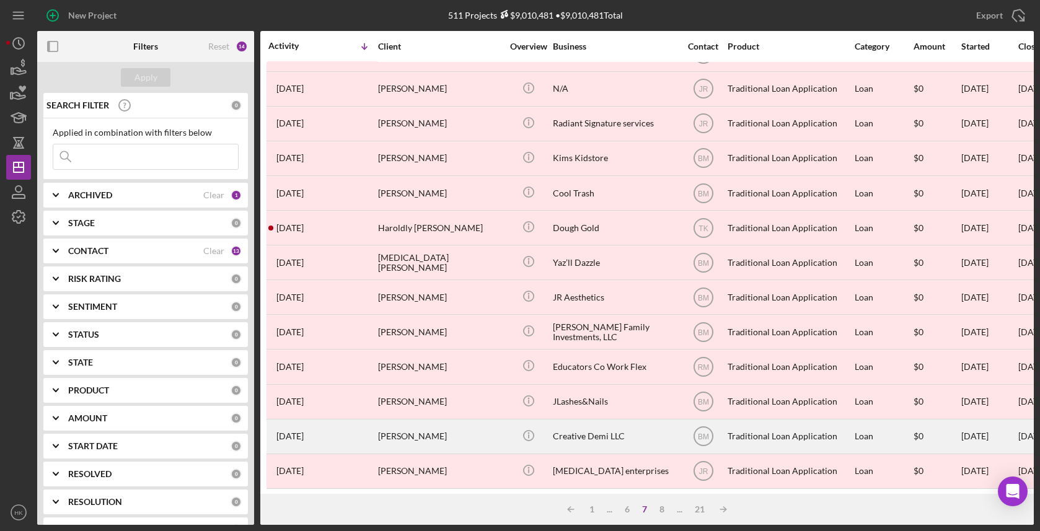
click at [636, 436] on div "Creative Demi LLC" at bounding box center [615, 436] width 124 height 33
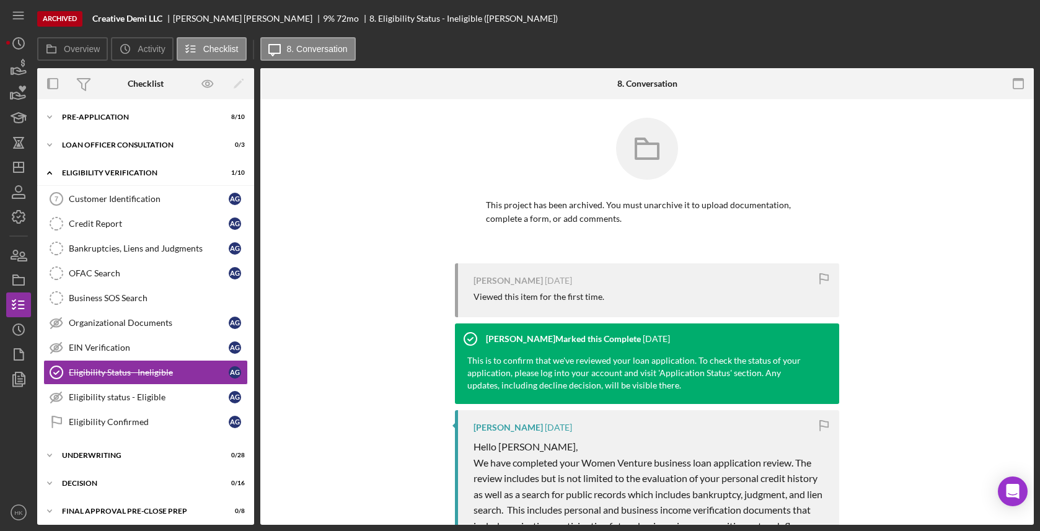
scroll to position [60, 0]
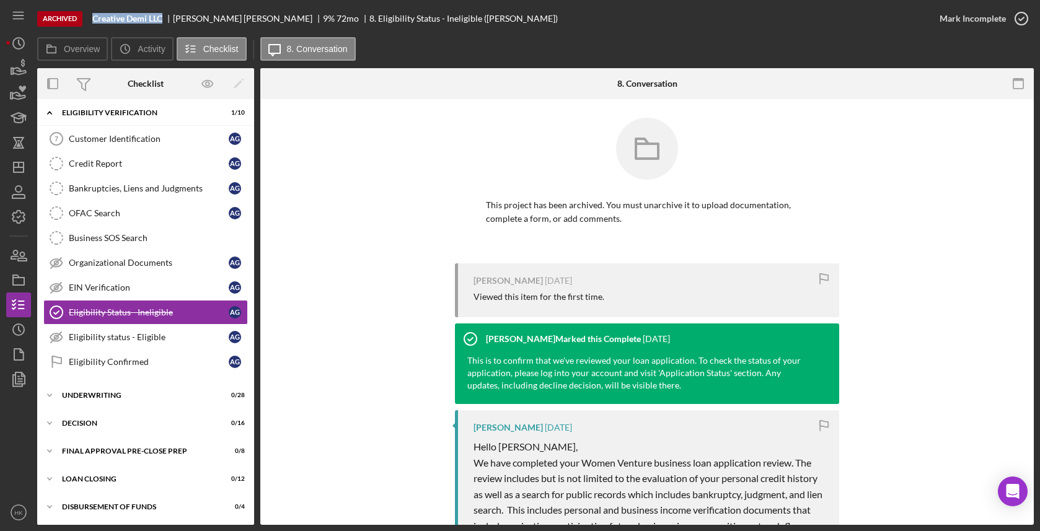
drag, startPoint x: 165, startPoint y: 18, endPoint x: 82, endPoint y: 17, distance: 82.4
click at [82, 17] on div "Archived Creative Demi LLC [PERSON_NAME] 9 % 72 mo 8. Eligibility Status - Inel…" at bounding box center [482, 18] width 890 height 37
click at [21, 337] on icon "Icon/History" at bounding box center [18, 329] width 31 height 31
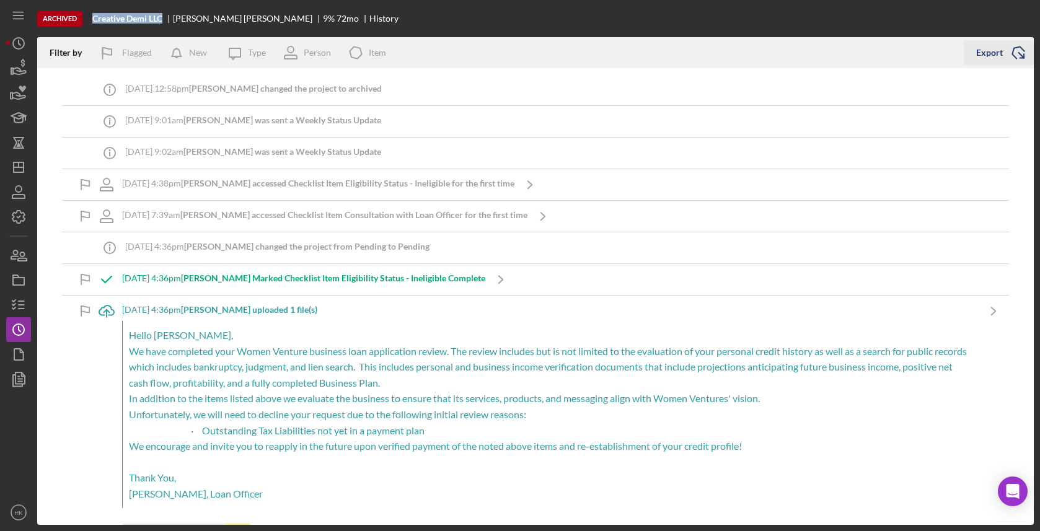
click at [1027, 42] on icon "Icon/Export" at bounding box center [1018, 52] width 31 height 31
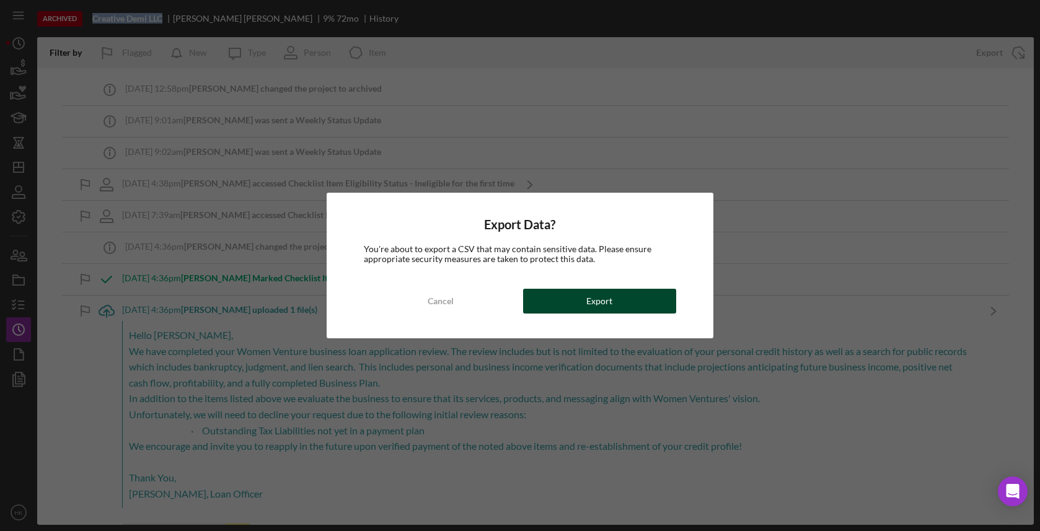
click at [644, 292] on button "Export" at bounding box center [599, 301] width 153 height 25
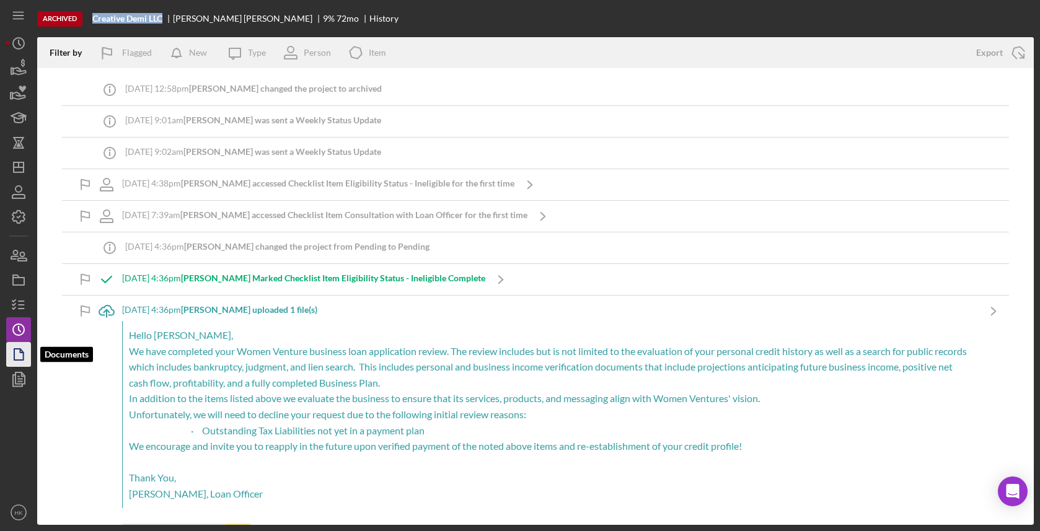
click at [27, 349] on icon "button" at bounding box center [18, 354] width 31 height 31
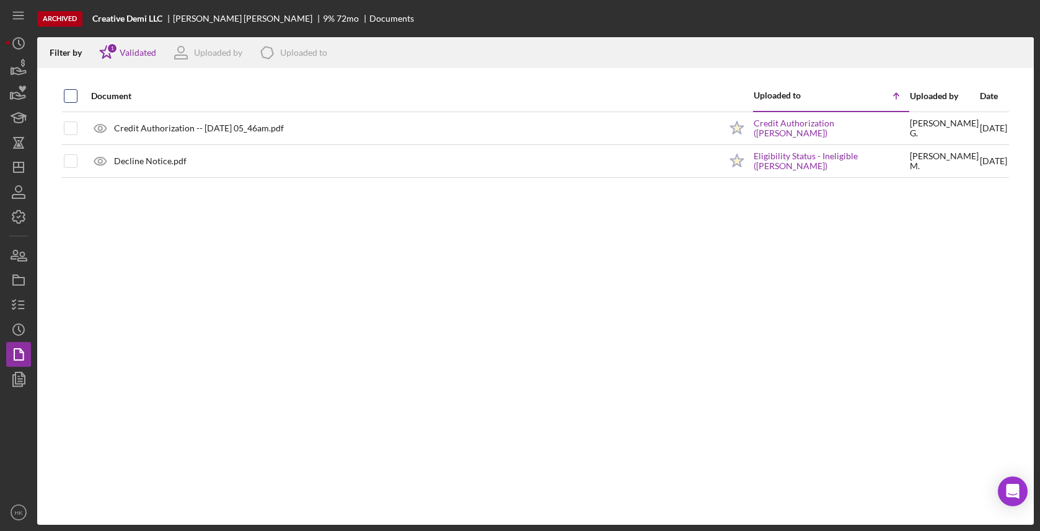
click at [70, 89] on div at bounding box center [71, 96] width 14 height 14
click at [77, 91] on th at bounding box center [70, 96] width 15 height 31
click at [71, 94] on input "checkbox" at bounding box center [70, 96] width 12 height 12
click at [1026, 52] on icon "Icon/Download" at bounding box center [1019, 53] width 28 height 28
click at [22, 167] on line "button" at bounding box center [19, 167] width 10 height 0
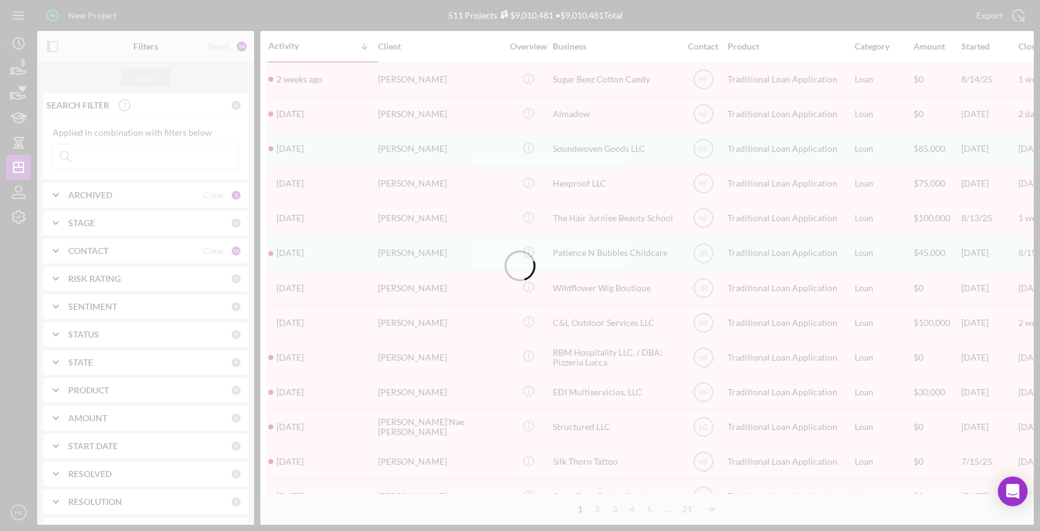
scroll to position [278, 0]
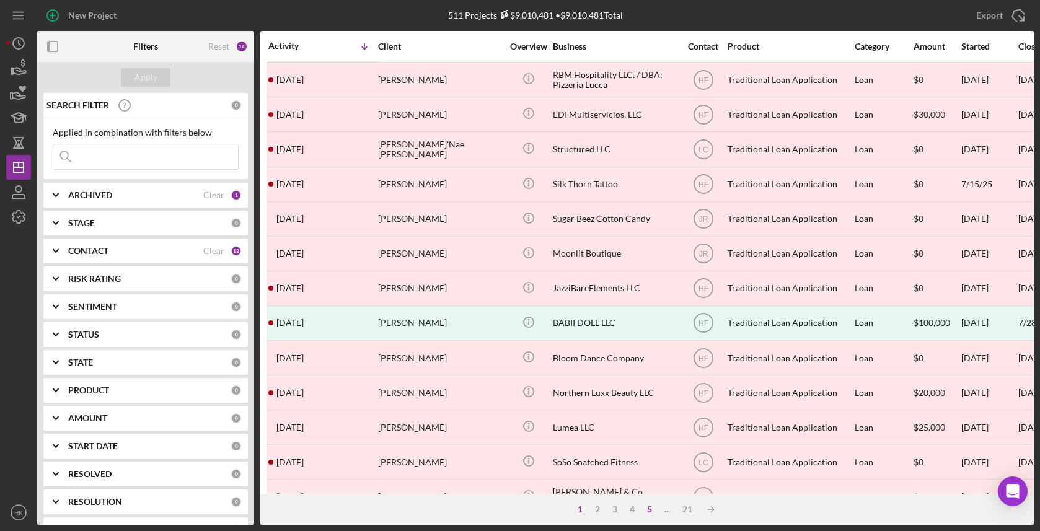
click at [648, 508] on div "5" at bounding box center [649, 509] width 17 height 10
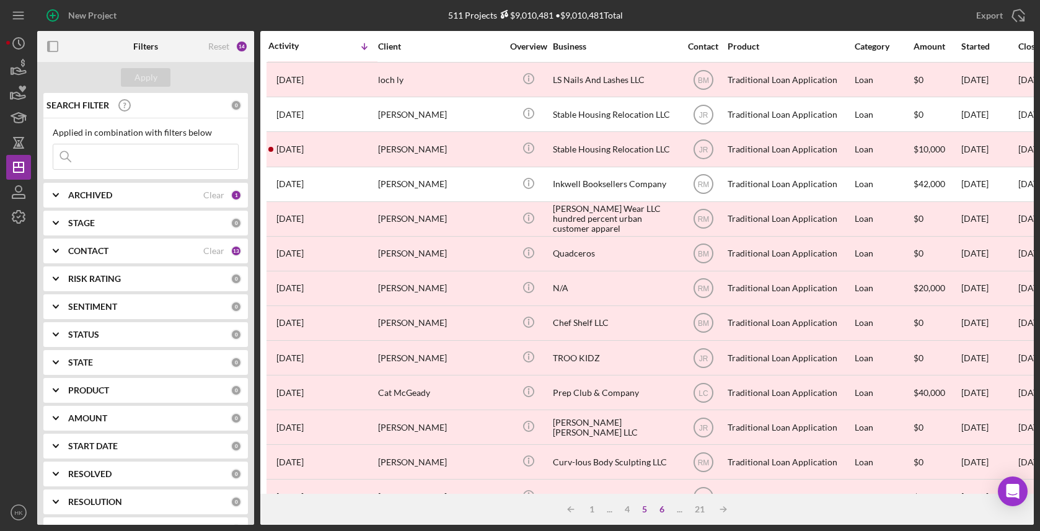
click at [666, 512] on div "6" at bounding box center [661, 509] width 17 height 10
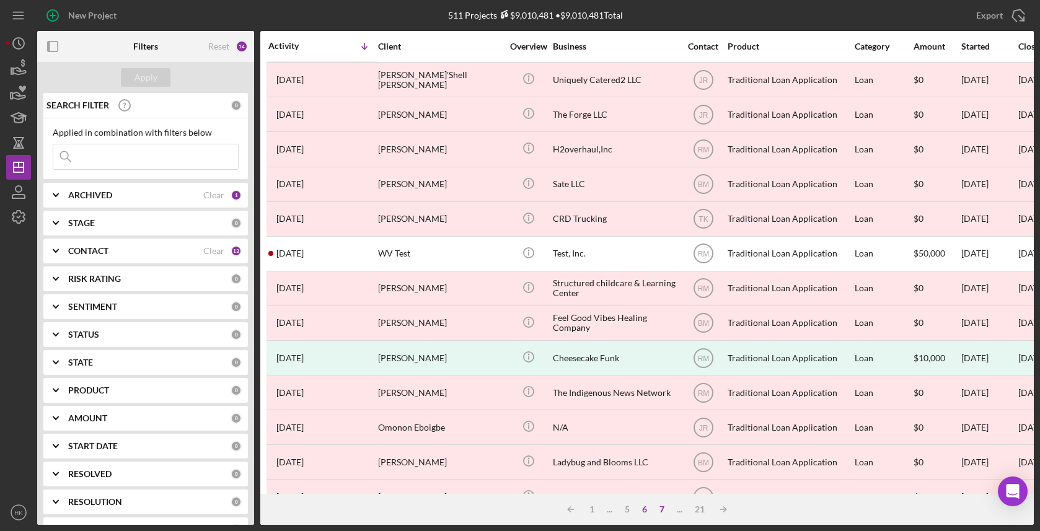
click at [662, 510] on div "7" at bounding box center [661, 509] width 17 height 10
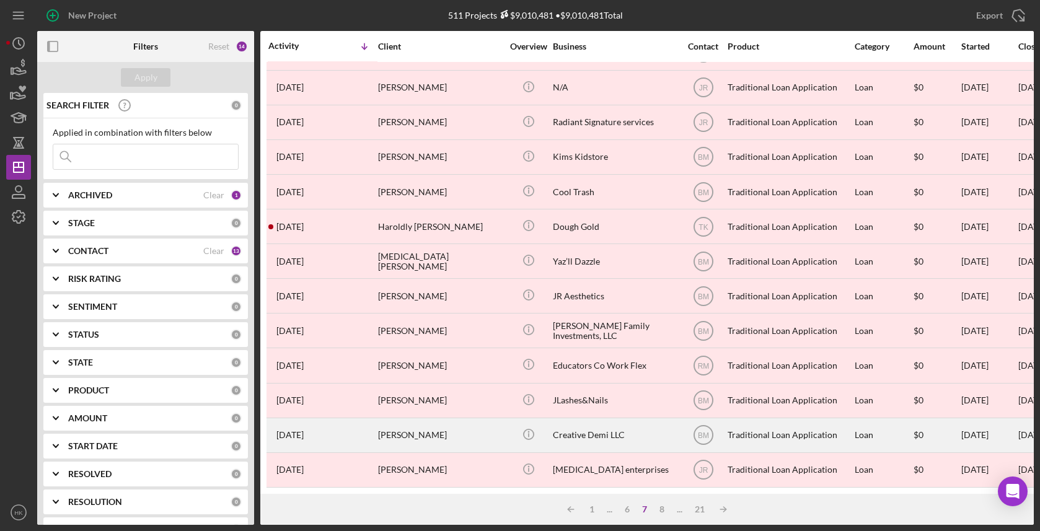
scroll to position [442, 0]
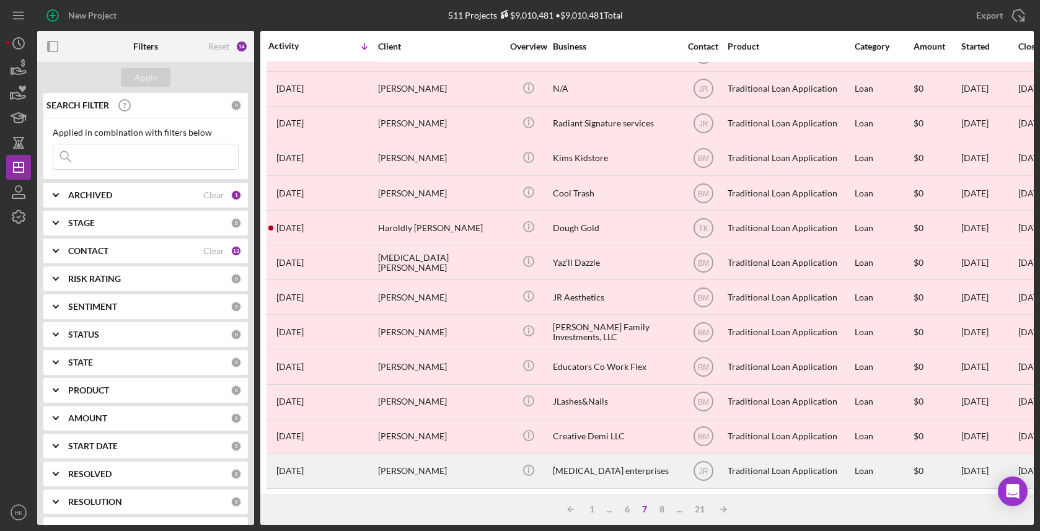
click at [586, 461] on div "[MEDICAL_DATA] enterprises" at bounding box center [615, 471] width 124 height 33
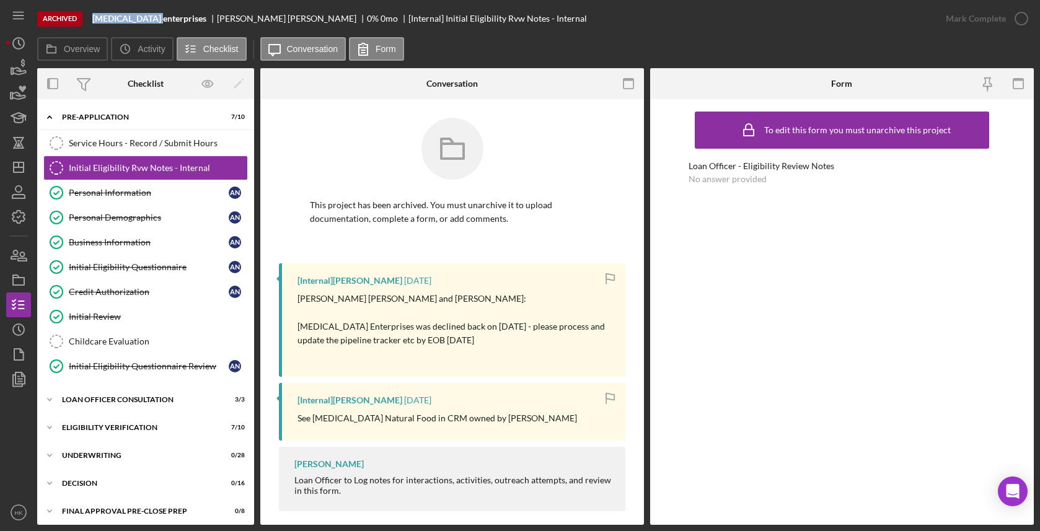
drag, startPoint x: 152, startPoint y: 20, endPoint x: 92, endPoint y: 19, distance: 60.1
click at [92, 19] on div "Archived [MEDICAL_DATA] enterprises [PERSON_NAME] 0 % 0 mo [Internal] Initial E…" at bounding box center [485, 18] width 896 height 37
click at [21, 323] on icon "Icon/History" at bounding box center [18, 329] width 31 height 31
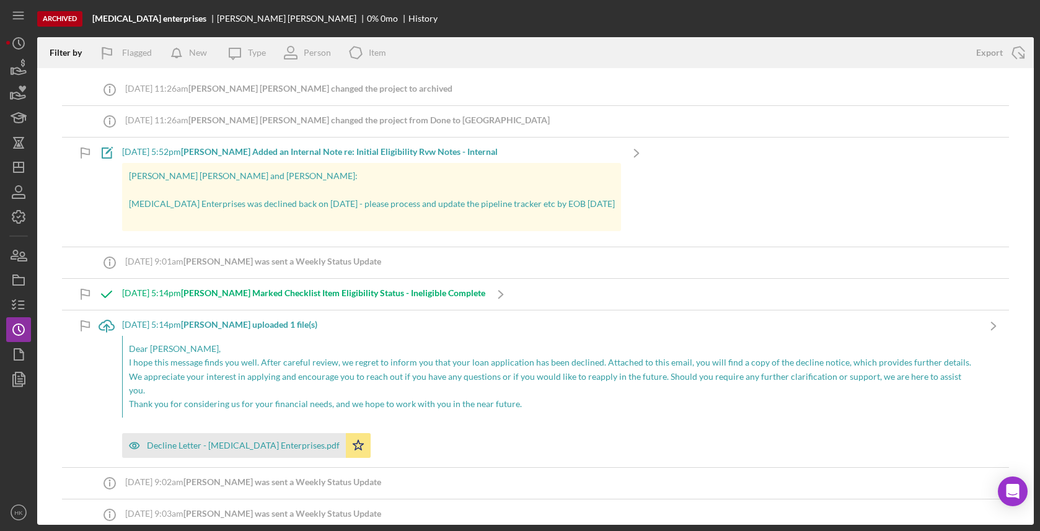
click at [1034, 61] on div "Archived [MEDICAL_DATA] enterprises [PERSON_NAME] 0 % 0 mo History Filter by Fl…" at bounding box center [520, 265] width 1040 height 531
click at [1015, 59] on icon "Icon/Export" at bounding box center [1018, 52] width 31 height 31
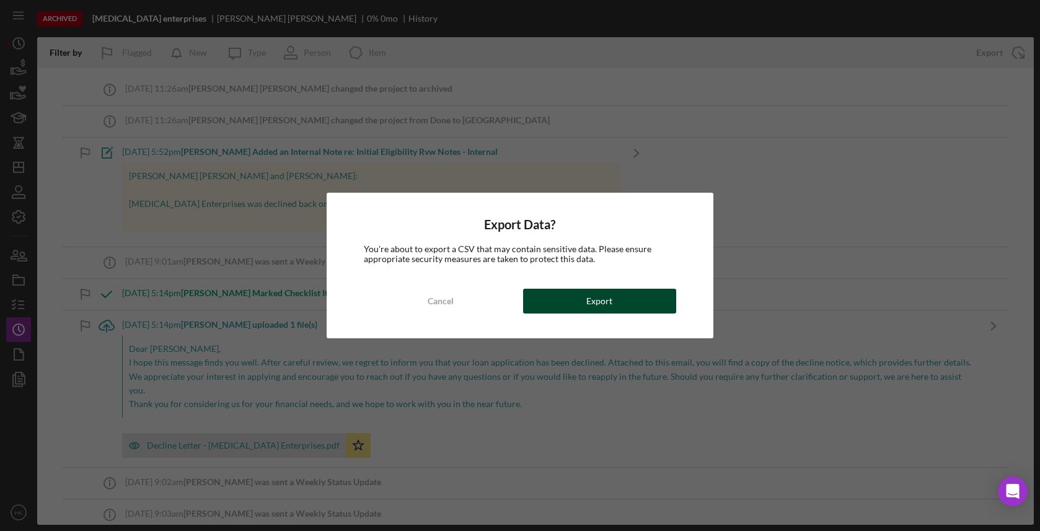
click at [597, 299] on div "Export" at bounding box center [599, 301] width 26 height 25
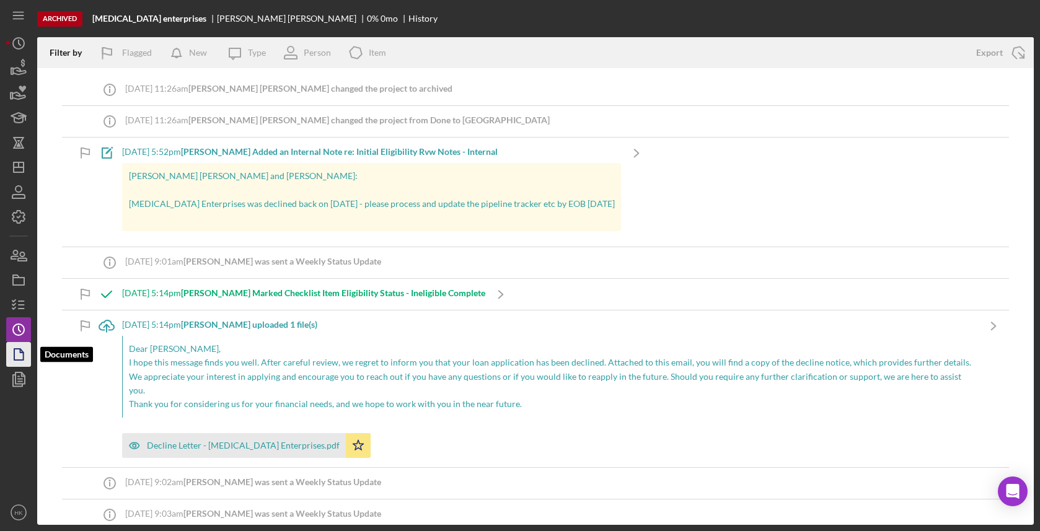
click at [17, 356] on icon "button" at bounding box center [18, 354] width 31 height 31
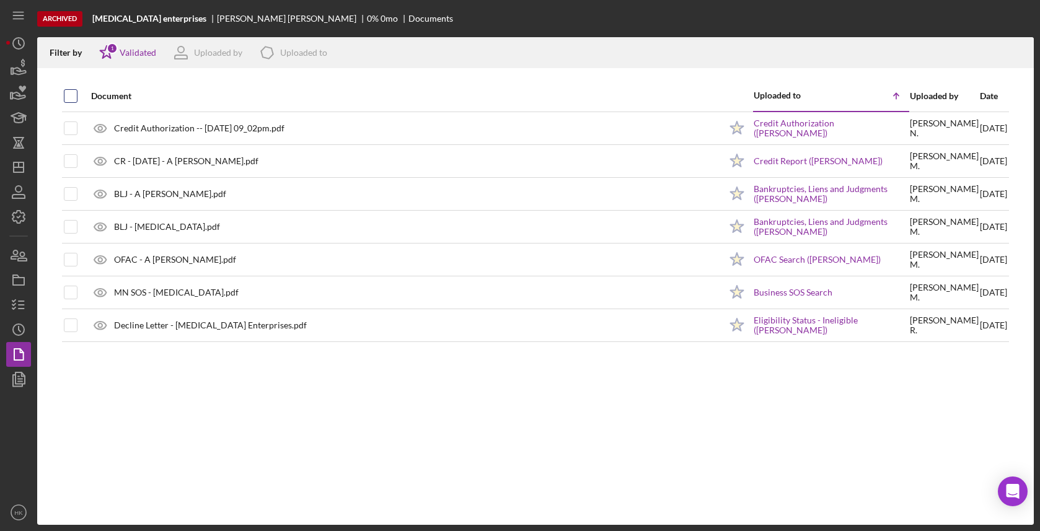
click at [73, 97] on input "checkbox" at bounding box center [70, 96] width 12 height 12
click at [1026, 55] on icon "Icon/Download" at bounding box center [1019, 53] width 28 height 28
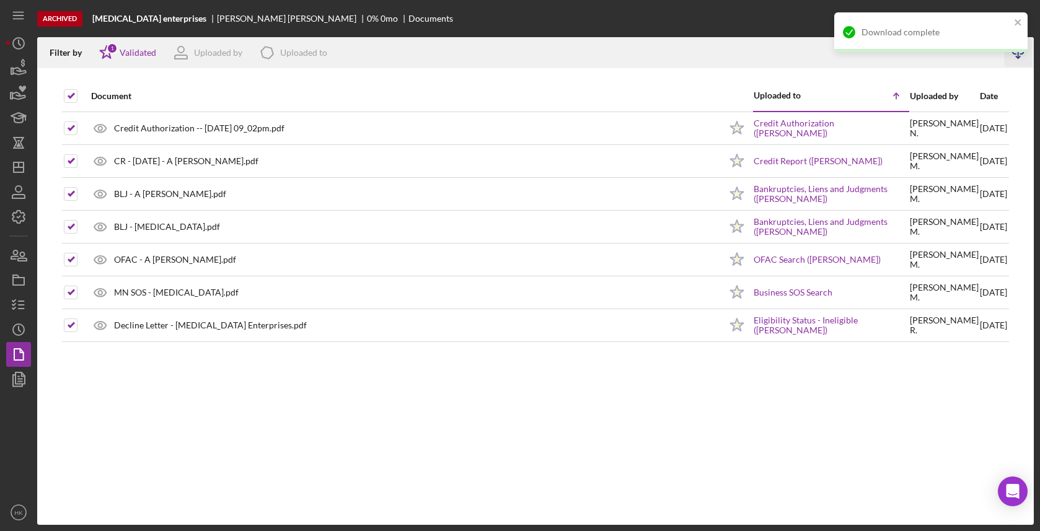
click at [306, 2] on div "Archived [MEDICAL_DATA] enterprises [PERSON_NAME] 0 % 0 mo Documents" at bounding box center [535, 18] width 996 height 37
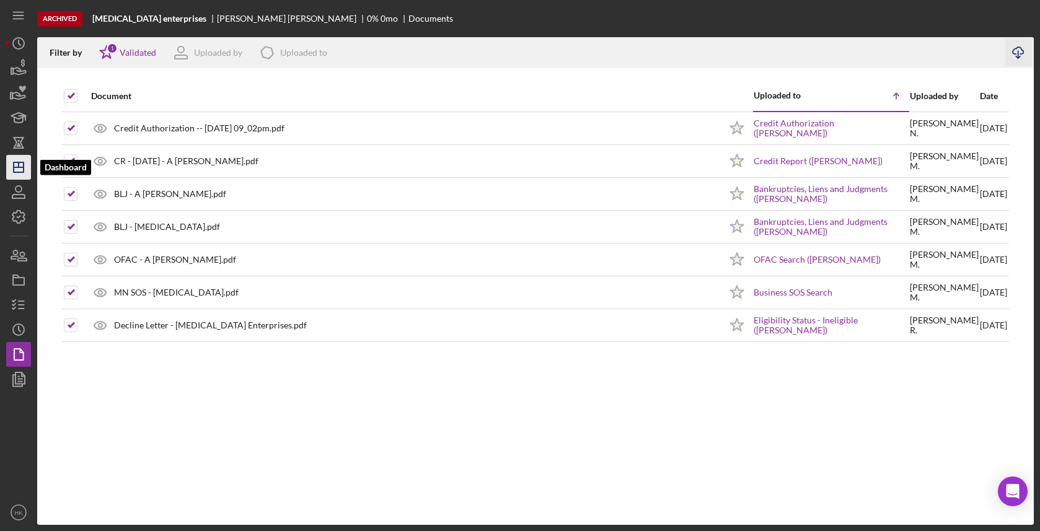
click at [20, 165] on icon "Icon/Dashboard" at bounding box center [18, 167] width 31 height 31
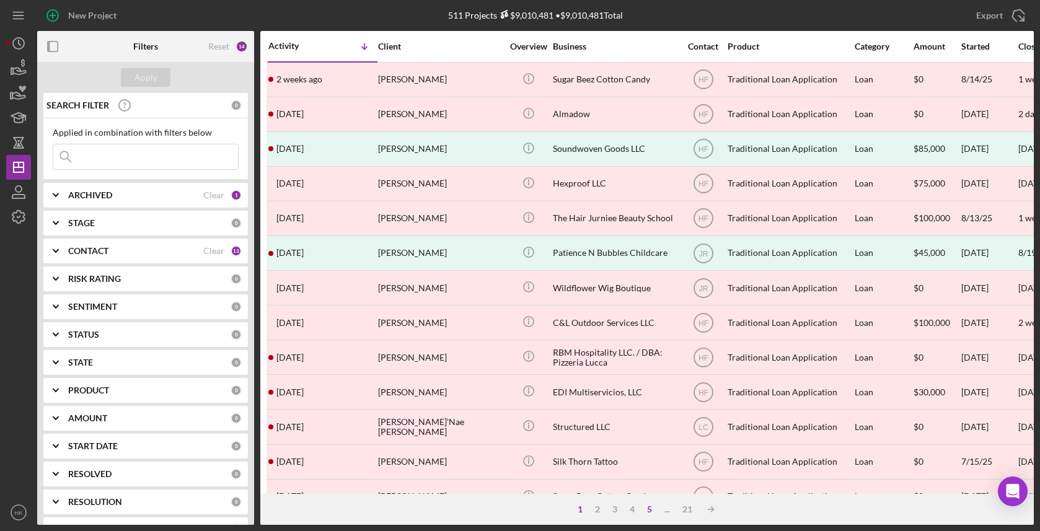
click at [648, 506] on div "5" at bounding box center [649, 509] width 17 height 10
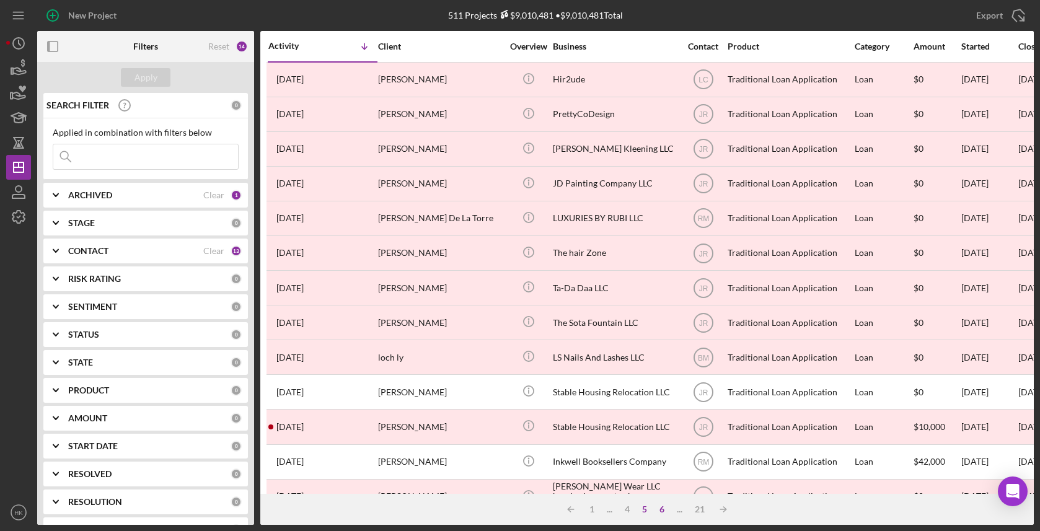
click at [664, 508] on div "6" at bounding box center [661, 509] width 17 height 10
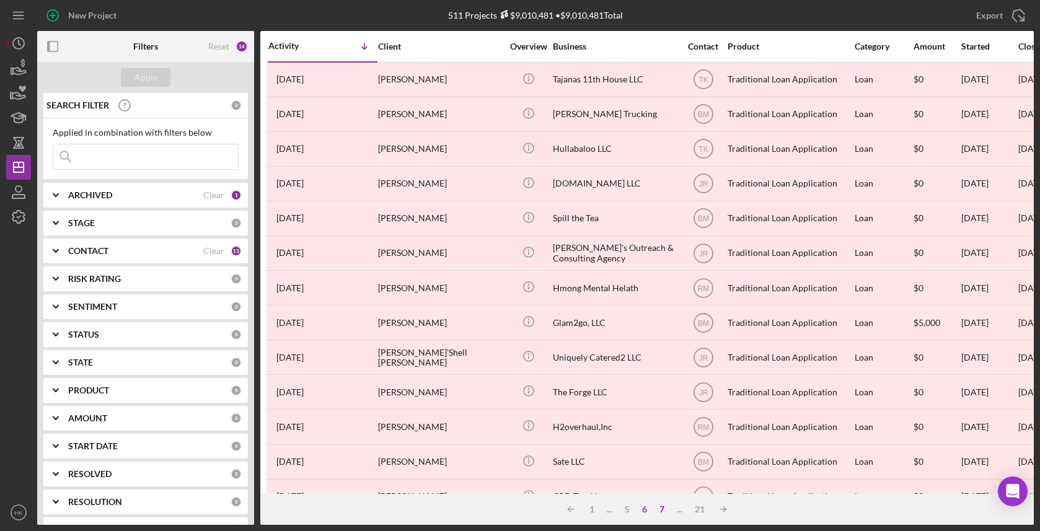
click at [664, 508] on div "7" at bounding box center [661, 509] width 17 height 10
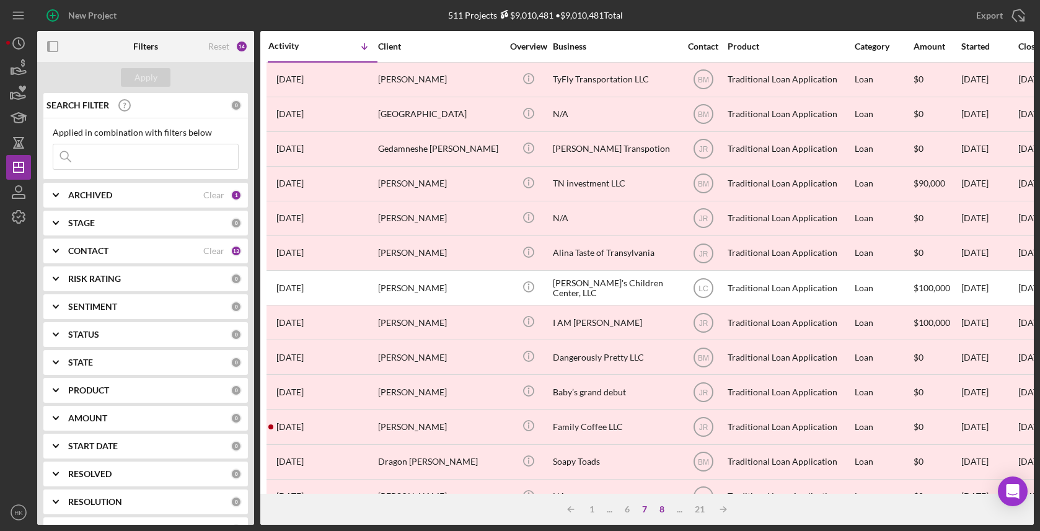
click at [664, 508] on div "8" at bounding box center [661, 509] width 17 height 10
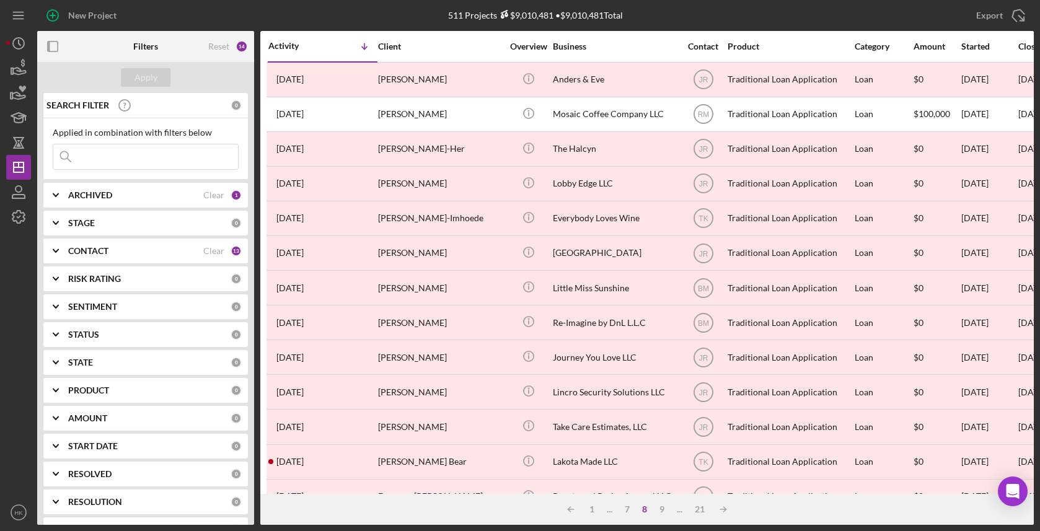
click at [680, 511] on div "..." at bounding box center [680, 509] width 18 height 10
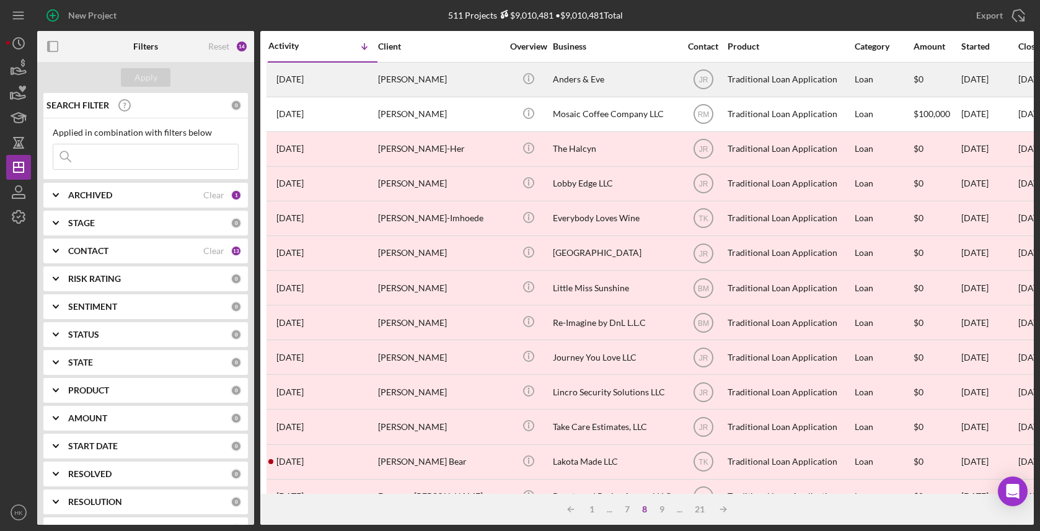
click at [603, 73] on div "Anders & Eve" at bounding box center [615, 79] width 124 height 33
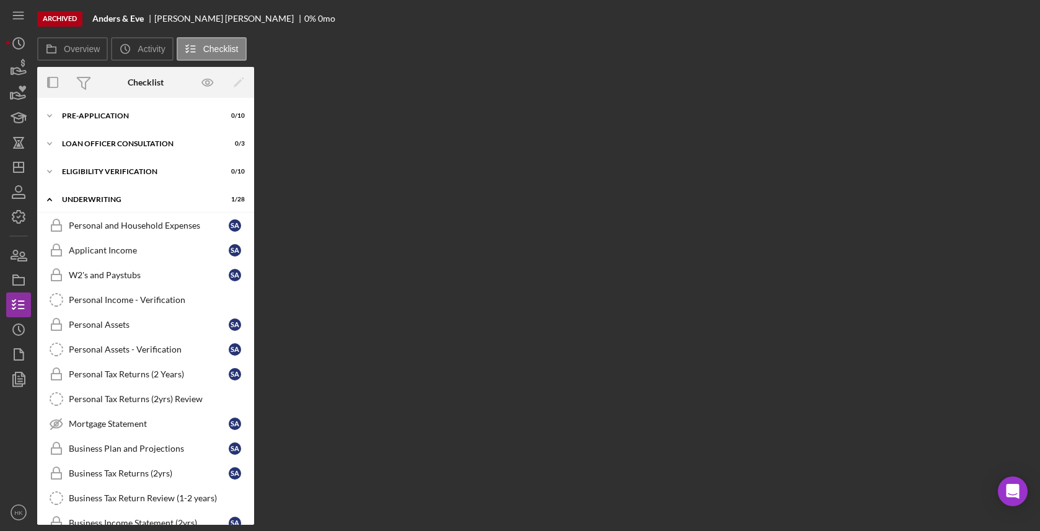
scroll to position [509, 0]
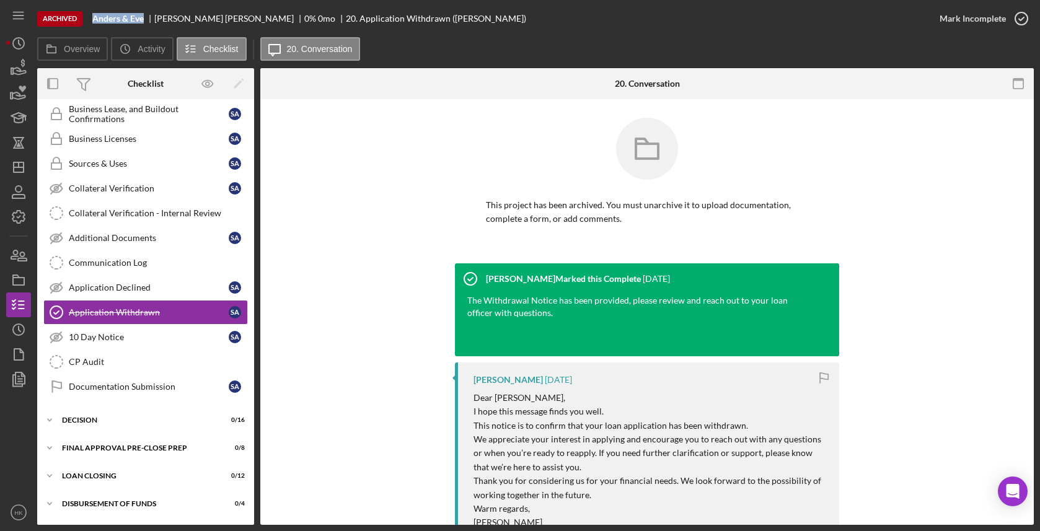
drag, startPoint x: 143, startPoint y: 17, endPoint x: 82, endPoint y: 18, distance: 60.7
click at [82, 18] on div "Archived [PERSON_NAME] & [PERSON_NAME] 0 % 0 mo 20. Application Withdrawn ([PER…" at bounding box center [482, 18] width 890 height 37
click at [14, 332] on icon "Icon/History" at bounding box center [18, 329] width 31 height 31
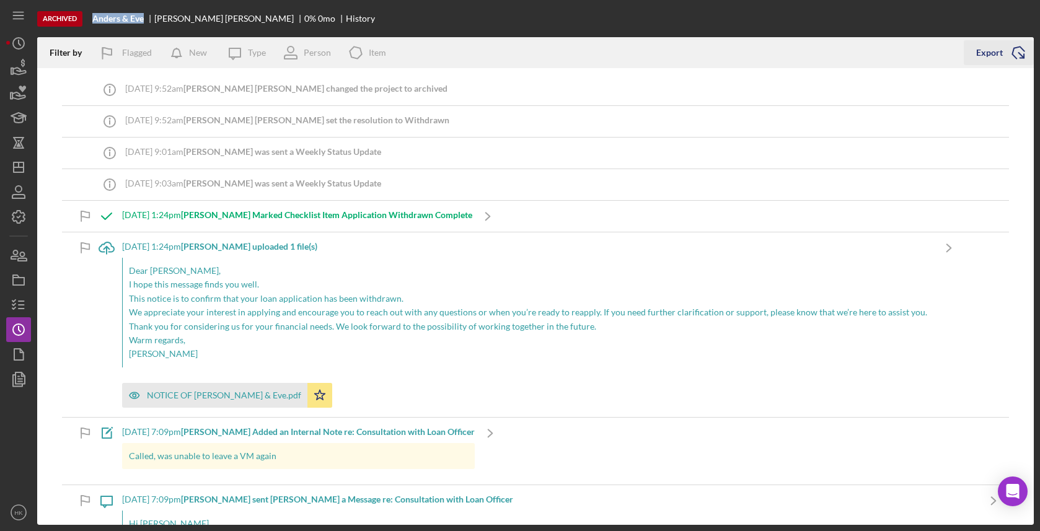
click at [1024, 52] on icon "Icon/Export" at bounding box center [1018, 52] width 31 height 31
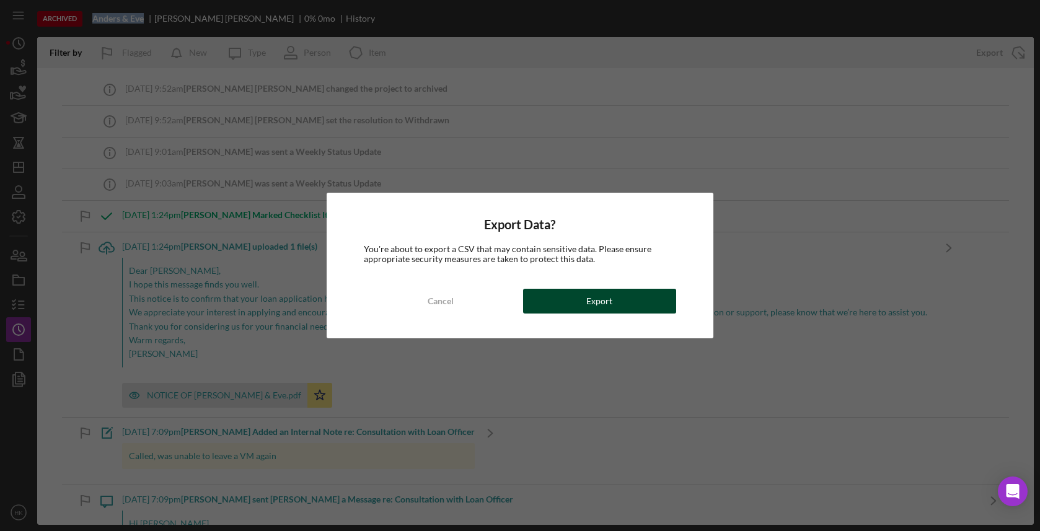
click at [617, 301] on button "Export" at bounding box center [599, 301] width 153 height 25
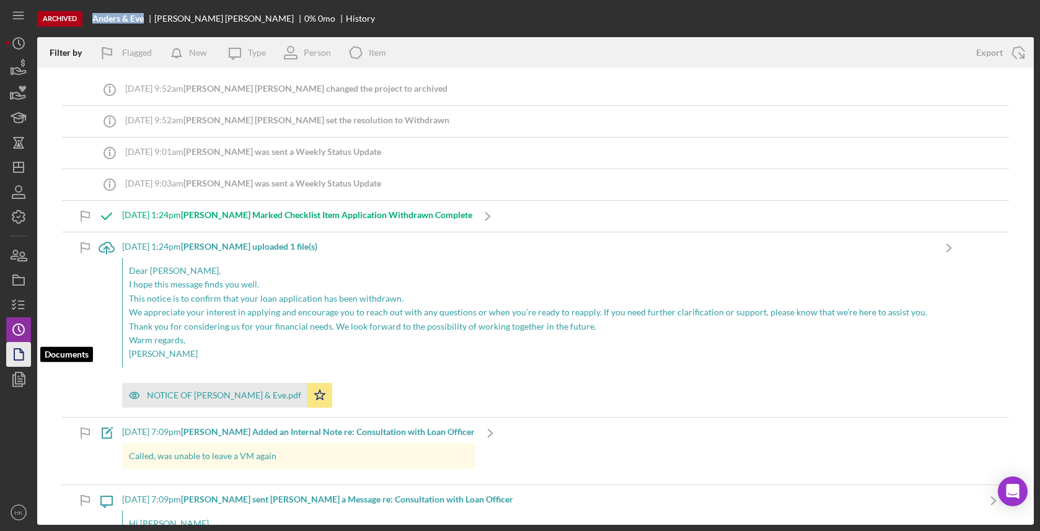
click at [11, 356] on icon "button" at bounding box center [18, 354] width 31 height 31
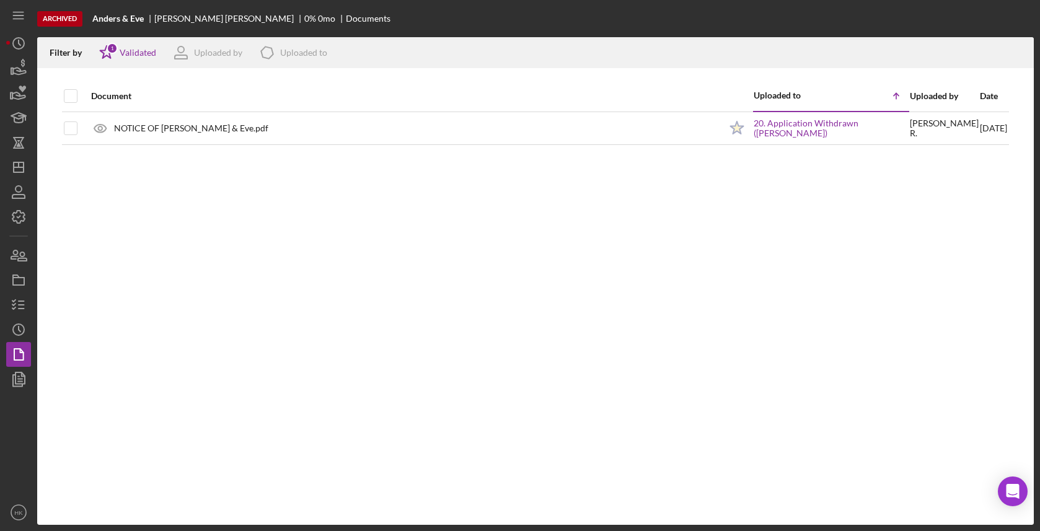
click at [58, 98] on div "Document Uploaded to Icon/Table Sort Arrow Uploaded by Date NOTICE OF [PERSON_N…" at bounding box center [535, 303] width 996 height 444
click at [77, 98] on th at bounding box center [70, 96] width 15 height 31
click at [76, 98] on input "checkbox" at bounding box center [70, 96] width 12 height 12
click at [1029, 51] on icon "Icon/Download" at bounding box center [1019, 53] width 28 height 28
click at [23, 159] on icon "Icon/Dashboard" at bounding box center [18, 167] width 31 height 31
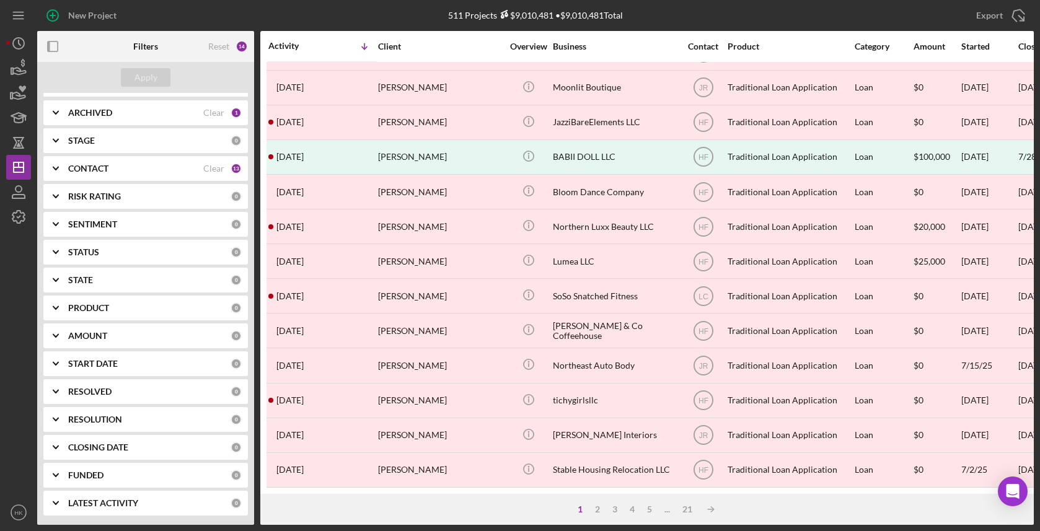
scroll to position [442, 0]
click at [646, 503] on div "1 2 3 4 5 ... 21 Icon/Table Sort Arrow" at bounding box center [646, 509] width 773 height 31
click at [650, 506] on div "5" at bounding box center [649, 509] width 17 height 10
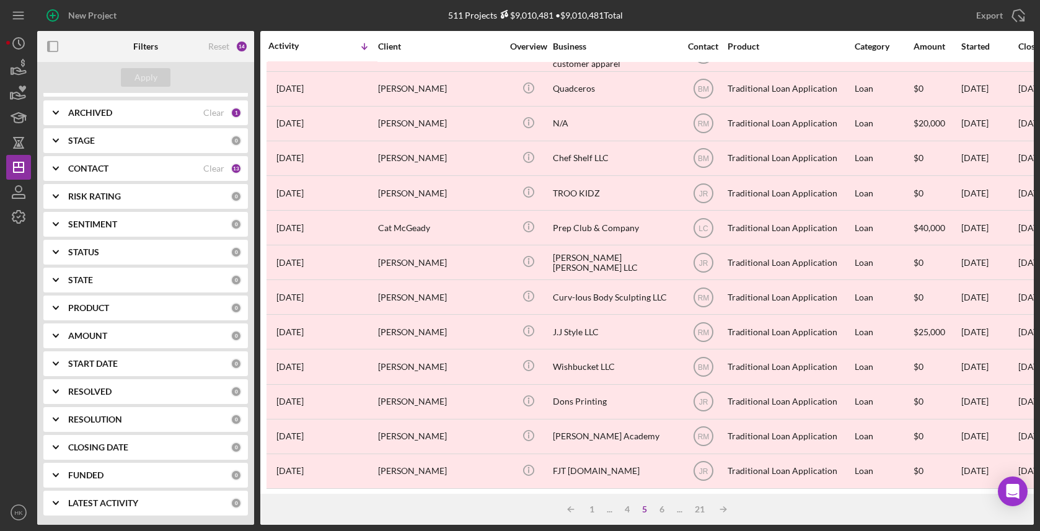
click at [649, 506] on div "5" at bounding box center [644, 509] width 17 height 10
click at [664, 506] on div "6" at bounding box center [661, 509] width 17 height 10
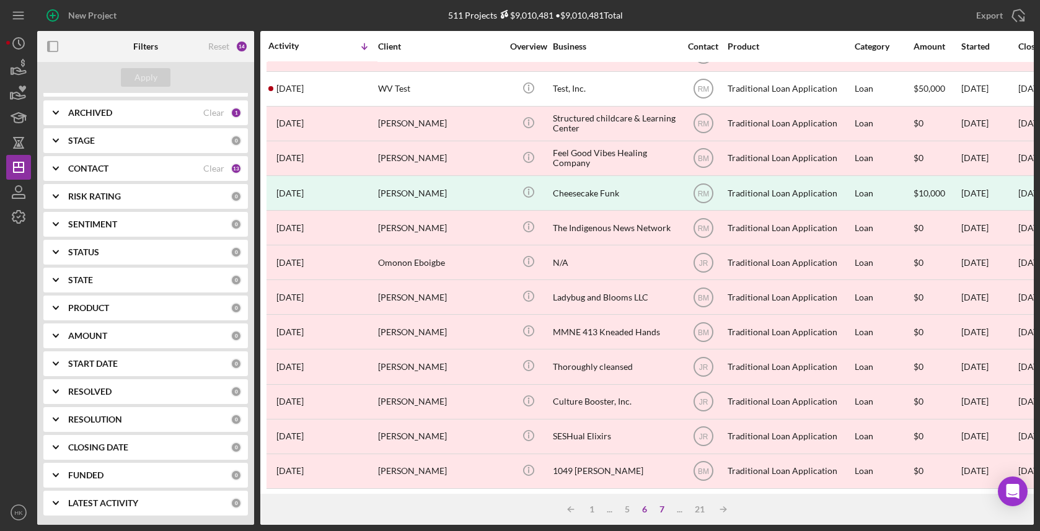
click at [664, 506] on div "7" at bounding box center [661, 509] width 17 height 10
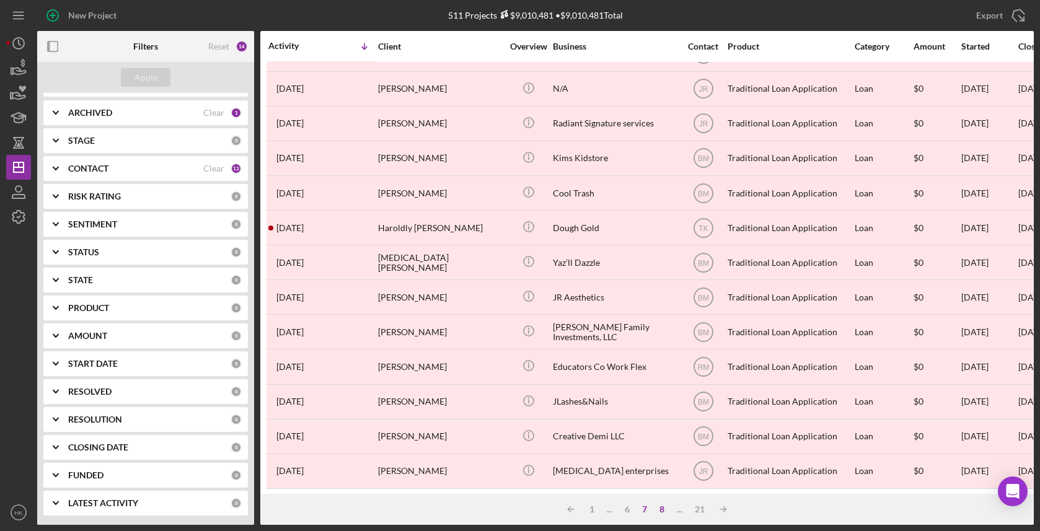
click at [664, 506] on div "8" at bounding box center [661, 509] width 17 height 10
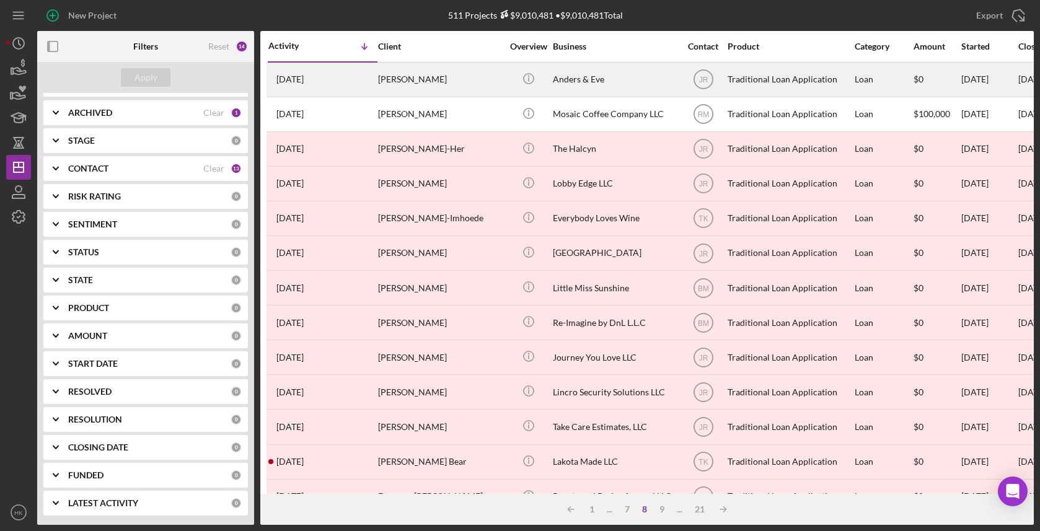
scroll to position [0, 0]
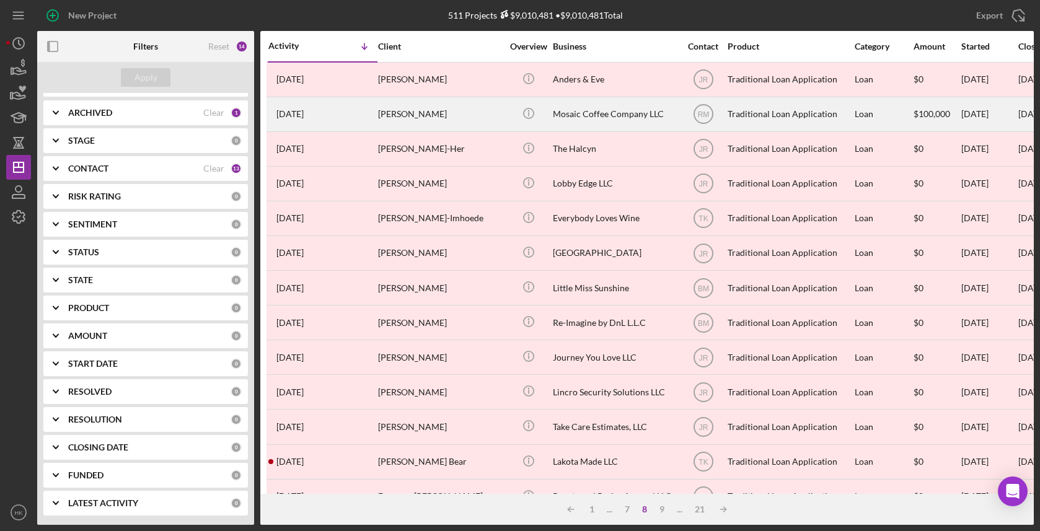
click at [597, 129] on div "Mosaic Coffee Company LLC" at bounding box center [615, 114] width 124 height 33
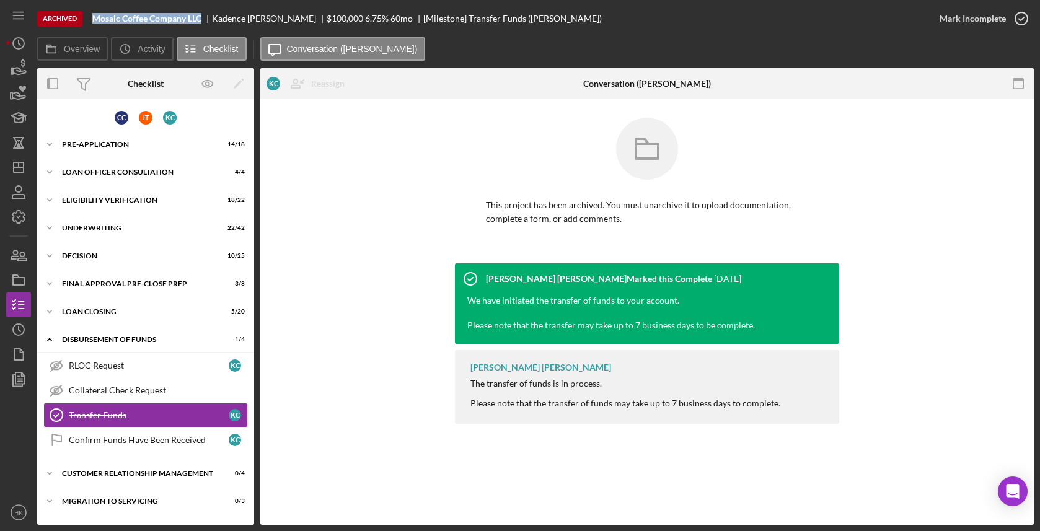
drag, startPoint x: 206, startPoint y: 20, endPoint x: 87, endPoint y: 19, distance: 119.0
click at [87, 19] on div "Archived Mosaic Coffee Company LLC [PERSON_NAME] $100,000 6.75 % 60 mo [Milesto…" at bounding box center [482, 18] width 890 height 37
click at [25, 320] on icon "Icon/History" at bounding box center [18, 329] width 31 height 31
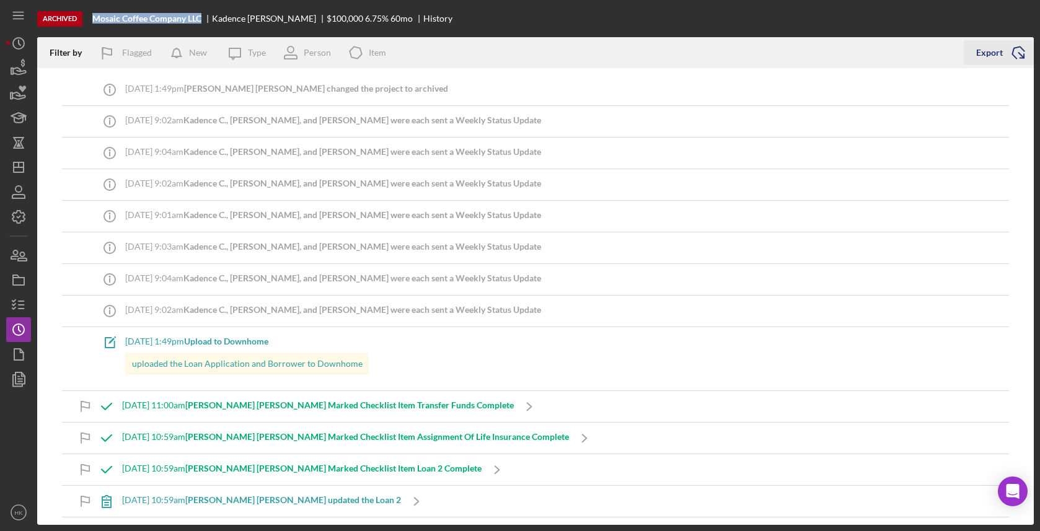
click at [1029, 48] on icon "Icon/Export" at bounding box center [1018, 52] width 31 height 31
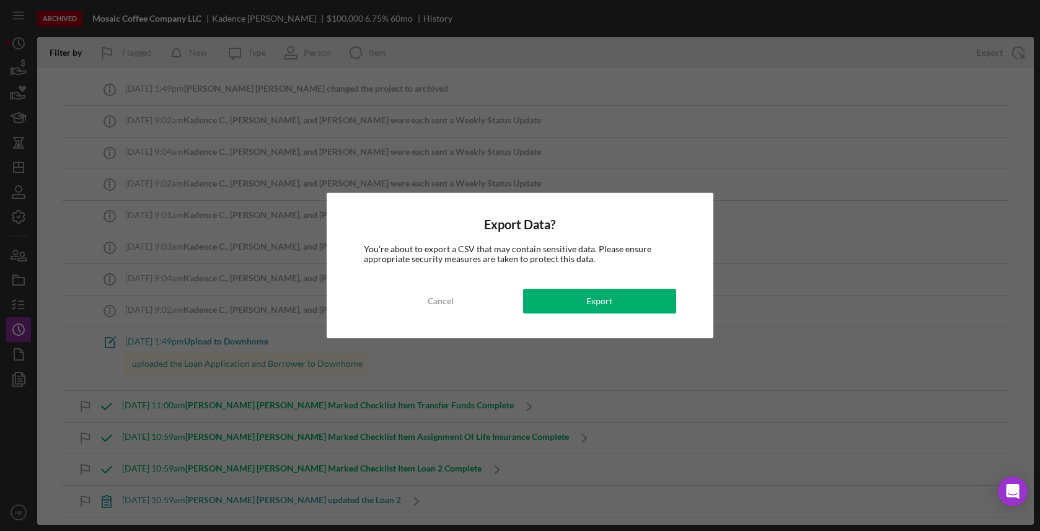
click at [581, 286] on div "Export Data? You're about to export a CSV that may contain sensitive data. Plea…" at bounding box center [520, 266] width 386 height 146
click at [581, 289] on div "Cancel Export" at bounding box center [520, 301] width 312 height 25
click at [23, 353] on div "Export Data? You're about to export a CSV that may contain sensitive data. Plea…" at bounding box center [520, 265] width 1040 height 531
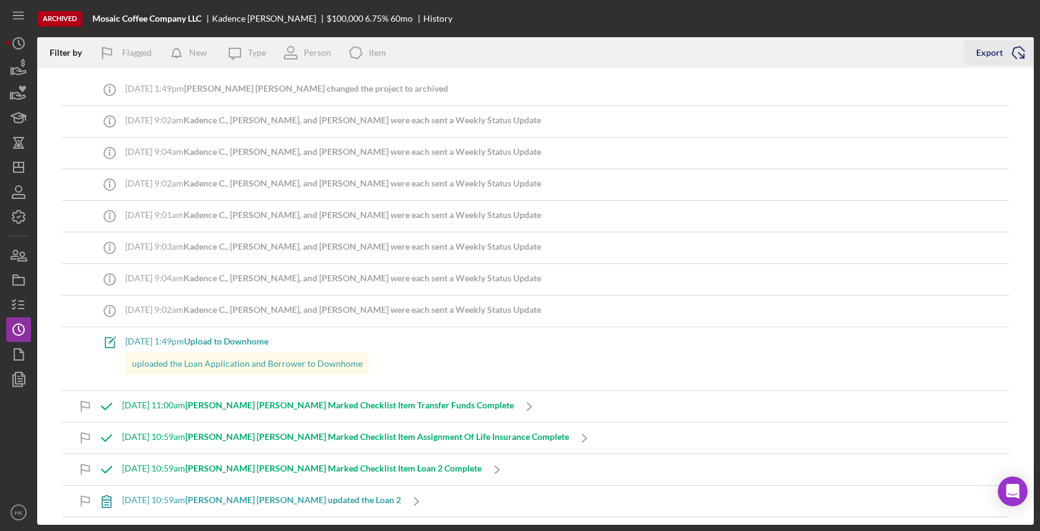
click at [1021, 54] on icon "Icon/Export" at bounding box center [1018, 52] width 31 height 31
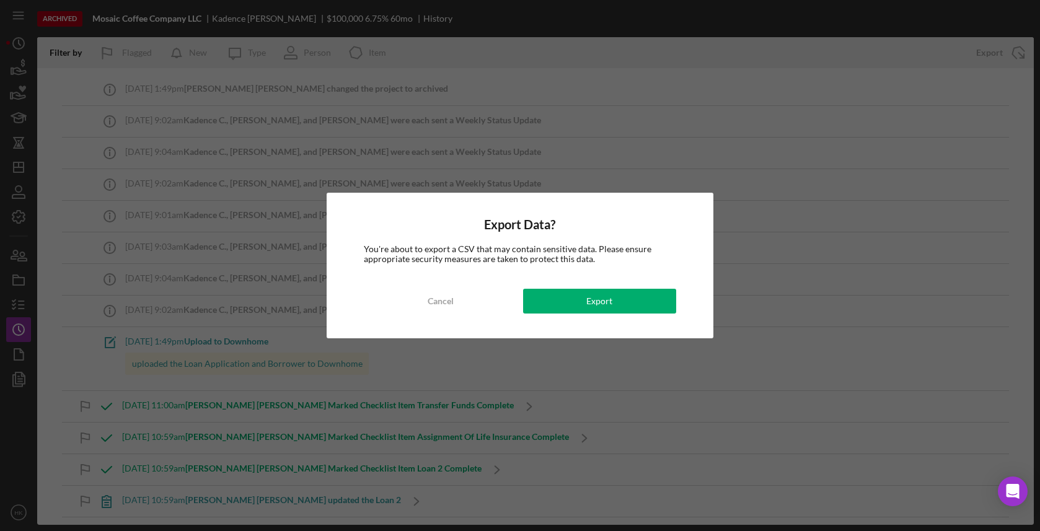
click at [596, 282] on div "Export Data? You're about to export a CSV that may contain sensitive data. Plea…" at bounding box center [520, 266] width 386 height 146
click at [602, 320] on div "Export Data? You're about to export a CSV that may contain sensitive data. Plea…" at bounding box center [520, 266] width 386 height 146
click at [611, 308] on div "Export" at bounding box center [599, 301] width 26 height 25
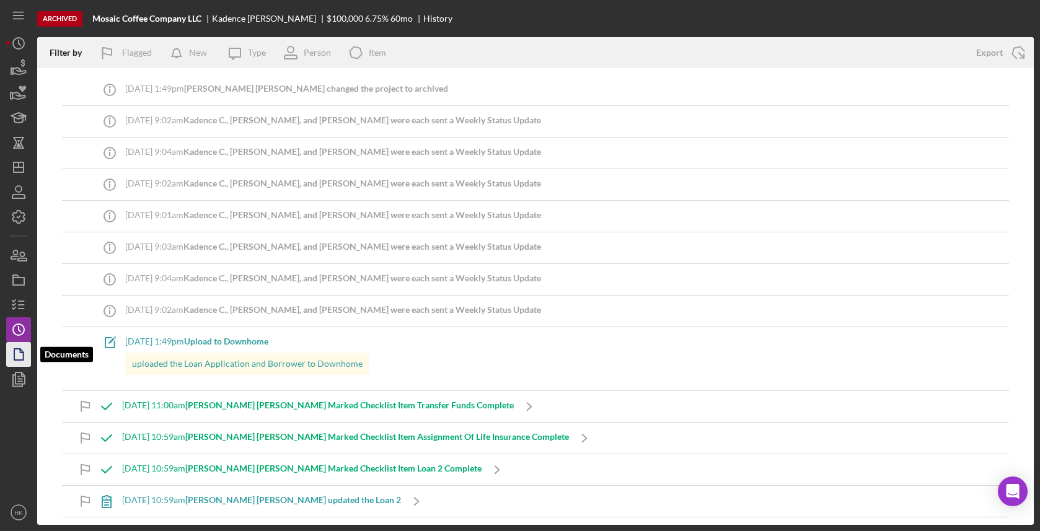
click at [21, 355] on icon "button" at bounding box center [18, 354] width 31 height 31
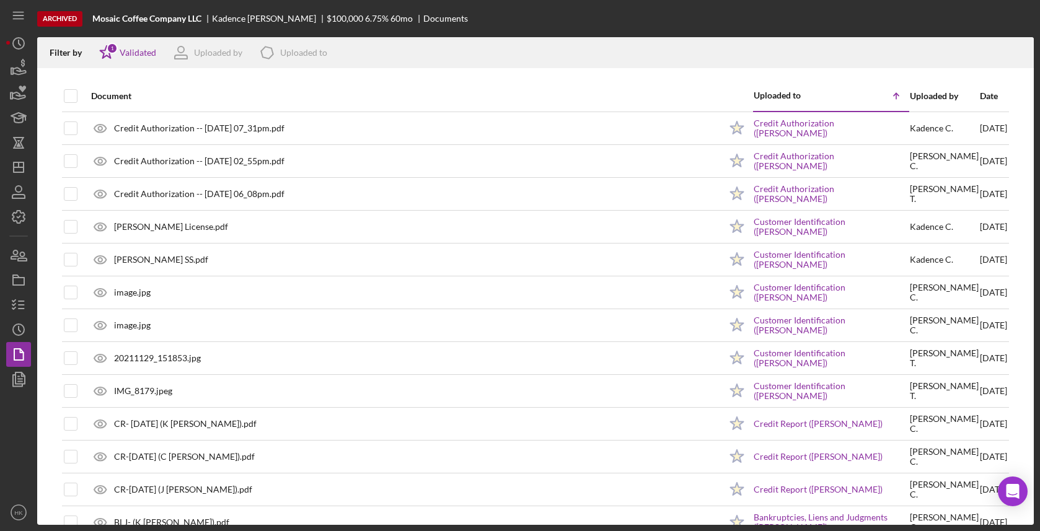
click at [90, 99] on th "Document" at bounding box center [402, 96] width 636 height 31
click at [77, 99] on tr "Document Uploaded to Icon/Table Sort Arrow Uploaded by Date" at bounding box center [535, 96] width 947 height 31
click at [73, 99] on input "checkbox" at bounding box center [70, 96] width 12 height 12
click at [1017, 56] on icon "Icon/Download" at bounding box center [1019, 53] width 28 height 28
click at [365, 14] on div "6.75 %" at bounding box center [377, 19] width 24 height 10
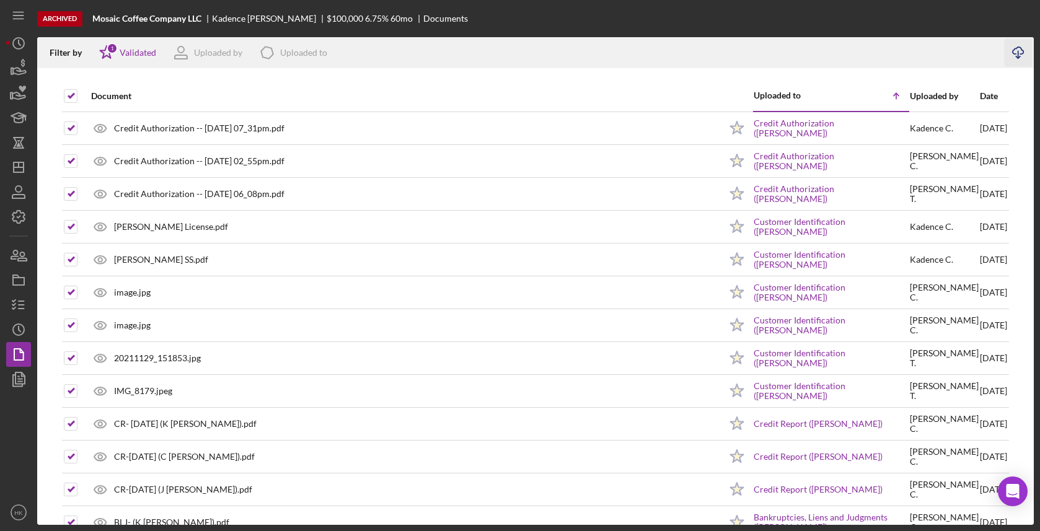
click at [1018, 58] on line "button" at bounding box center [1018, 54] width 0 height 7
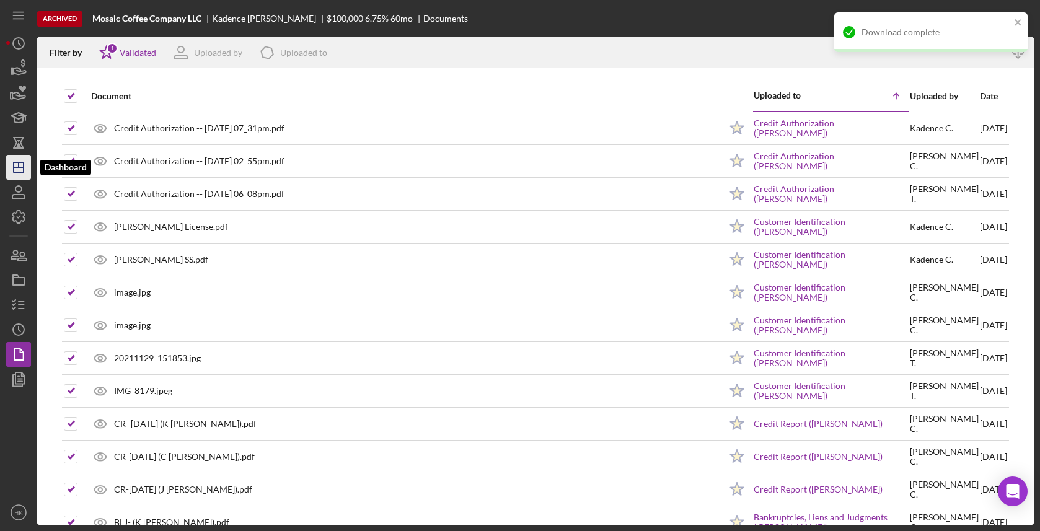
click at [19, 167] on line "button" at bounding box center [19, 164] width 0 height 5
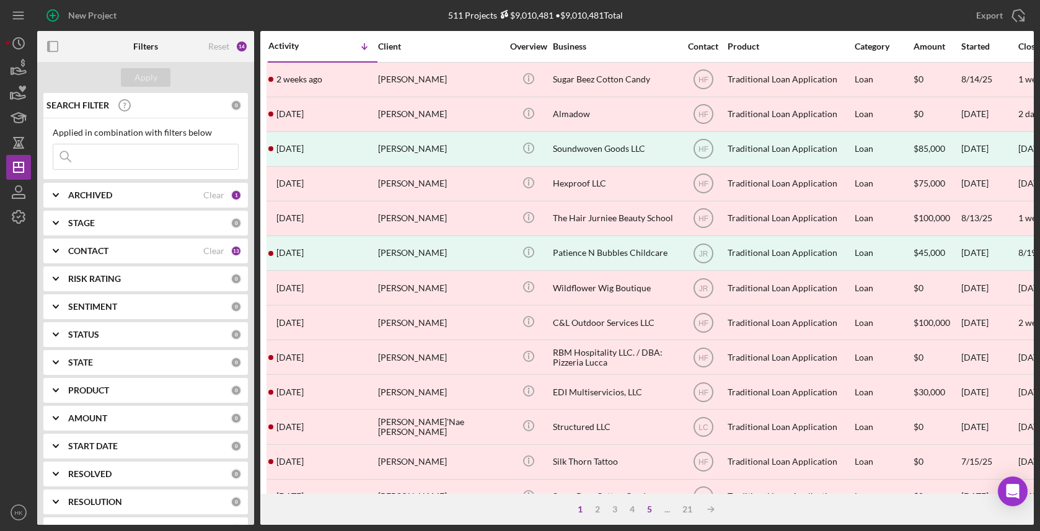
click at [647, 511] on div "5" at bounding box center [649, 509] width 17 height 10
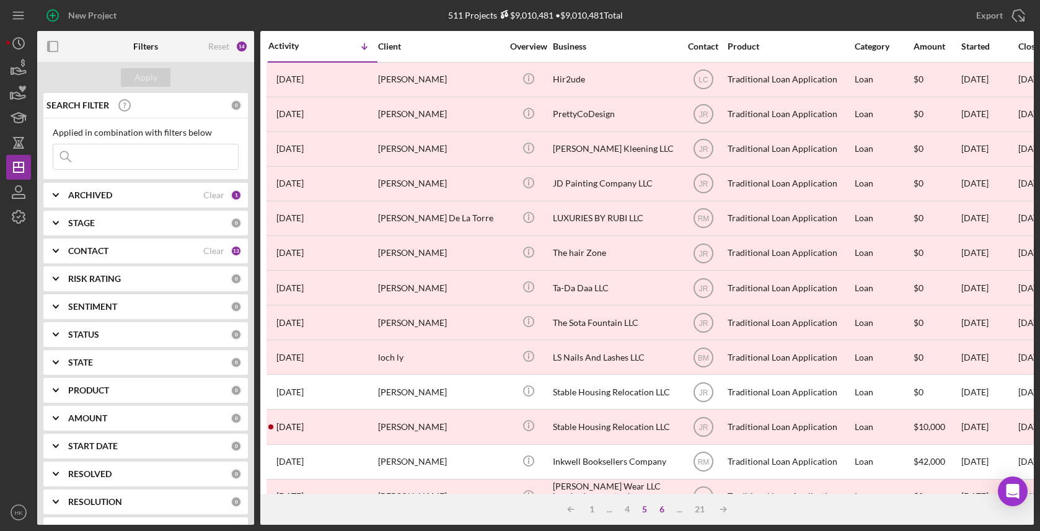
click at [657, 509] on div "6" at bounding box center [661, 509] width 17 height 10
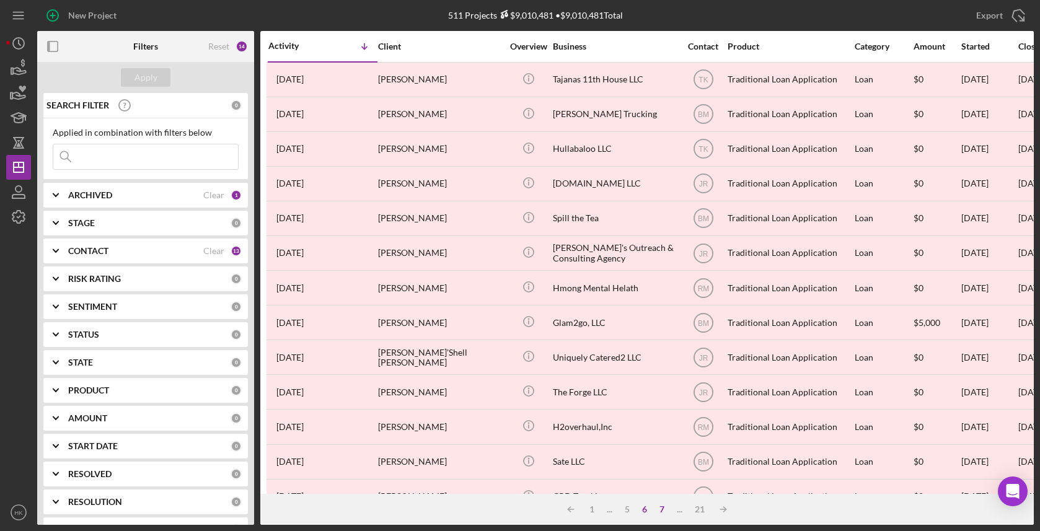
click at [664, 512] on div "7" at bounding box center [661, 509] width 17 height 10
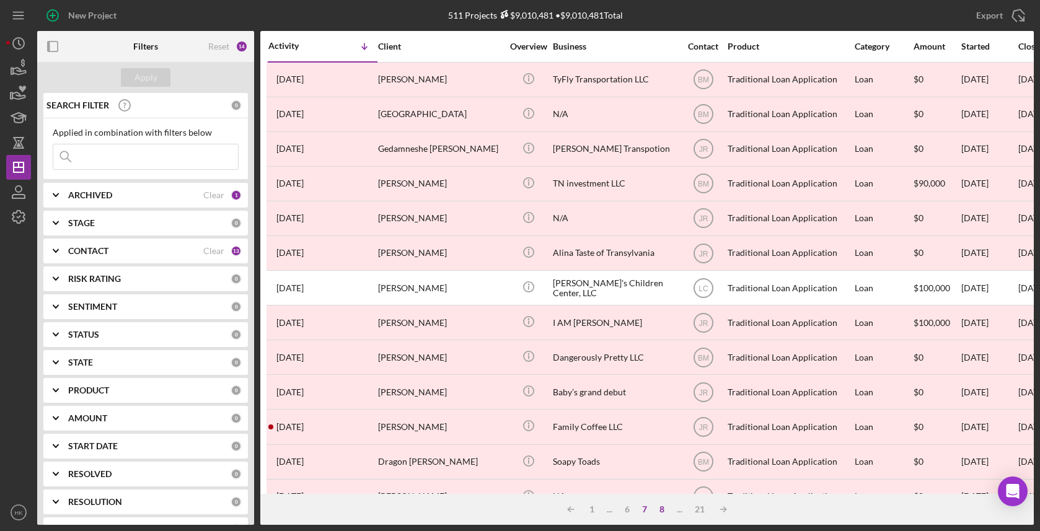
click at [664, 512] on div "8" at bounding box center [661, 509] width 17 height 10
